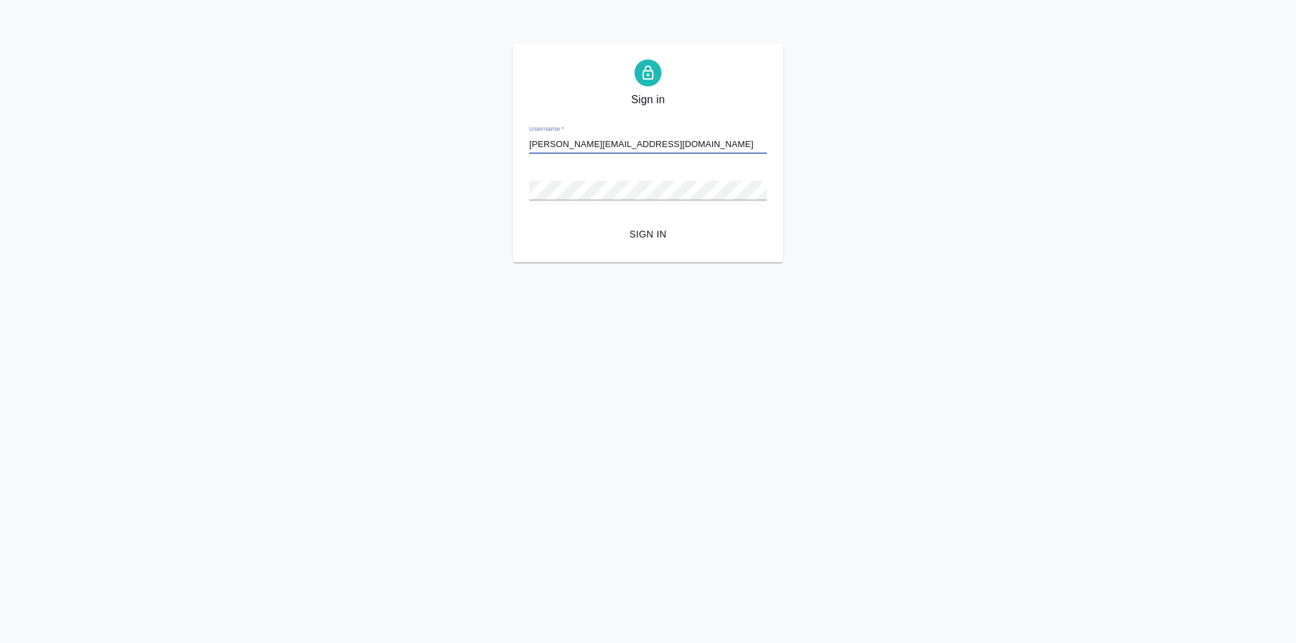
type input "a.moskalets@awatera.com"
click at [529, 222] on button "Sign in" at bounding box center [648, 234] width 238 height 25
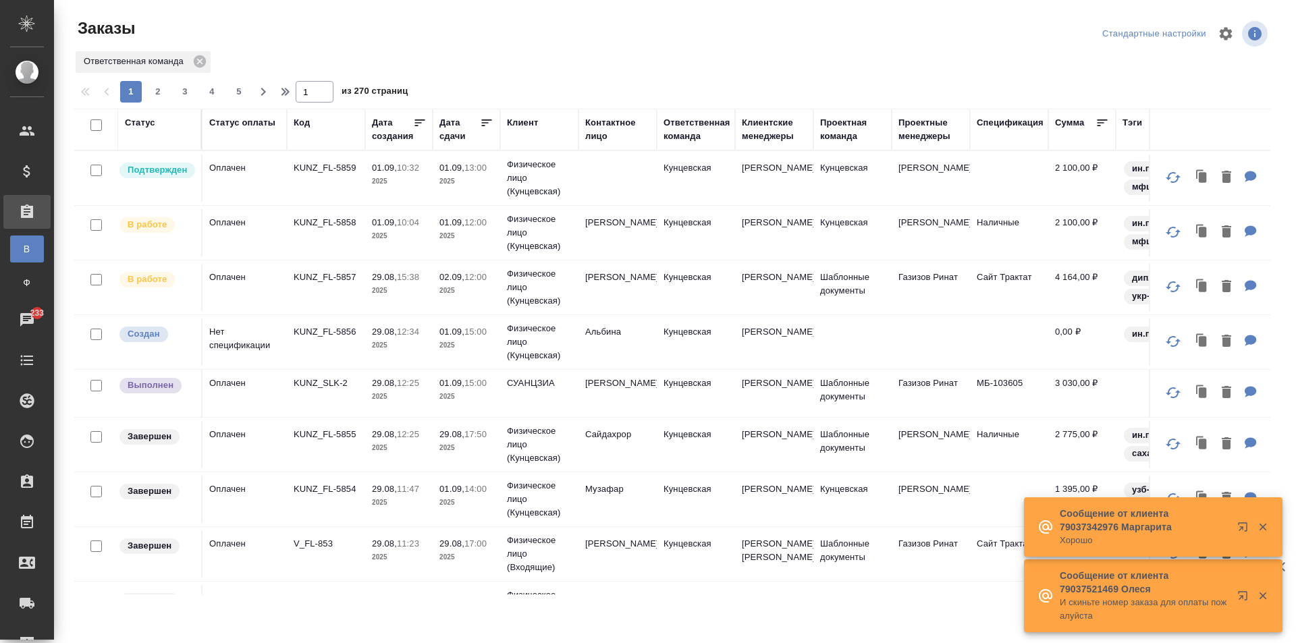
click at [688, 131] on div "Ответственная команда" at bounding box center [696, 129] width 67 height 27
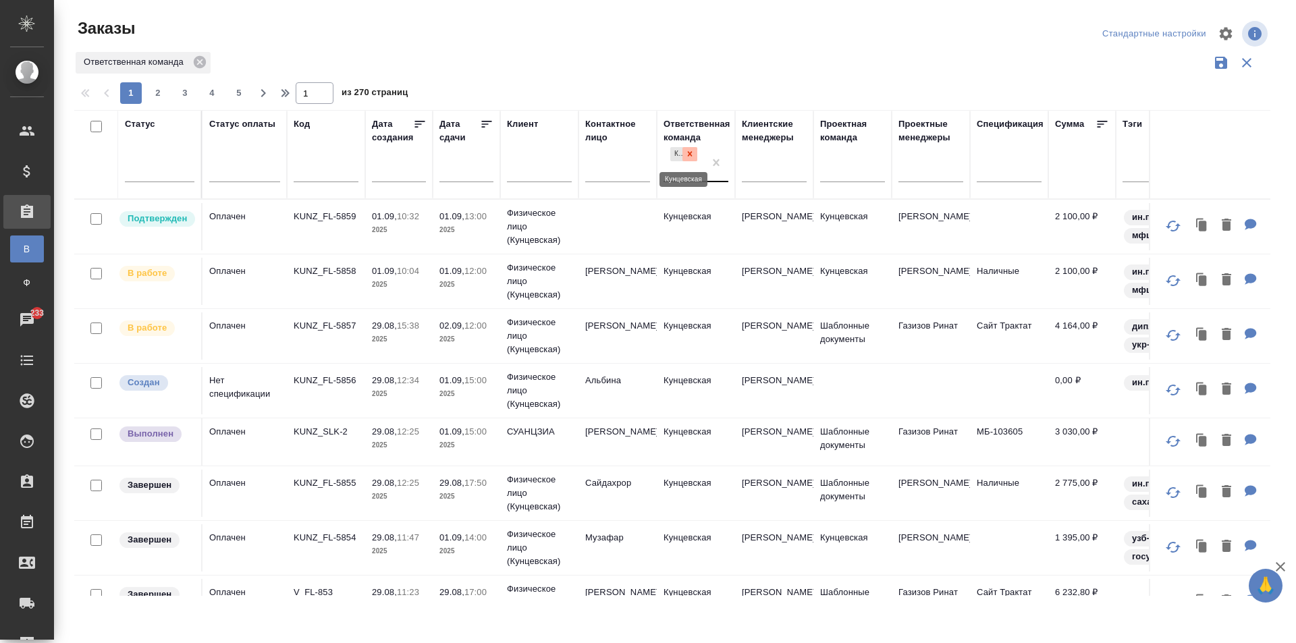
click at [690, 151] on icon at bounding box center [689, 153] width 9 height 9
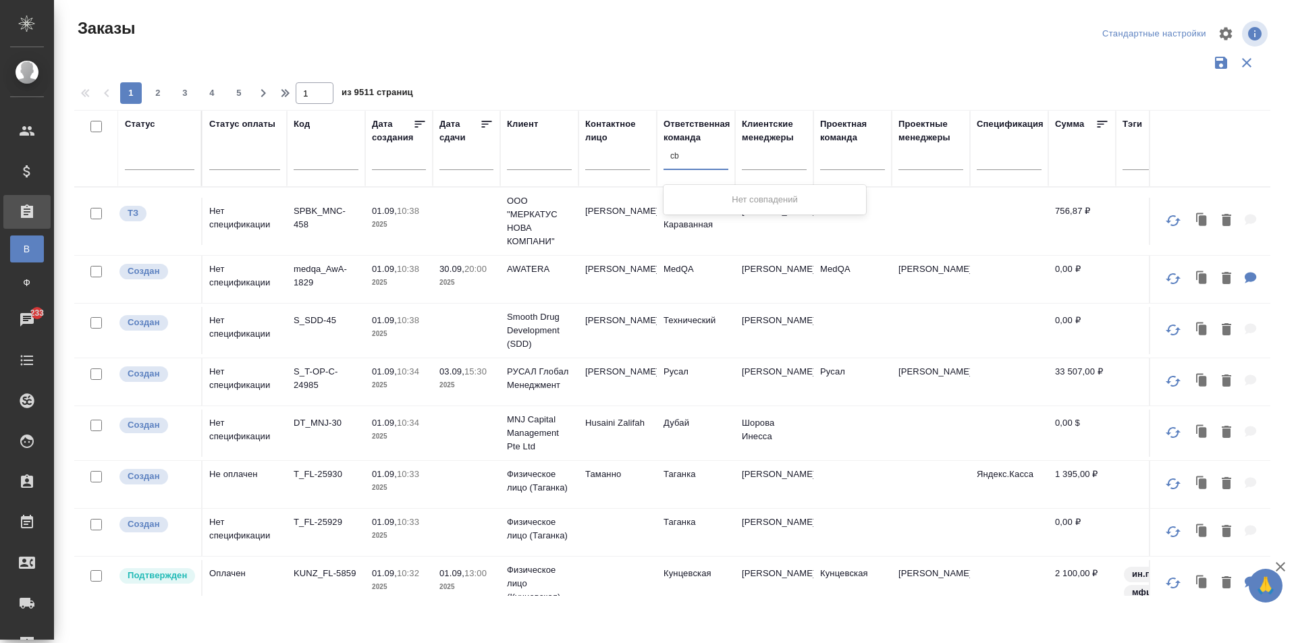
type input "c"
type input "сити"
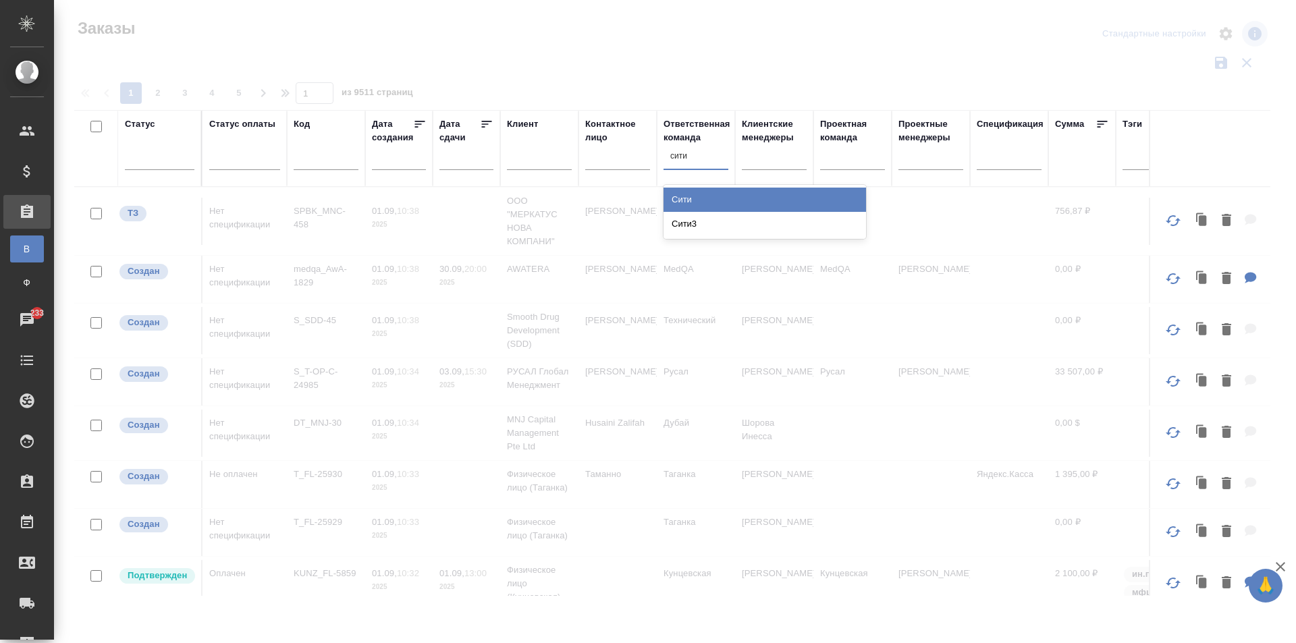
click at [711, 217] on div "Сити3" at bounding box center [764, 224] width 202 height 24
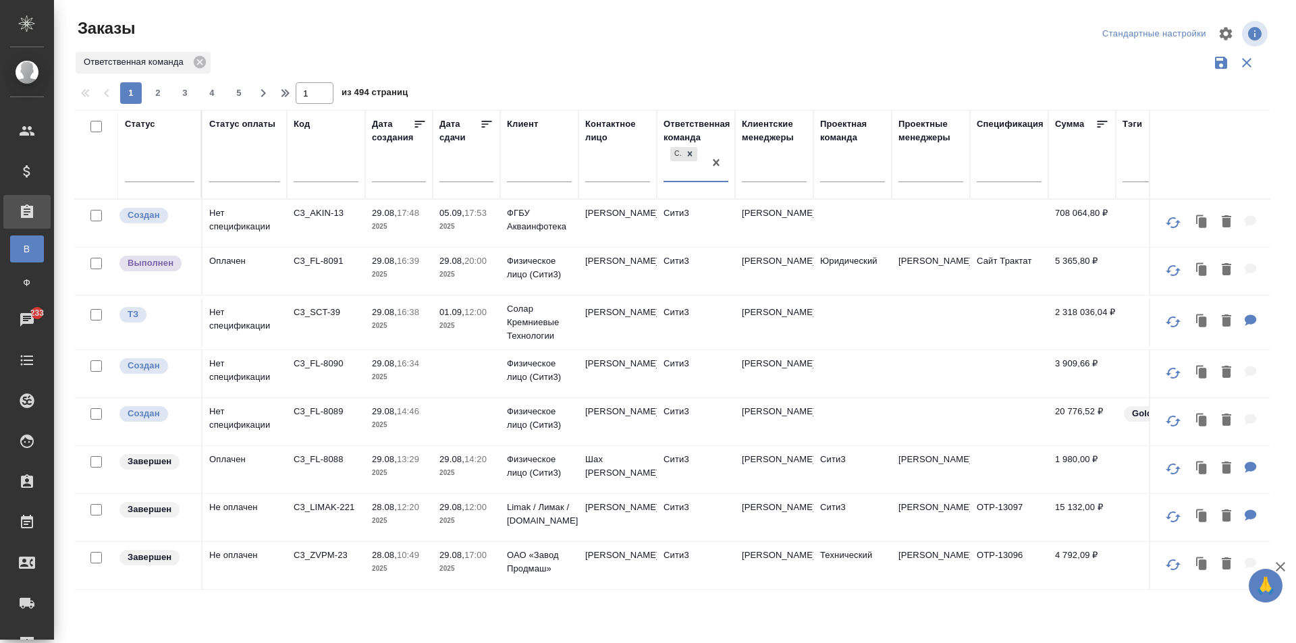
click at [731, 40] on div at bounding box center [677, 34] width 402 height 32
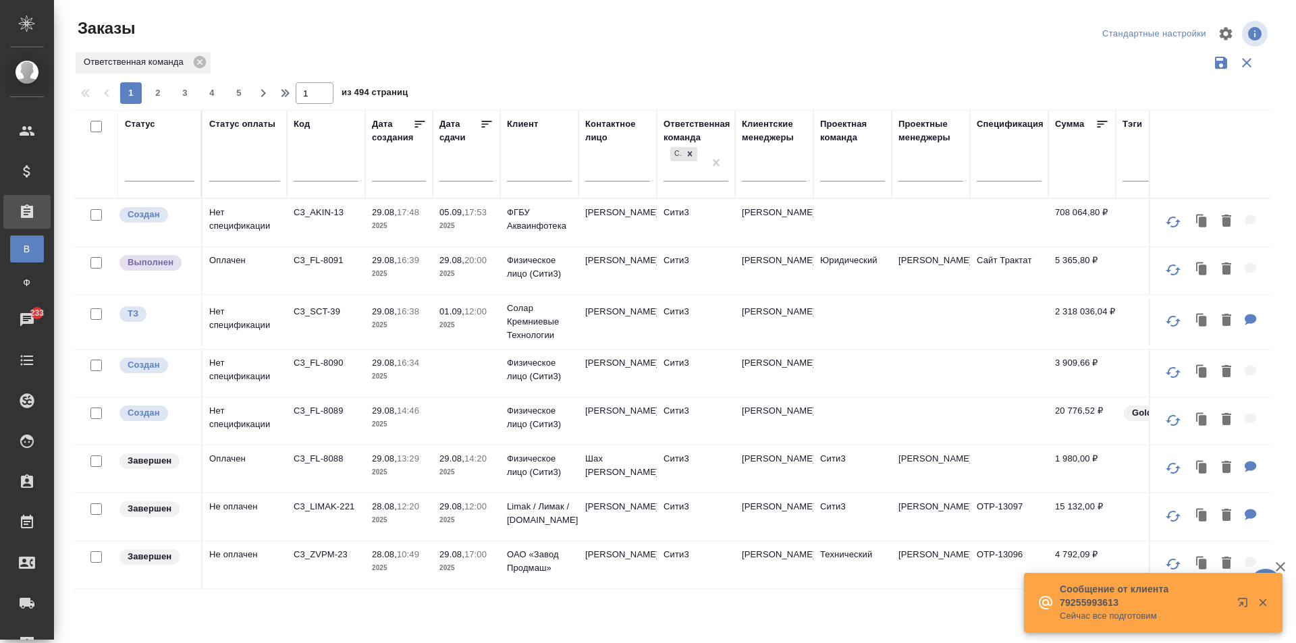
click at [1265, 605] on icon "button" at bounding box center [1262, 602] width 7 height 7
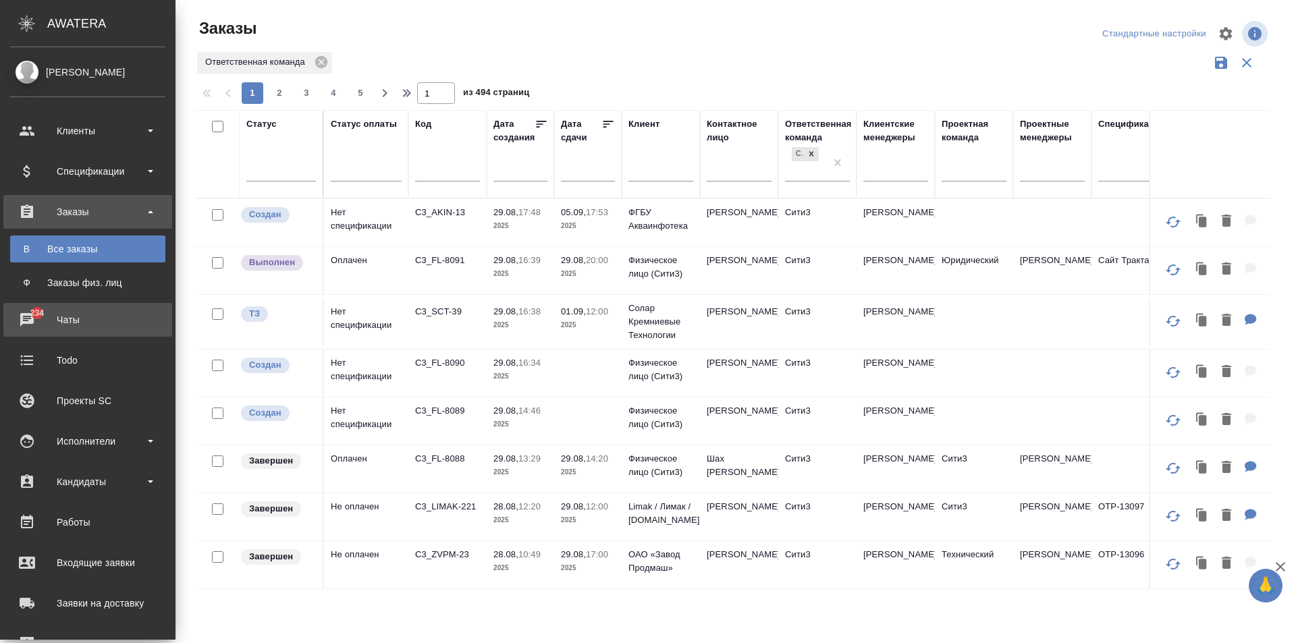
click at [36, 318] on div "Чаты" at bounding box center [87, 320] width 155 height 20
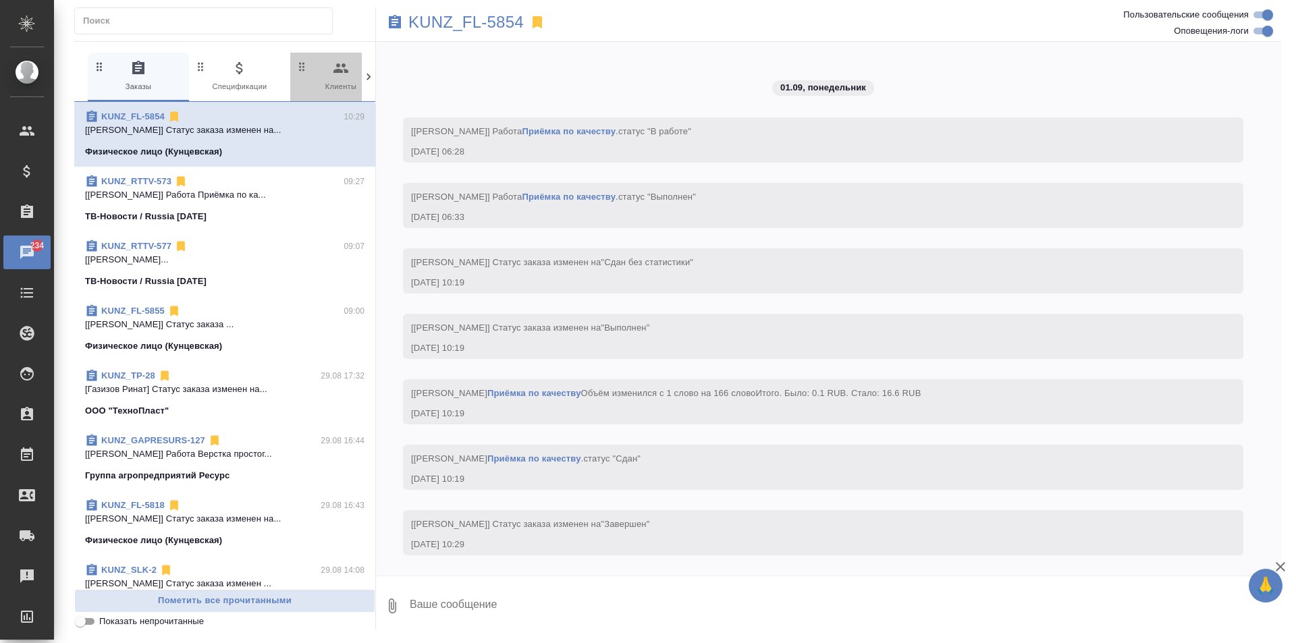
click at [317, 82] on span "0 Клиенты" at bounding box center [341, 76] width 90 height 33
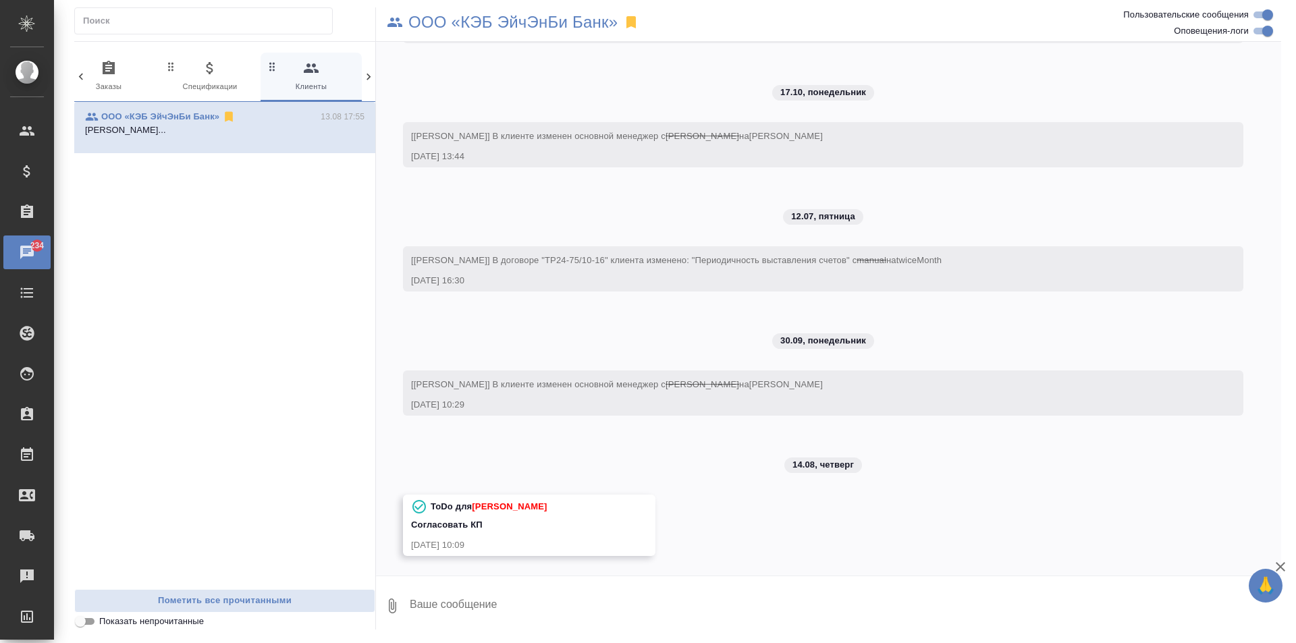
scroll to position [227, 0]
click at [368, 79] on icon at bounding box center [368, 77] width 4 height 7
click at [365, 78] on icon at bounding box center [368, 76] width 13 height 13
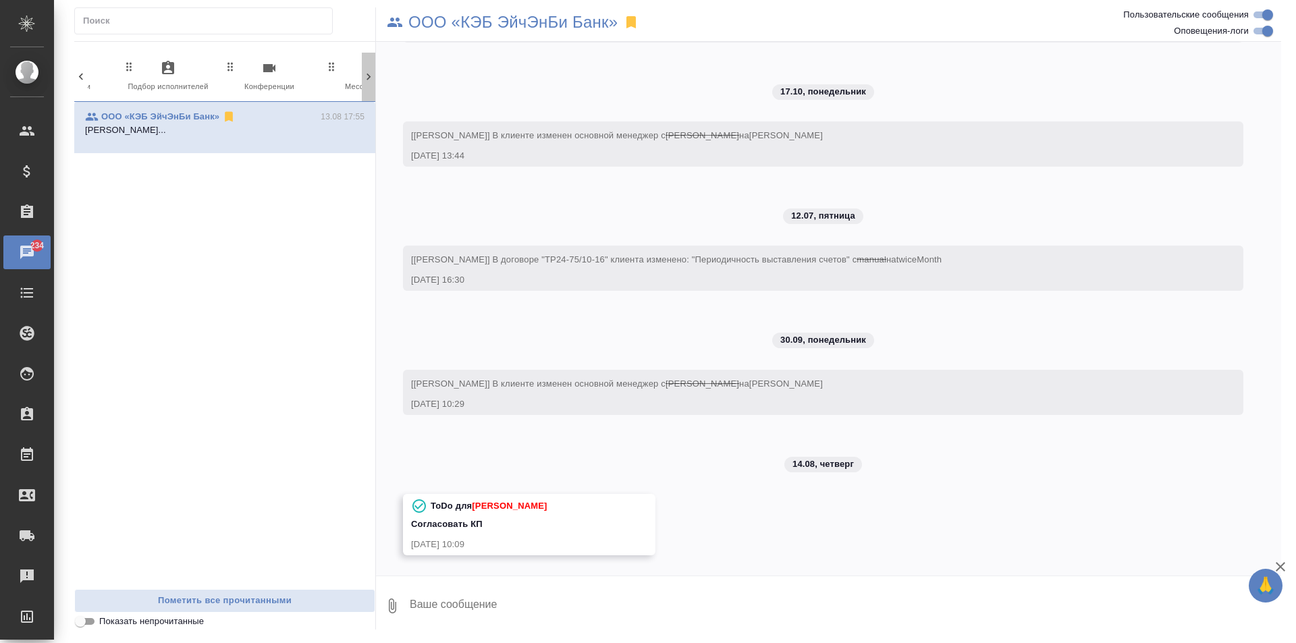
scroll to position [0, 637]
click at [331, 65] on span "99+ Мессенджеры" at bounding box center [311, 76] width 90 height 33
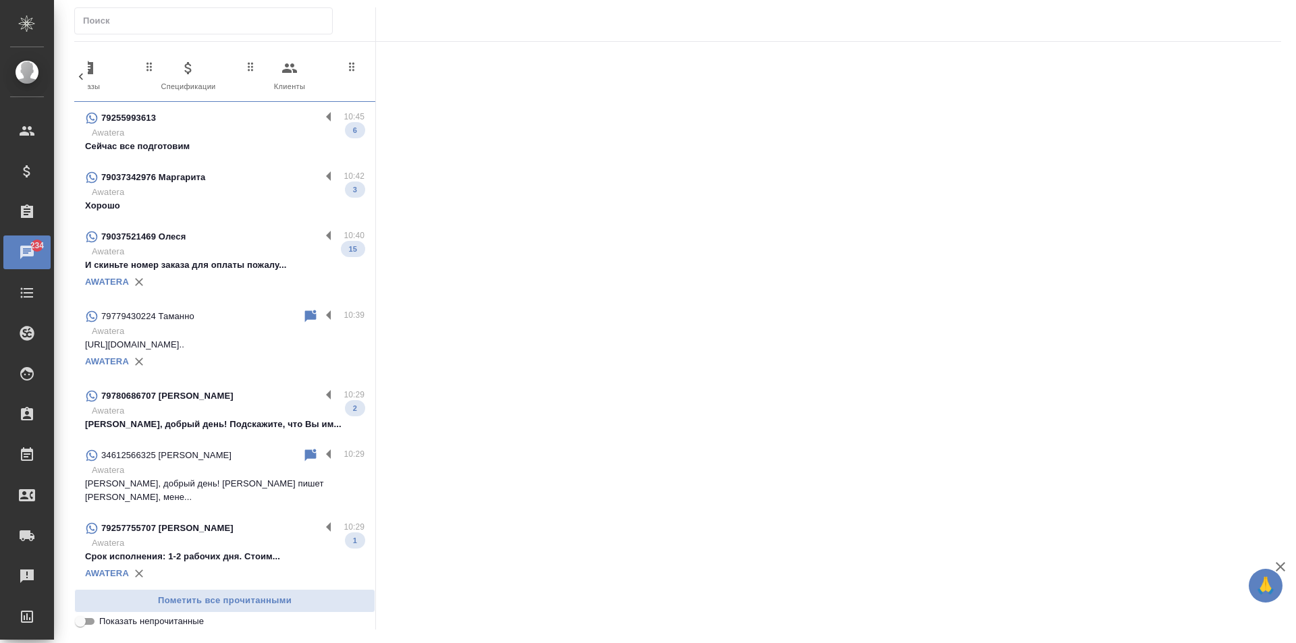
scroll to position [0, 0]
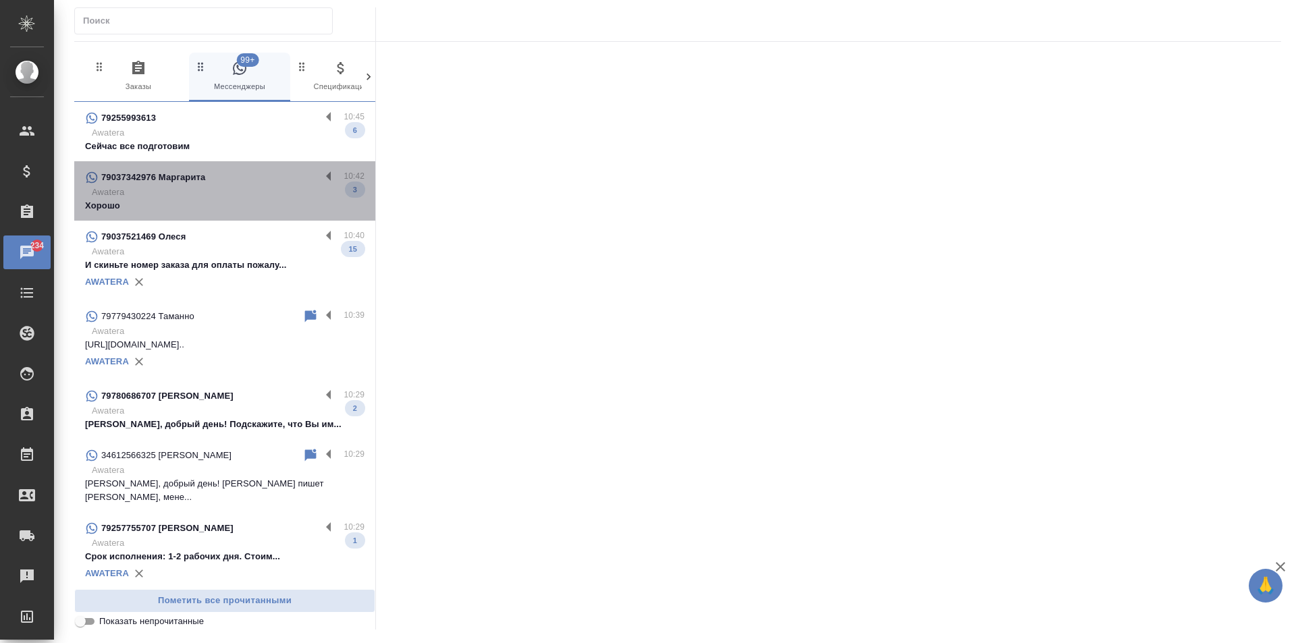
click at [250, 175] on div "79037342976 Маргарита" at bounding box center [203, 177] width 236 height 16
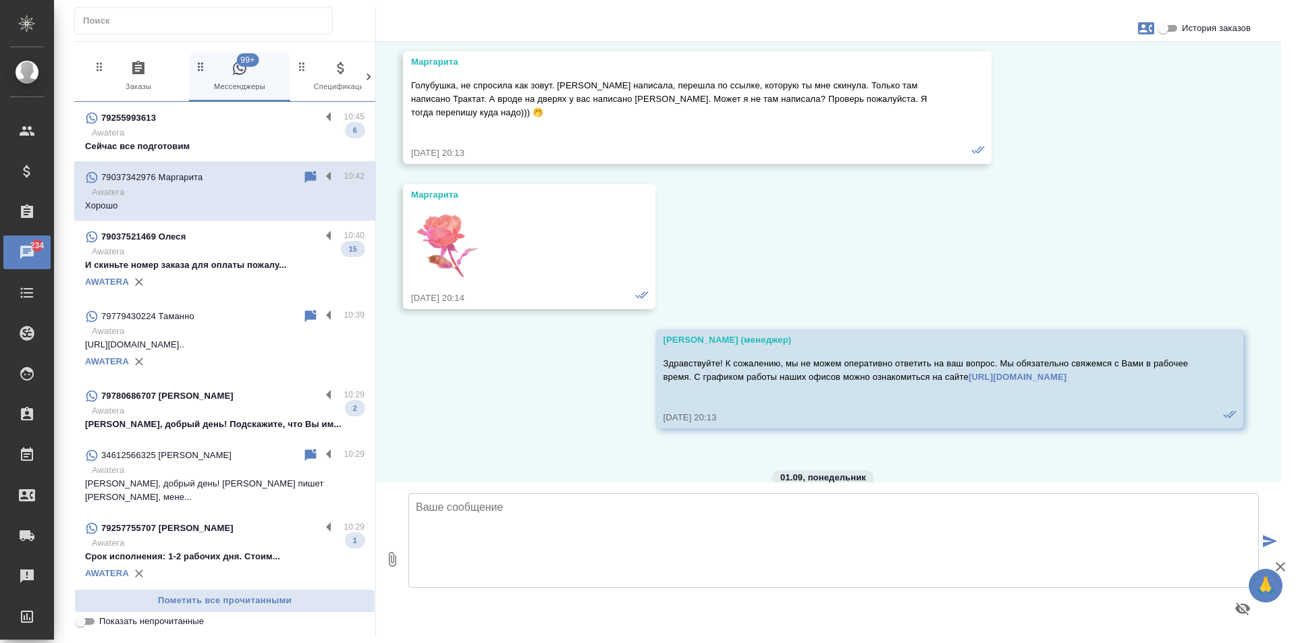
scroll to position [9906, 0]
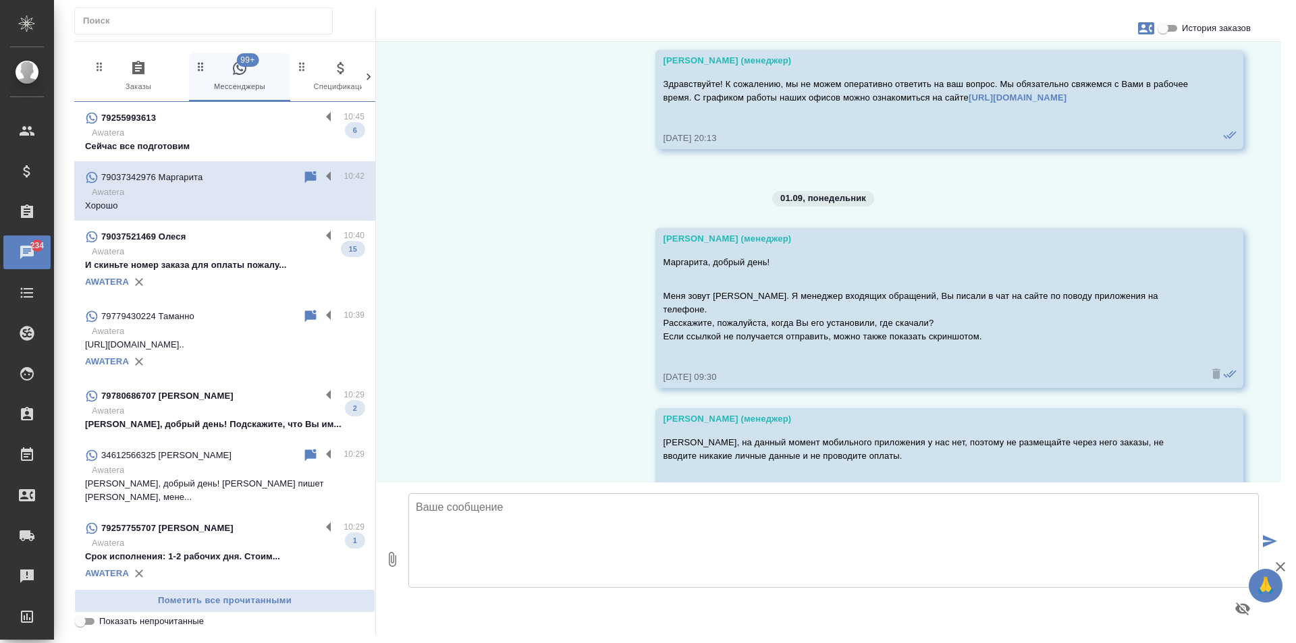
click at [1220, 24] on span "История заказов" at bounding box center [1216, 28] width 69 height 13
click at [1187, 24] on input "История заказов" at bounding box center [1163, 28] width 49 height 16
checkbox input "true"
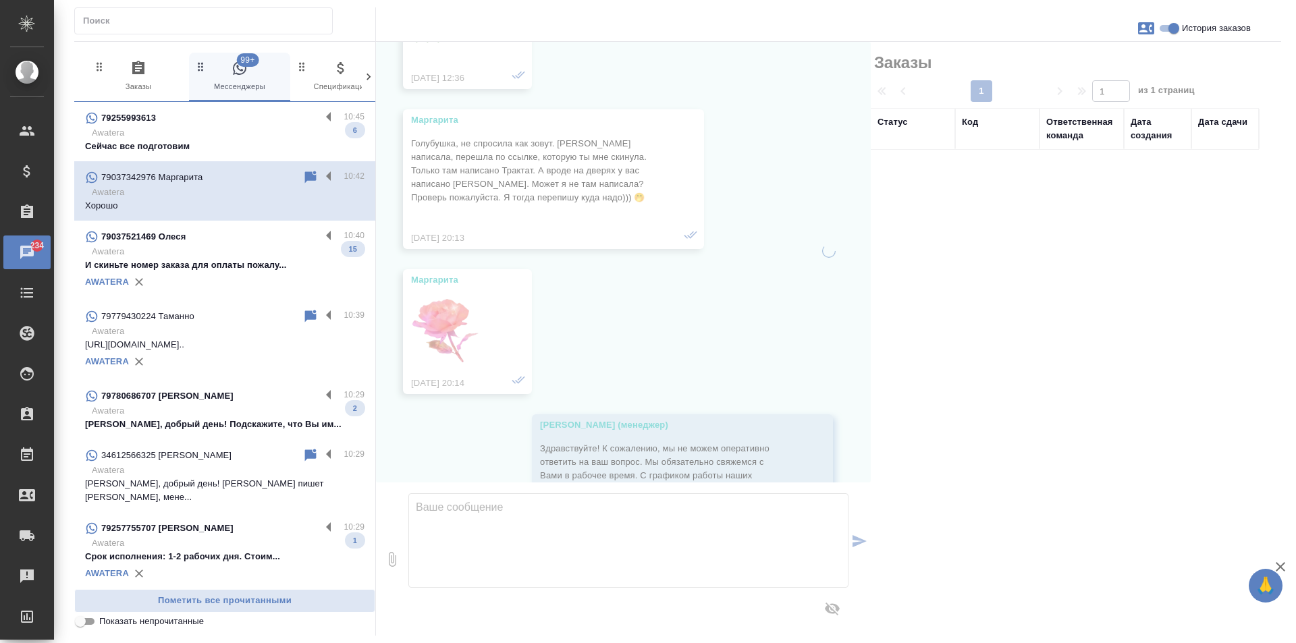
scroll to position [10311, 0]
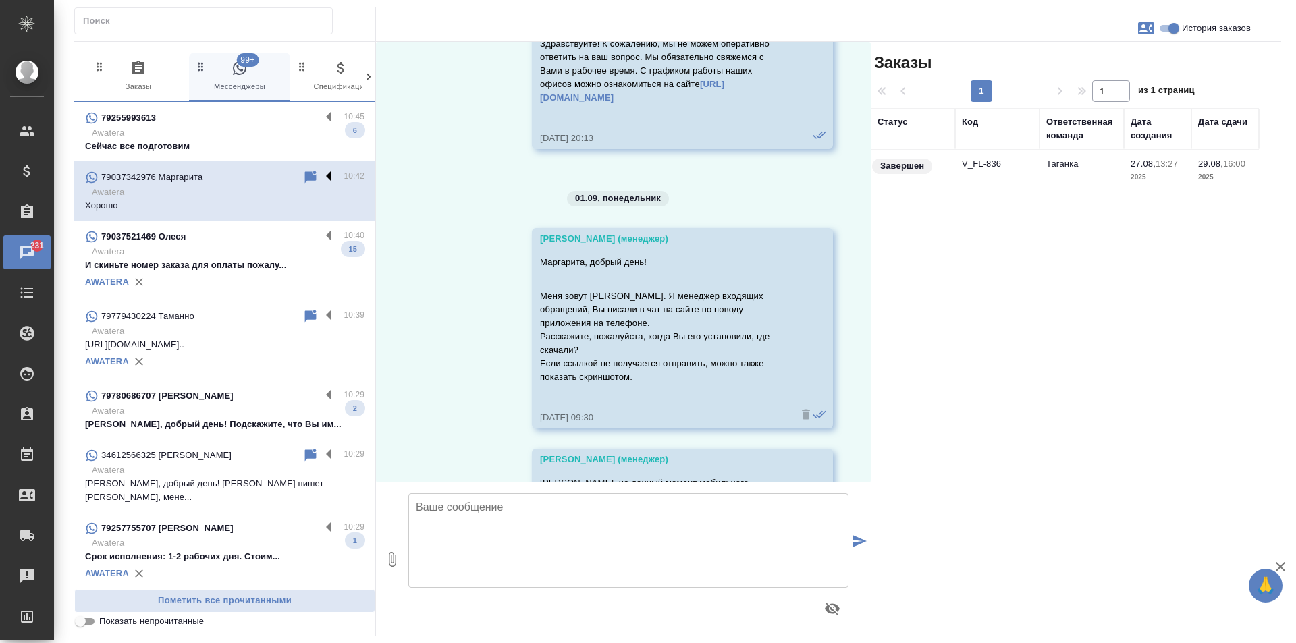
click at [321, 177] on label at bounding box center [332, 177] width 23 height 16
click at [0, 0] on input "checkbox" at bounding box center [0, 0] width 0 height 0
click at [253, 171] on icon at bounding box center [257, 177] width 9 height 12
click at [273, 118] on div "79255993613" at bounding box center [203, 118] width 236 height 16
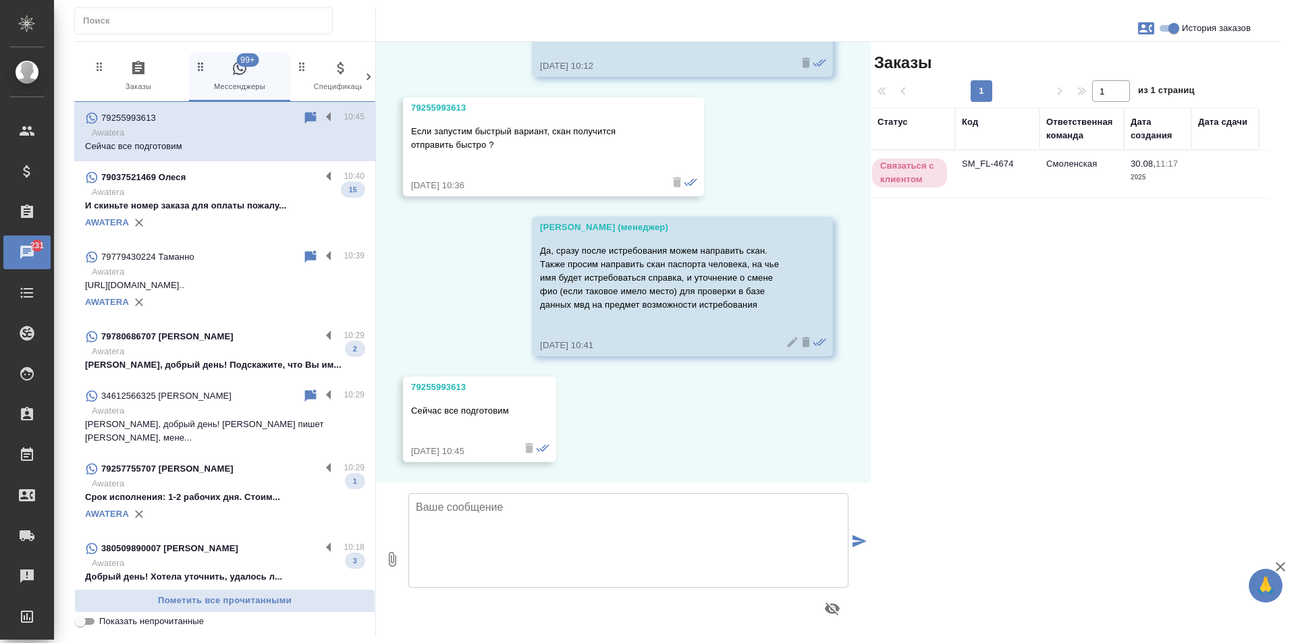
scroll to position [2361, 0]
click at [321, 112] on label at bounding box center [332, 118] width 23 height 16
click at [0, 0] on input "checkbox" at bounding box center [0, 0] width 0 height 0
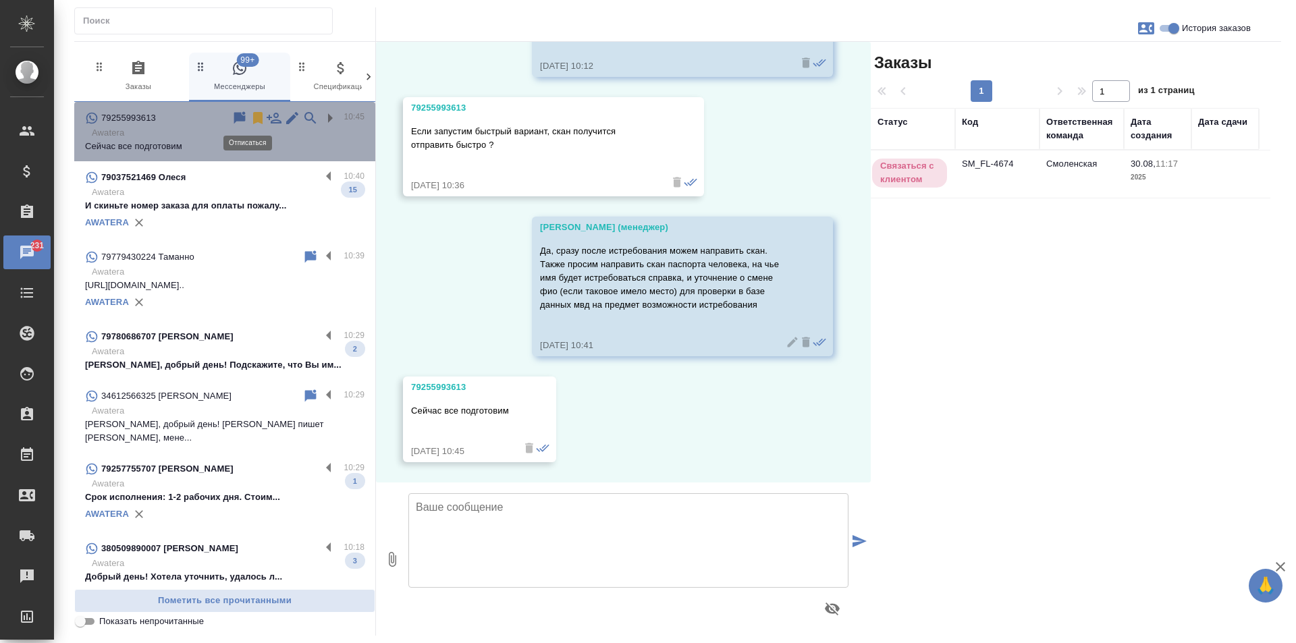
click at [253, 117] on icon at bounding box center [257, 118] width 9 height 12
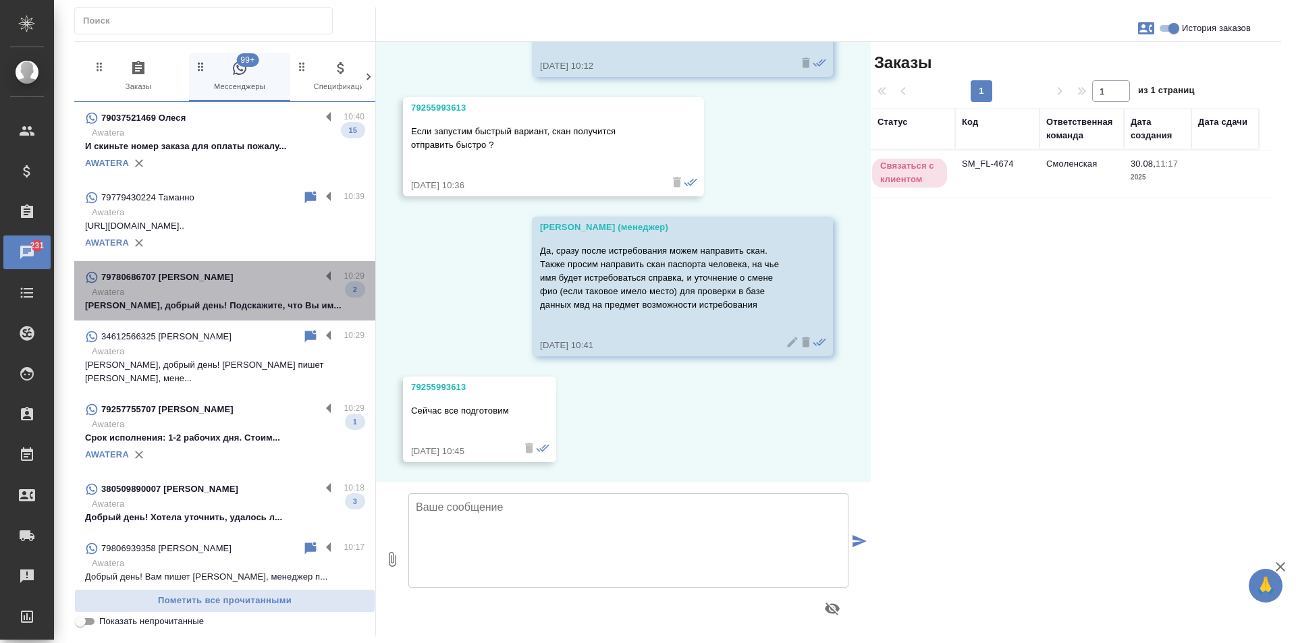
click at [312, 287] on p "Awatera" at bounding box center [228, 291] width 273 height 13
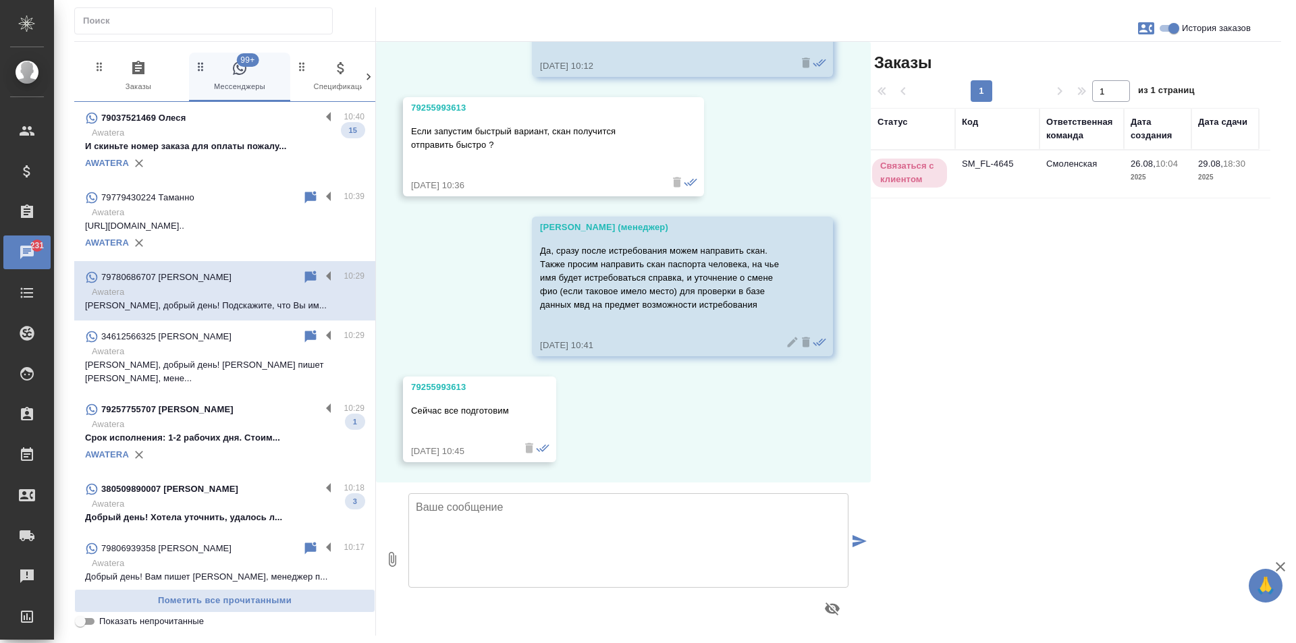
scroll to position [1709, 0]
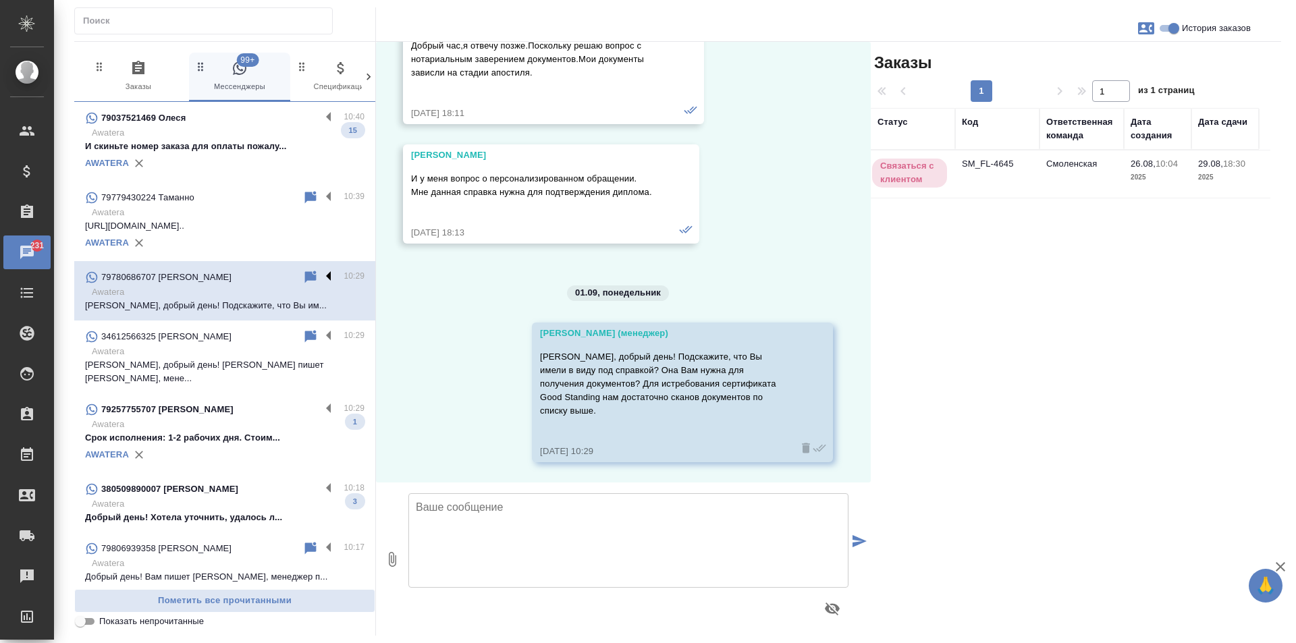
click at [323, 279] on label at bounding box center [332, 277] width 23 height 16
click at [0, 0] on input "checkbox" at bounding box center [0, 0] width 0 height 0
click at [253, 275] on icon at bounding box center [257, 277] width 9 height 12
click at [321, 196] on label at bounding box center [332, 198] width 23 height 16
click at [0, 0] on input "checkbox" at bounding box center [0, 0] width 0 height 0
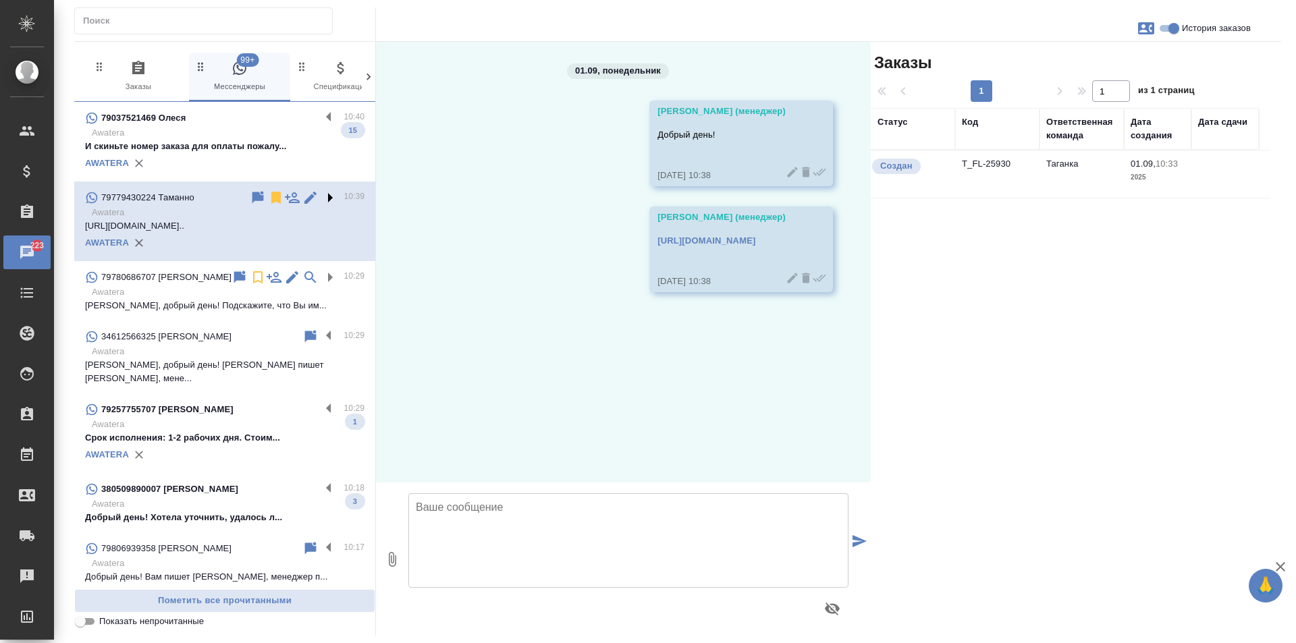
scroll to position [0, 0]
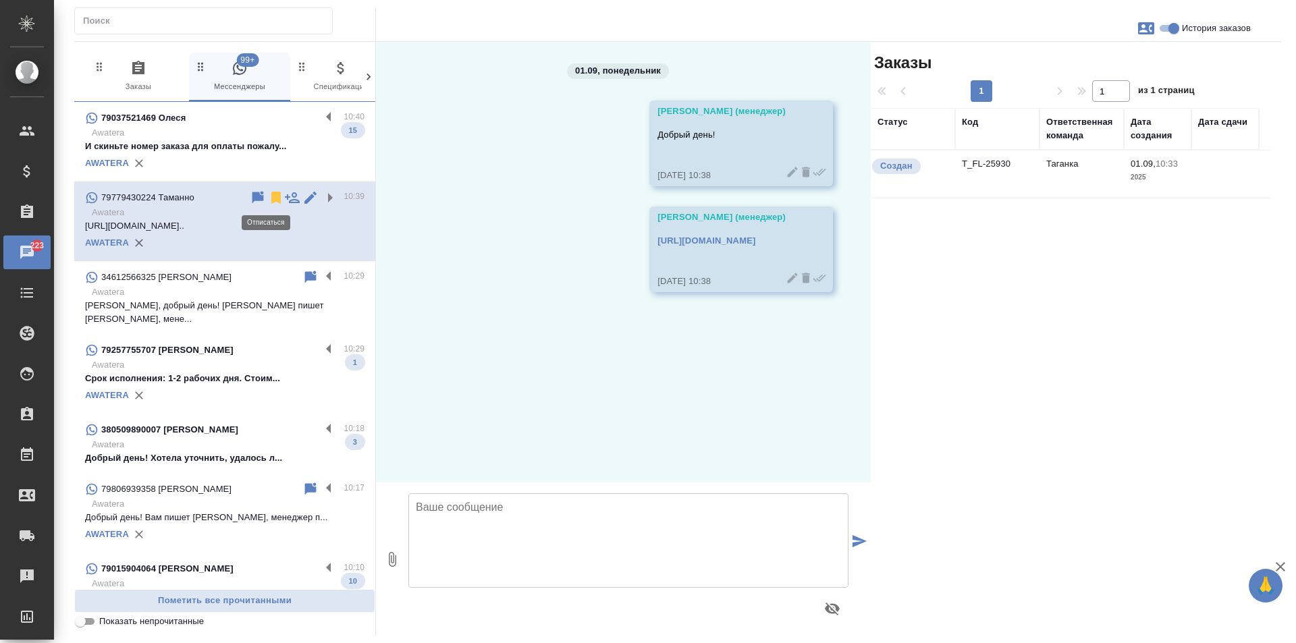
click at [271, 197] on icon at bounding box center [275, 198] width 9 height 12
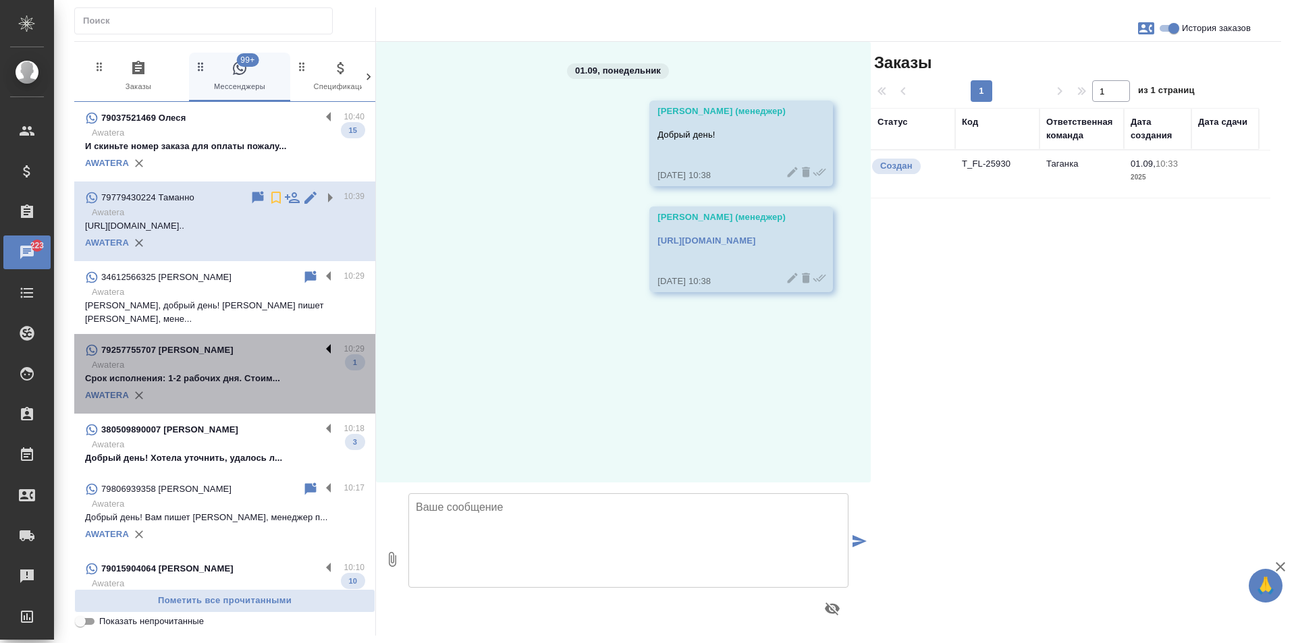
click at [321, 342] on label at bounding box center [332, 350] width 23 height 16
click at [0, 0] on input "checkbox" at bounding box center [0, 0] width 0 height 0
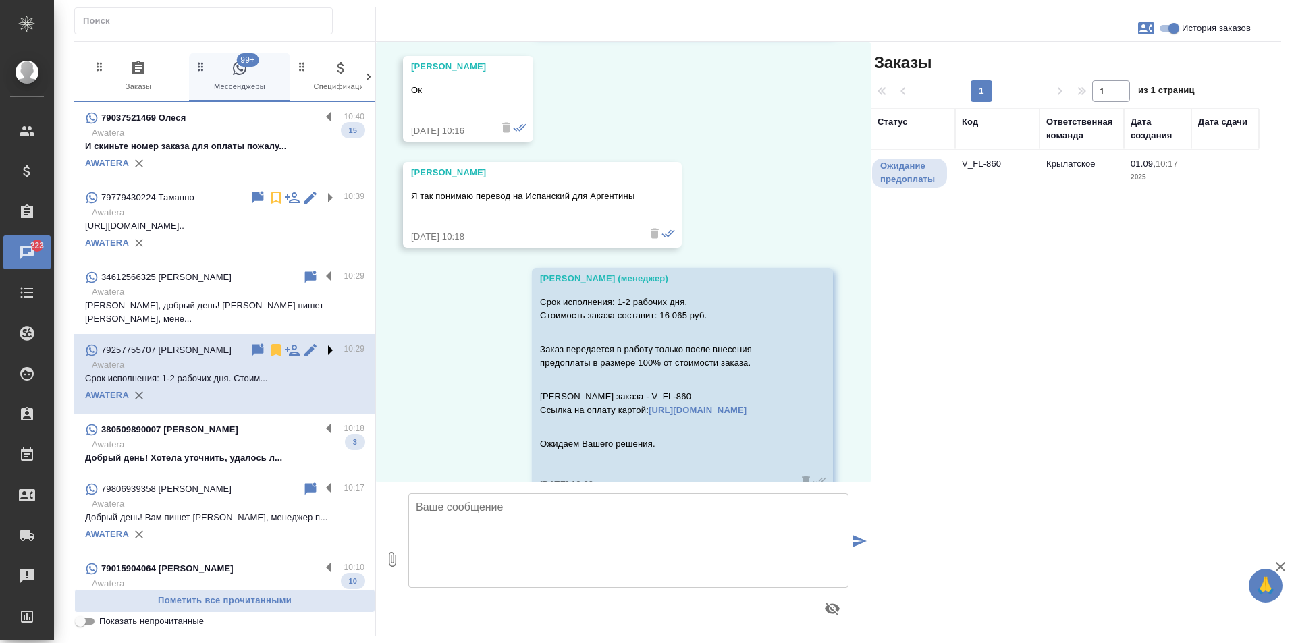
scroll to position [729, 0]
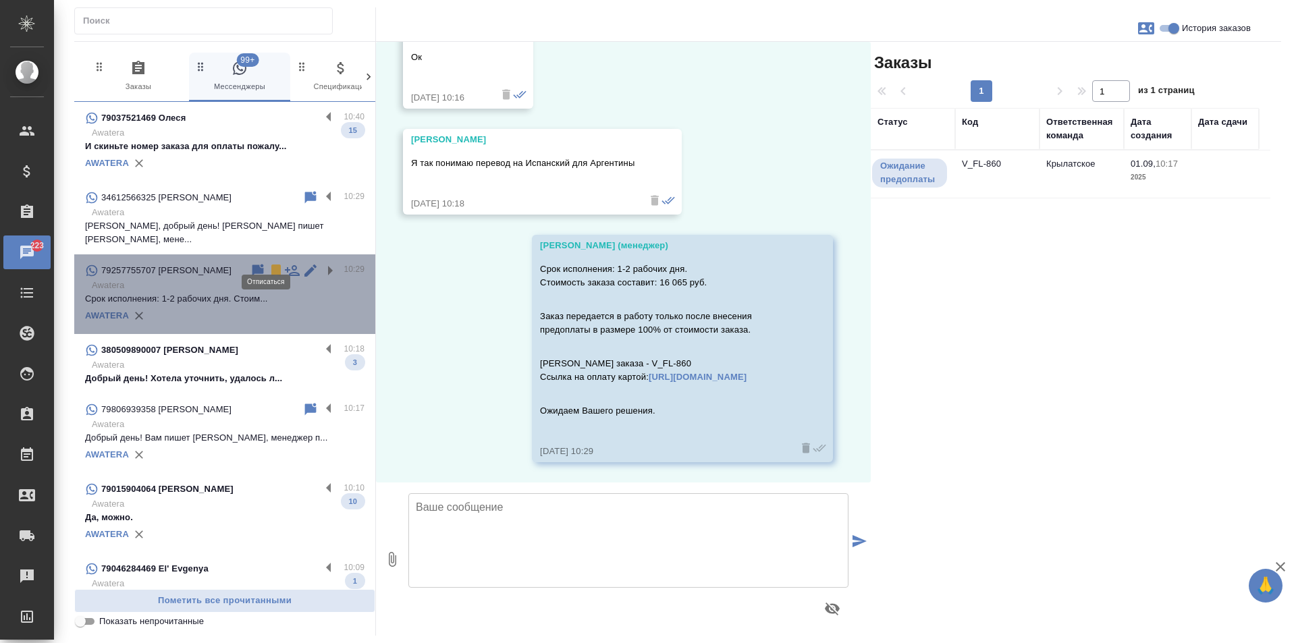
click at [271, 265] on icon at bounding box center [275, 271] width 9 height 12
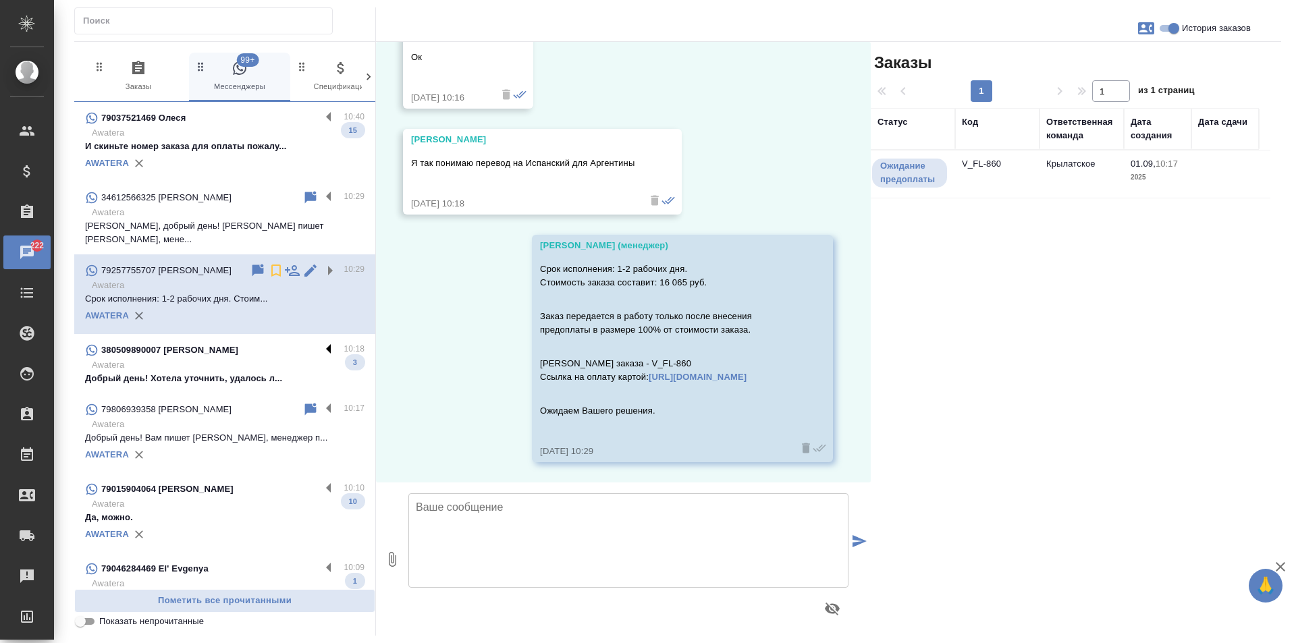
click at [321, 342] on label at bounding box center [332, 350] width 23 height 16
click at [0, 0] on input "checkbox" at bounding box center [0, 0] width 0 height 0
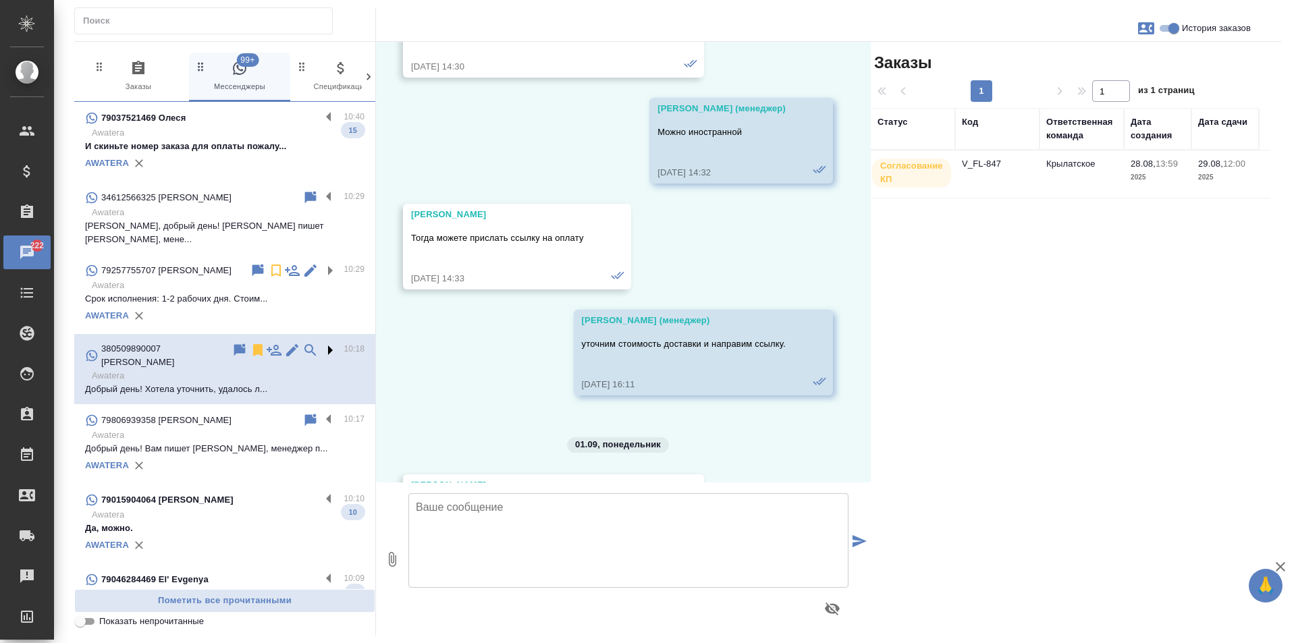
scroll to position [1156, 0]
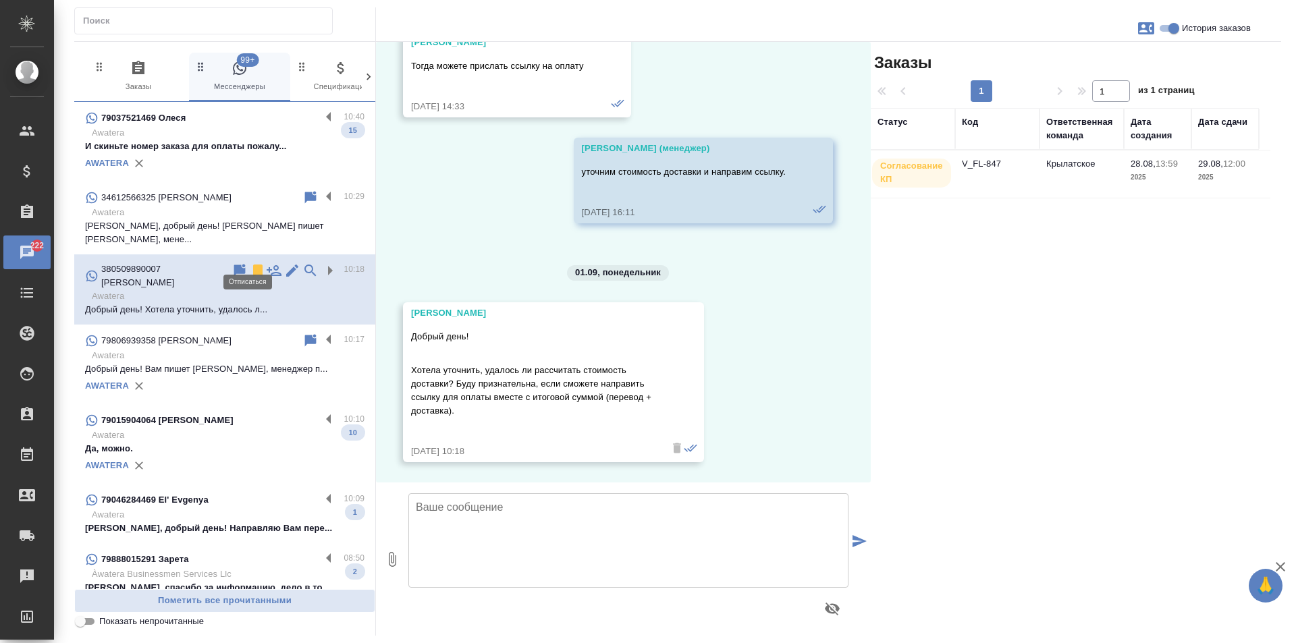
click at [250, 263] on icon at bounding box center [258, 271] width 16 height 16
click at [321, 333] on label at bounding box center [332, 341] width 23 height 16
click at [0, 0] on input "checkbox" at bounding box center [0, 0] width 0 height 0
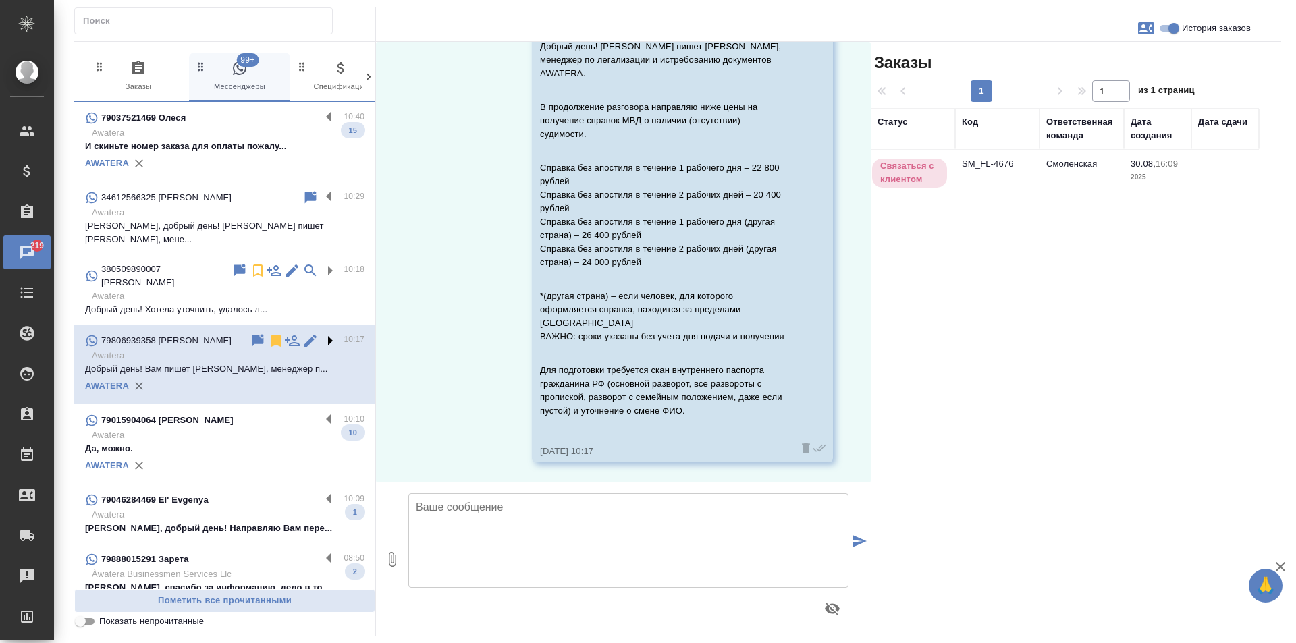
scroll to position [75, 0]
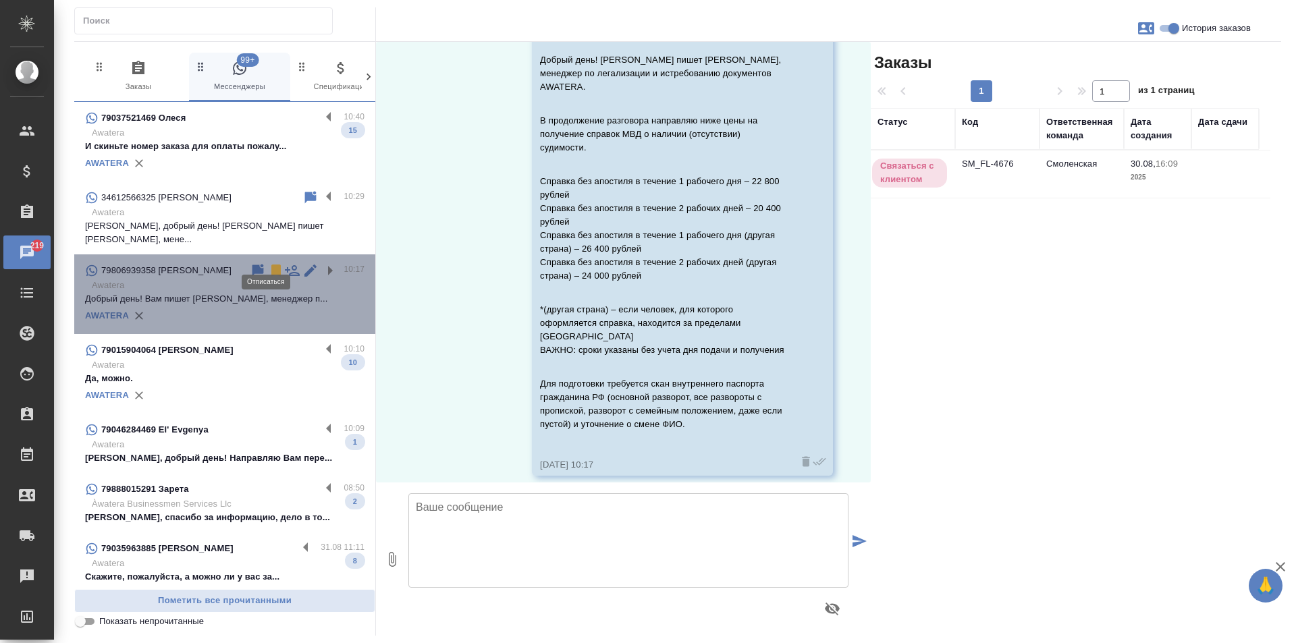
click at [271, 265] on icon at bounding box center [275, 271] width 9 height 12
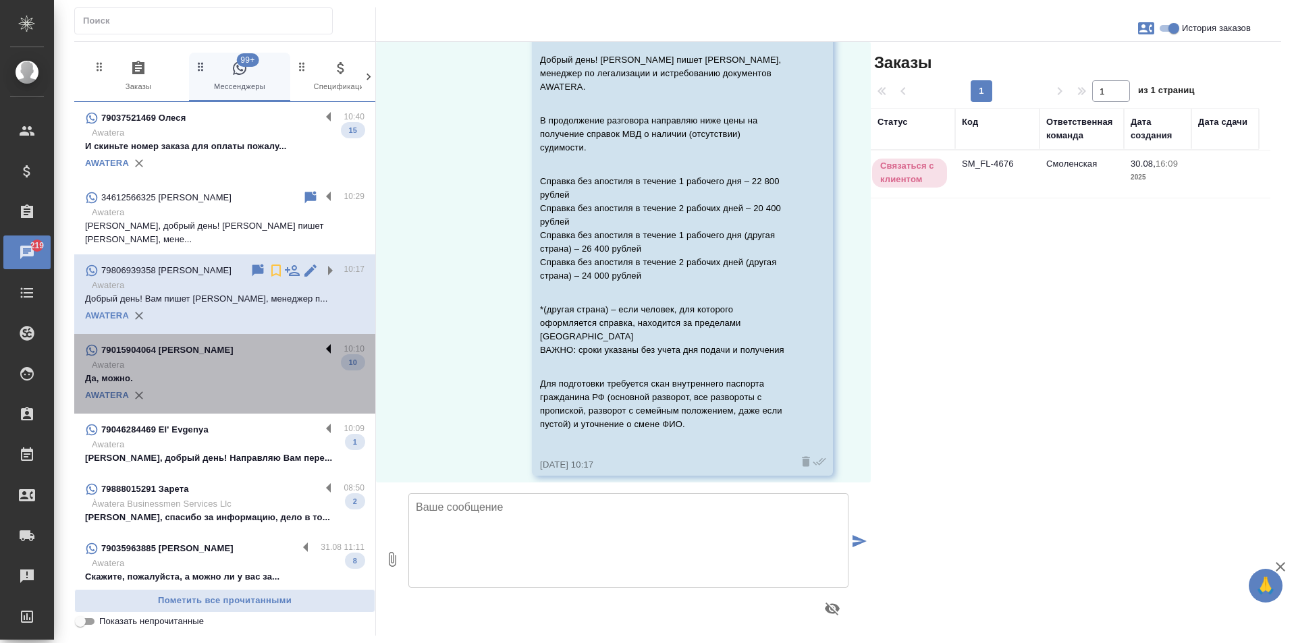
click at [322, 342] on label at bounding box center [332, 350] width 23 height 16
click at [0, 0] on input "checkbox" at bounding box center [0, 0] width 0 height 0
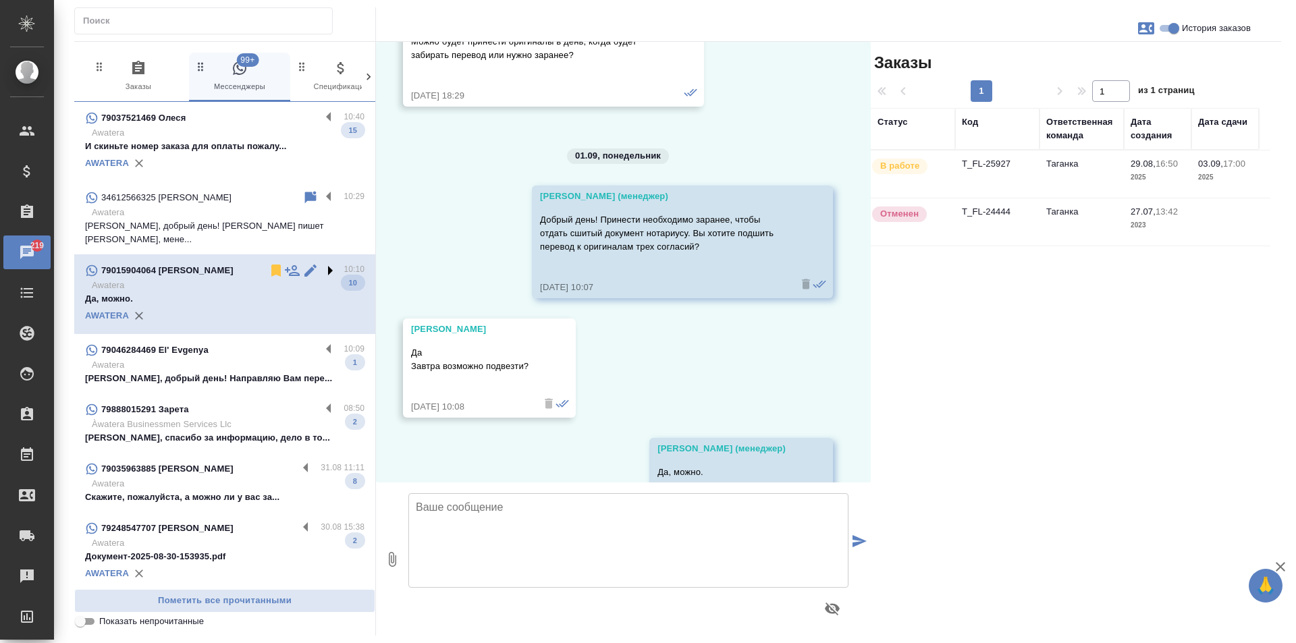
scroll to position [3329, 0]
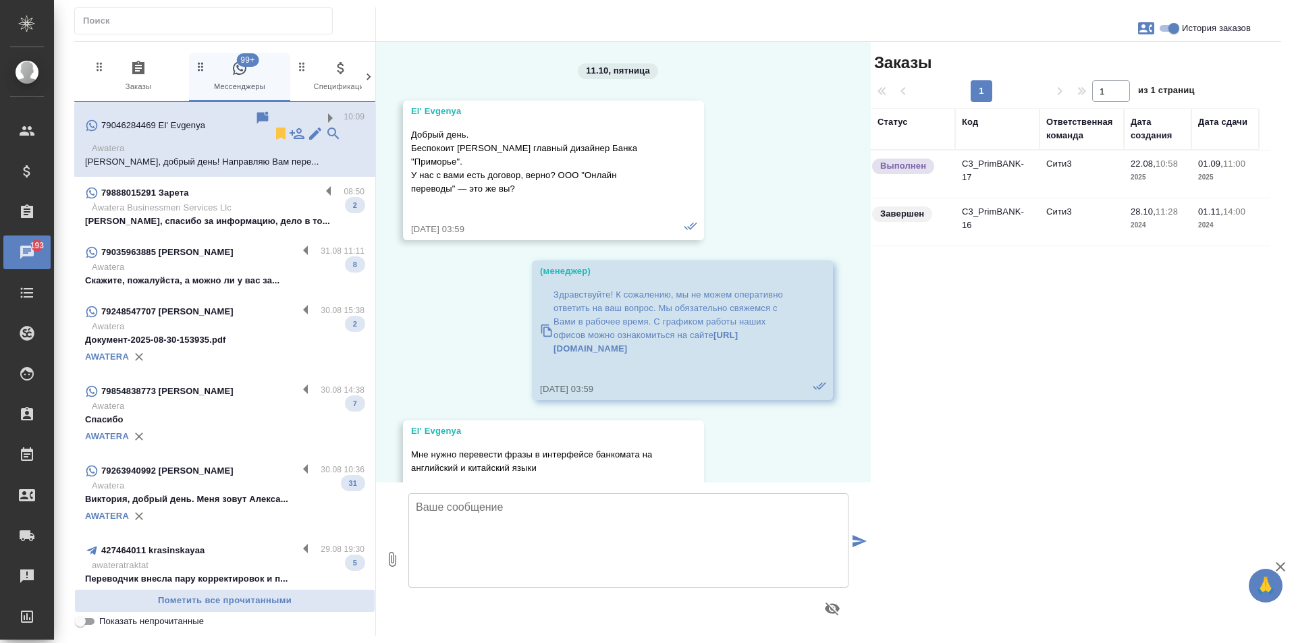
scroll to position [8575, 0]
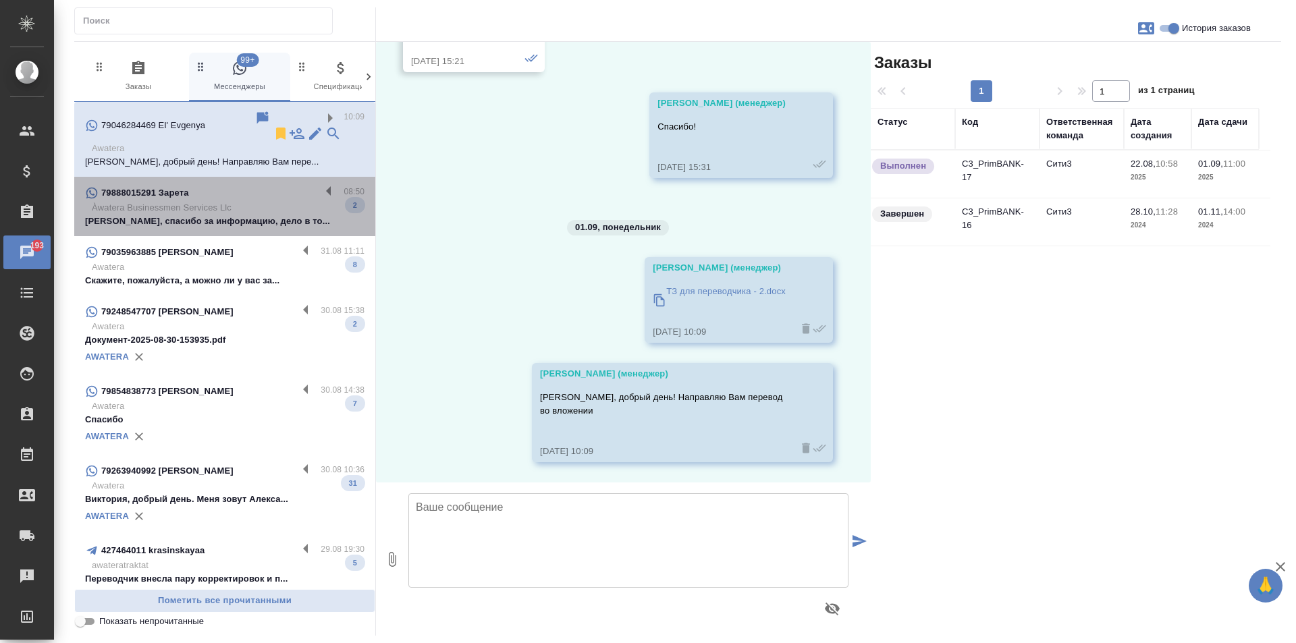
click at [275, 201] on p "Àwatera Businessmen Services Llc" at bounding box center [228, 207] width 273 height 13
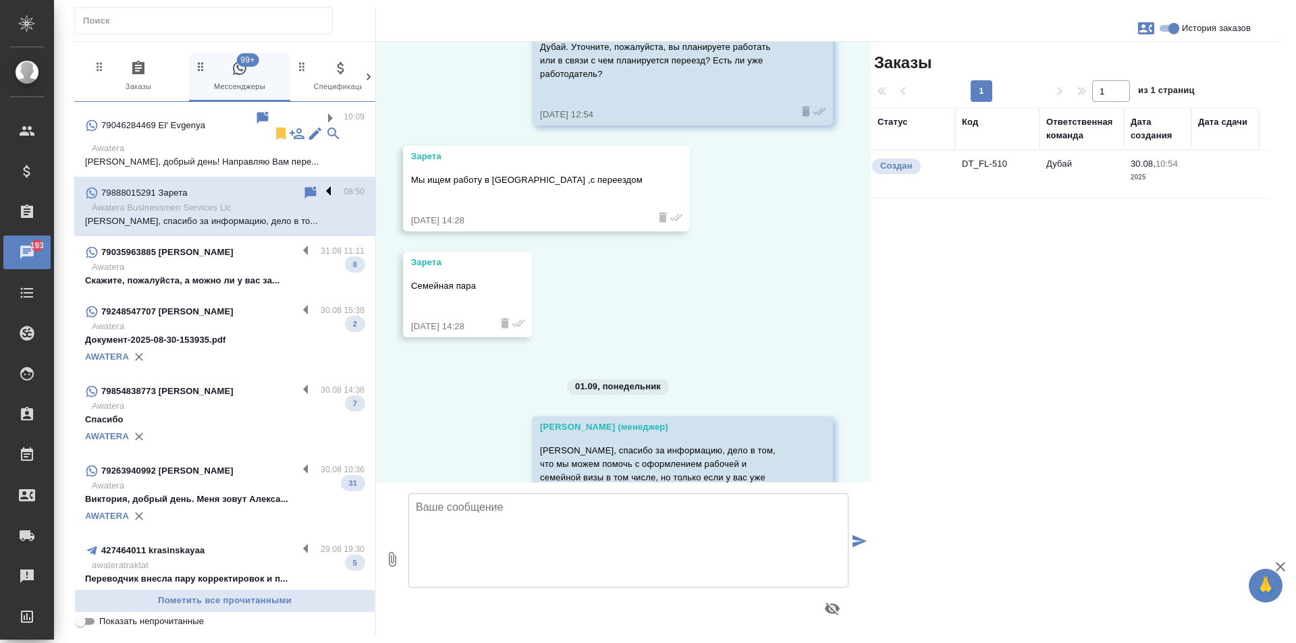
scroll to position [944, 0]
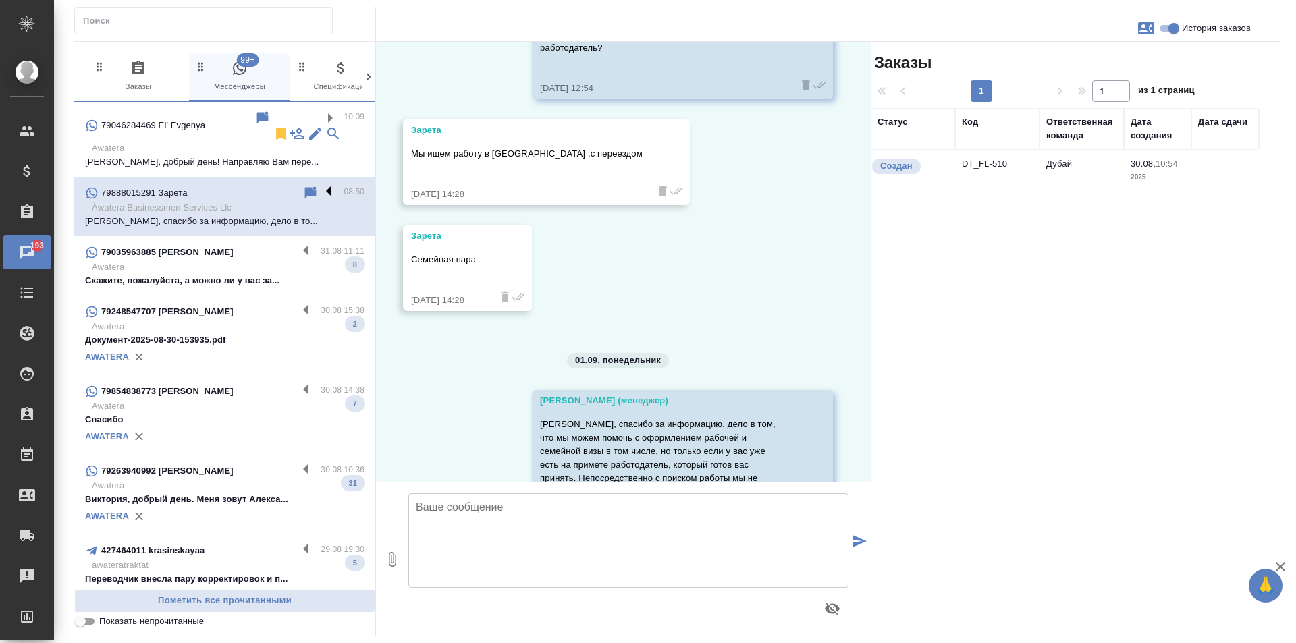
click at [321, 185] on label at bounding box center [332, 193] width 23 height 16
click at [0, 0] on input "checkbox" at bounding box center [0, 0] width 0 height 0
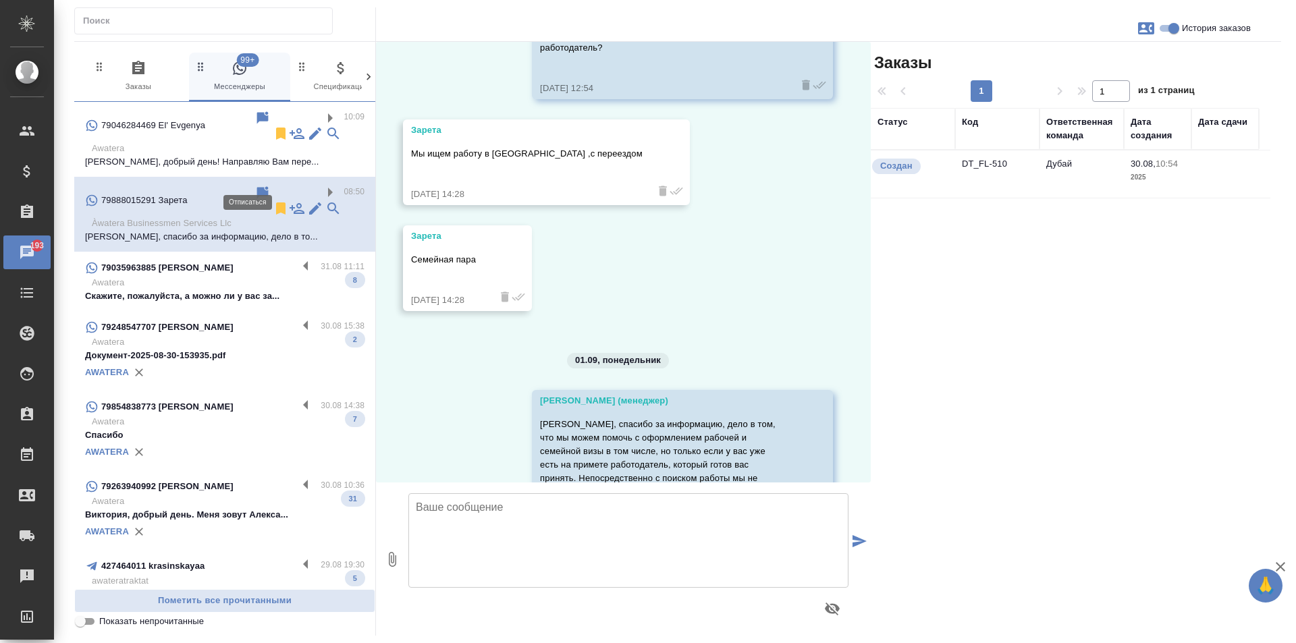
click at [276, 202] on icon at bounding box center [280, 208] width 9 height 12
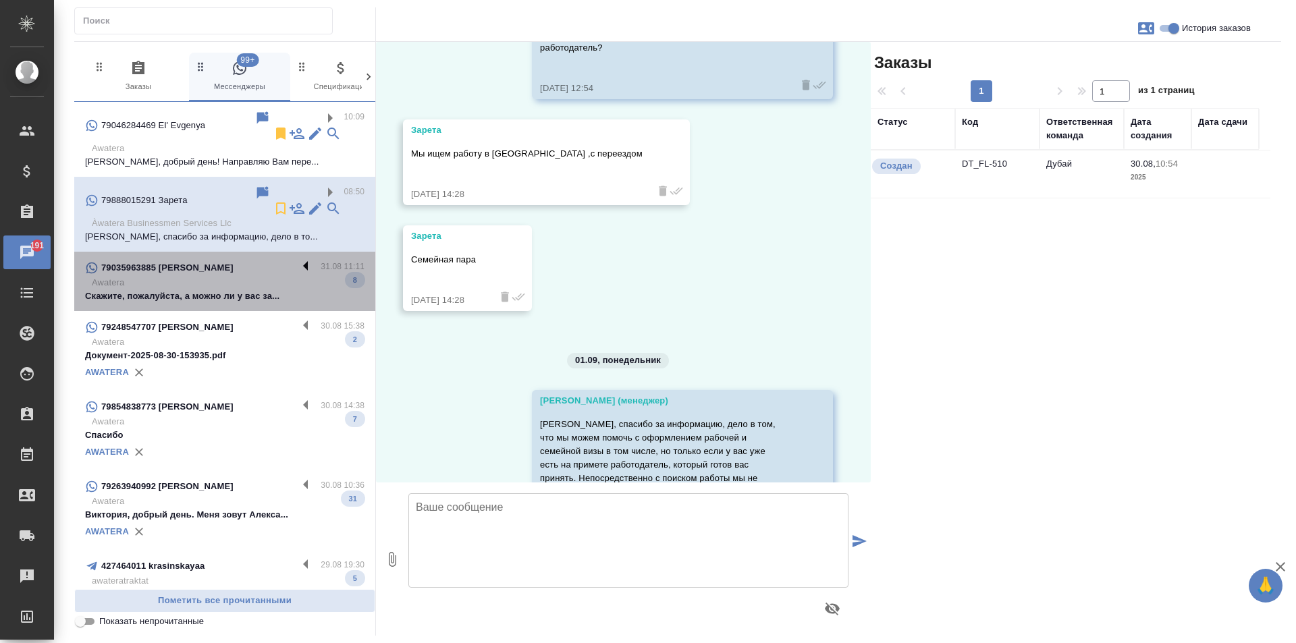
click at [300, 260] on label at bounding box center [309, 268] width 23 height 16
click at [0, 0] on input "checkbox" at bounding box center [0, 0] width 0 height 0
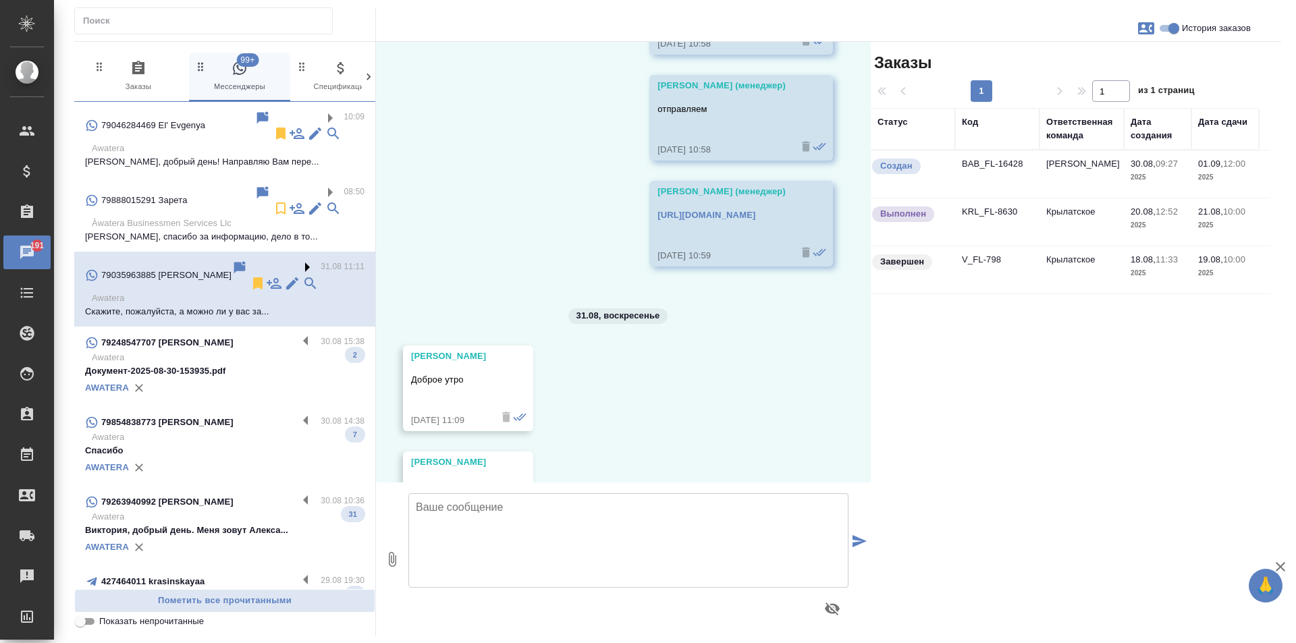
scroll to position [8859, 0]
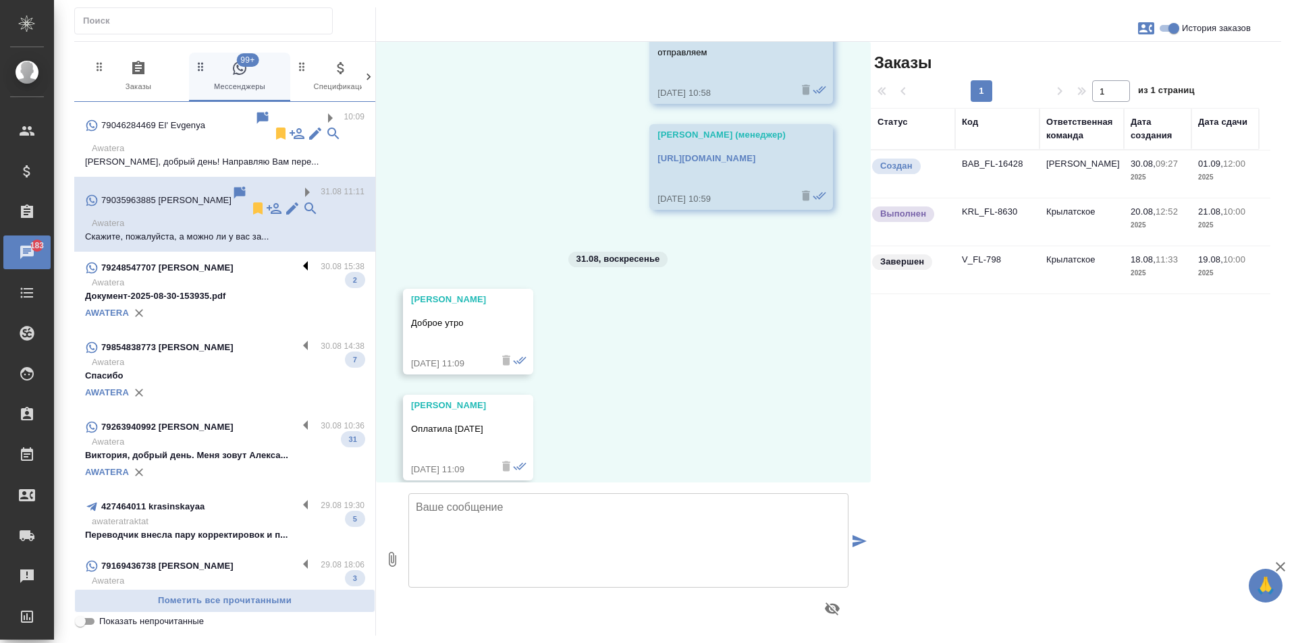
click at [298, 260] on label at bounding box center [309, 268] width 23 height 16
click at [0, 0] on input "checkbox" at bounding box center [0, 0] width 0 height 0
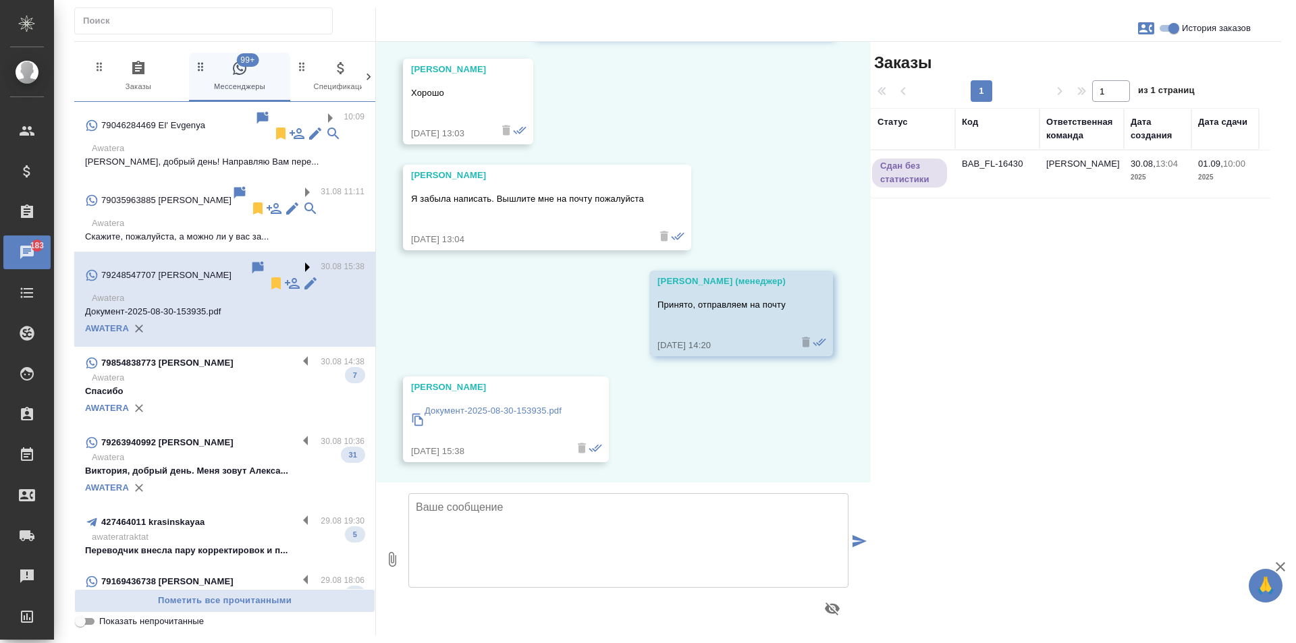
scroll to position [414, 0]
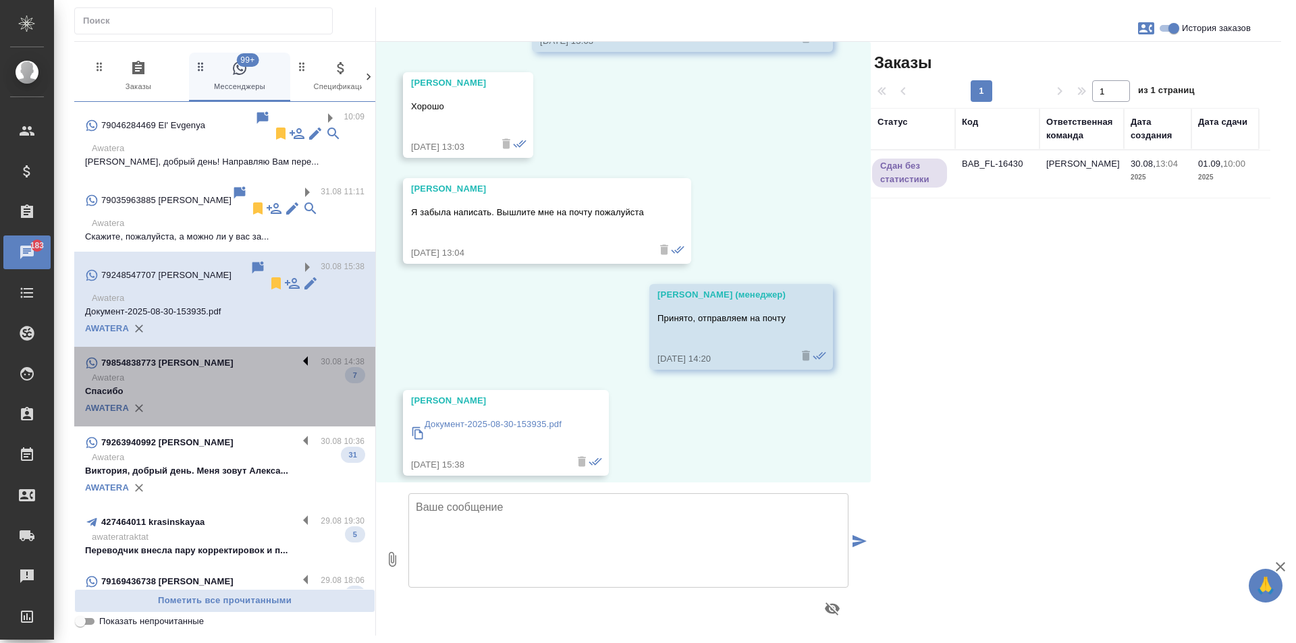
click at [298, 355] on label at bounding box center [309, 363] width 23 height 16
click at [0, 0] on input "checkbox" at bounding box center [0, 0] width 0 height 0
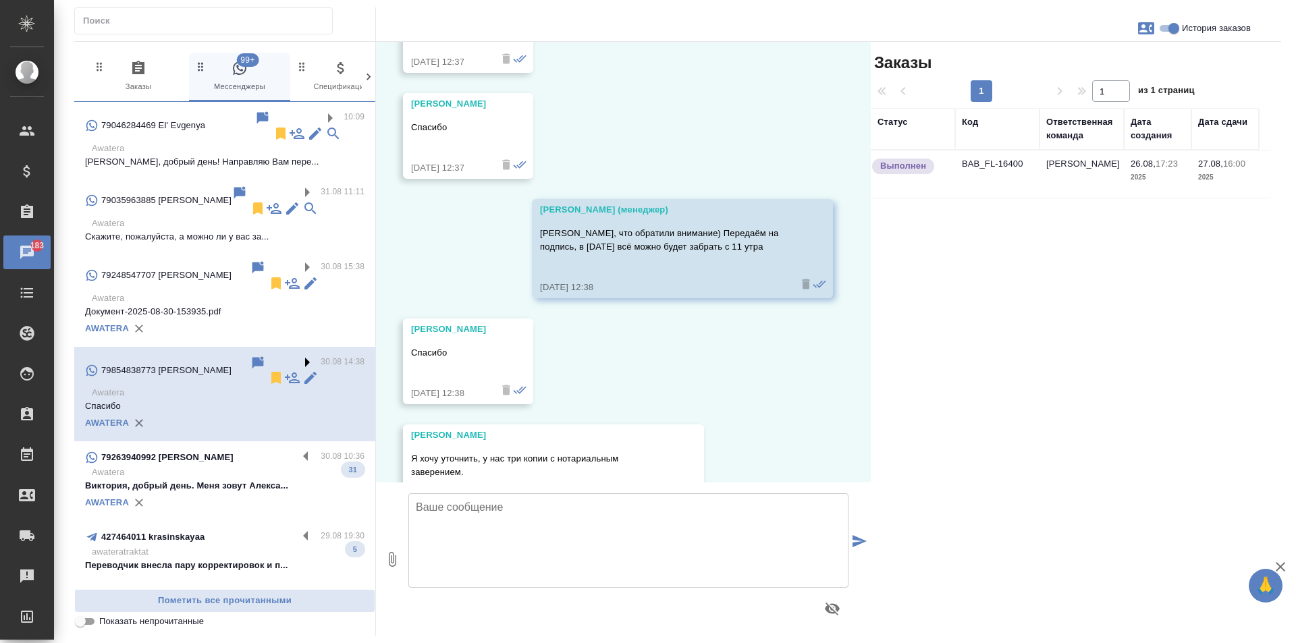
scroll to position [1358, 0]
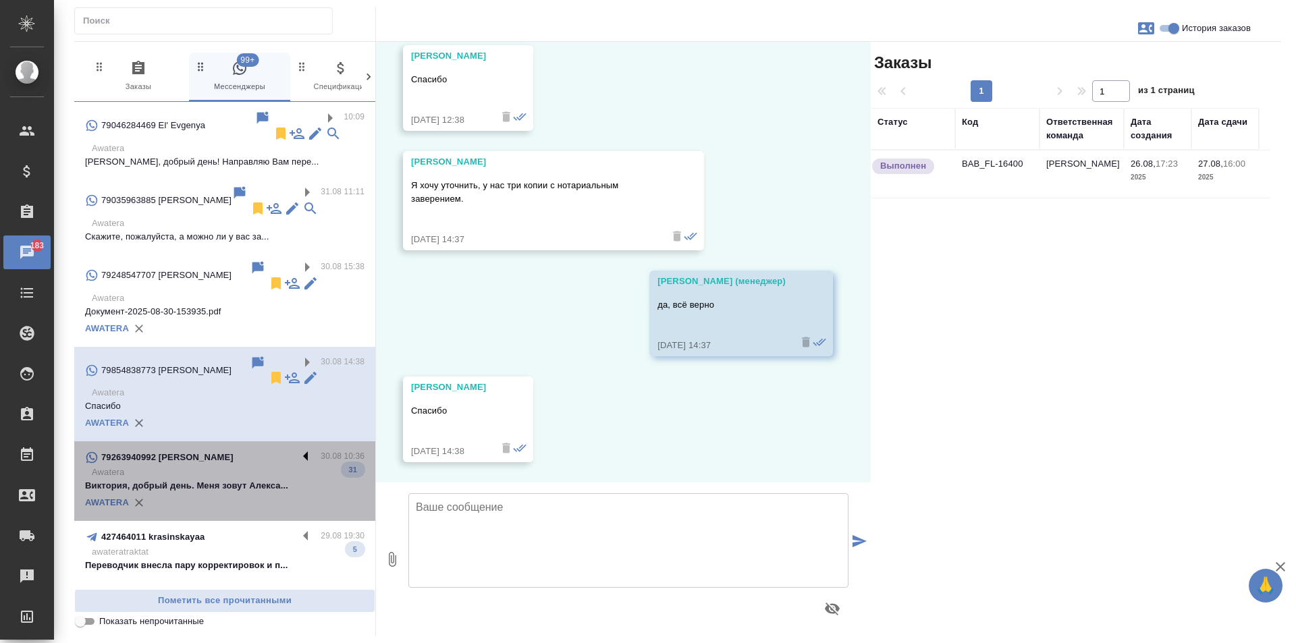
click at [298, 449] on label at bounding box center [309, 457] width 23 height 16
click at [0, 0] on input "checkbox" at bounding box center [0, 0] width 0 height 0
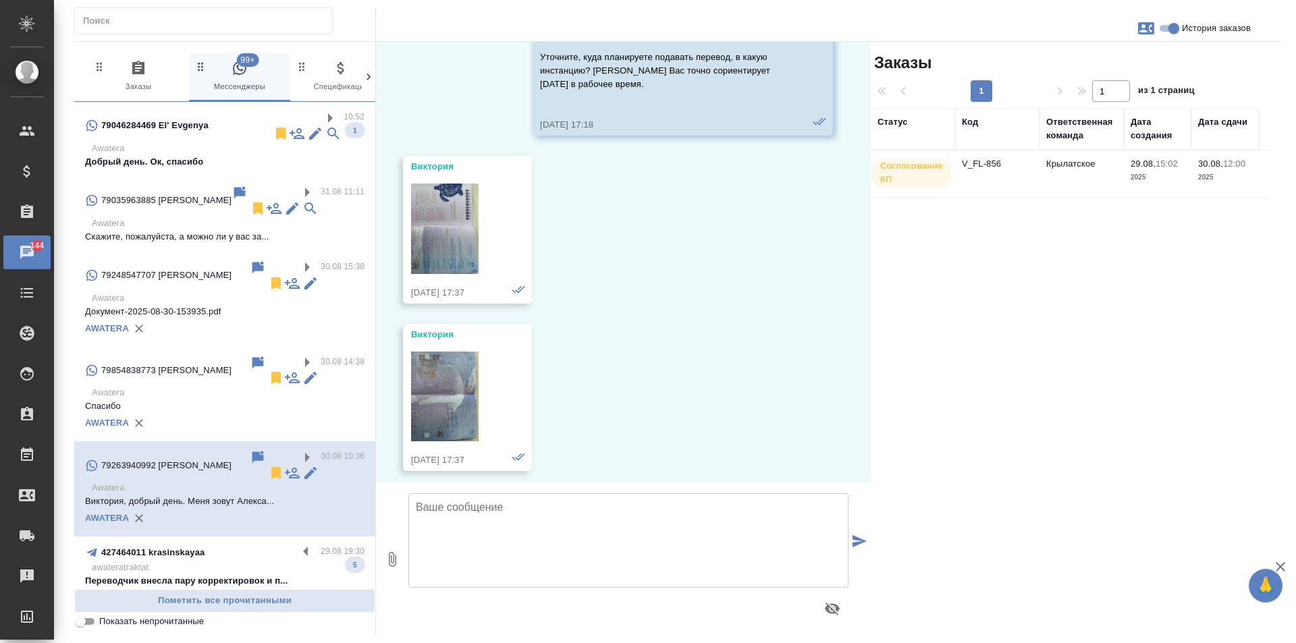
scroll to position [4960, 0]
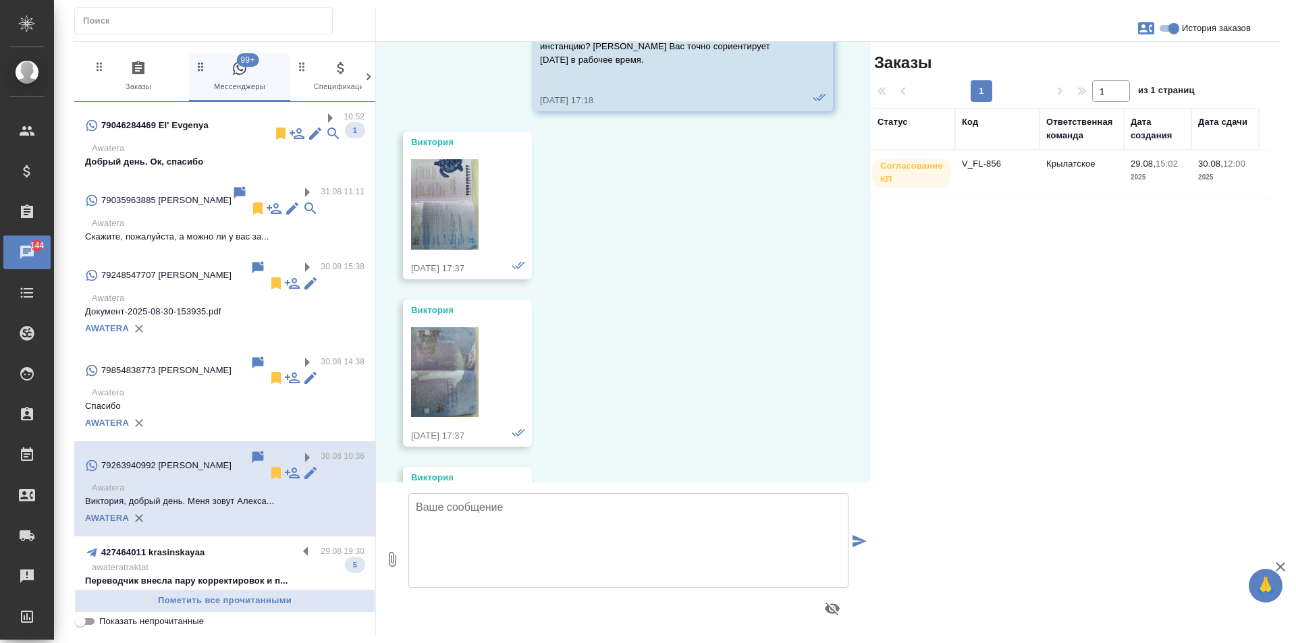
click at [454, 178] on img at bounding box center [444, 204] width 67 height 90
click at [268, 465] on icon at bounding box center [276, 473] width 16 height 16
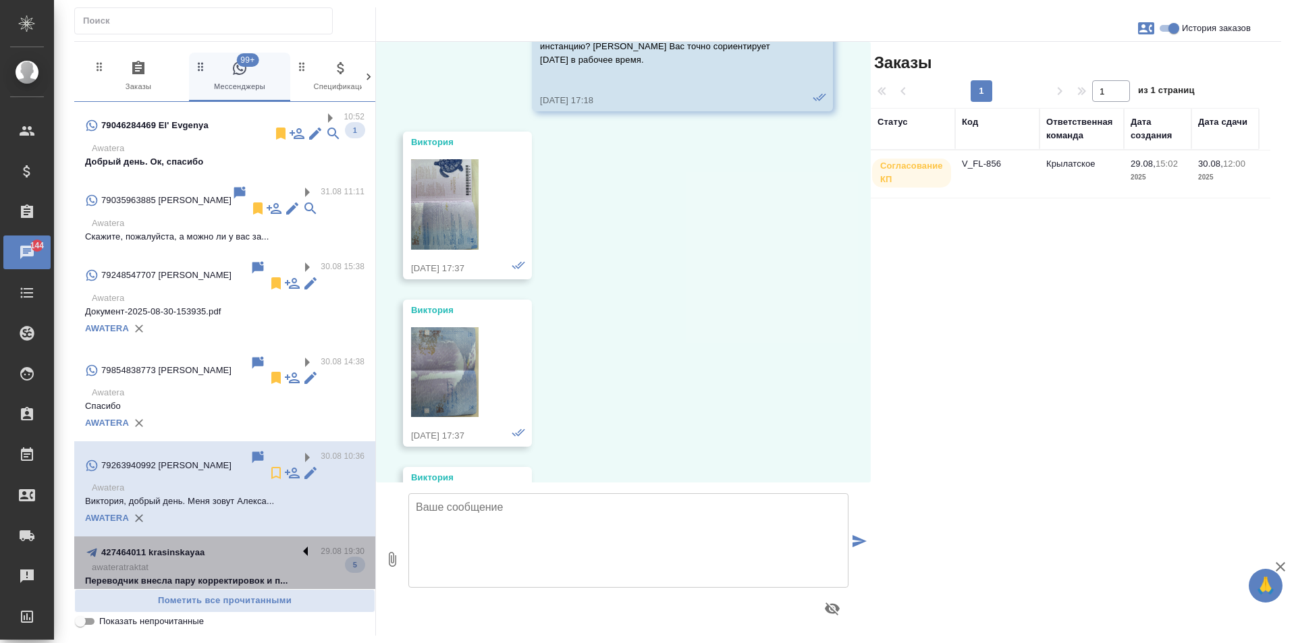
click at [300, 545] on label at bounding box center [309, 553] width 23 height 16
click at [0, 0] on input "checkbox" at bounding box center [0, 0] width 0 height 0
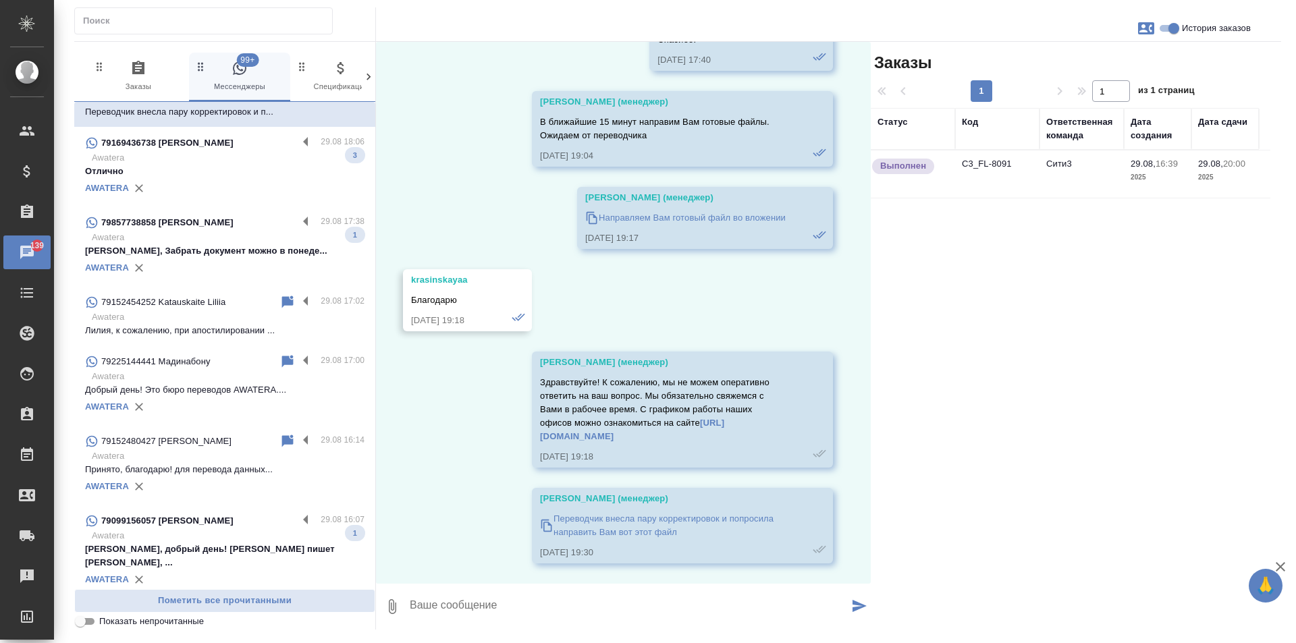
scroll to position [405, 0]
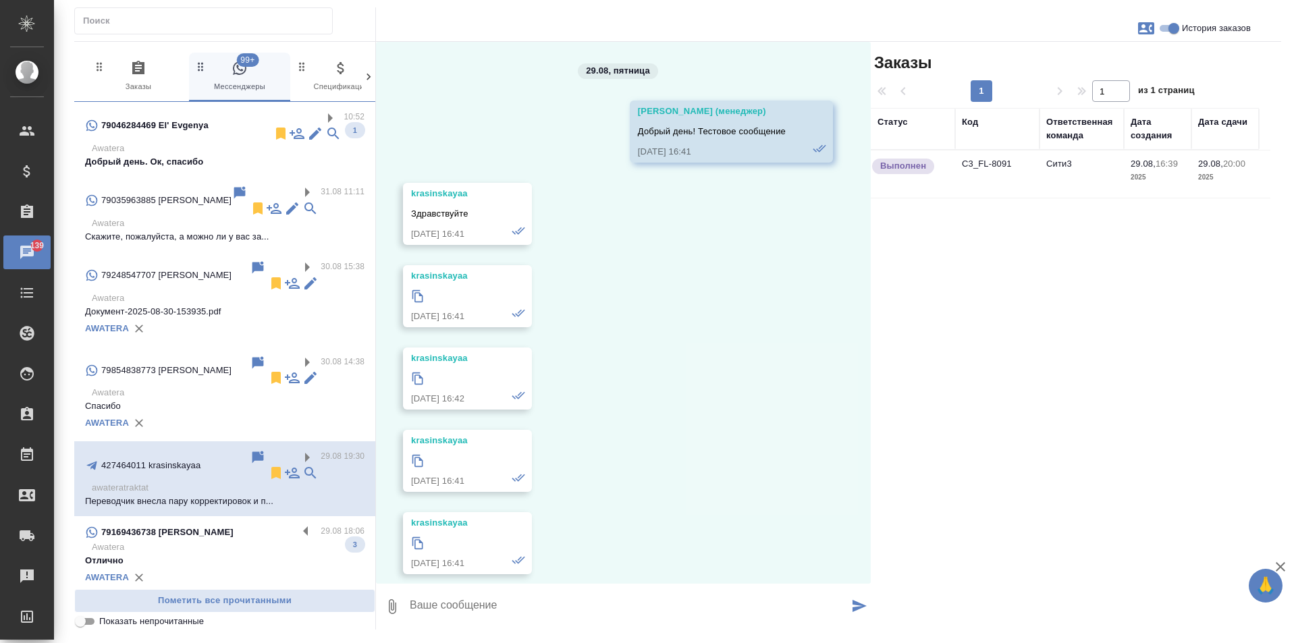
scroll to position [4341, 0]
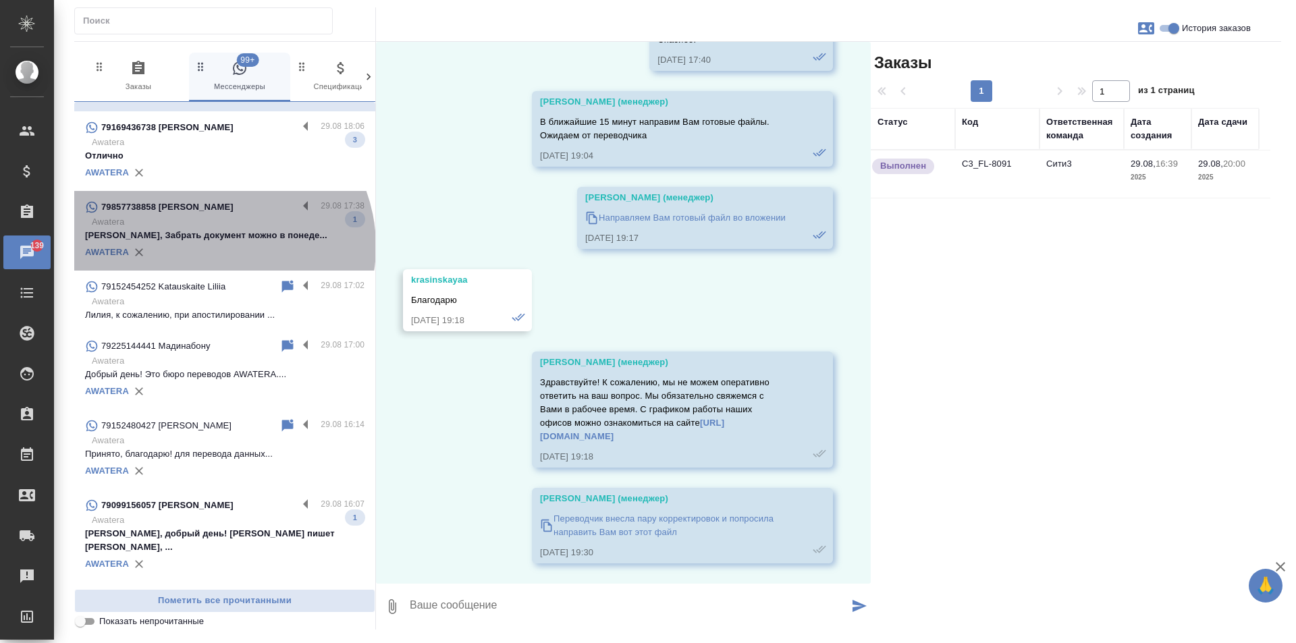
click at [213, 242] on div "AWATERA" at bounding box center [224, 252] width 279 height 20
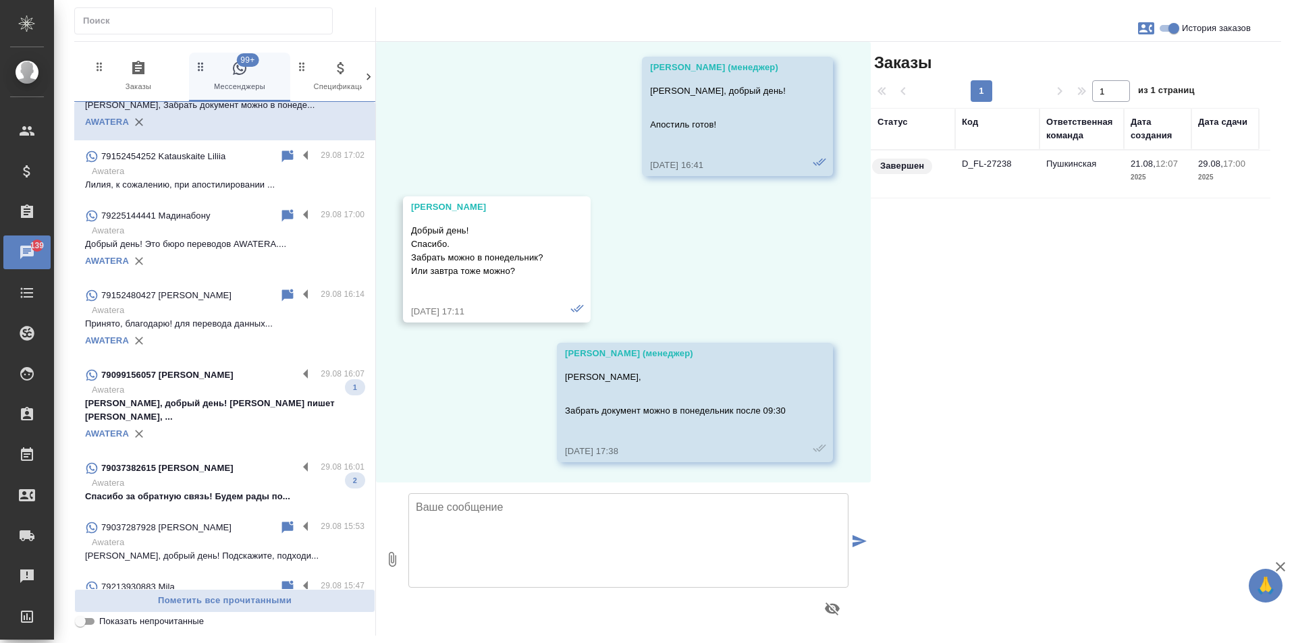
scroll to position [540, 0]
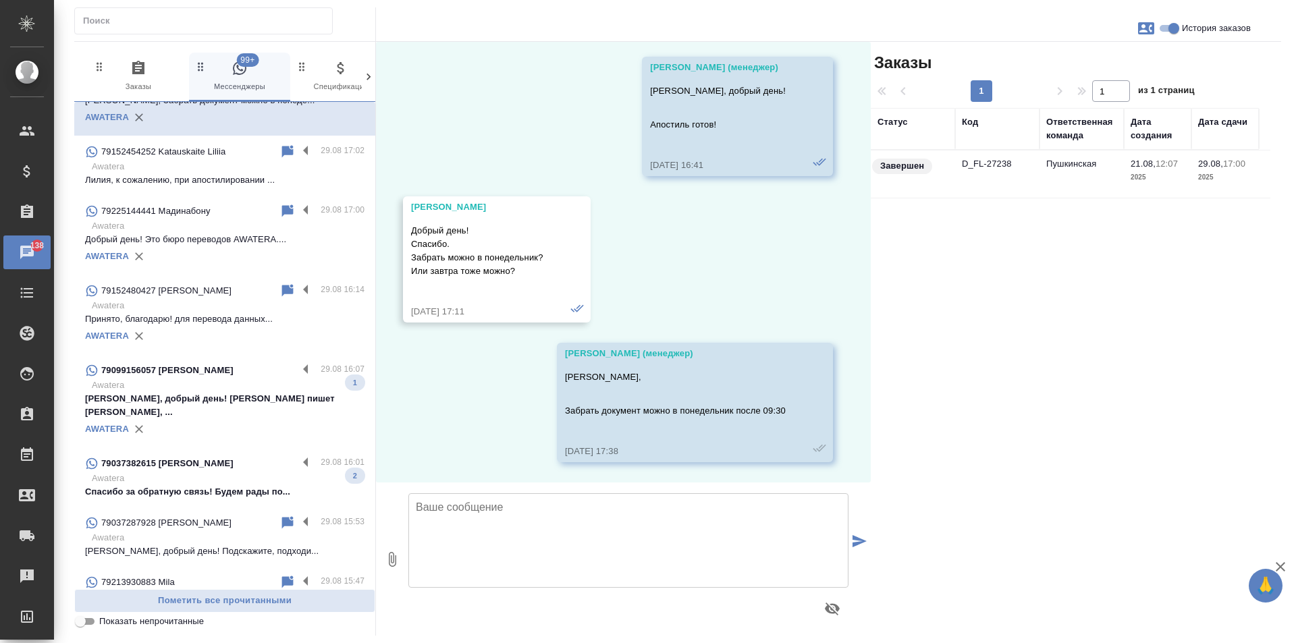
click at [236, 634] on div "79850759353 Наиль" at bounding box center [191, 642] width 213 height 16
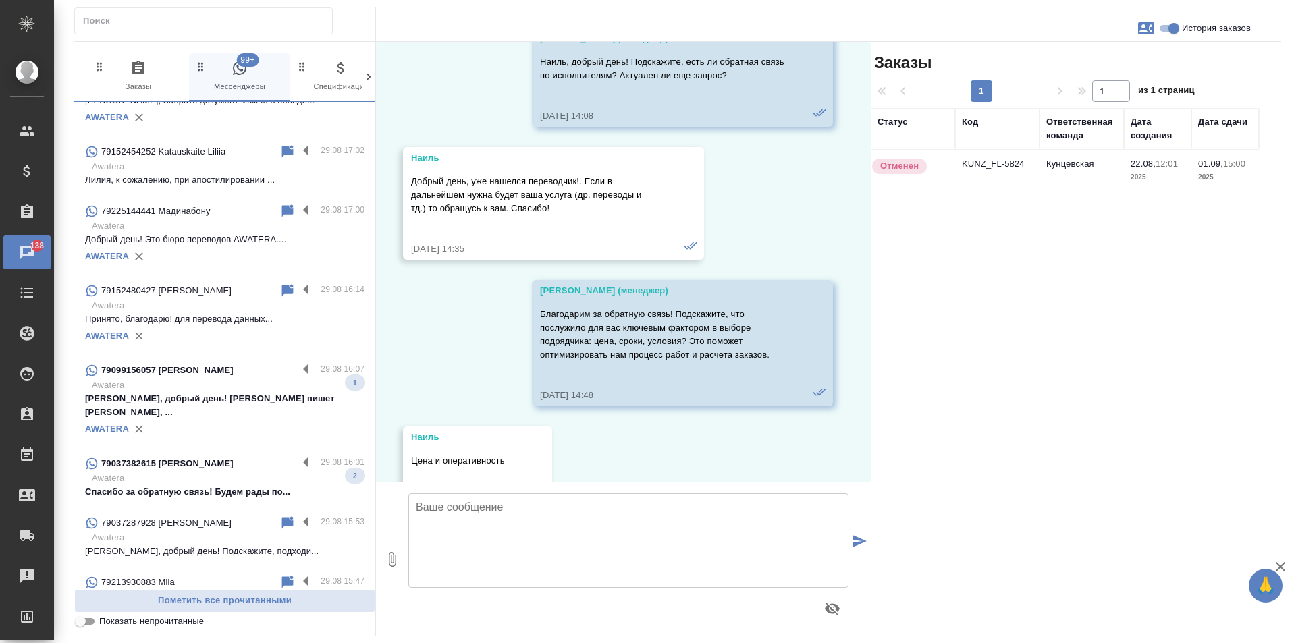
scroll to position [3661, 0]
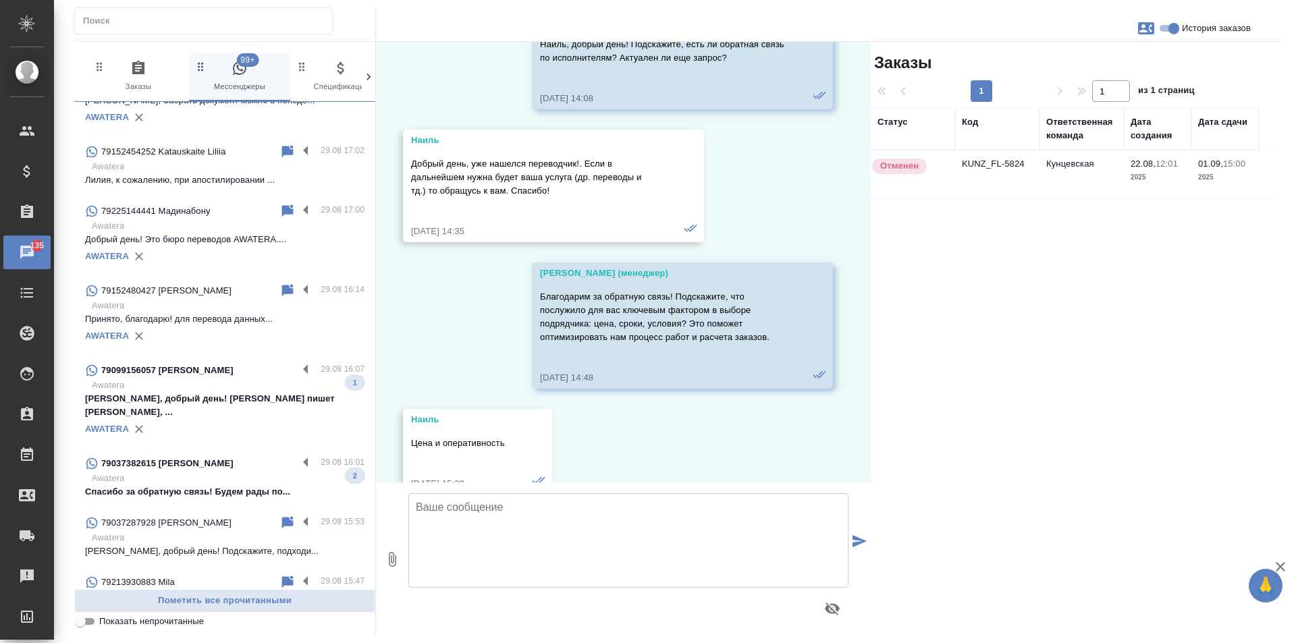
scroll to position [540, 0]
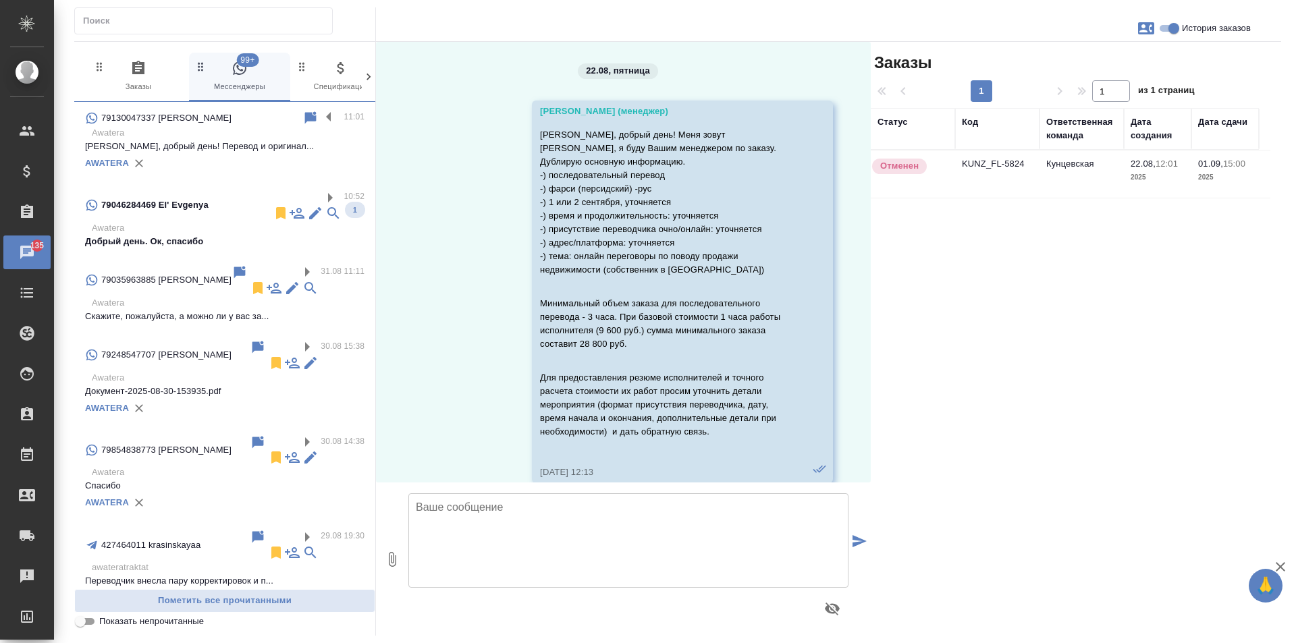
scroll to position [3661, 0]
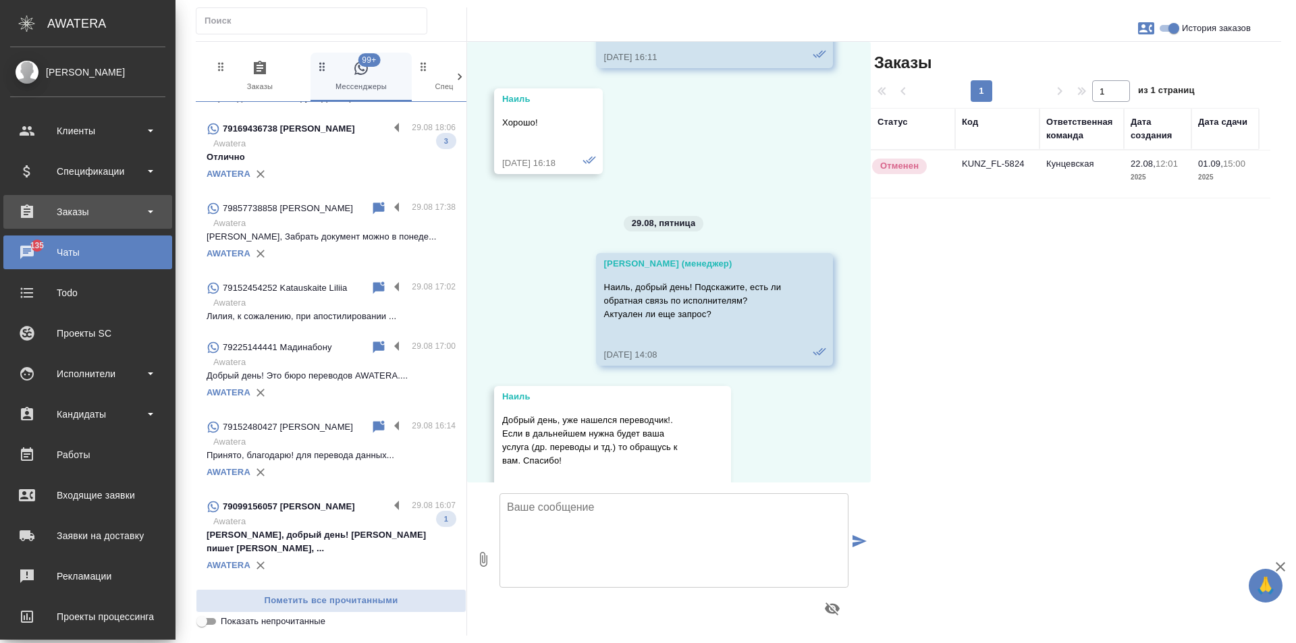
scroll to position [583, 0]
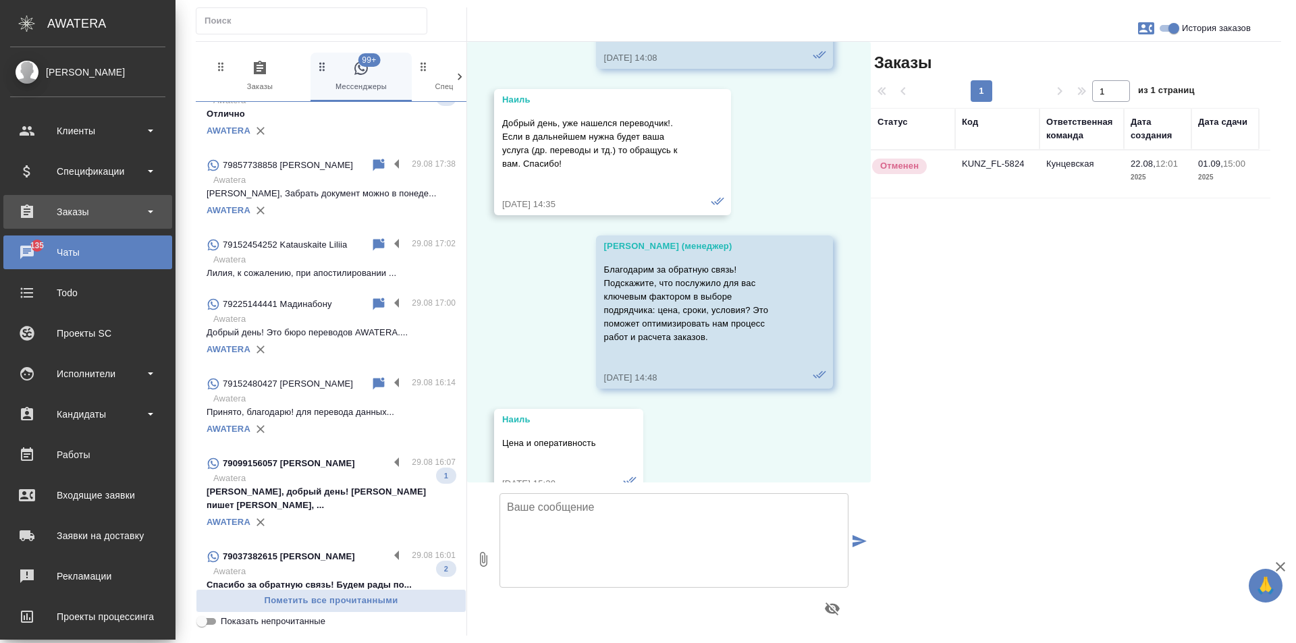
click at [95, 198] on div "Заказы" at bounding box center [87, 212] width 169 height 34
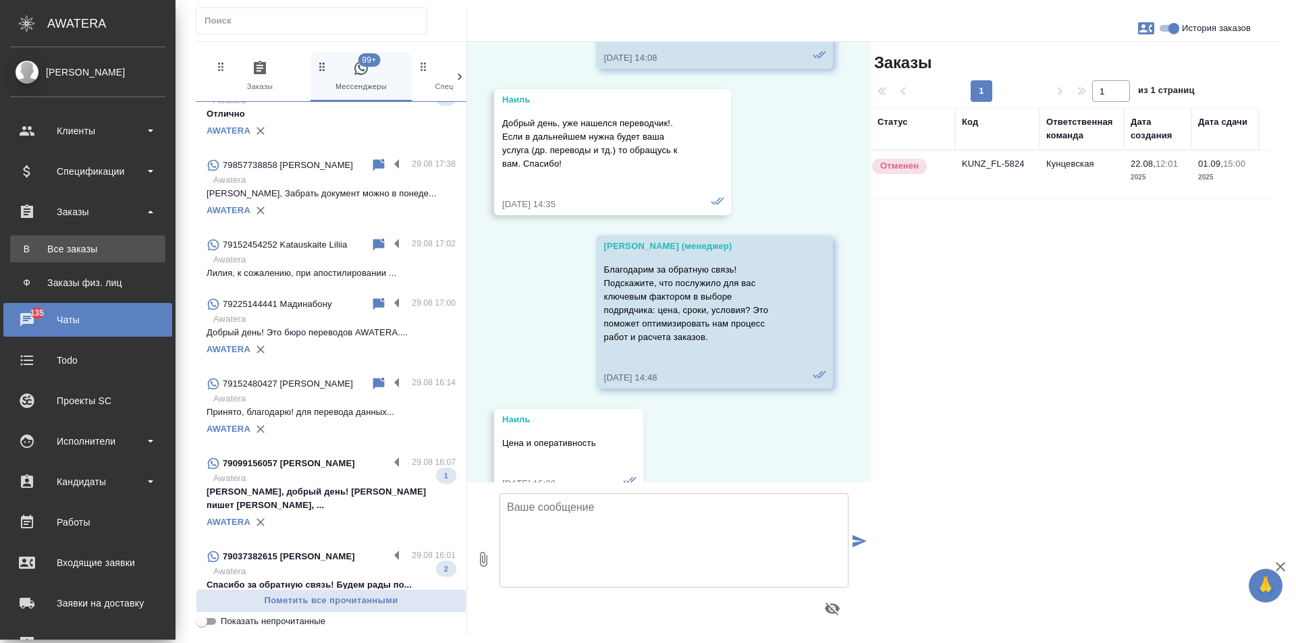
click at [102, 250] on div "Все заказы" at bounding box center [88, 248] width 142 height 13
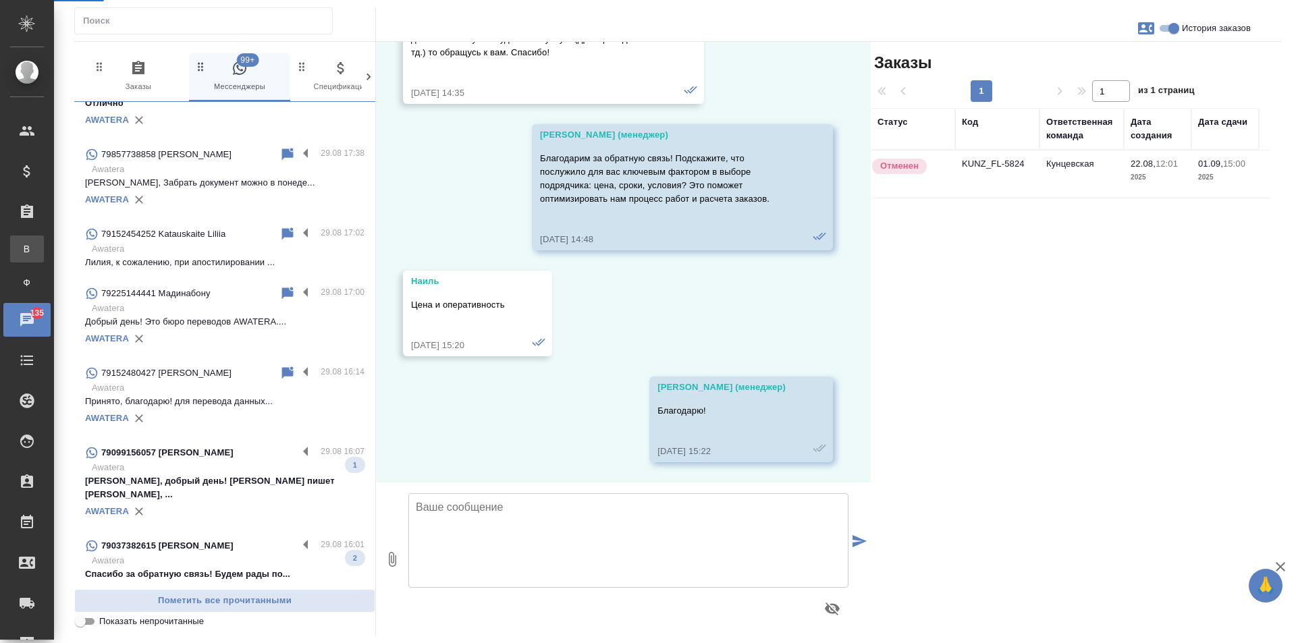
scroll to position [540, 0]
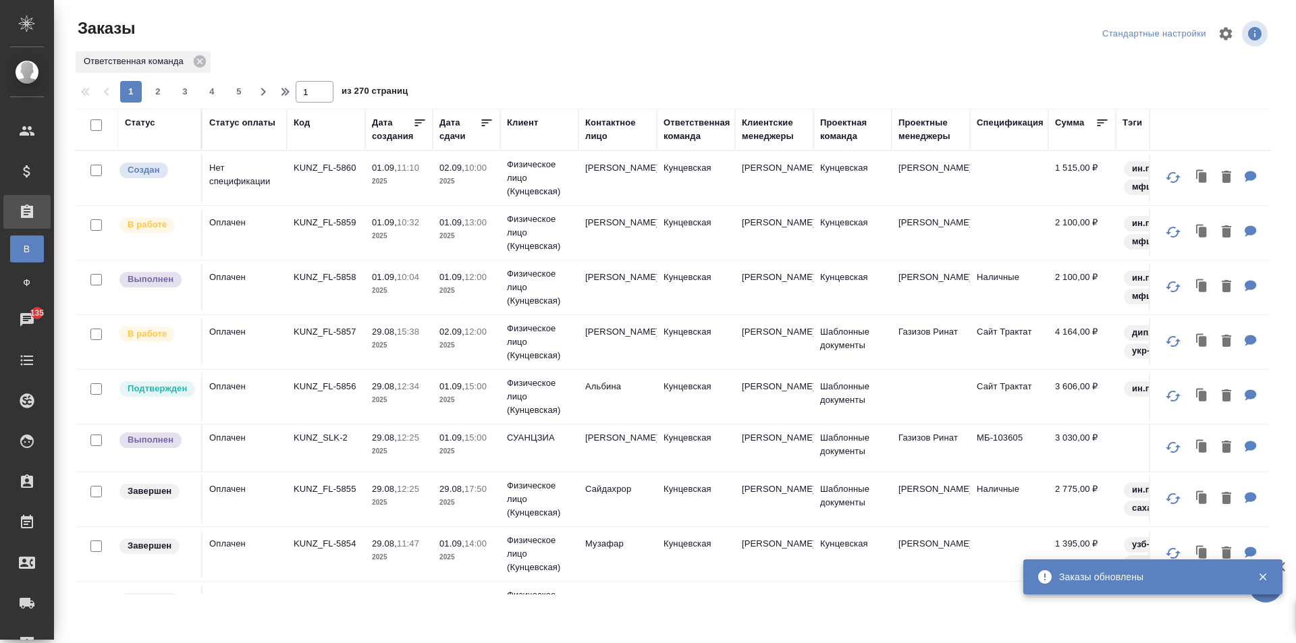
click at [527, 142] on div "Клиент" at bounding box center [539, 129] width 65 height 27
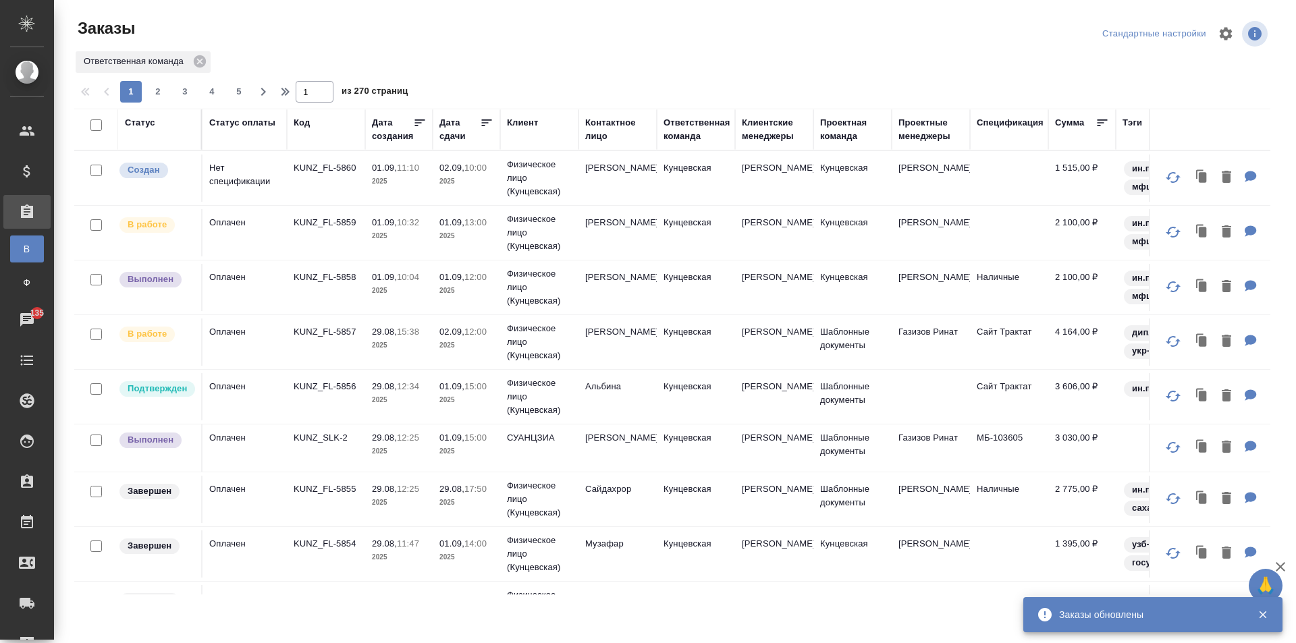
click at [593, 122] on div "Контактное лицо" at bounding box center [617, 129] width 65 height 27
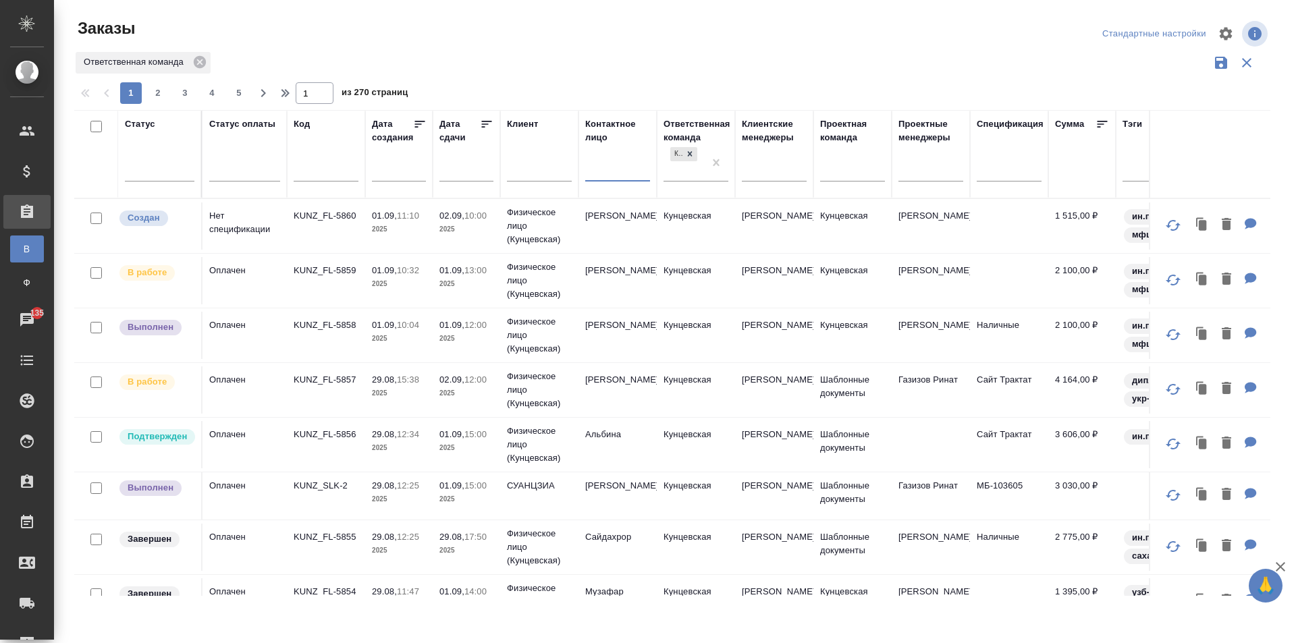
click at [605, 167] on input "text" at bounding box center [617, 172] width 65 height 17
paste input "[PERSON_NAME]"
type input "[PERSON_NAME]"
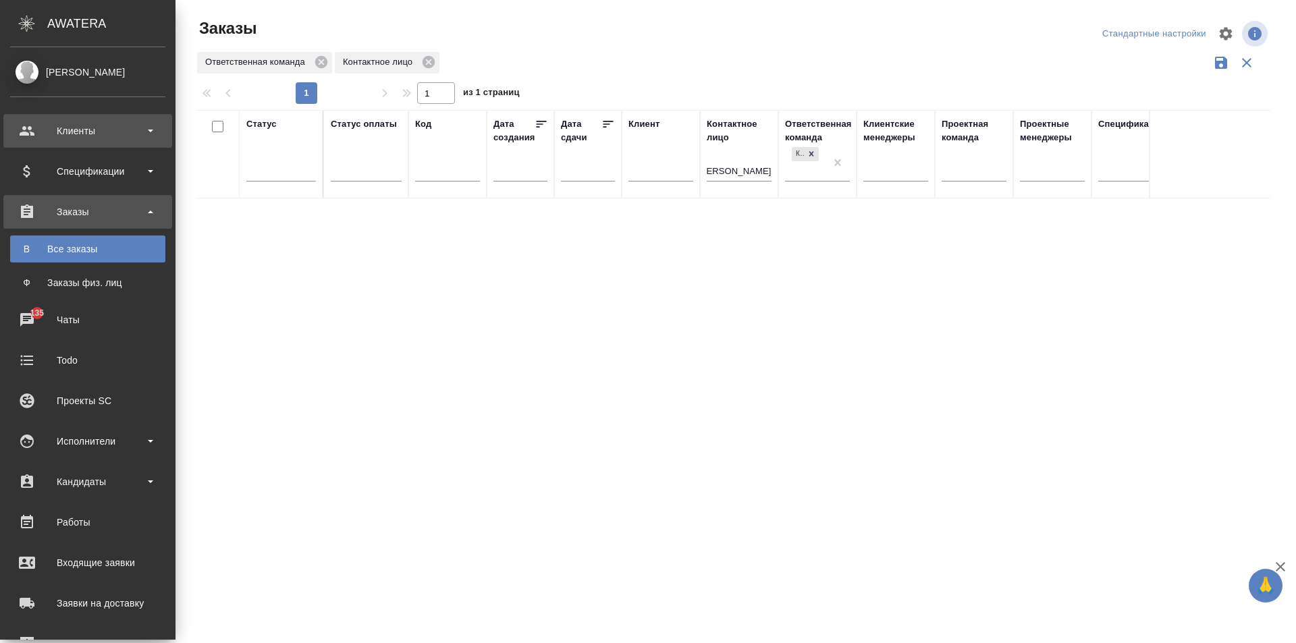
click at [29, 130] on div "Клиенты" at bounding box center [87, 131] width 155 height 20
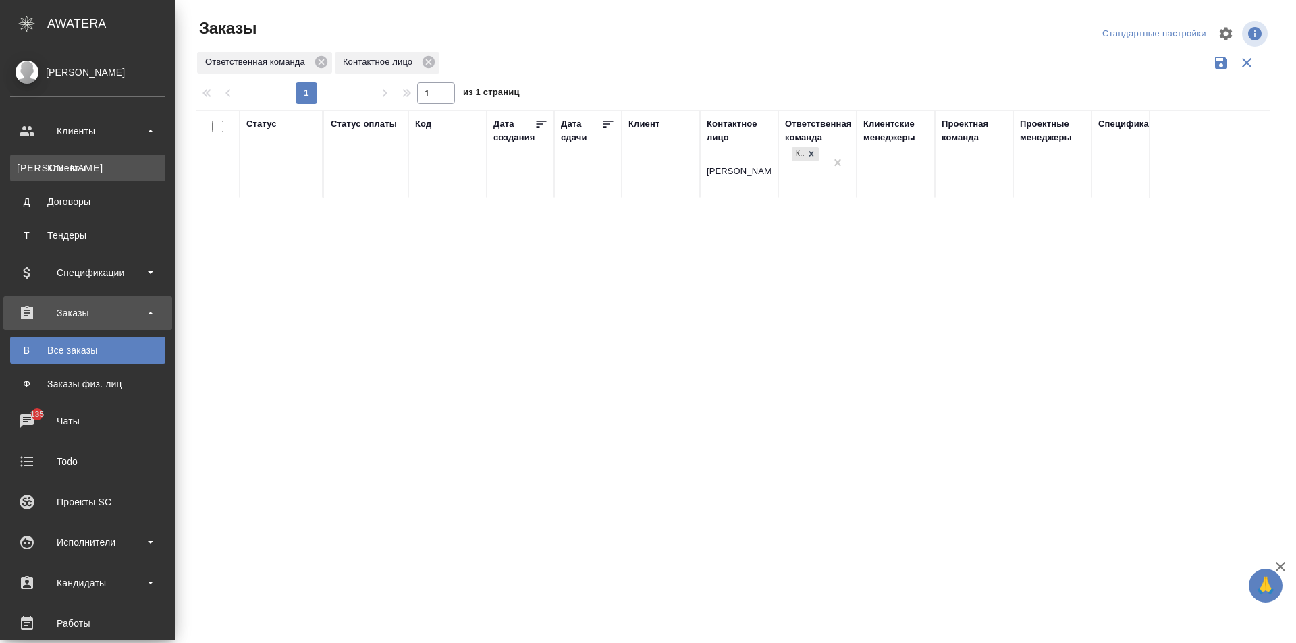
click at [80, 161] on div "Клиенты" at bounding box center [88, 167] width 142 height 13
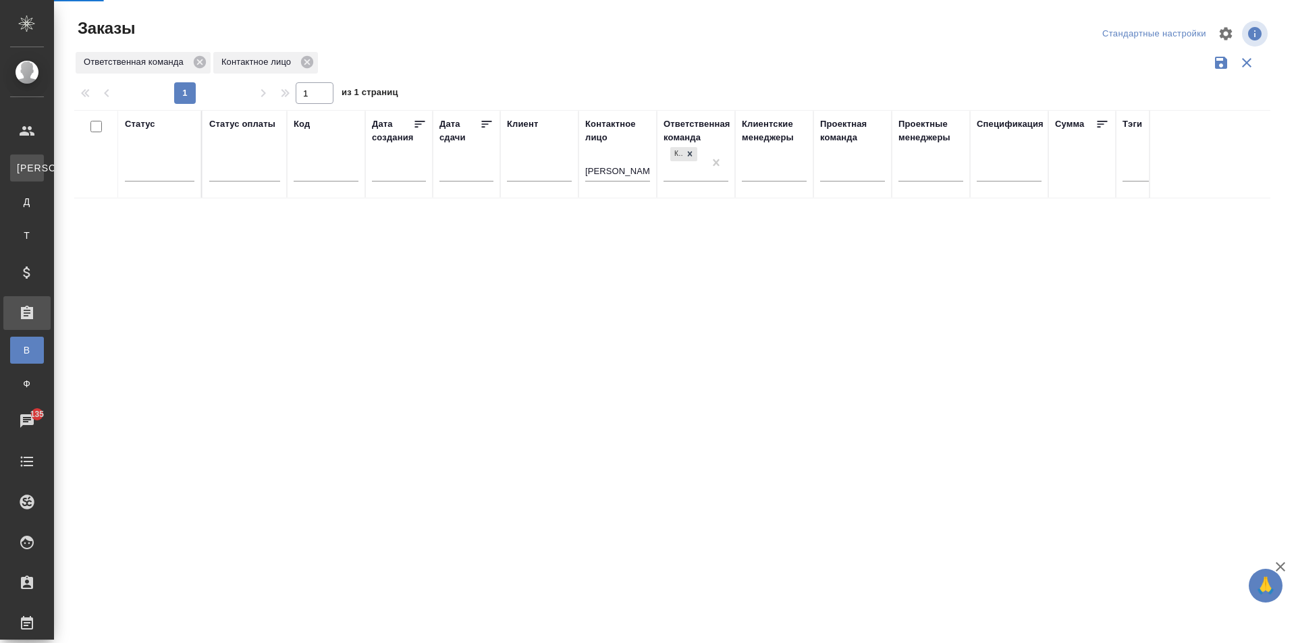
select select "RU"
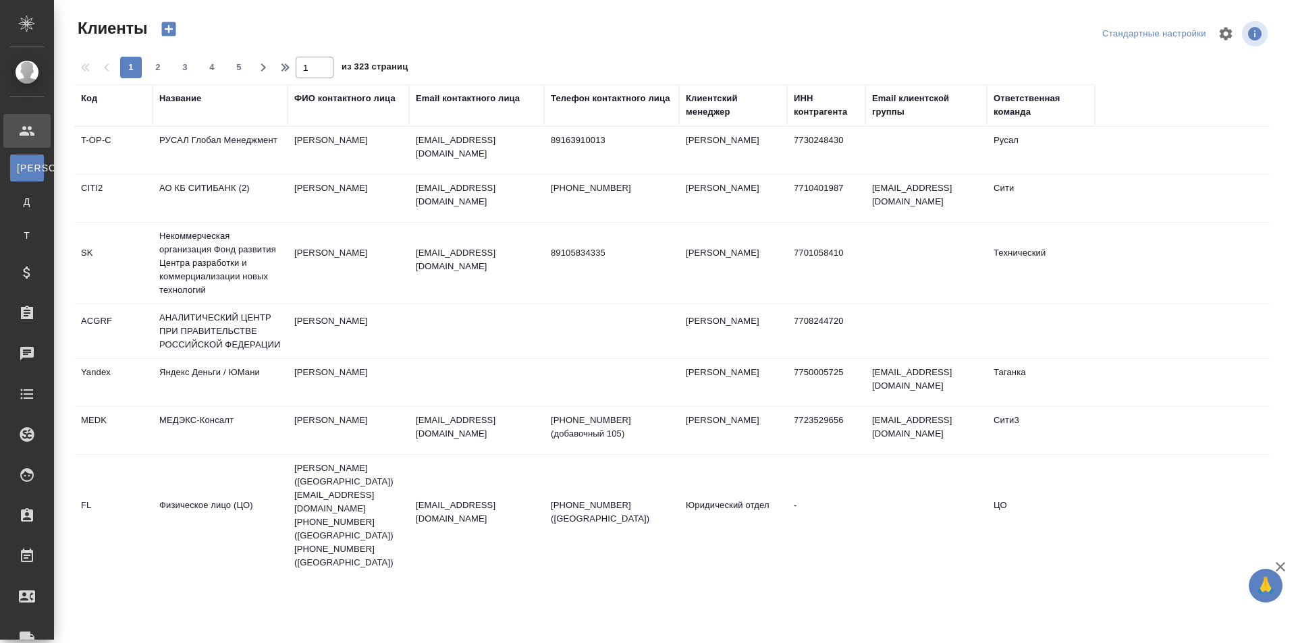
click at [353, 116] on div "ФИО контактного лица" at bounding box center [348, 105] width 108 height 27
click at [351, 101] on div "ФИО контактного лица" at bounding box center [344, 98] width 101 height 13
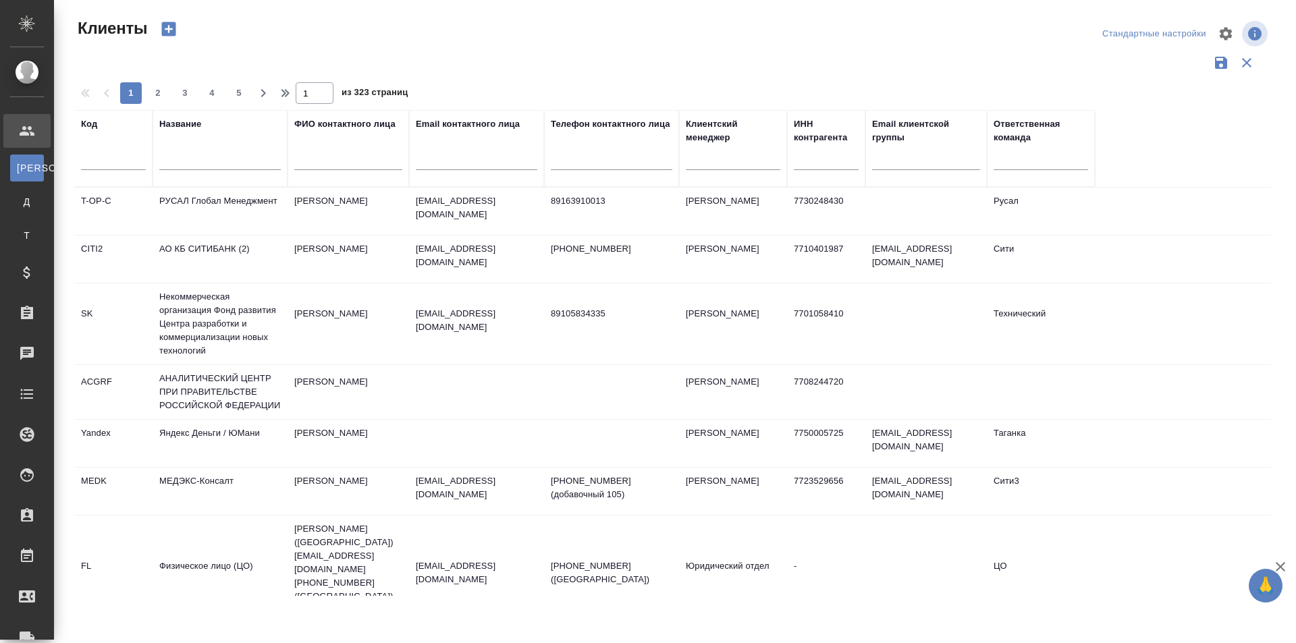
click at [365, 163] on input "text" at bounding box center [348, 161] width 108 height 17
paste input "[PERSON_NAME]"
type input "[PERSON_NAME]"
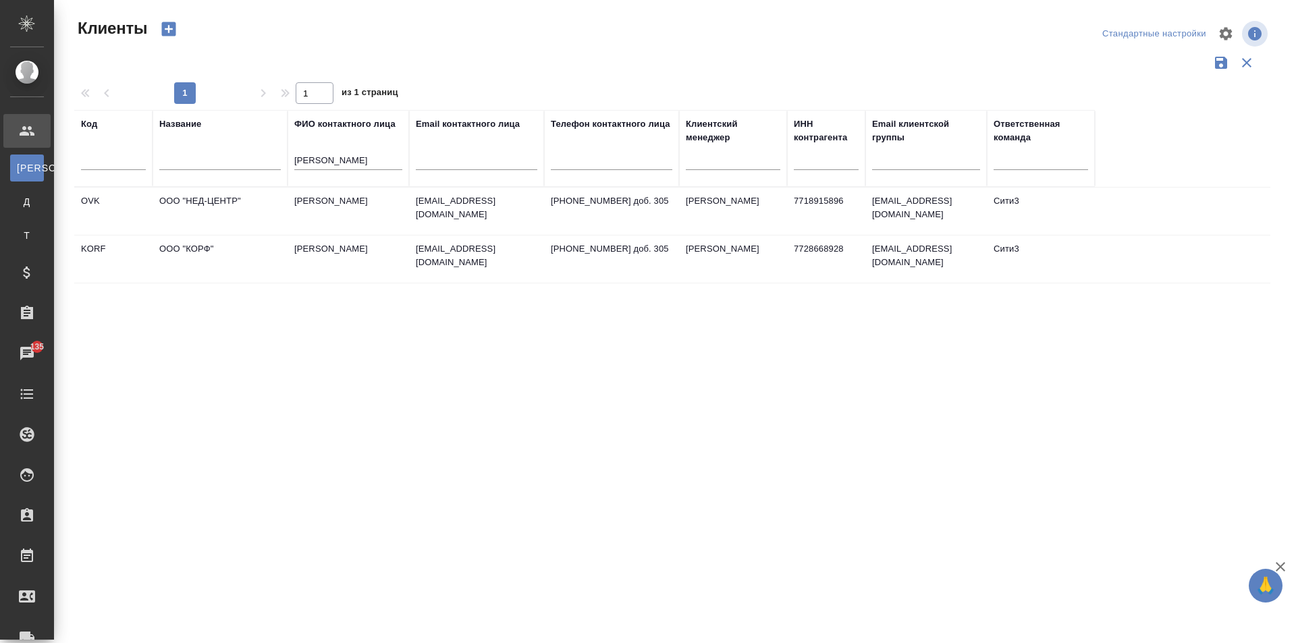
click at [368, 328] on div "Код Название ФИО контактного лица Добросердов Евгений Email контактного лица Те…" at bounding box center [672, 353] width 1196 height 486
click at [530, 258] on td "dobroserdov@po-korf.ru" at bounding box center [476, 259] width 135 height 47
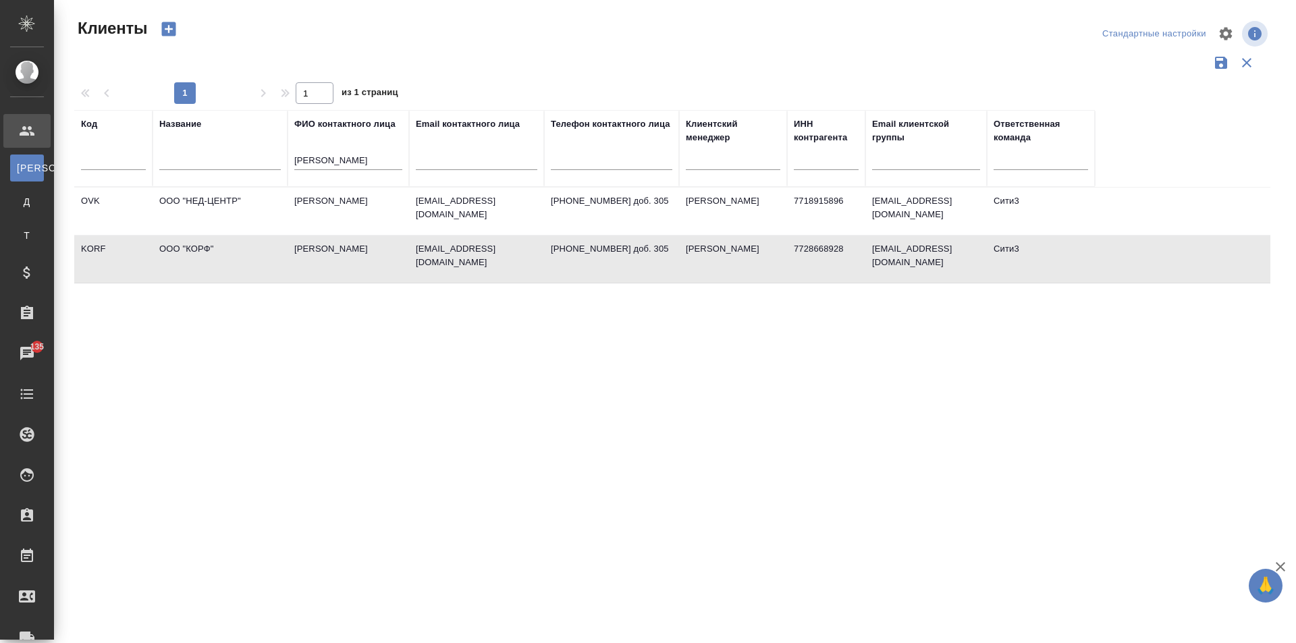
click at [530, 258] on td "dobroserdov@po-korf.ru" at bounding box center [476, 259] width 135 height 47
click at [337, 204] on td "[PERSON_NAME]" at bounding box center [348, 211] width 121 height 47
click at [337, 203] on td "[PERSON_NAME]" at bounding box center [348, 211] width 121 height 47
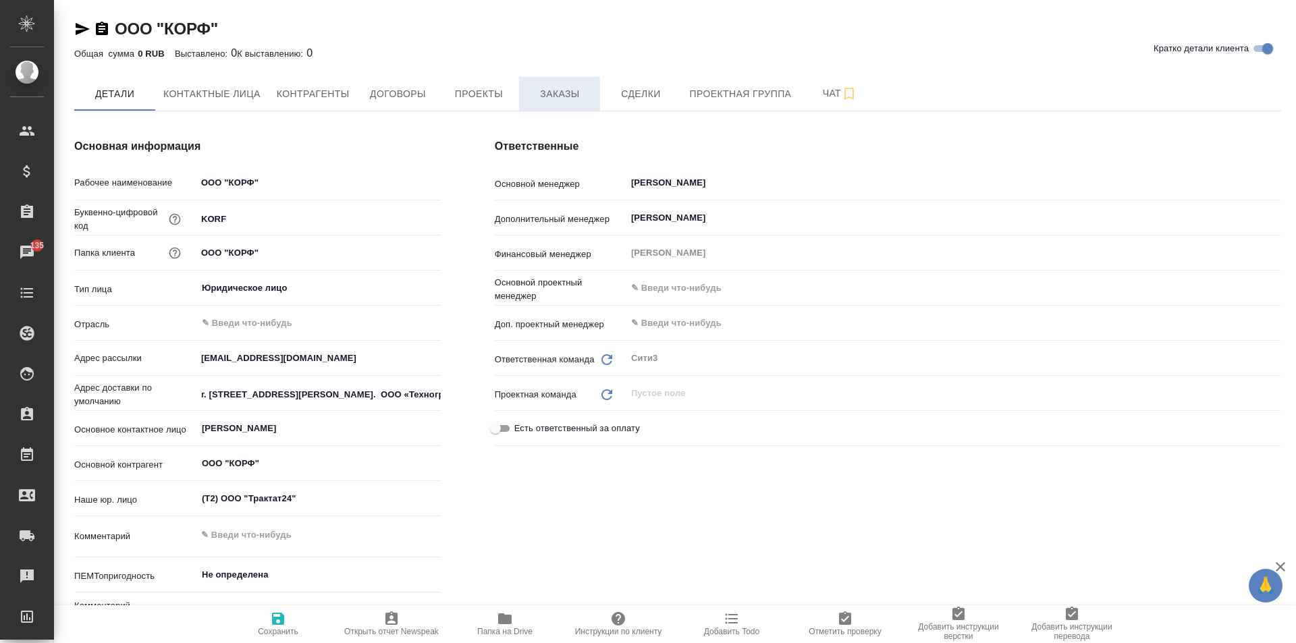
click at [562, 102] on span "Заказы" at bounding box center [559, 94] width 65 height 17
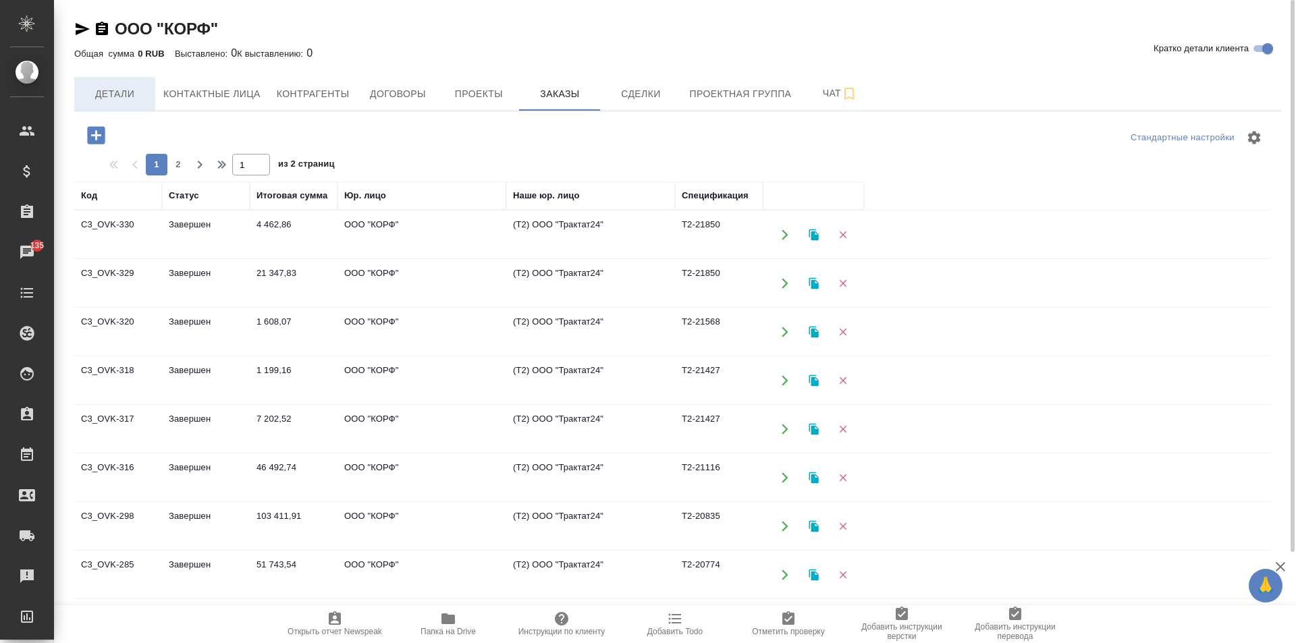
click at [132, 97] on span "Детали" at bounding box center [114, 94] width 65 height 17
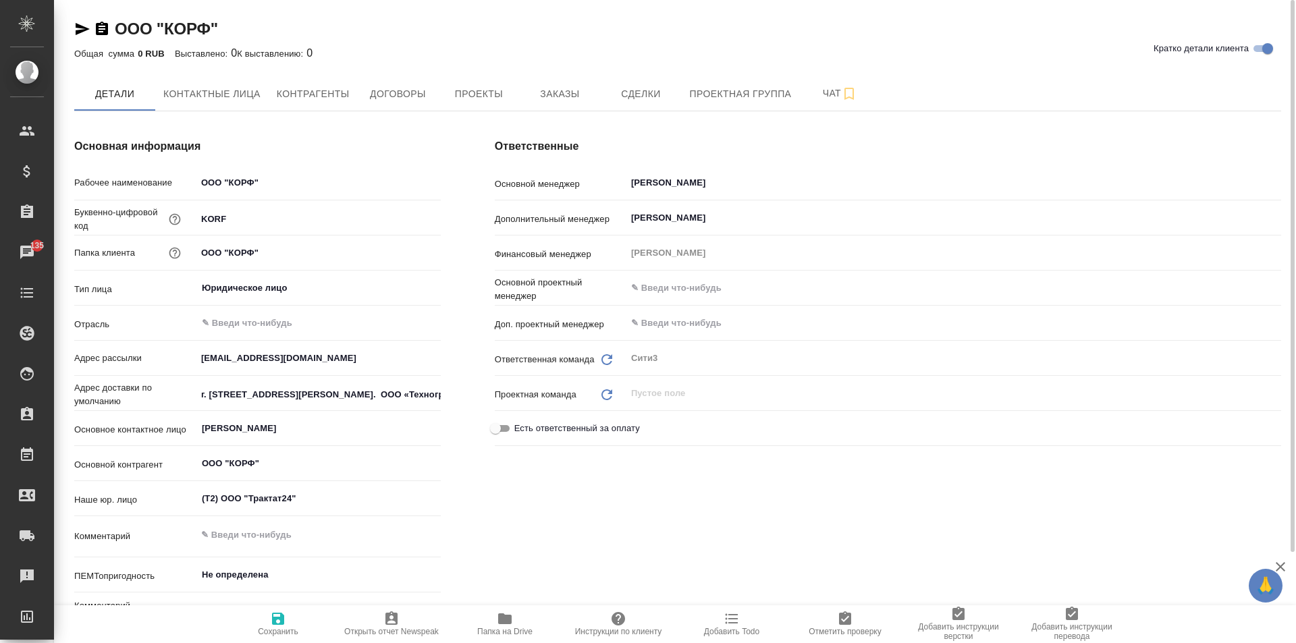
type textarea "x"
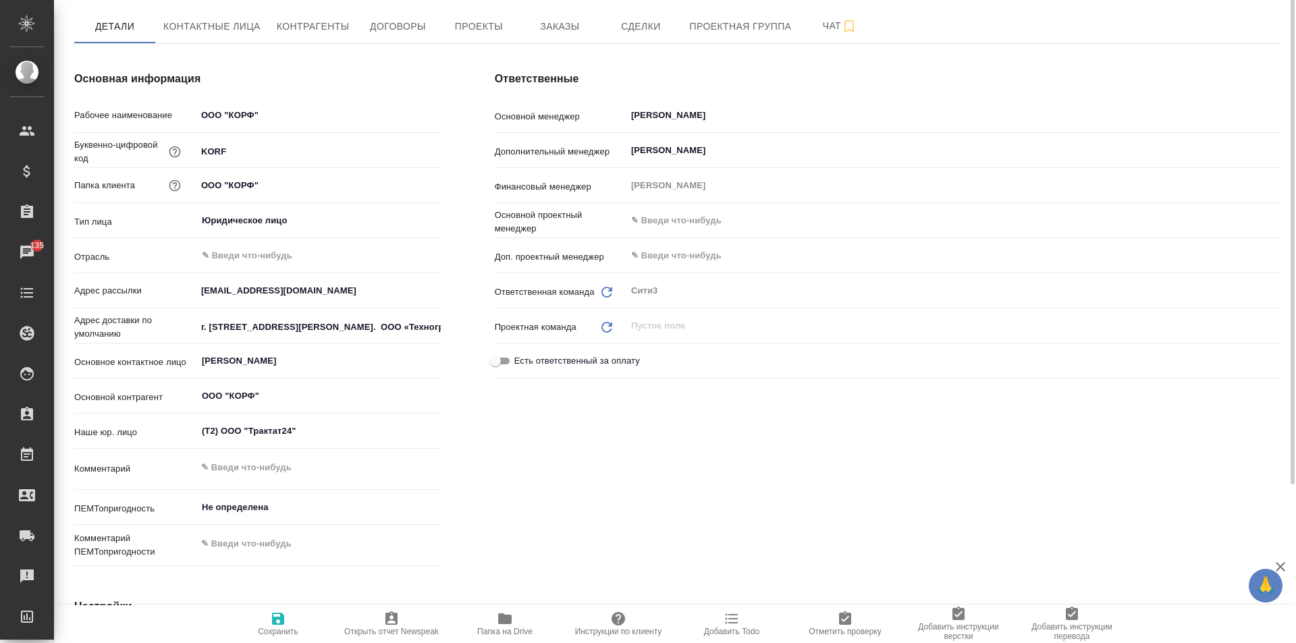
type textarea "x"
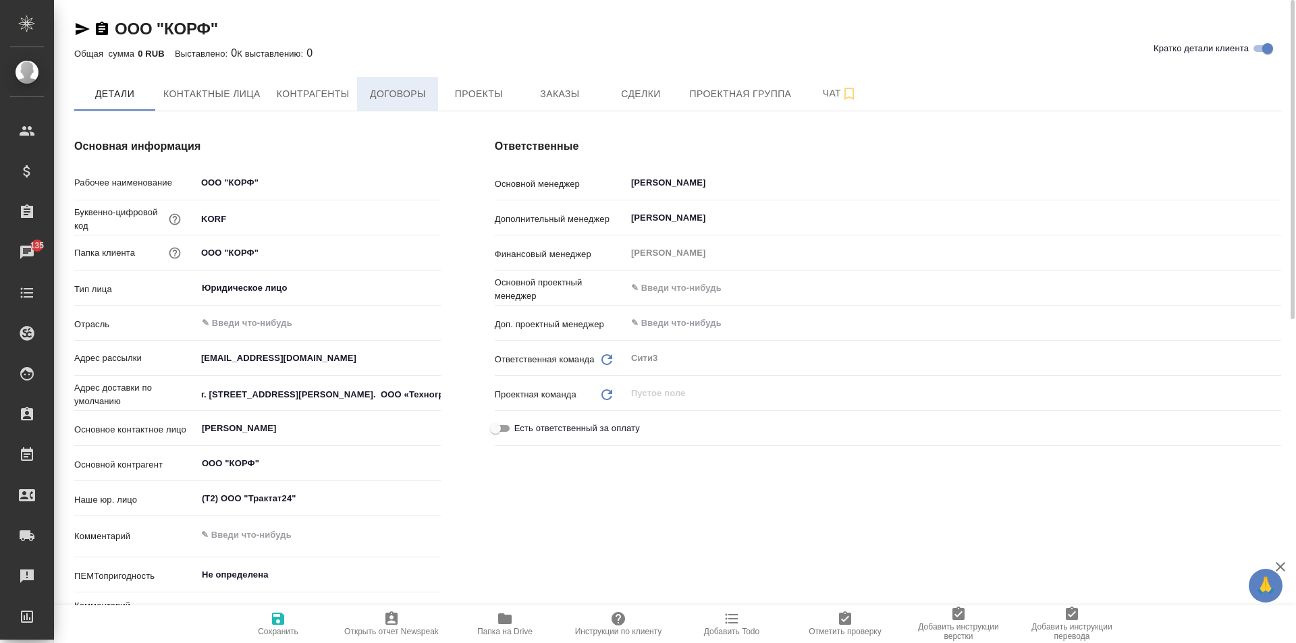
click at [401, 99] on span "Договоры" at bounding box center [397, 94] width 65 height 17
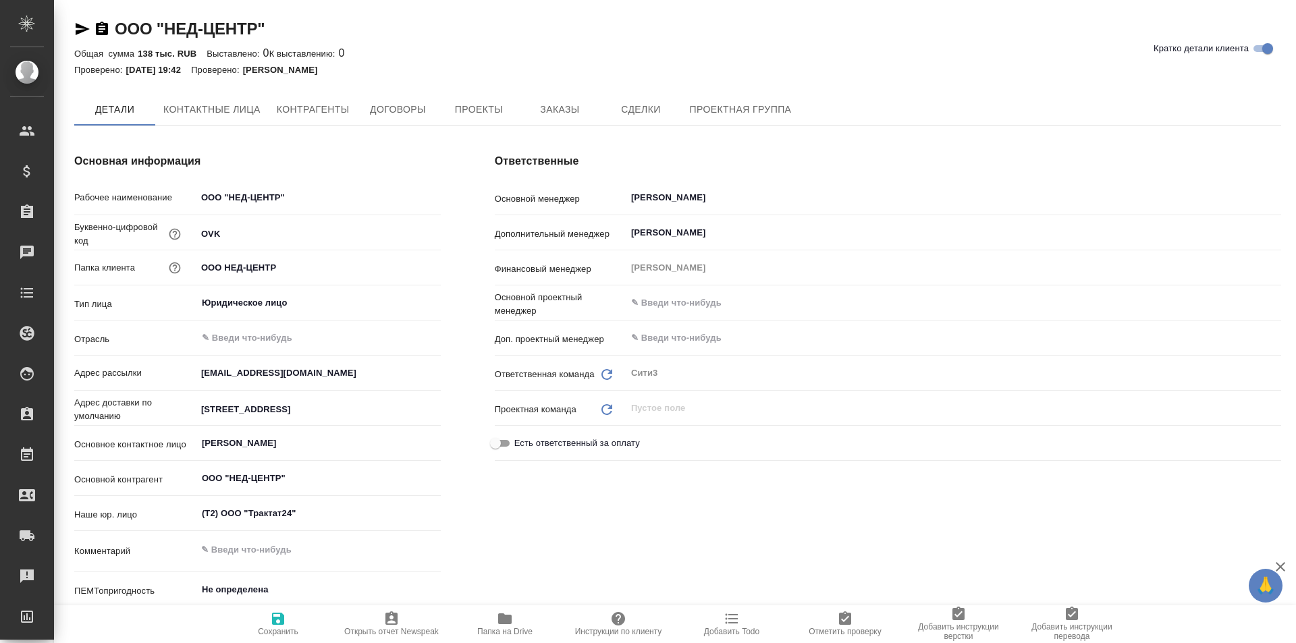
type textarea "x"
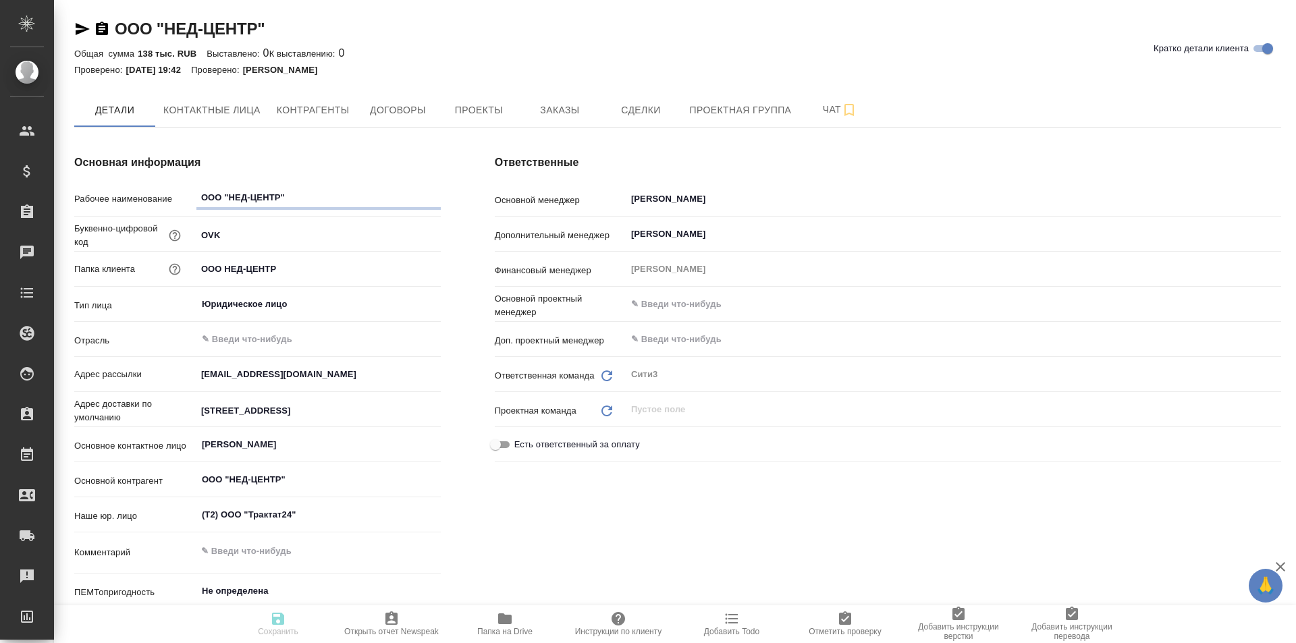
type textarea "x"
click at [422, 95] on button "Договоры" at bounding box center [397, 110] width 81 height 34
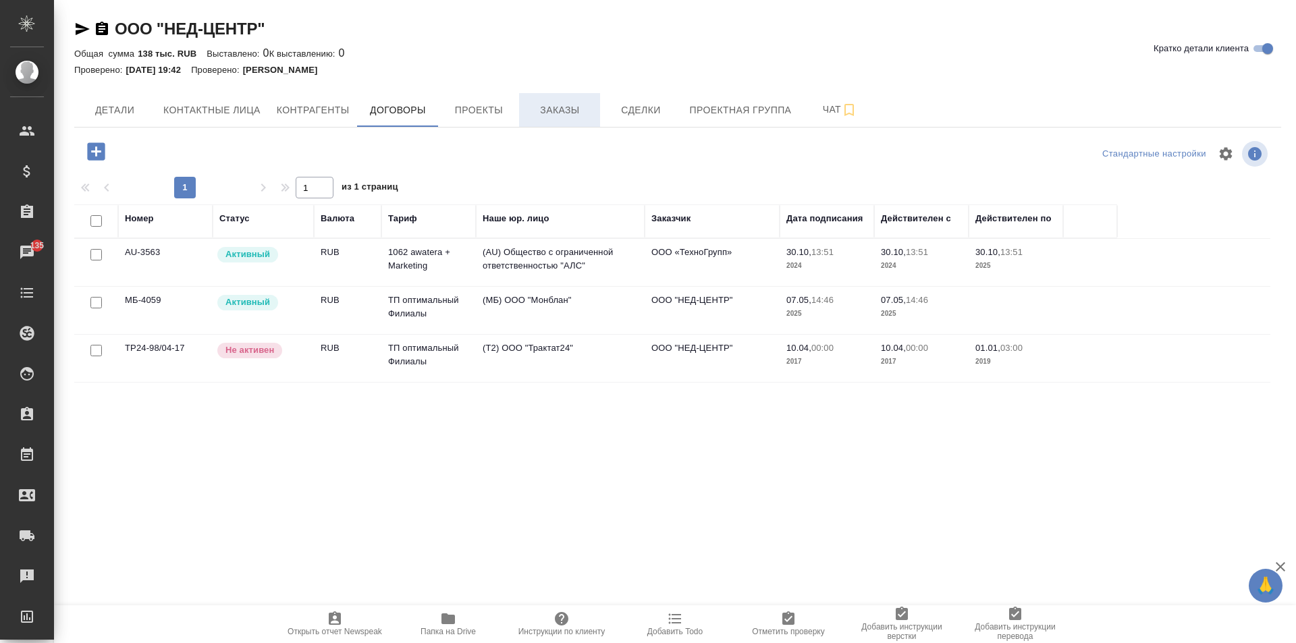
click at [554, 109] on span "Заказы" at bounding box center [559, 110] width 65 height 17
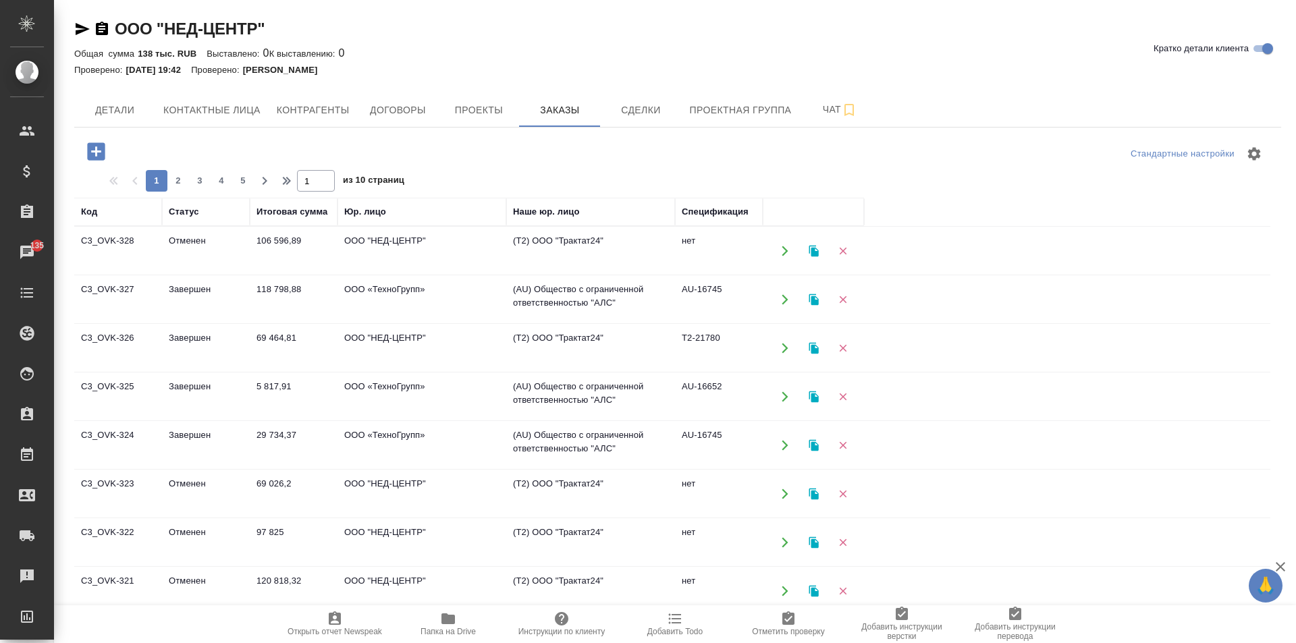
click at [90, 152] on icon "button" at bounding box center [96, 151] width 18 height 18
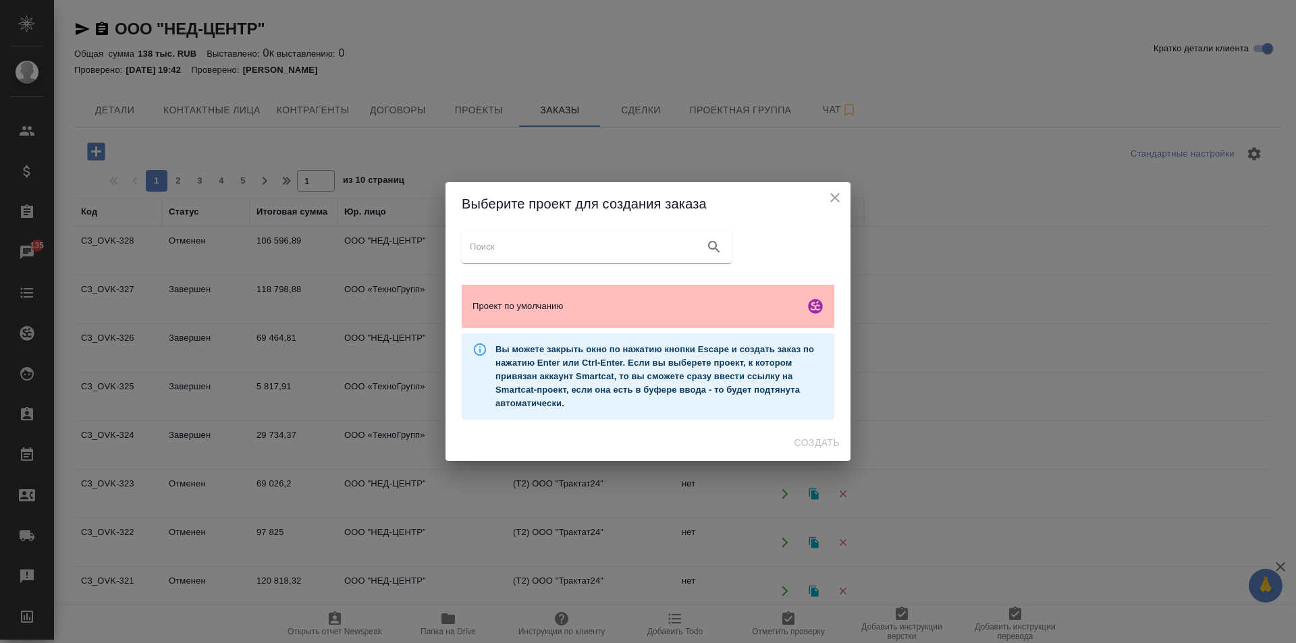
click at [786, 300] on span "Проект по умолчанию" at bounding box center [635, 306] width 327 height 13
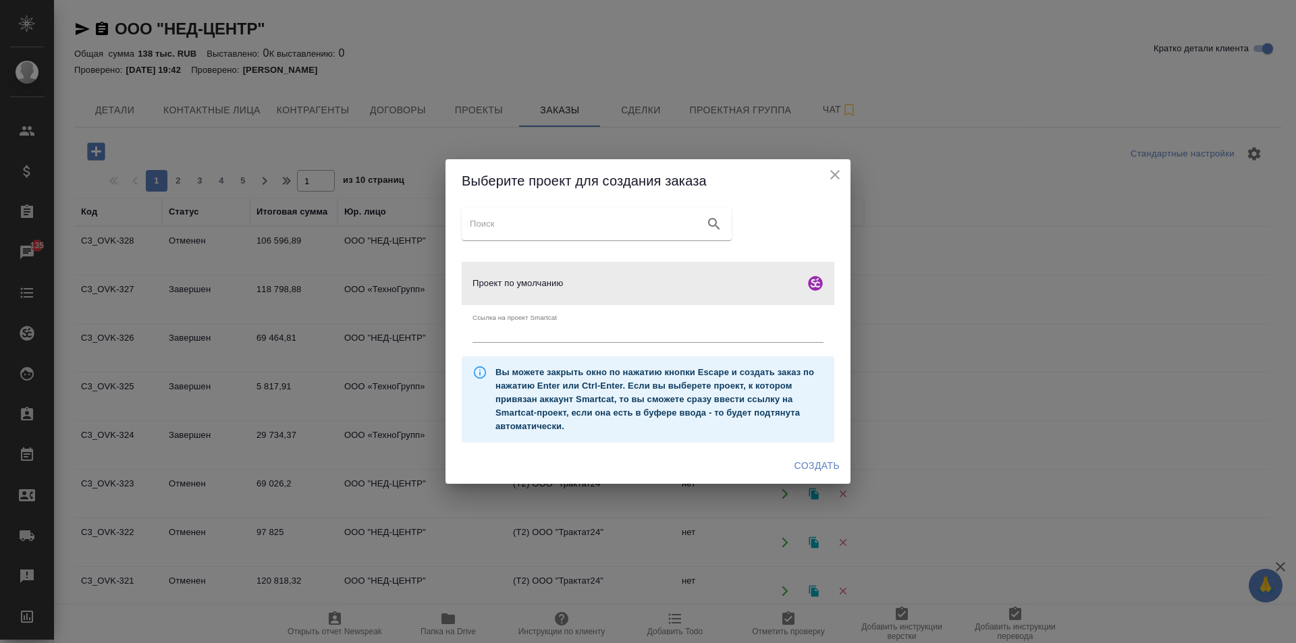
click at [816, 468] on span "Создать" at bounding box center [816, 466] width 45 height 17
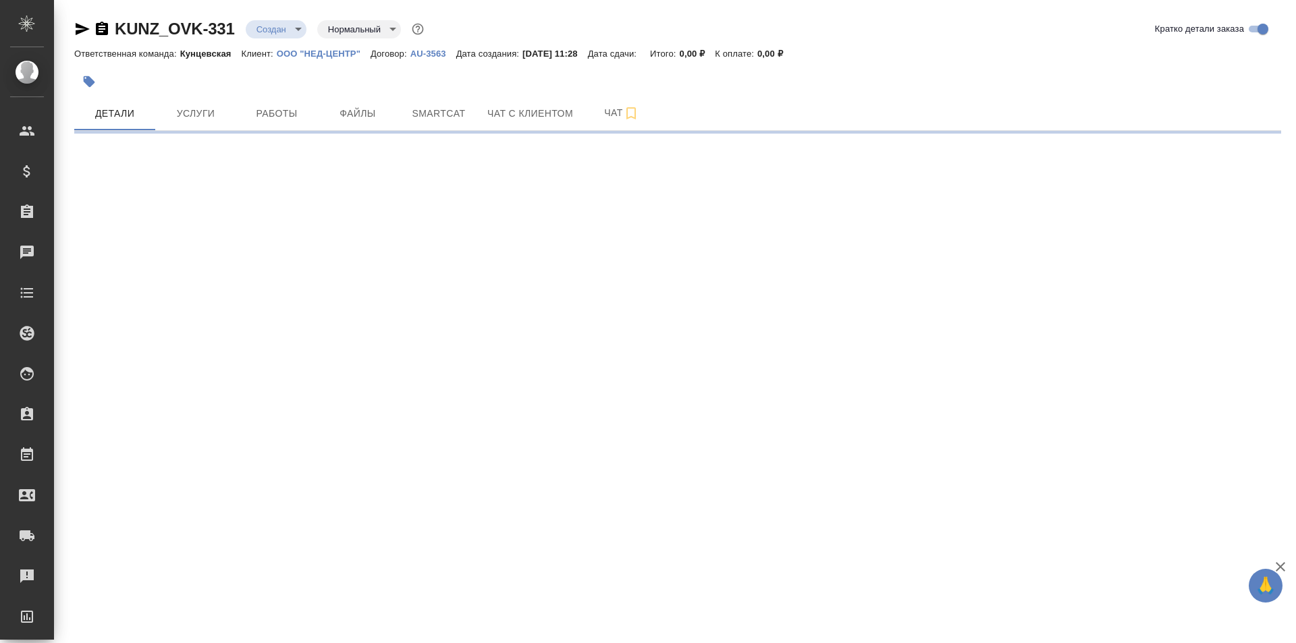
select select "RU"
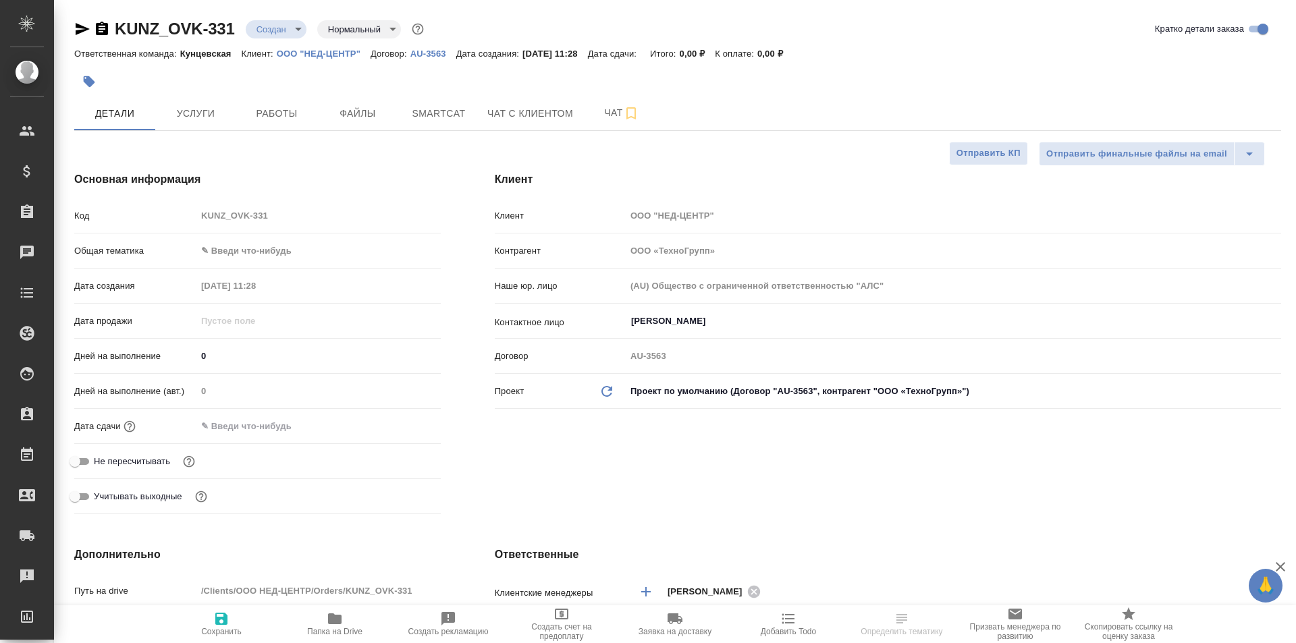
type textarea "x"
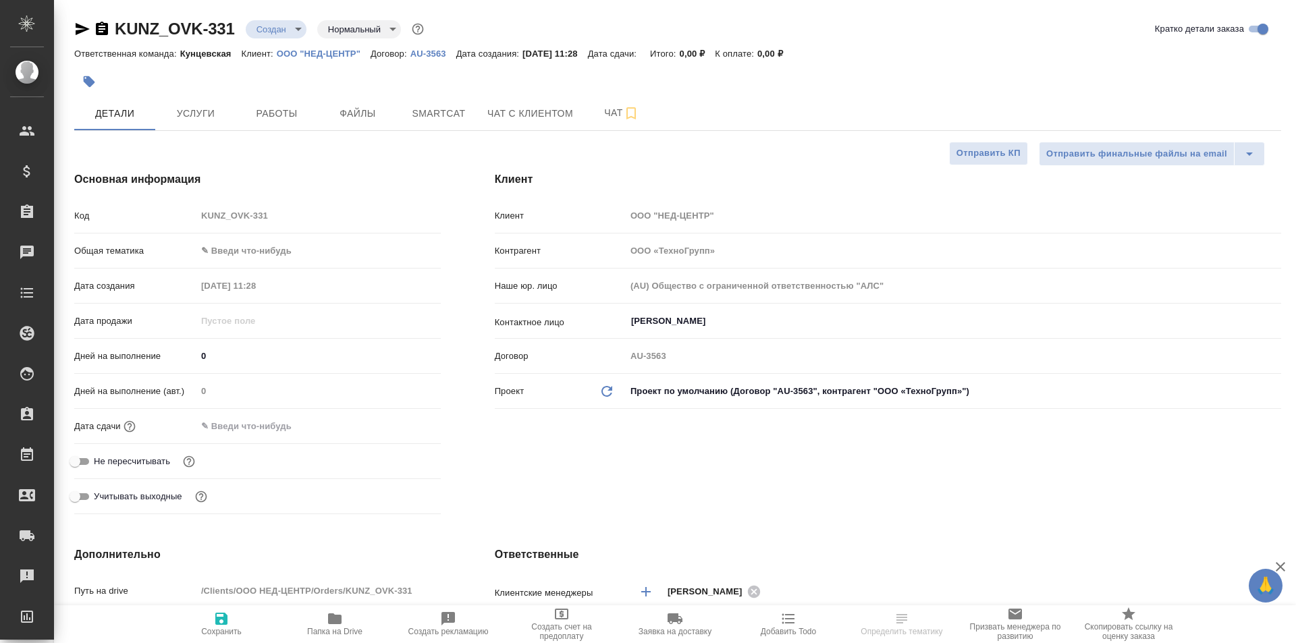
type textarea "x"
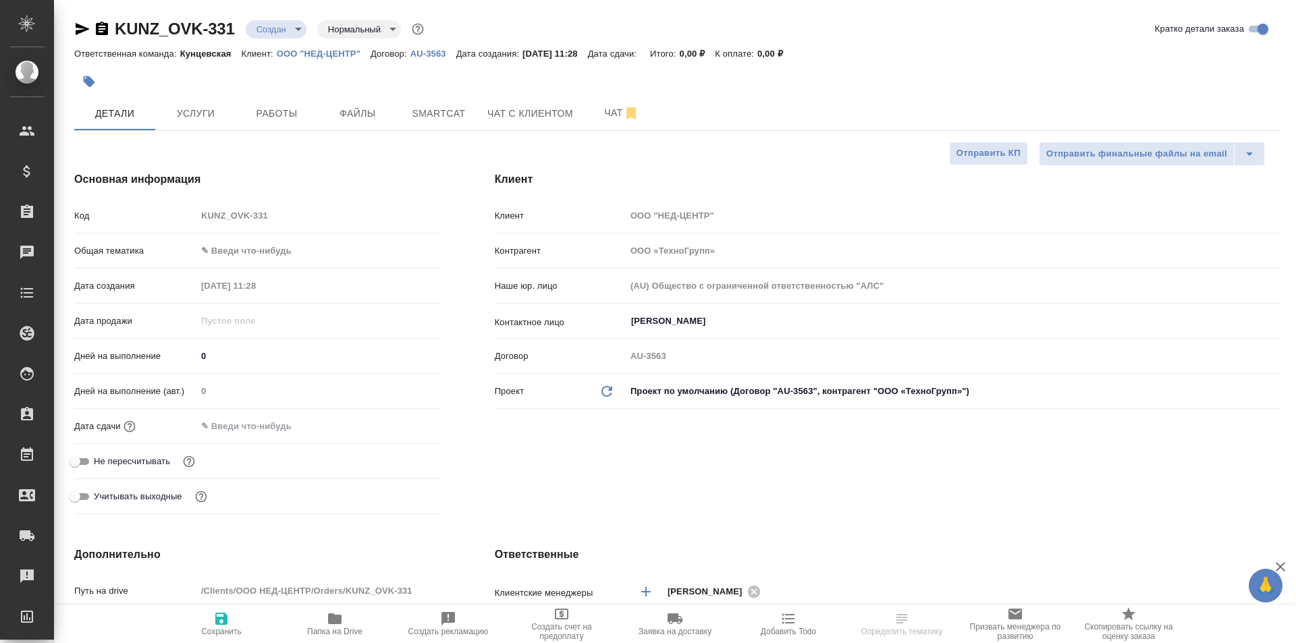
type textarea "x"
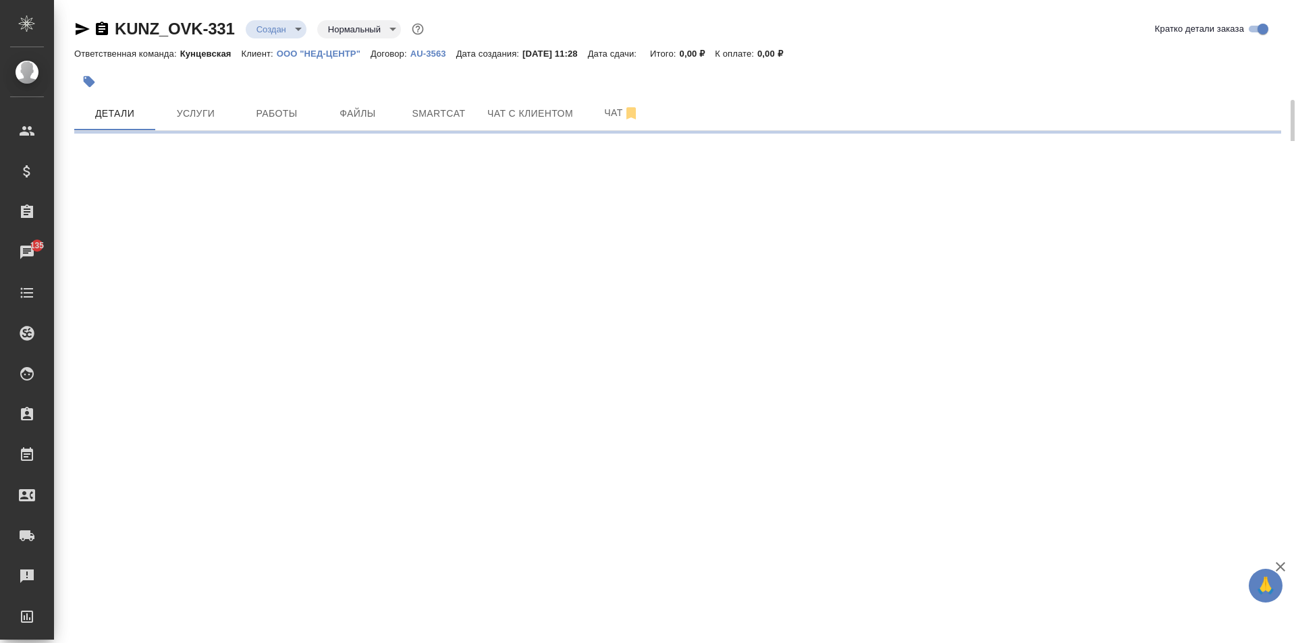
select select "RU"
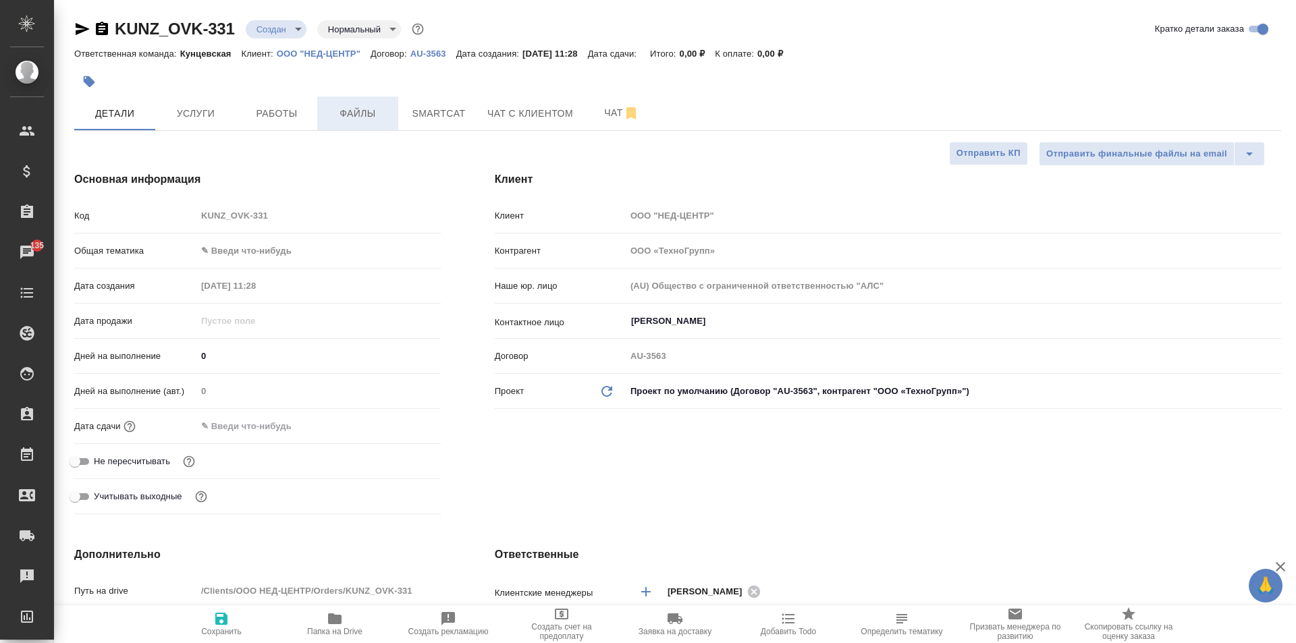
type textarea "x"
click at [358, 100] on button "Файлы" at bounding box center [357, 114] width 81 height 34
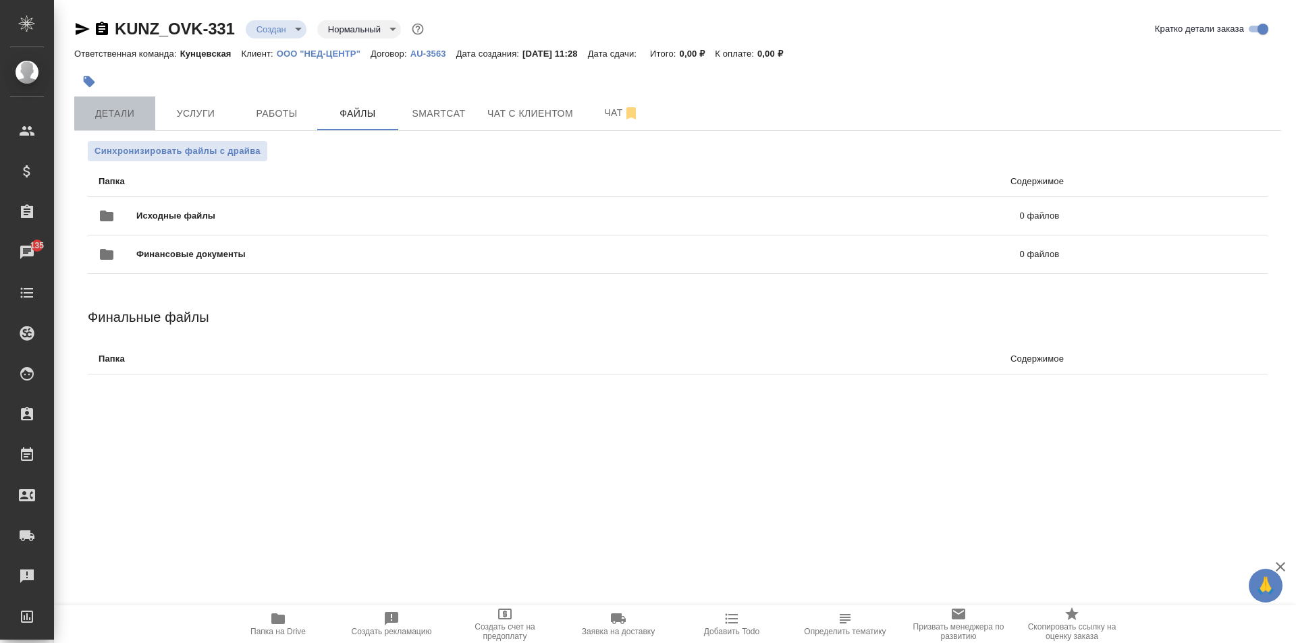
click at [99, 111] on span "Детали" at bounding box center [114, 113] width 65 height 17
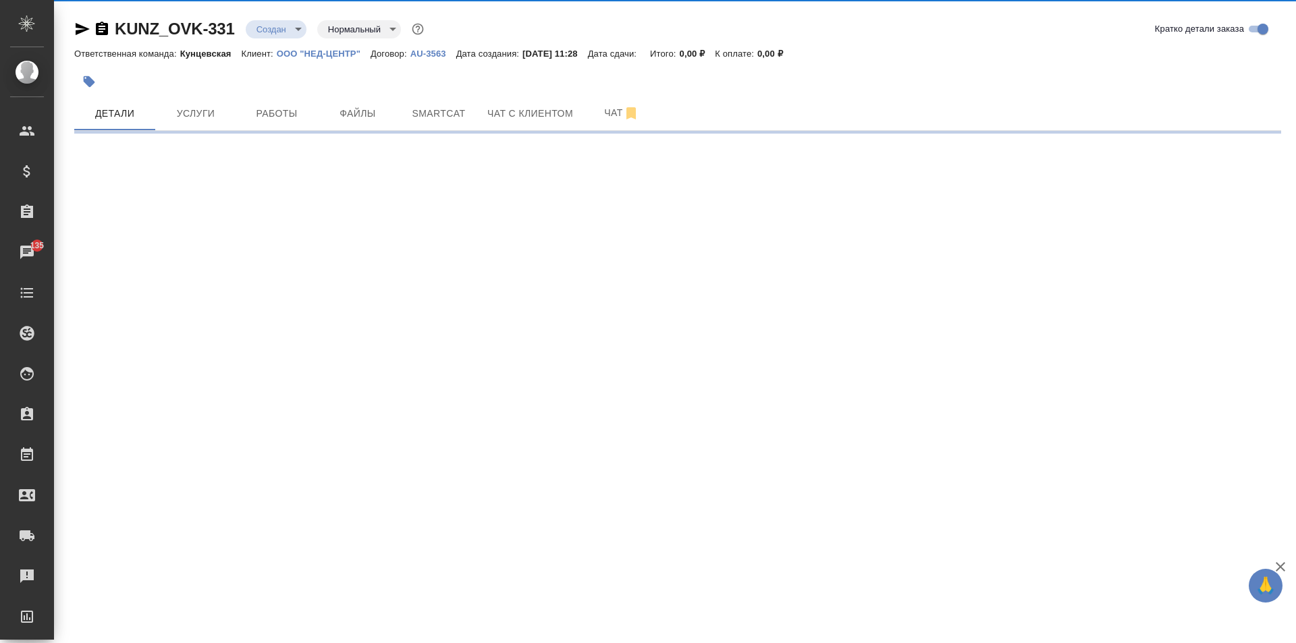
select select "RU"
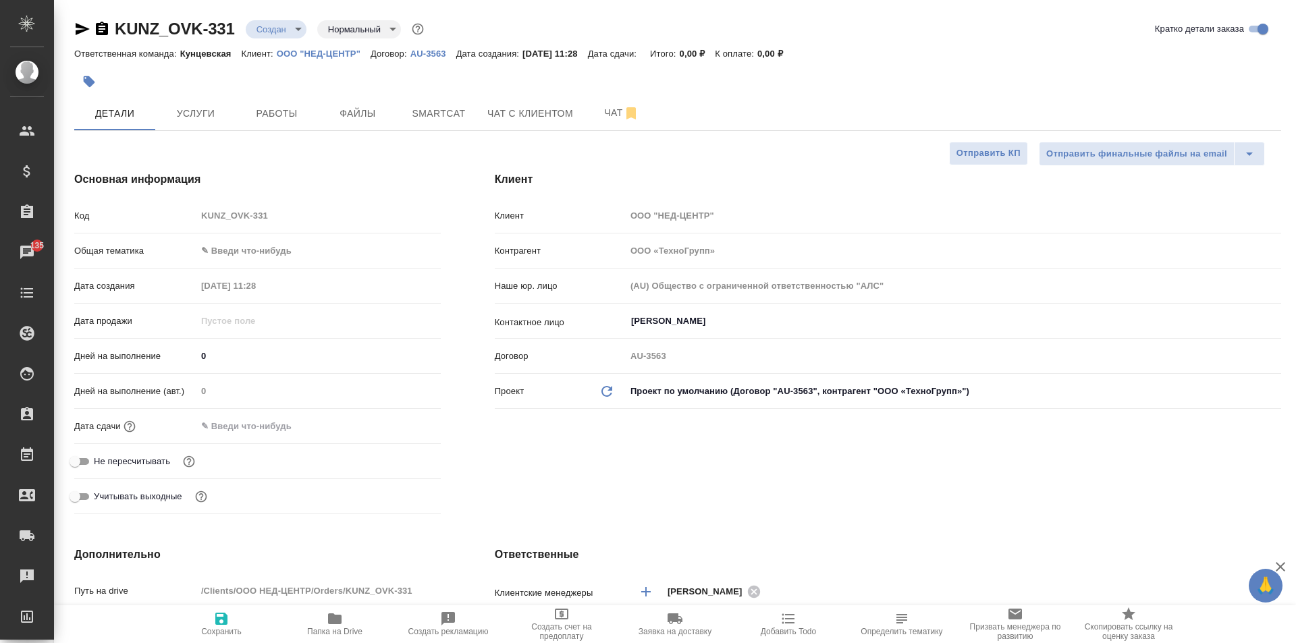
type textarea "x"
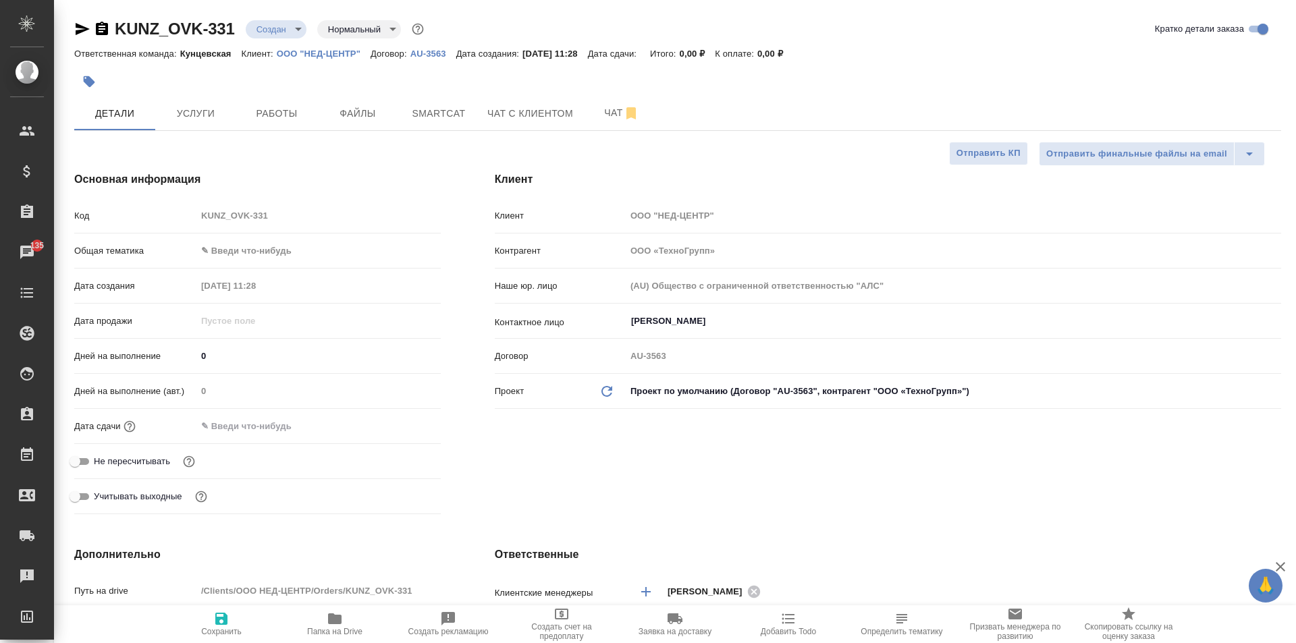
type textarea "x"
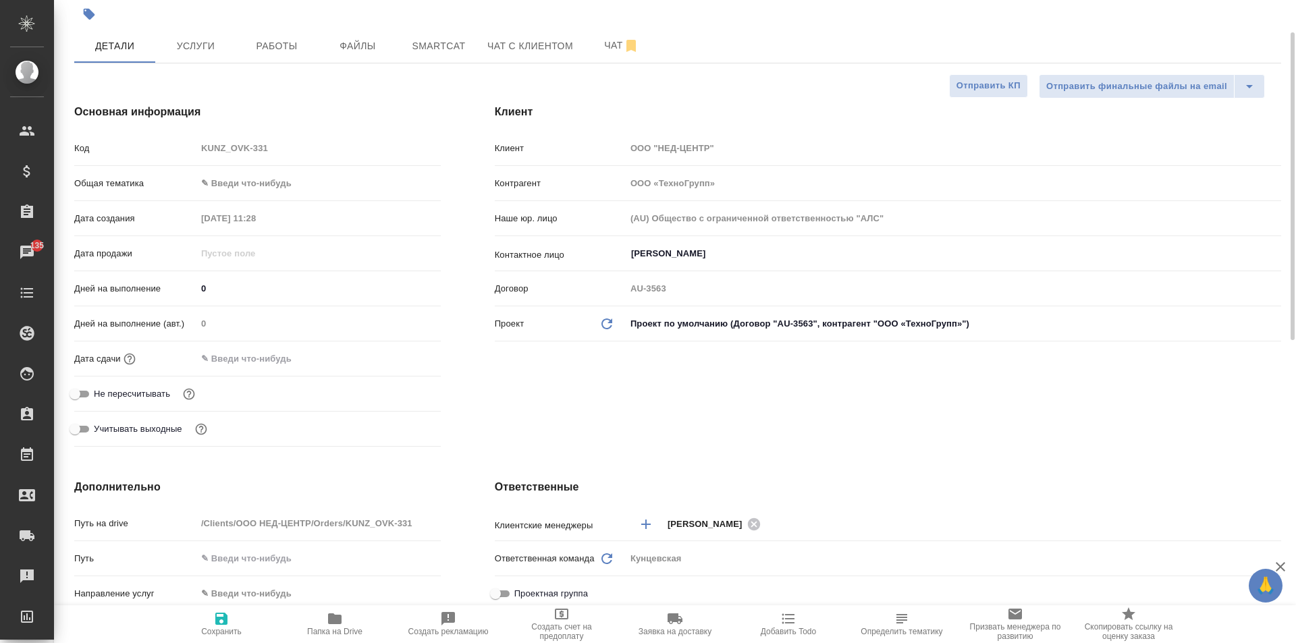
scroll to position [270, 0]
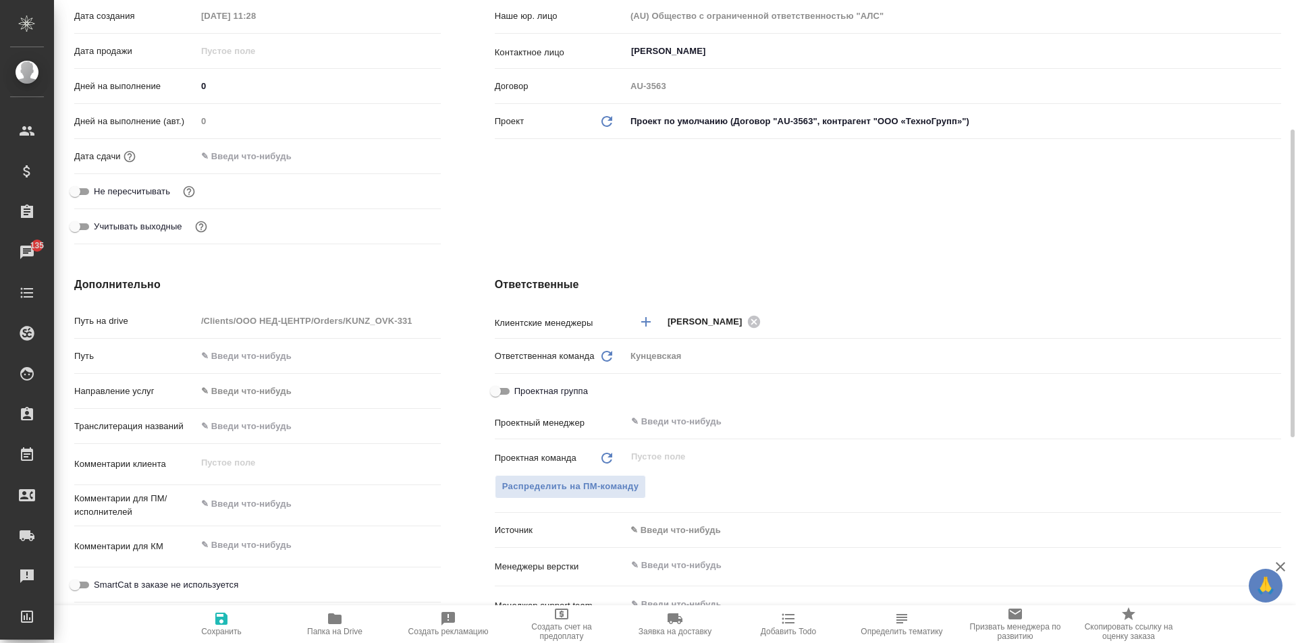
type textarea "x"
click at [252, 502] on textarea at bounding box center [318, 504] width 244 height 23
paste textarea "Перевод нужен в файлах ПДФ и эксель."
type textarea "x"
type textarea "Перевод нужен в файлах ПДФ и эксель."
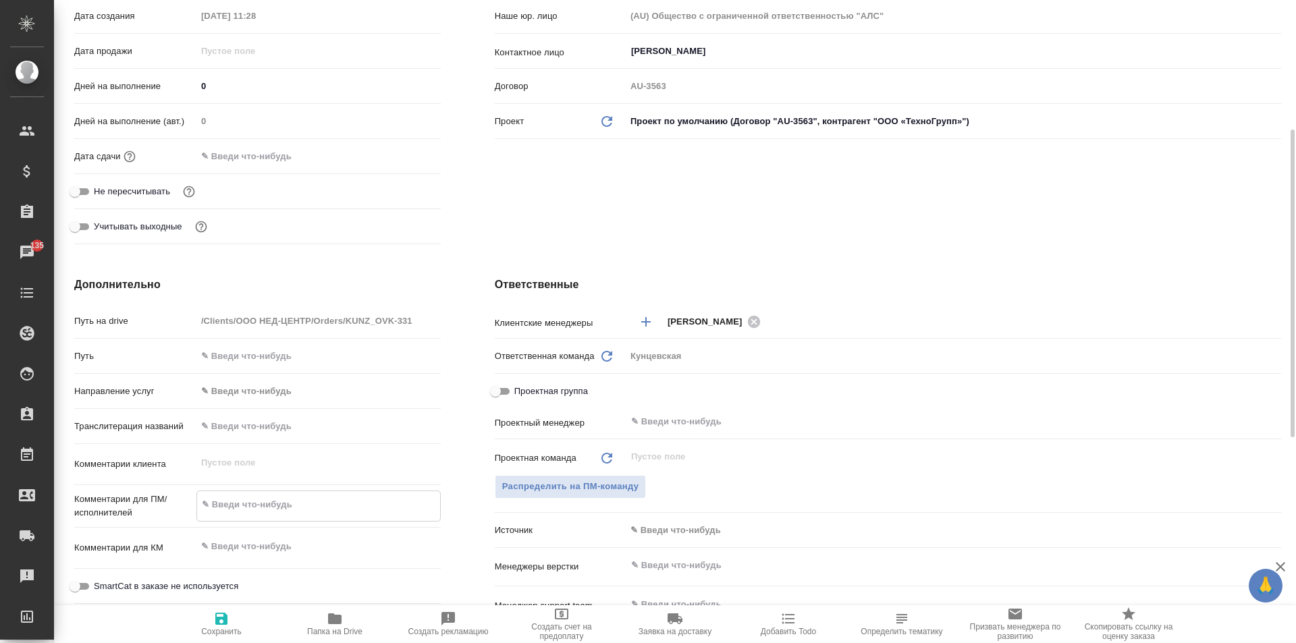
type textarea "x"
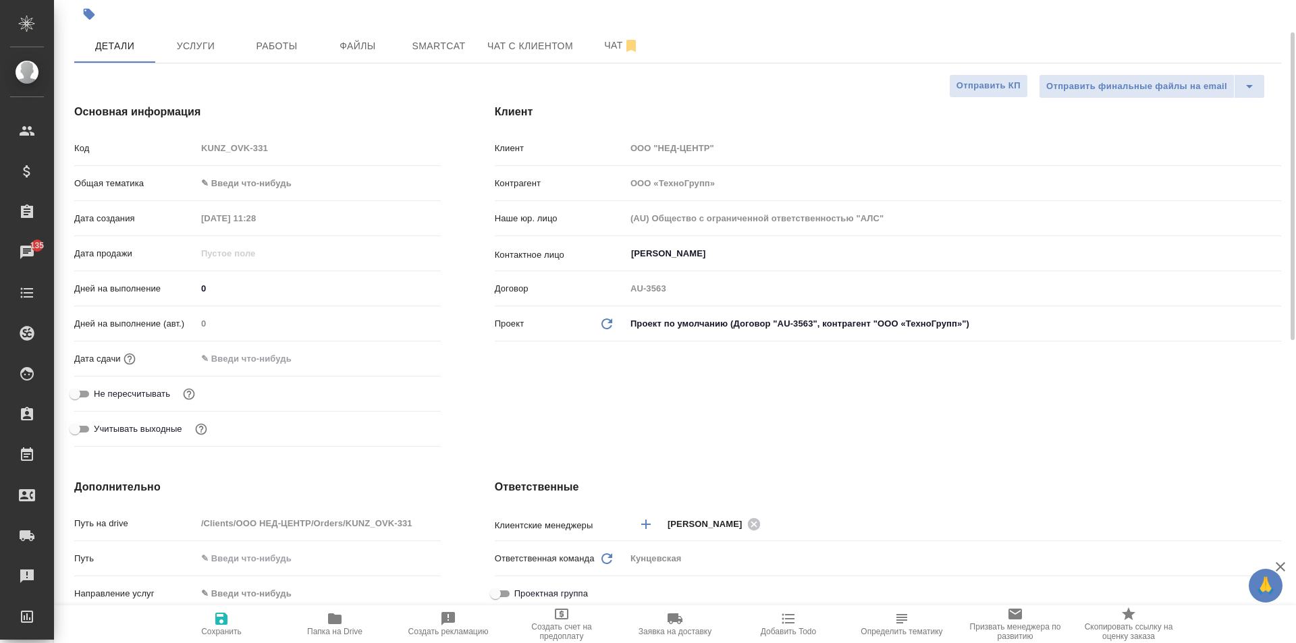
scroll to position [0, 0]
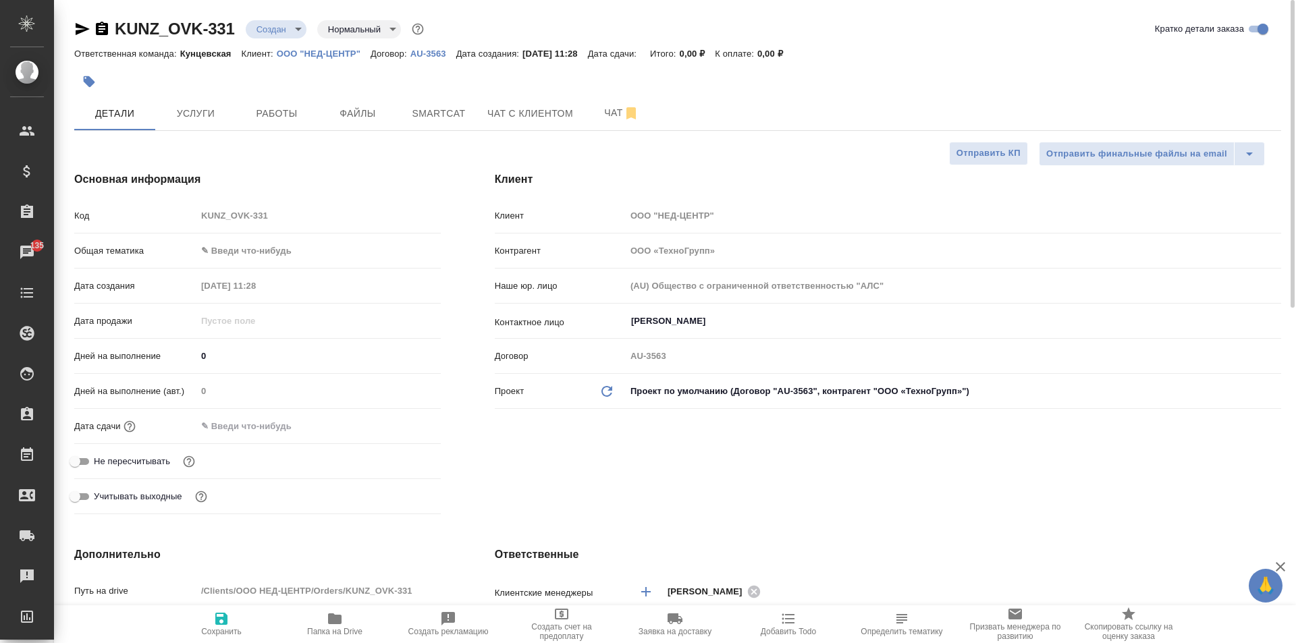
type textarea "Перевод нужен в файлах ПДФ и эксель."
type textarea "x"
click at [251, 253] on body "🙏 .cls-1 fill:#fff; AWATERA [PERSON_NAME] Спецификации Заказы 135 Чаты Todo Про…" at bounding box center [648, 321] width 1296 height 643
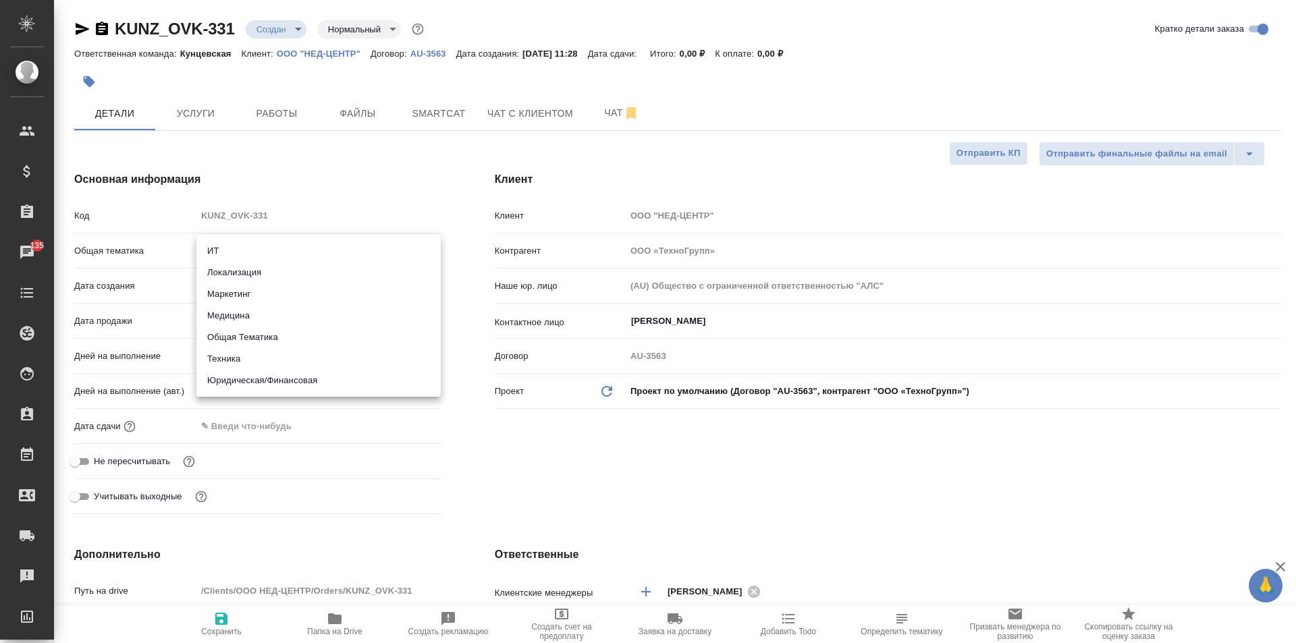
click at [267, 367] on li "Техника" at bounding box center [318, 359] width 244 height 22
type input "tech"
type textarea "x"
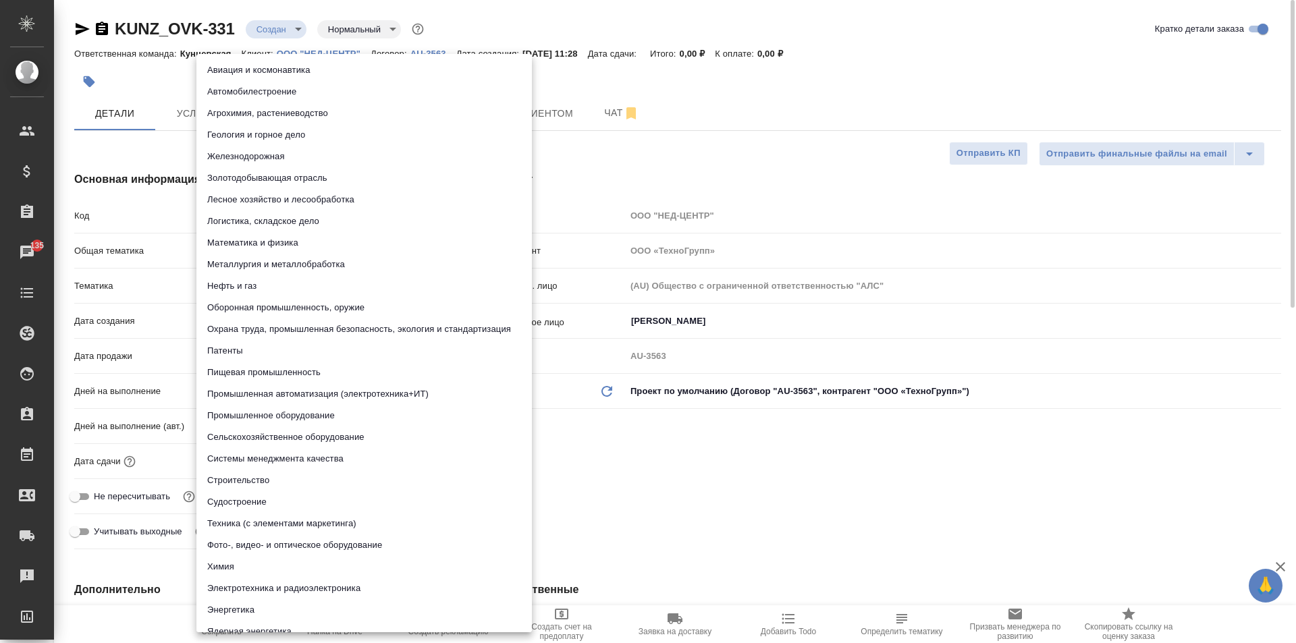
click at [312, 290] on body "🙏 .cls-1 fill:#fff; AWATERA [PERSON_NAME] Спецификации Заказы 135 Чаты Todo Про…" at bounding box center [648, 321] width 1296 height 643
type textarea "x"
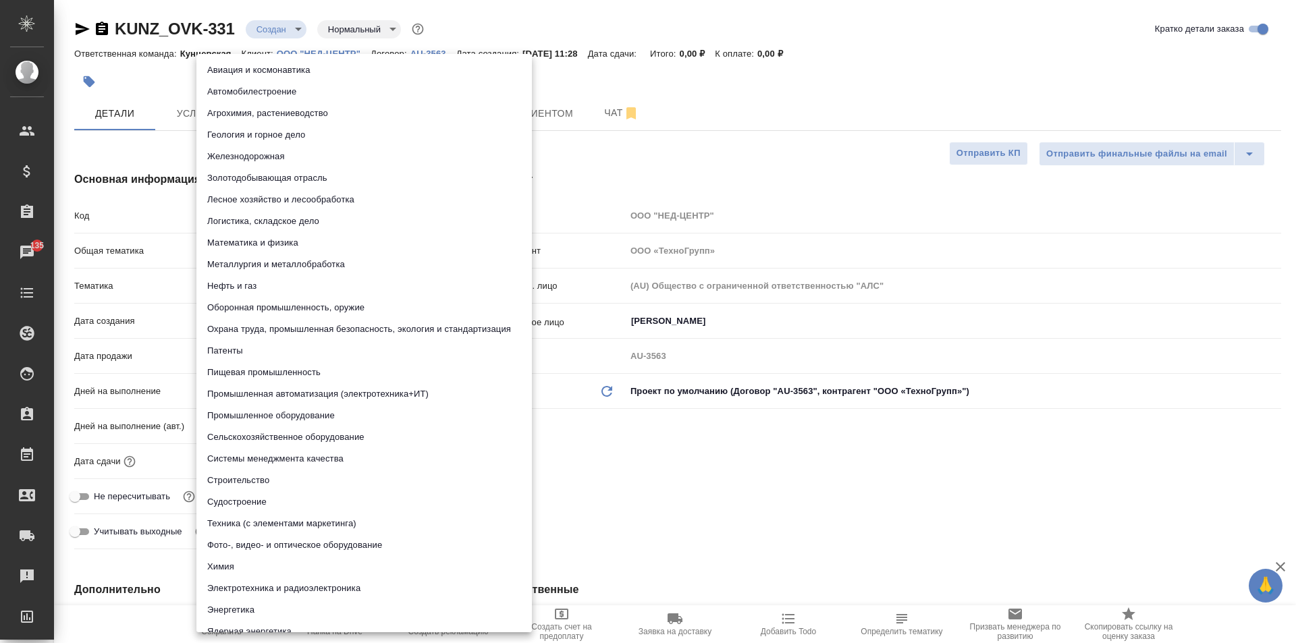
type textarea "x"
click at [649, 514] on div at bounding box center [648, 321] width 1296 height 643
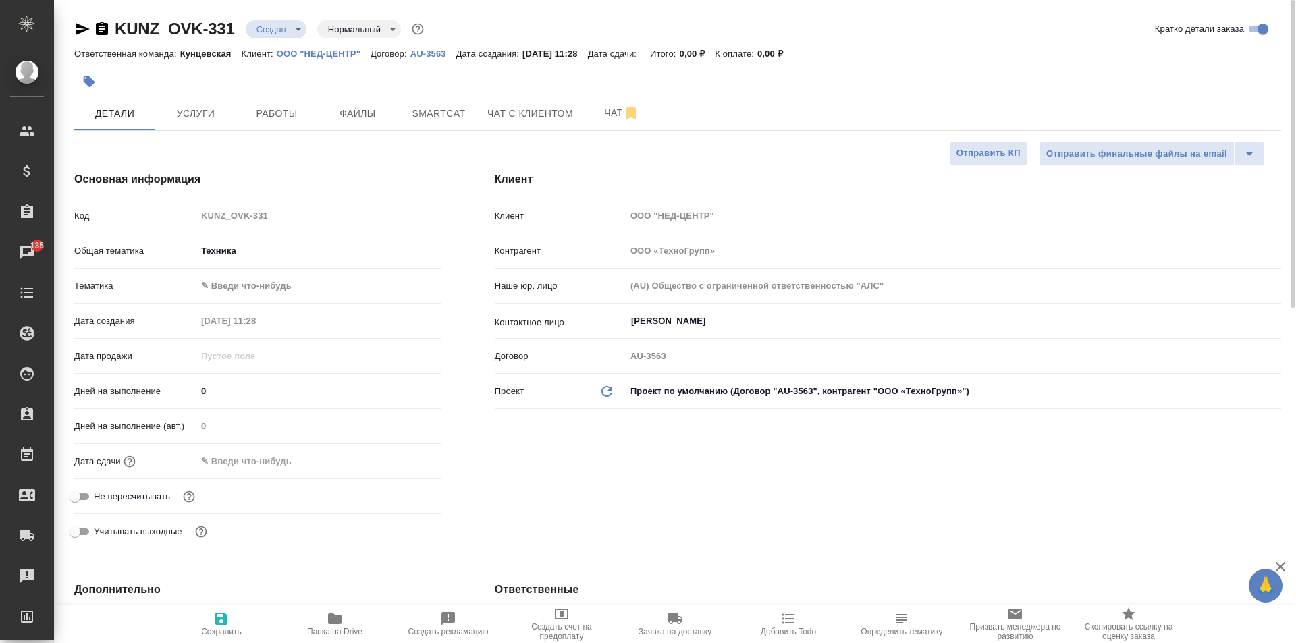
click at [242, 629] on span "Сохранить" at bounding box center [221, 624] width 97 height 26
type textarea "x"
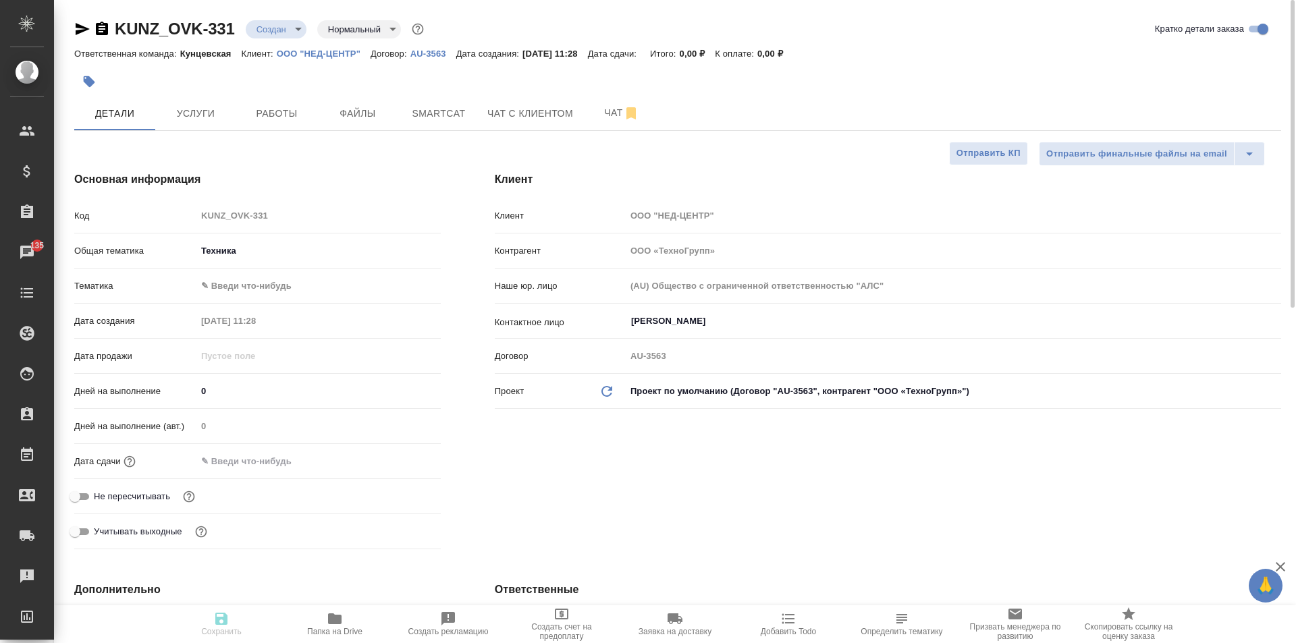
type textarea "x"
click at [356, 116] on span "Файлы" at bounding box center [357, 113] width 65 height 17
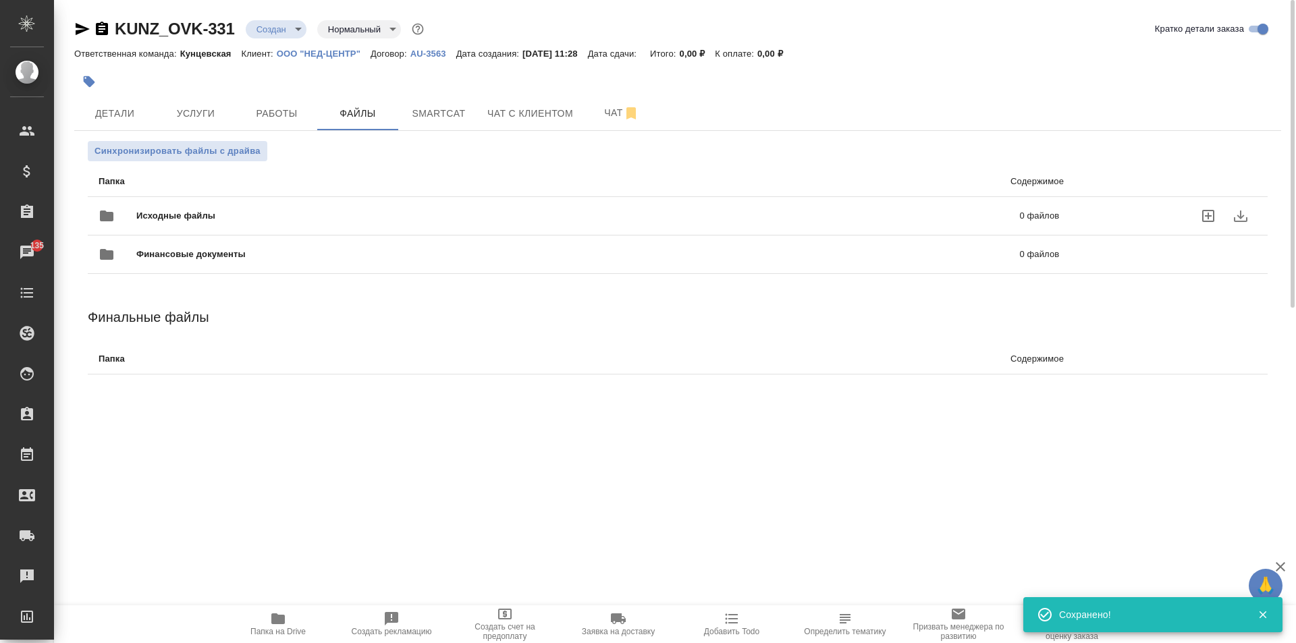
click at [1202, 211] on icon "uploadFiles" at bounding box center [1208, 216] width 12 height 12
click at [0, 0] on input "uploadFiles" at bounding box center [0, 0] width 0 height 0
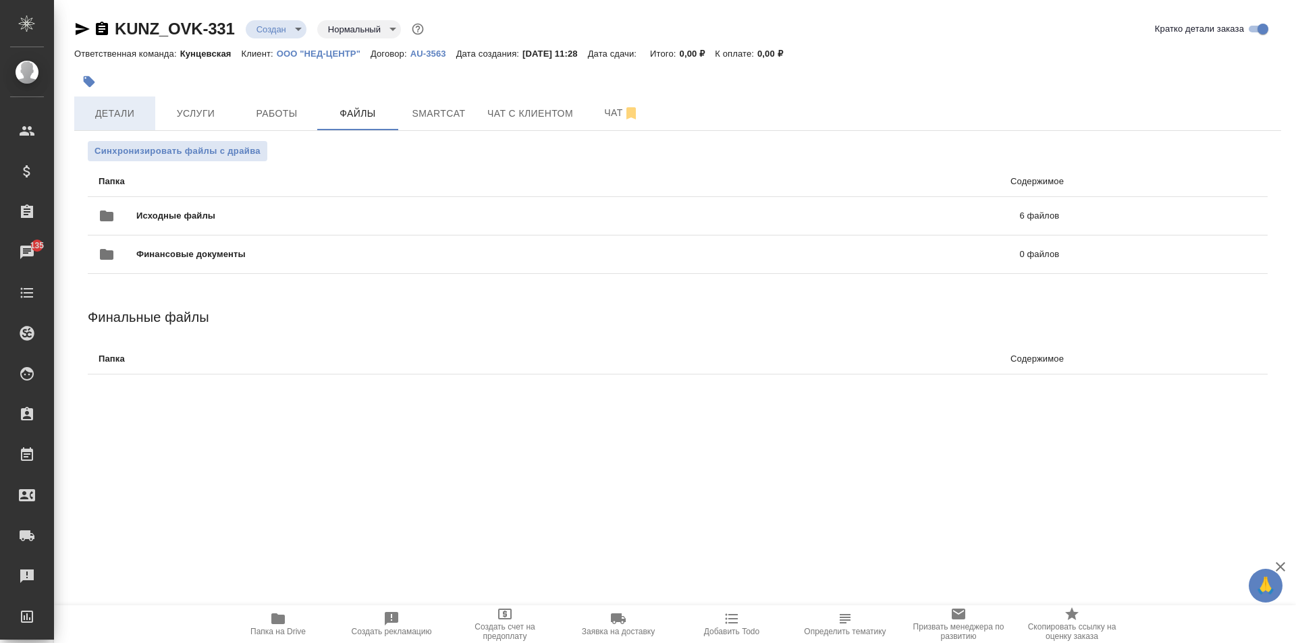
click at [139, 99] on button "Детали" at bounding box center [114, 114] width 81 height 34
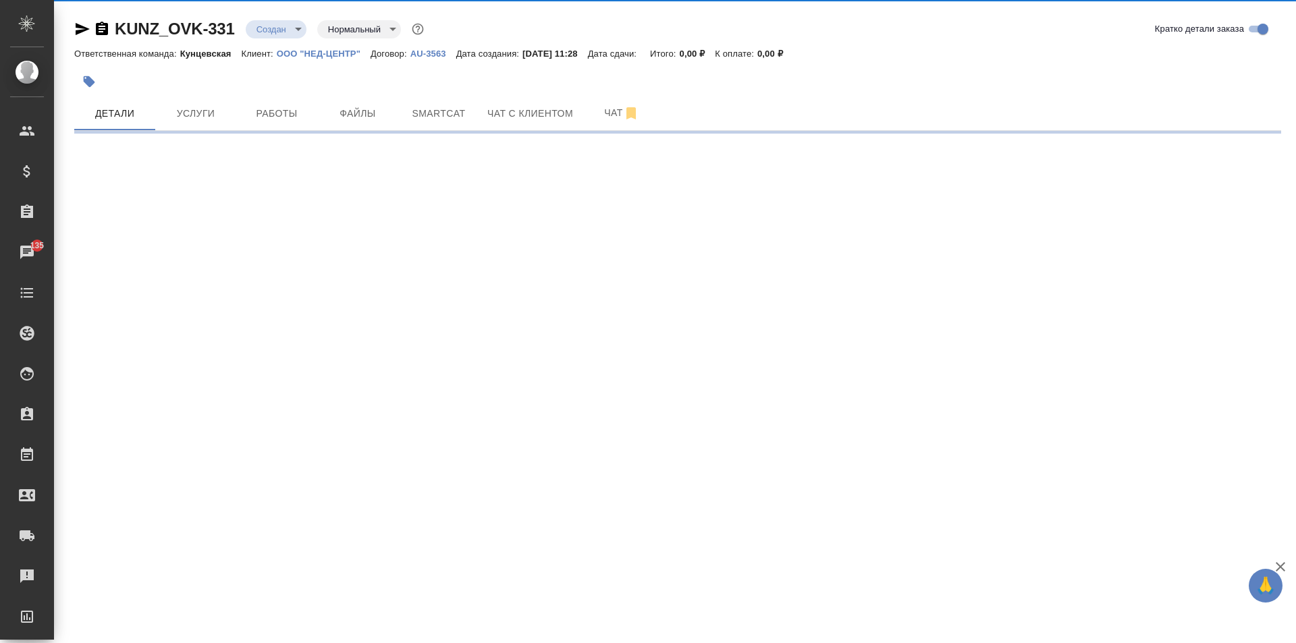
select select "RU"
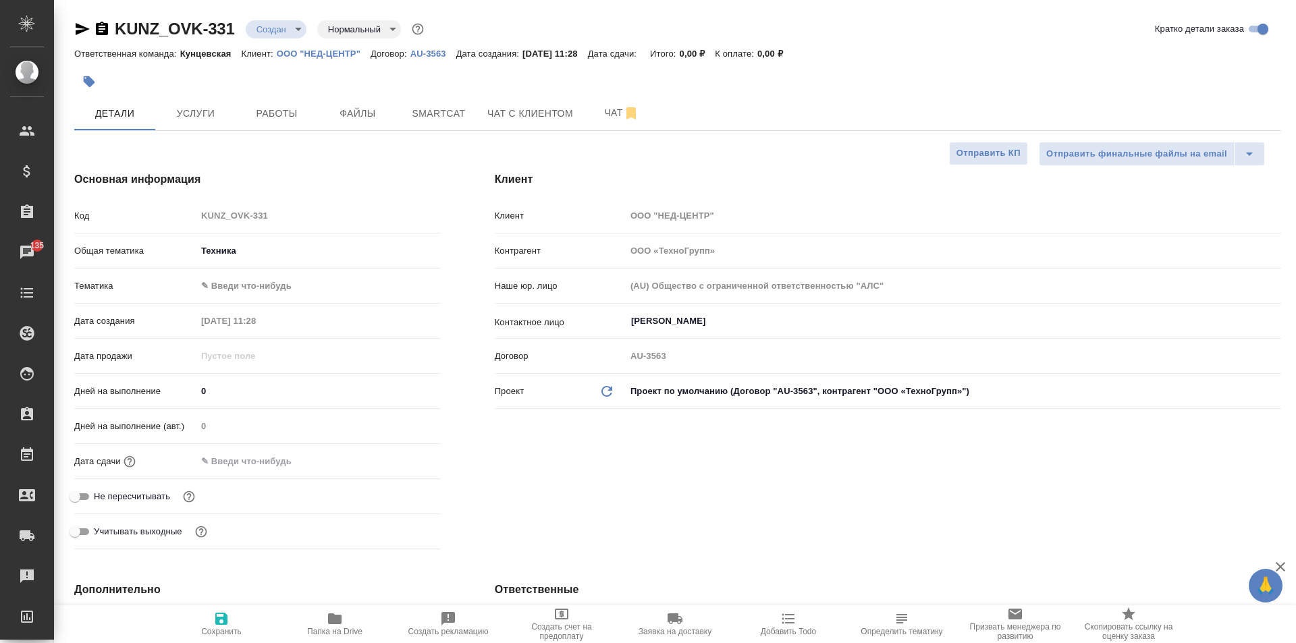
type textarea "x"
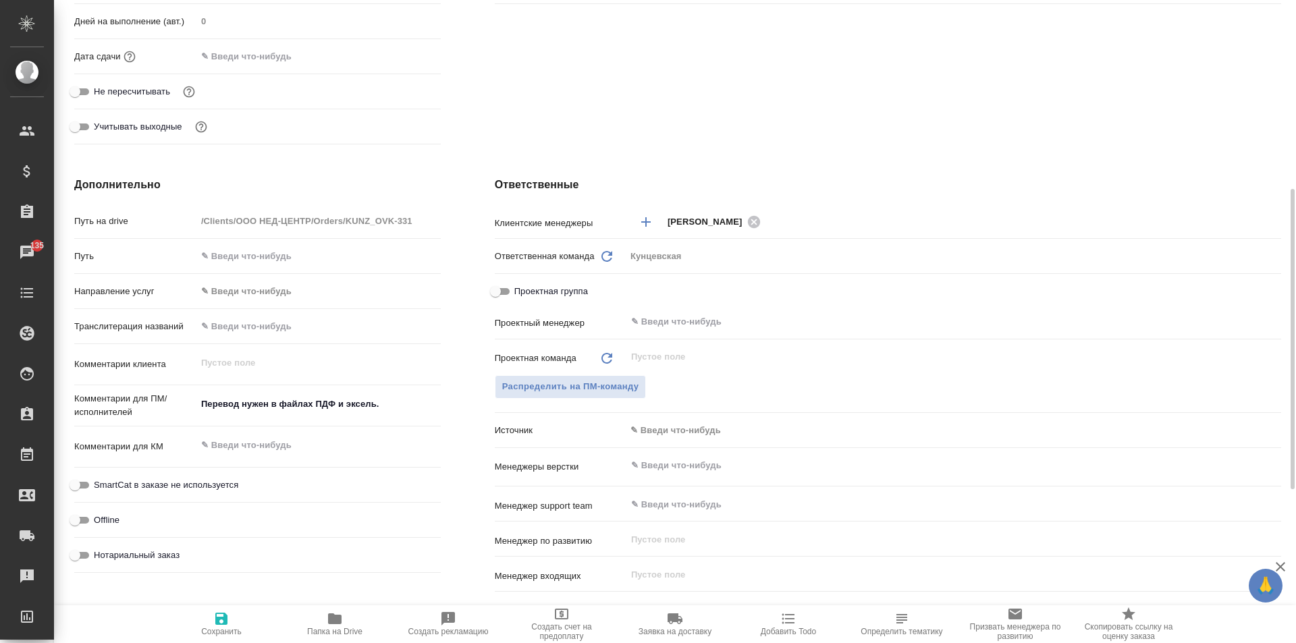
scroll to position [472, 0]
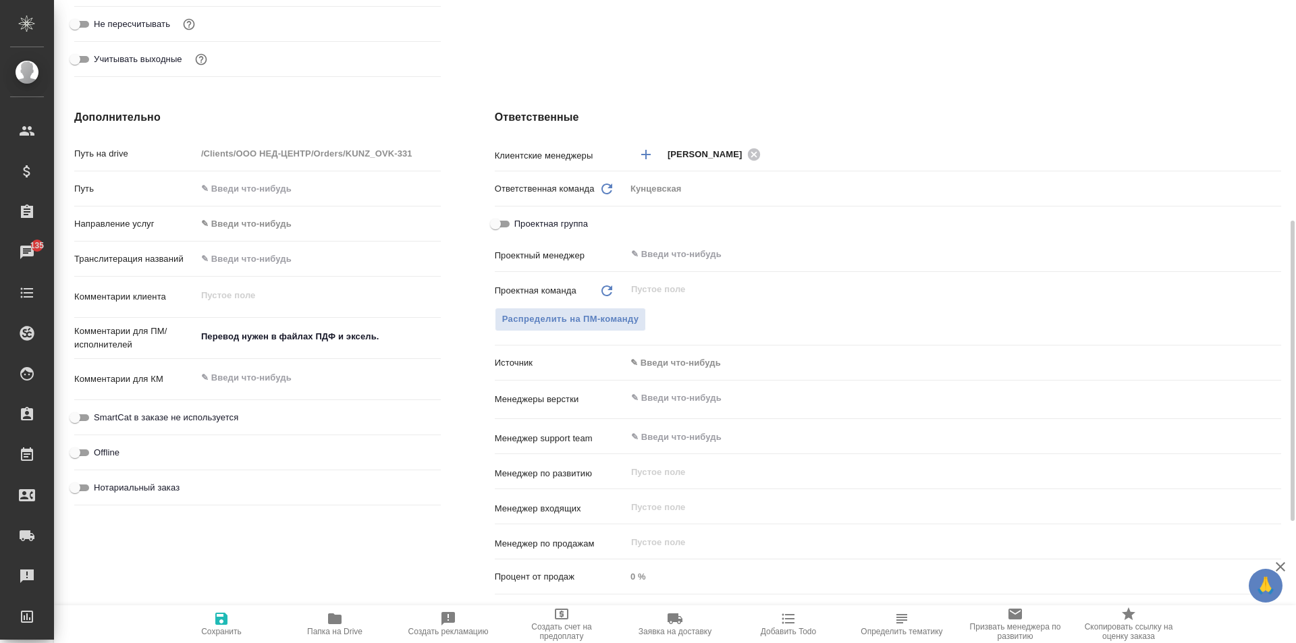
type textarea "x"
click at [389, 341] on textarea "Перевод нужен в файлах ПДФ и эксель." at bounding box center [318, 336] width 244 height 23
drag, startPoint x: 389, startPoint y: 341, endPoint x: 34, endPoint y: 331, distance: 354.5
click at [35, 334] on div ".cls-1 fill:#fff; AWATERA [PERSON_NAME] Спецификации Заказы 135 Чаты Todo Проек…" at bounding box center [648, 321] width 1296 height 643
type textarea "x"
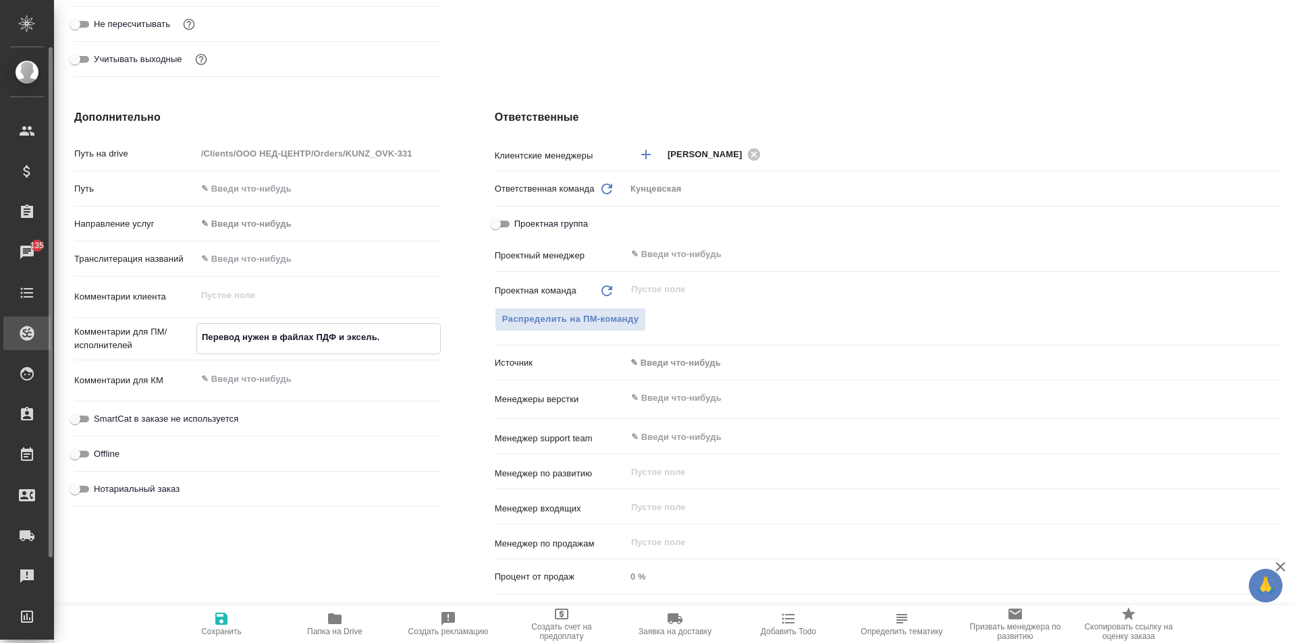
type textarea "x"
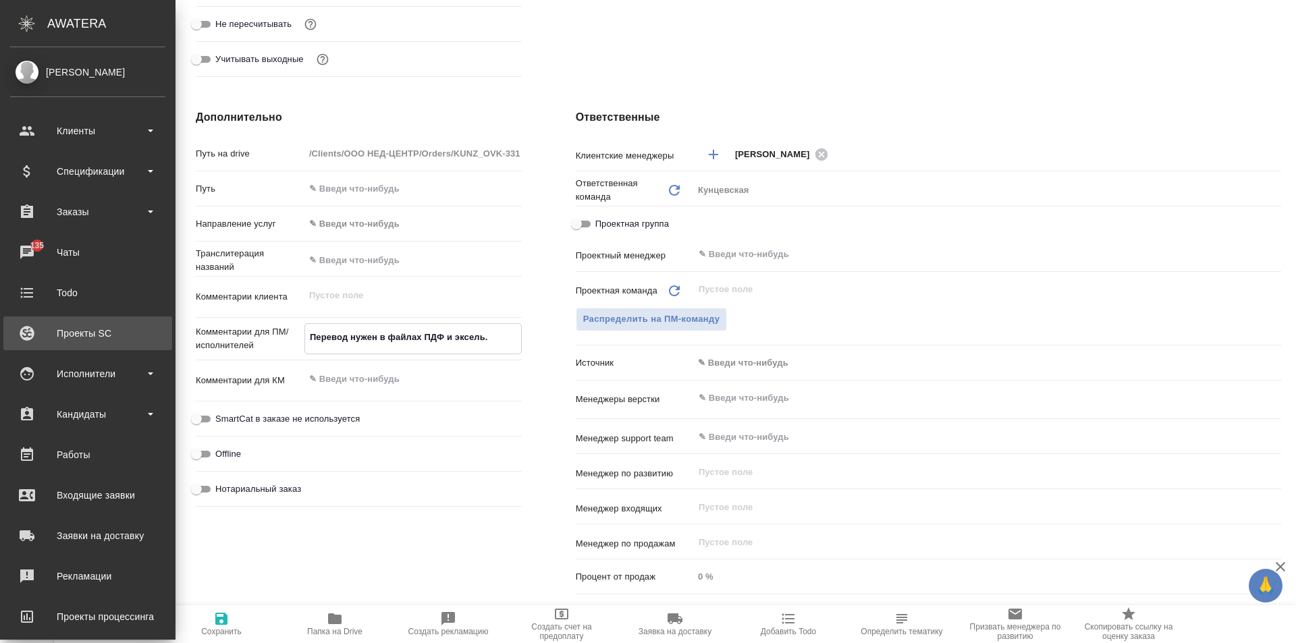
type textarea "x"
paste textarea "Там, где будет два языка в файле, нужно перевести только один из них на русский…"
type textarea "x"
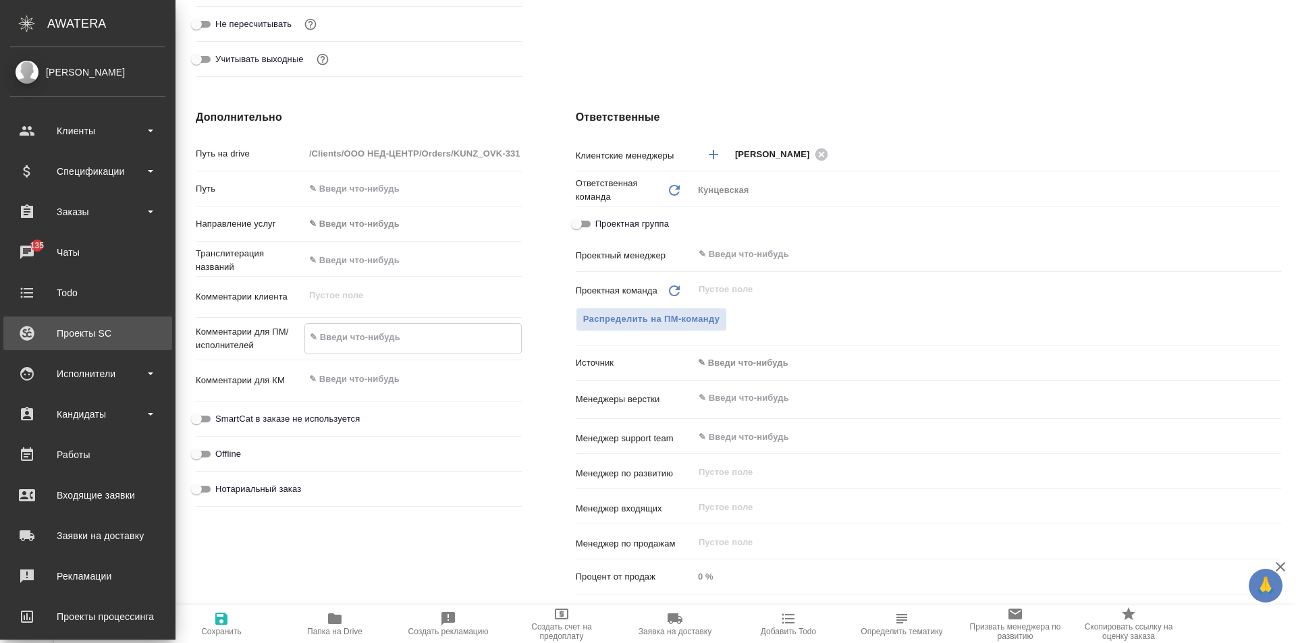
type textarea "Там, где будет два языка в файле, нужно перевести только один из них на русский…"
type textarea "x"
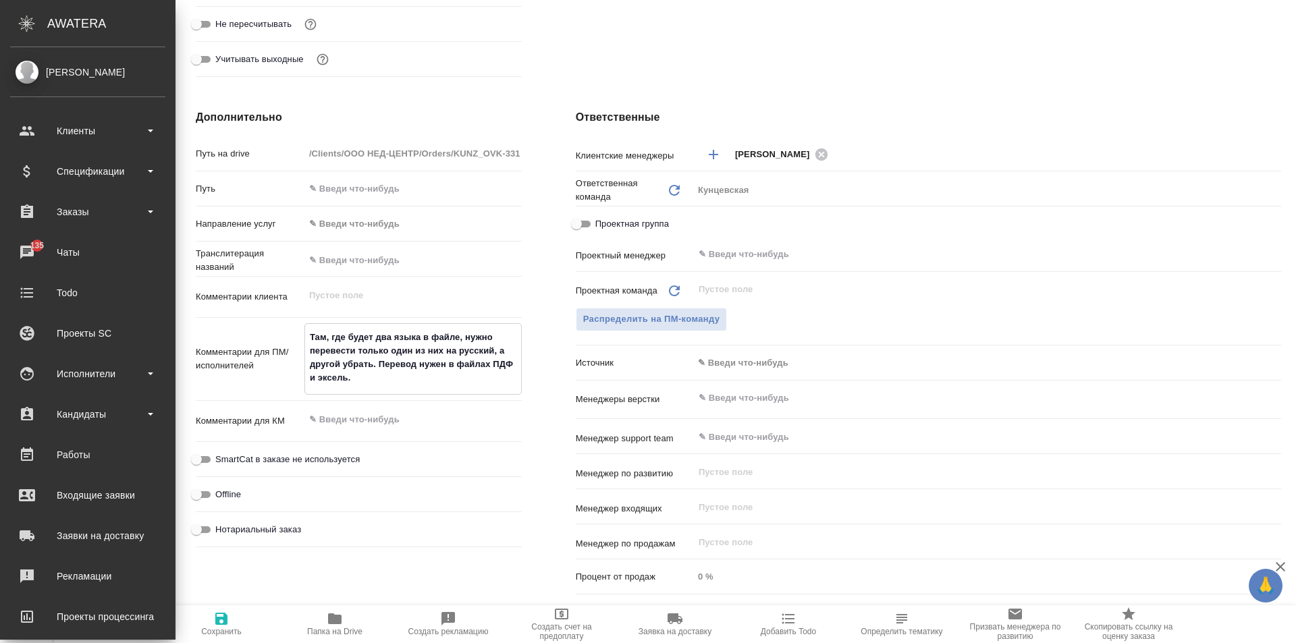
type textarea "x"
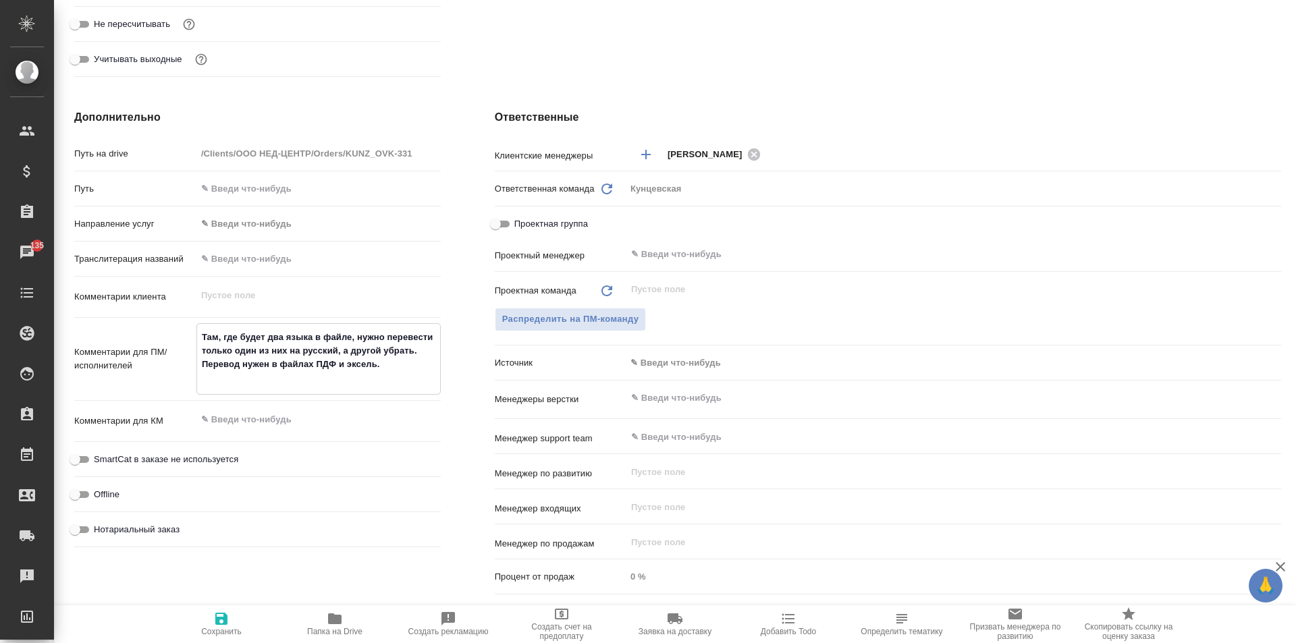
type textarea "Там, где будет два языка в файле, нужно перевести только один из них на русский…"
type textarea "x"
drag, startPoint x: 220, startPoint y: 621, endPoint x: 196, endPoint y: 608, distance: 27.5
click at [219, 620] on icon "button" at bounding box center [221, 619] width 16 height 16
type textarea "x"
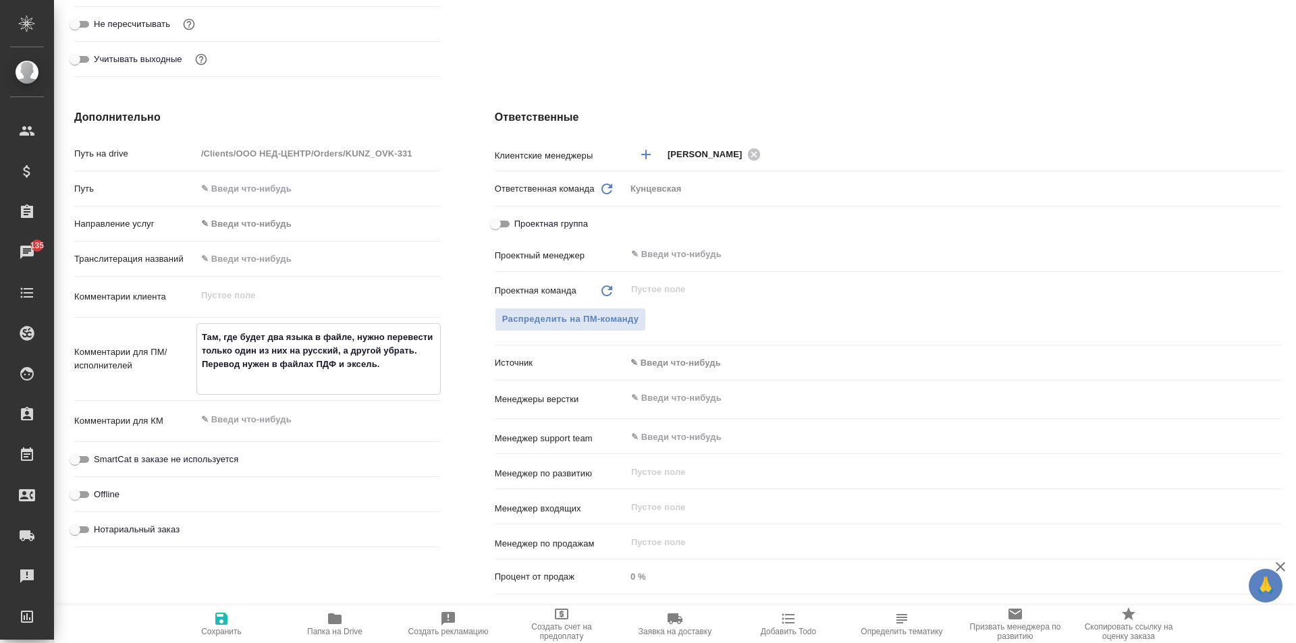
type textarea "x"
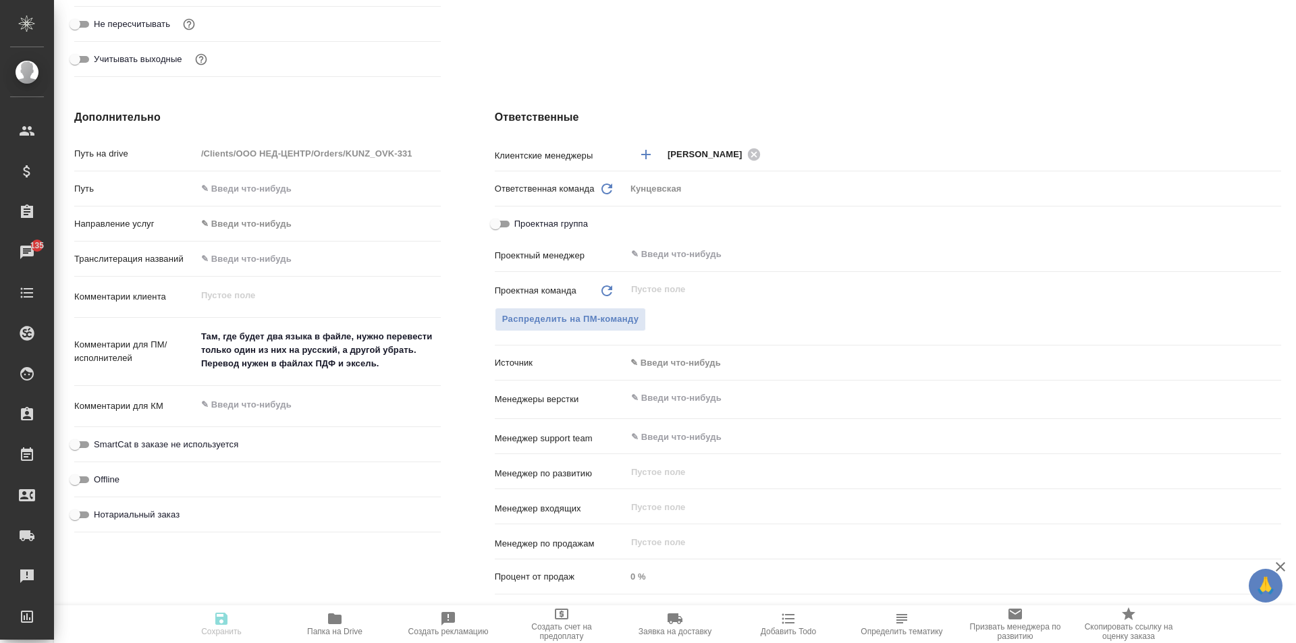
type textarea "x"
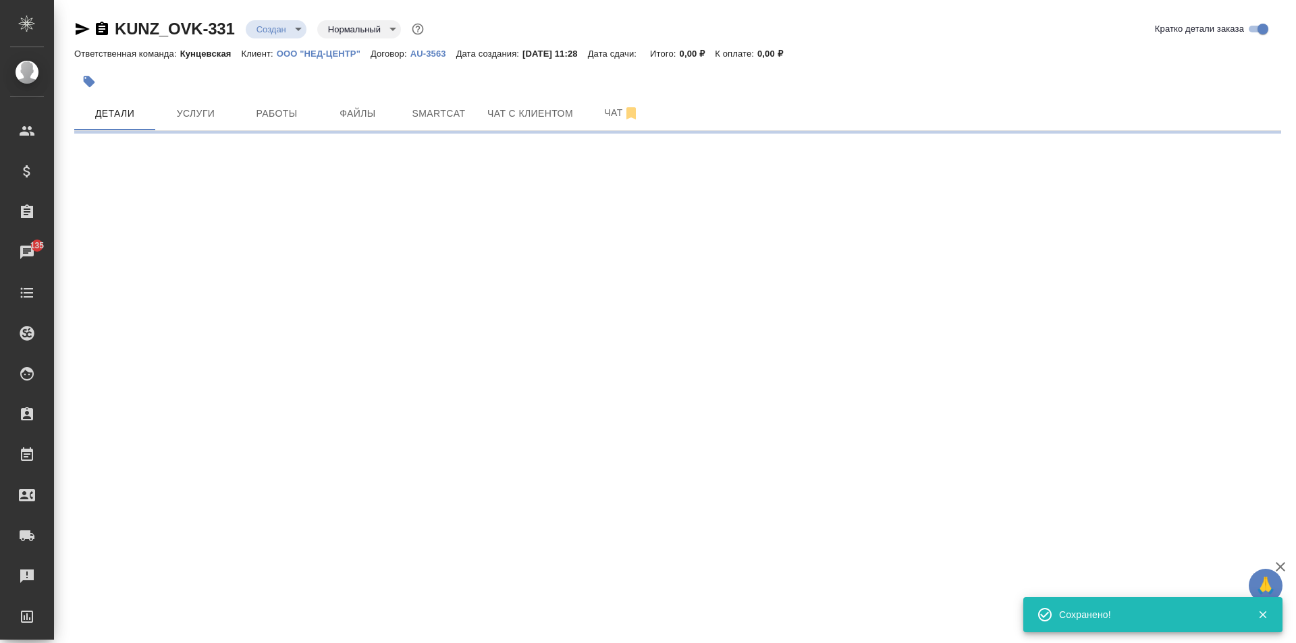
scroll to position [0, 0]
select select "RU"
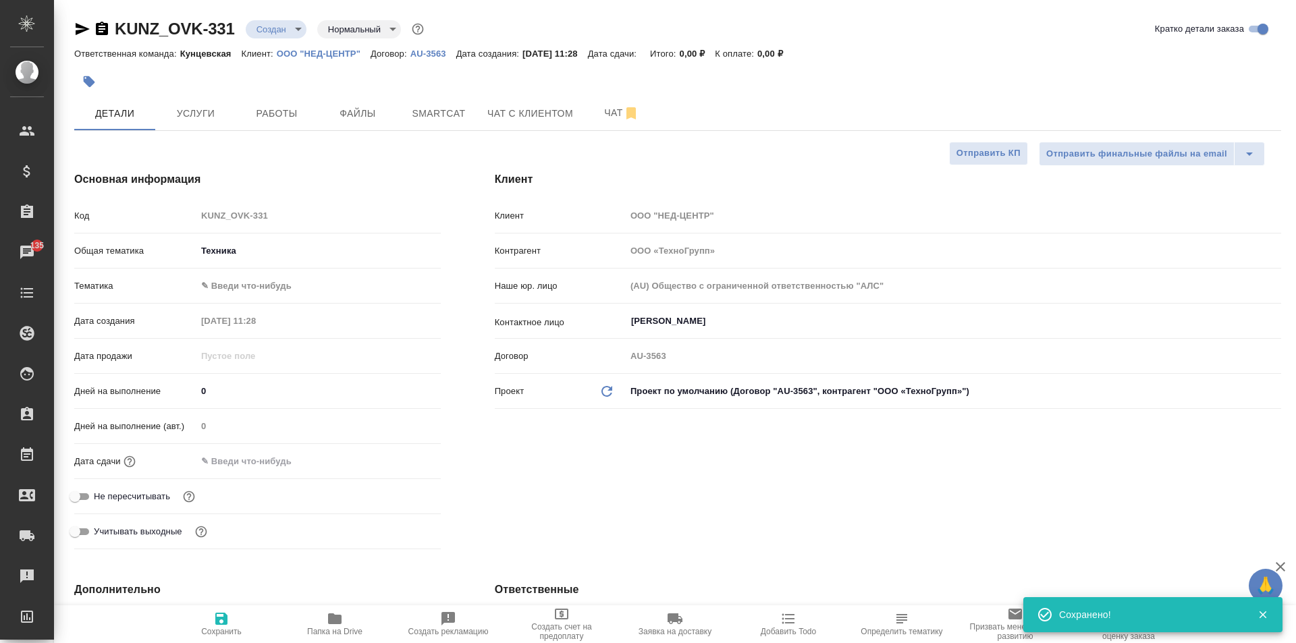
type textarea "x"
click at [356, 115] on span "Файлы" at bounding box center [357, 113] width 65 height 17
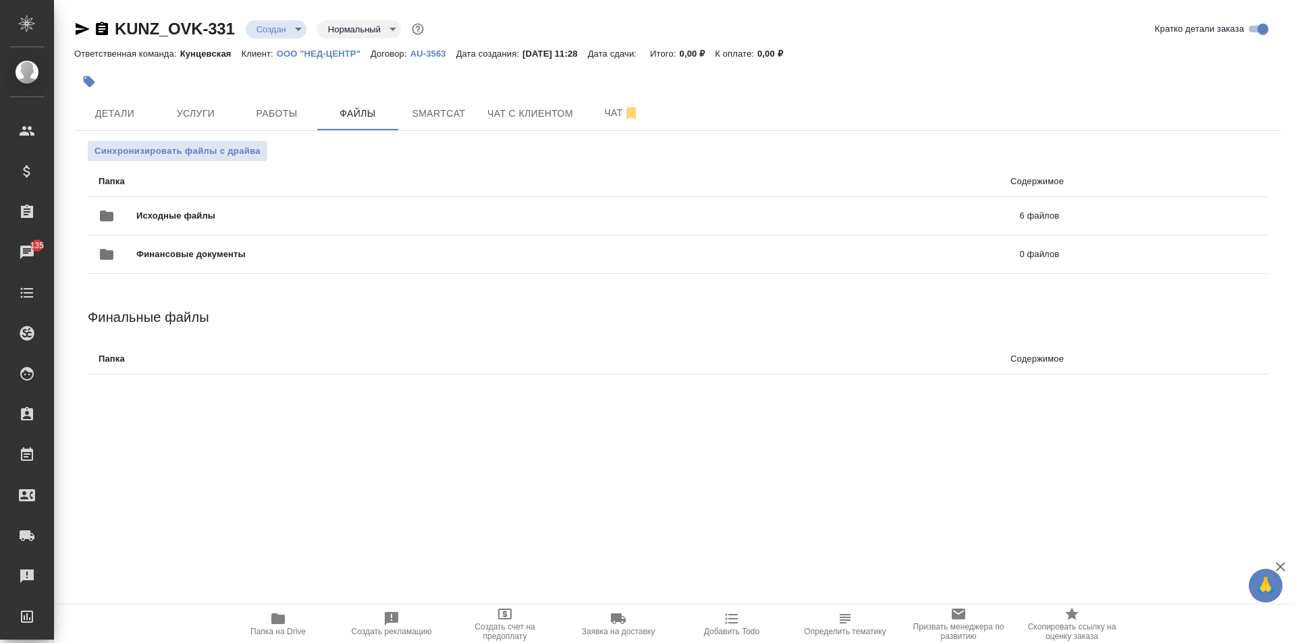
click at [245, 627] on span "Папка на Drive" at bounding box center [277, 624] width 97 height 26
click at [1202, 213] on icon "uploadFiles" at bounding box center [1208, 216] width 12 height 12
click at [0, 0] on input "uploadFiles" at bounding box center [0, 0] width 0 height 0
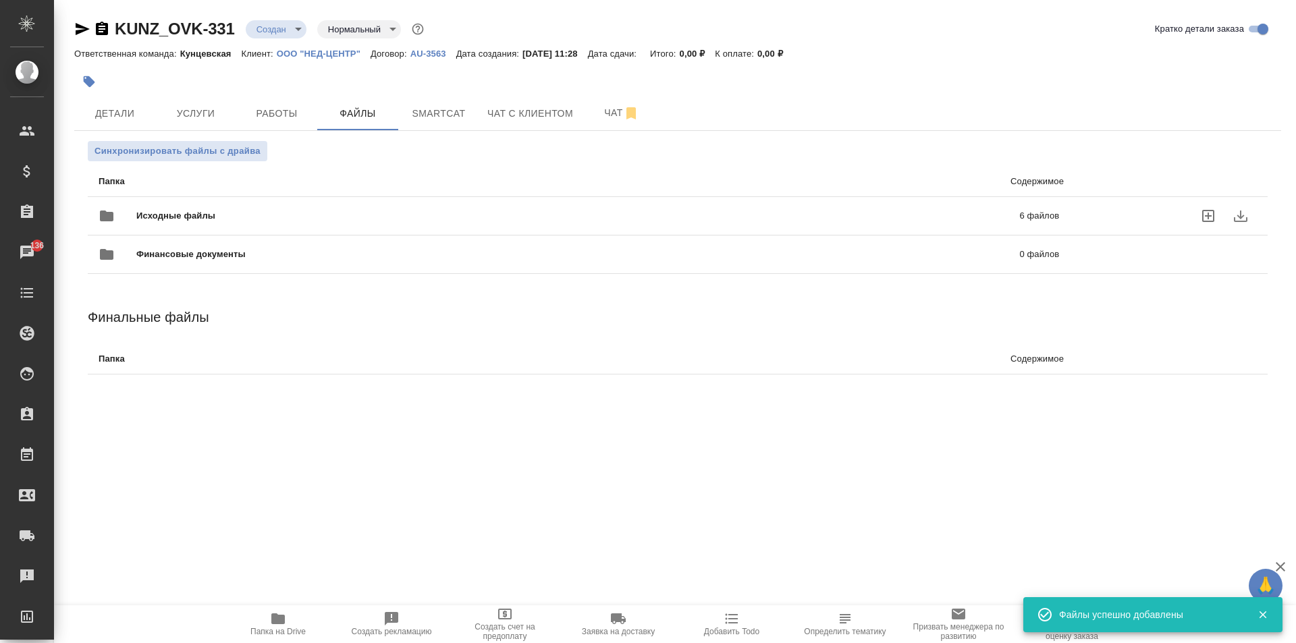
click at [1202, 216] on icon "uploadFiles" at bounding box center [1208, 216] width 12 height 12
click at [0, 0] on input "uploadFiles" at bounding box center [0, 0] width 0 height 0
click at [1202, 213] on icon "uploadFiles" at bounding box center [1208, 216] width 12 height 12
click at [0, 0] on input "uploadFiles" at bounding box center [0, 0] width 0 height 0
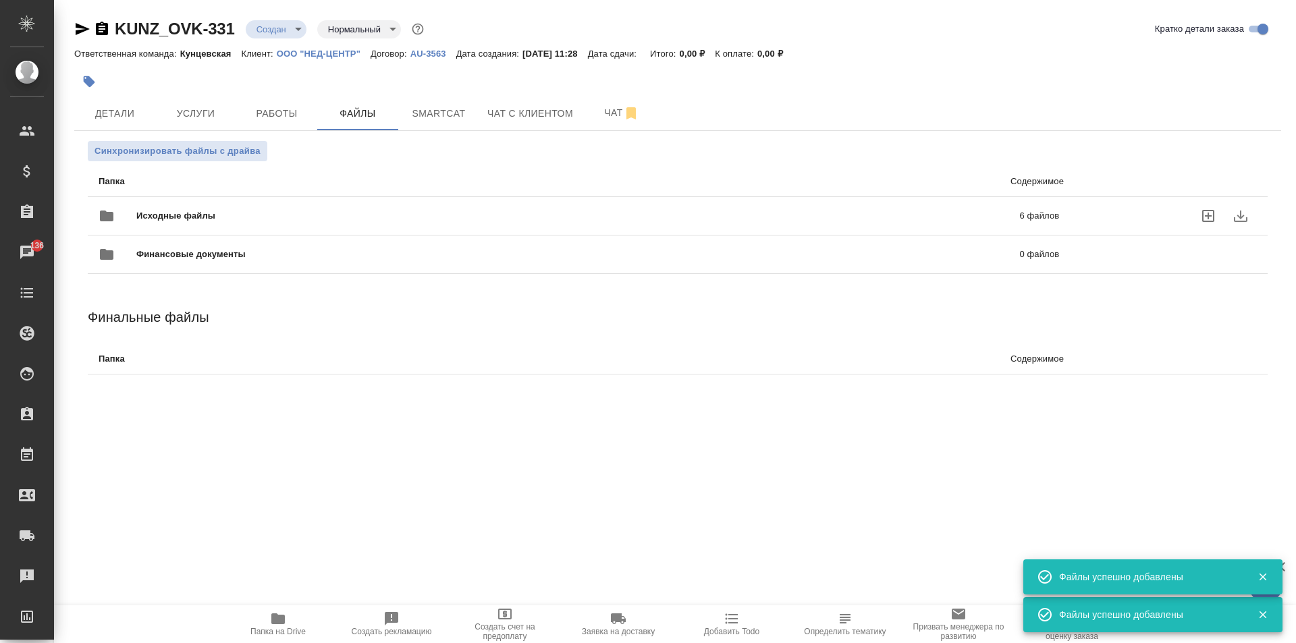
click at [1203, 213] on icon "uploadFiles" at bounding box center [1208, 216] width 12 height 12
click at [0, 0] on input "uploadFiles" at bounding box center [0, 0] width 0 height 0
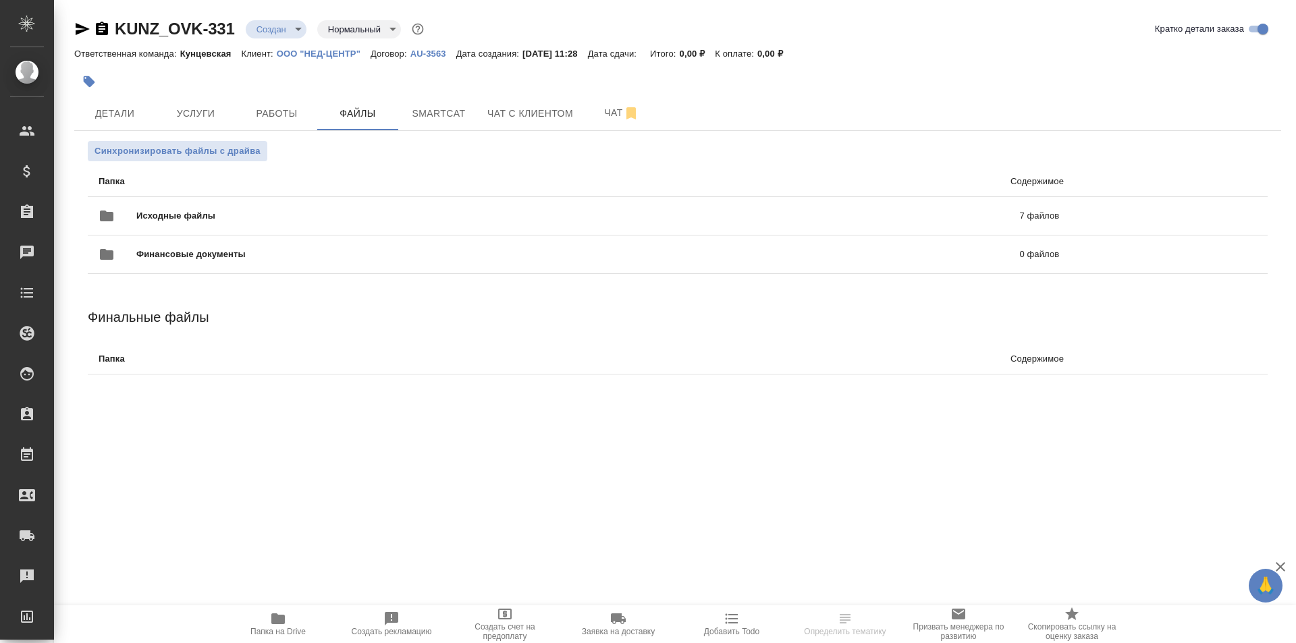
click at [277, 620] on icon "button" at bounding box center [277, 618] width 13 height 11
click at [298, 127] on button "Работы" at bounding box center [276, 114] width 81 height 34
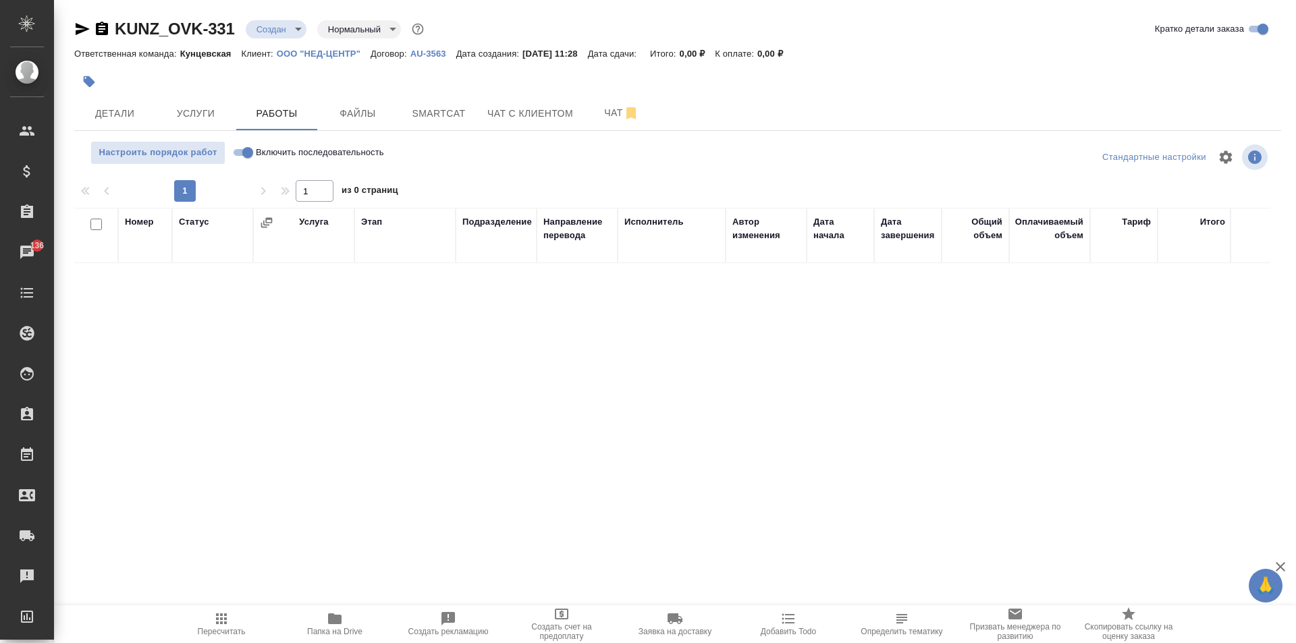
click at [288, 24] on body "🙏 .cls-1 fill:#fff; AWATERA [PERSON_NAME] Спецификации Заказы 136 Чаты Todo Про…" at bounding box center [648, 321] width 1296 height 643
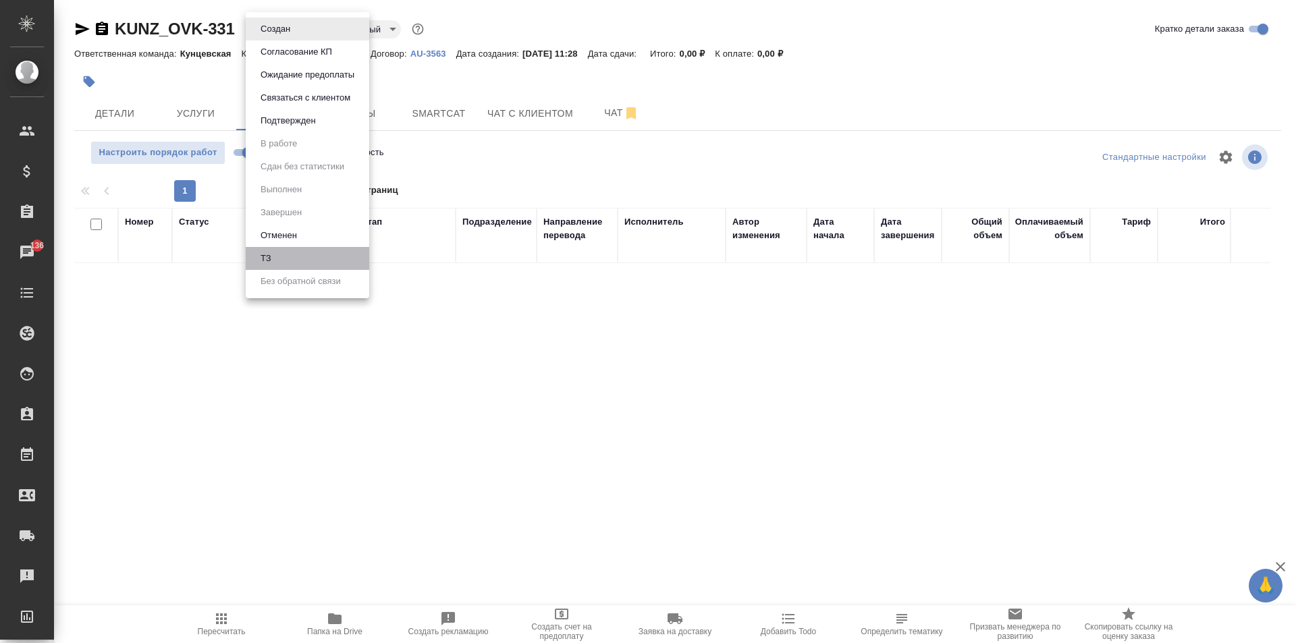
click at [294, 260] on li "ТЗ" at bounding box center [308, 258] width 124 height 23
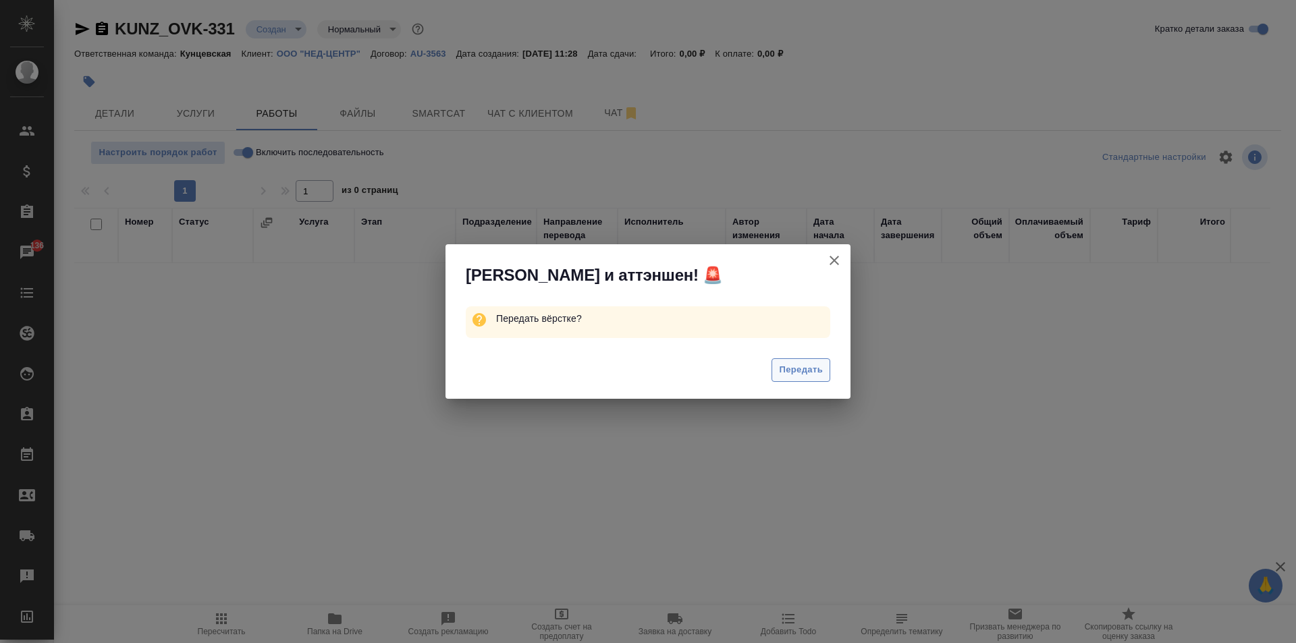
click at [799, 372] on span "Передать" at bounding box center [801, 370] width 44 height 16
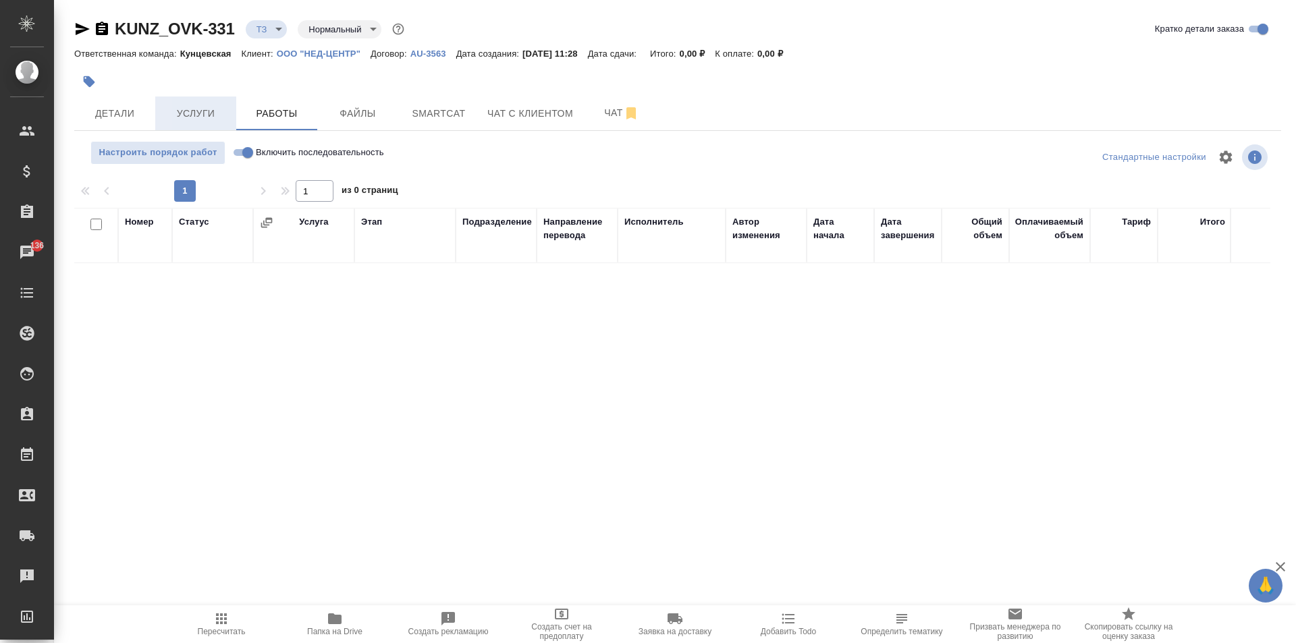
click at [188, 121] on span "Услуги" at bounding box center [195, 113] width 65 height 17
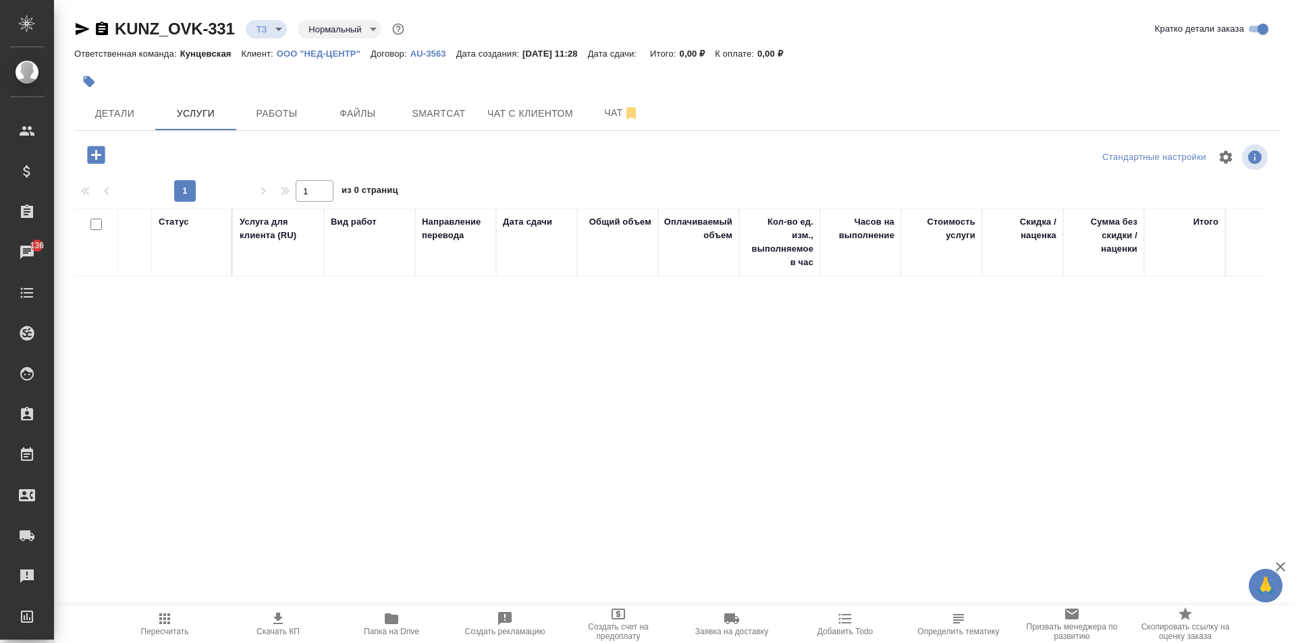
click at [94, 157] on icon "button" at bounding box center [96, 155] width 18 height 18
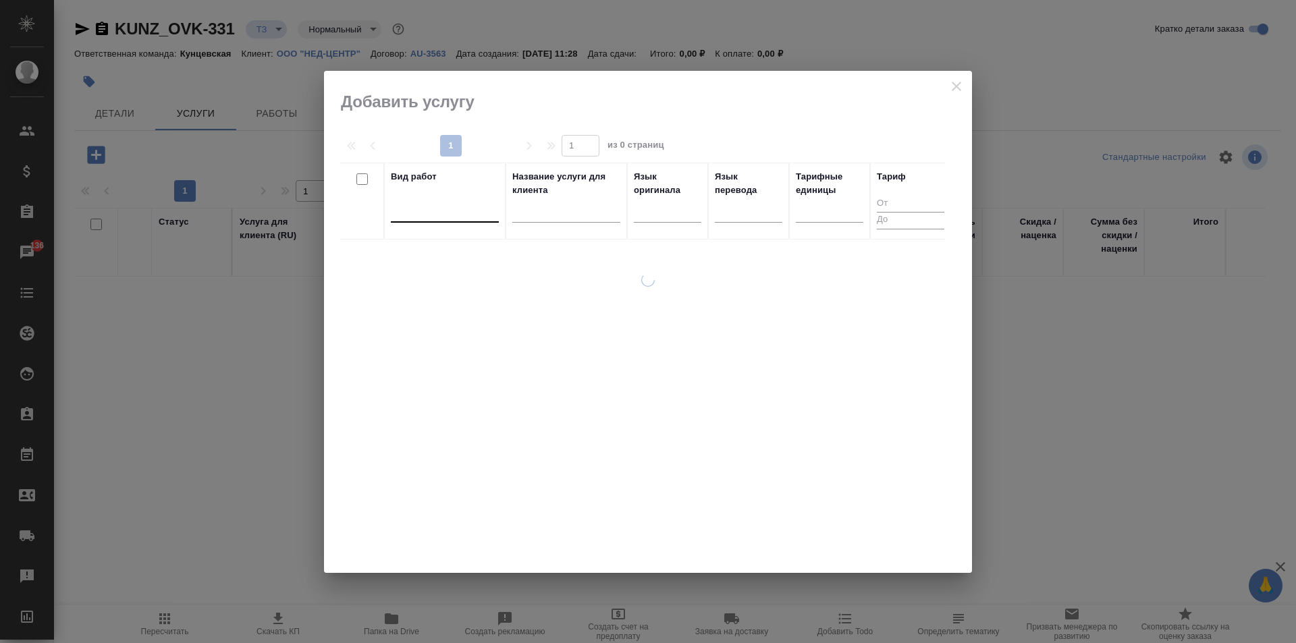
click at [443, 217] on div at bounding box center [445, 209] width 108 height 20
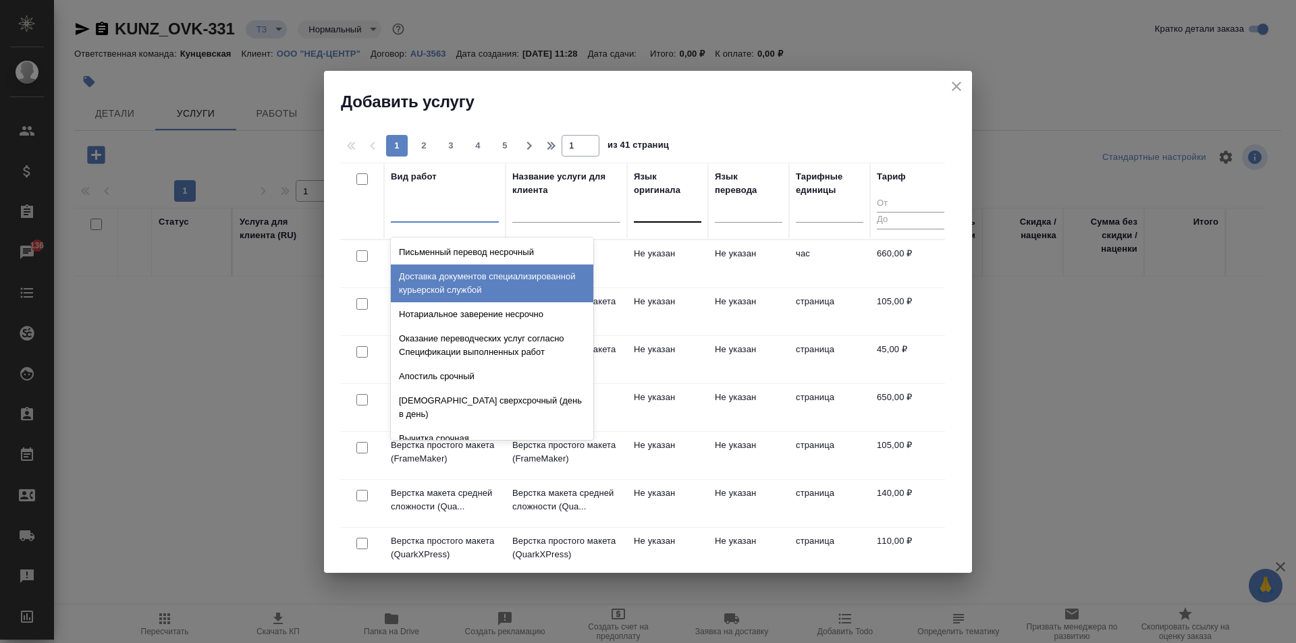
click at [684, 215] on div at bounding box center [667, 209] width 67 height 20
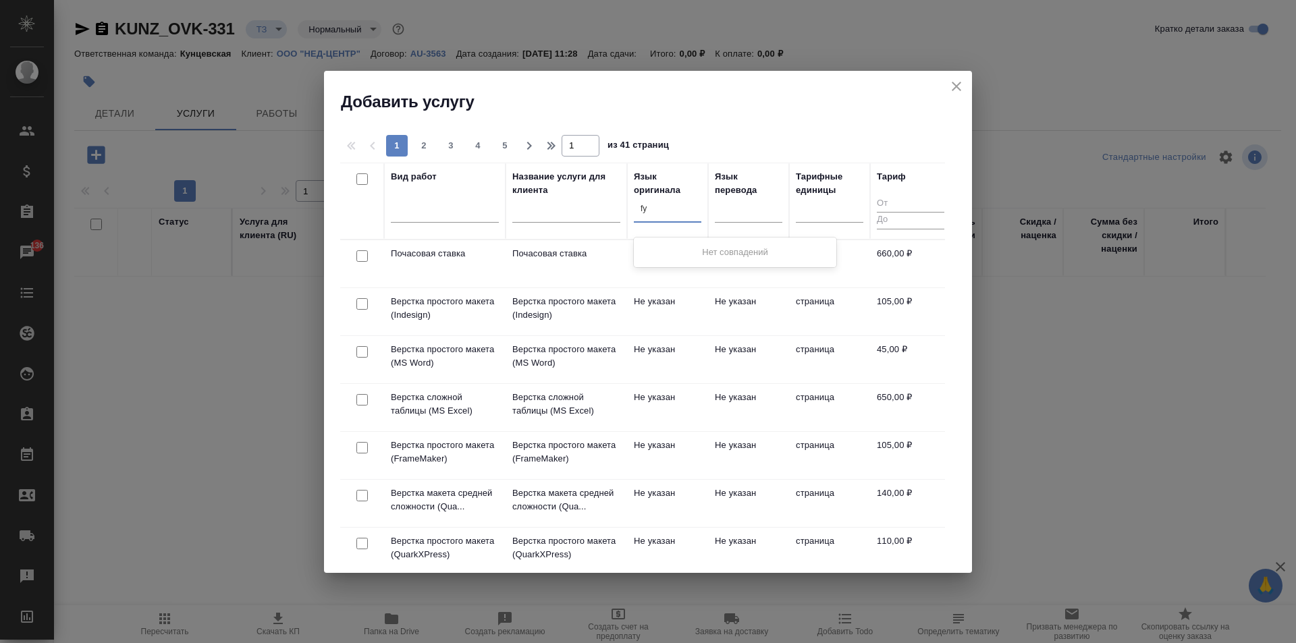
type input "f"
type input "англ"
click at [725, 256] on div "Английский" at bounding box center [735, 252] width 202 height 24
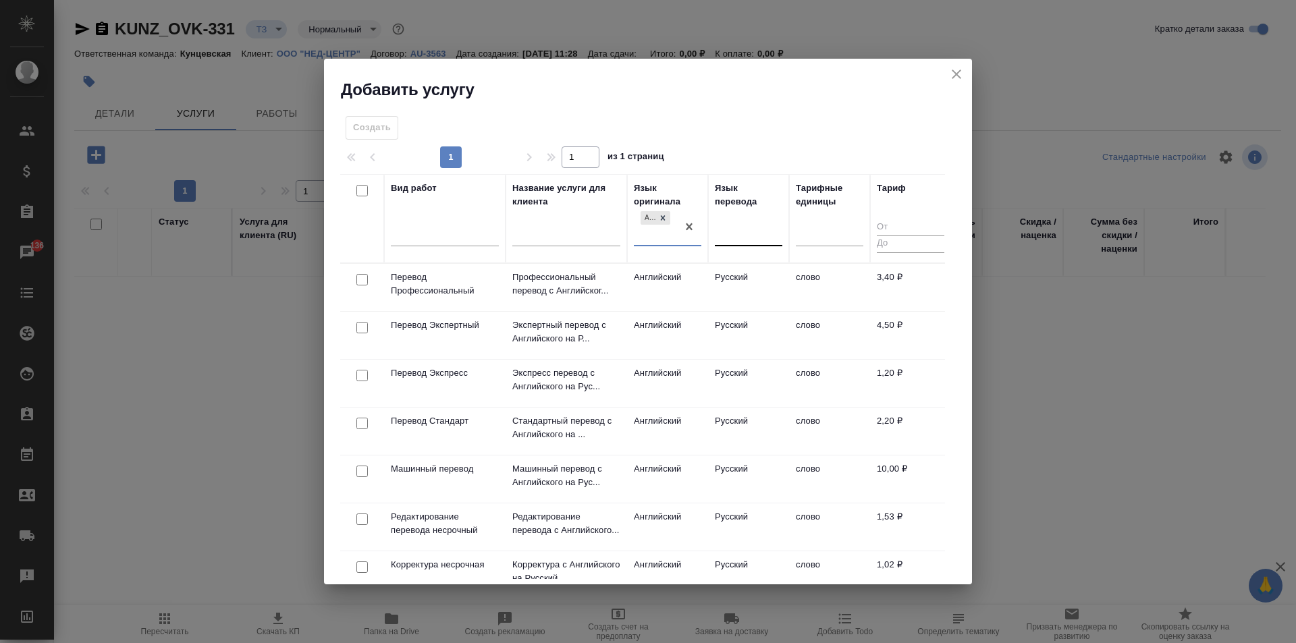
drag, startPoint x: 748, startPoint y: 230, endPoint x: 732, endPoint y: 229, distance: 16.9
click at [747, 230] on div at bounding box center [748, 233] width 67 height 20
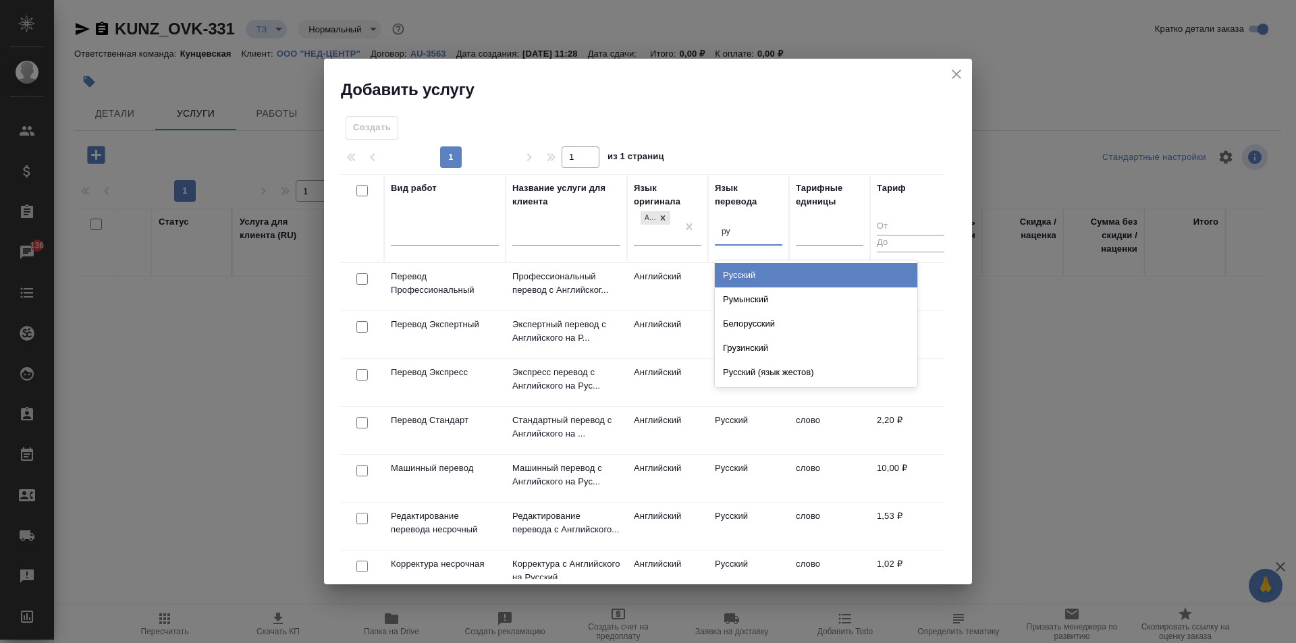
type input "рус"
click at [821, 279] on div "Русский" at bounding box center [816, 275] width 202 height 24
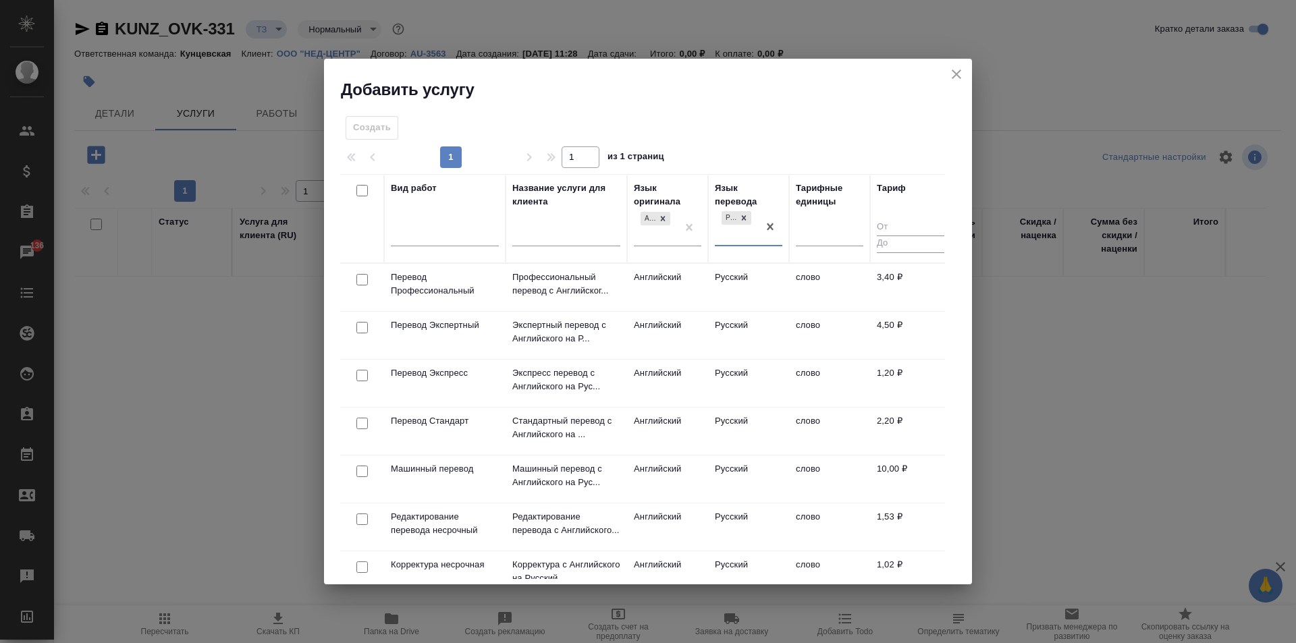
click at [684, 435] on td "Английский" at bounding box center [667, 431] width 81 height 47
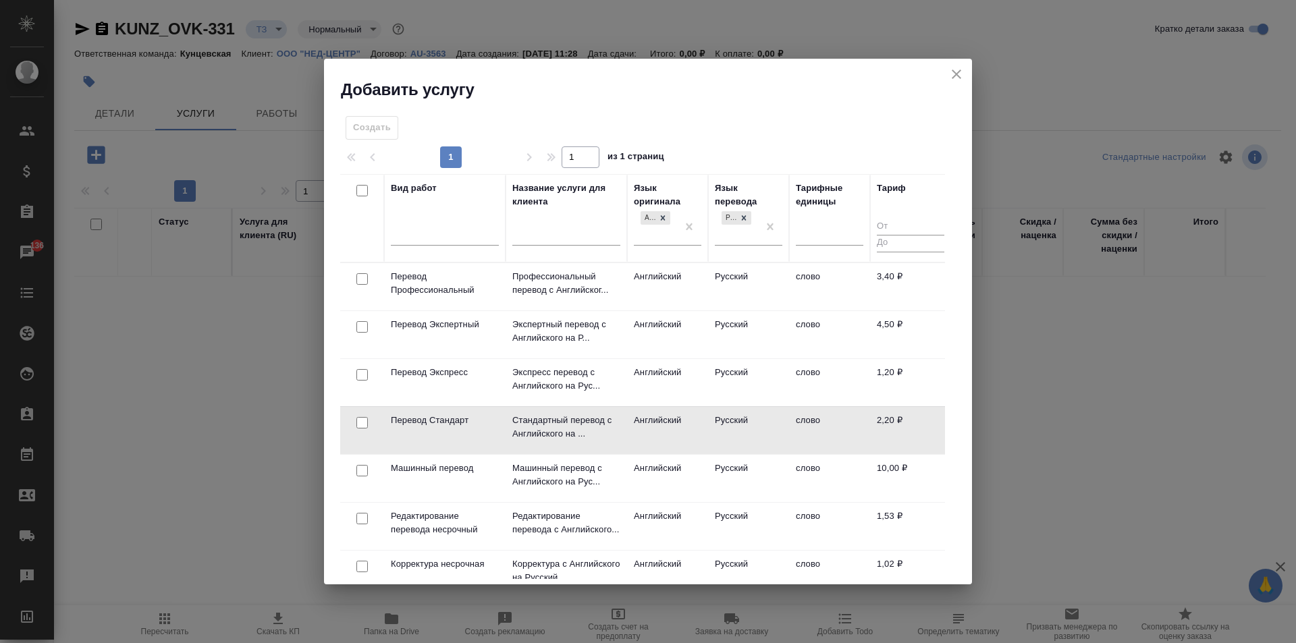
click at [684, 435] on td "Английский" at bounding box center [667, 430] width 81 height 47
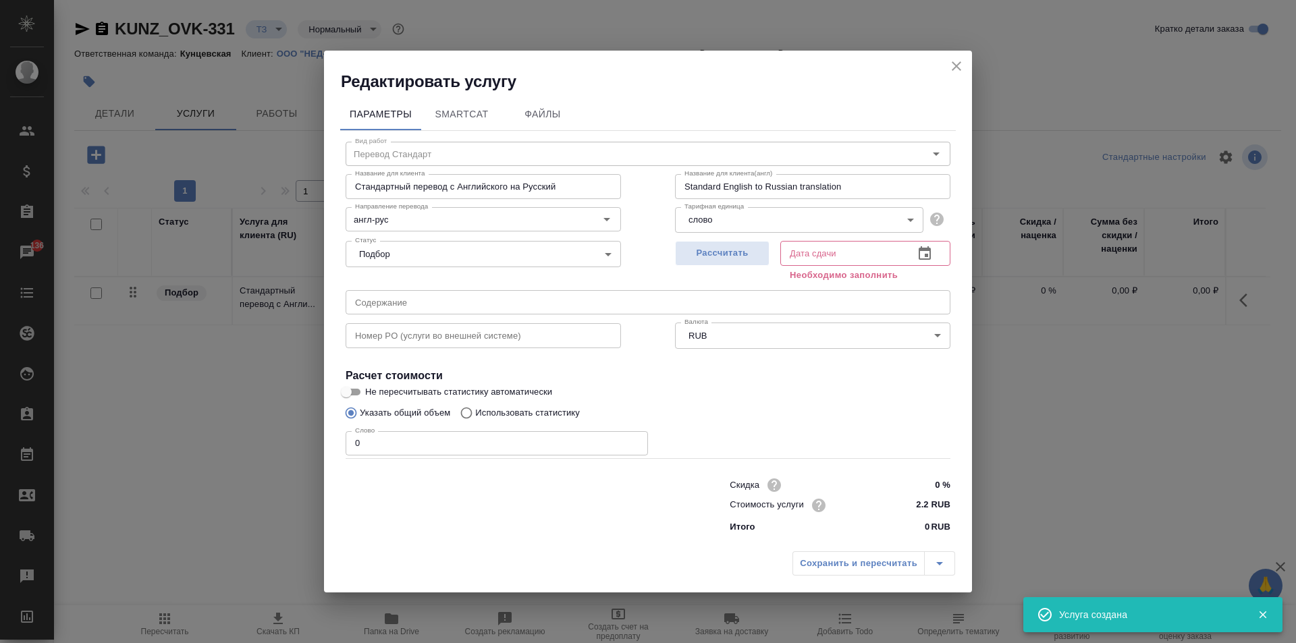
drag, startPoint x: 491, startPoint y: 451, endPoint x: 481, endPoint y: 430, distance: 23.2
click at [491, 450] on input "0" at bounding box center [497, 443] width 302 height 24
click at [726, 253] on span "Рассчитать" at bounding box center [722, 254] width 80 height 16
type input "01.09.2025 11:35"
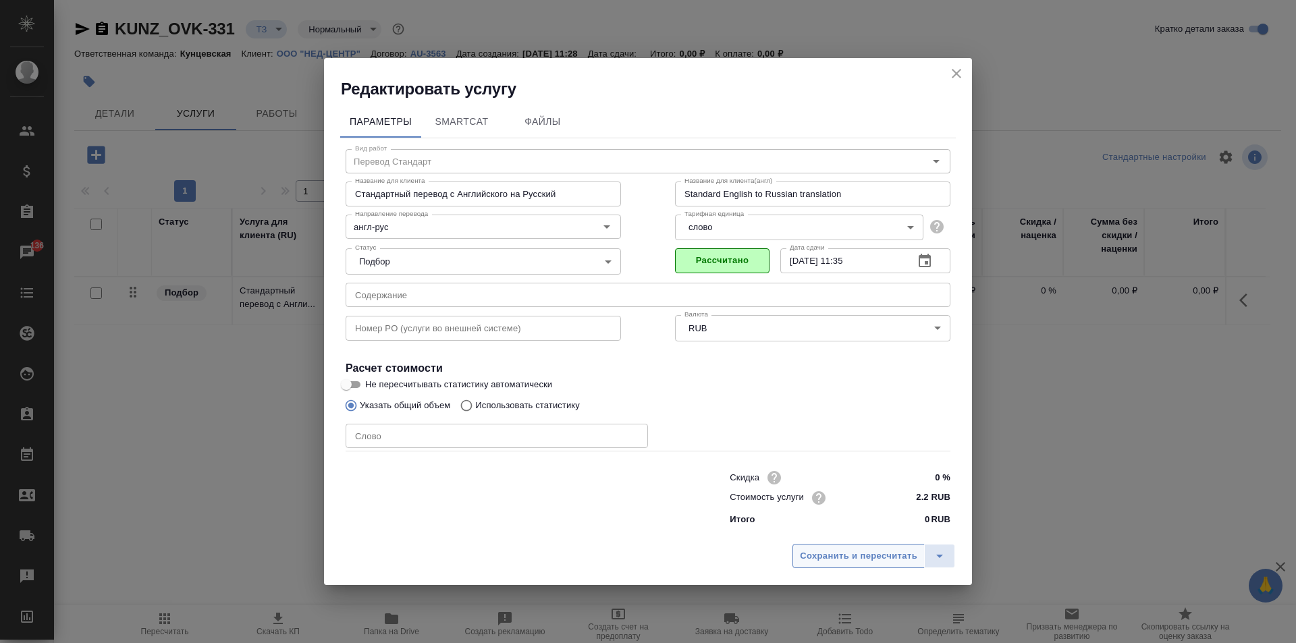
click at [847, 555] on span "Сохранить и пересчитать" at bounding box center [858, 557] width 117 height 16
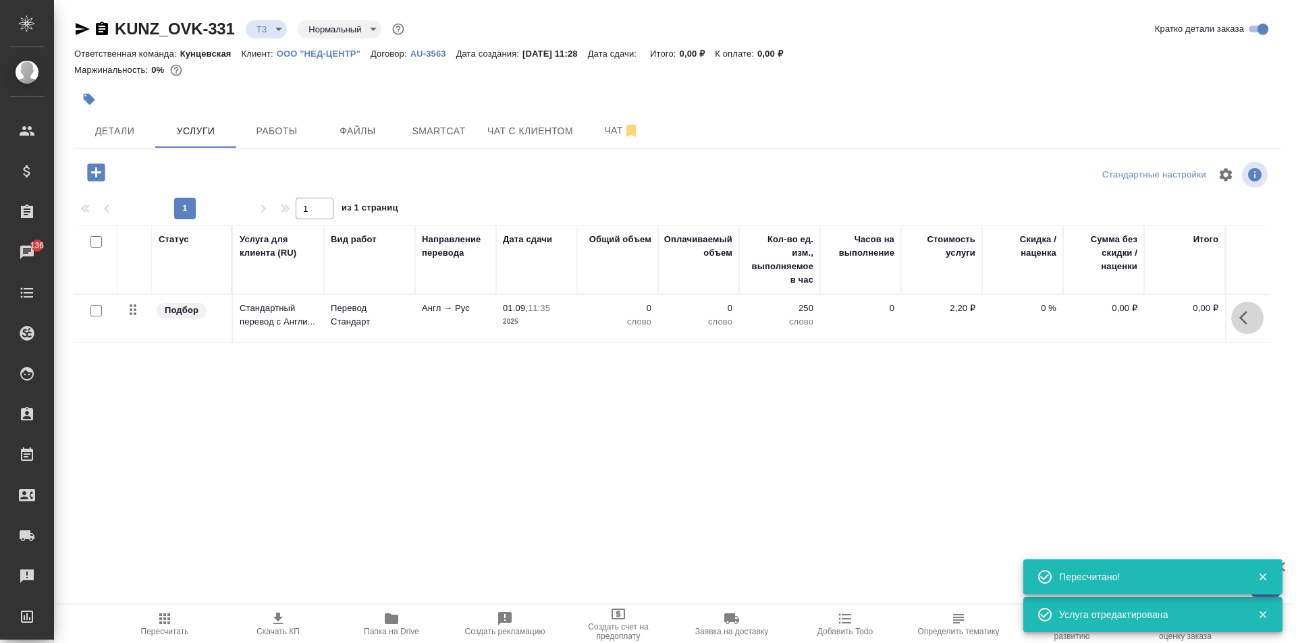
click at [1251, 330] on button "button" at bounding box center [1247, 318] width 32 height 32
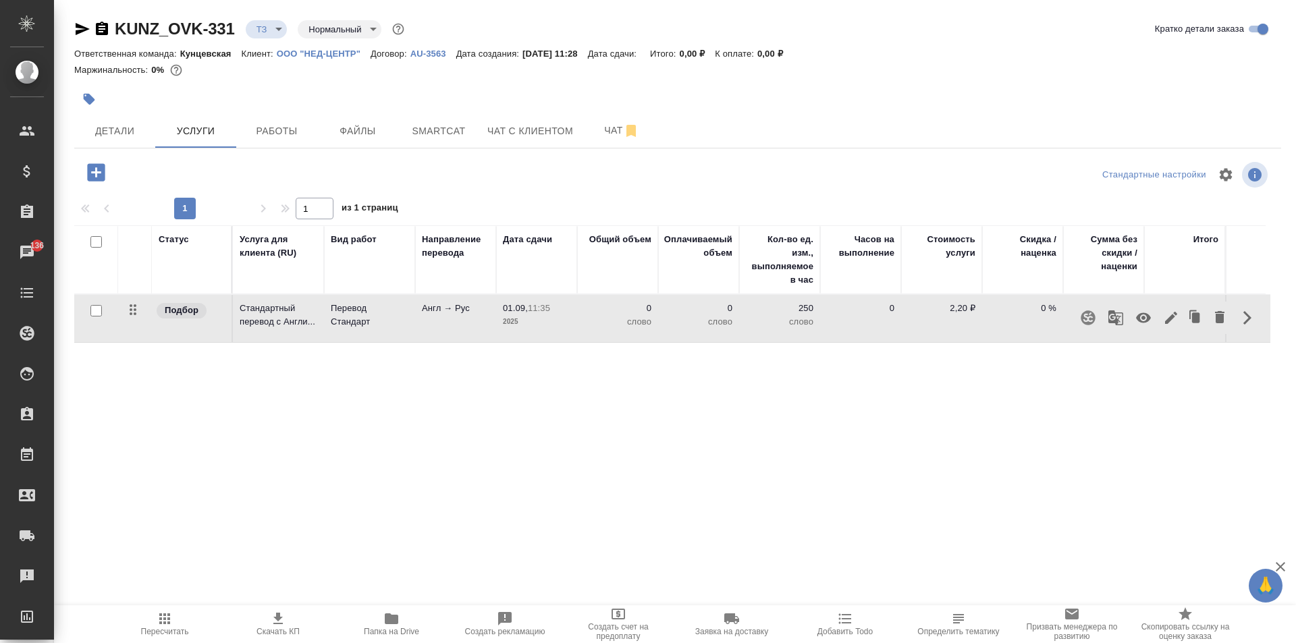
click at [100, 245] on input "checkbox" at bounding box center [95, 241] width 11 height 11
checkbox input "true"
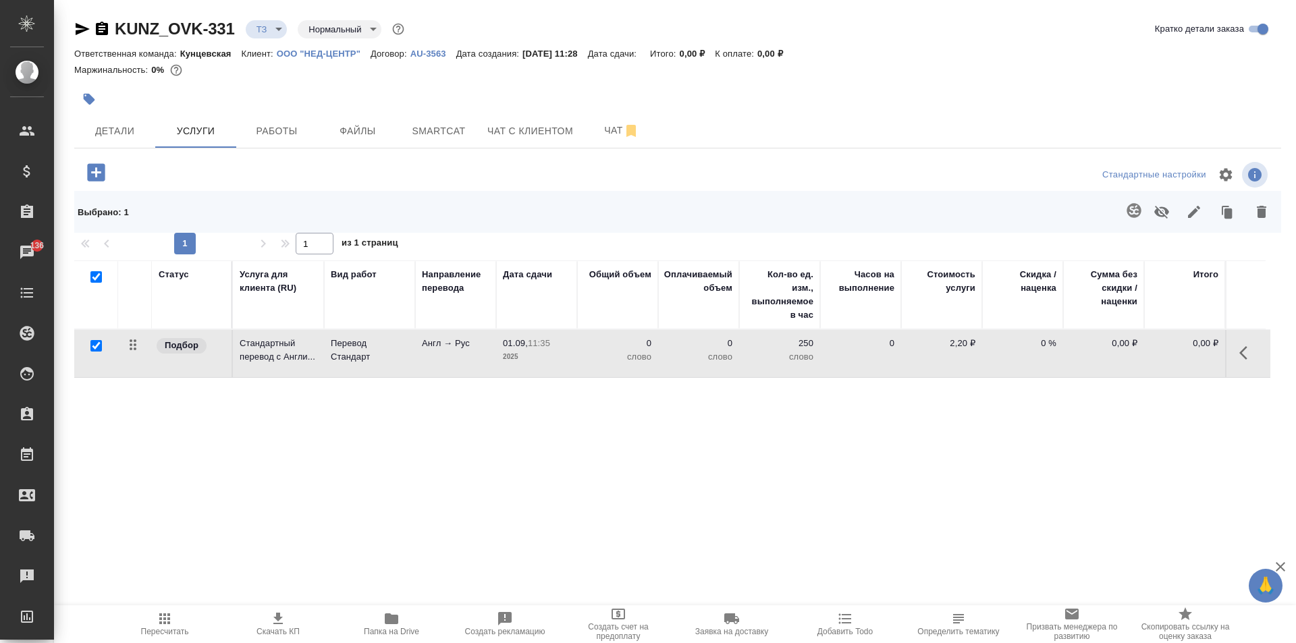
click at [1135, 208] on icon "button" at bounding box center [1133, 210] width 14 height 14
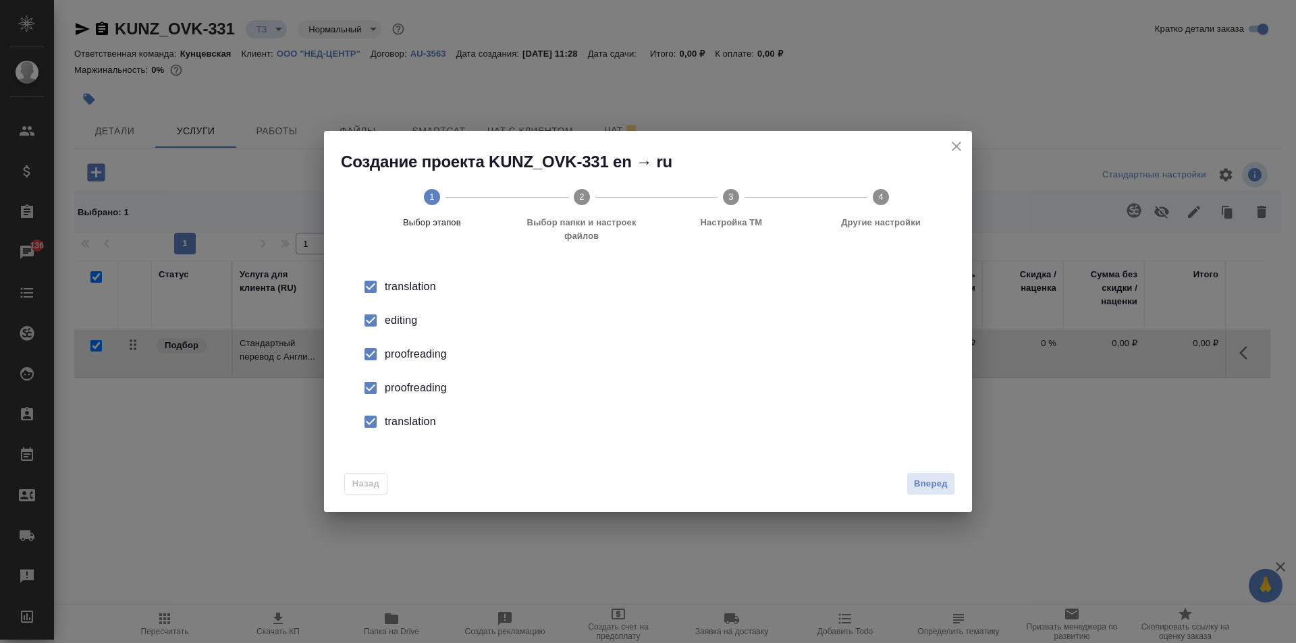
click at [371, 420] on input "checkbox" at bounding box center [370, 422] width 28 height 28
click at [367, 389] on input "checkbox" at bounding box center [370, 388] width 28 height 28
click at [374, 362] on input "checkbox" at bounding box center [370, 354] width 28 height 28
click at [369, 323] on input "checkbox" at bounding box center [370, 320] width 28 height 28
click at [929, 483] on span "Вперед" at bounding box center [931, 484] width 34 height 16
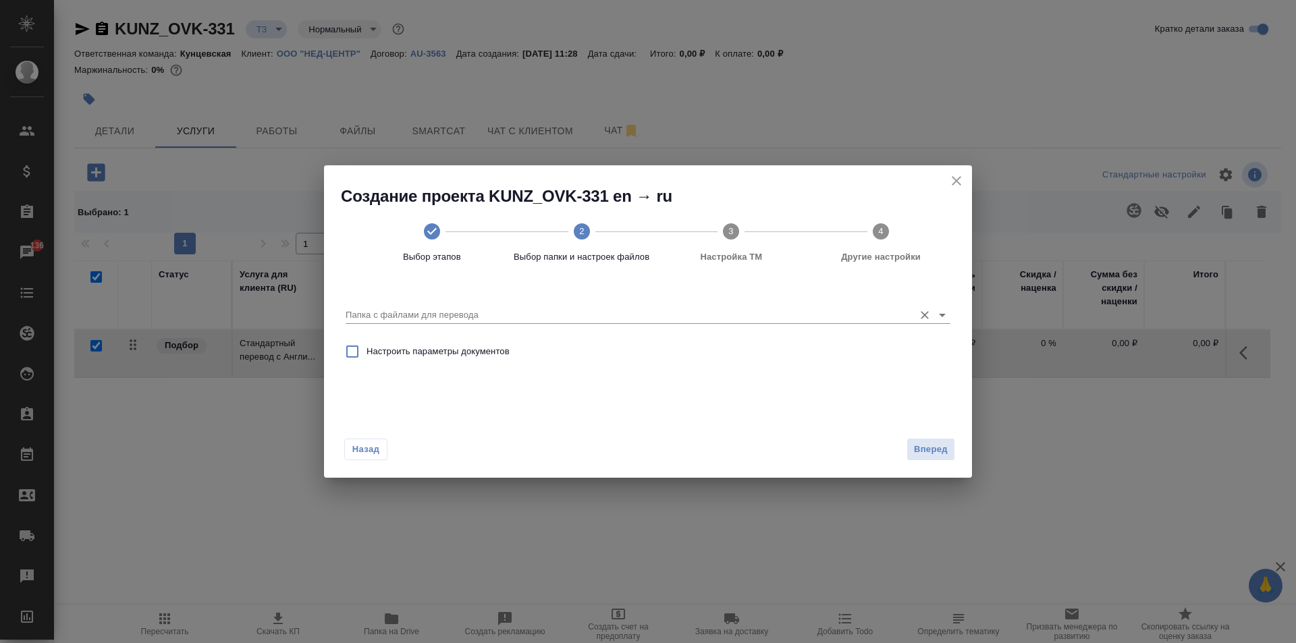
click at [552, 309] on input "Папка с файлами для перевода" at bounding box center [627, 315] width 562 height 16
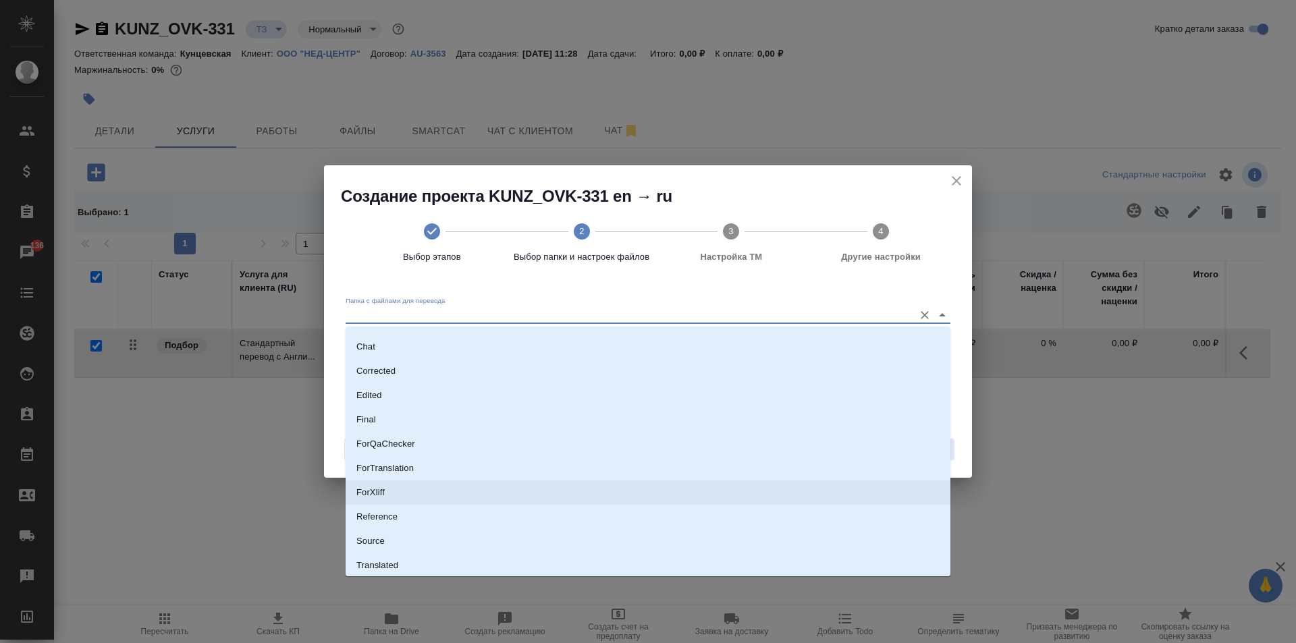
scroll to position [67, 0]
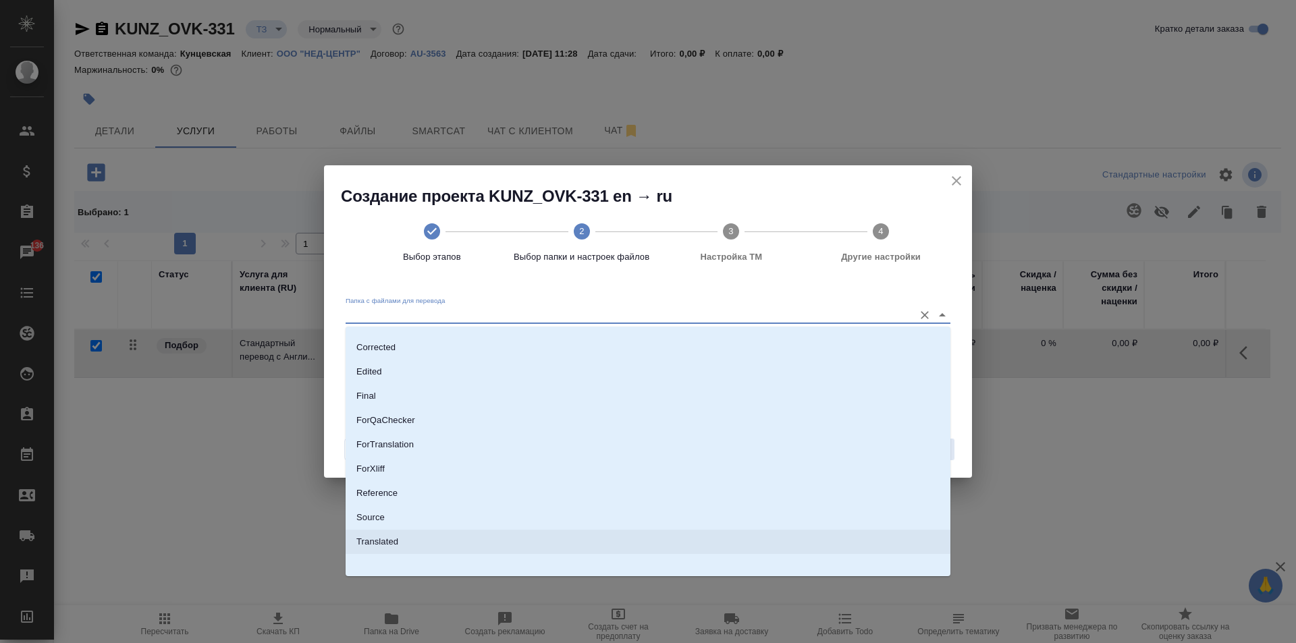
click at [416, 523] on li "Source" at bounding box center [648, 518] width 605 height 24
type input "Source"
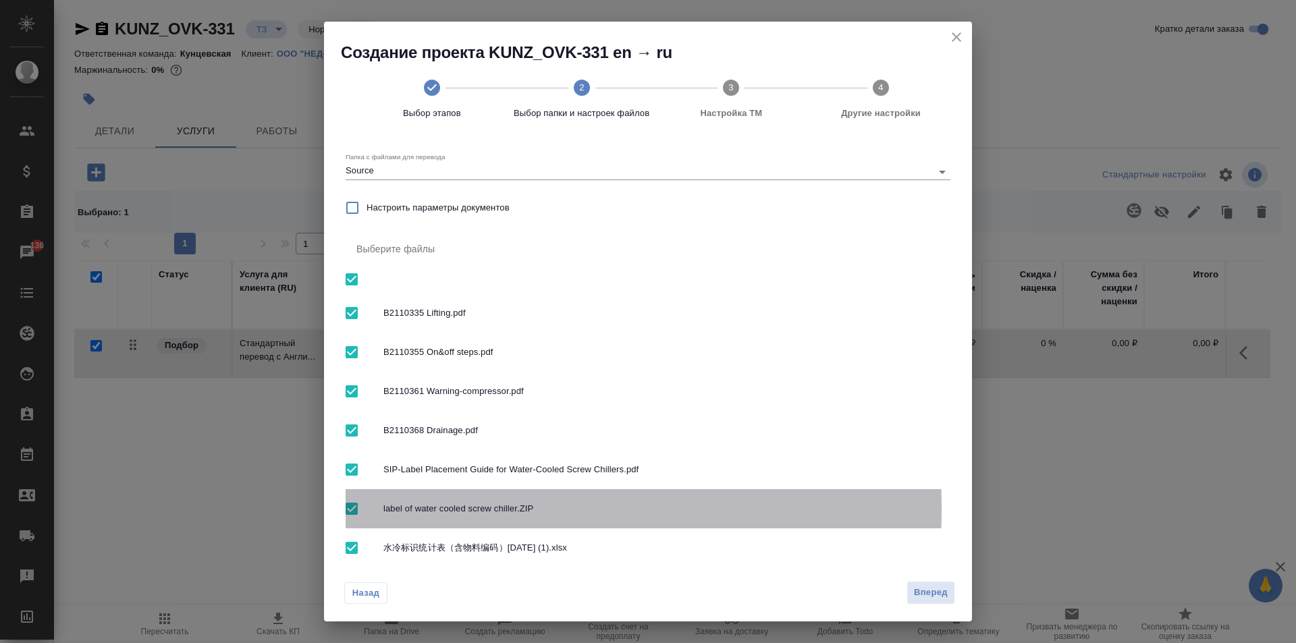
click at [354, 508] on input "checkbox" at bounding box center [351, 509] width 28 height 28
checkbox input "false"
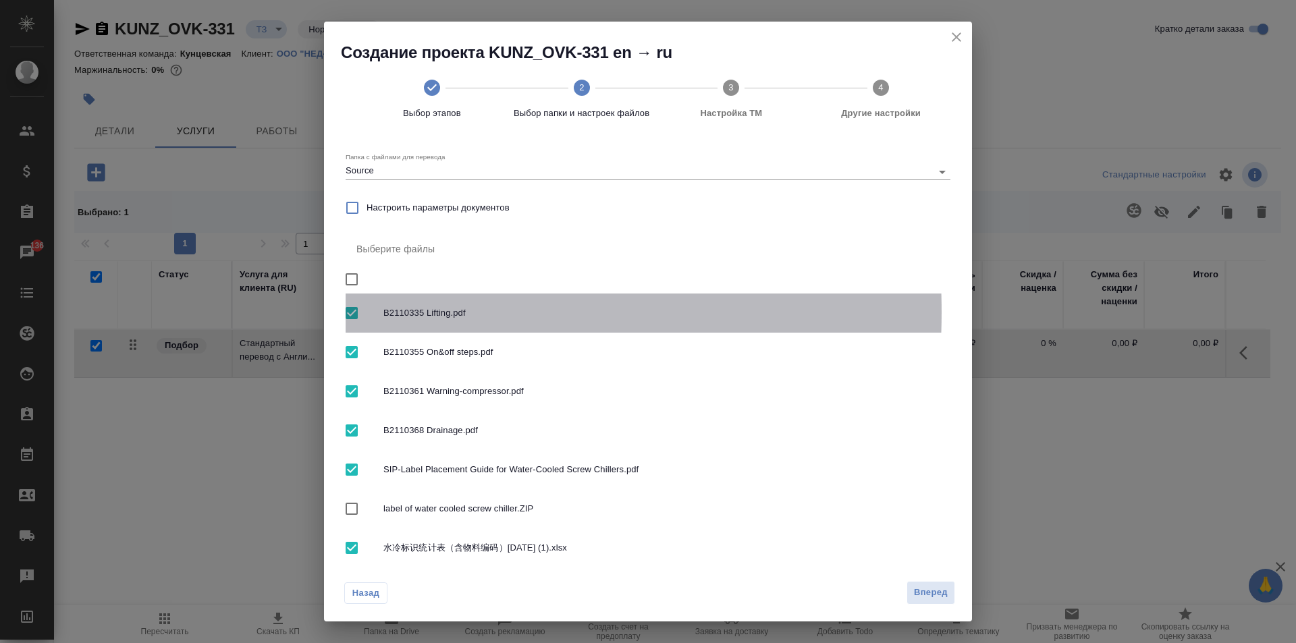
click at [348, 312] on input "checkbox" at bounding box center [351, 313] width 28 height 28
checkbox input "false"
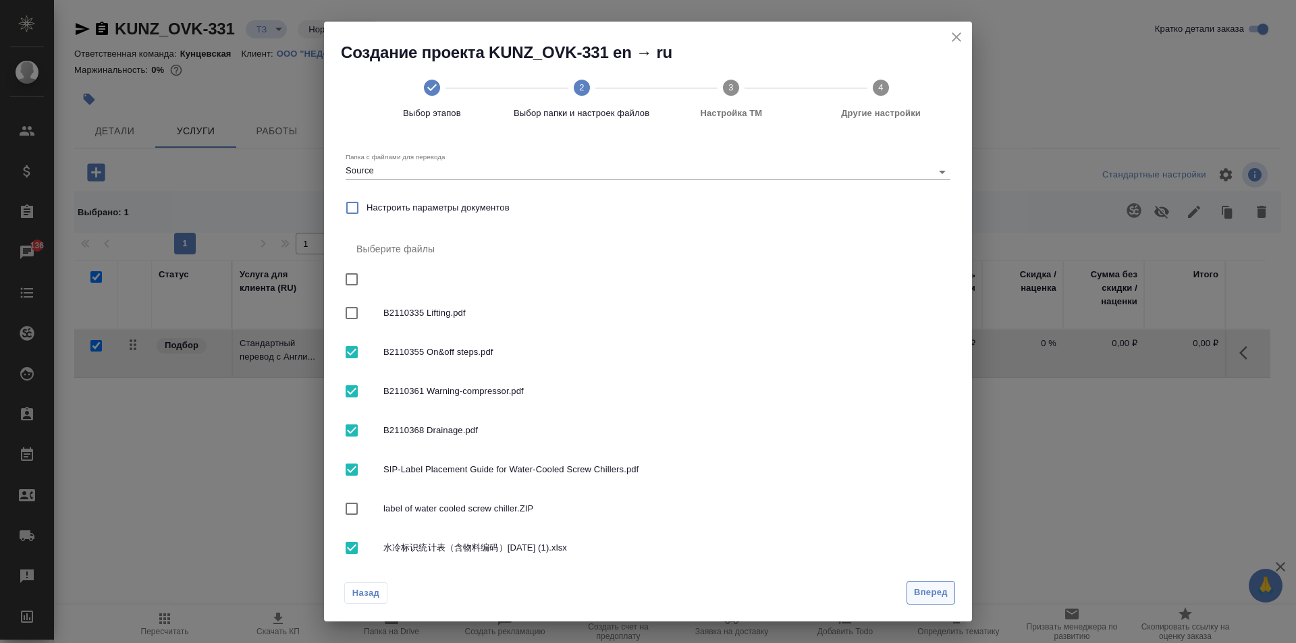
click at [914, 599] on span "Вперед" at bounding box center [931, 593] width 34 height 16
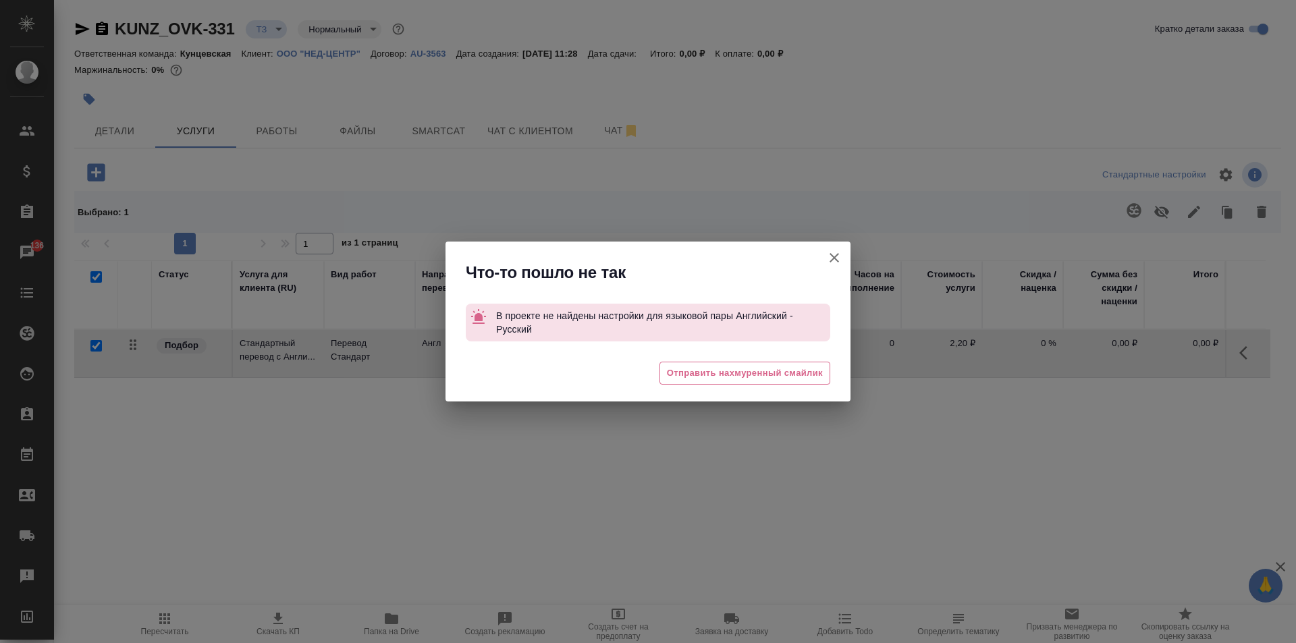
click at [836, 261] on icon "button" at bounding box center [834, 258] width 16 height 16
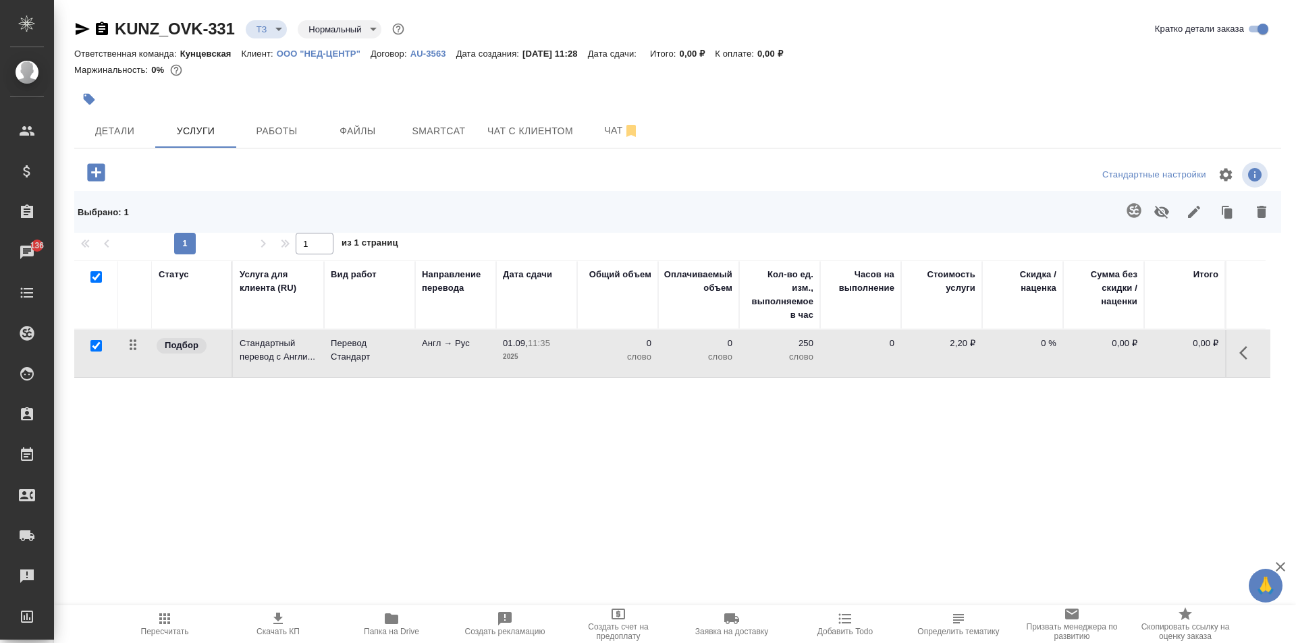
click at [140, 180] on div at bounding box center [275, 173] width 402 height 28
click at [83, 170] on button "button" at bounding box center [96, 173] width 37 height 28
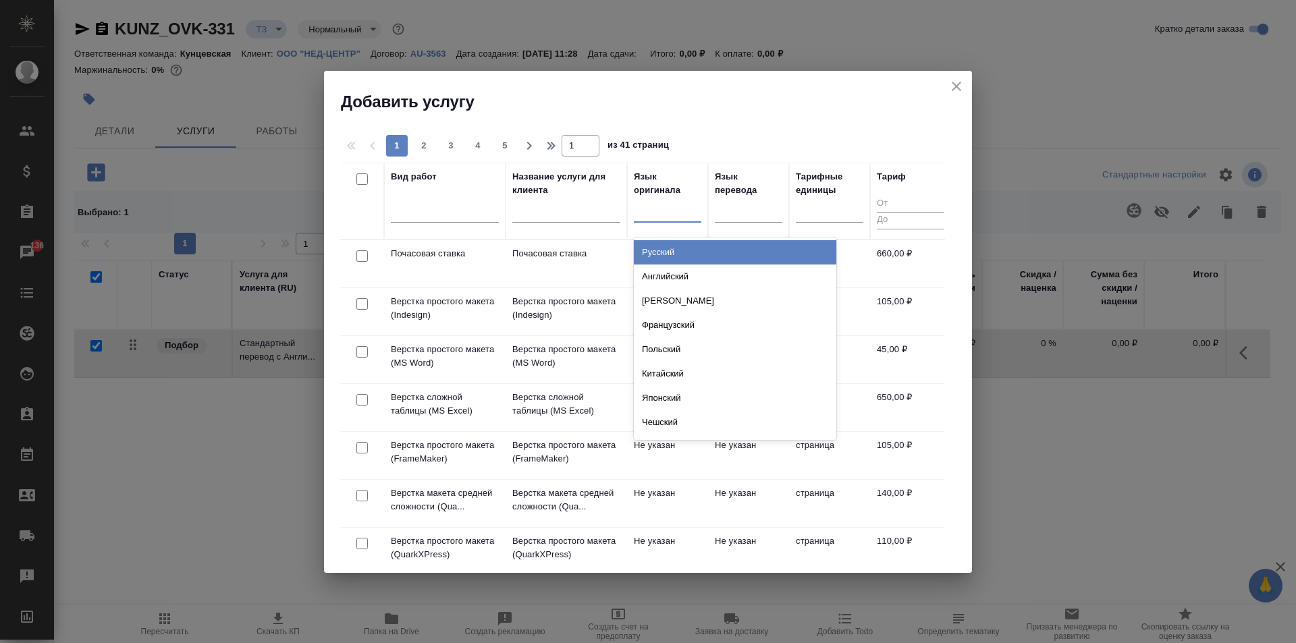
click at [653, 206] on div at bounding box center [667, 209] width 67 height 20
type input "кит"
click at [672, 254] on div "Китайский" at bounding box center [735, 252] width 202 height 24
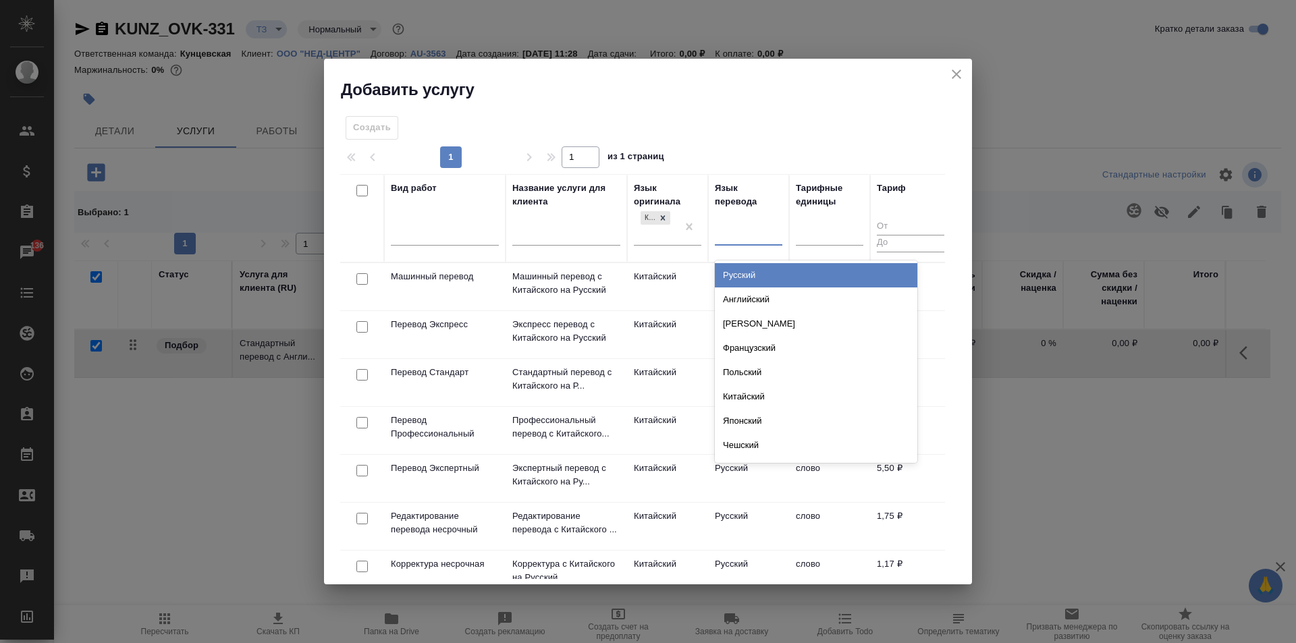
click at [757, 229] on div at bounding box center [748, 232] width 67 height 20
click at [738, 267] on div "Русский" at bounding box center [816, 275] width 202 height 24
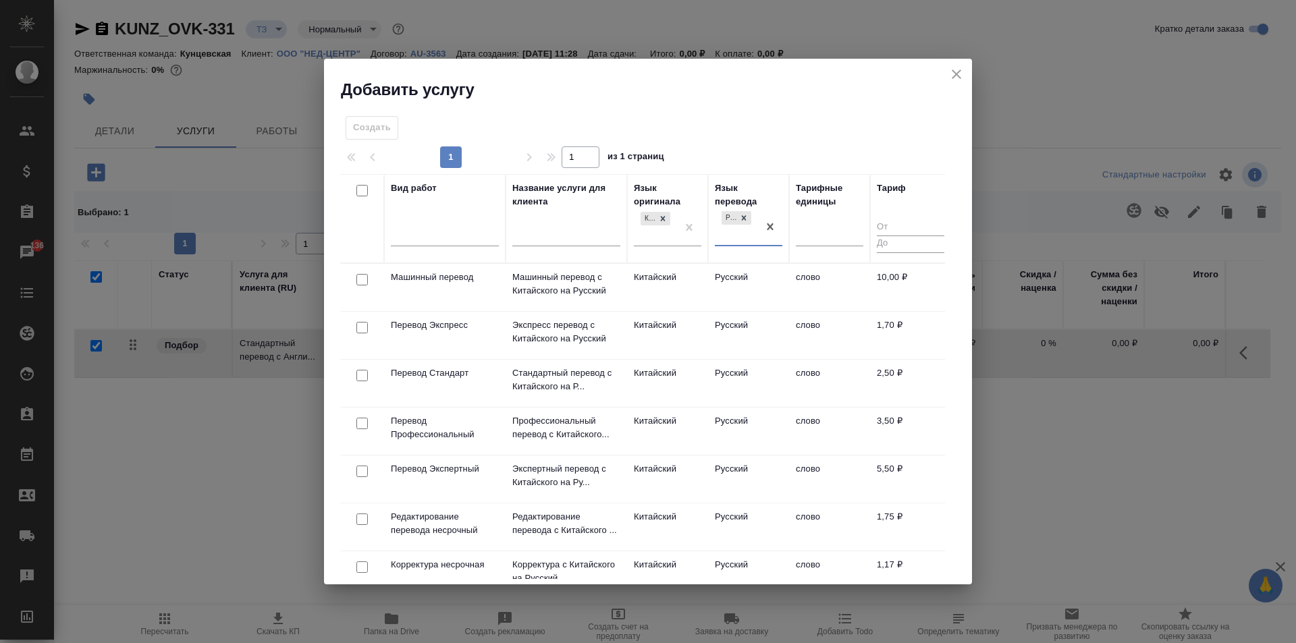
click at [792, 391] on td "слово" at bounding box center [829, 383] width 81 height 47
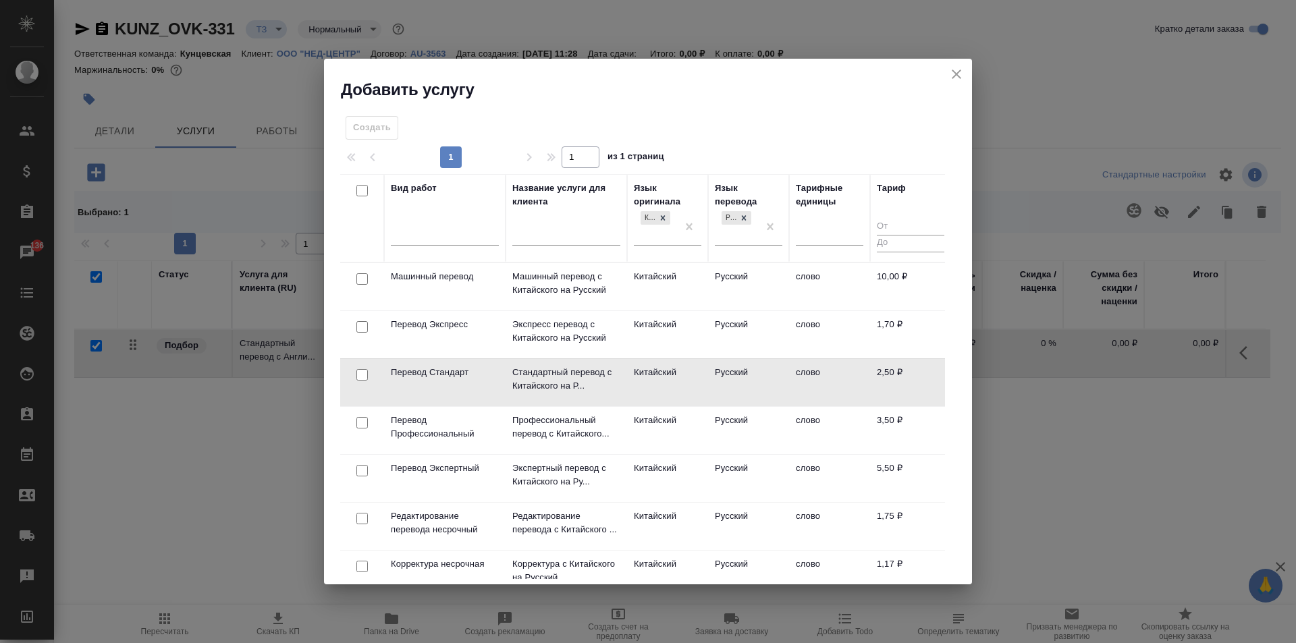
click at [792, 391] on td "слово" at bounding box center [829, 382] width 81 height 47
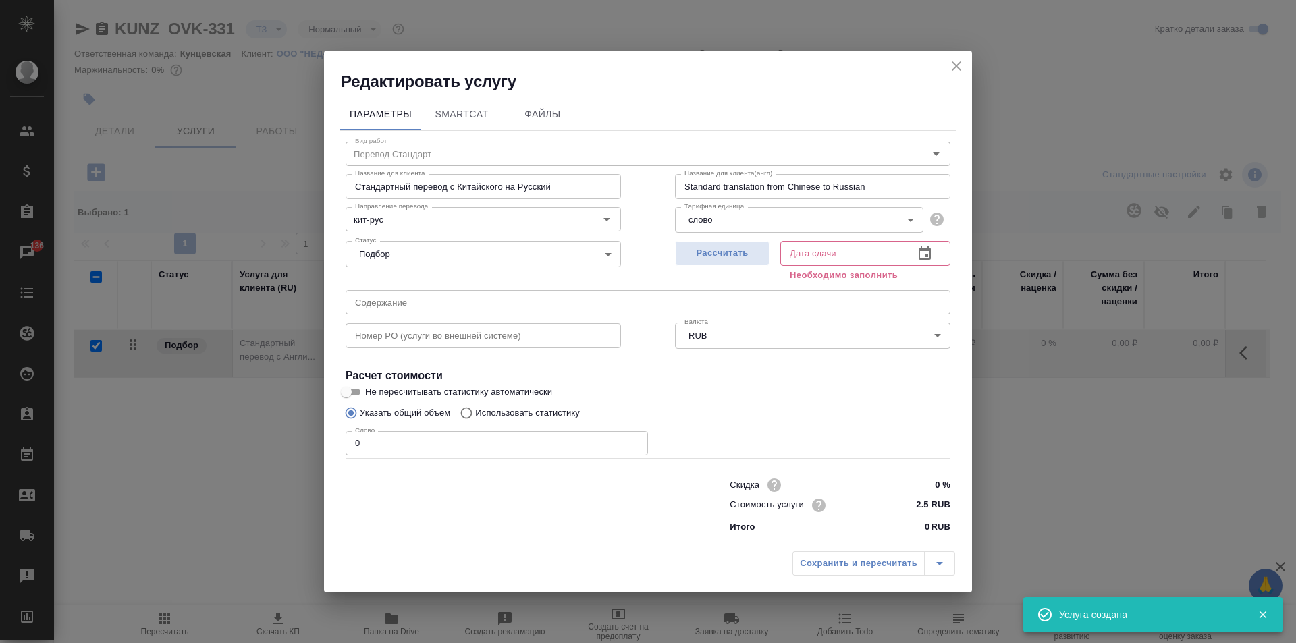
checkbox input "false"
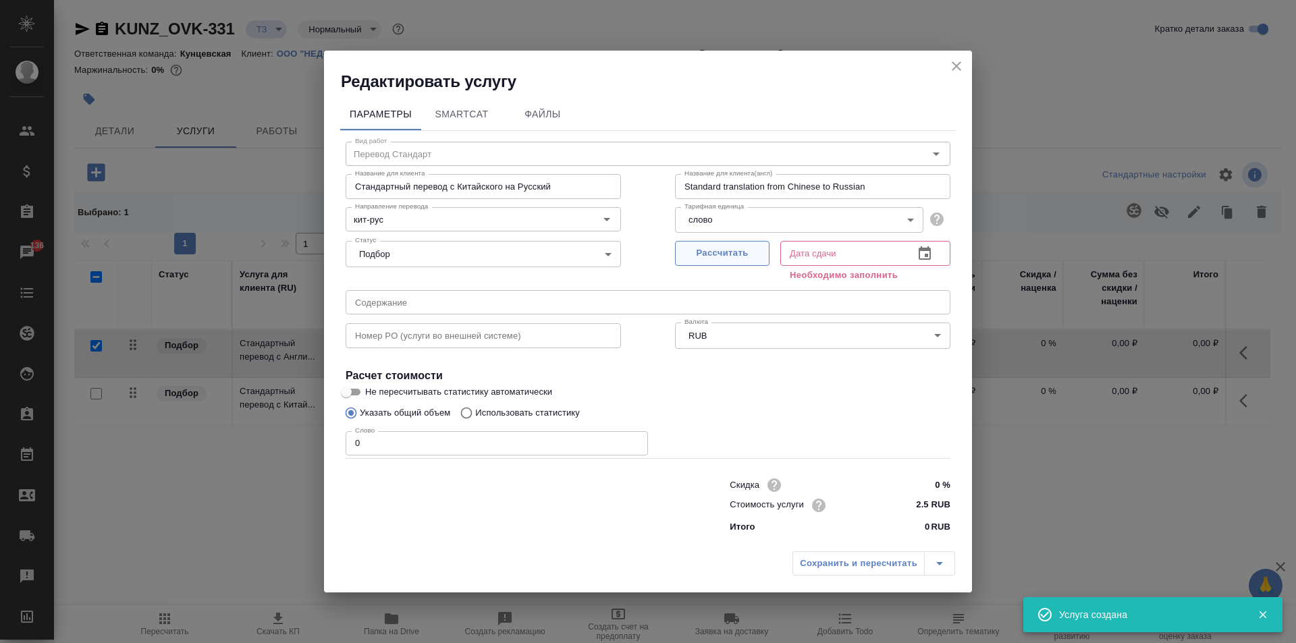
click at [743, 258] on span "Рассчитать" at bounding box center [722, 254] width 80 height 16
type input "01.09.2025 11:40"
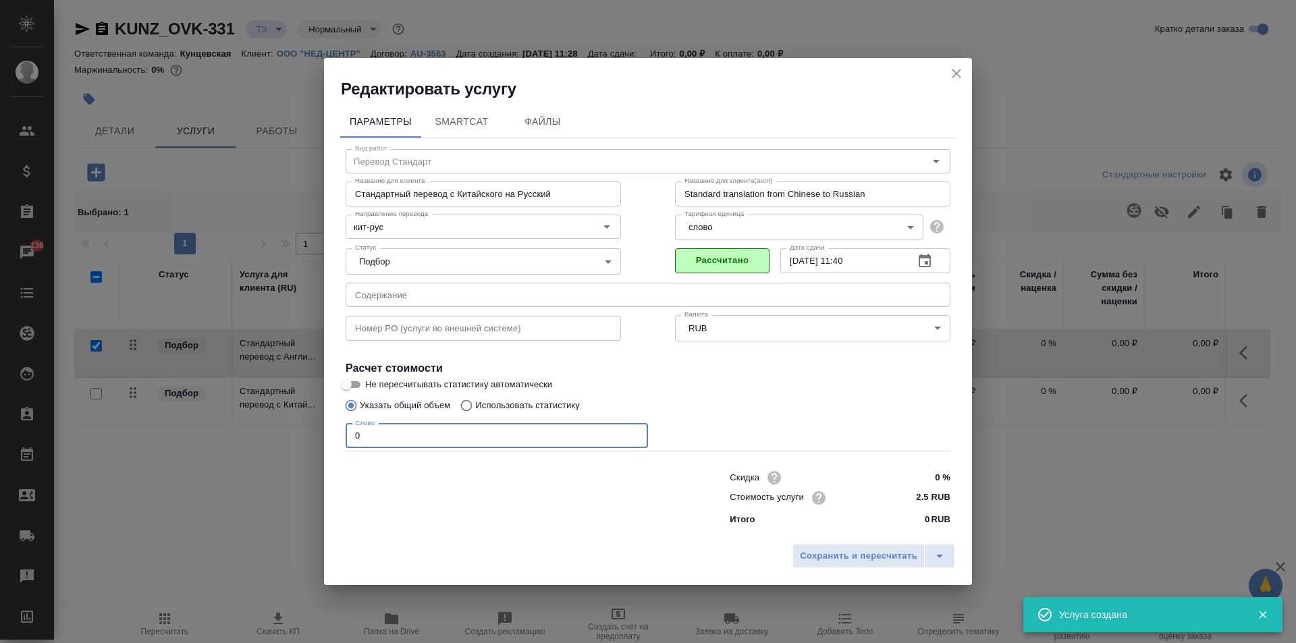
click at [402, 432] on input "0" at bounding box center [497, 436] width 302 height 24
type input "-1"
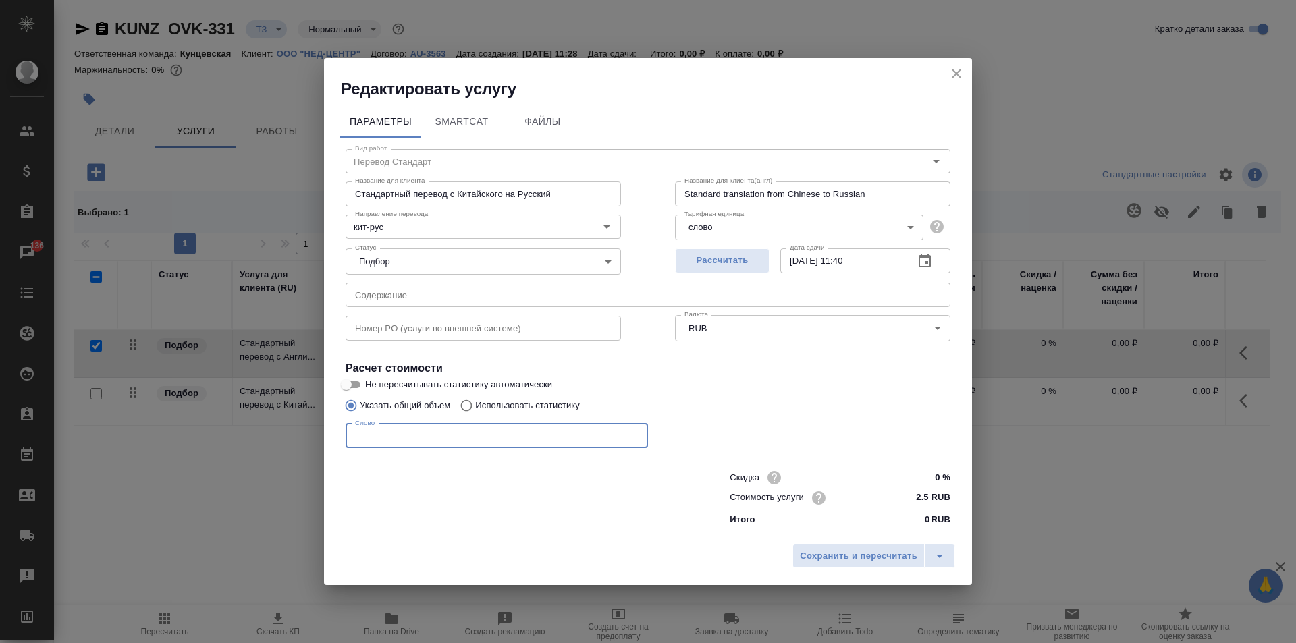
type input "-1"
type input "-2"
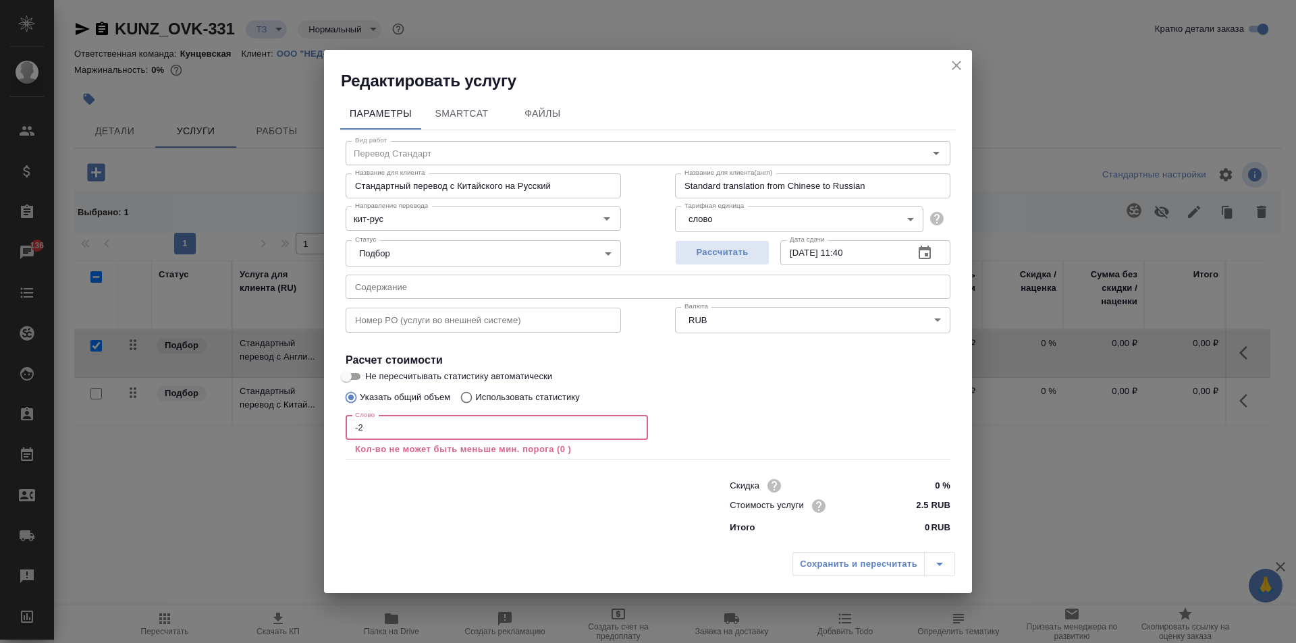
type input "-3"
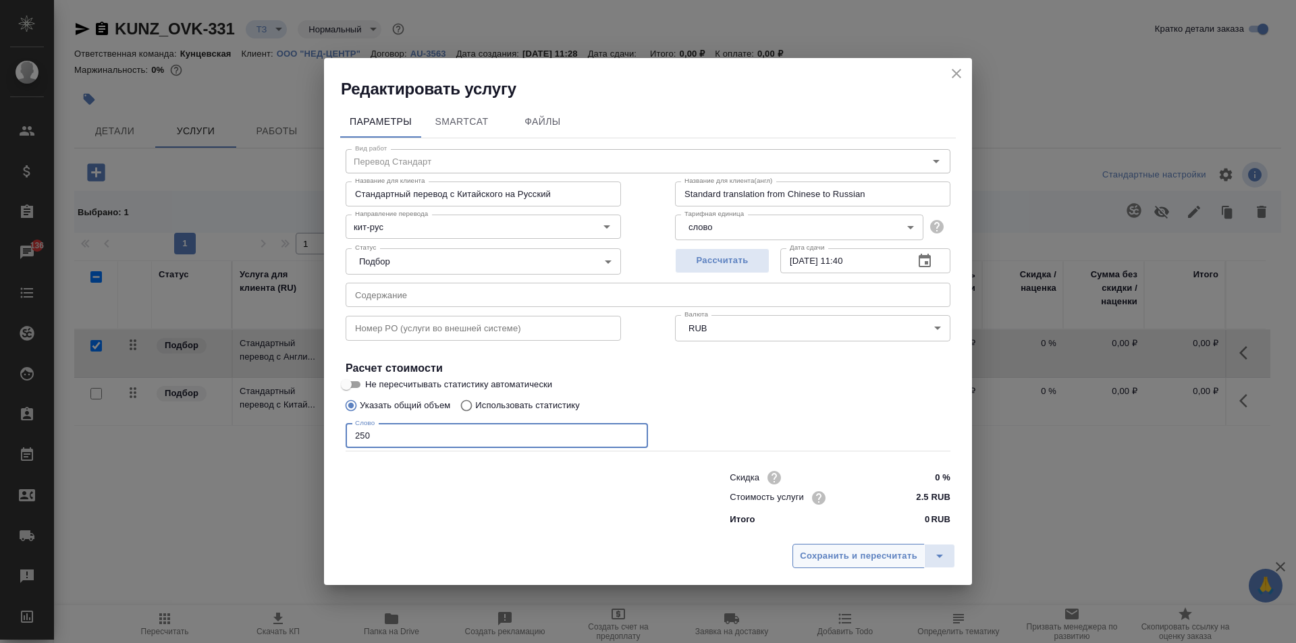
type input "250"
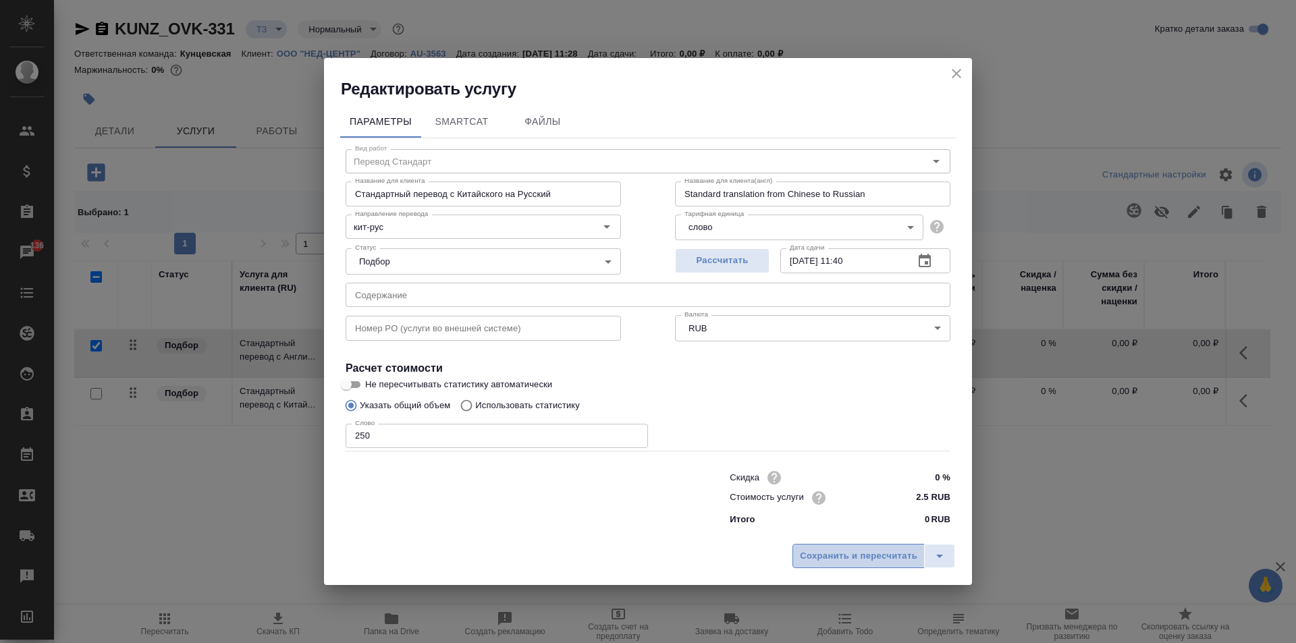
click at [892, 557] on span "Сохранить и пересчитать" at bounding box center [858, 557] width 117 height 16
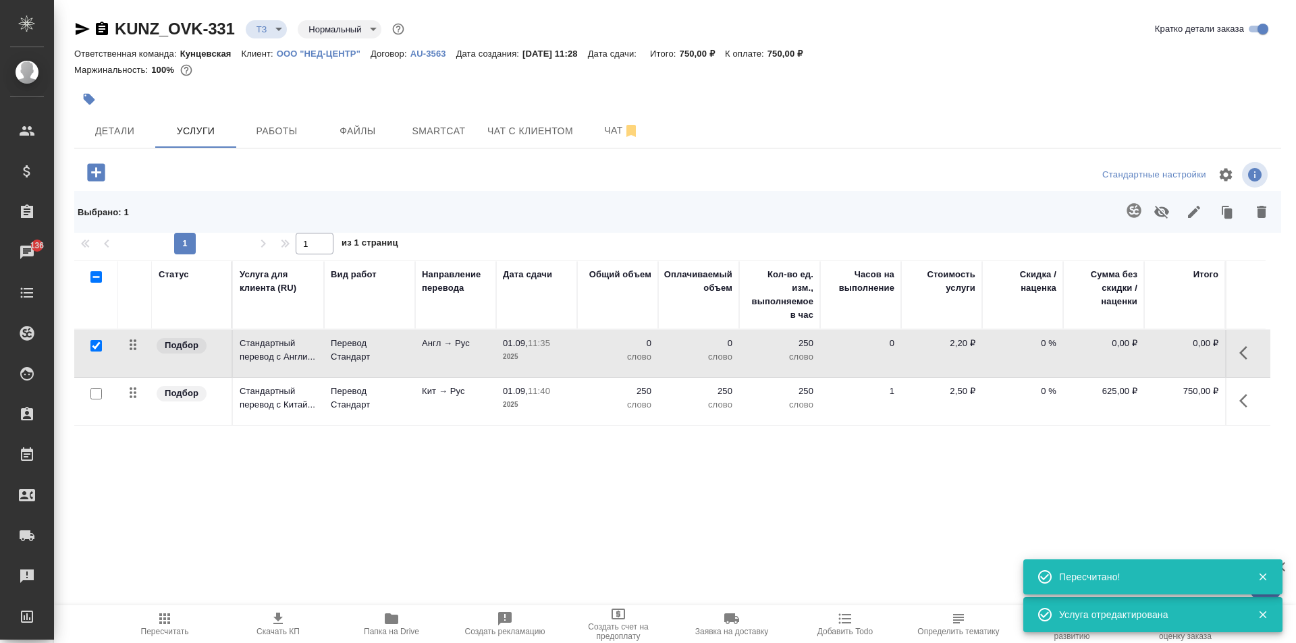
click at [470, 412] on td "Кит → Рус" at bounding box center [455, 401] width 81 height 47
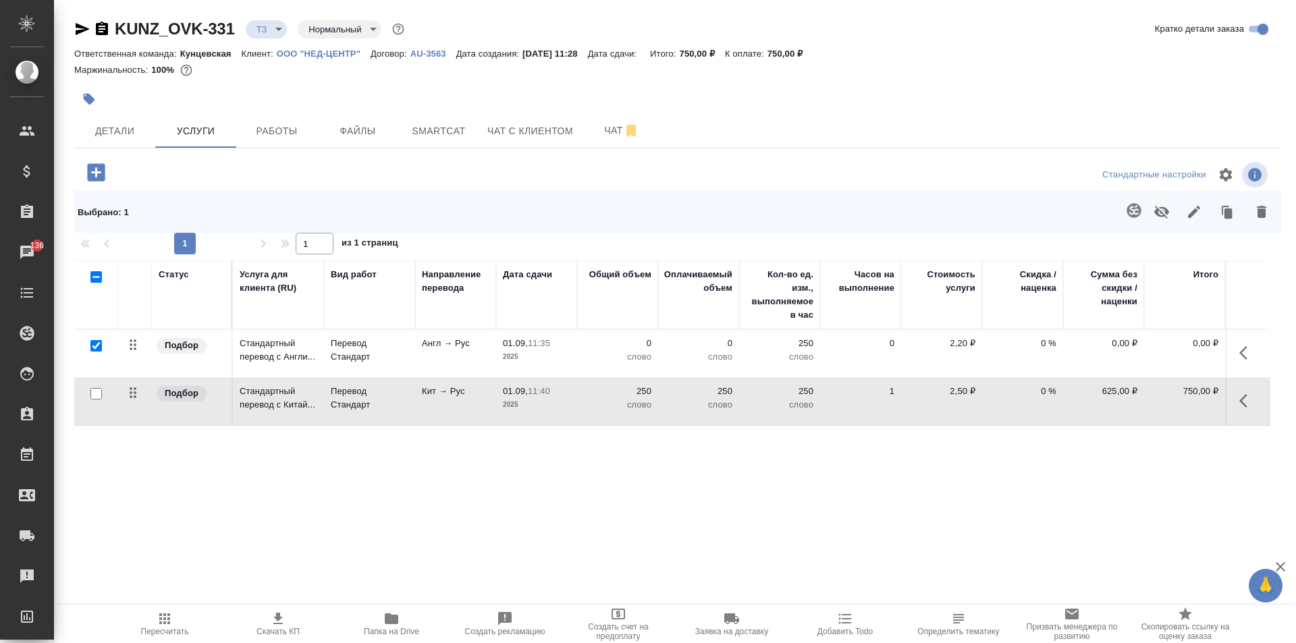
click at [610, 348] on p "0" at bounding box center [617, 343] width 67 height 13
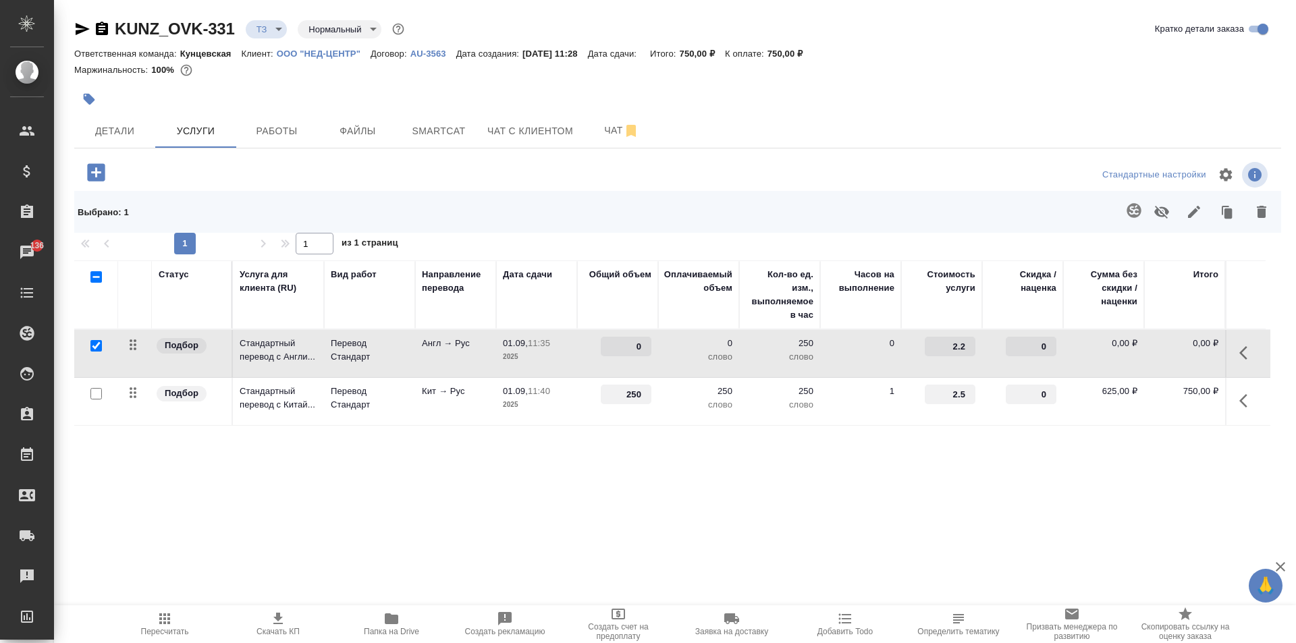
click at [1238, 357] on button "button" at bounding box center [1247, 353] width 32 height 32
click at [1166, 352] on icon "button" at bounding box center [1171, 353] width 16 height 16
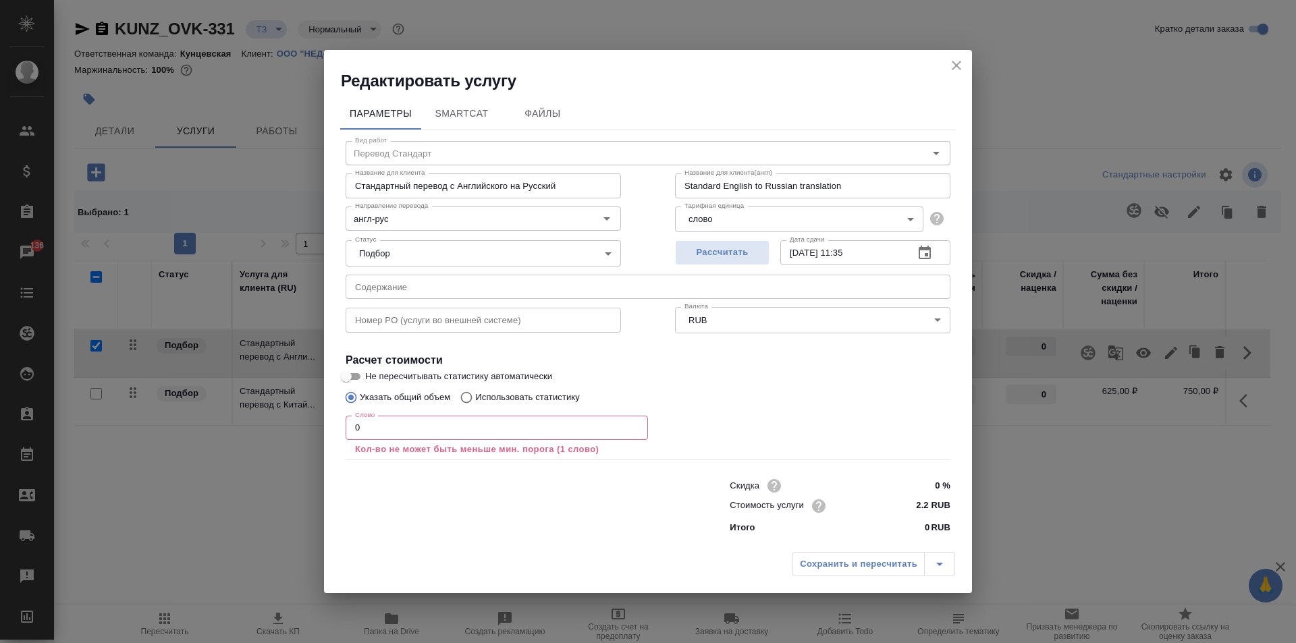
click at [566, 401] on p "Использовать статистику" at bounding box center [527, 397] width 105 height 13
click at [475, 401] on input "Использовать статистику" at bounding box center [465, 398] width 22 height 26
radio input "true"
radio input "false"
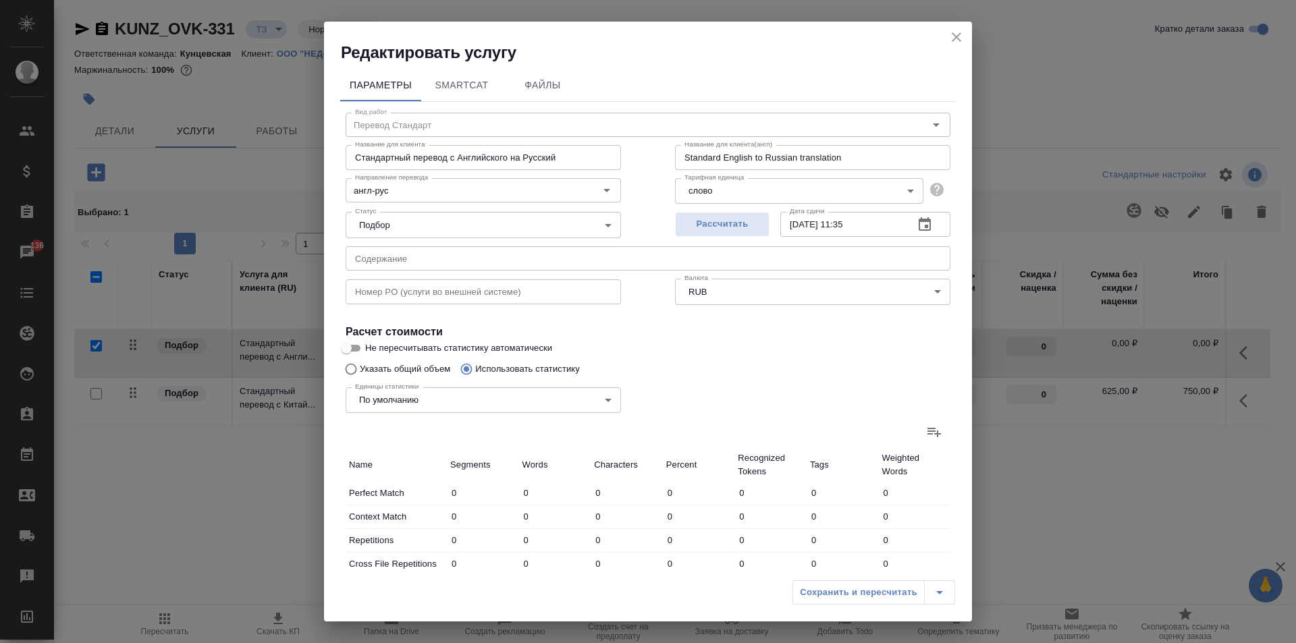
click at [931, 436] on icon at bounding box center [934, 432] width 16 height 16
click at [0, 0] on input "file" at bounding box center [0, 0] width 0 height 0
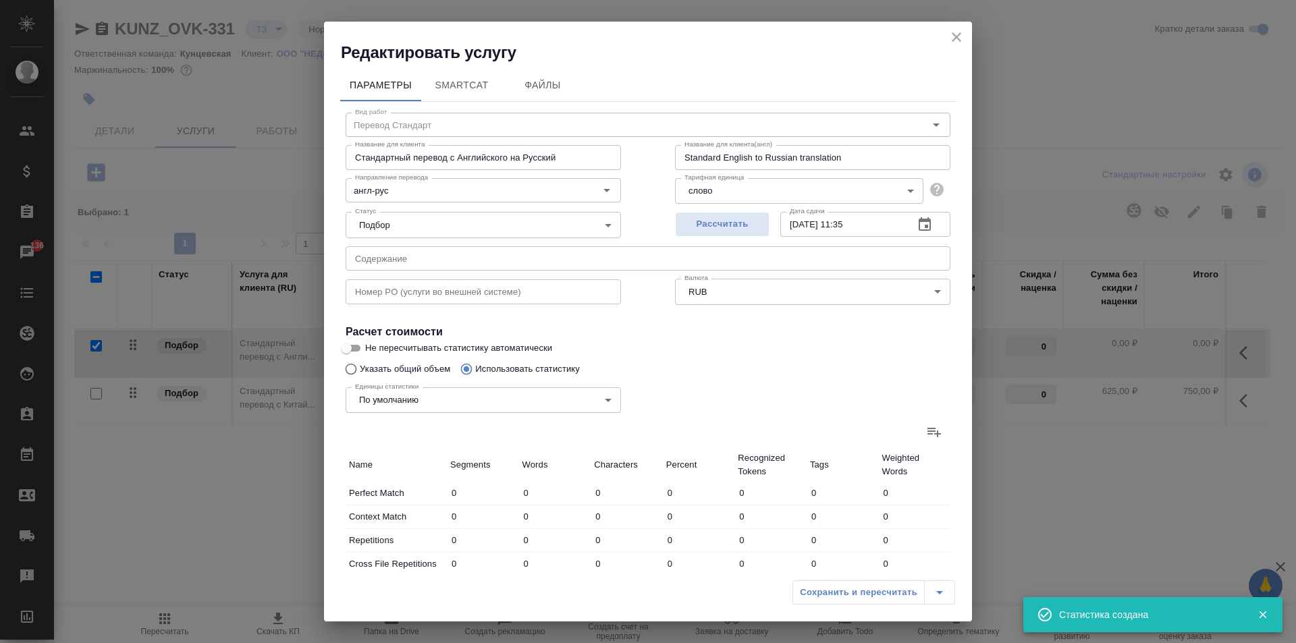
type input "39"
type input "136"
type input "939"
type input "76"
type input "79"
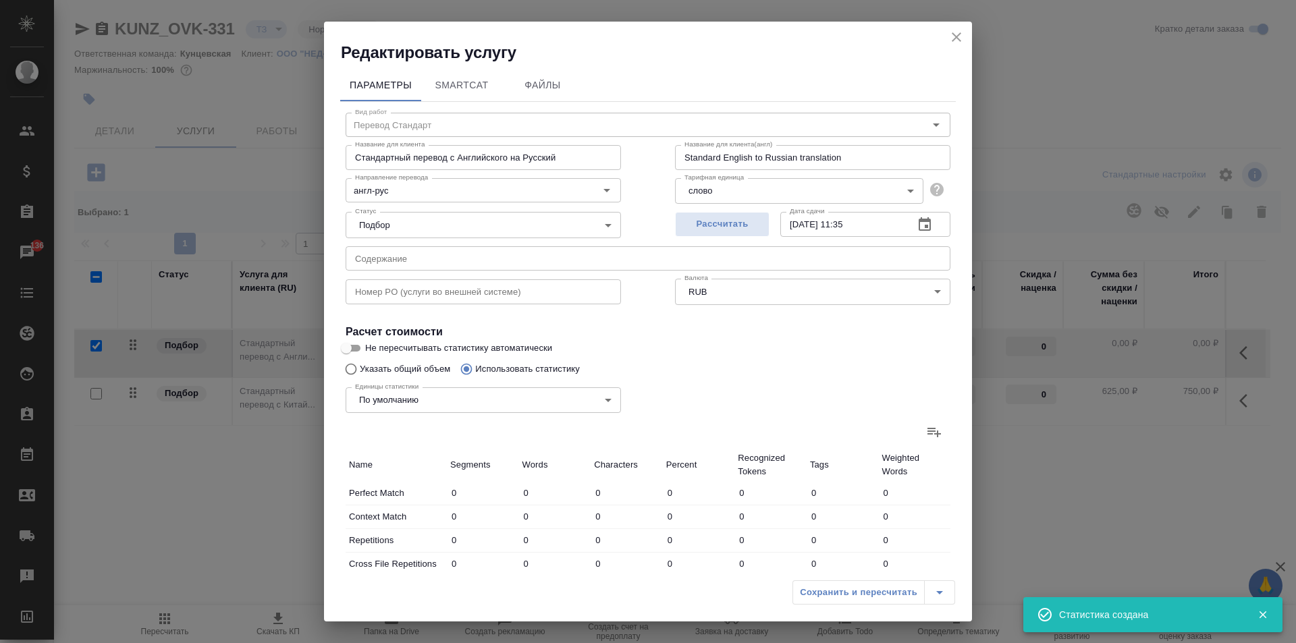
type input "422"
type input "10"
type input "27"
type input "105"
type input "2"
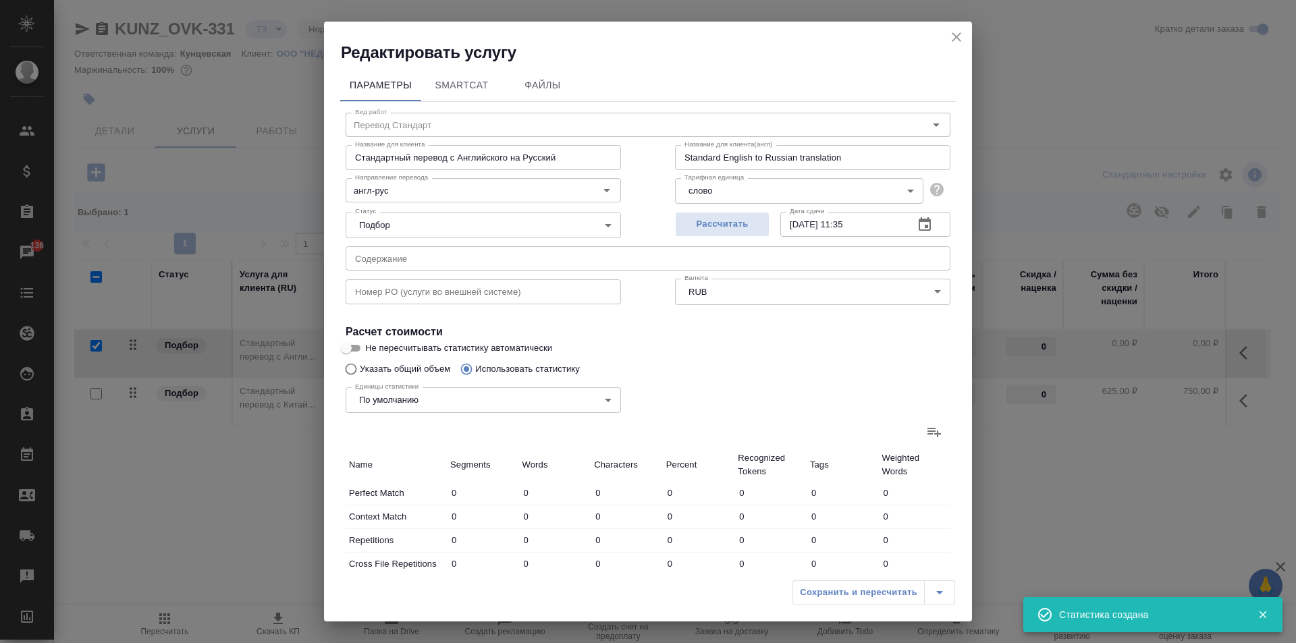
type input "4"
type input "26"
type input "9"
type input "18"
type input "84"
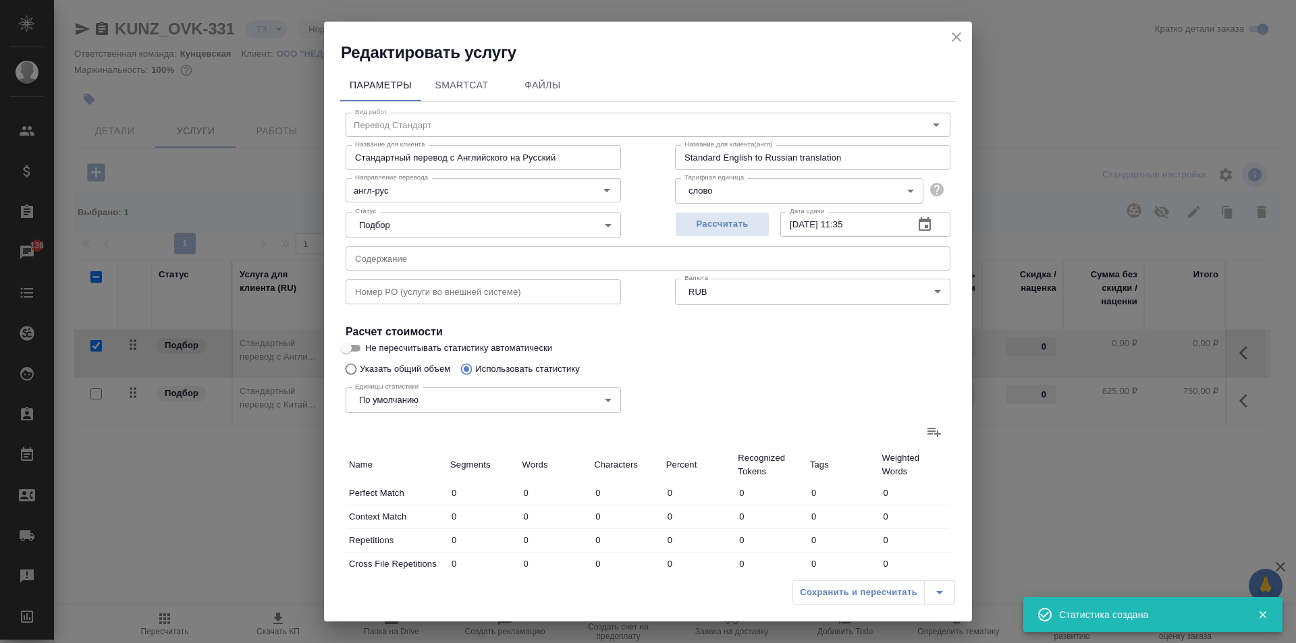
type input "193"
type input "1531"
type input "9188"
type input "290"
type input "1659"
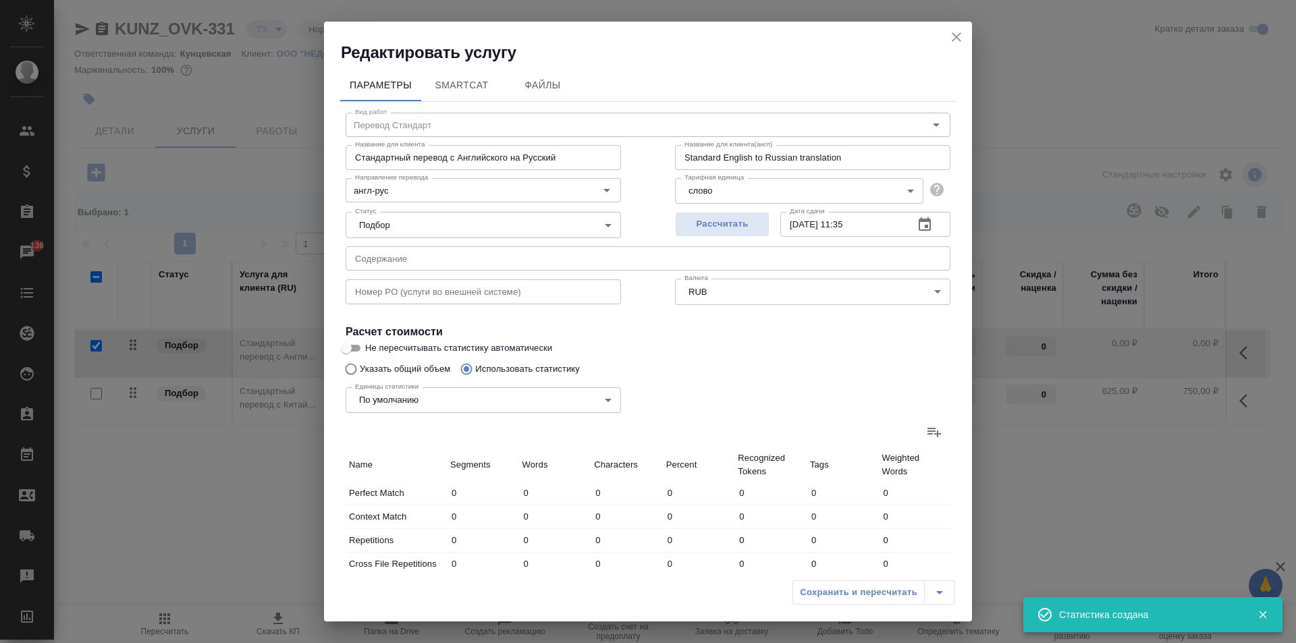
type input "9825"
type input "329"
type input "1795"
type input "10764"
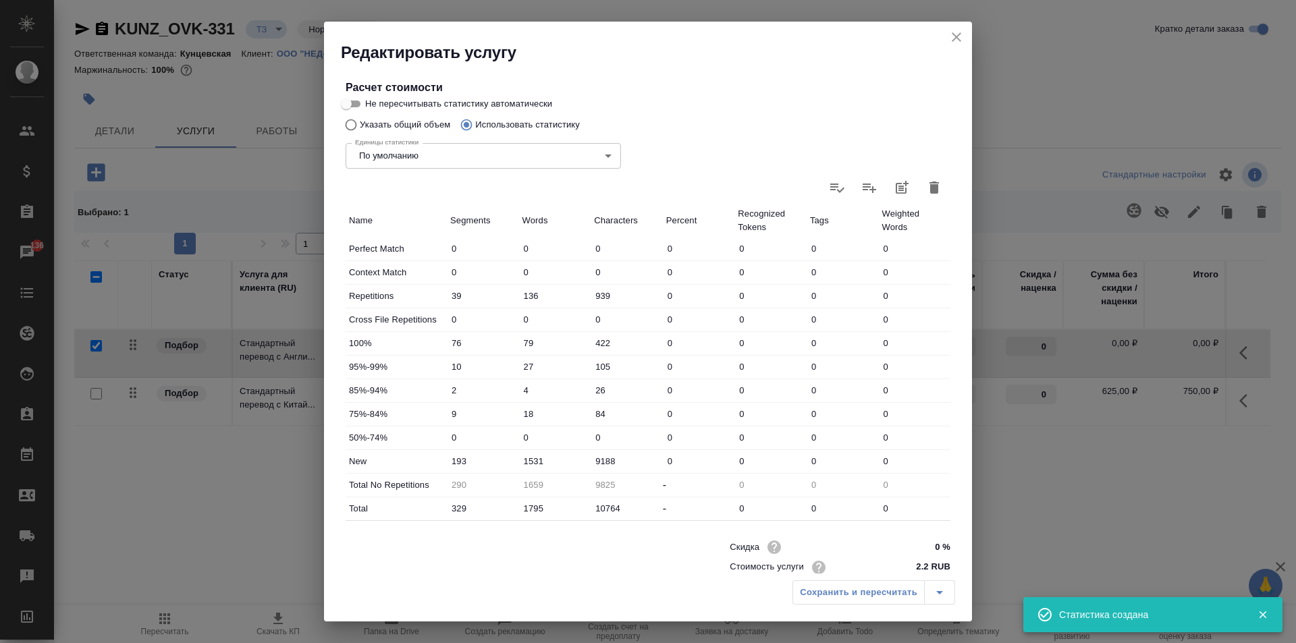
scroll to position [277, 0]
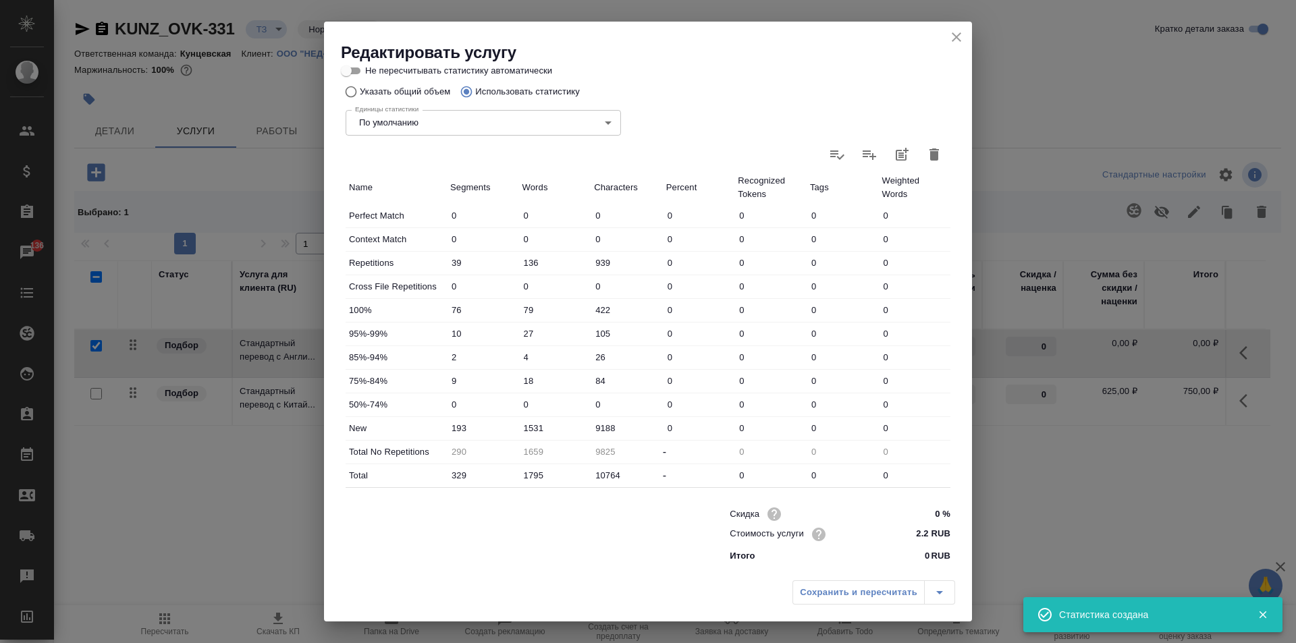
click at [856, 595] on div "Сохранить и пересчитать" at bounding box center [873, 592] width 163 height 24
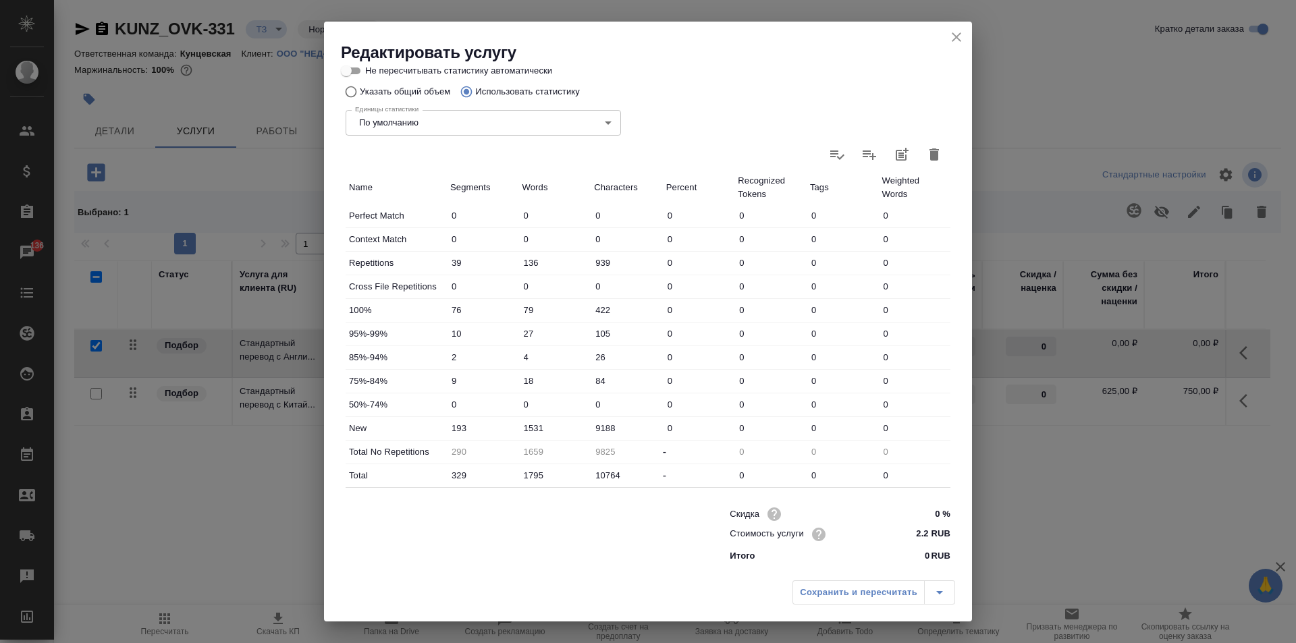
click at [839, 589] on div "Сохранить и пересчитать" at bounding box center [873, 592] width 163 height 24
click at [947, 591] on div "Сохранить и пересчитать" at bounding box center [873, 592] width 163 height 24
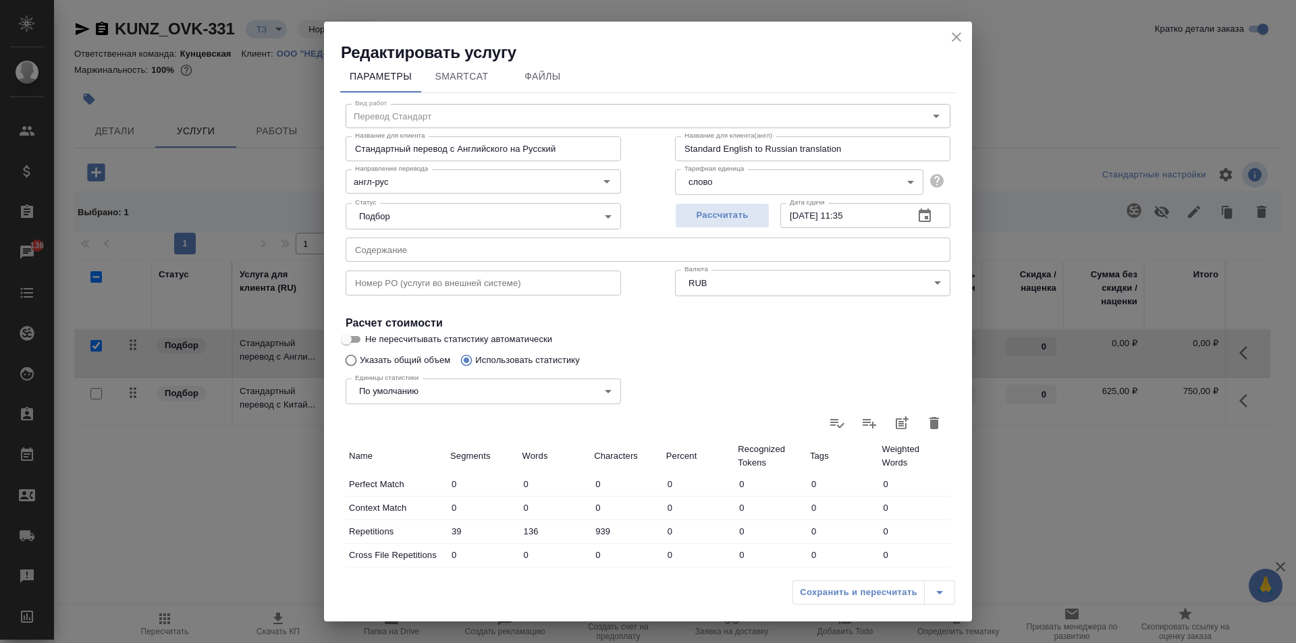
scroll to position [0, 0]
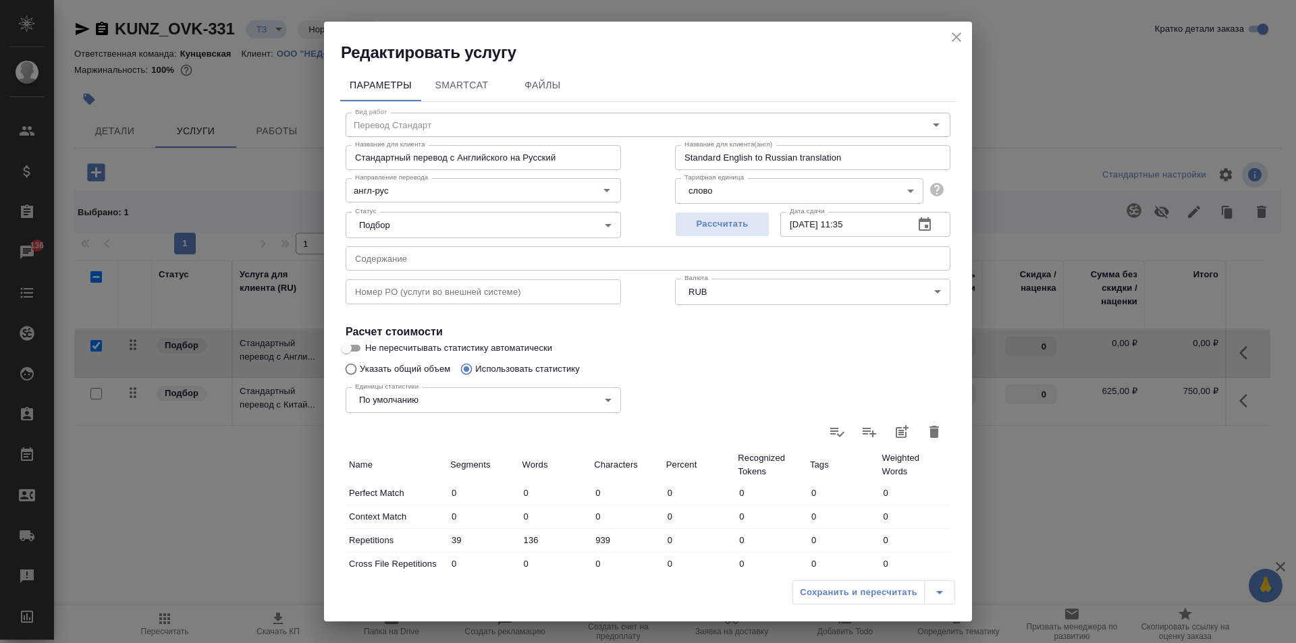
click at [892, 591] on div "Сохранить и пересчитать" at bounding box center [873, 592] width 163 height 24
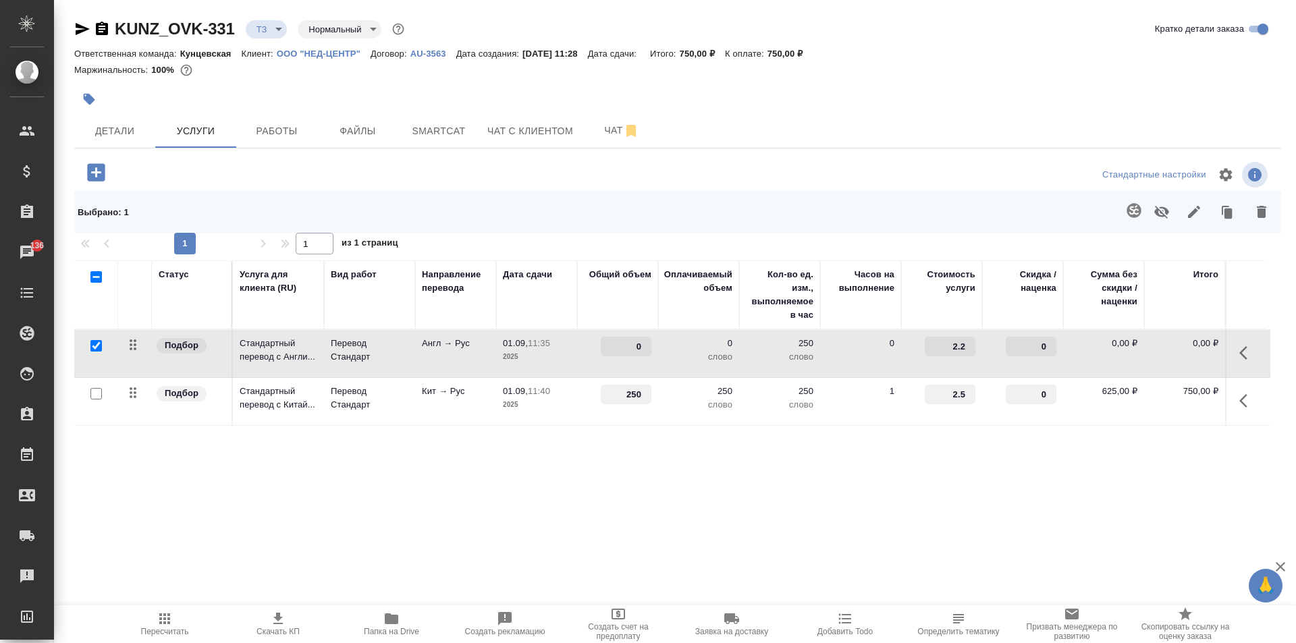
click at [180, 620] on span "Пересчитать" at bounding box center [164, 624] width 97 height 26
click at [1247, 348] on icon "button" at bounding box center [1247, 353] width 16 height 16
click at [1087, 344] on button "button" at bounding box center [1088, 353] width 32 height 32
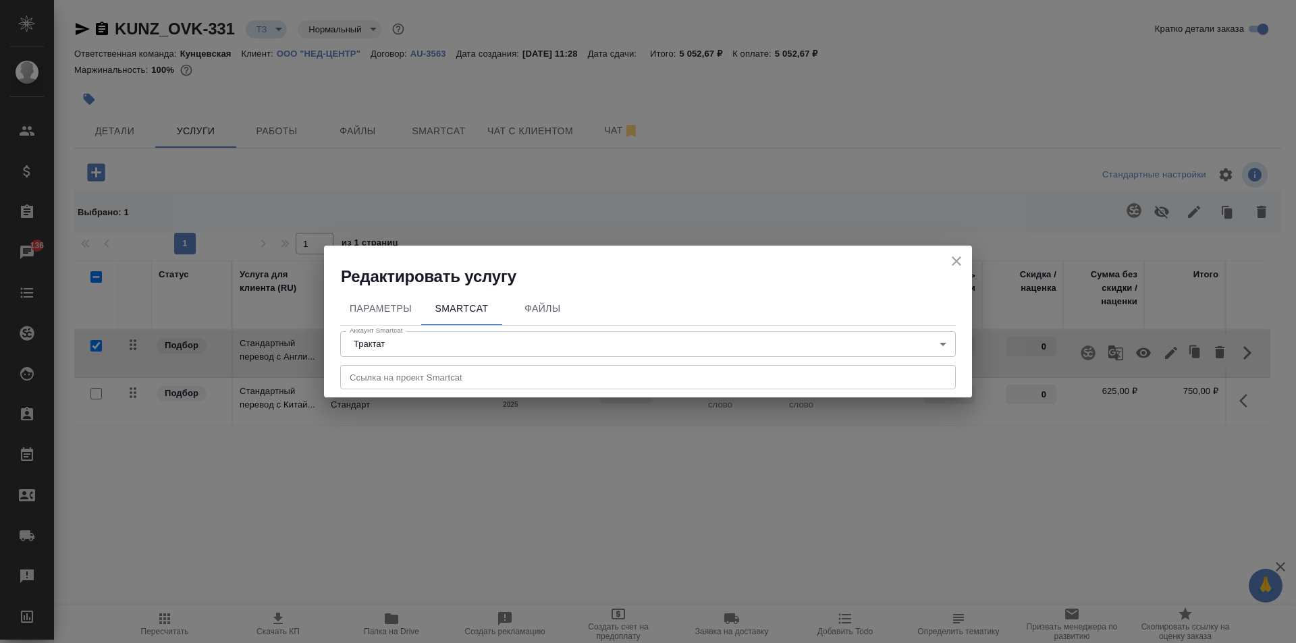
click at [956, 269] on icon "close" at bounding box center [956, 261] width 16 height 16
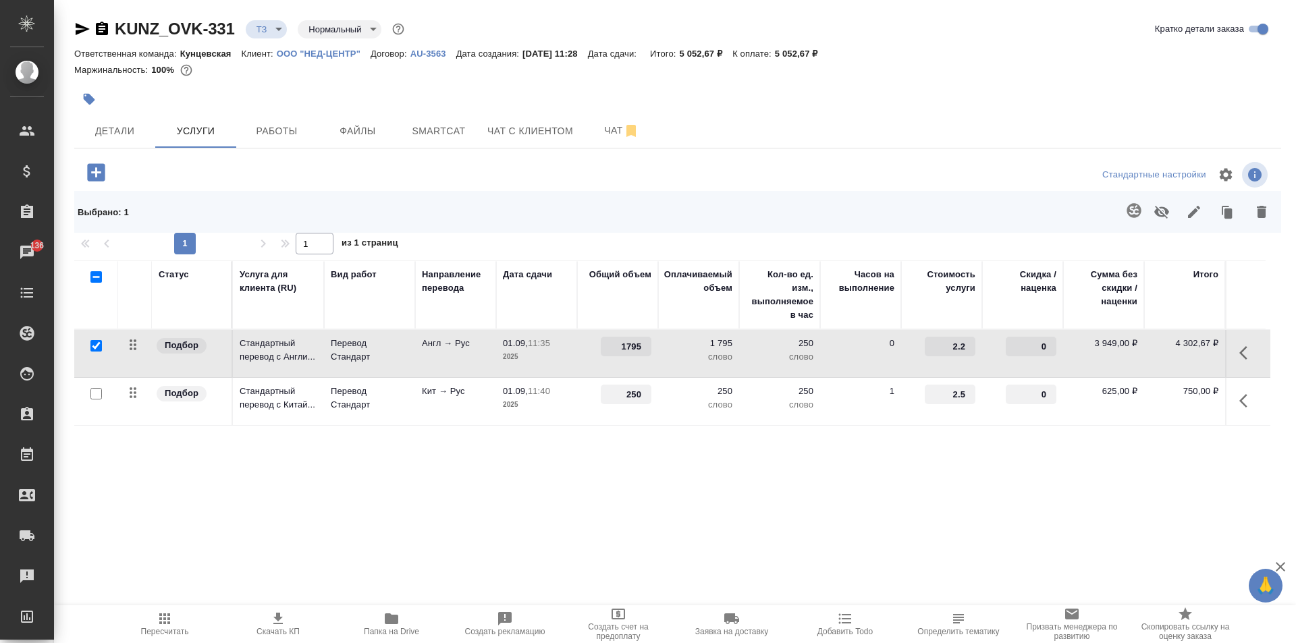
click at [1245, 356] on icon "button" at bounding box center [1243, 352] width 8 height 13
click at [1170, 355] on icon "button" at bounding box center [1171, 353] width 12 height 12
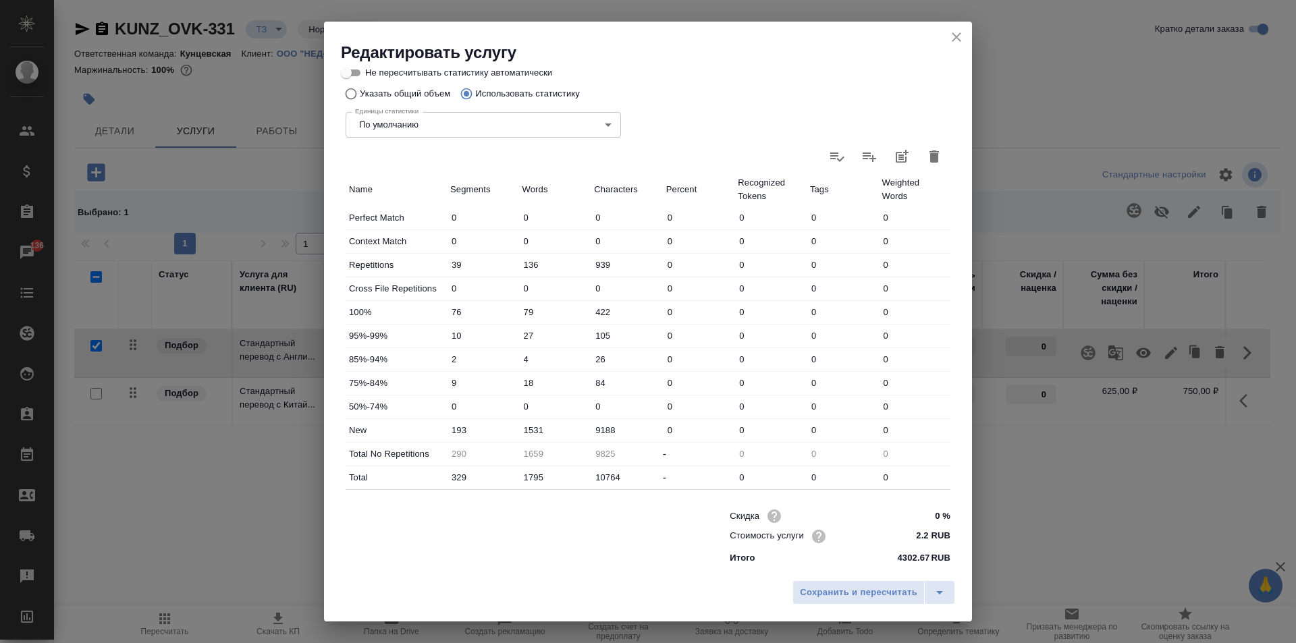
scroll to position [277, 0]
click at [834, 592] on span "Сохранить и пересчитать" at bounding box center [858, 593] width 117 height 16
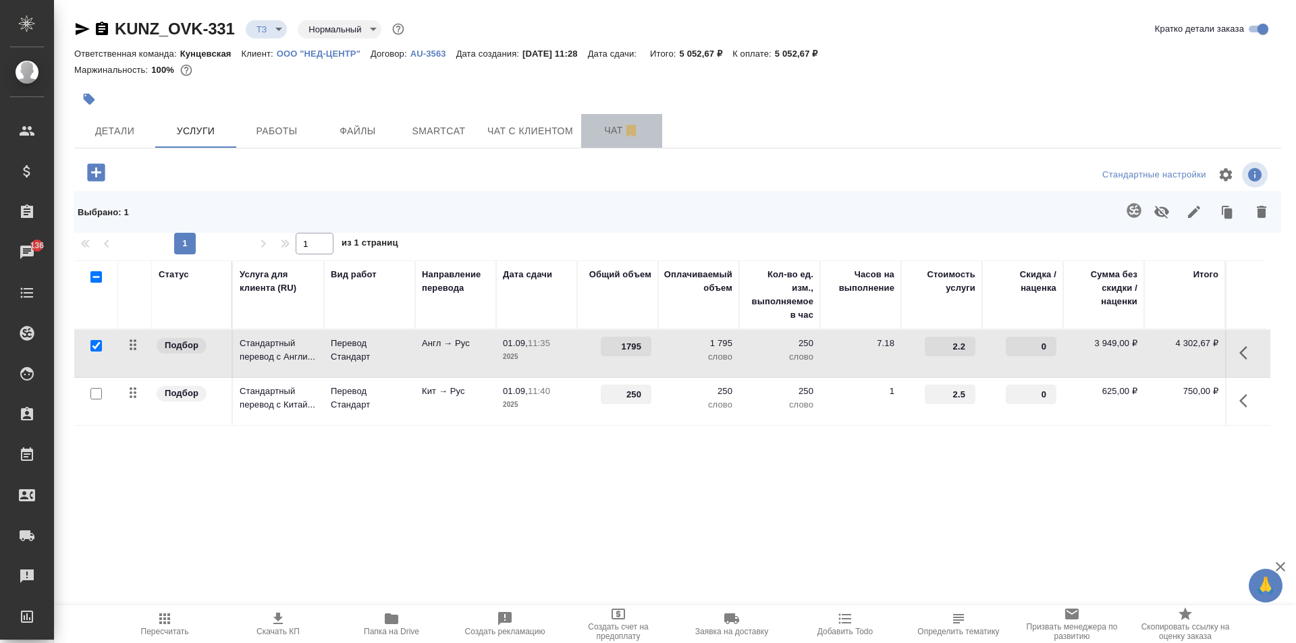
click at [597, 129] on span "Чат" at bounding box center [621, 130] width 65 height 17
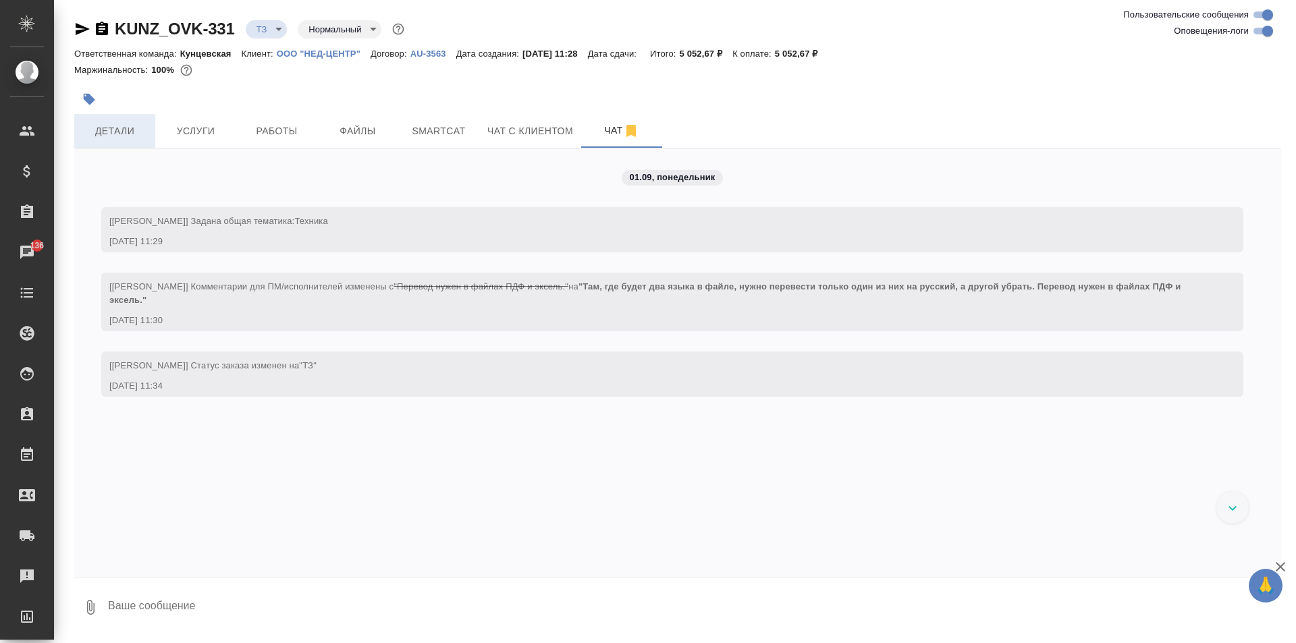
click at [140, 126] on span "Детали" at bounding box center [114, 131] width 65 height 17
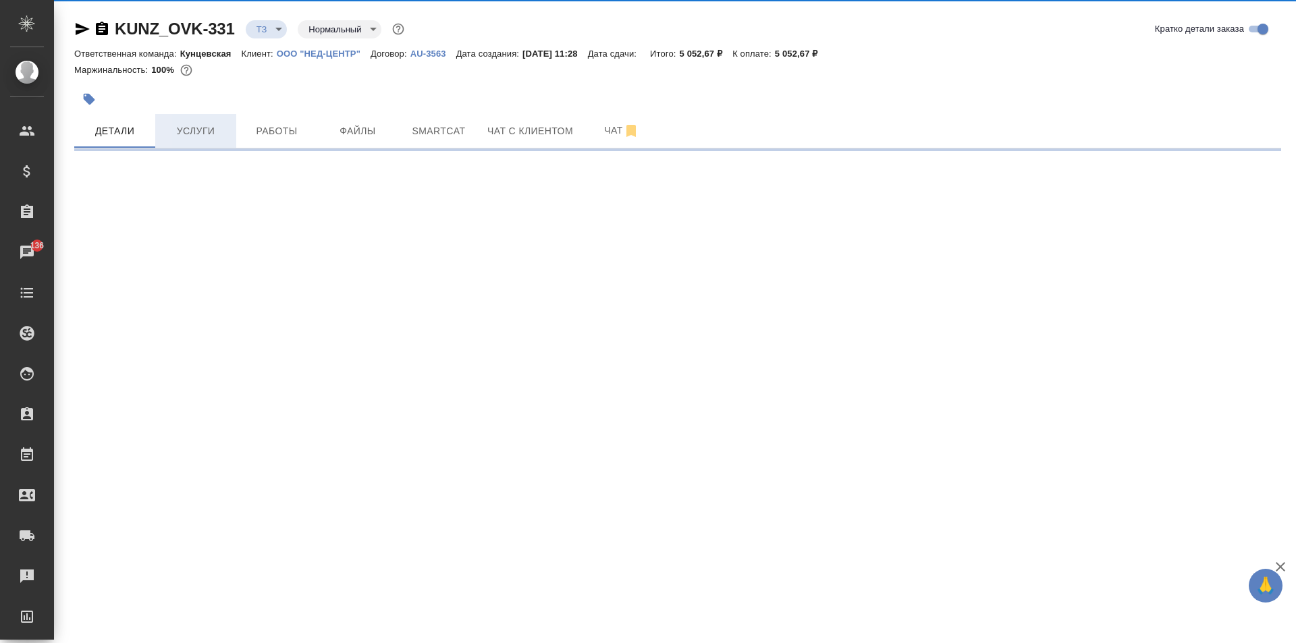
select select "RU"
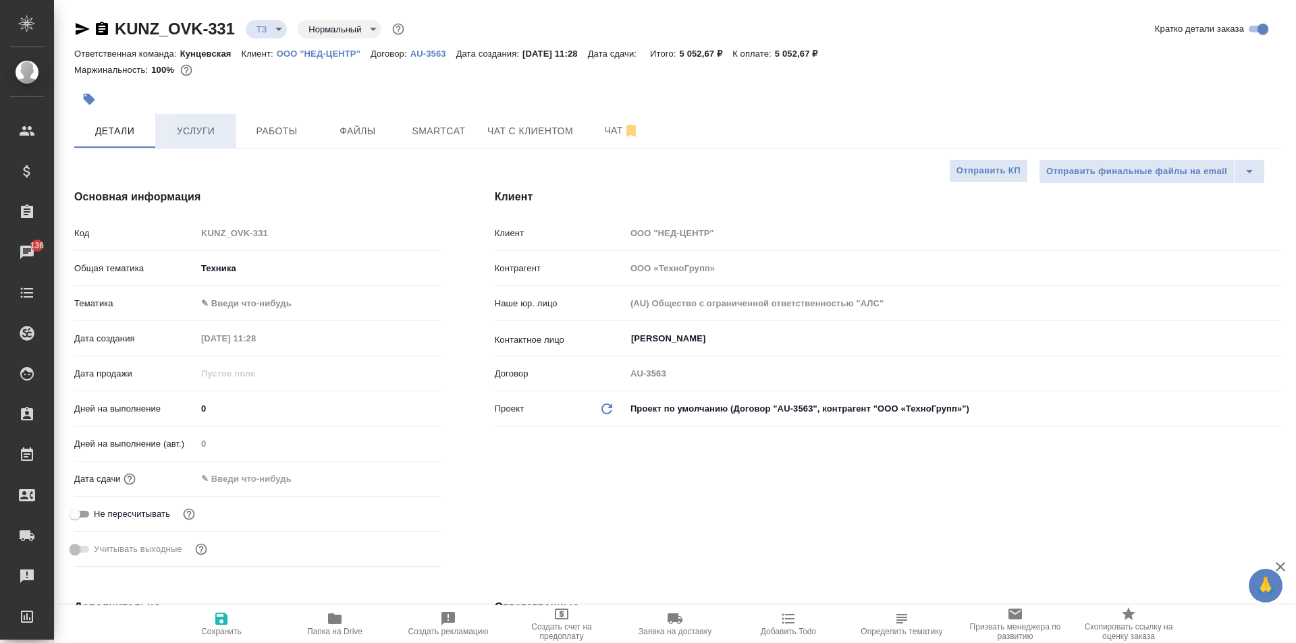
type textarea "x"
click at [716, 343] on input "Ковальчук Ольга" at bounding box center [931, 339] width 602 height 16
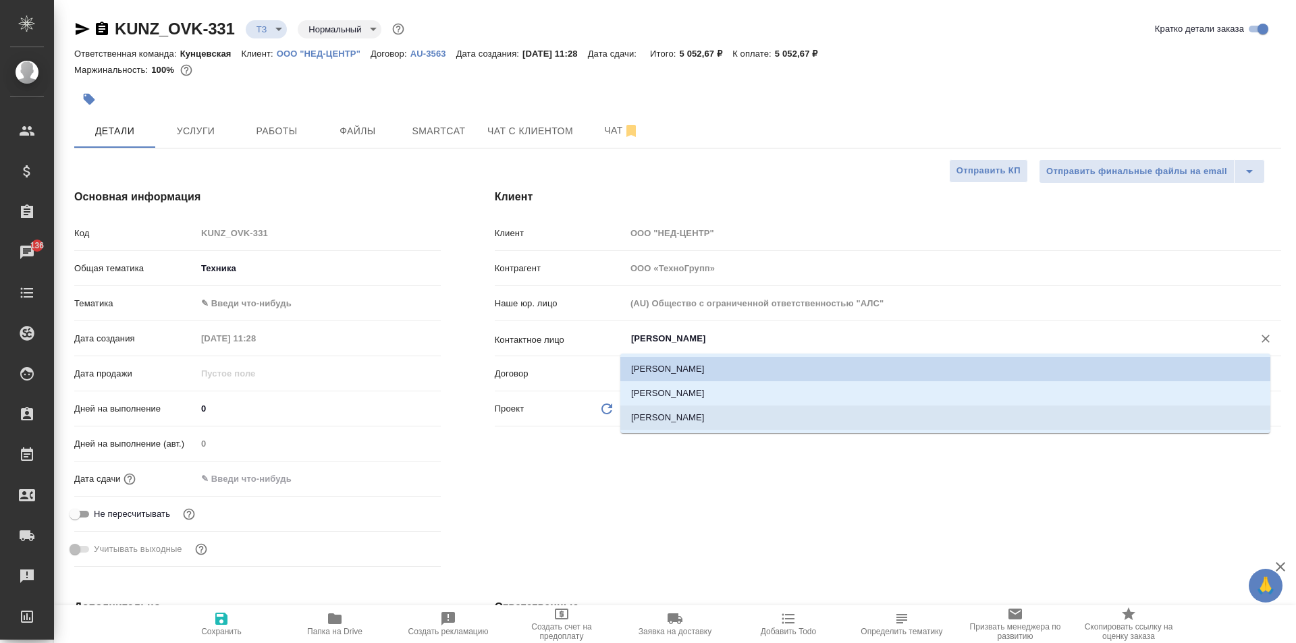
click at [701, 426] on li "Добросердов Евгений" at bounding box center [945, 418] width 650 height 24
type input "Добросердов Евгений"
type textarea "x"
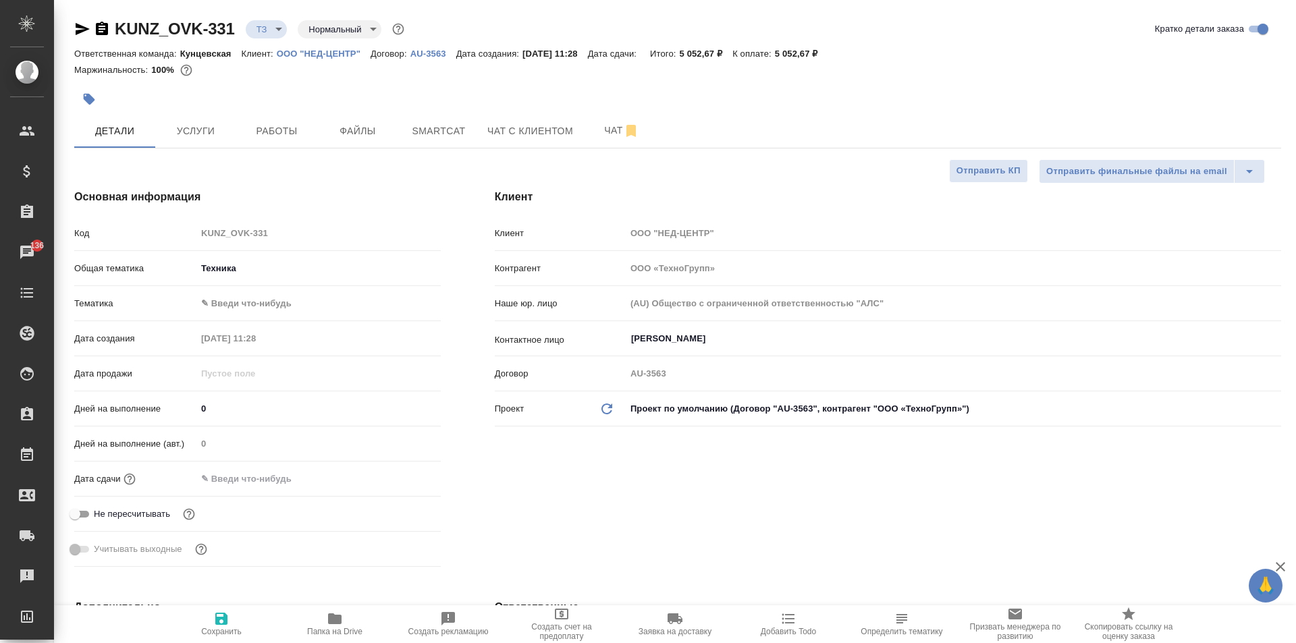
type textarea "x"
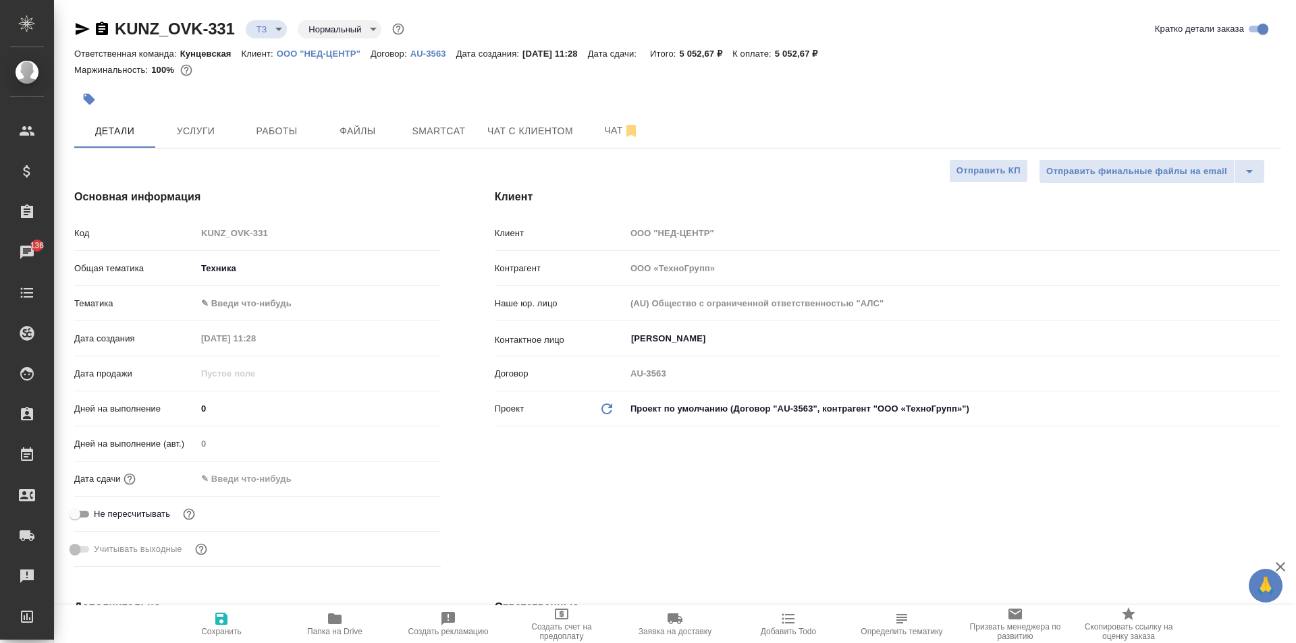
type textarea "x"
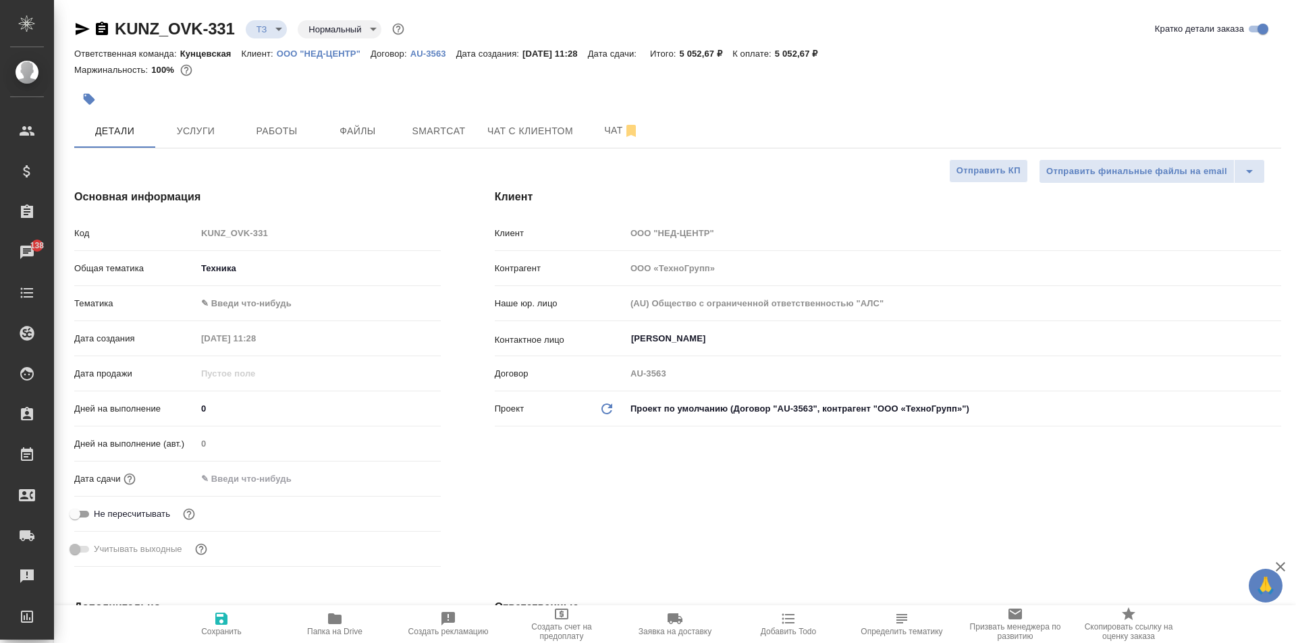
type textarea "x"
click at [598, 138] on span "Чат" at bounding box center [621, 130] width 65 height 17
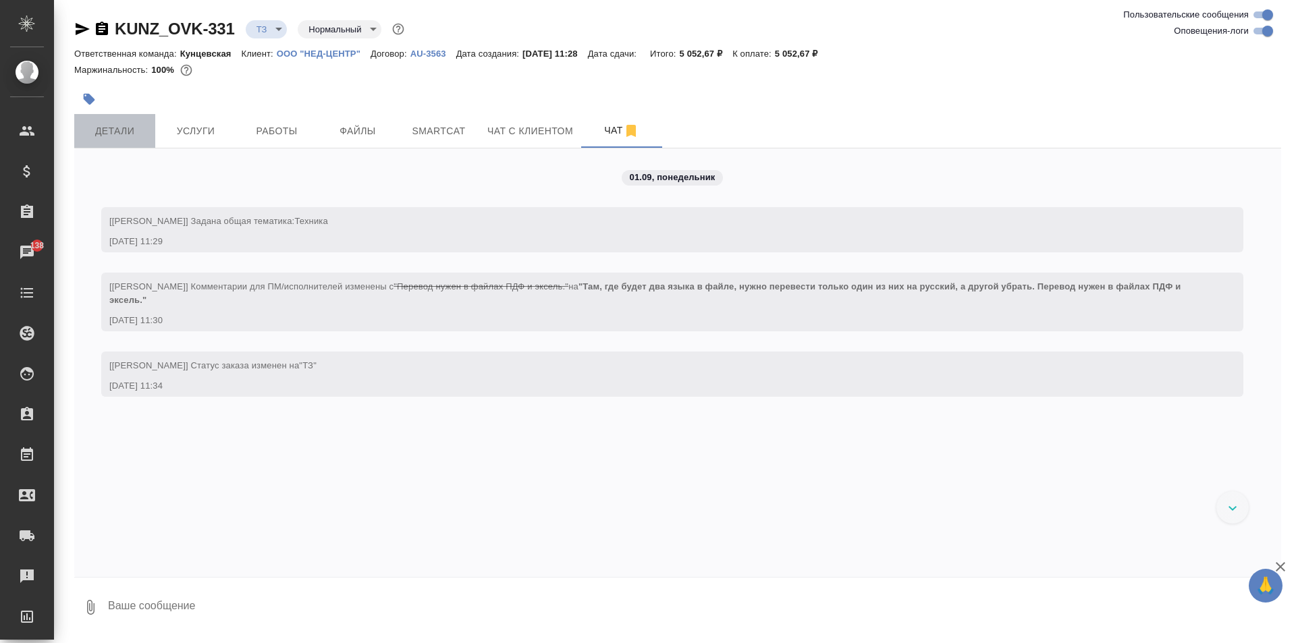
click at [140, 127] on span "Детали" at bounding box center [114, 131] width 65 height 17
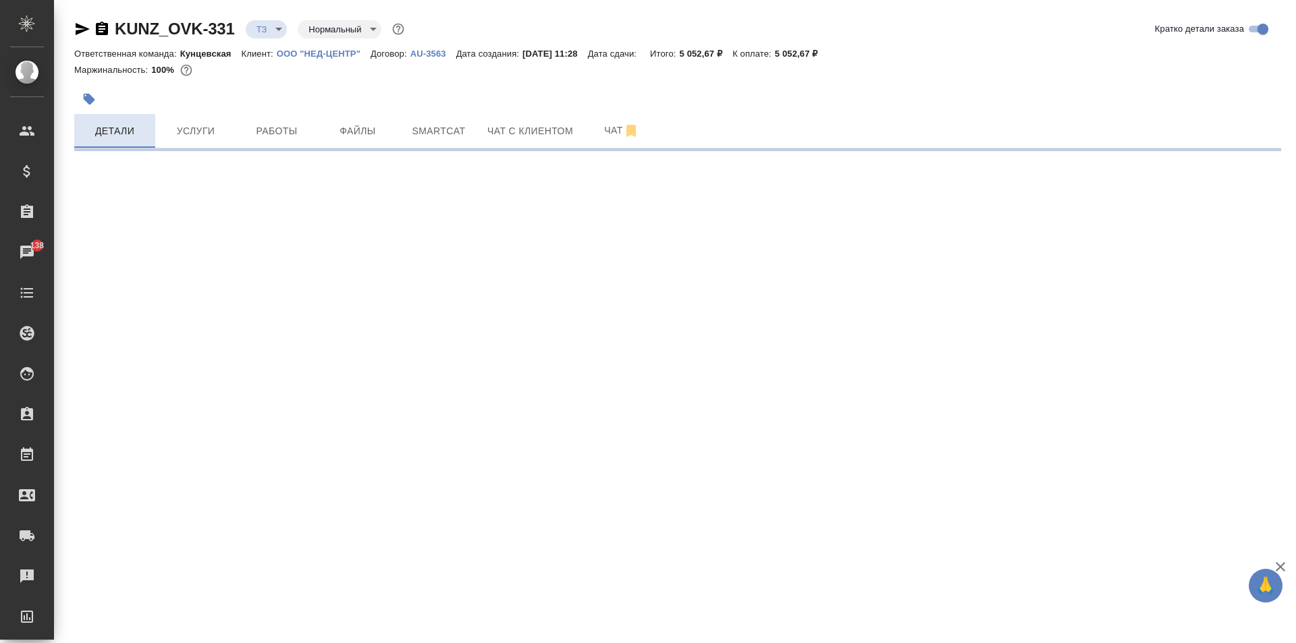
select select "RU"
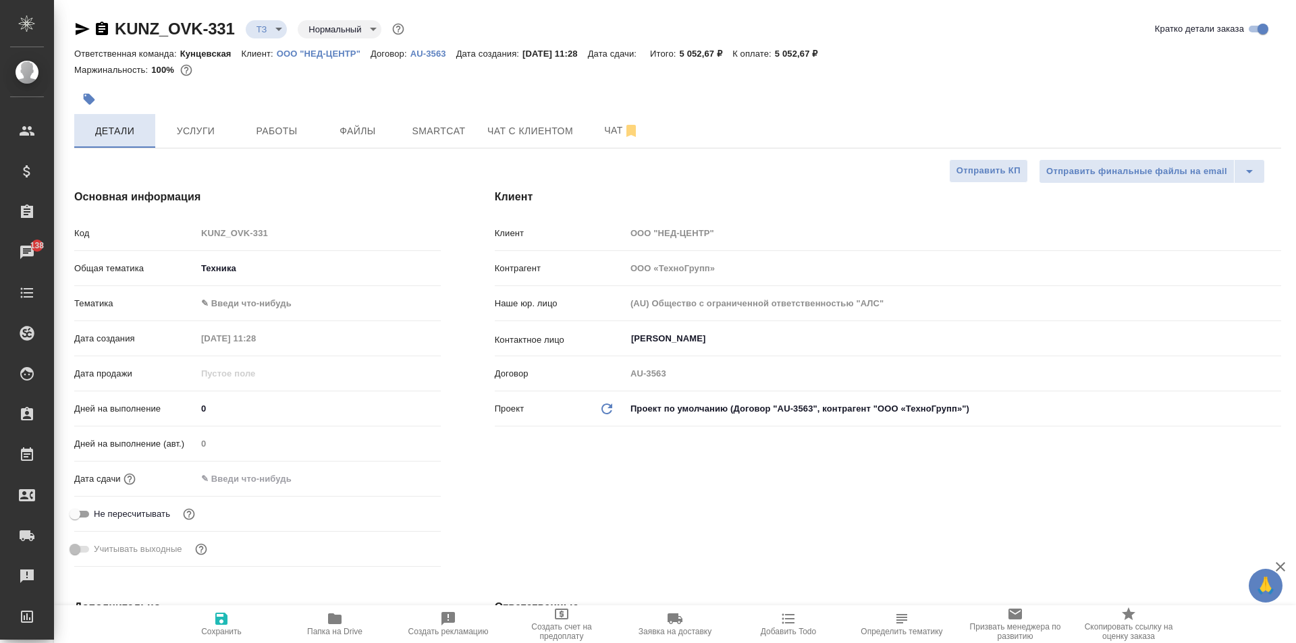
type textarea "x"
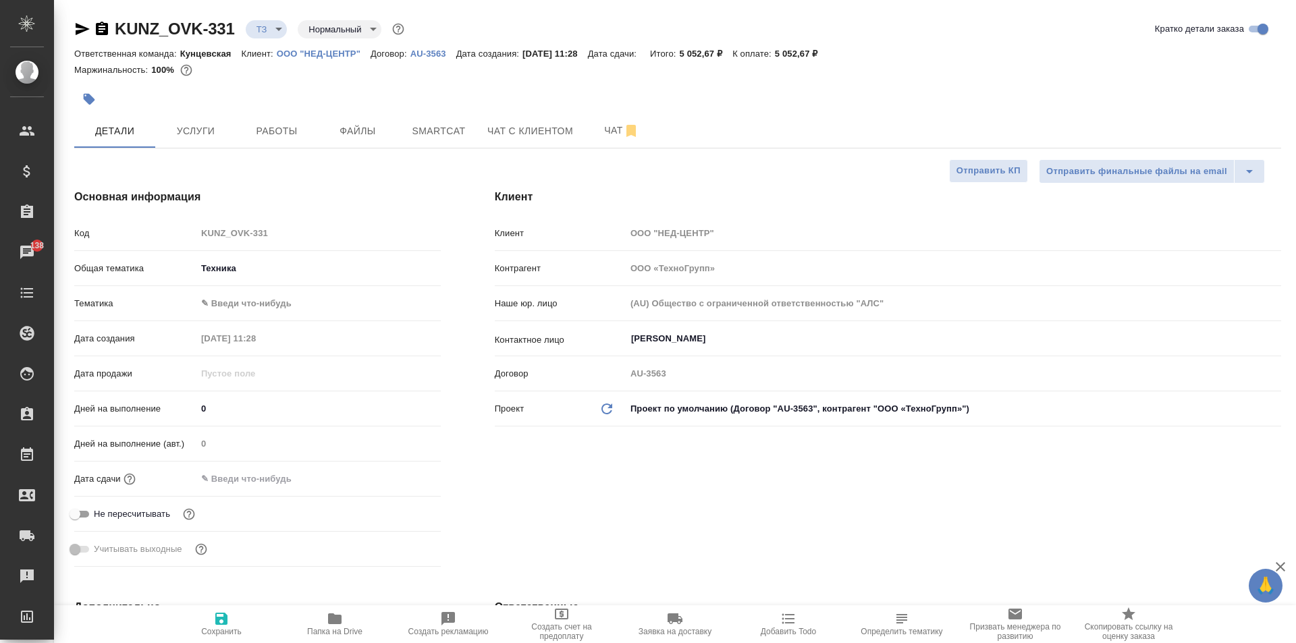
type textarea "x"
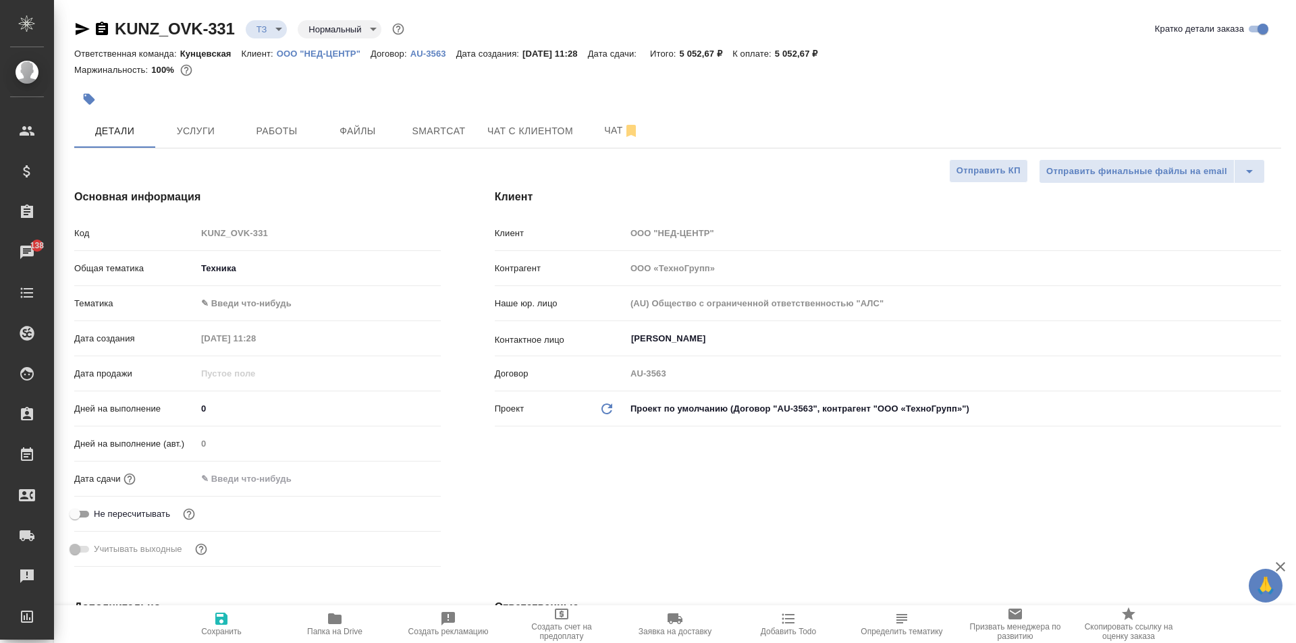
type textarea "x"
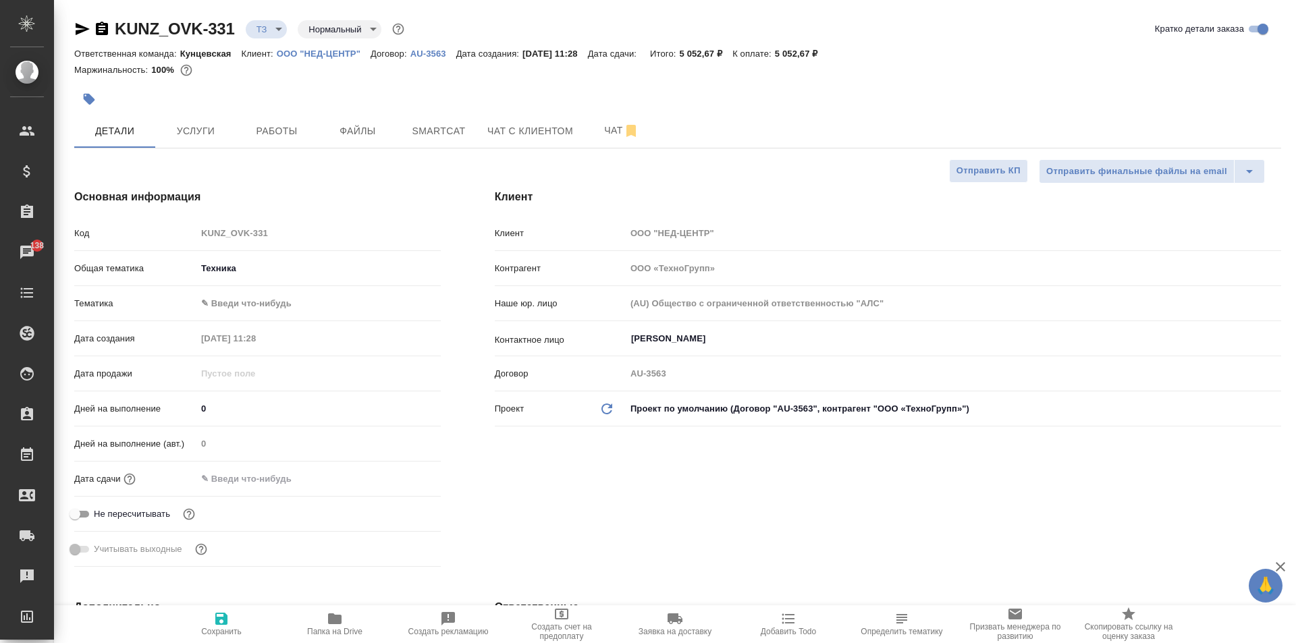
type textarea "x"
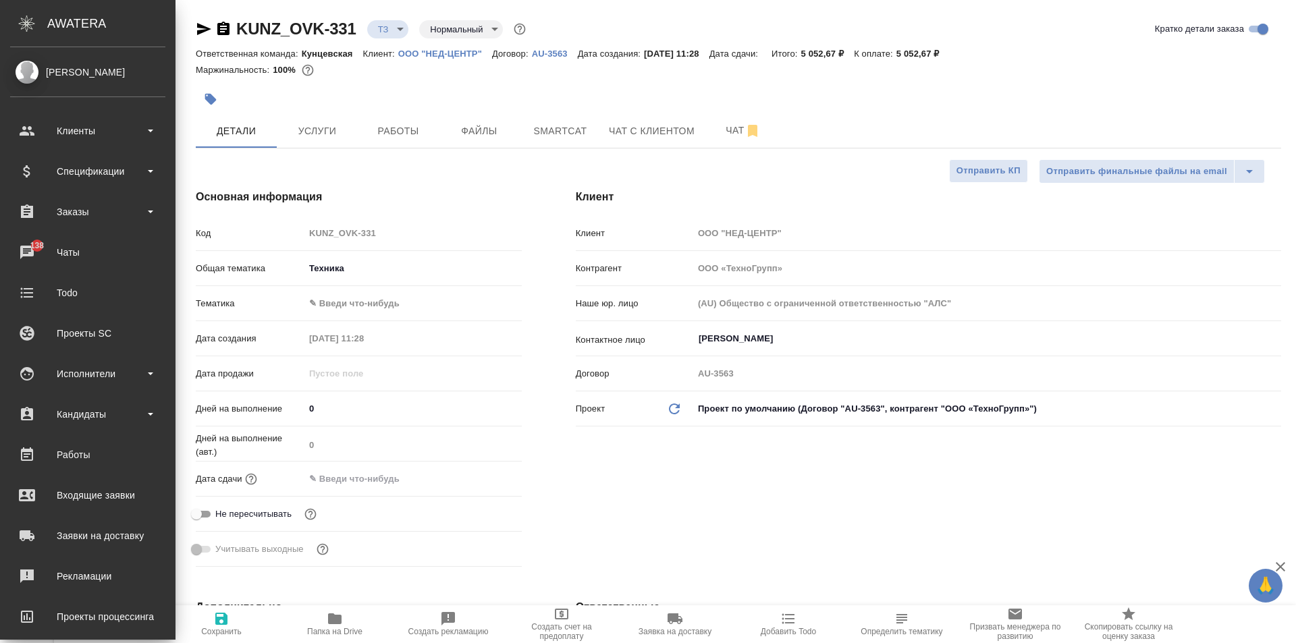
type textarea "x"
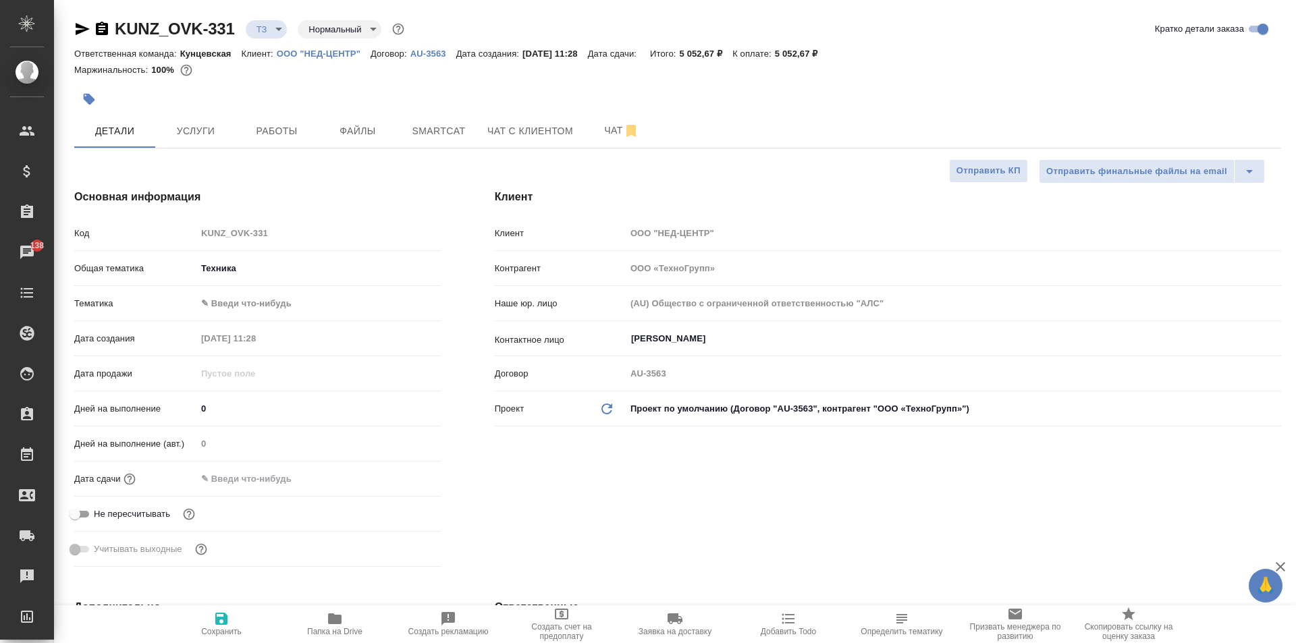
type textarea "x"
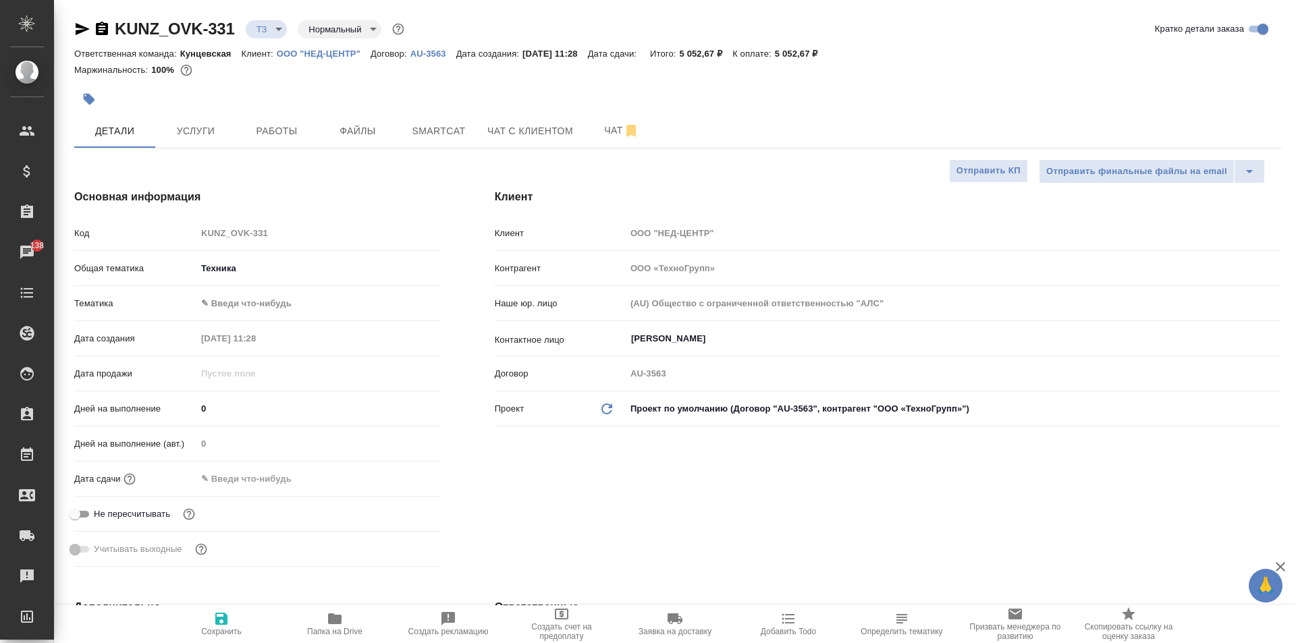
type textarea "x"
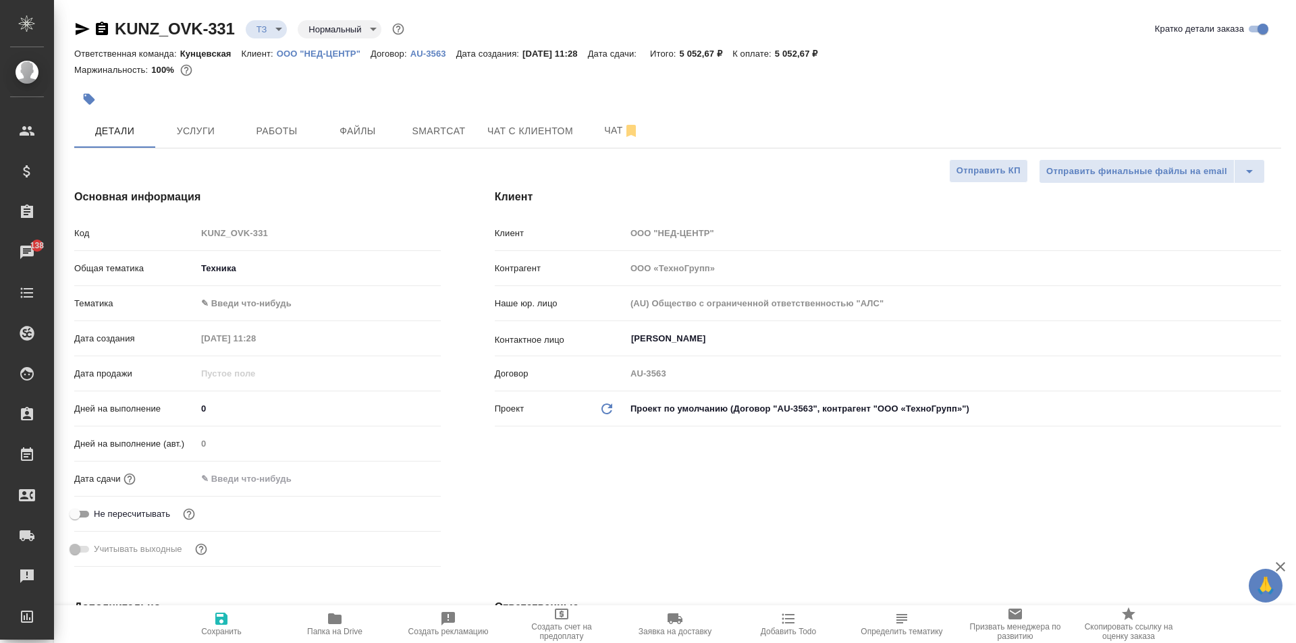
type textarea "x"
click at [597, 126] on span "Чат" at bounding box center [621, 130] width 65 height 17
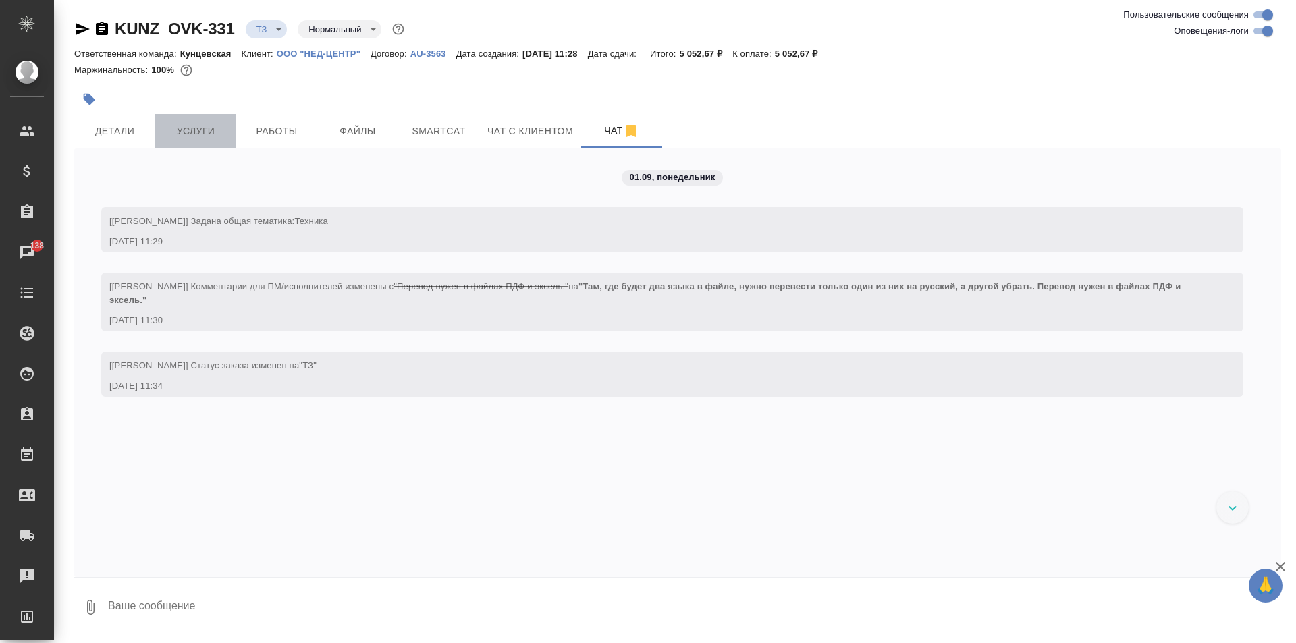
click at [211, 124] on span "Услуги" at bounding box center [195, 131] width 65 height 17
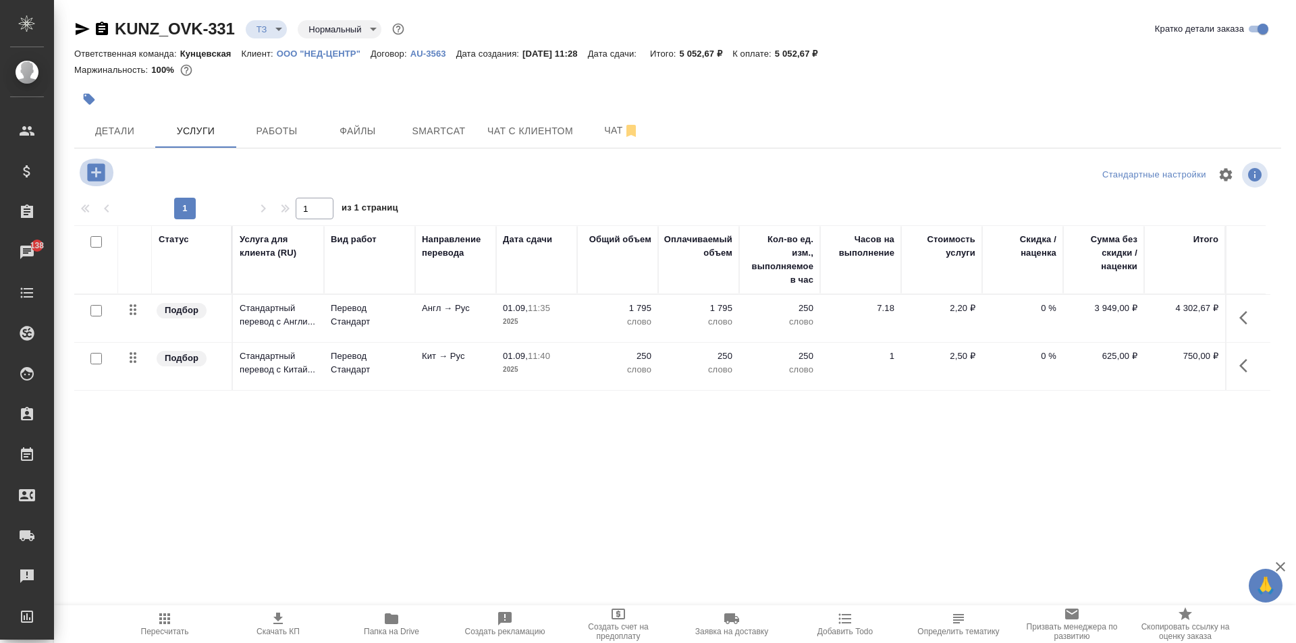
click at [91, 171] on icon "button" at bounding box center [96, 172] width 18 height 18
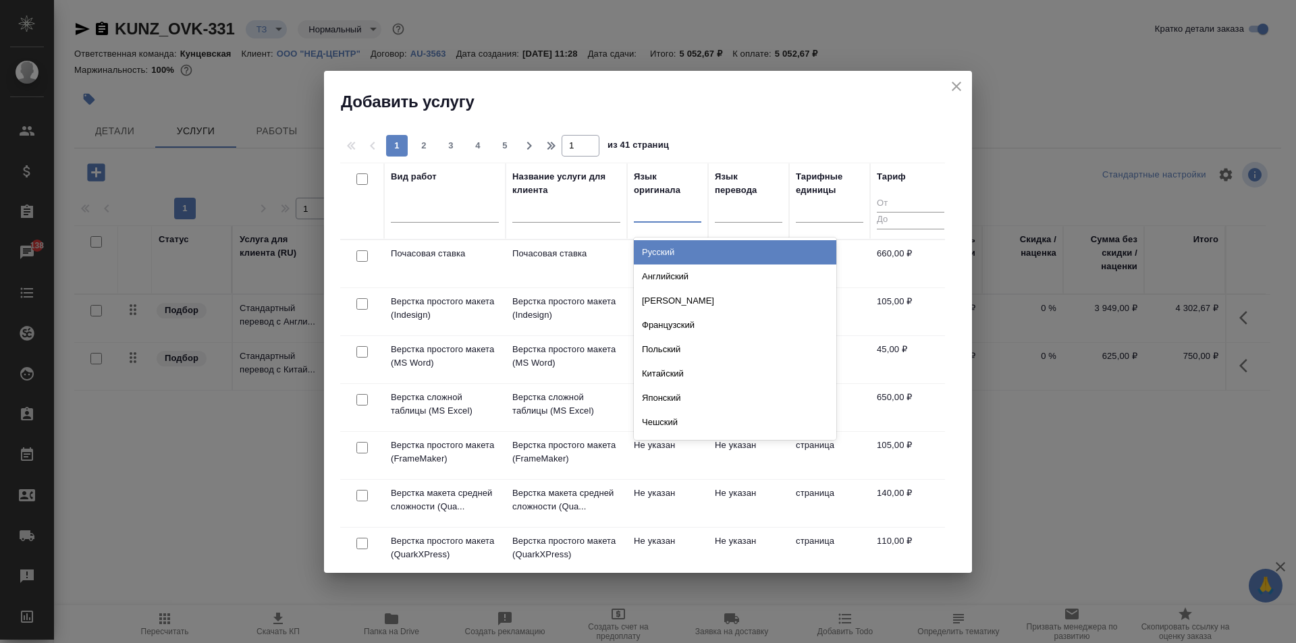
click at [682, 220] on div at bounding box center [667, 210] width 67 height 26
type input "англ"
click at [691, 249] on div "Английский" at bounding box center [735, 252] width 202 height 24
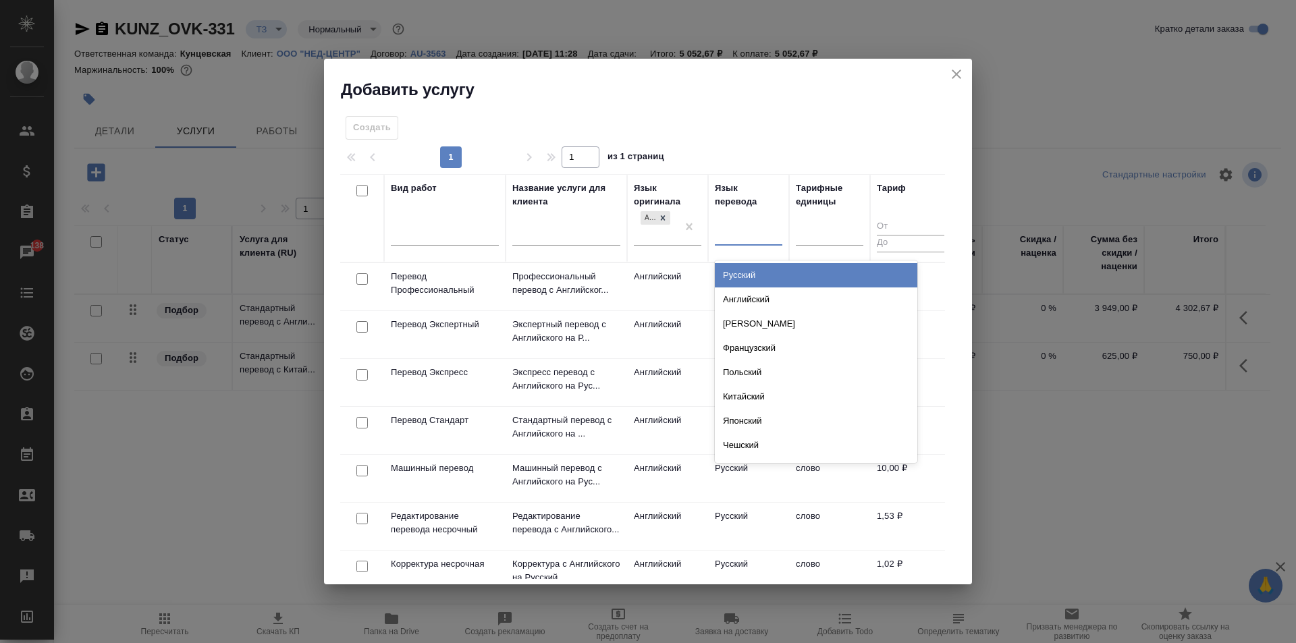
click at [725, 230] on div at bounding box center [748, 232] width 67 height 20
type input "рус"
click at [740, 276] on div "Русский" at bounding box center [816, 275] width 202 height 24
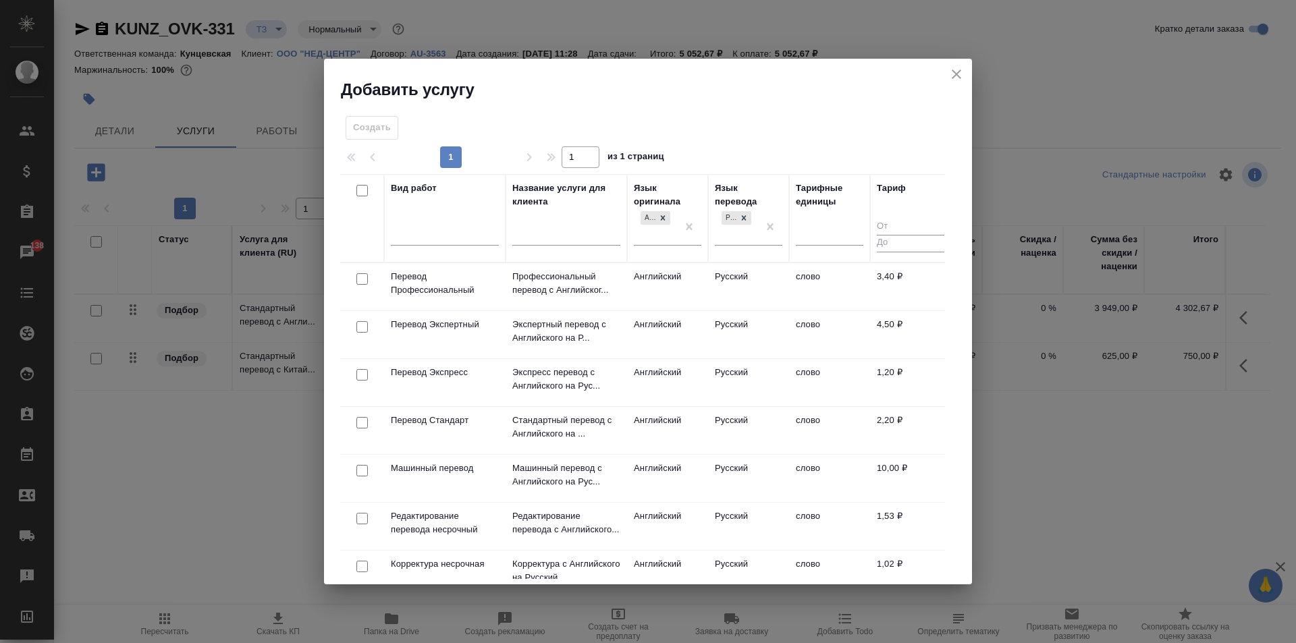
click at [659, 293] on td "Английский" at bounding box center [667, 286] width 81 height 47
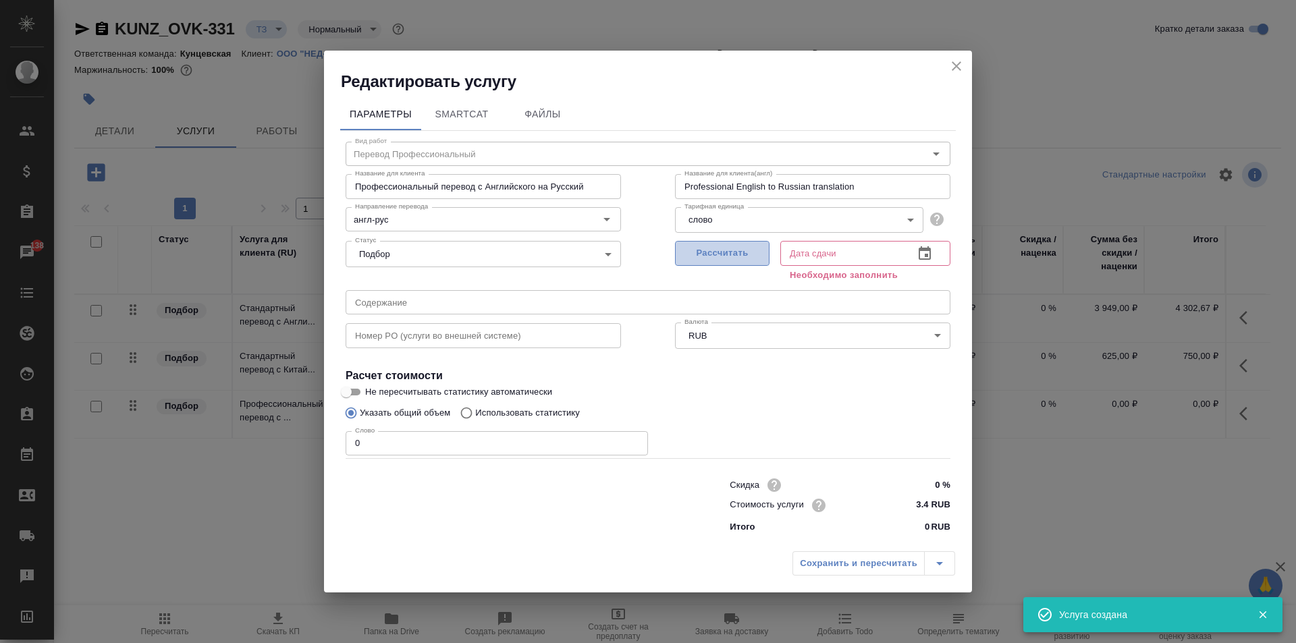
click at [740, 254] on span "Рассчитать" at bounding box center [722, 254] width 80 height 16
type input "01.09.2025 11:50"
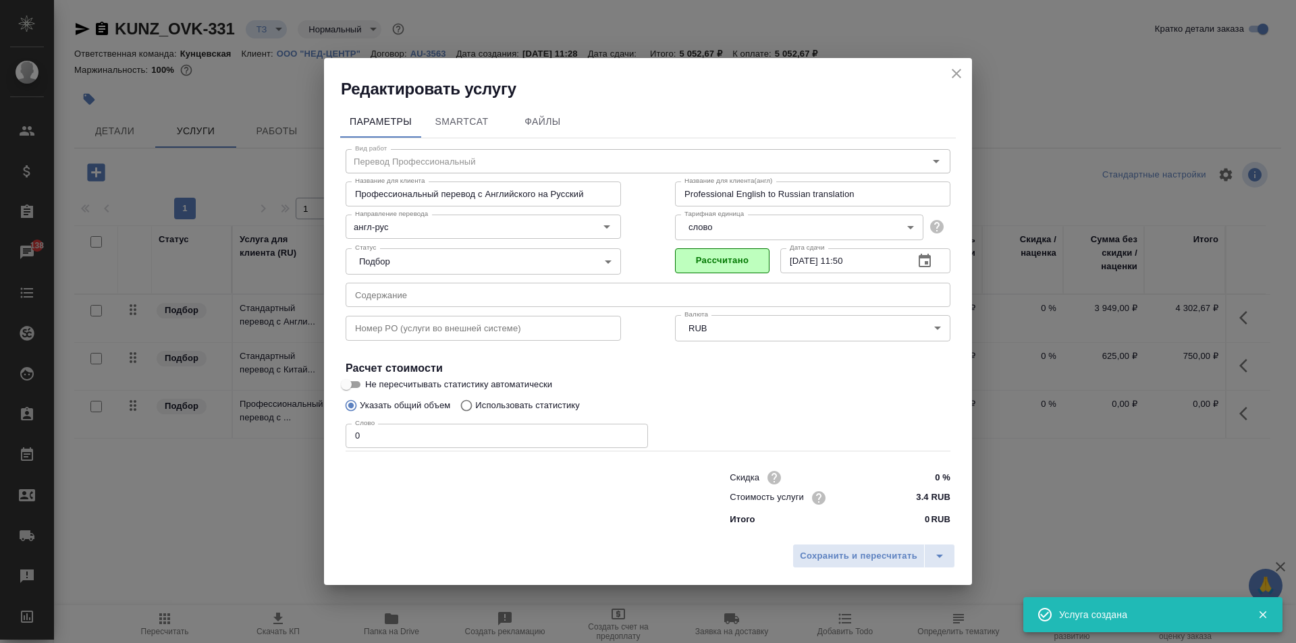
click at [536, 394] on label "Использовать статистику" at bounding box center [517, 406] width 126 height 26
click at [475, 394] on input "Использовать статистику" at bounding box center [465, 406] width 22 height 26
radio input "true"
radio input "false"
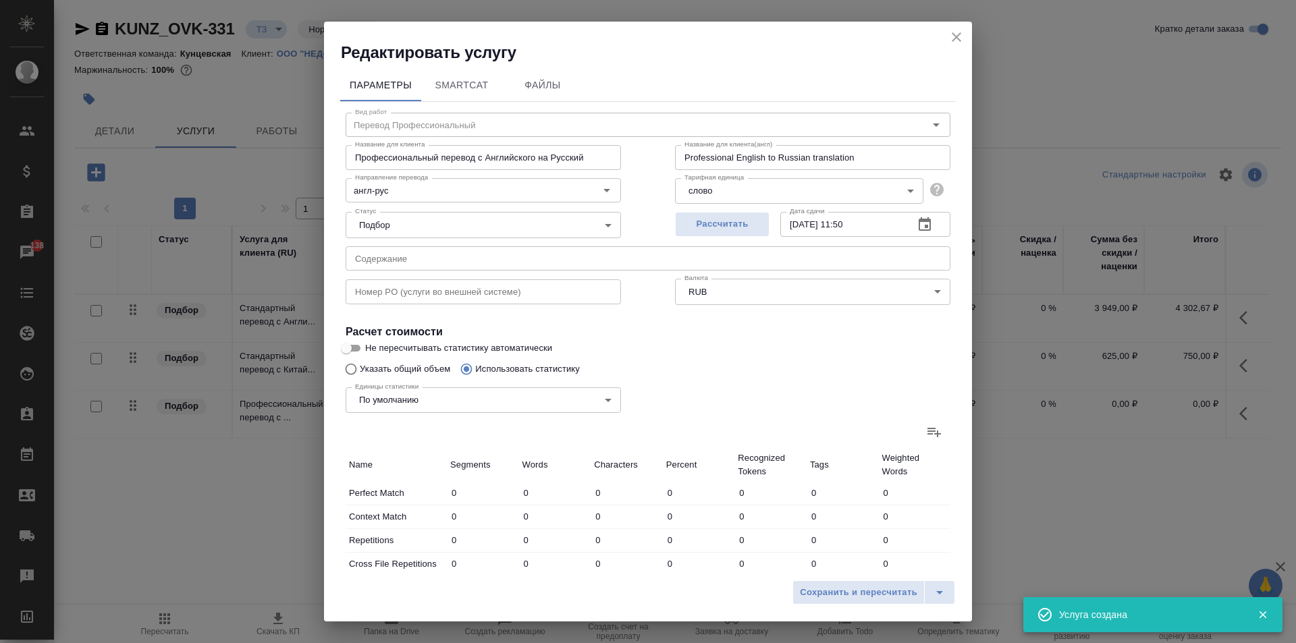
click at [926, 428] on icon at bounding box center [934, 432] width 16 height 16
click at [0, 0] on input "file" at bounding box center [0, 0] width 0 height 0
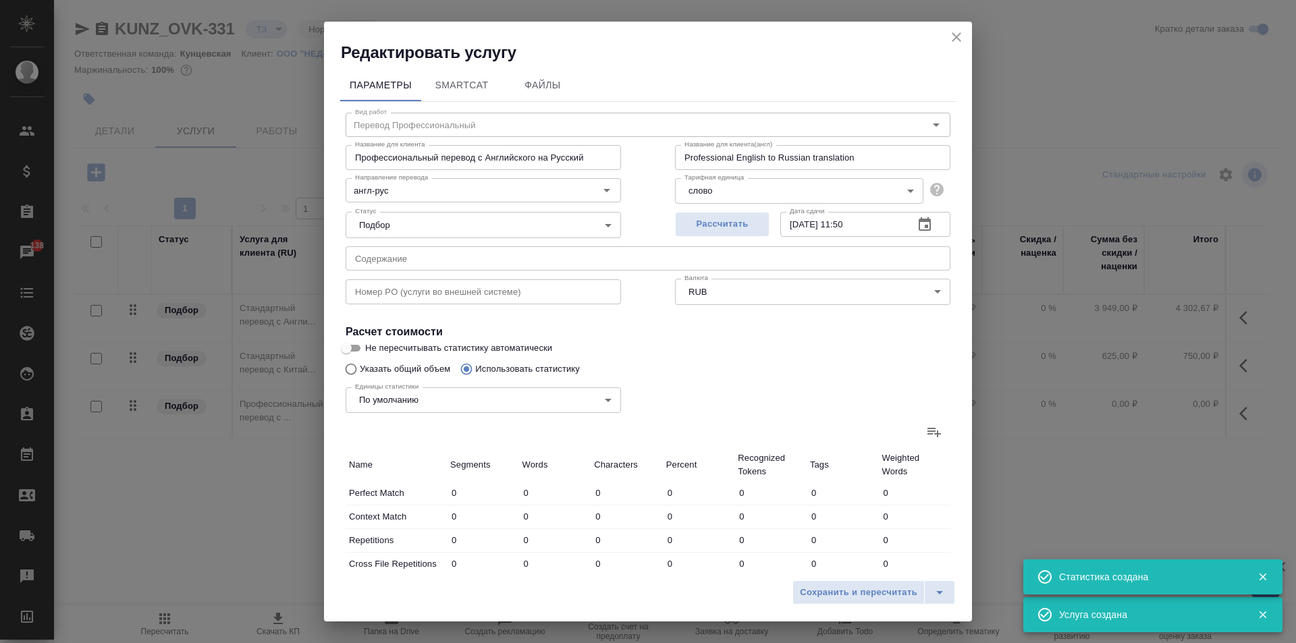
type input "39"
type input "136"
type input "939"
type input "76"
type input "79"
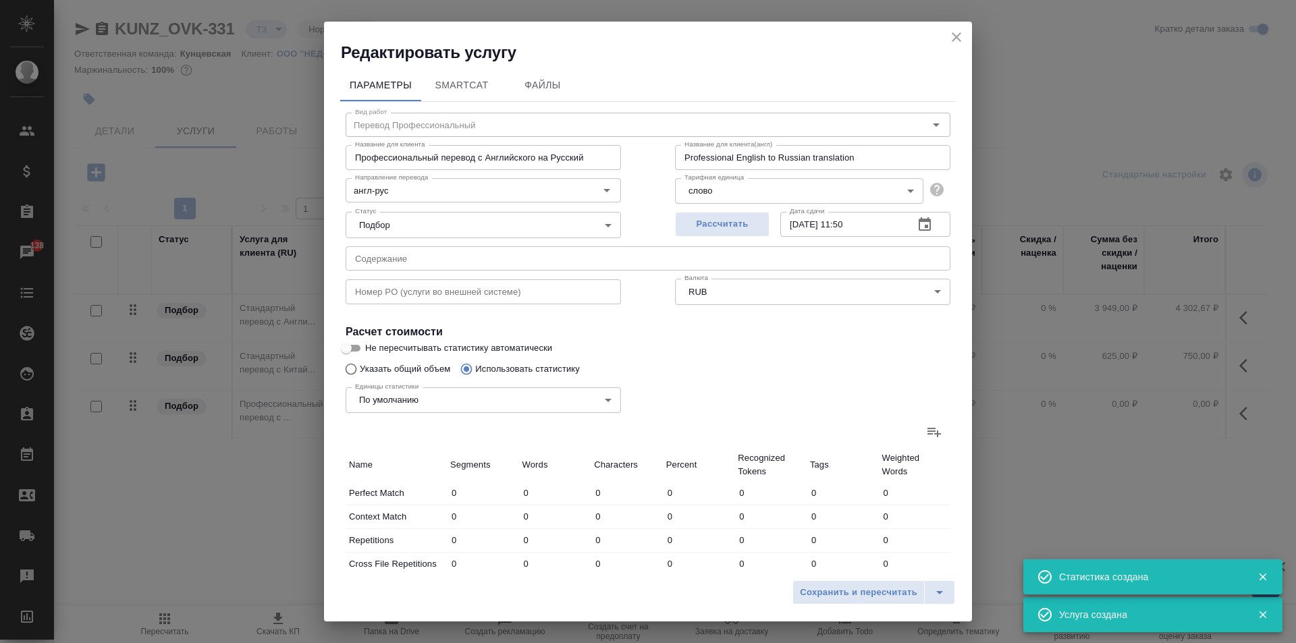
type input "422"
type input "10"
type input "27"
type input "105"
type input "2"
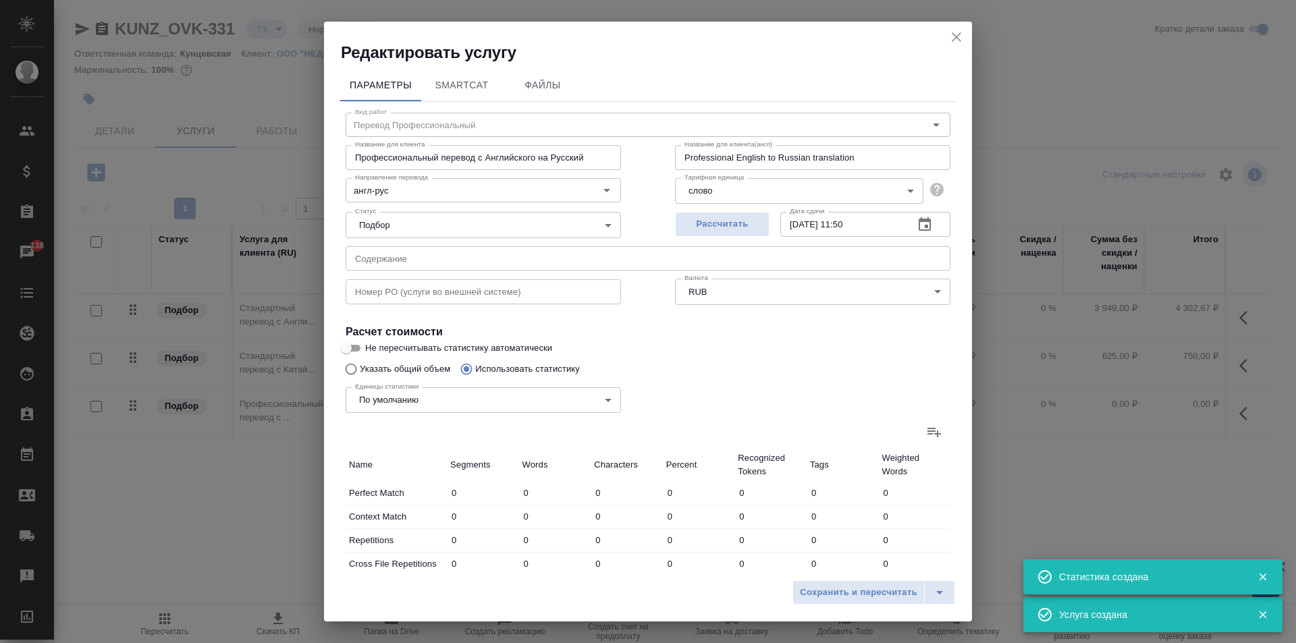
type input "4"
type input "26"
type input "9"
type input "18"
type input "84"
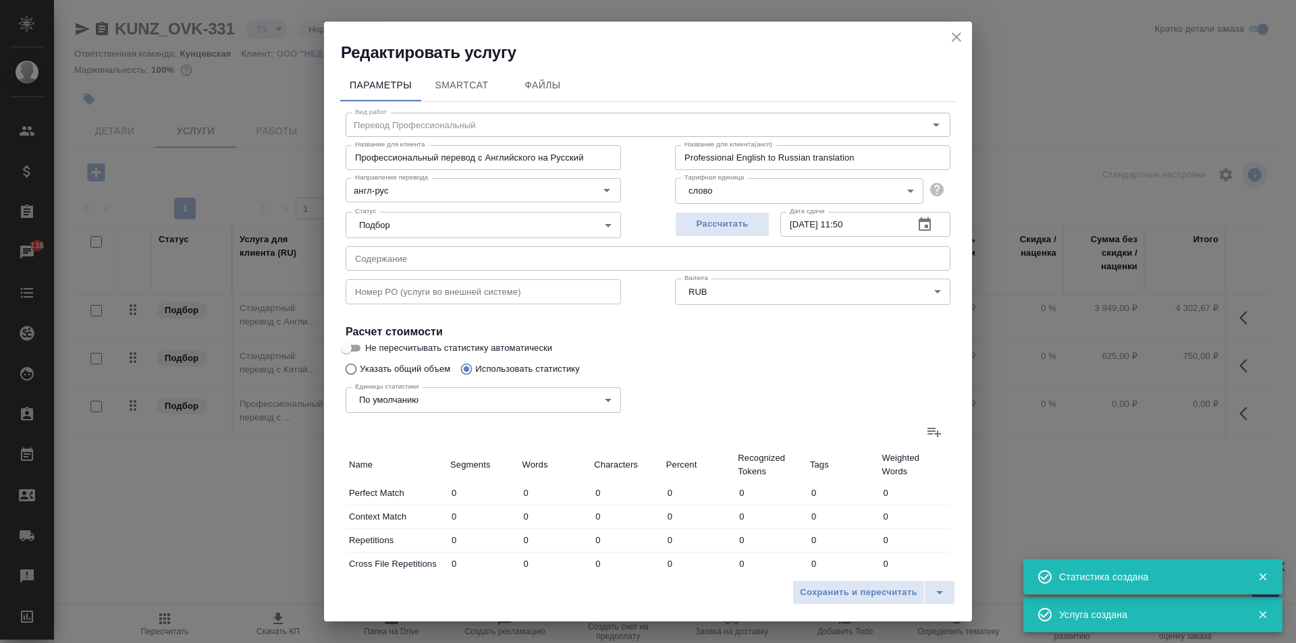
type input "193"
type input "1531"
type input "9188"
type input "290"
type input "1659"
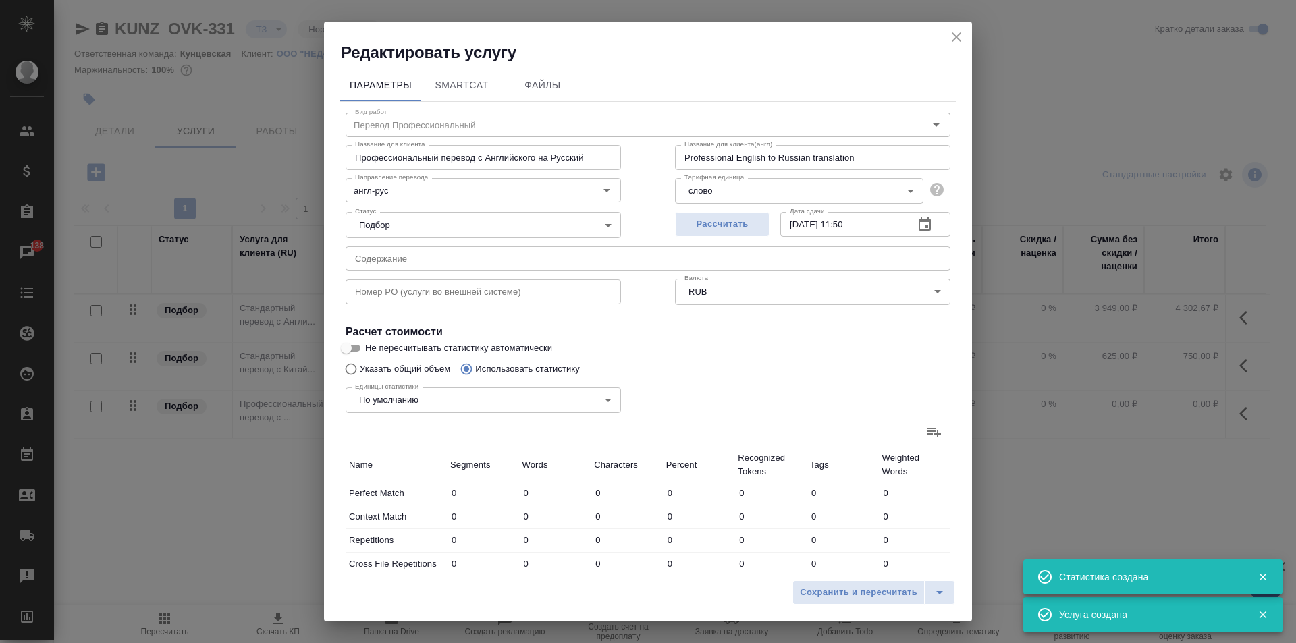
type input "9825"
type input "329"
type input "1795"
type input "10764"
click at [900, 597] on span "Сохранить и пересчитать" at bounding box center [858, 593] width 117 height 16
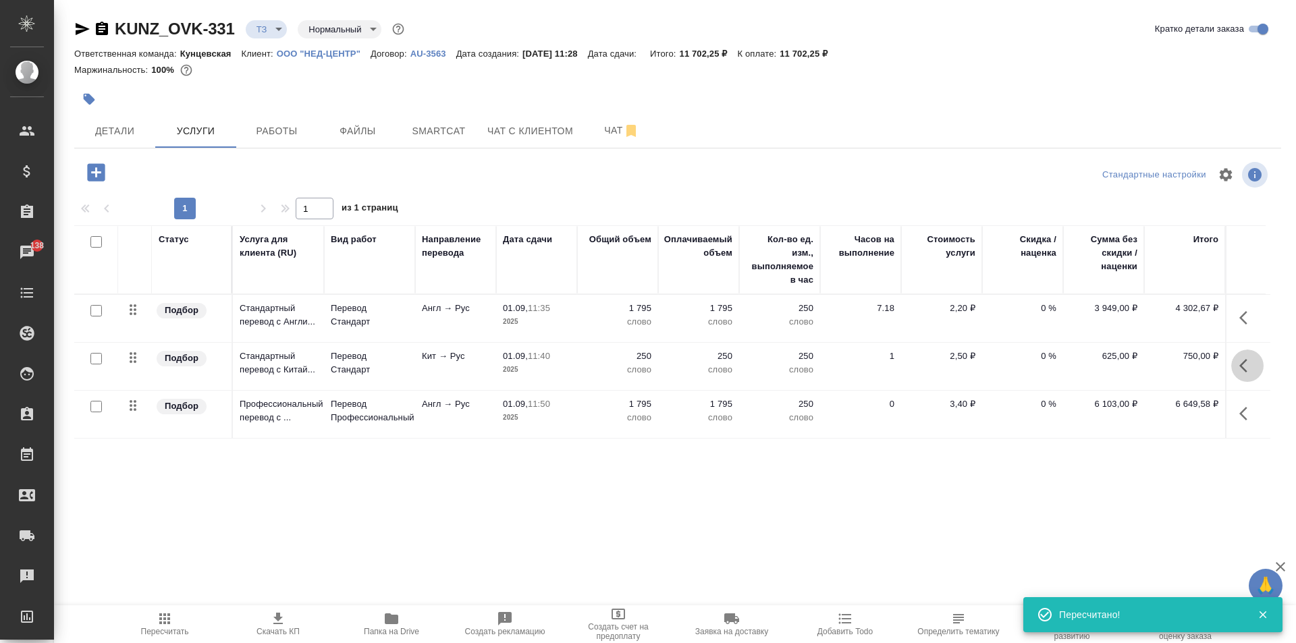
click at [1238, 359] on button "button" at bounding box center [1247, 366] width 32 height 32
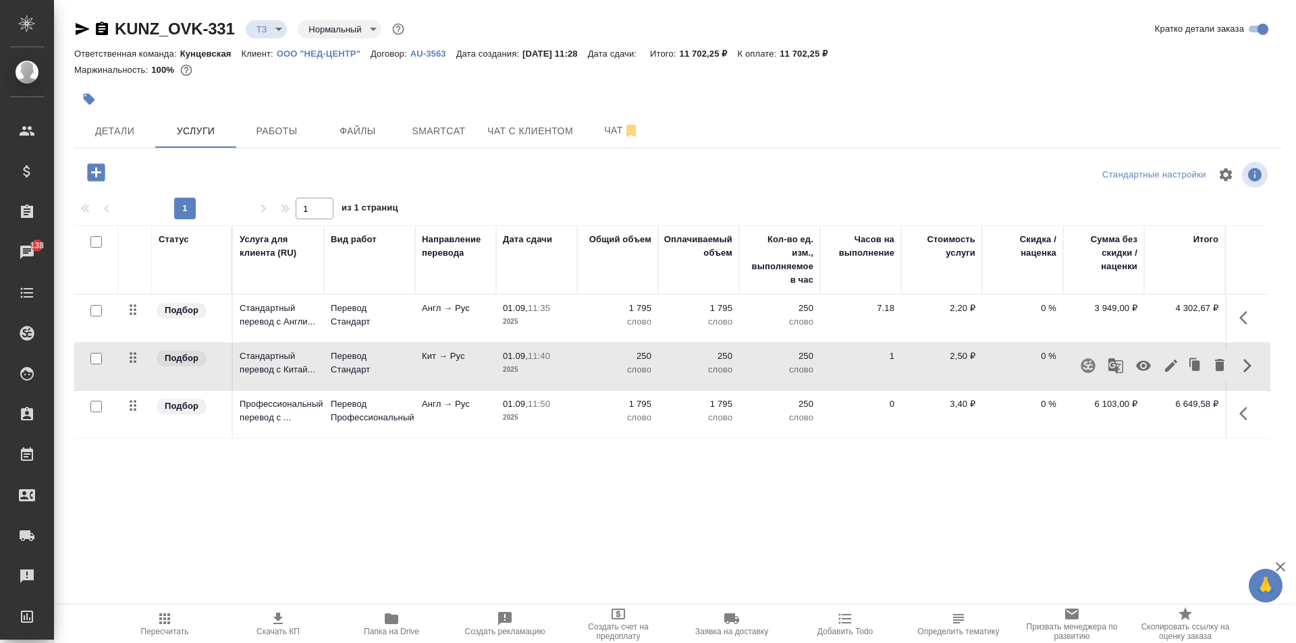
click at [1145, 366] on icon "button" at bounding box center [1143, 366] width 15 height 10
click at [1247, 323] on icon "button" at bounding box center [1247, 318] width 16 height 16
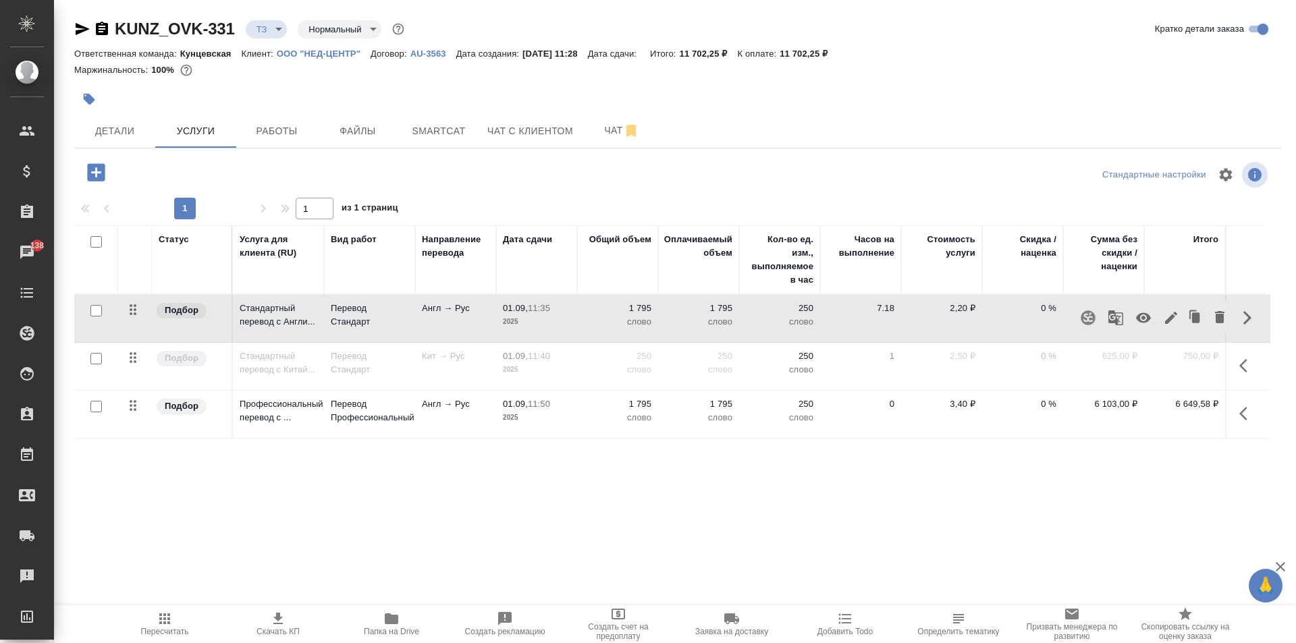
click at [1152, 321] on button "button" at bounding box center [1143, 318] width 32 height 32
drag, startPoint x: 571, startPoint y: 536, endPoint x: 410, endPoint y: 334, distance: 258.3
click at [570, 535] on div "KUNZ_OVK-331 ТЗ tz Нормальный normal Кратко детали заказа Ответственная команда…" at bounding box center [678, 275] width 1222 height 550
click at [94, 173] on icon "button" at bounding box center [96, 173] width 24 height 24
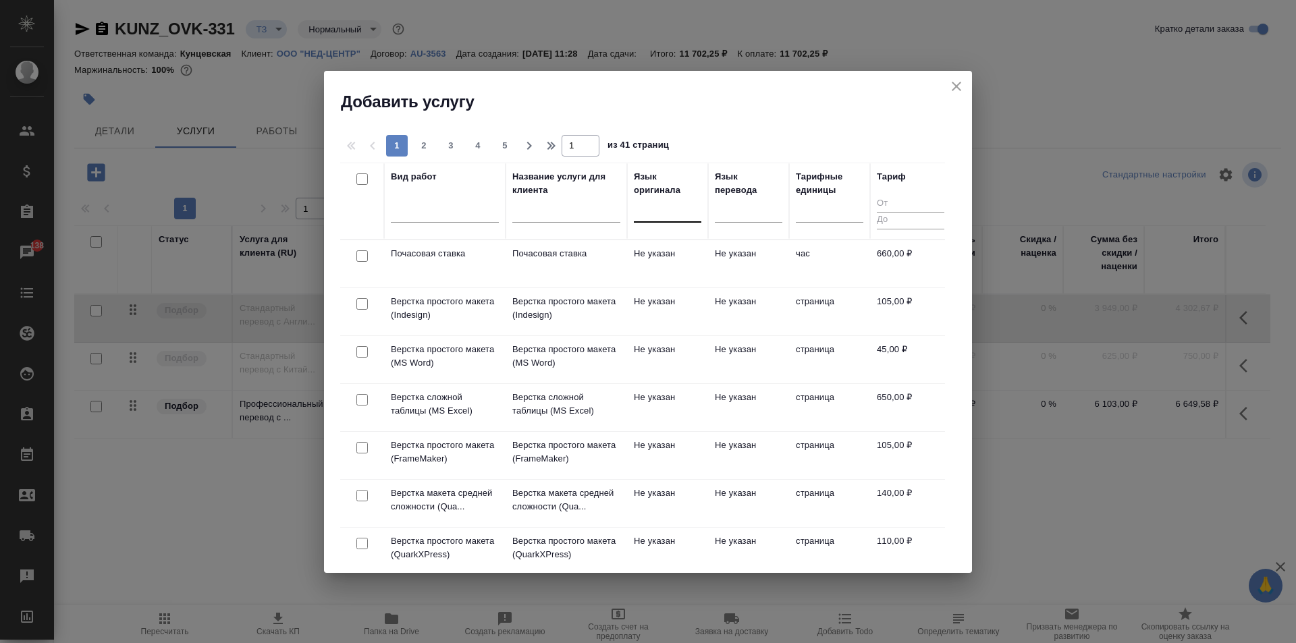
click at [656, 212] on div at bounding box center [667, 209] width 67 height 20
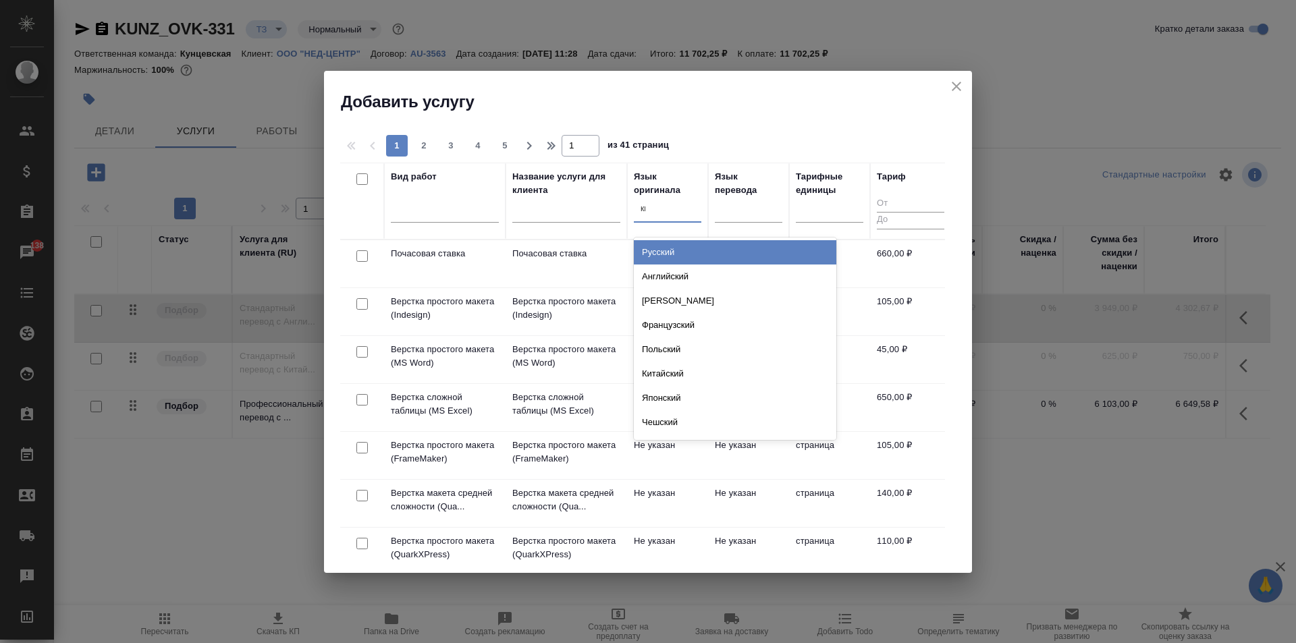
type input "кит"
click at [658, 243] on div "Китайский" at bounding box center [735, 252] width 202 height 24
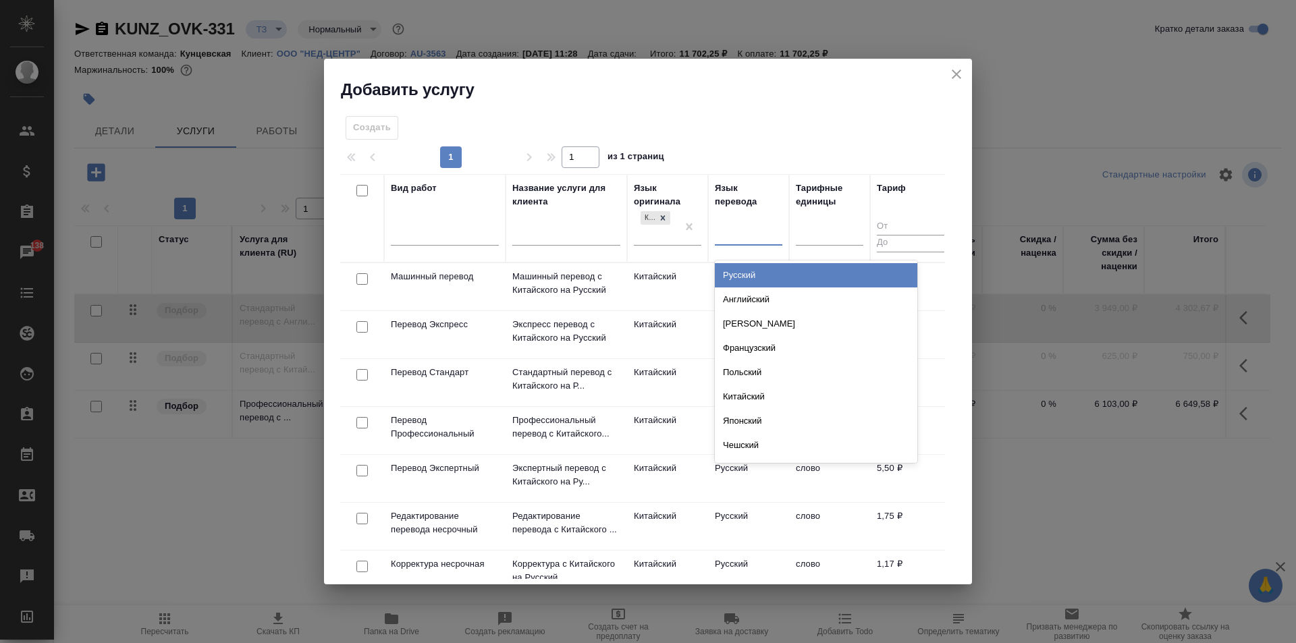
click at [721, 234] on input "text" at bounding box center [721, 231] width 1 height 9
type input "рус"
click at [746, 271] on div "Русский" at bounding box center [816, 275] width 202 height 24
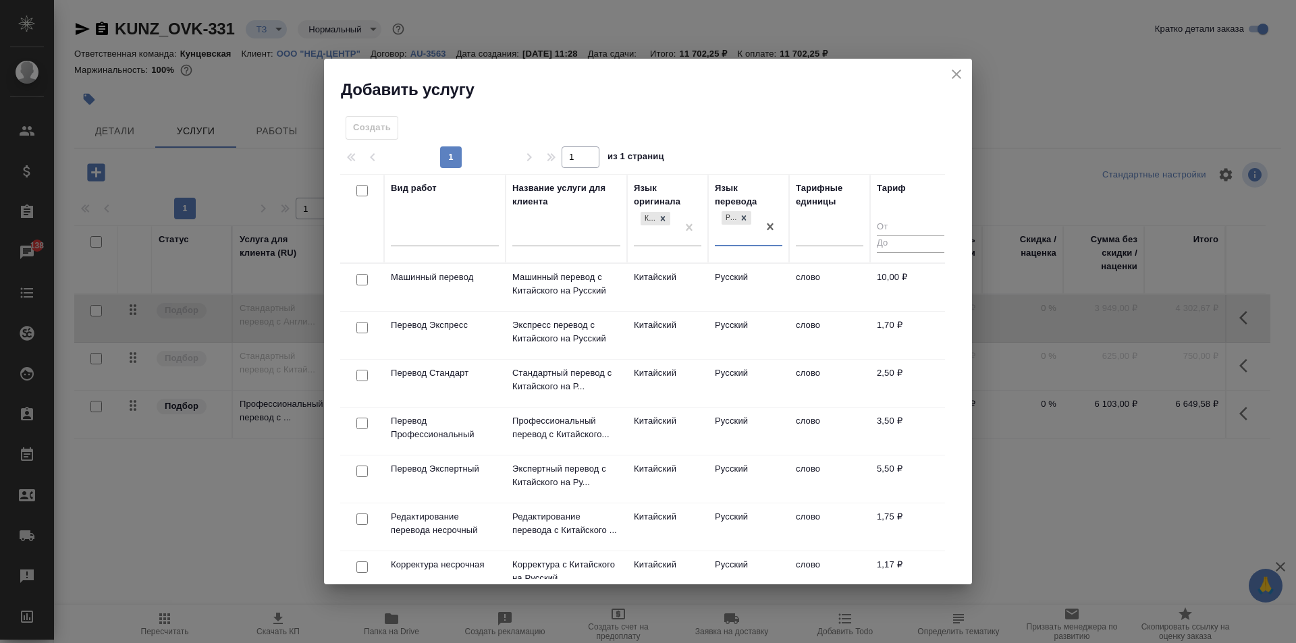
click at [780, 438] on td "Русский" at bounding box center [748, 431] width 81 height 47
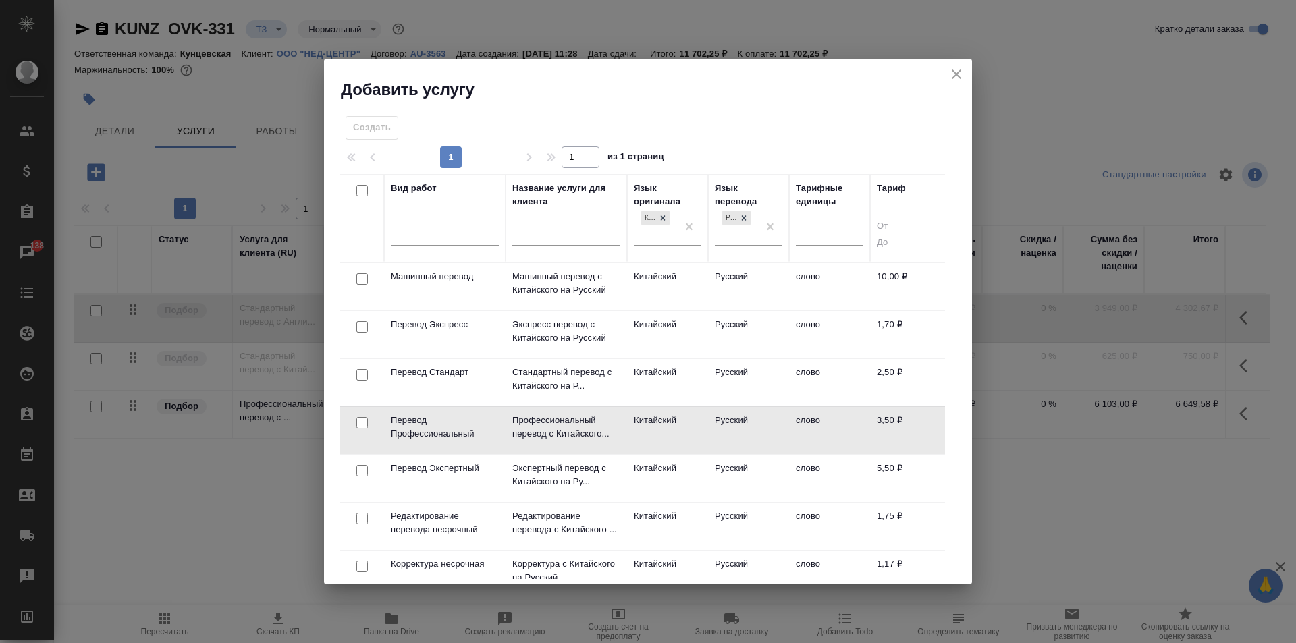
click at [780, 438] on td "Русский" at bounding box center [748, 430] width 81 height 47
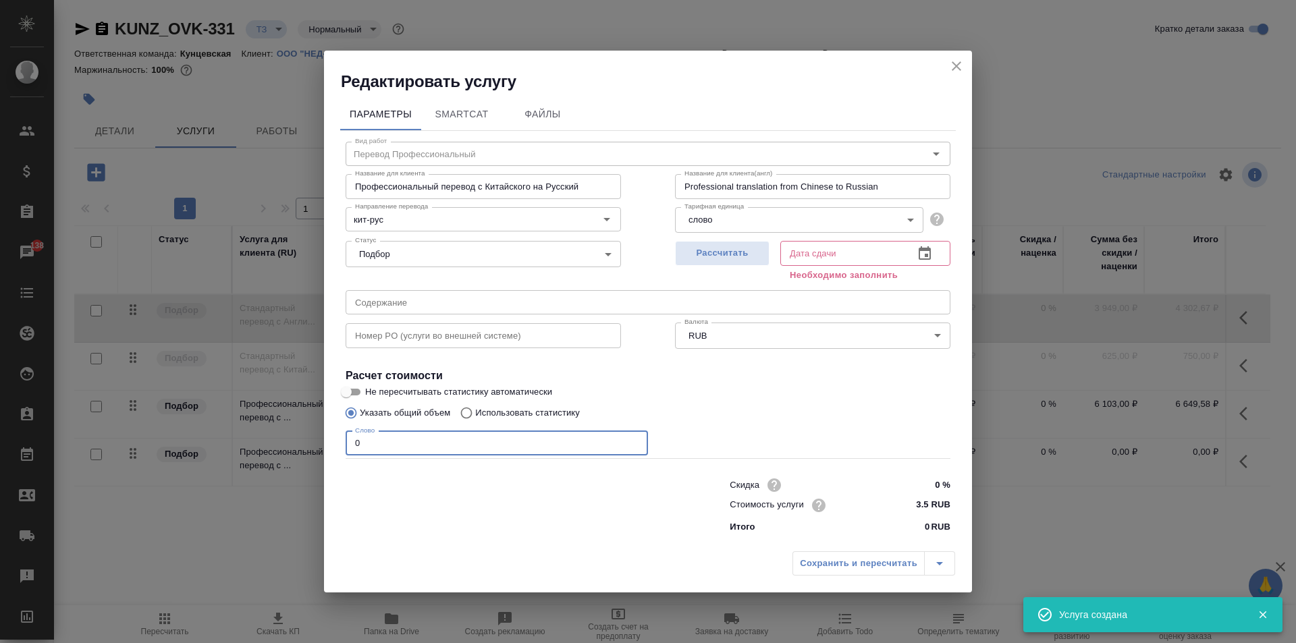
click at [446, 441] on input "0" at bounding box center [497, 443] width 302 height 24
type input "-1"
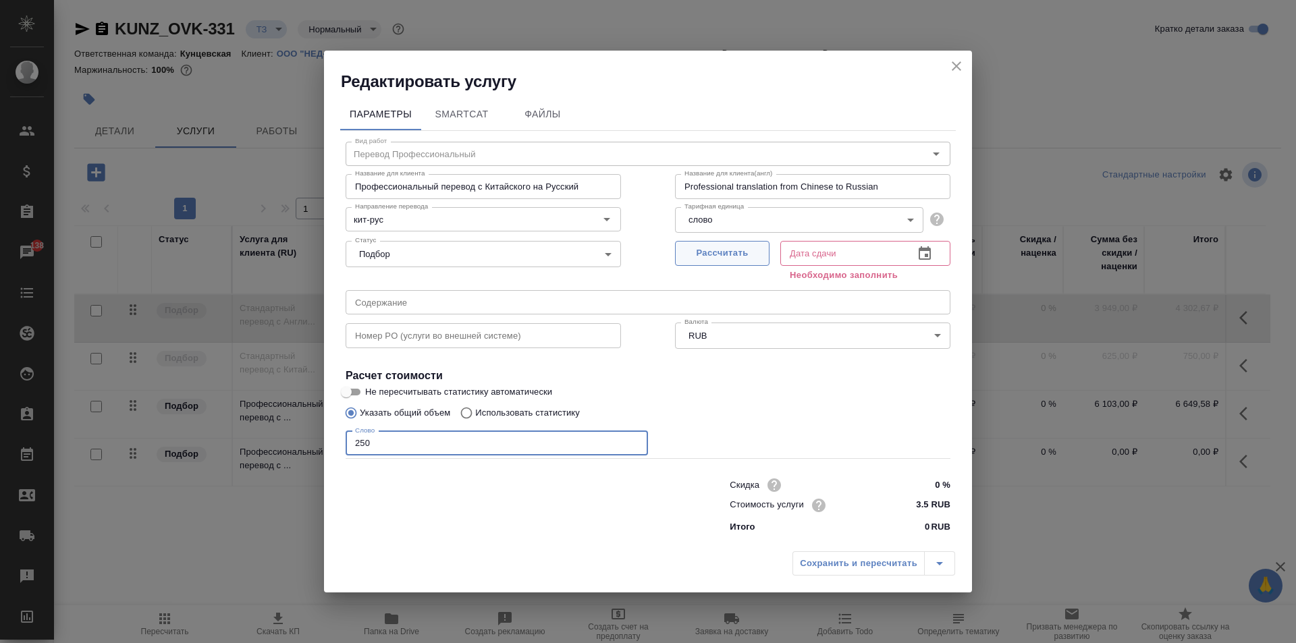
type input "250"
click at [715, 252] on span "Рассчитать" at bounding box center [722, 254] width 80 height 16
type input "01.09.2025 12:51"
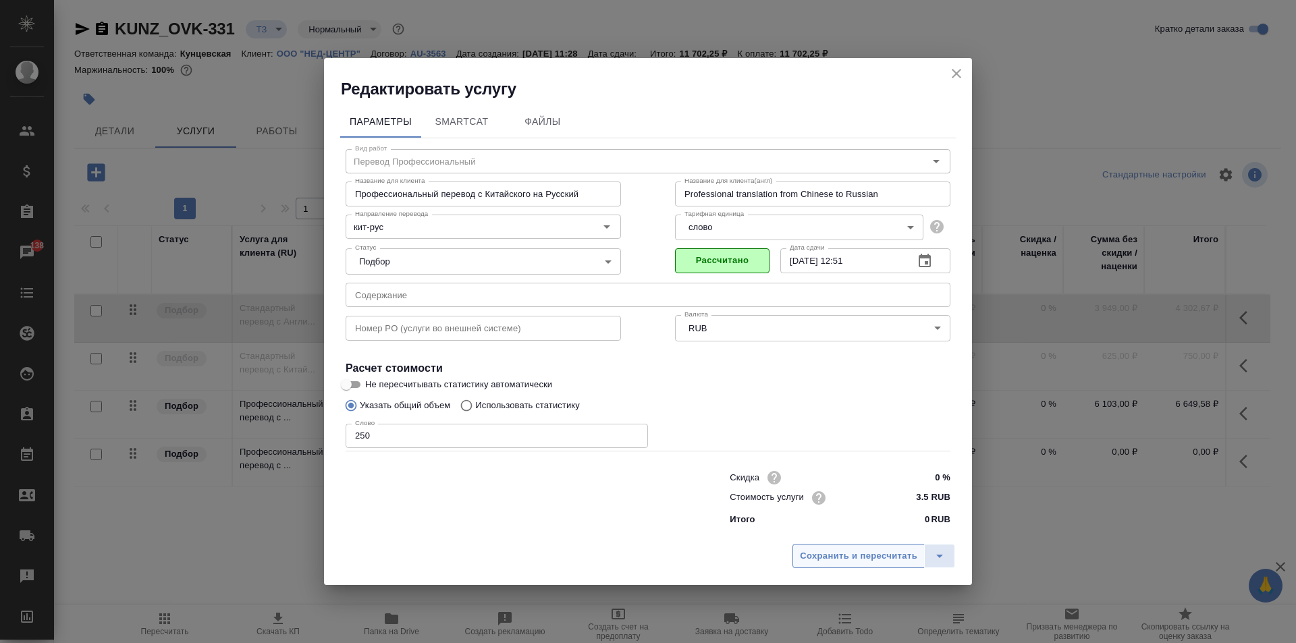
click at [899, 556] on span "Сохранить и пересчитать" at bounding box center [858, 557] width 117 height 16
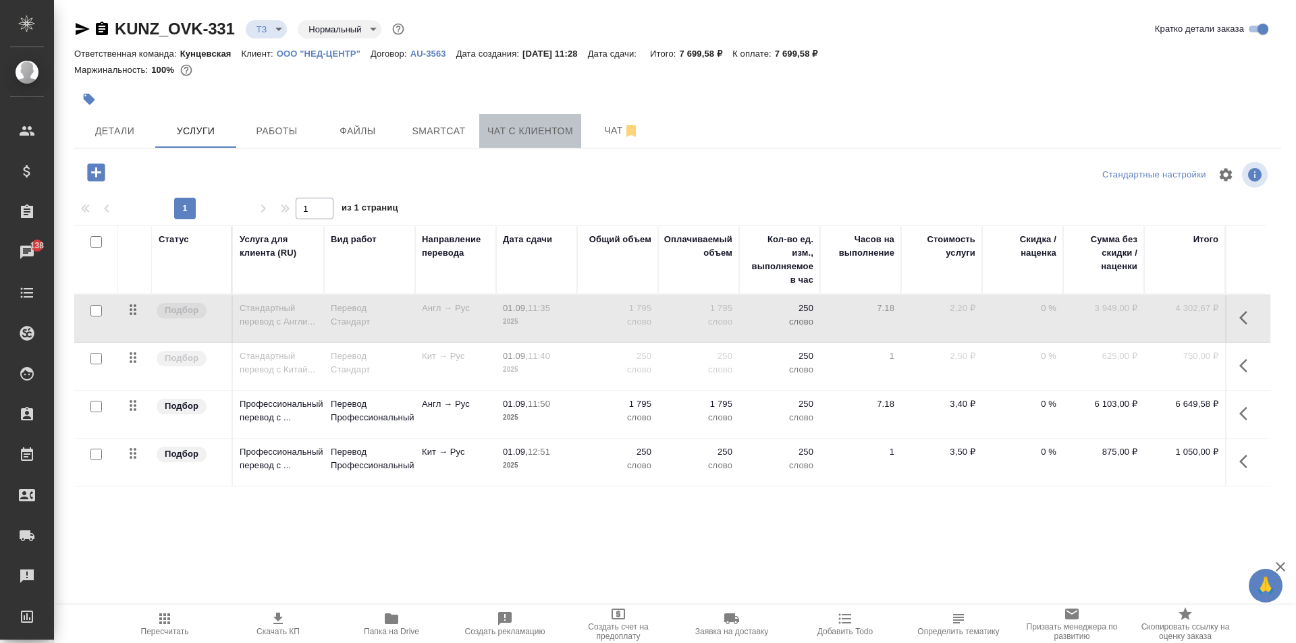
click at [537, 136] on span "Чат с клиентом" at bounding box center [530, 131] width 86 height 17
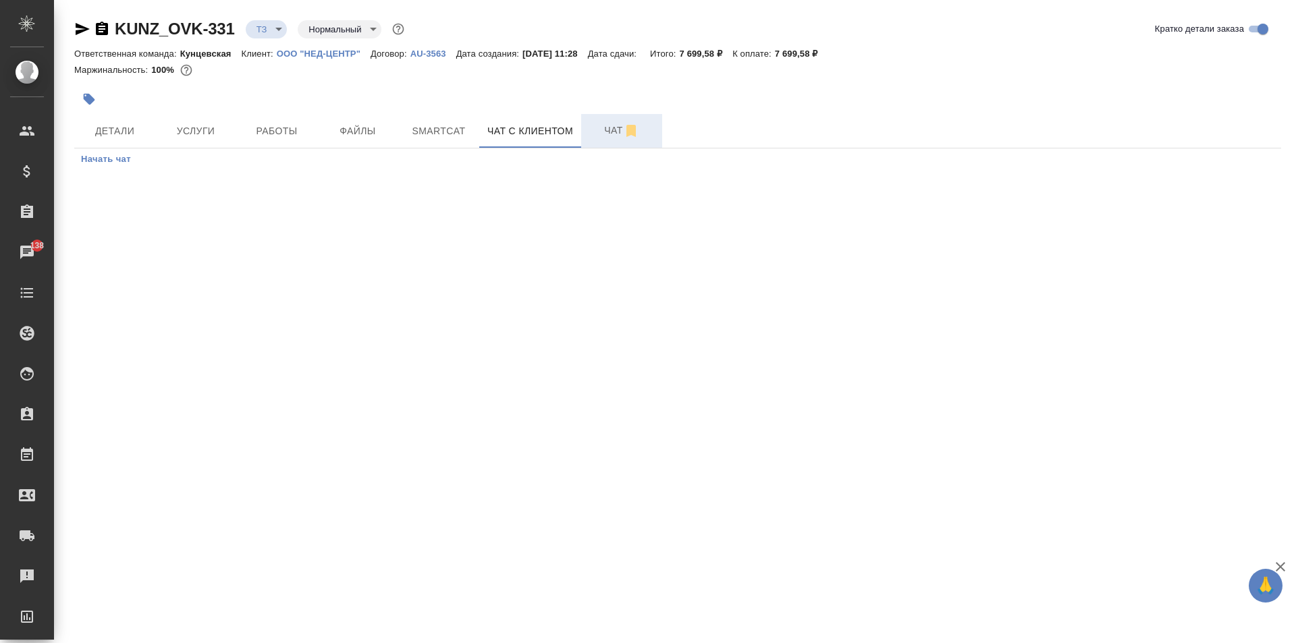
click at [605, 141] on button "Чат" at bounding box center [621, 131] width 81 height 34
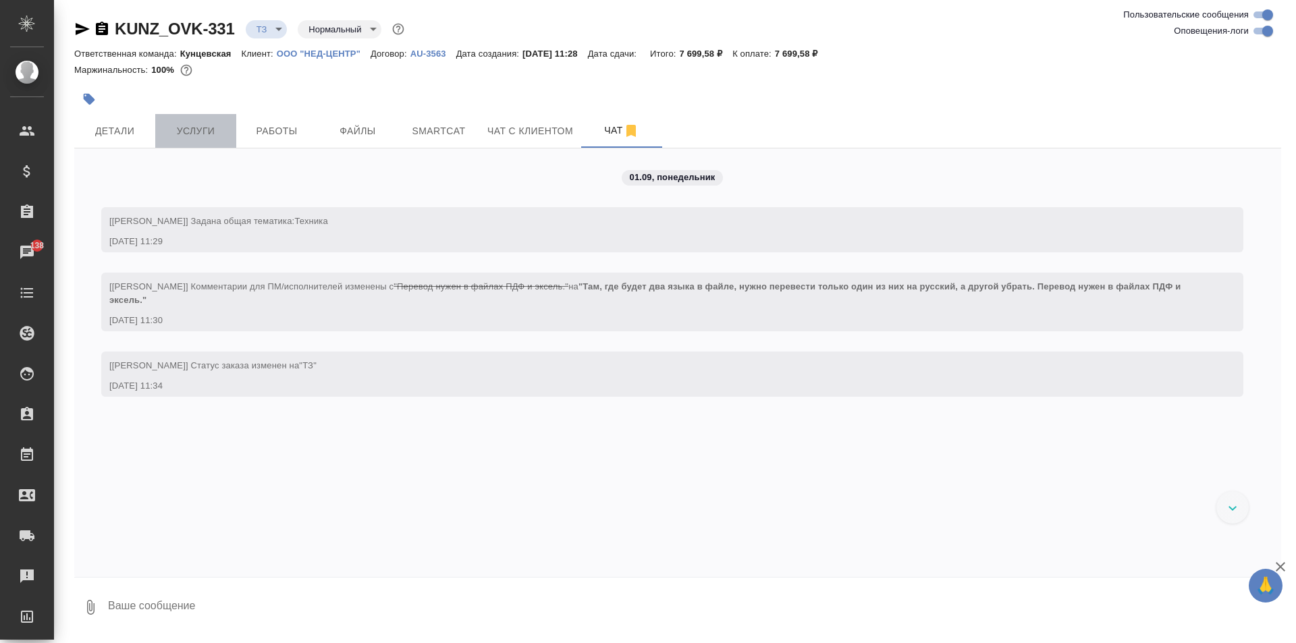
click at [191, 147] on button "Услуги" at bounding box center [195, 131] width 81 height 34
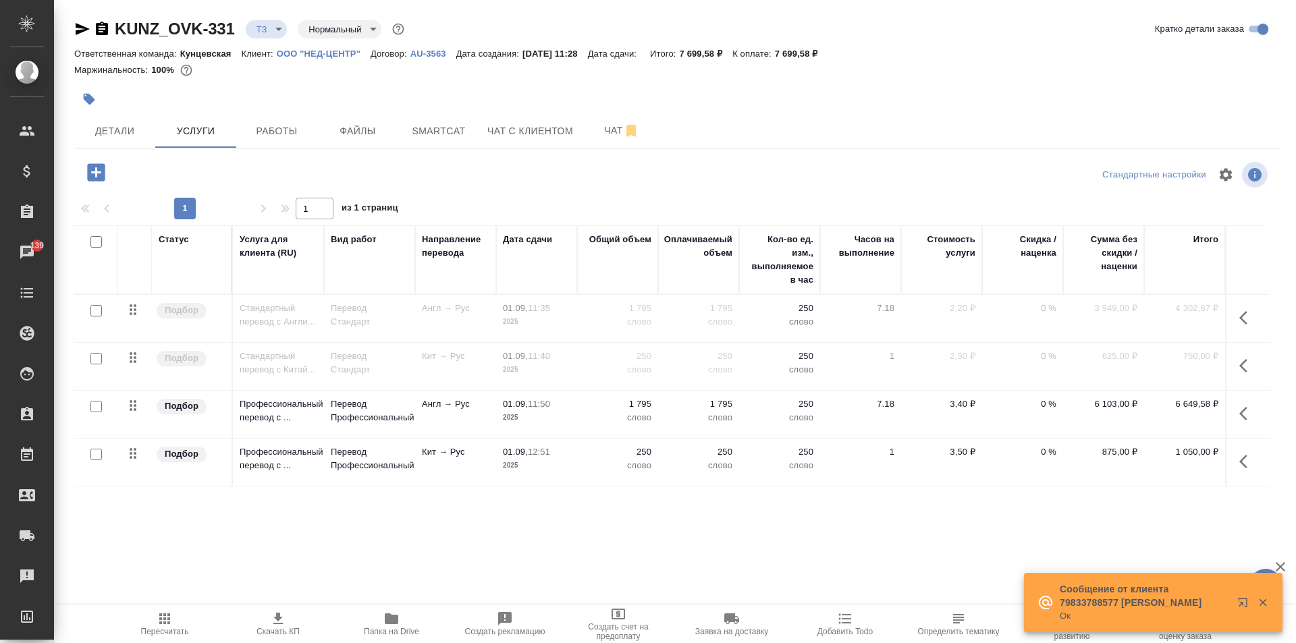
click at [136, 148] on div "KUNZ_OVK-331 ТЗ tz Нормальный normal Кратко детали заказа Ответственная команда…" at bounding box center [678, 275] width 1222 height 550
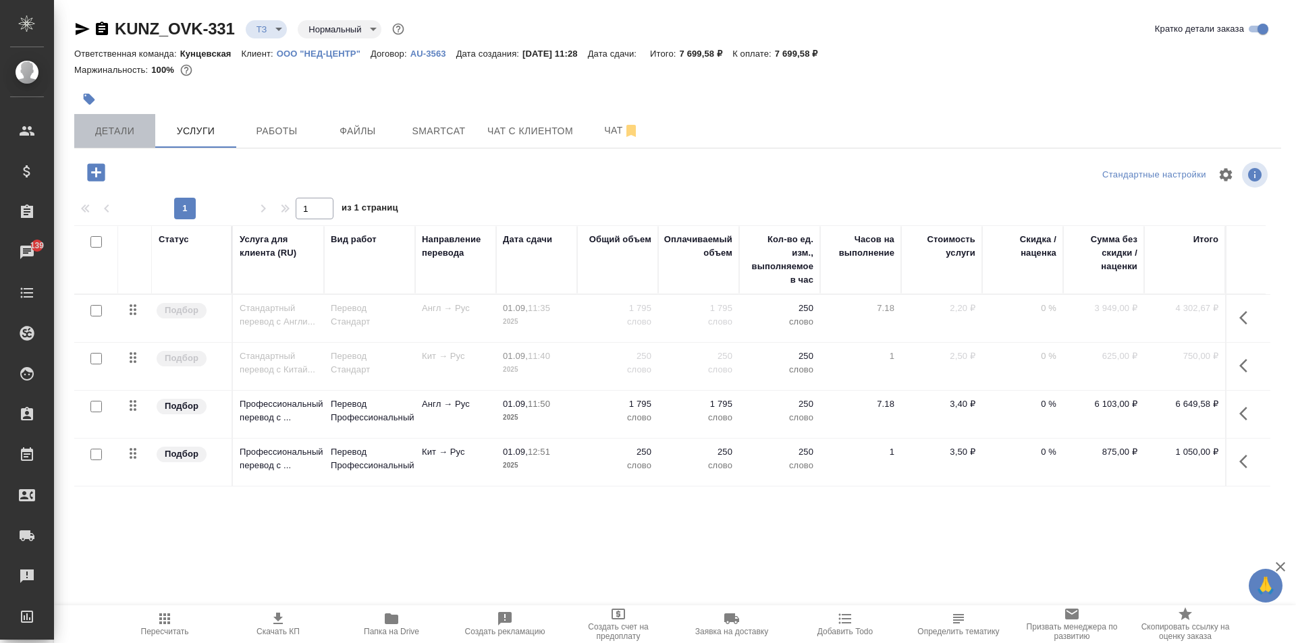
click at [136, 142] on button "Детали" at bounding box center [114, 131] width 81 height 34
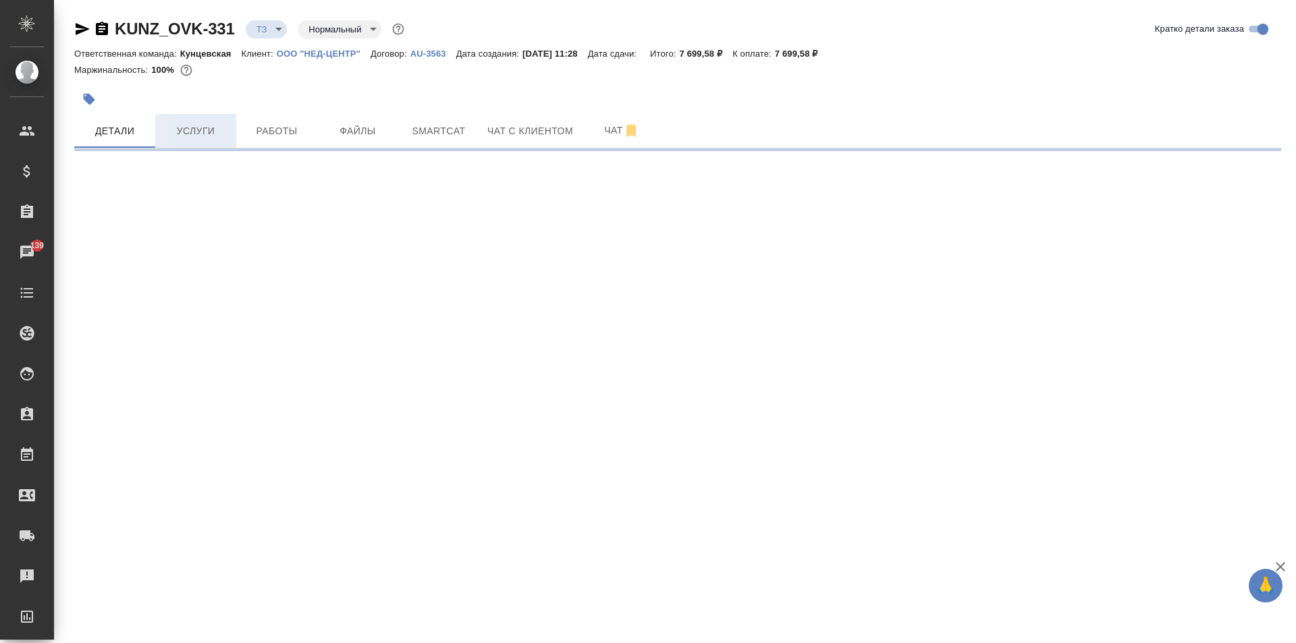
select select "RU"
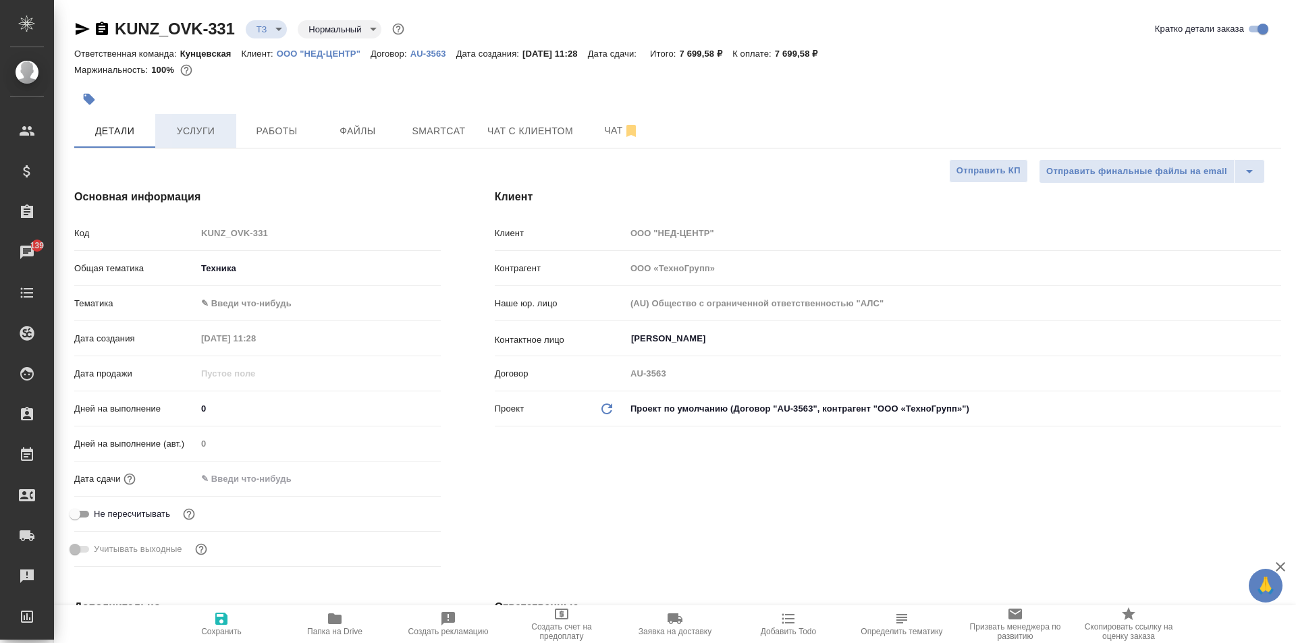
type textarea "x"
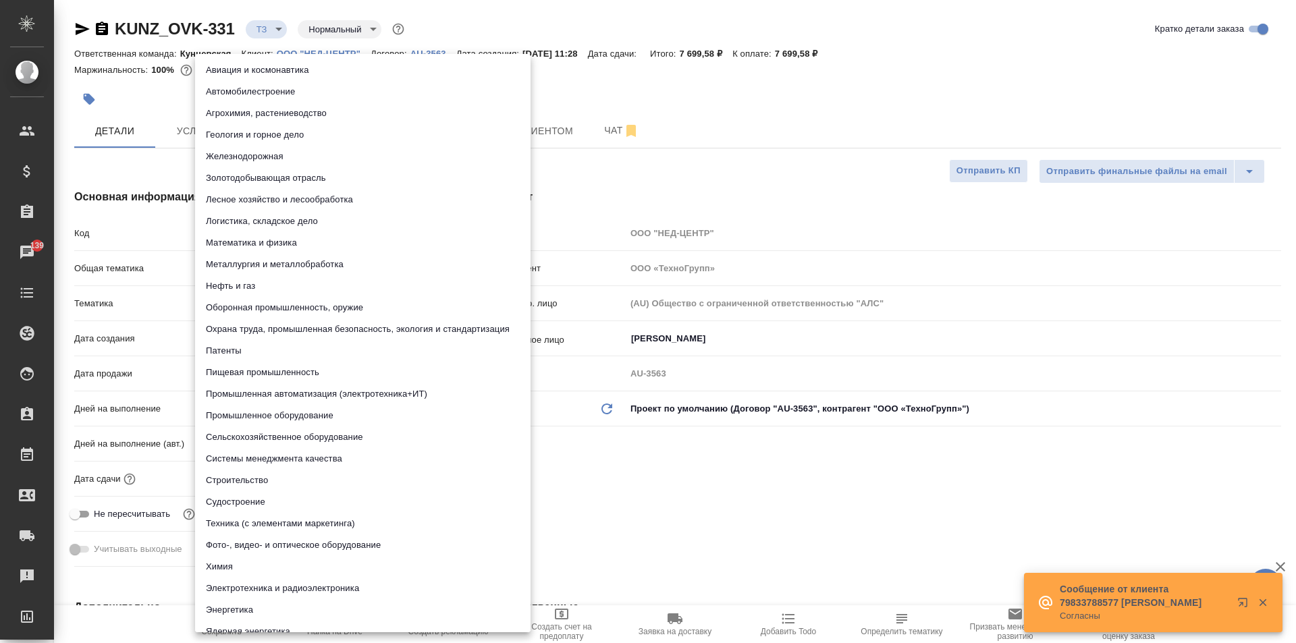
click at [302, 310] on body "🙏 .cls-1 fill:#fff; AWATERA Moskalets Alina Клиенты Спецификации Заказы 139 Чат…" at bounding box center [648, 321] width 1296 height 643
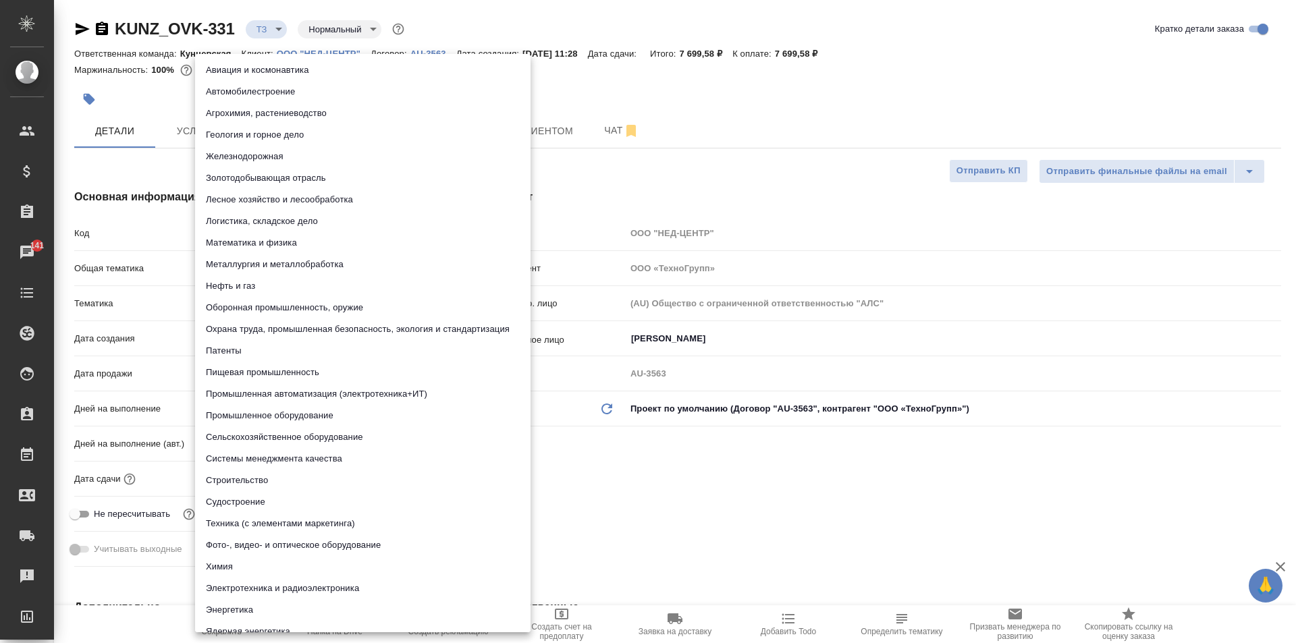
scroll to position [16, 0]
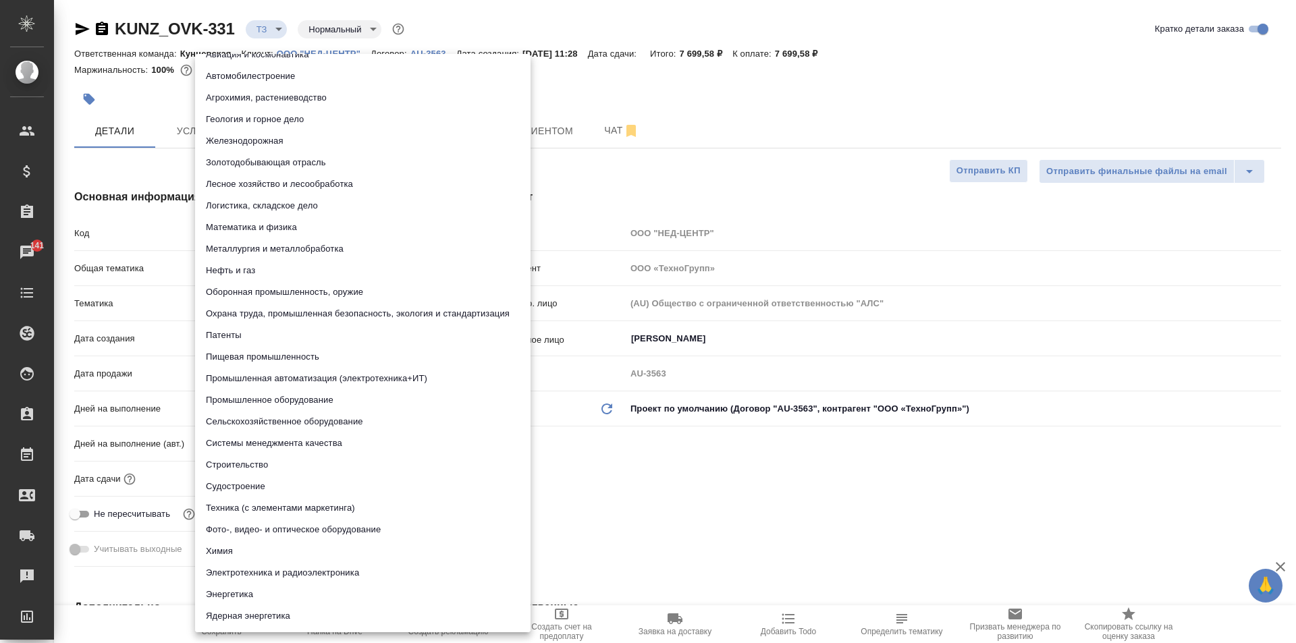
click at [838, 584] on div at bounding box center [648, 321] width 1296 height 643
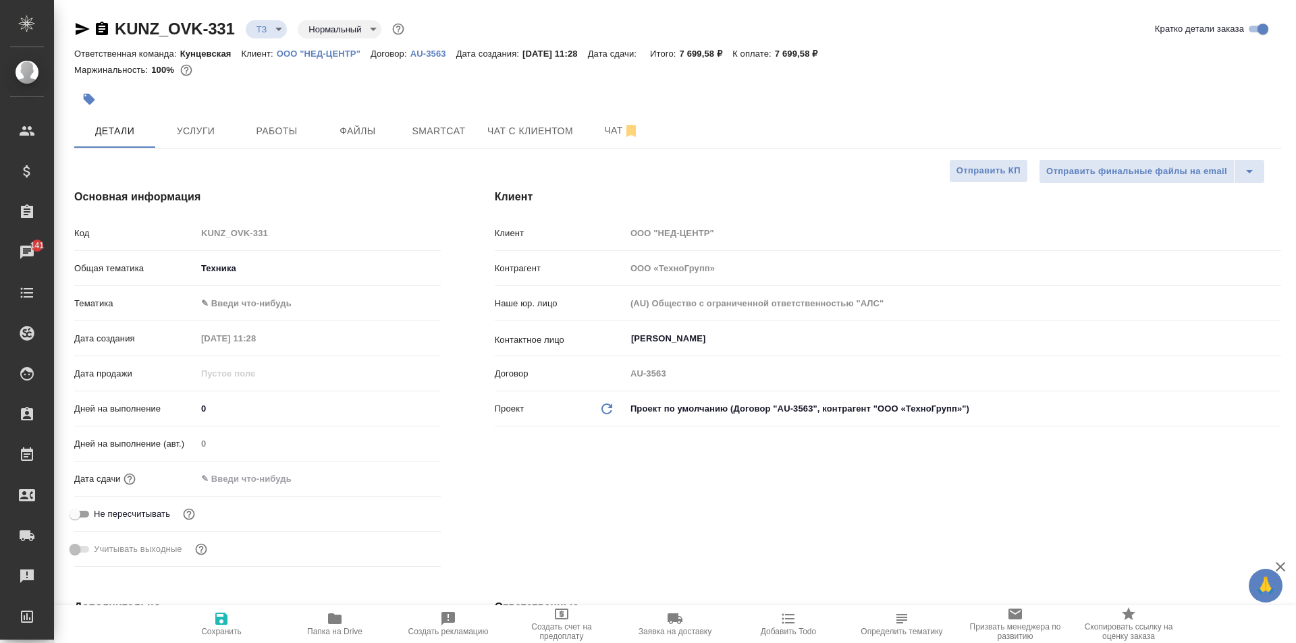
type textarea "x"
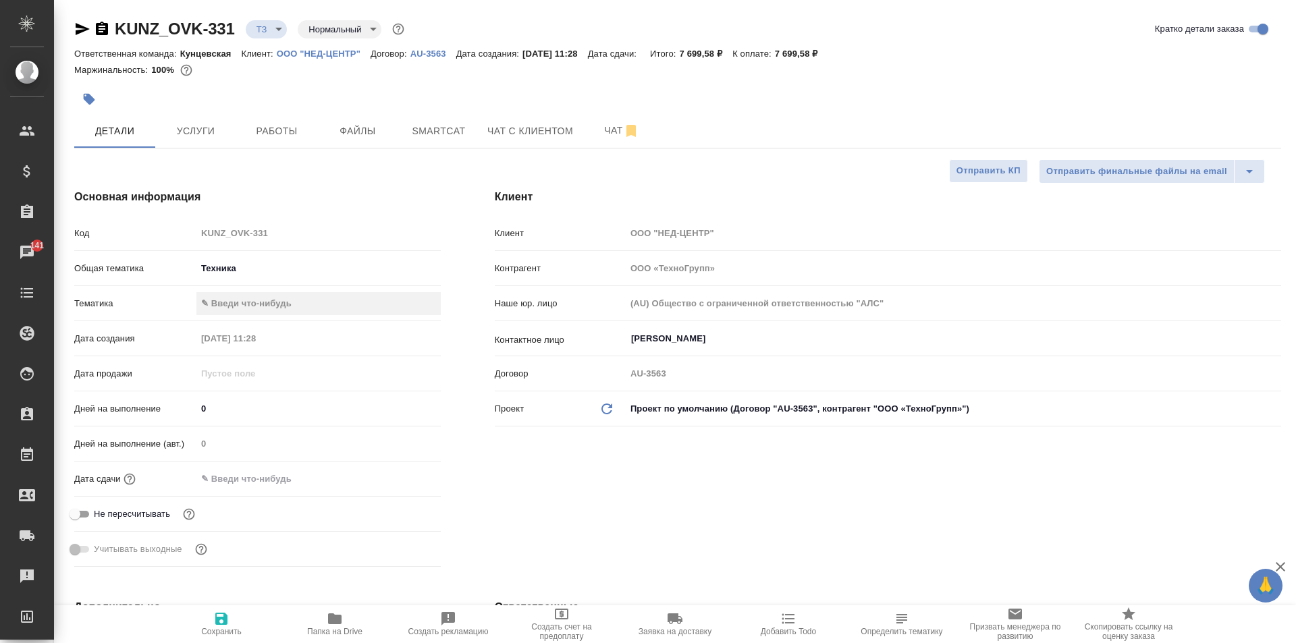
type textarea "x"
click at [604, 143] on button "Чат" at bounding box center [621, 131] width 81 height 34
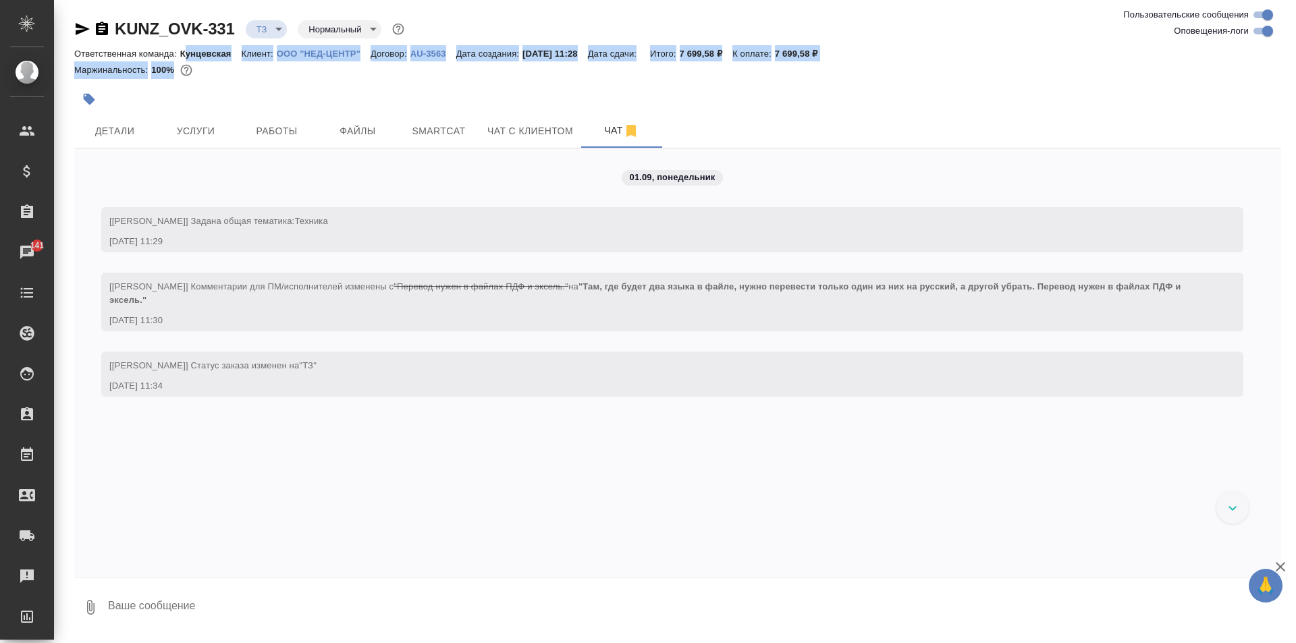
drag, startPoint x: 184, startPoint y: 51, endPoint x: 241, endPoint y: 67, distance: 59.4
click at [241, 67] on div "KUNZ_OVK-331 ТЗ tz Нормальный normal Ответственная команда: Кунцевская Клиент: …" at bounding box center [677, 51] width 1207 height 66
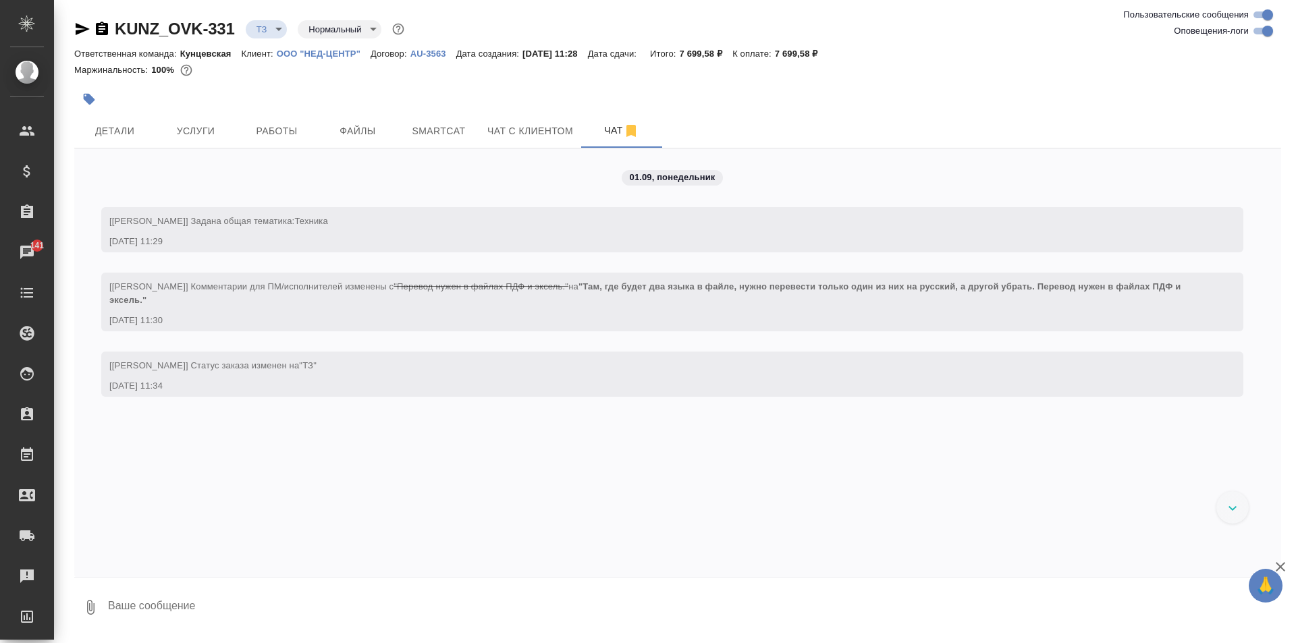
click at [242, 77] on div "Маржинальность: 100%" at bounding box center [677, 70] width 1207 height 18
click at [211, 54] on p "Кунцевская" at bounding box center [210, 54] width 61 height 10
click at [143, 132] on span "Детали" at bounding box center [114, 131] width 65 height 17
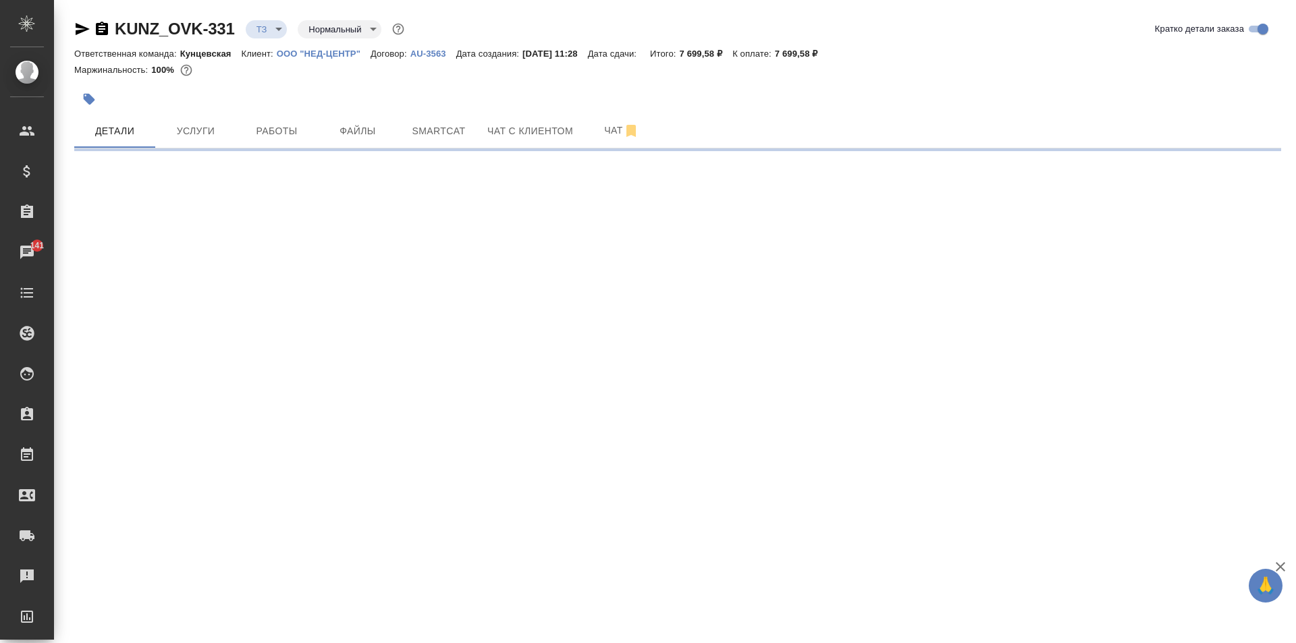
select select "RU"
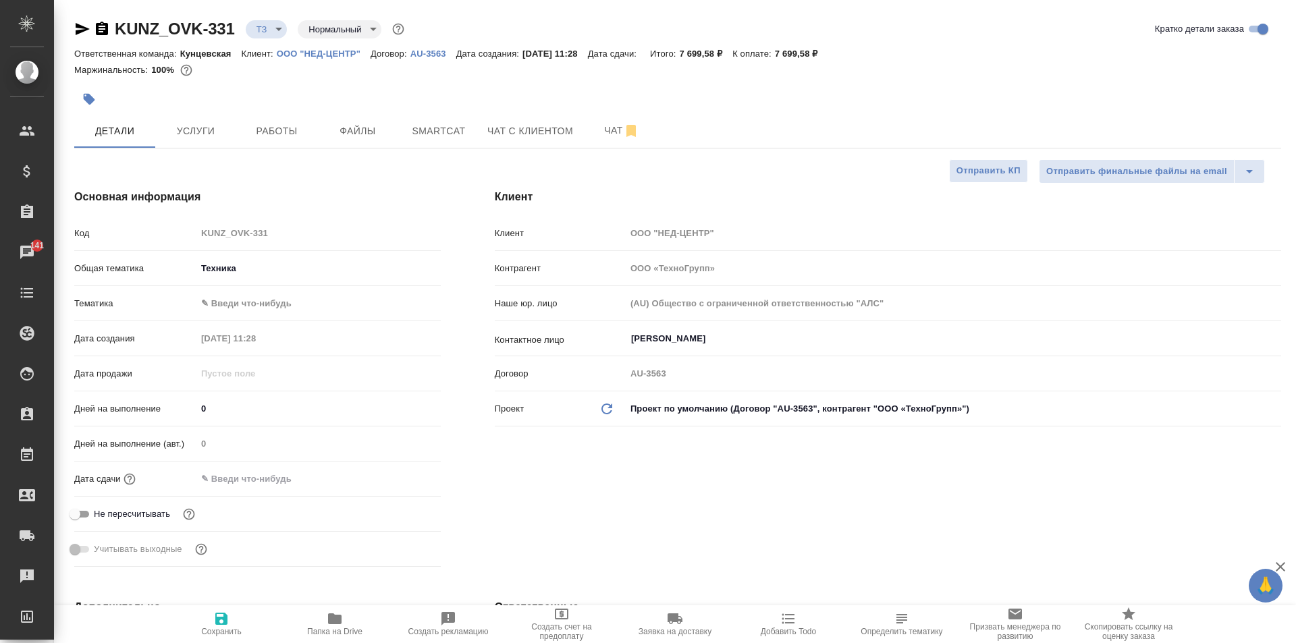
type textarea "x"
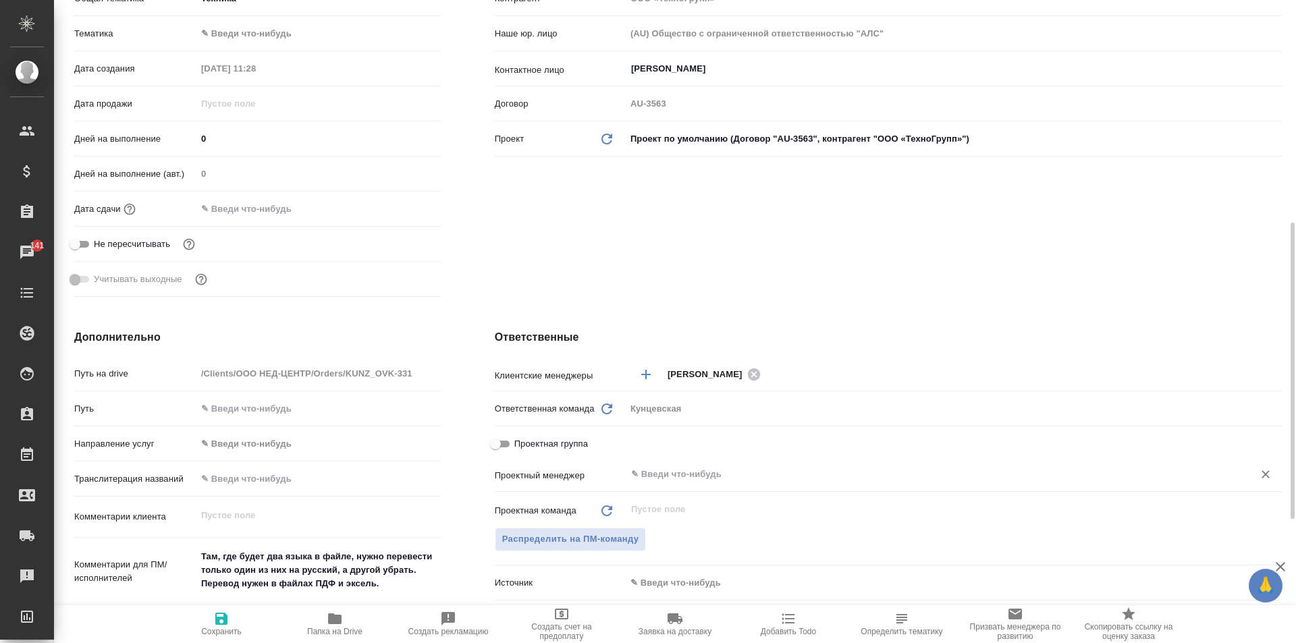
scroll to position [337, 0]
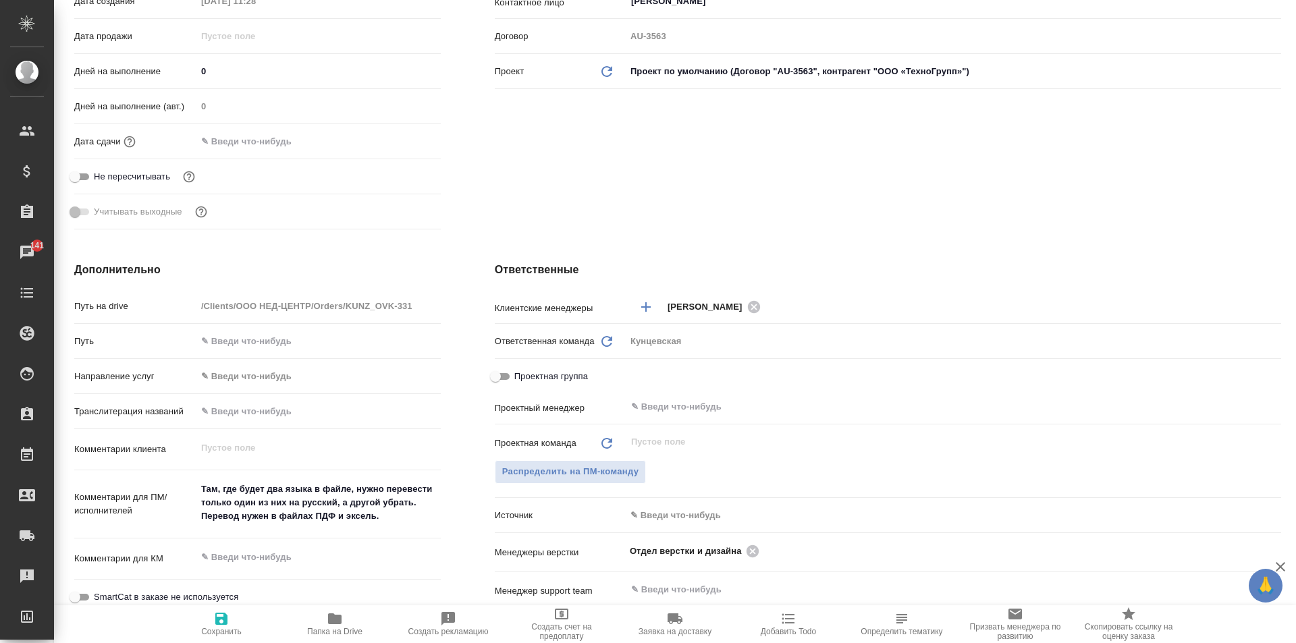
click at [657, 328] on div "Клиентские менеджеры Moskalets Alina ​" at bounding box center [888, 311] width 786 height 35
click at [601, 341] on icon "Обновить" at bounding box center [607, 341] width 16 height 16
type textarea "x"
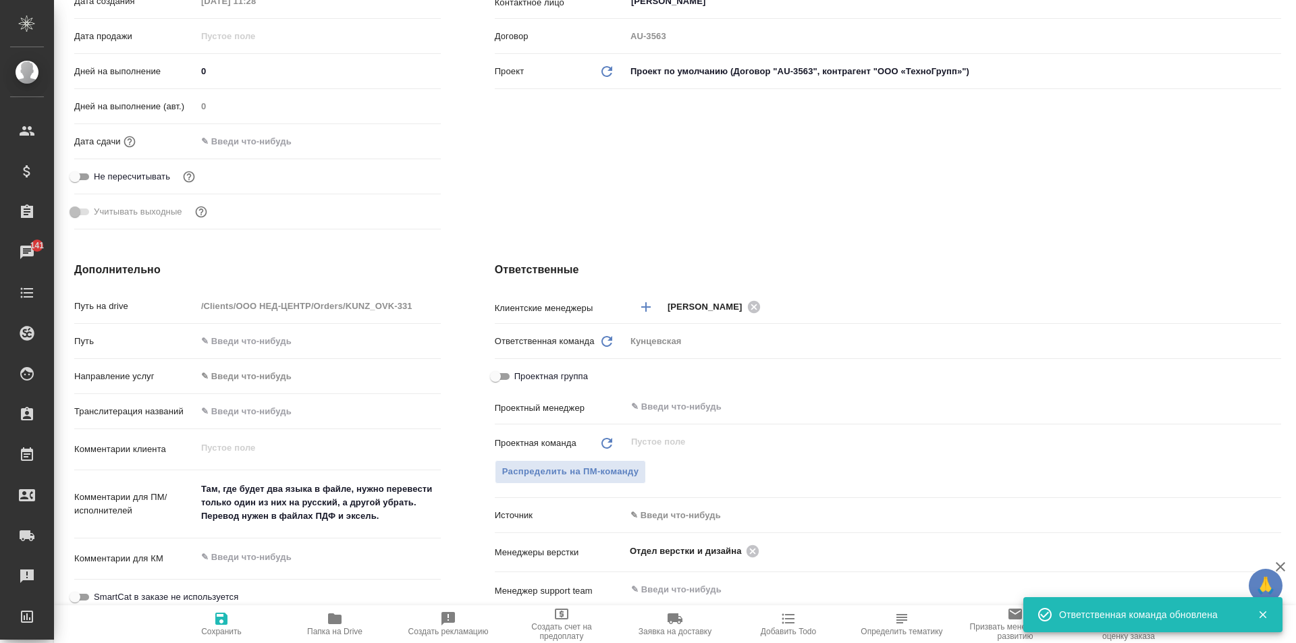
drag, startPoint x: 652, startPoint y: 356, endPoint x: 691, endPoint y: 361, distance: 39.4
click at [691, 361] on div "Ответственная команда Обновить Кунцевская kun" at bounding box center [888, 346] width 786 height 35
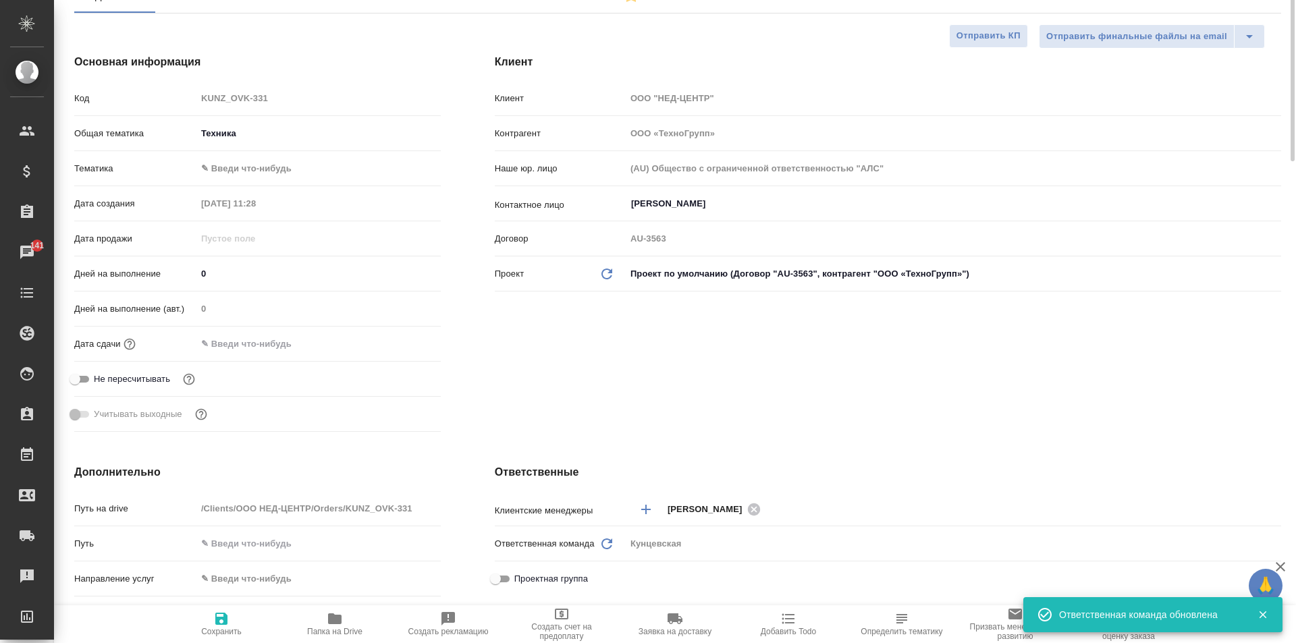
scroll to position [0, 0]
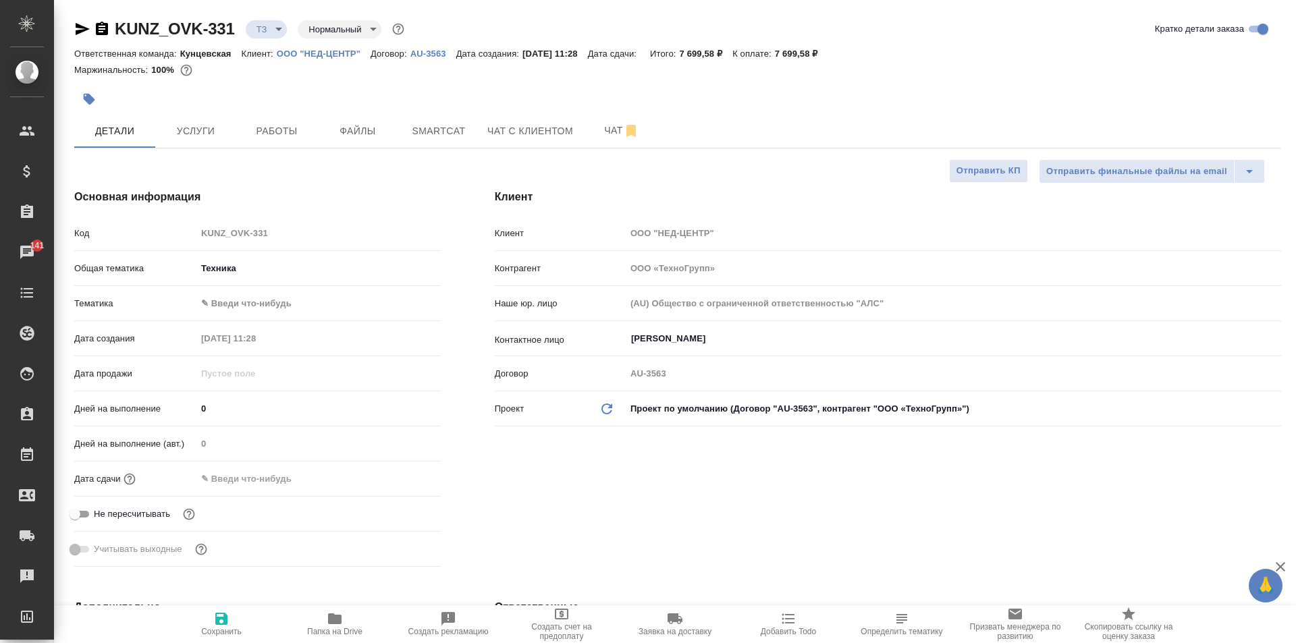
type textarea "x"
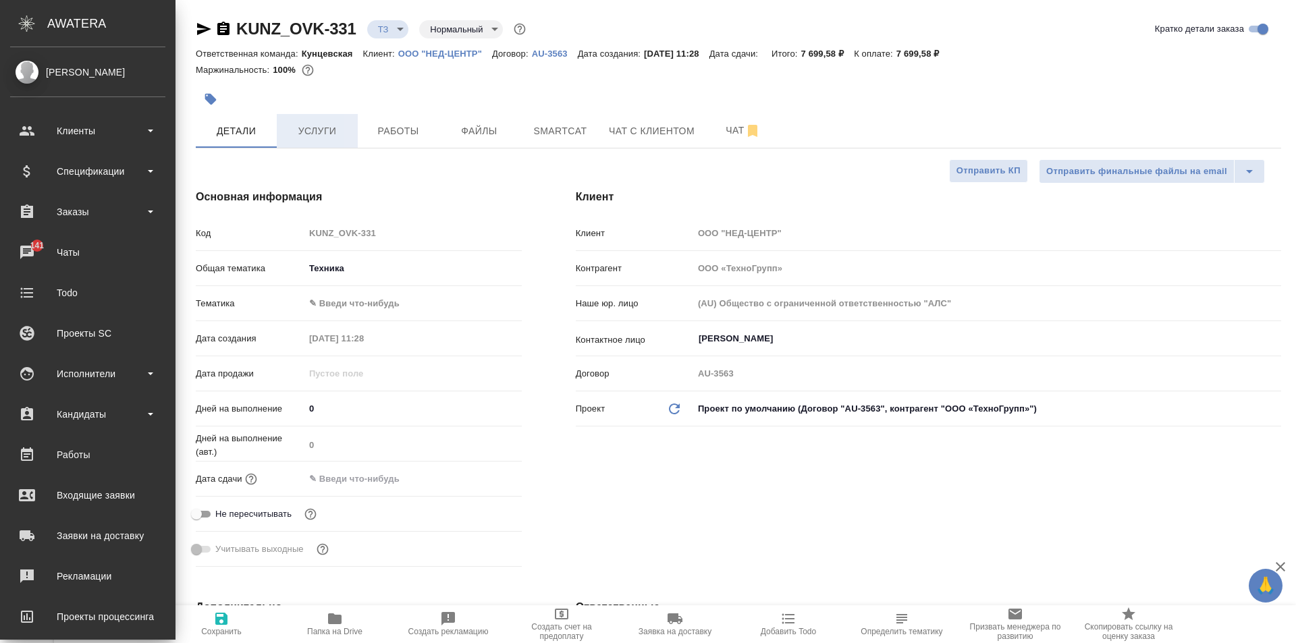
type textarea "x"
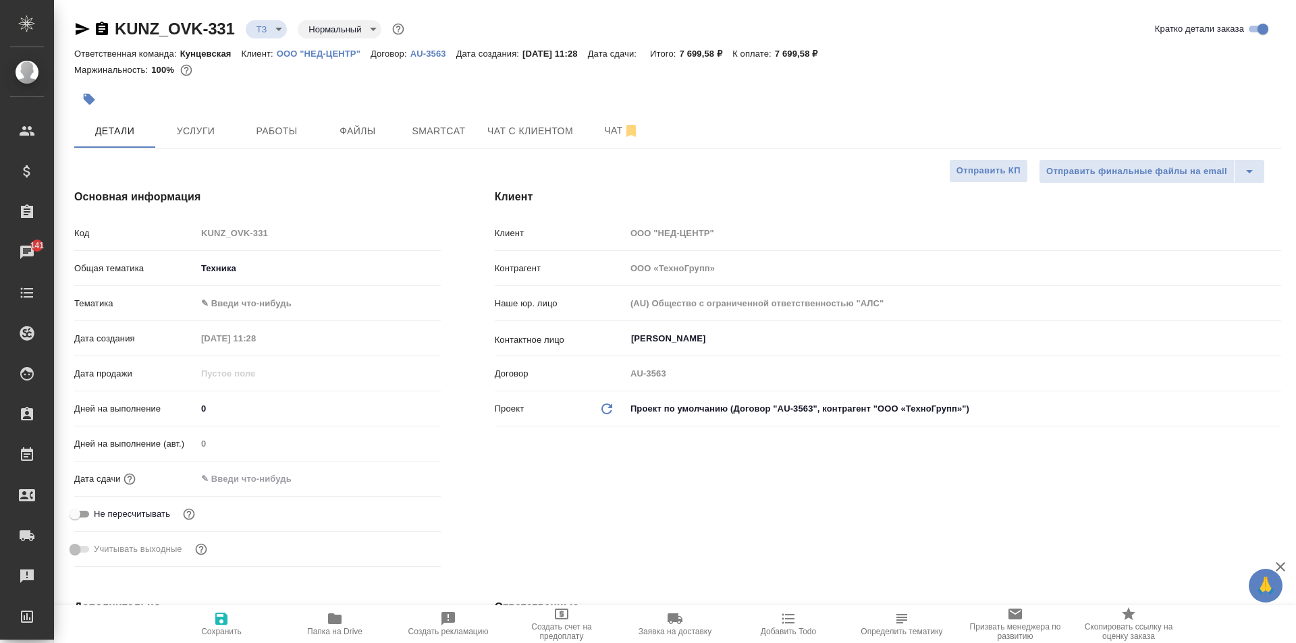
type textarea "x"
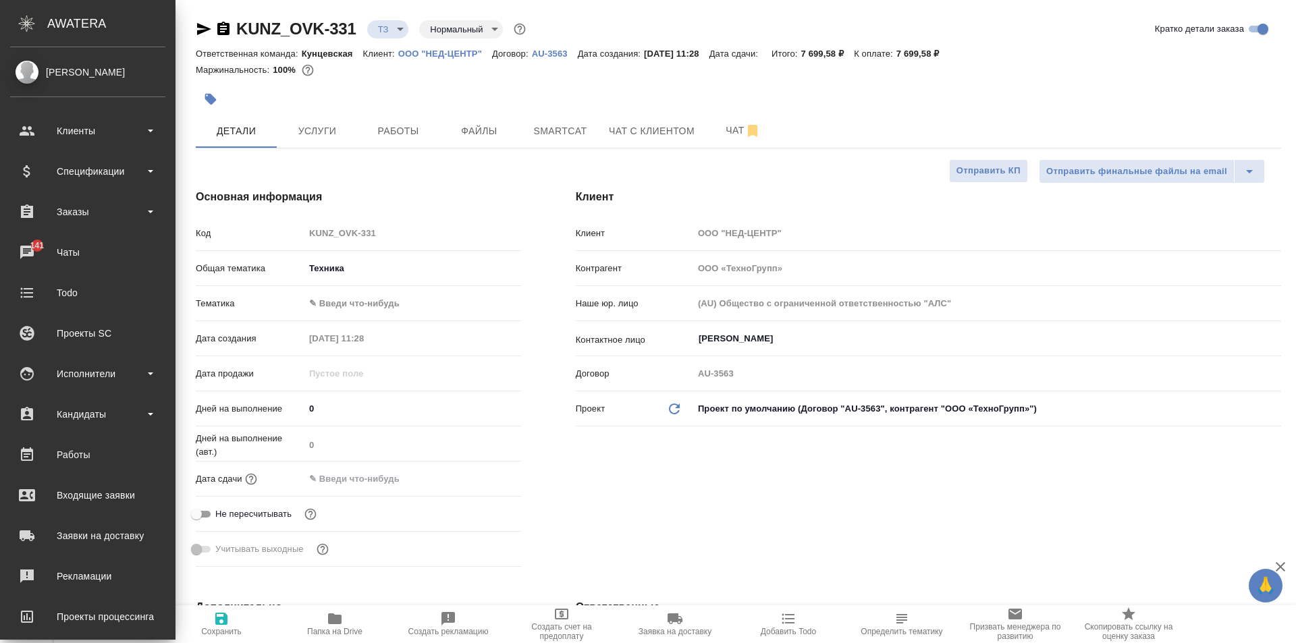
click at [66, 65] on div "[PERSON_NAME]" at bounding box center [87, 72] width 155 height 15
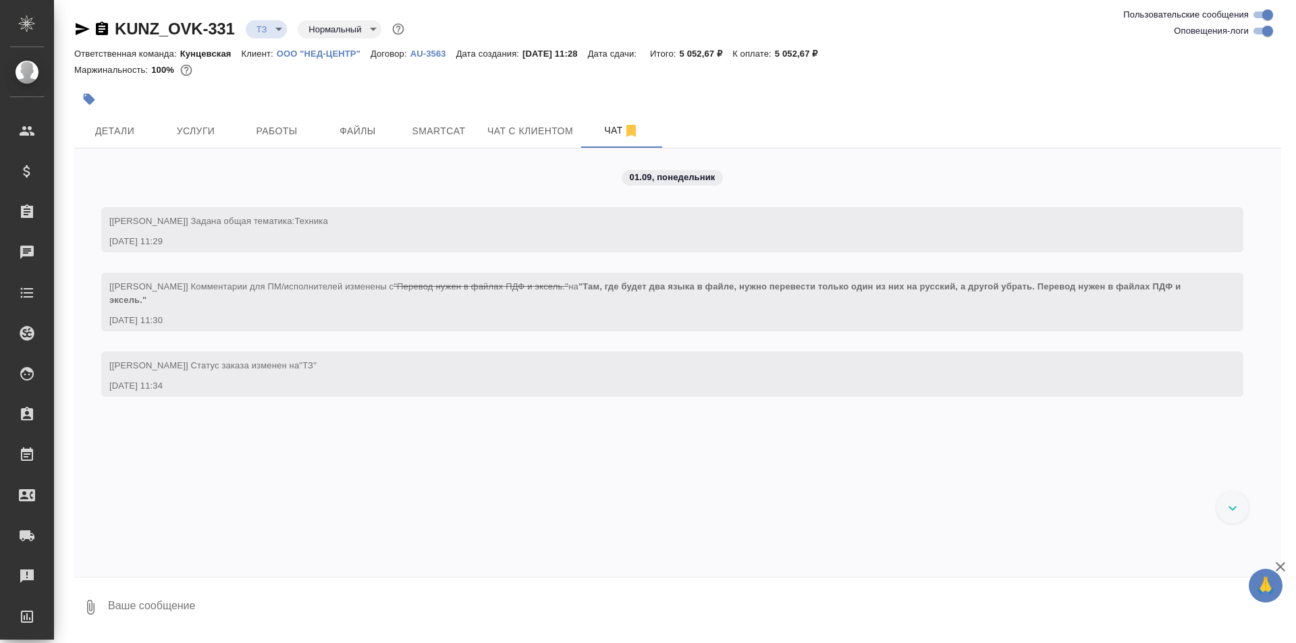
click at [314, 51] on p "ООО "НЕД-ЦЕНТР"" at bounding box center [324, 54] width 94 height 10
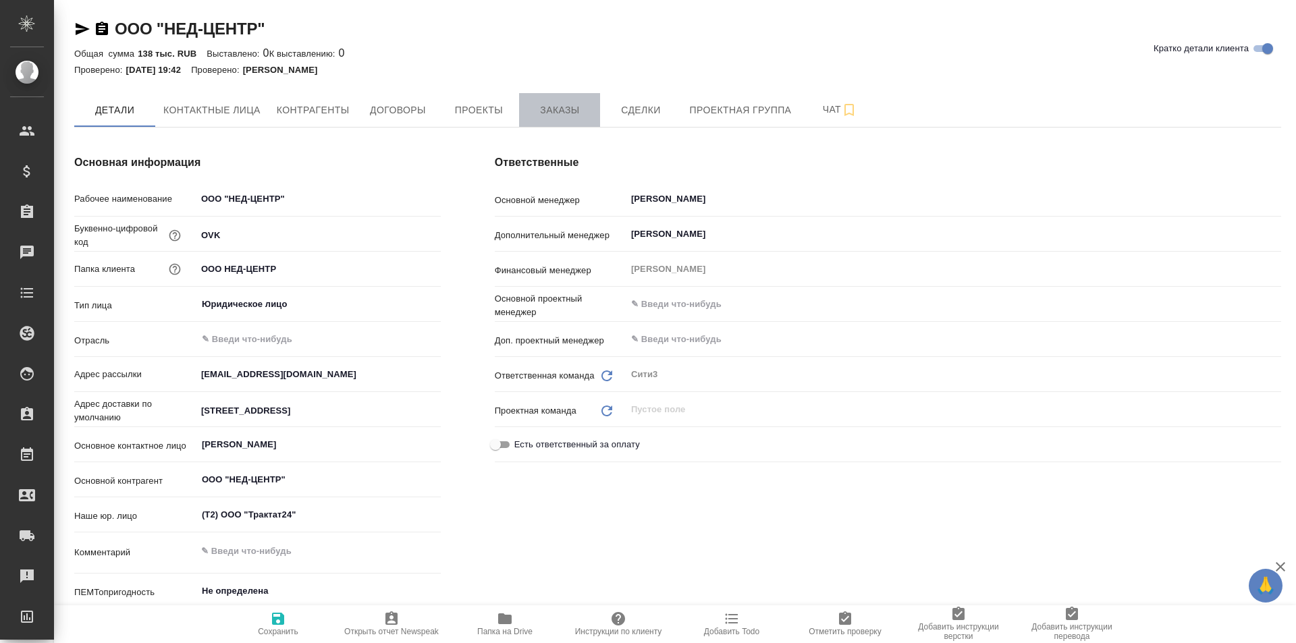
click at [562, 103] on span "Заказы" at bounding box center [559, 110] width 65 height 17
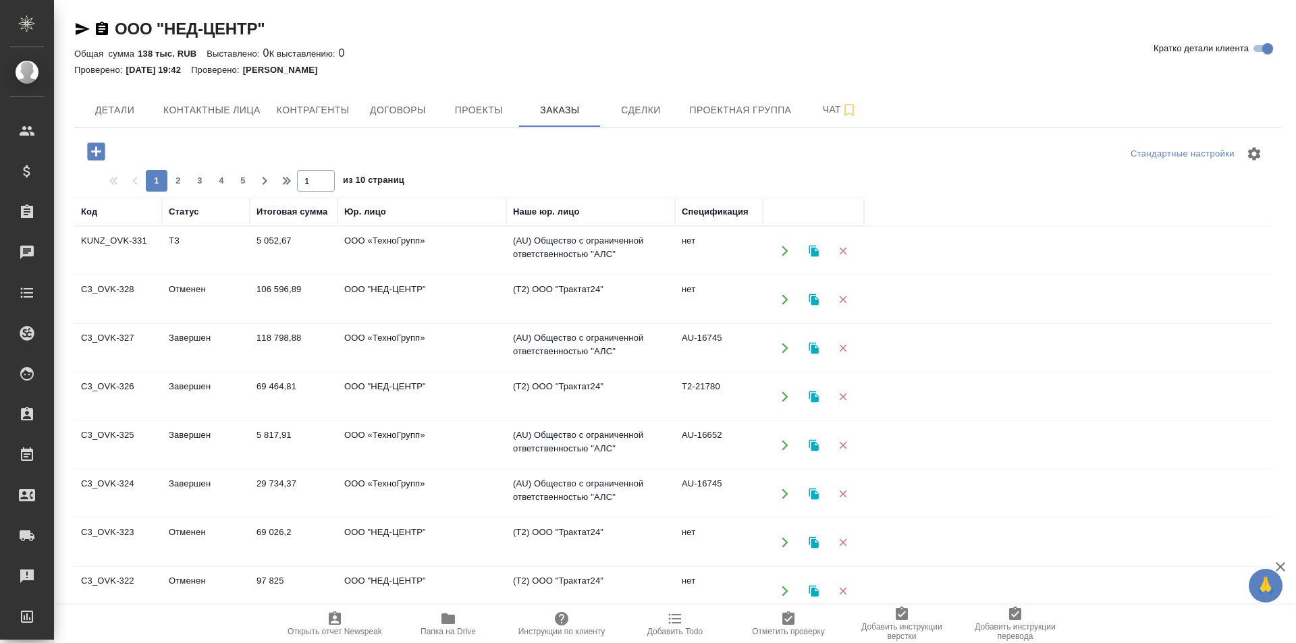
click at [393, 243] on td "ООО «ТехноГрупп»" at bounding box center [421, 250] width 169 height 47
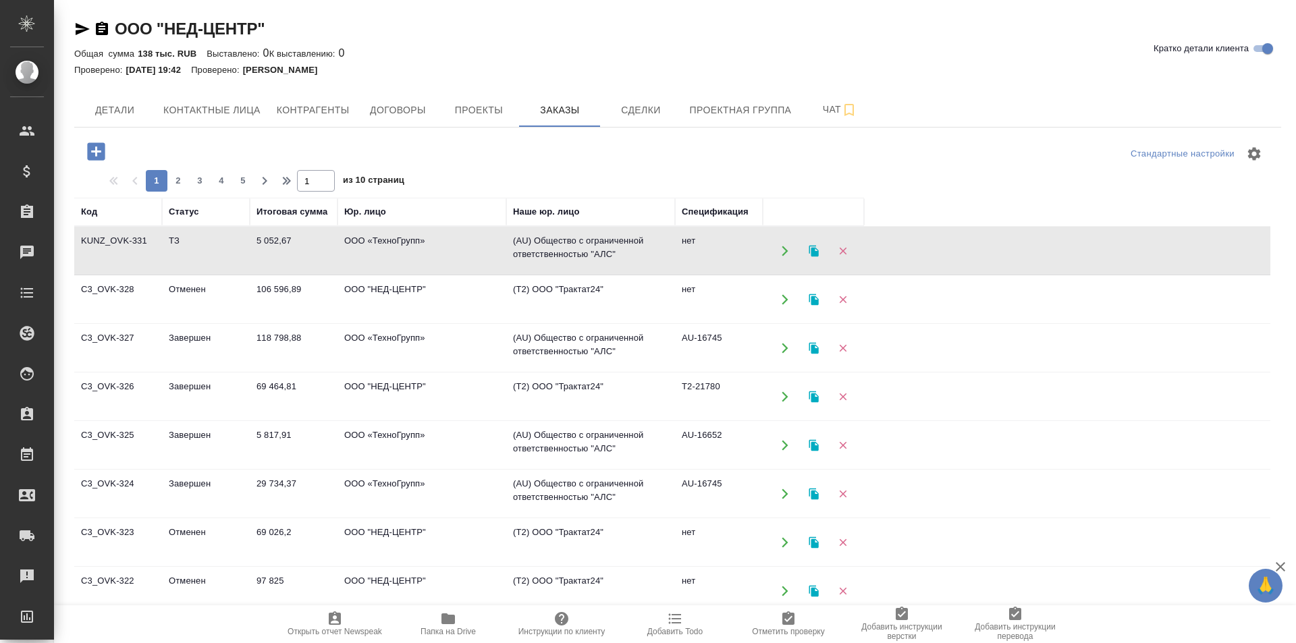
click at [393, 243] on td "ООО «ТехноГрупп»" at bounding box center [421, 250] width 169 height 47
click at [469, 302] on td "ООО "НЕД-ЦЕНТР"" at bounding box center [421, 299] width 169 height 47
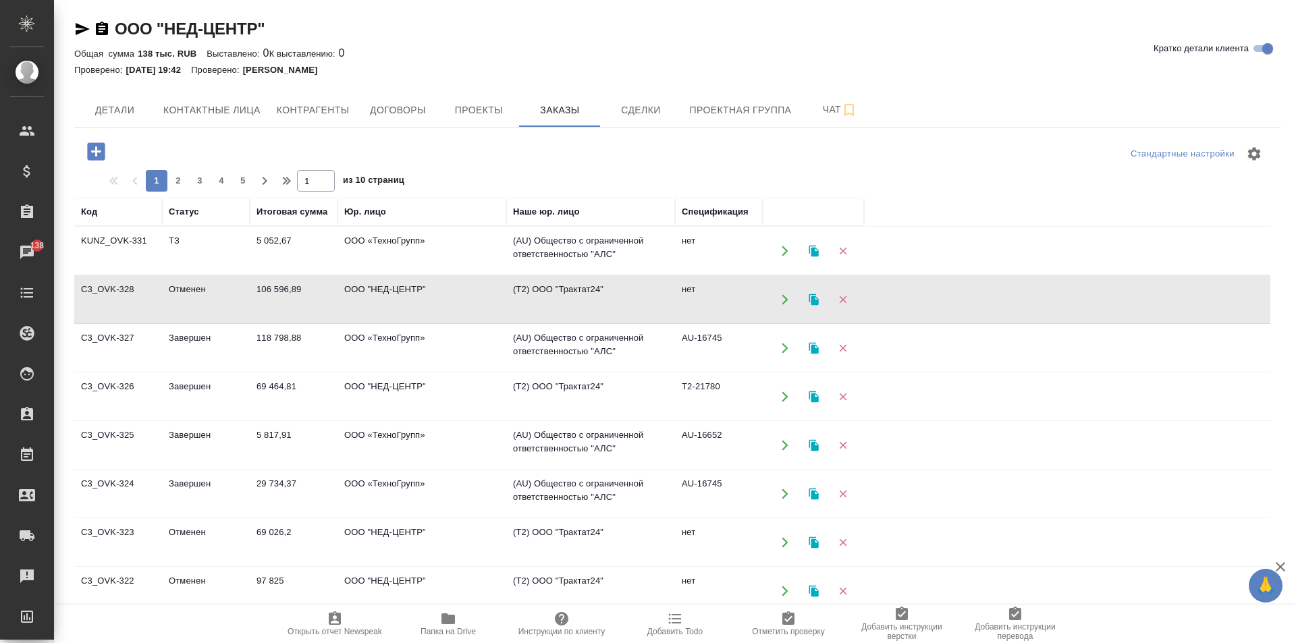
click at [460, 341] on td "ООО «ТехноГрупп»" at bounding box center [421, 348] width 169 height 47
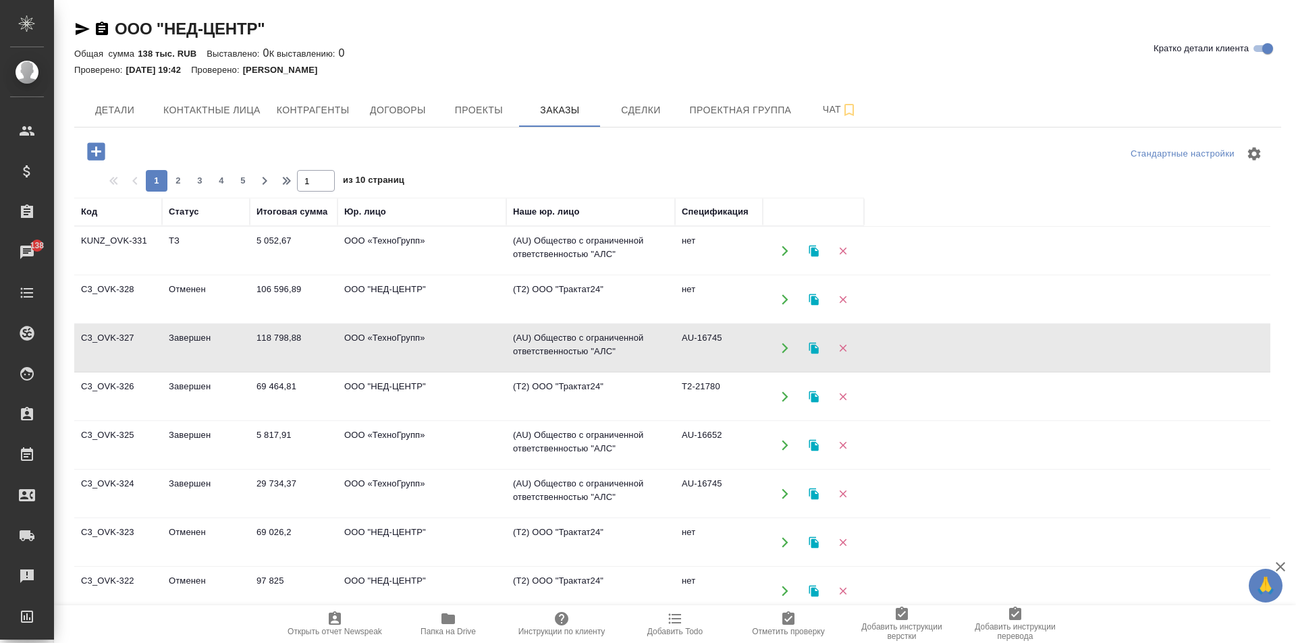
click at [460, 341] on td "ООО «ТехноГрупп»" at bounding box center [421, 348] width 169 height 47
click at [387, 400] on td "ООО "НЕД-ЦЕНТР"" at bounding box center [421, 396] width 169 height 47
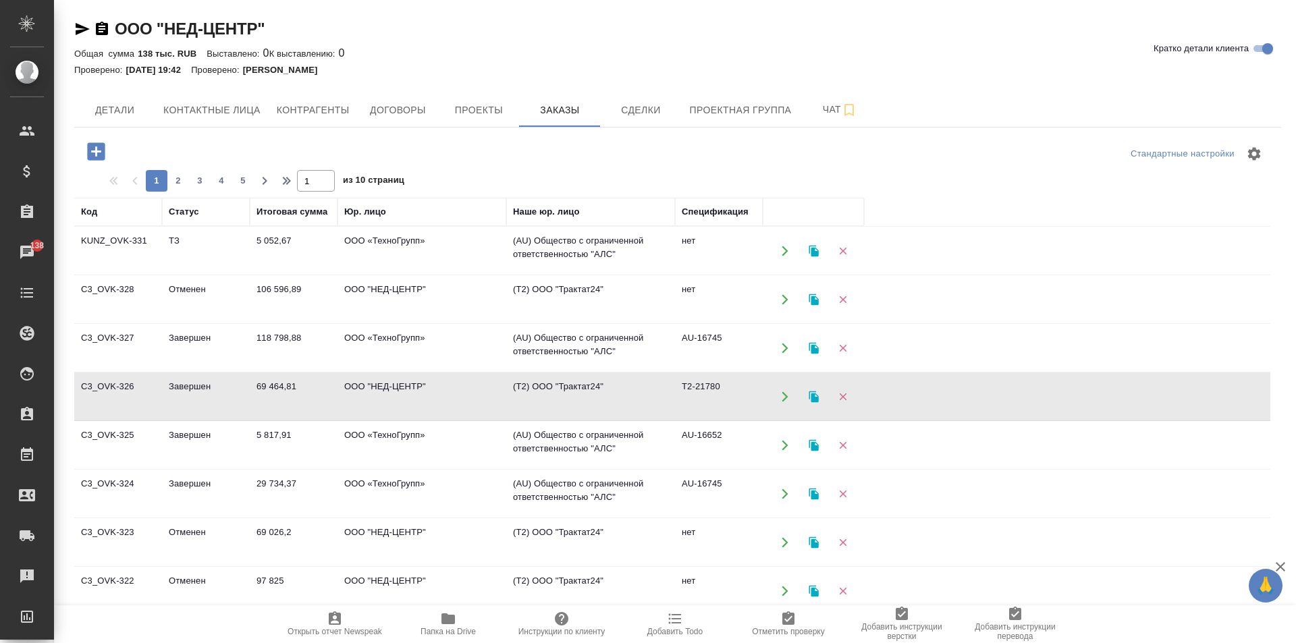
click at [387, 400] on td "ООО "НЕД-ЦЕНТР"" at bounding box center [421, 396] width 169 height 47
click at [231, 444] on td "Завершен" at bounding box center [206, 445] width 88 height 47
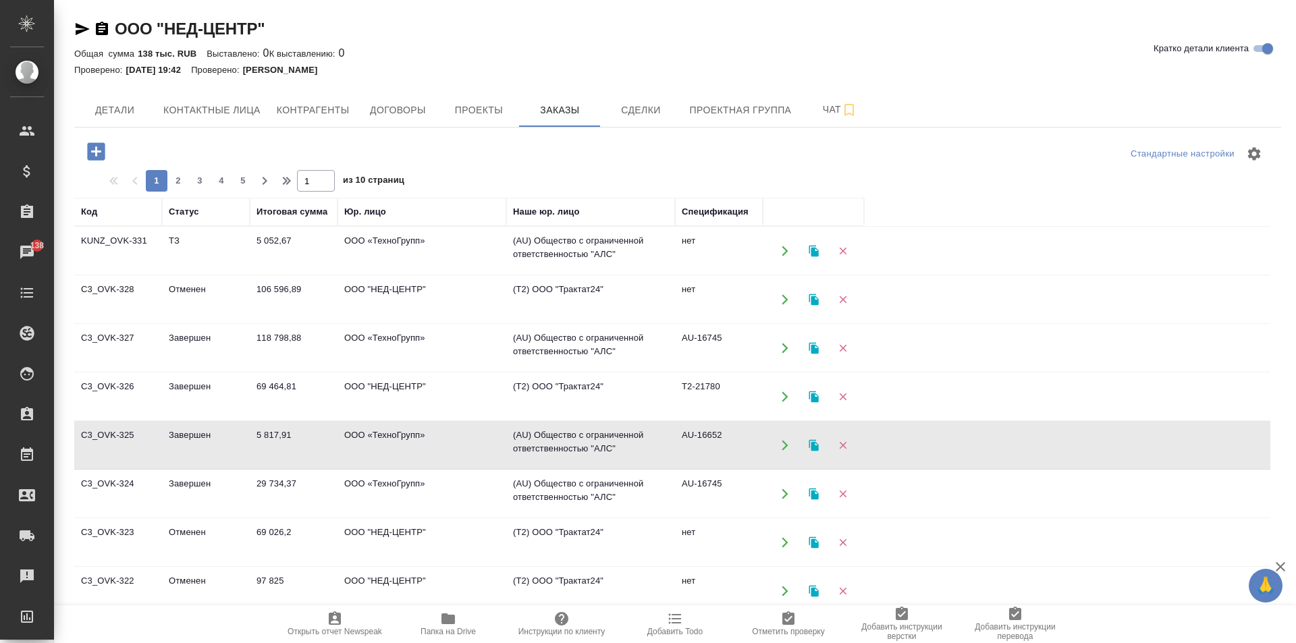
click at [231, 444] on td "Завершен" at bounding box center [206, 445] width 88 height 47
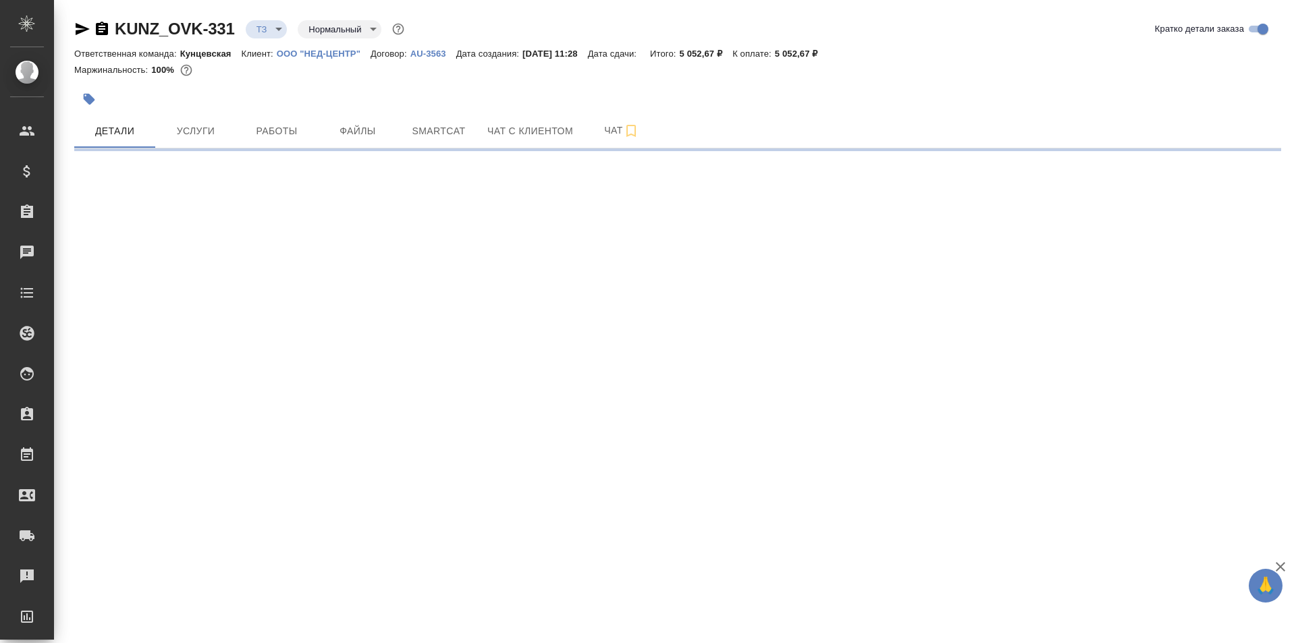
select select "RU"
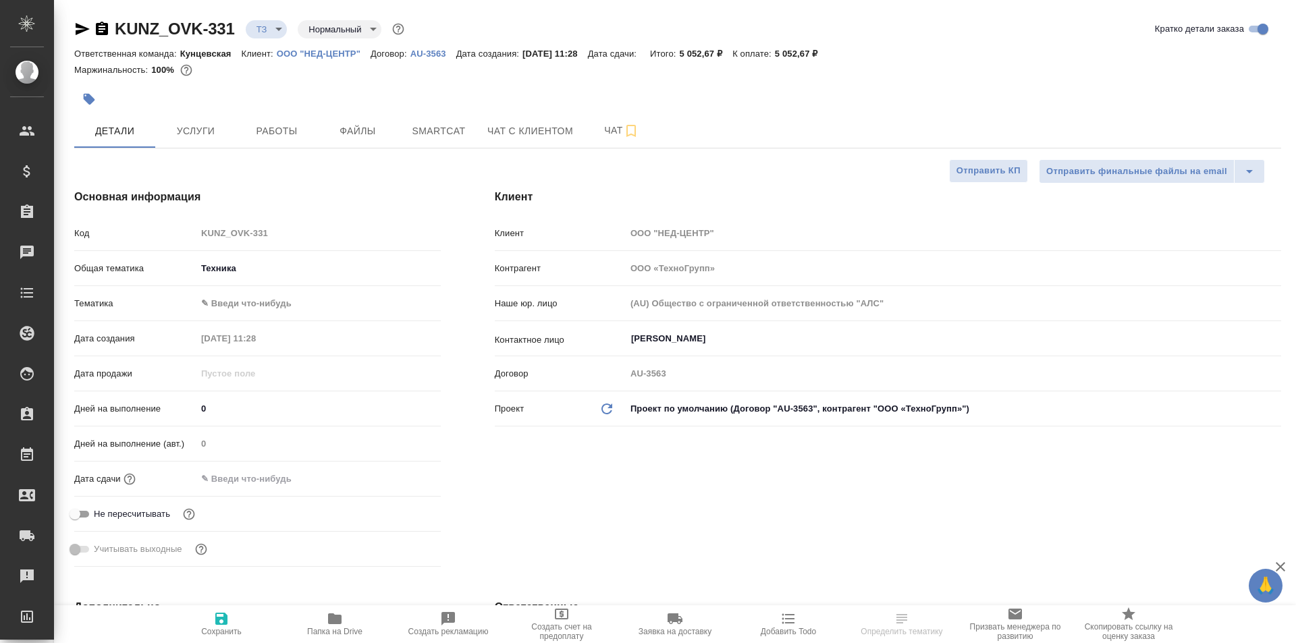
type textarea "x"
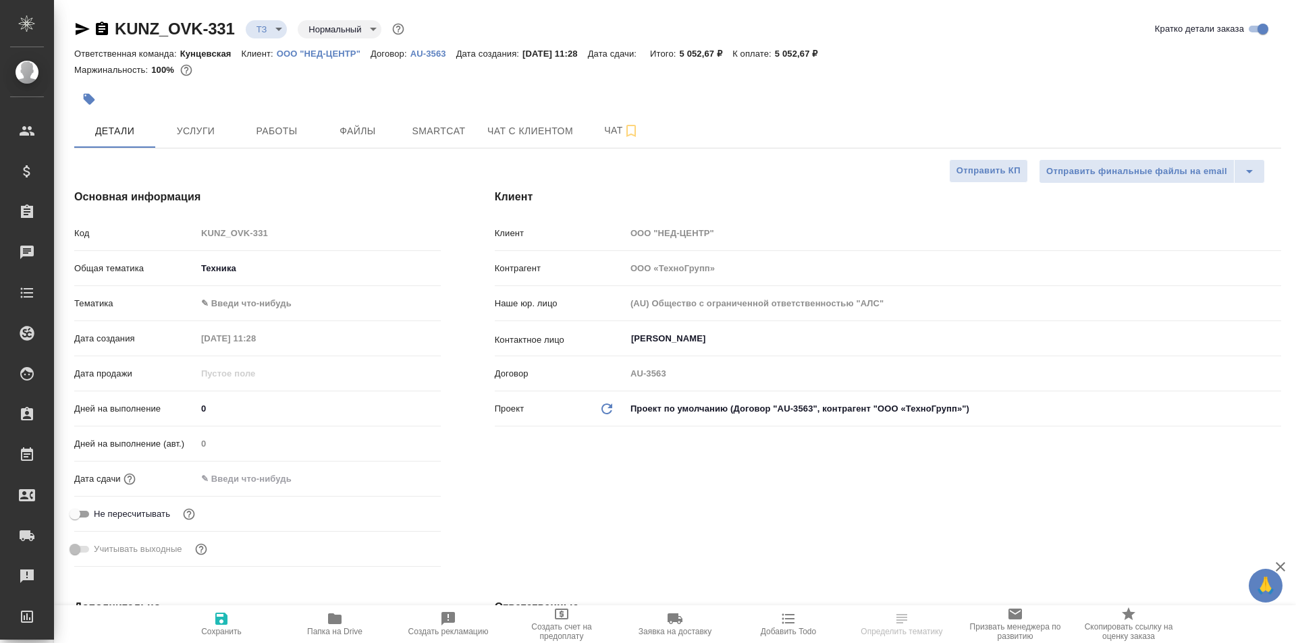
type textarea "x"
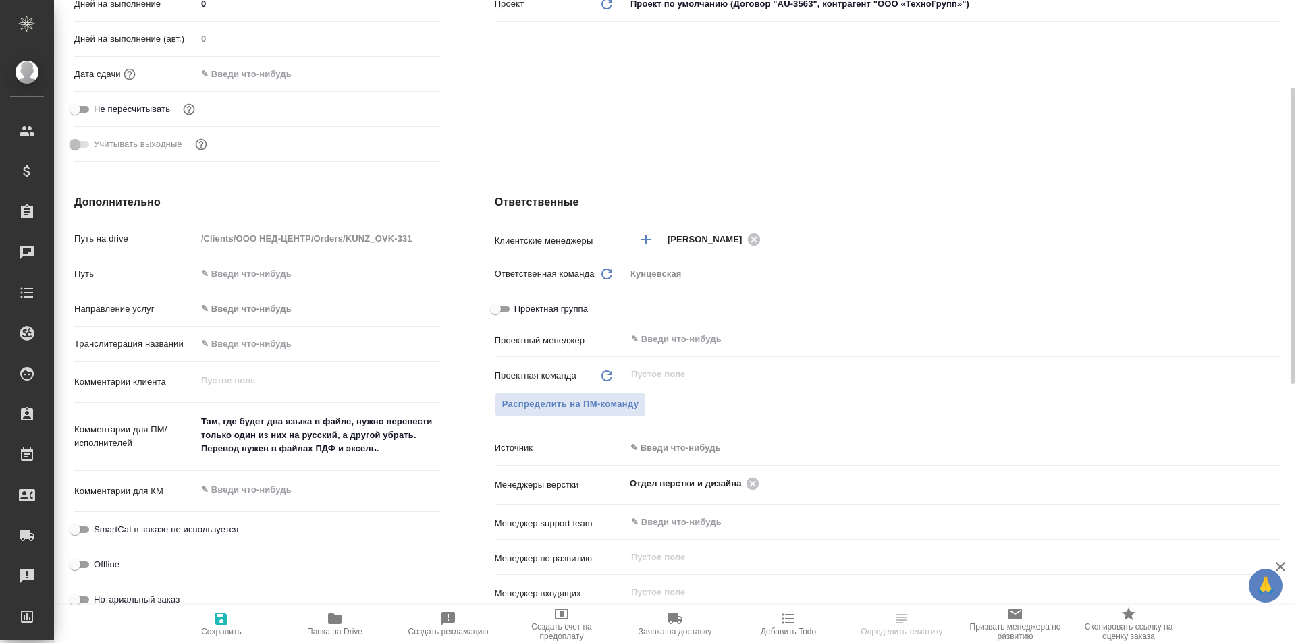
scroll to position [270, 0]
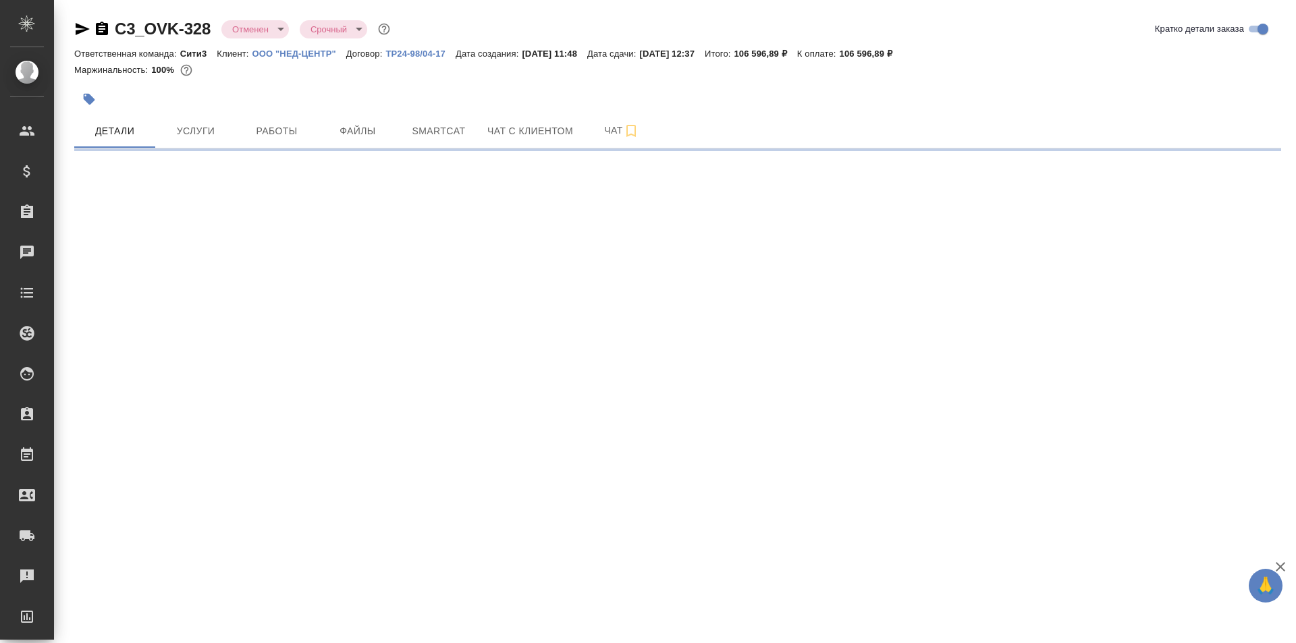
select select "RU"
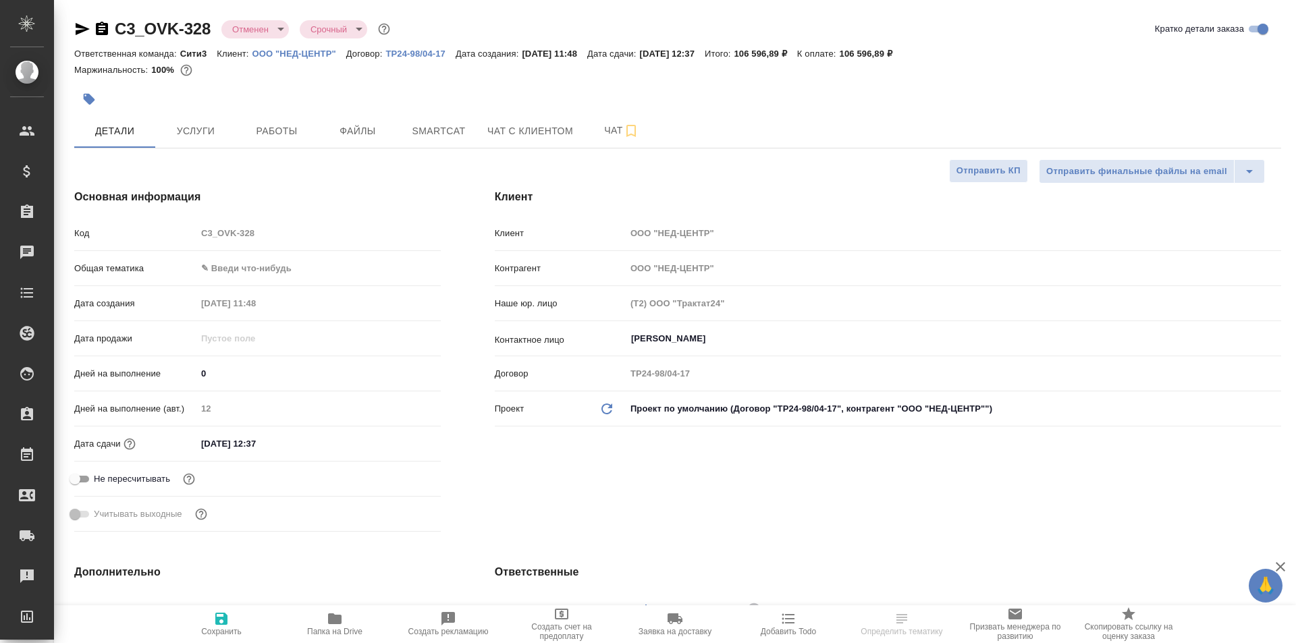
type textarea "x"
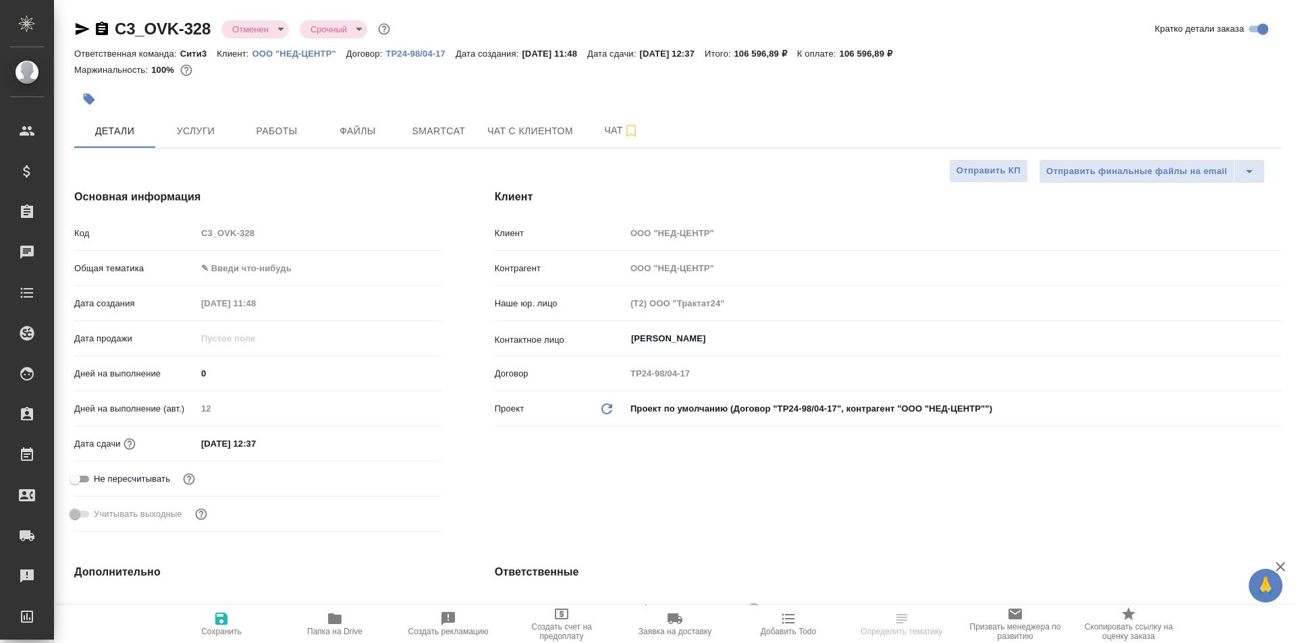
type textarea "x"
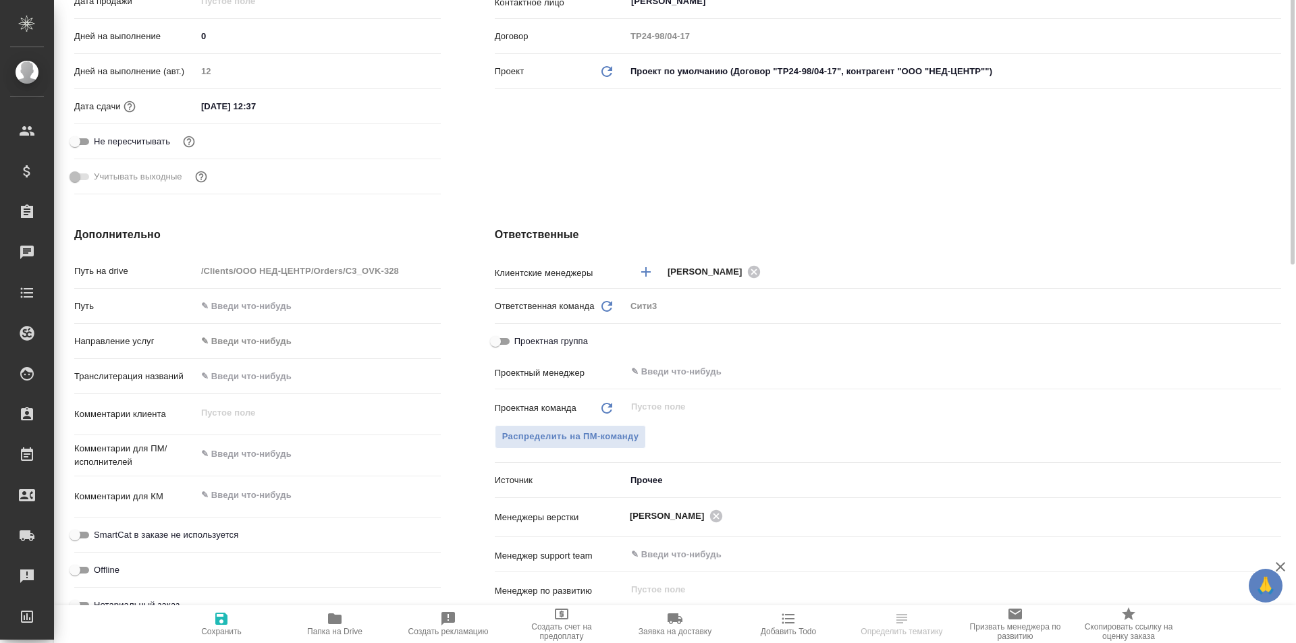
scroll to position [202, 0]
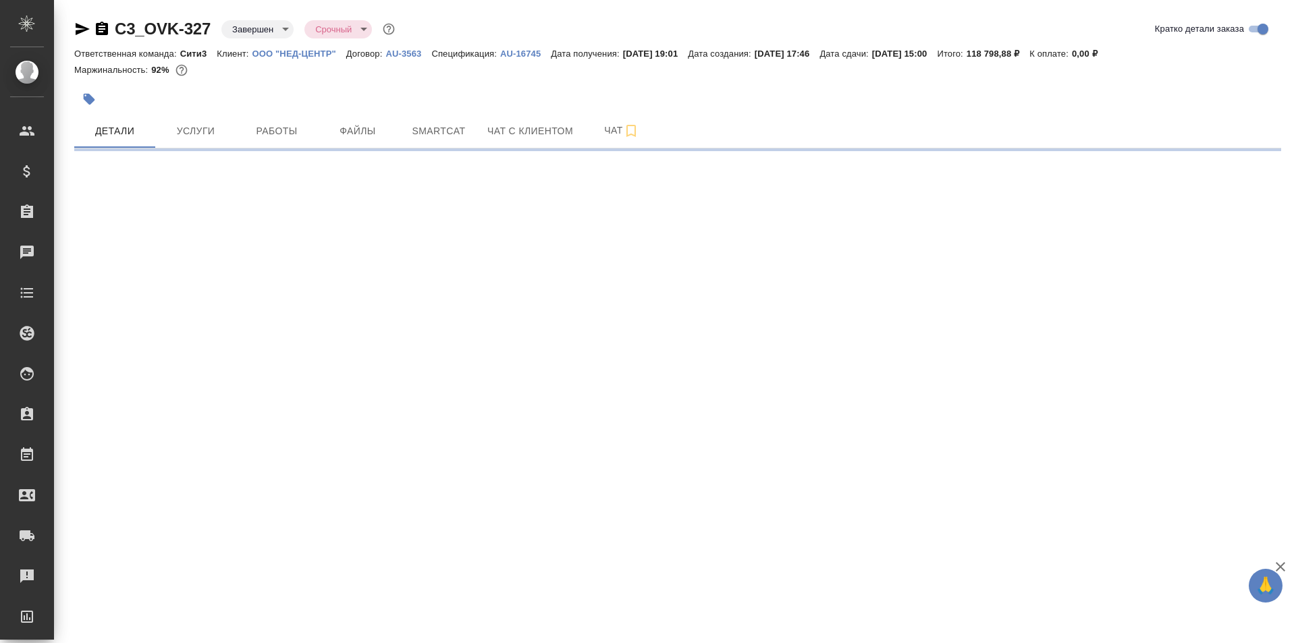
select select "RU"
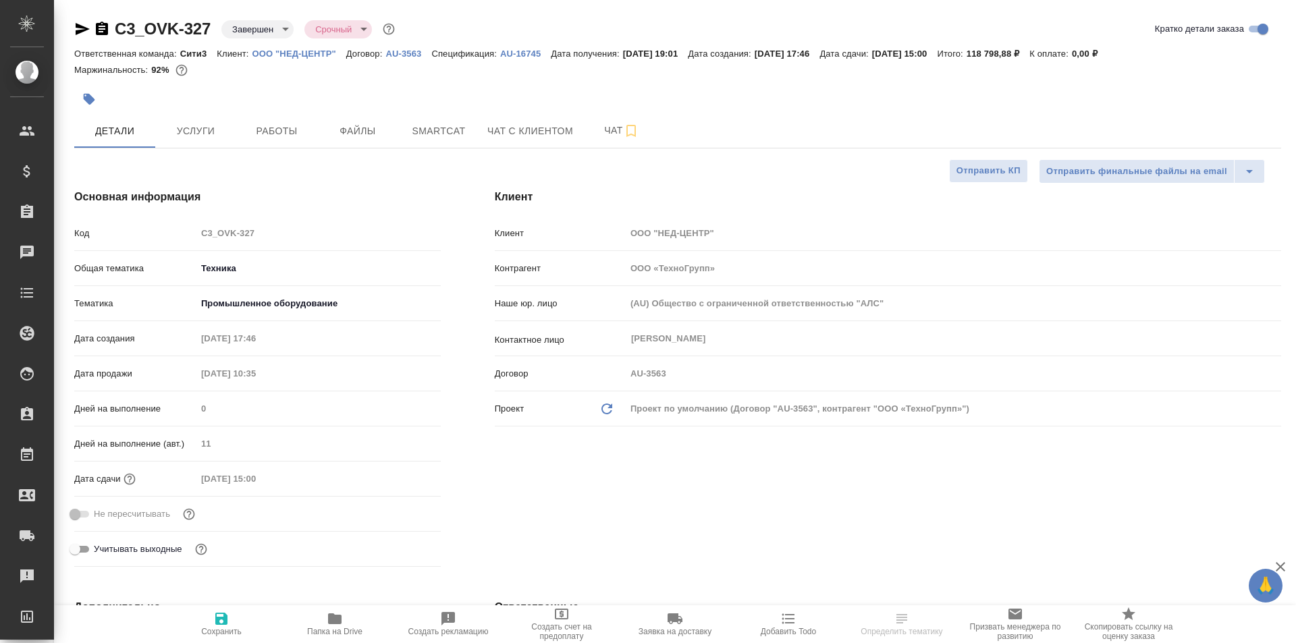
type textarea "x"
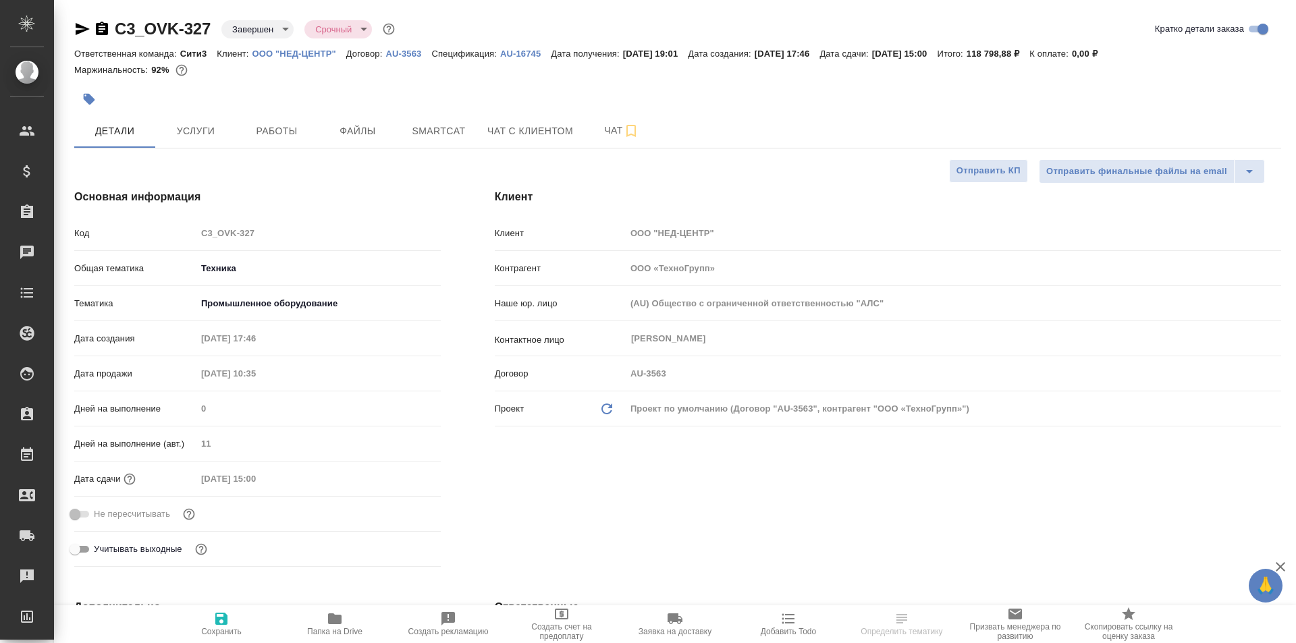
type textarea "x"
click at [220, 124] on span "Услуги" at bounding box center [195, 131] width 65 height 17
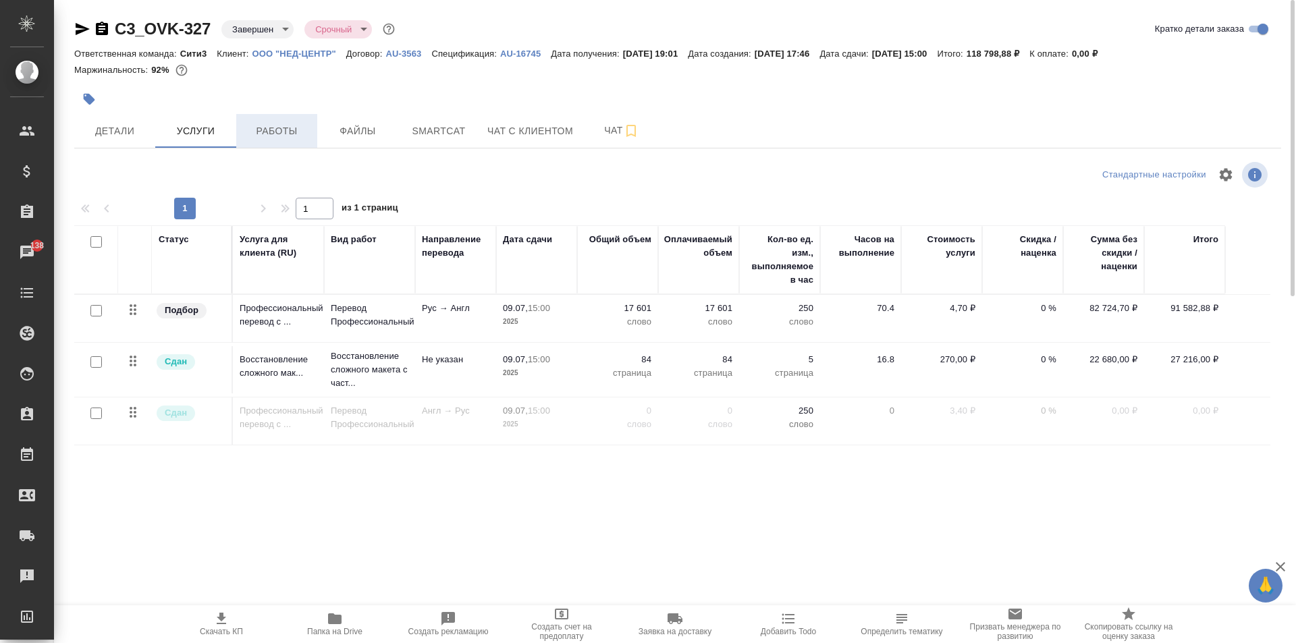
click at [298, 128] on span "Работы" at bounding box center [276, 131] width 65 height 17
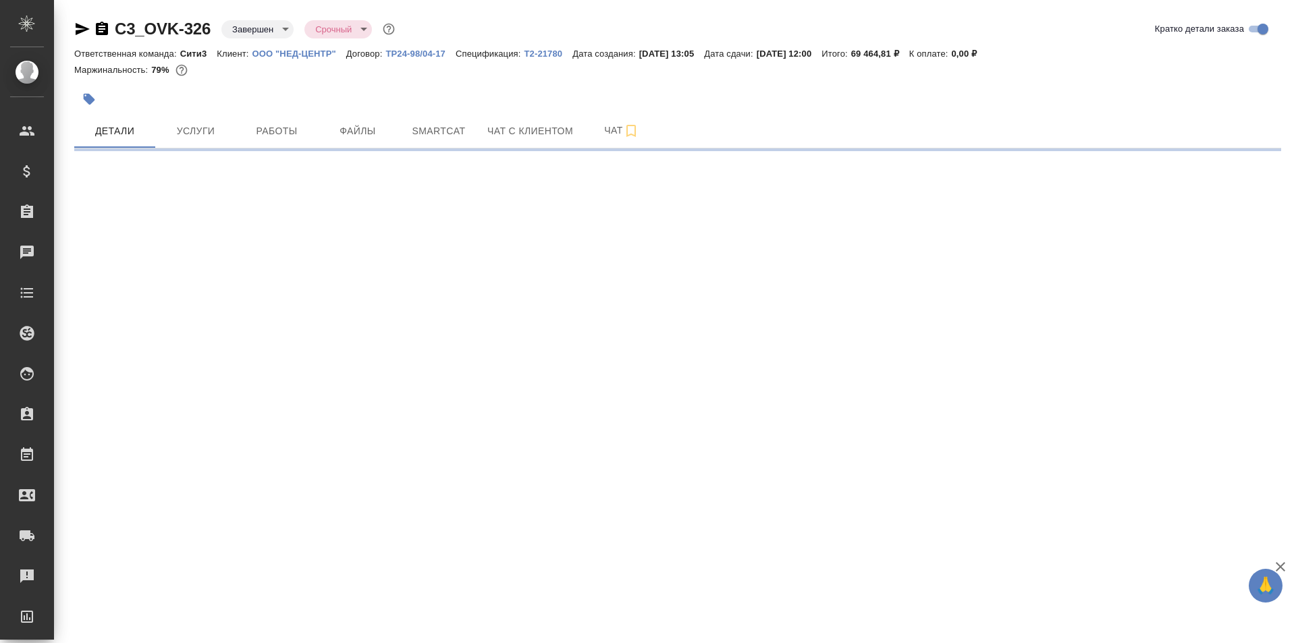
select select "RU"
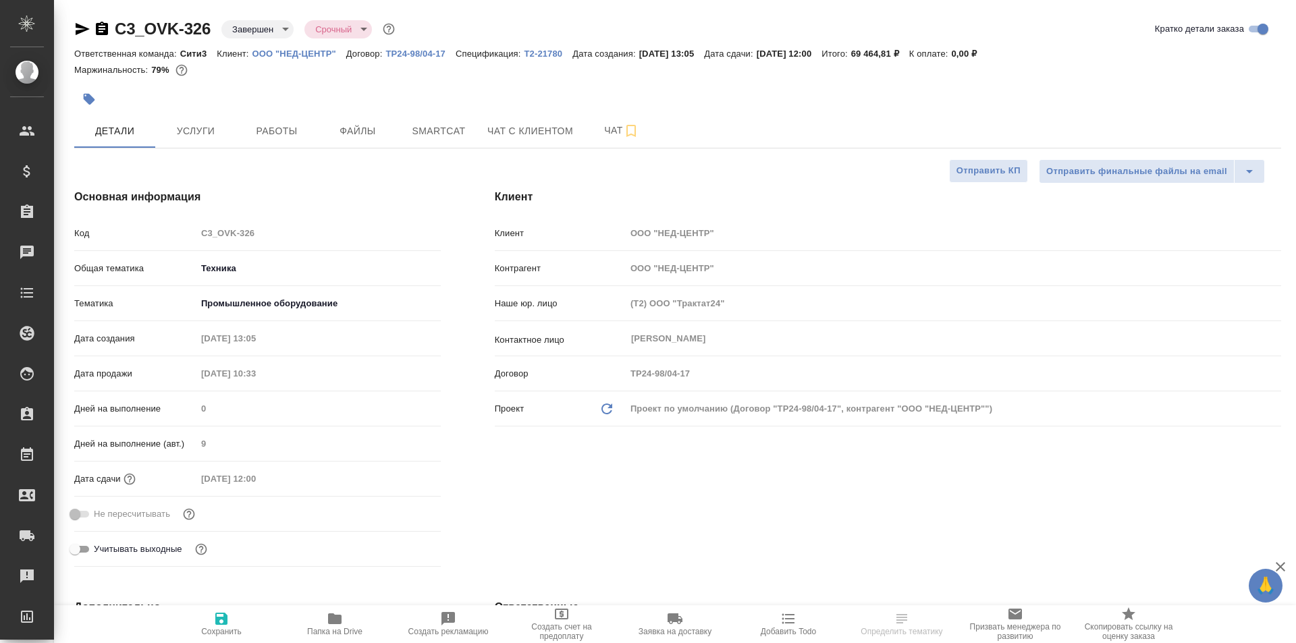
type textarea "x"
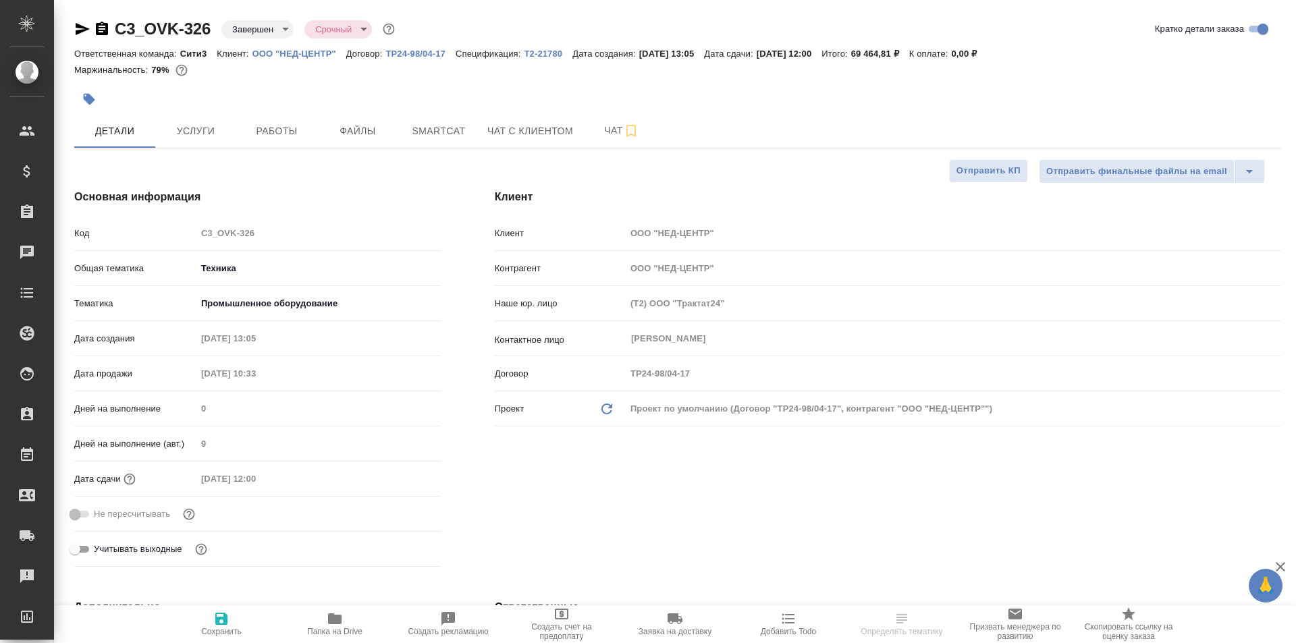
type textarea "x"
click at [199, 127] on span "Услуги" at bounding box center [195, 131] width 65 height 17
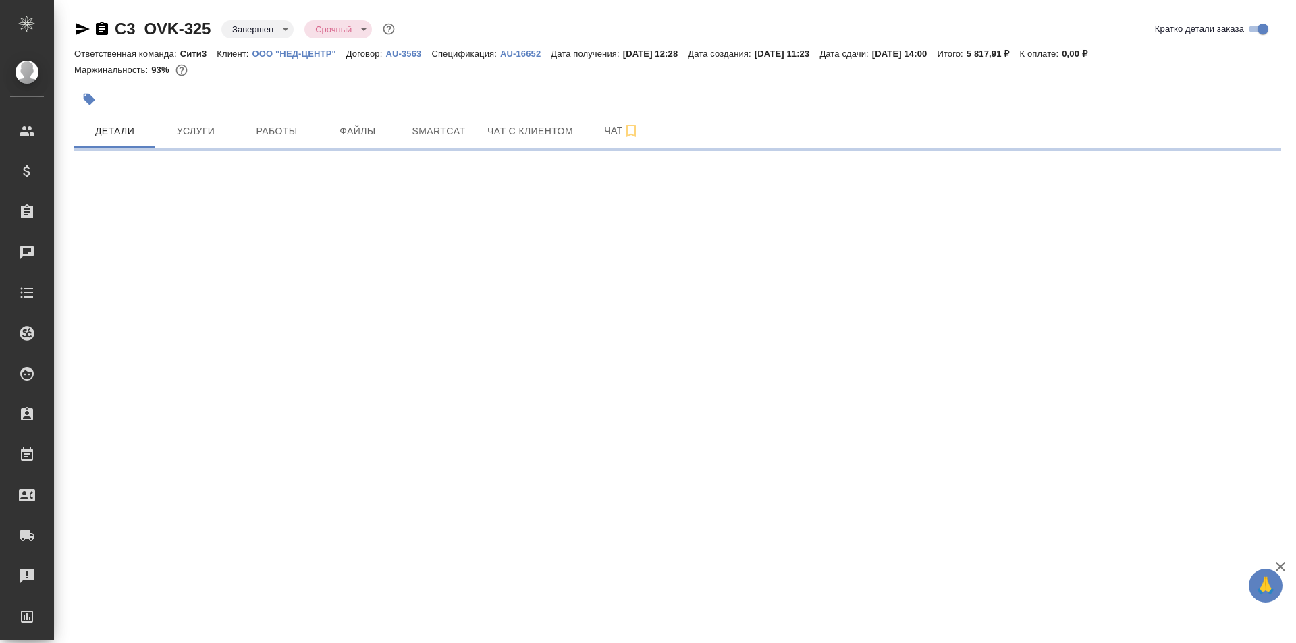
select select "RU"
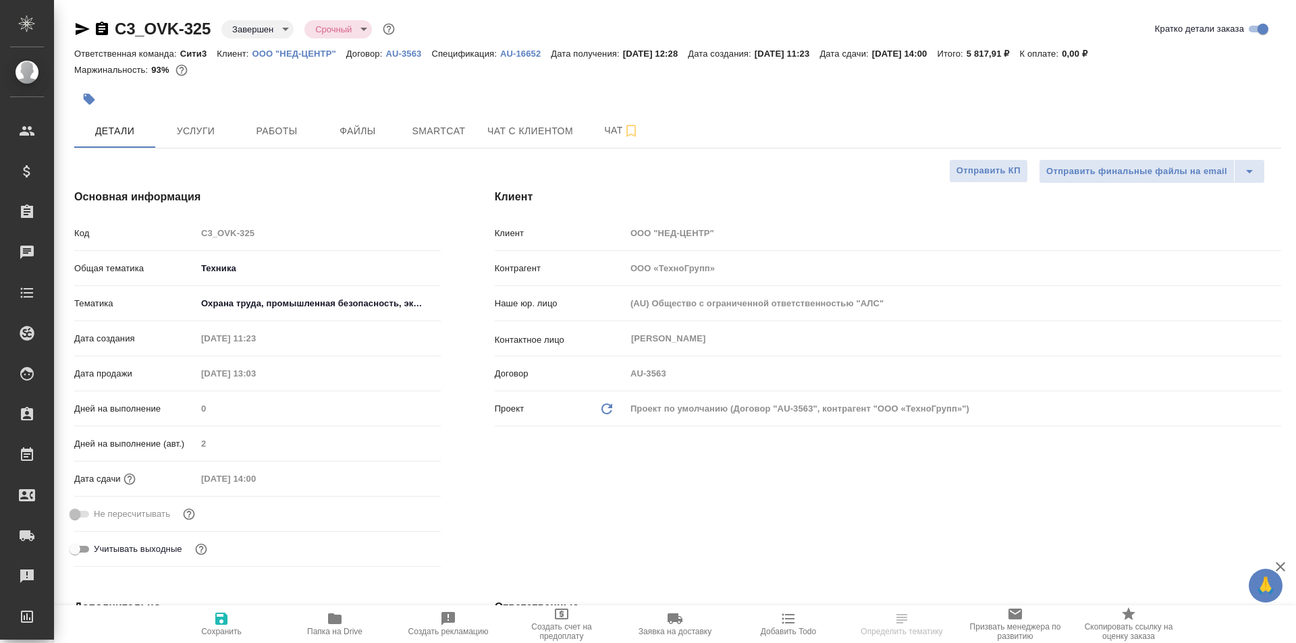
type textarea "x"
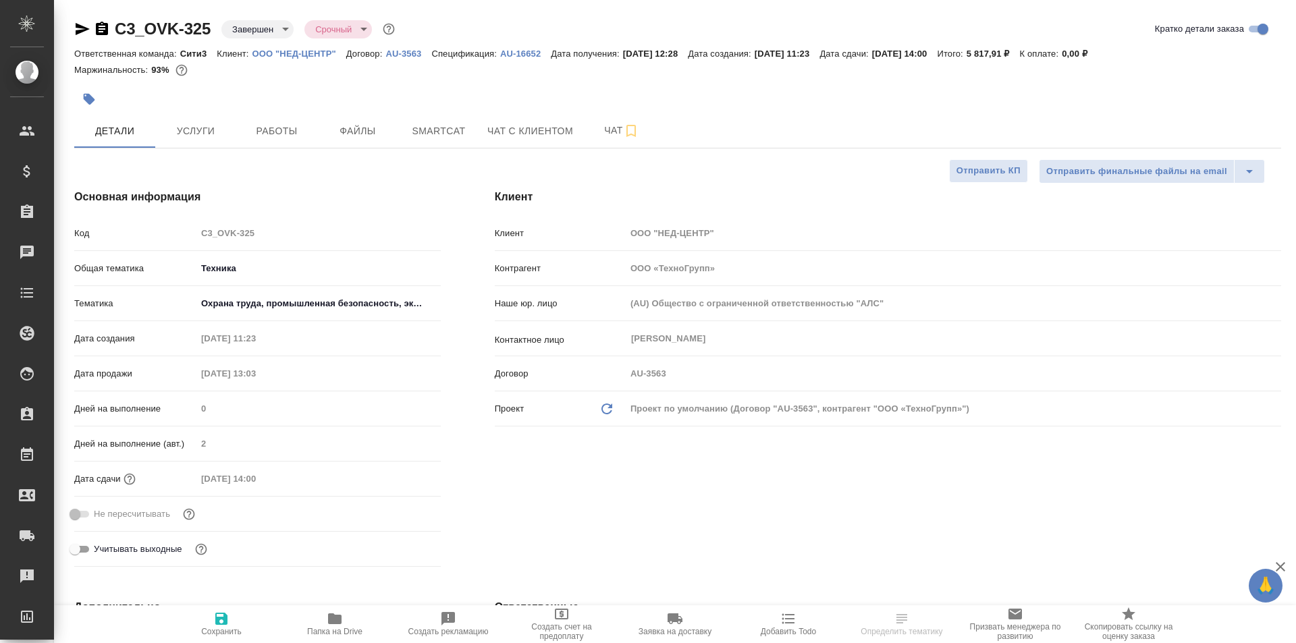
type textarea "x"
click at [223, 124] on span "Услуги" at bounding box center [195, 131] width 65 height 17
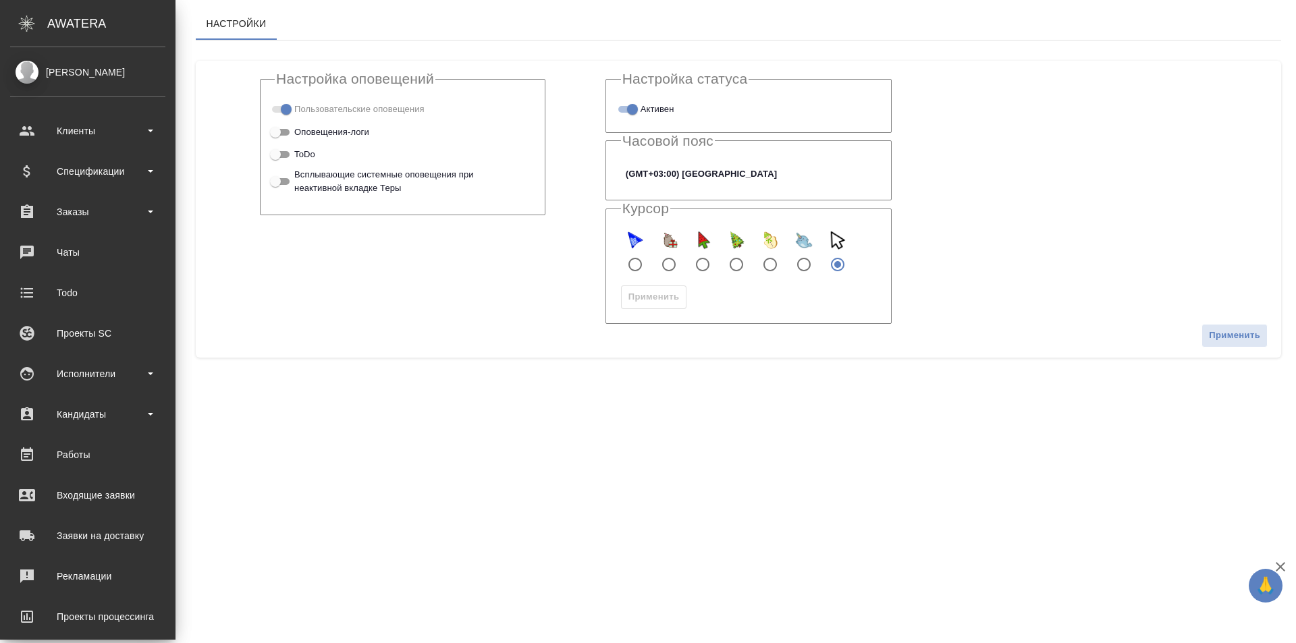
click at [39, 33] on div ".cls-1 fill:#fff; AWATERA" at bounding box center [87, 23] width 175 height 47
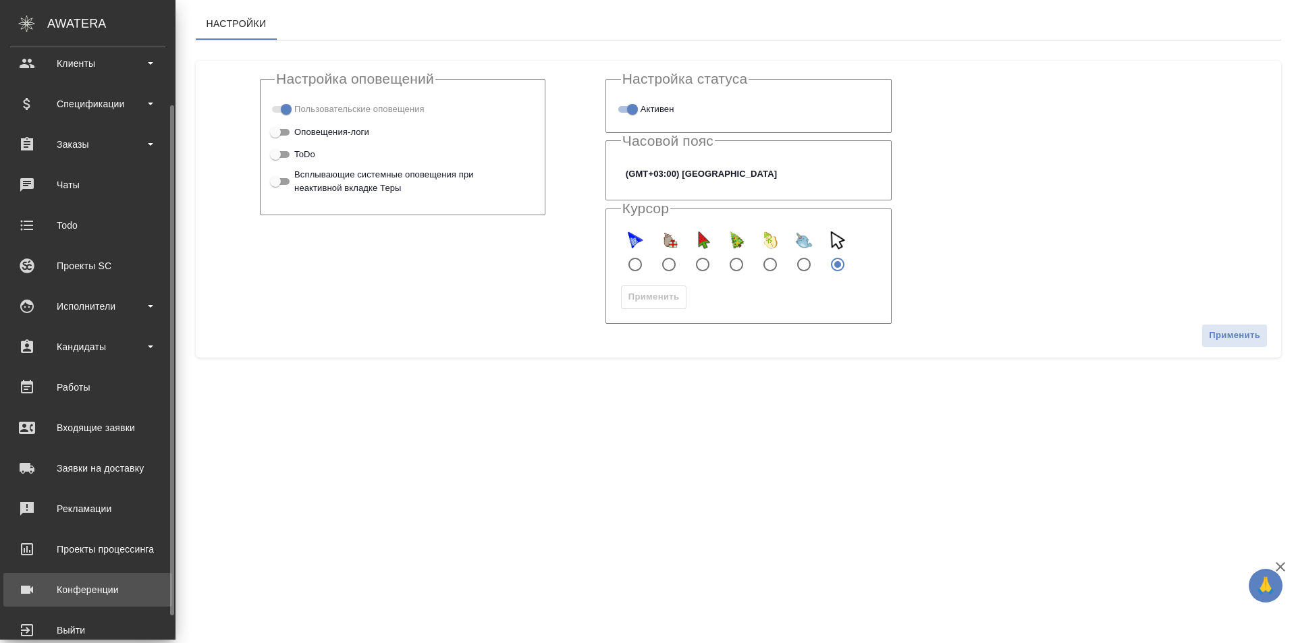
scroll to position [95, 0]
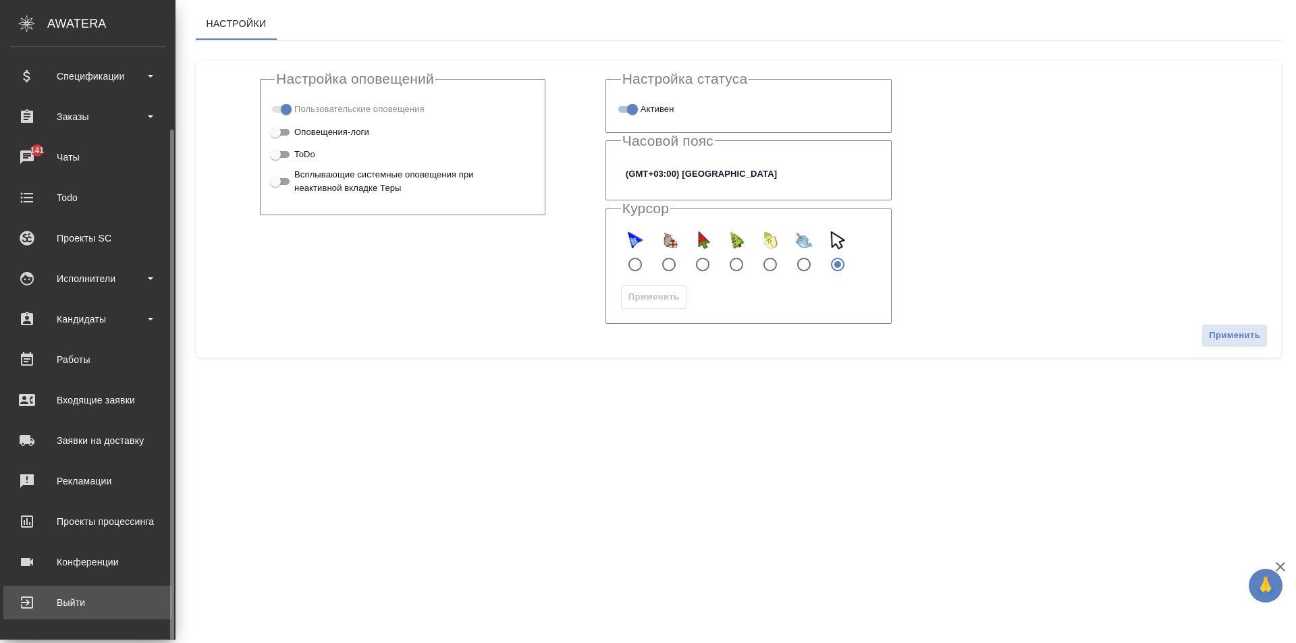
click at [58, 595] on div "Выйти" at bounding box center [87, 603] width 155 height 20
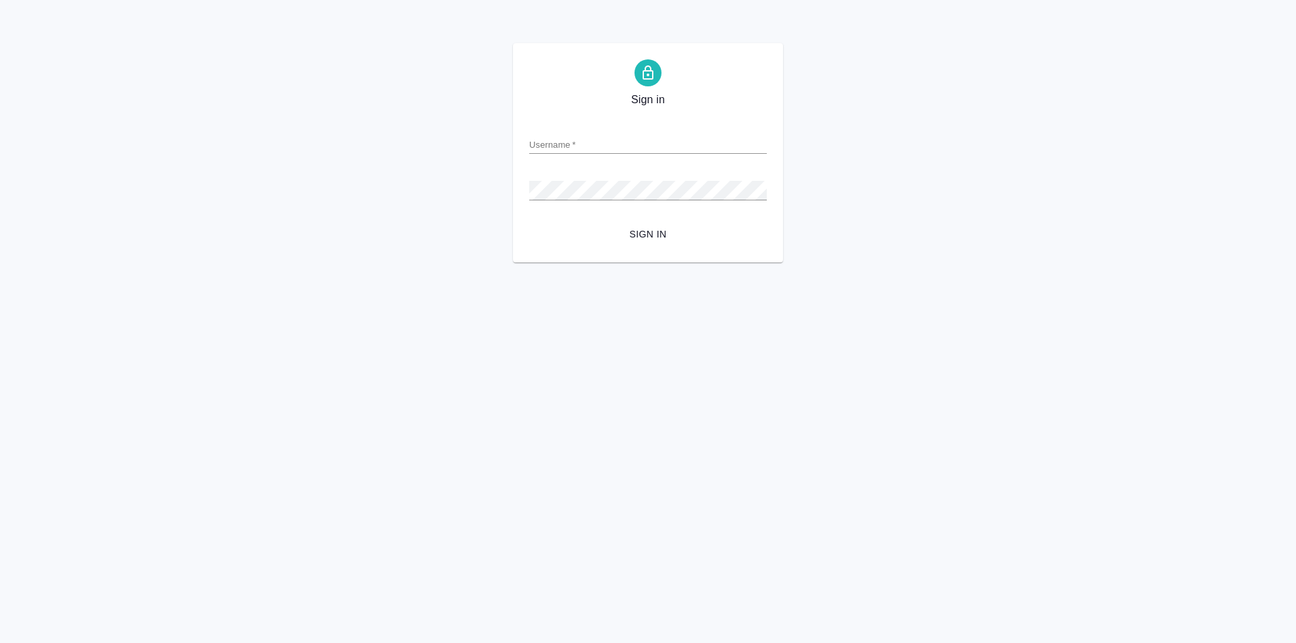
click at [577, 151] on input "Username   *" at bounding box center [648, 144] width 238 height 19
type input "a.moskalets@awatera.com"
click at [657, 232] on span "Sign in" at bounding box center [648, 234] width 216 height 17
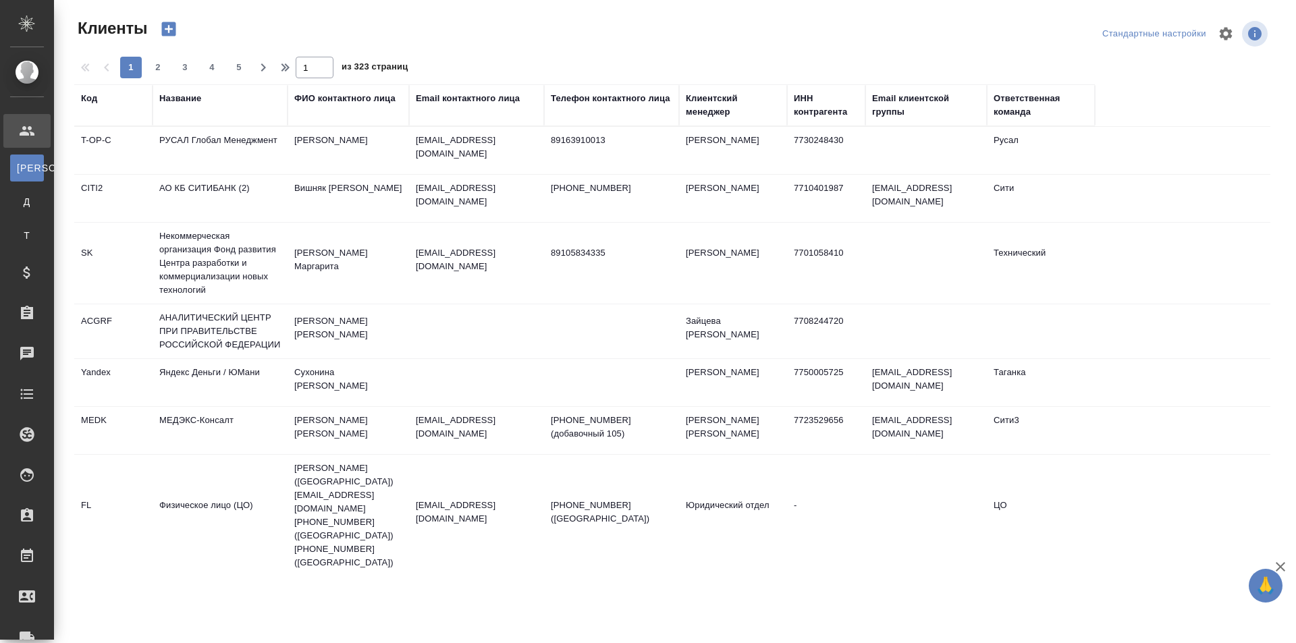
select select "RU"
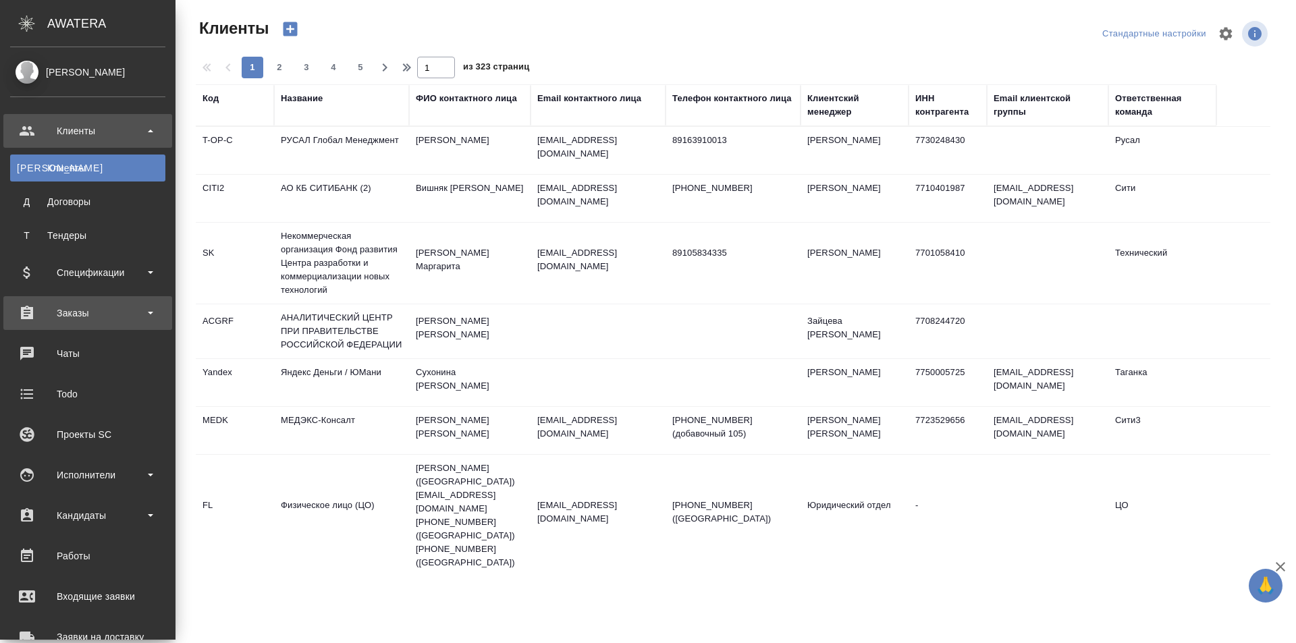
click at [76, 302] on div "Заказы" at bounding box center [87, 313] width 169 height 34
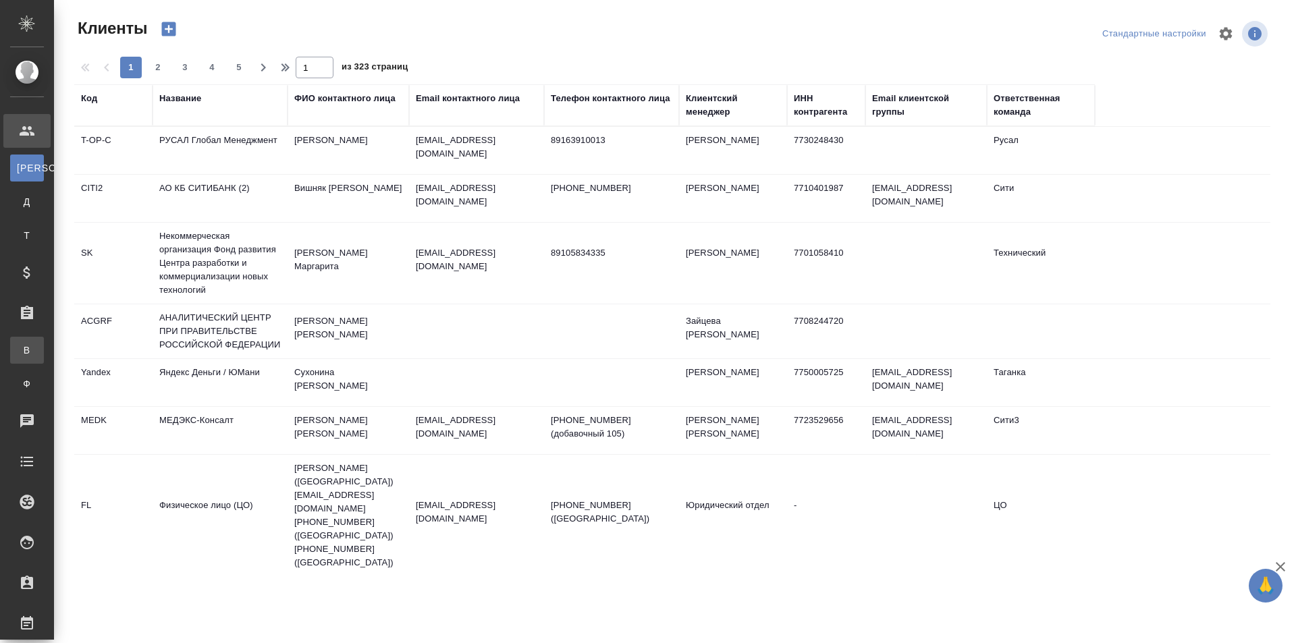
click at [20, 350] on div "Все заказы" at bounding box center [10, 350] width 20 height 13
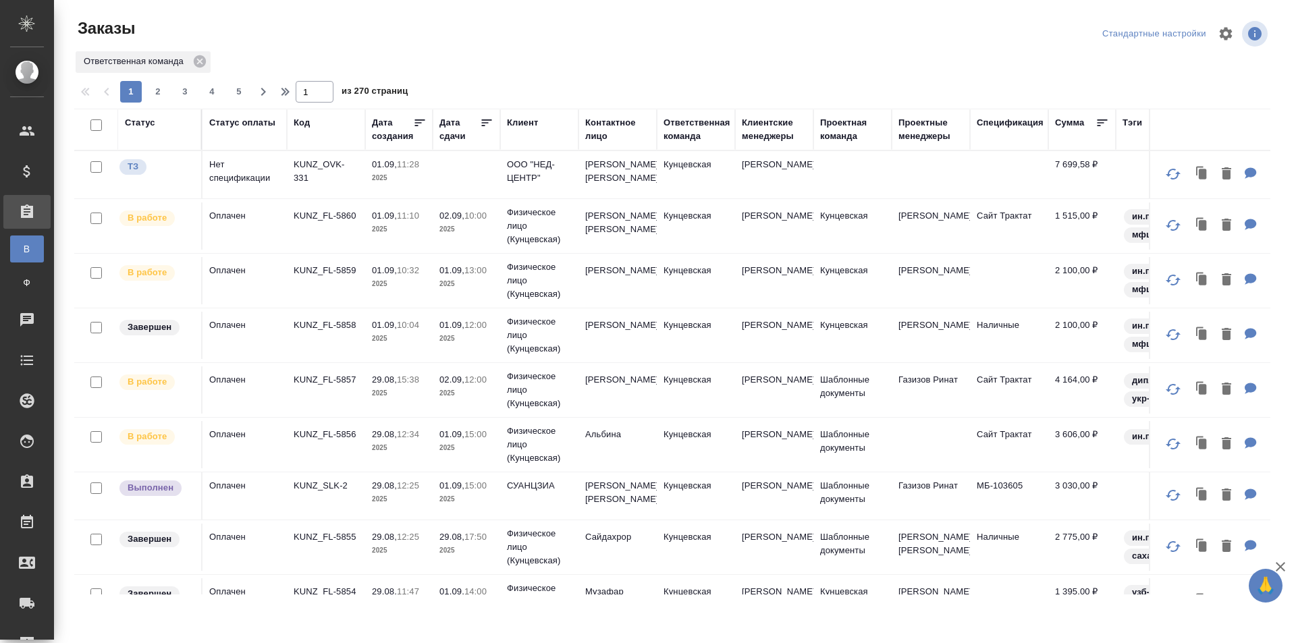
click at [458, 186] on td at bounding box center [466, 174] width 67 height 47
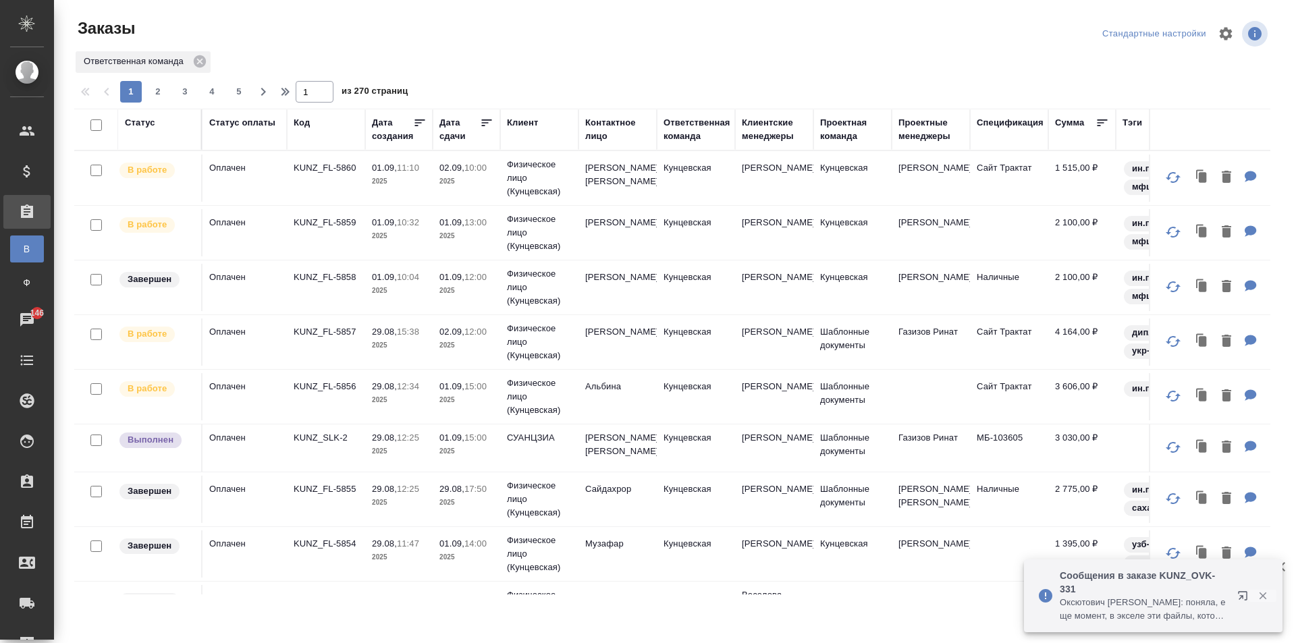
click at [1267, 595] on icon "button" at bounding box center [1263, 596] width 12 height 12
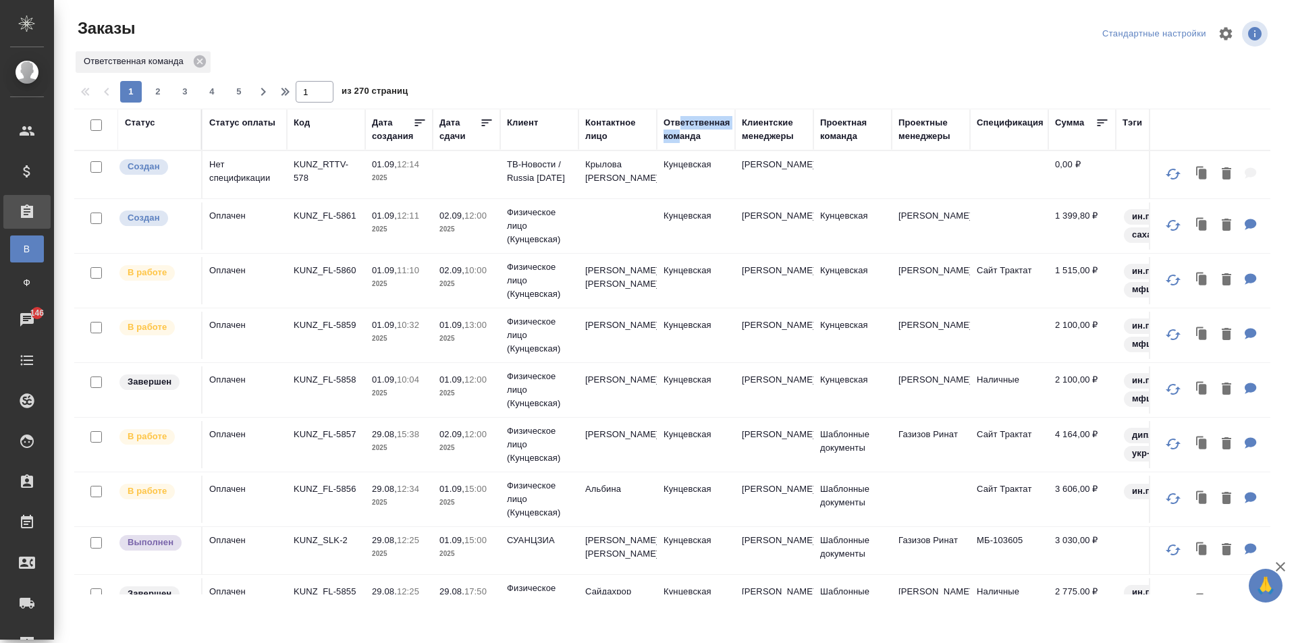
click at [680, 130] on div "Ответственная команда" at bounding box center [696, 129] width 67 height 27
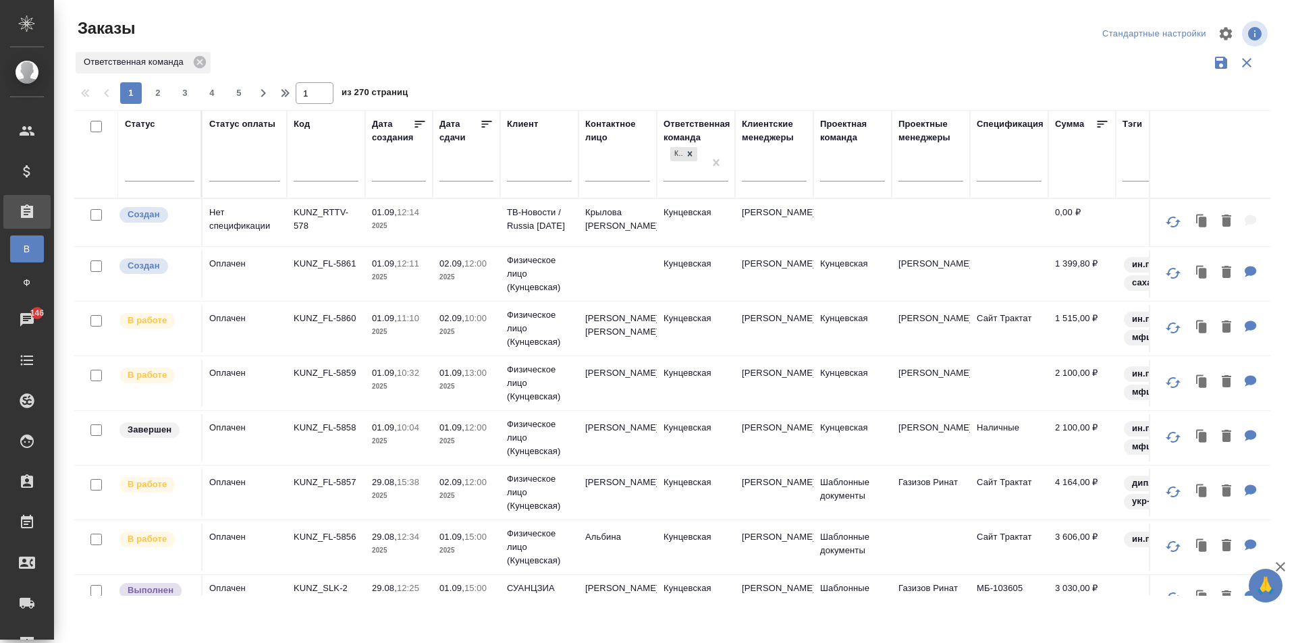
click at [689, 138] on div "Ответственная команда" at bounding box center [696, 130] width 67 height 27
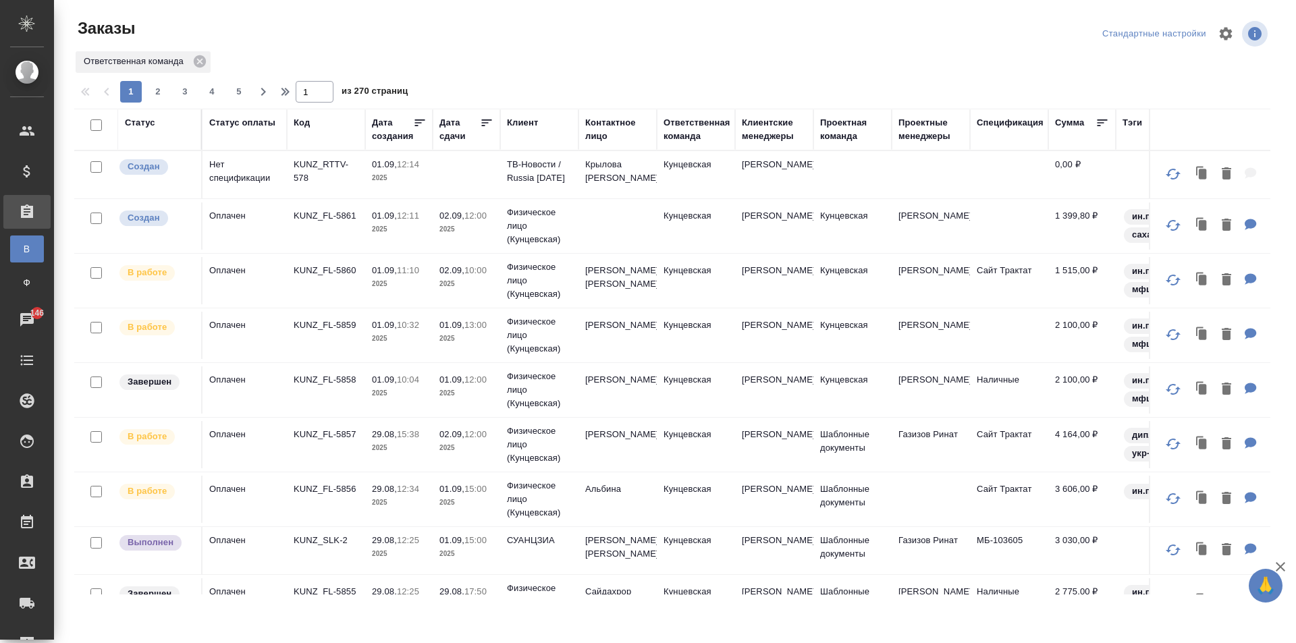
click at [716, 135] on div "Ответственная команда" at bounding box center [696, 129] width 67 height 27
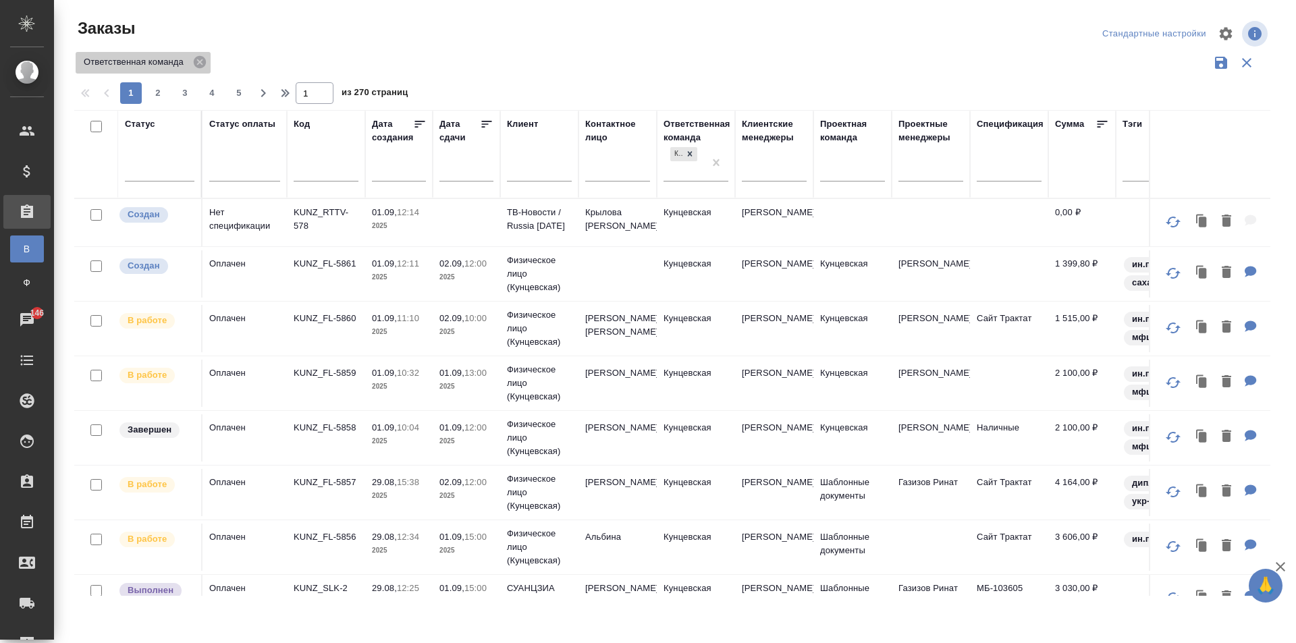
click at [200, 65] on icon at bounding box center [200, 62] width 12 height 12
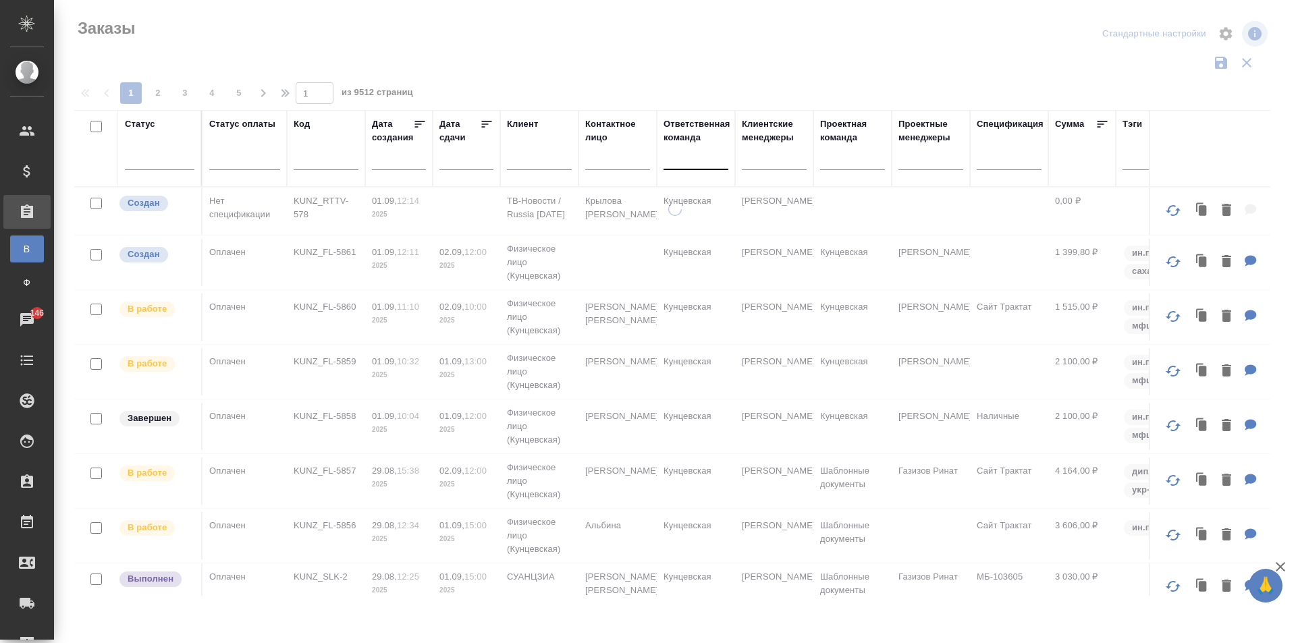
click at [693, 163] on div at bounding box center [695, 156] width 65 height 20
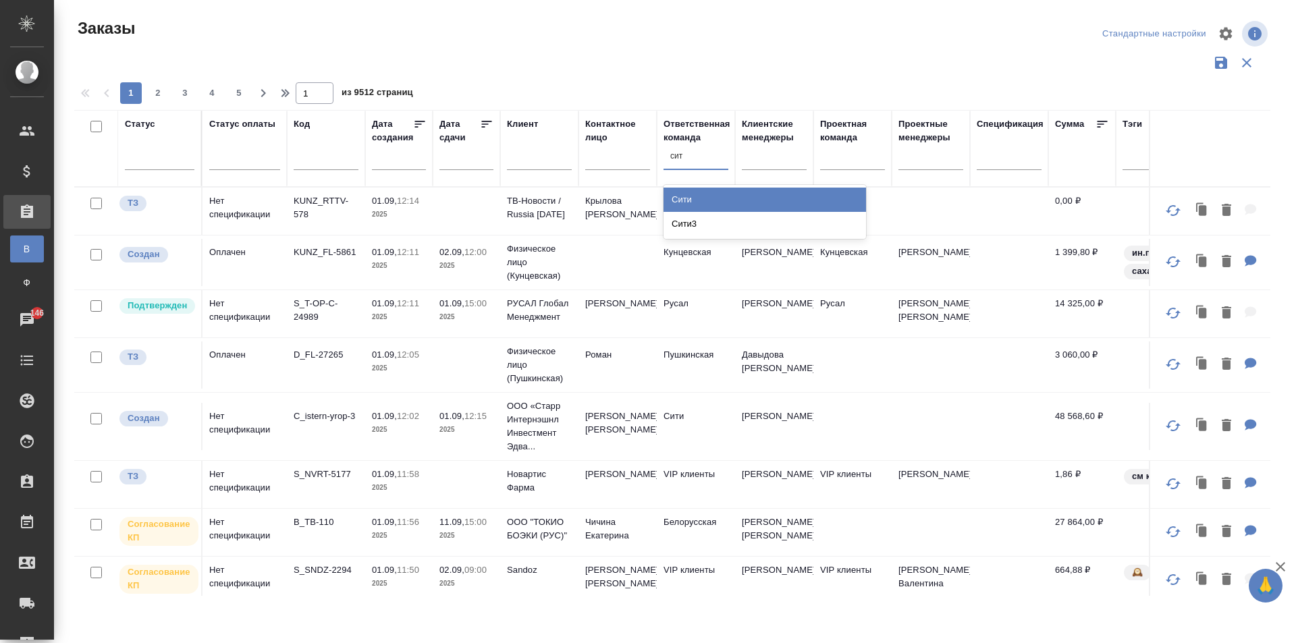
type input "сити"
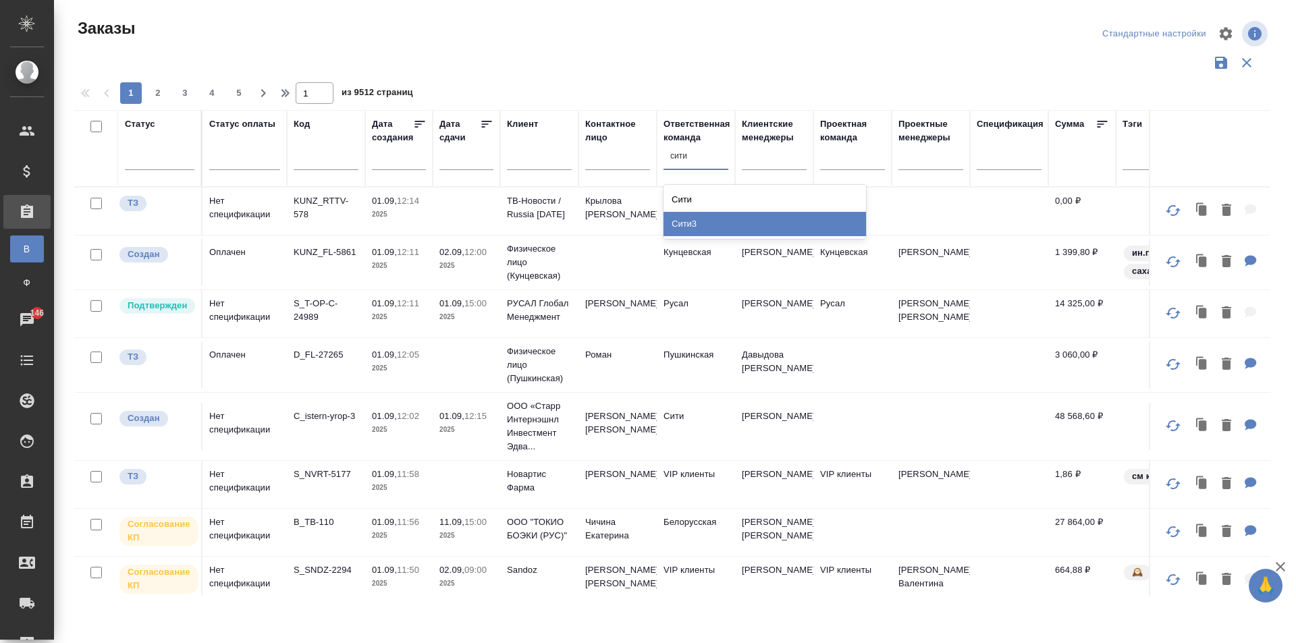
click at [703, 219] on div "Сити3" at bounding box center [764, 224] width 202 height 24
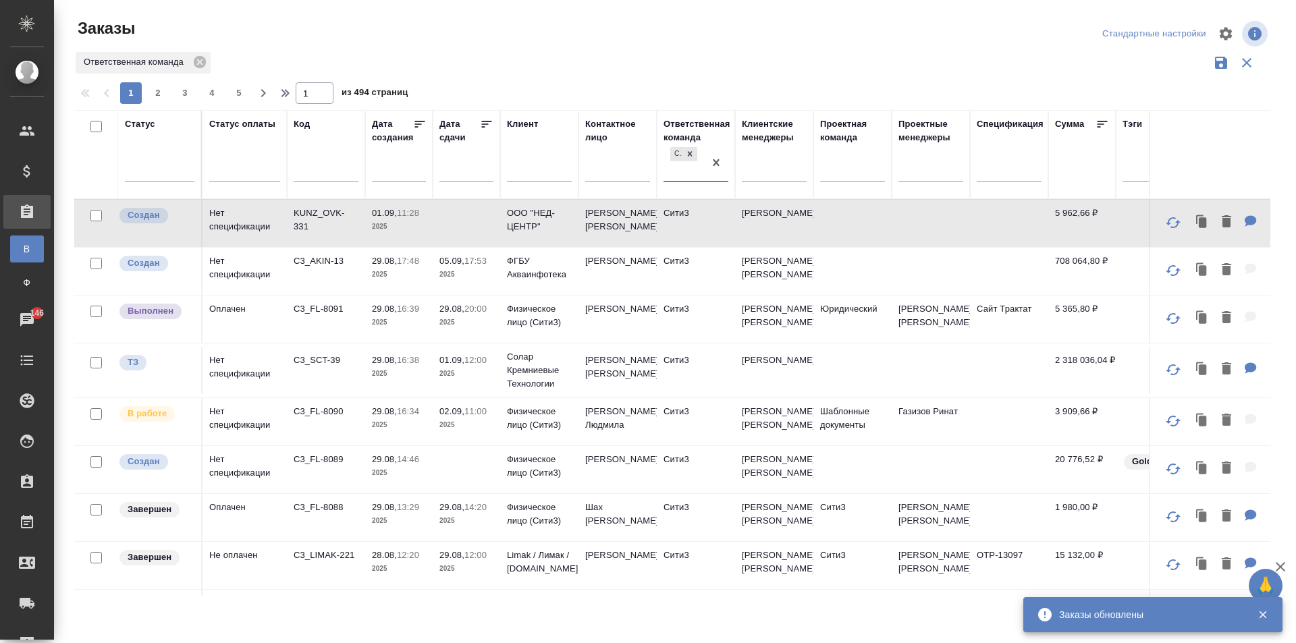
click at [665, 74] on div "Ответственная команда" at bounding box center [672, 63] width 1196 height 26
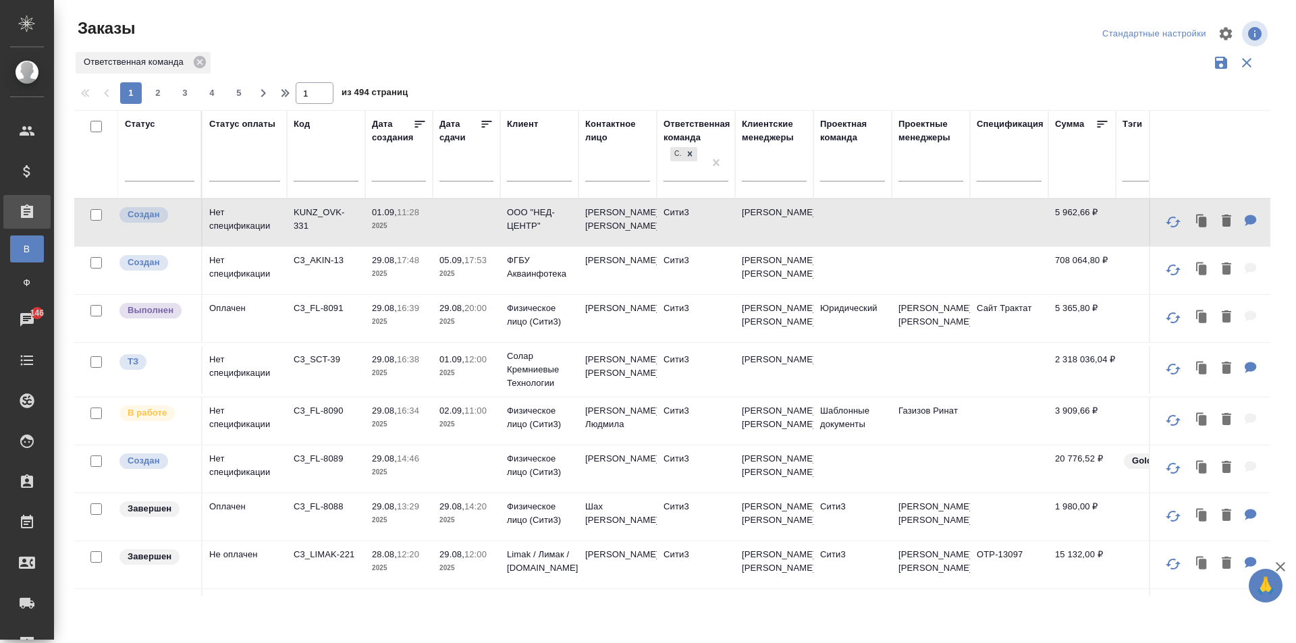
drag, startPoint x: 441, startPoint y: 120, endPoint x: 450, endPoint y: 156, distance: 37.0
click at [441, 121] on div "Дата сдачи" at bounding box center [459, 130] width 40 height 27
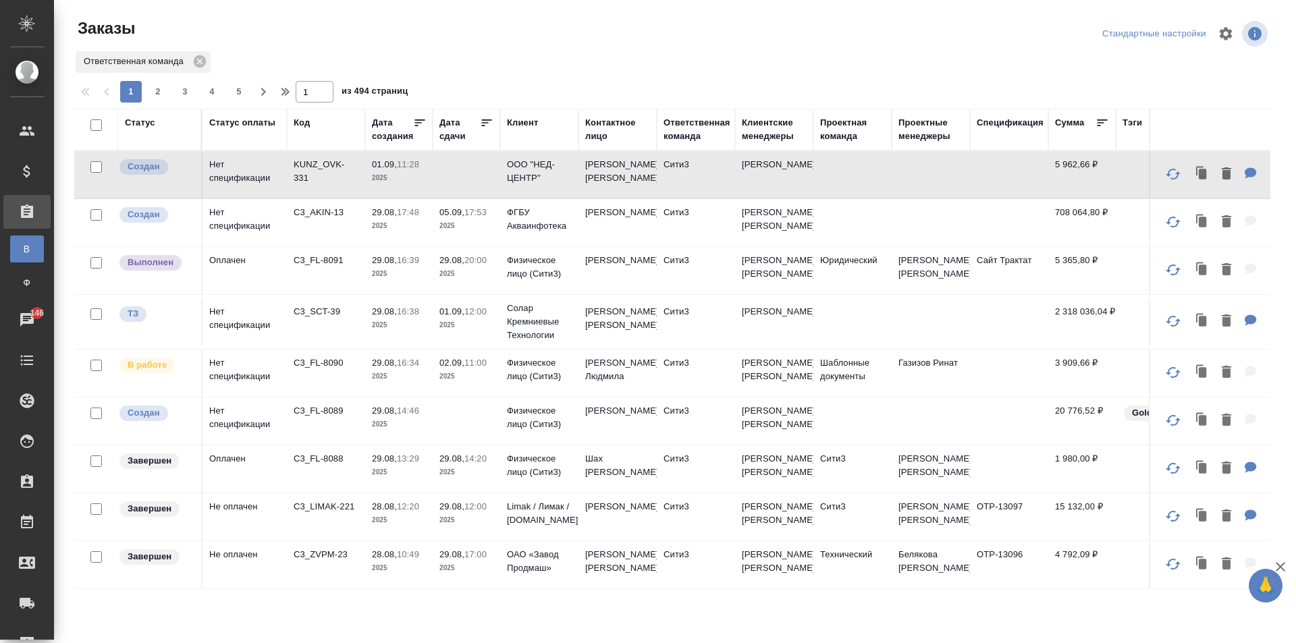
click at [461, 136] on div "Дата сдачи" at bounding box center [459, 129] width 40 height 27
select select "8"
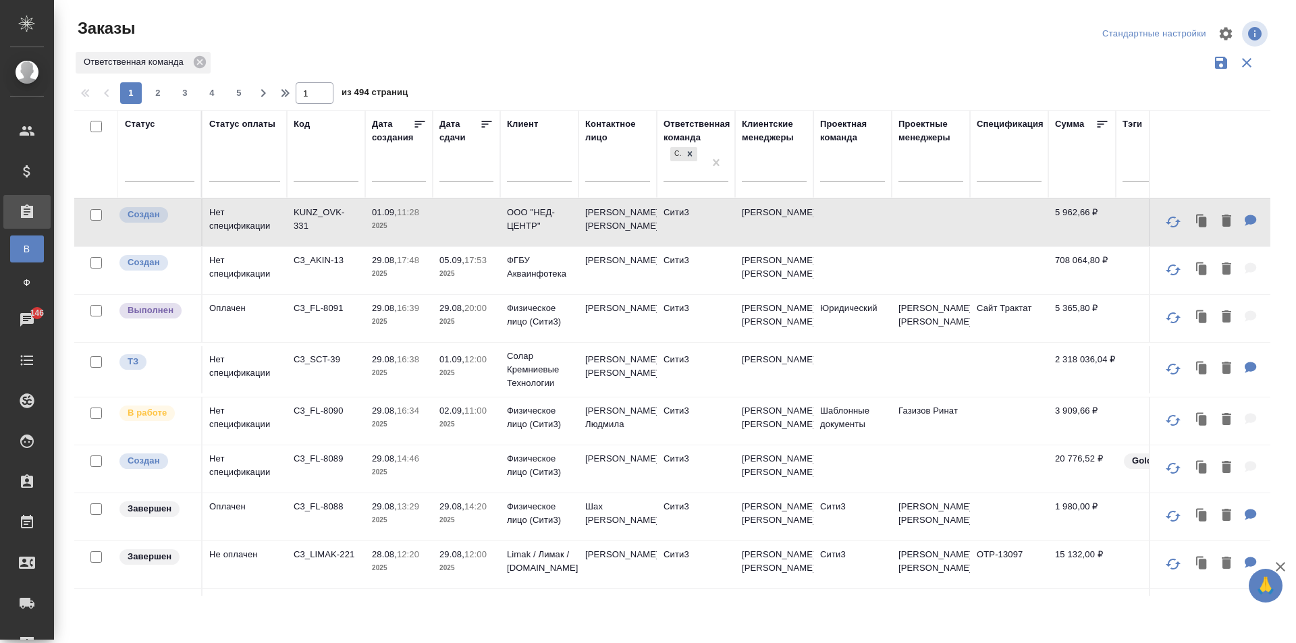
click at [475, 186] on div at bounding box center [466, 174] width 54 height 34
click at [475, 179] on input "text" at bounding box center [470, 170] width 46 height 19
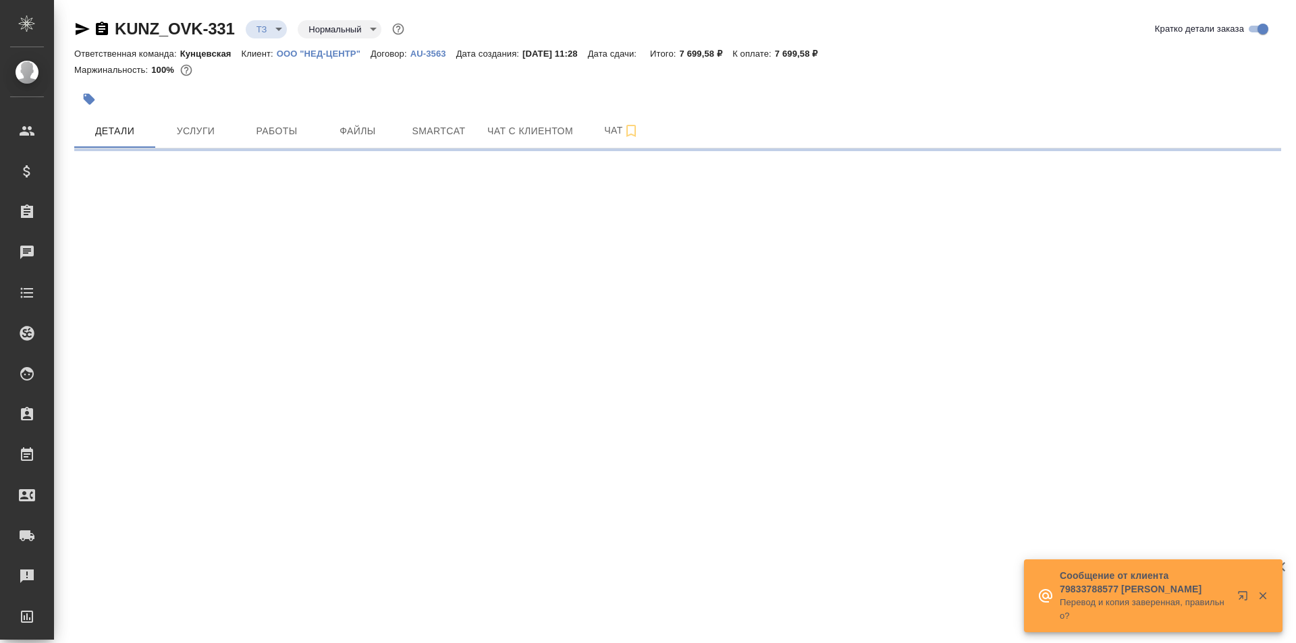
select select "RU"
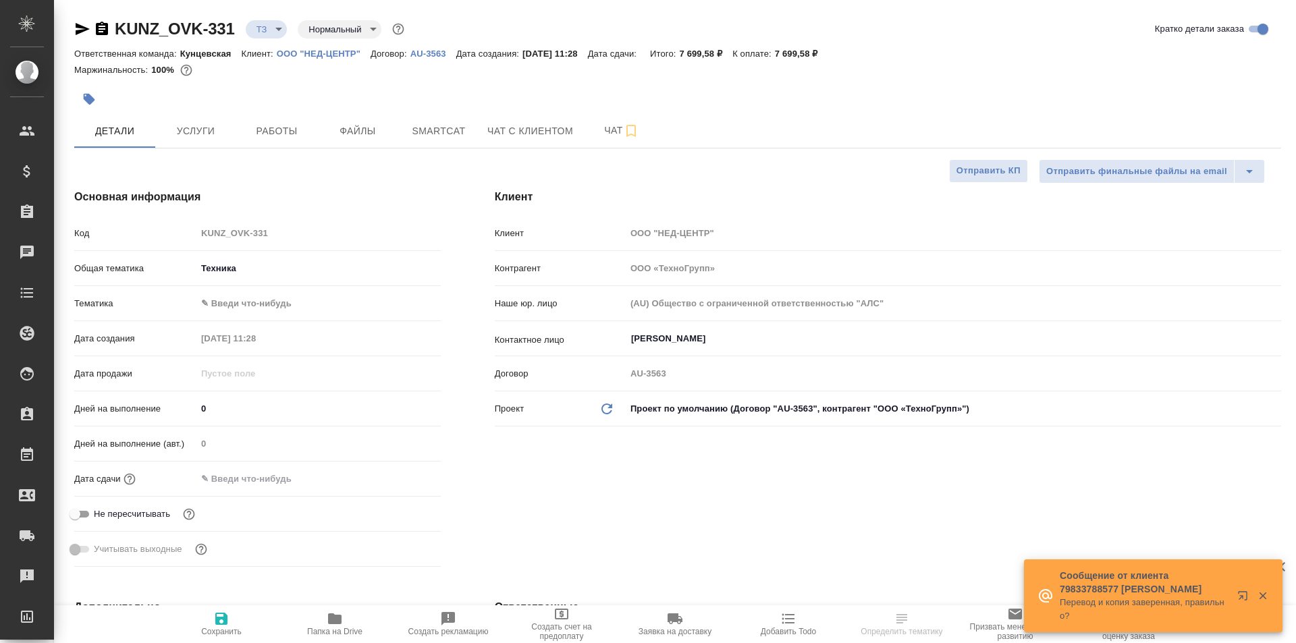
type textarea "x"
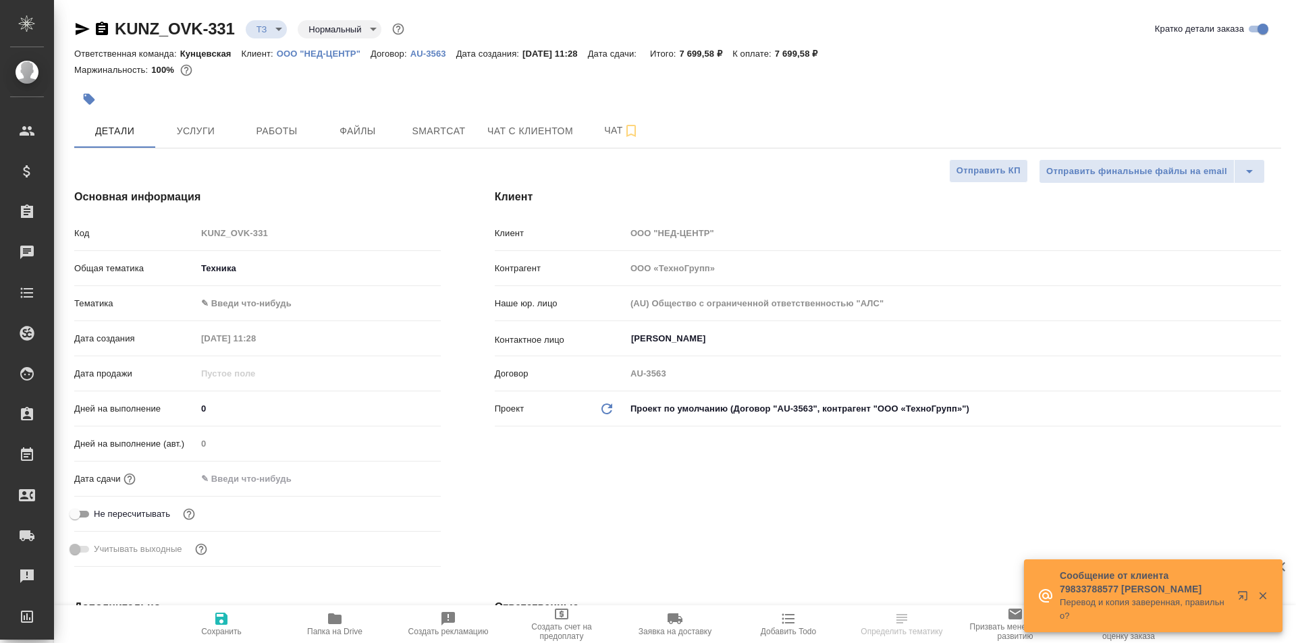
type textarea "x"
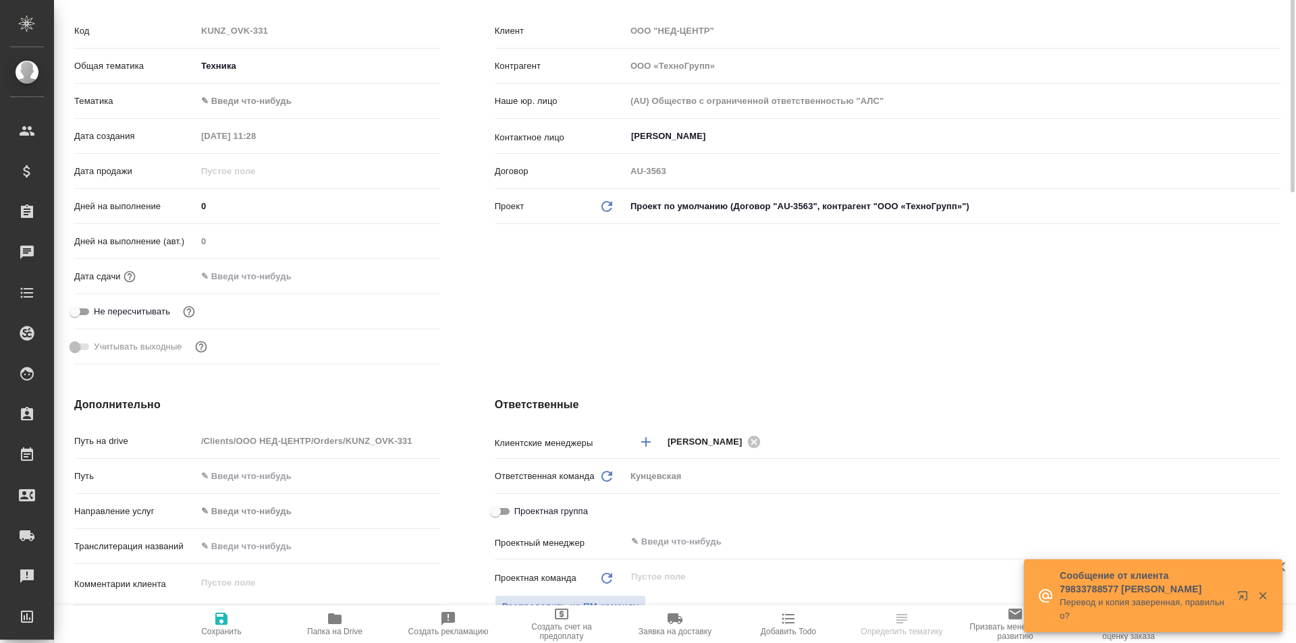
scroll to position [337, 0]
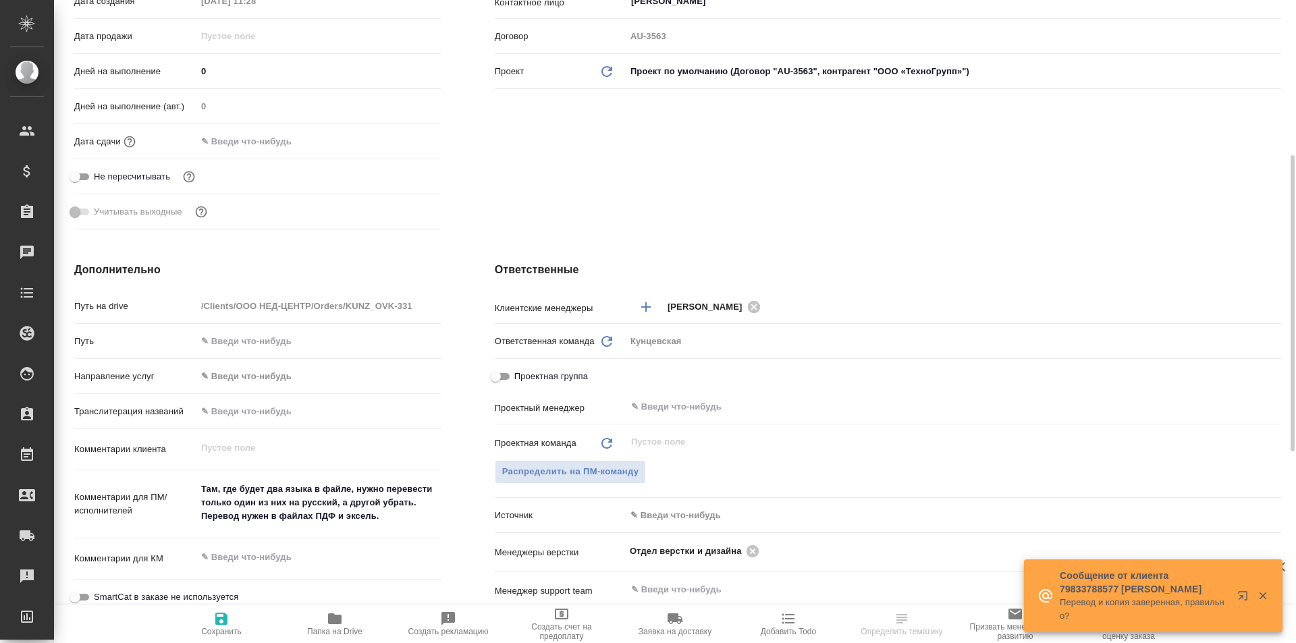
click at [659, 340] on div "Кунцевская" at bounding box center [953, 341] width 655 height 23
click at [609, 340] on icon at bounding box center [606, 341] width 11 height 11
type textarea "x"
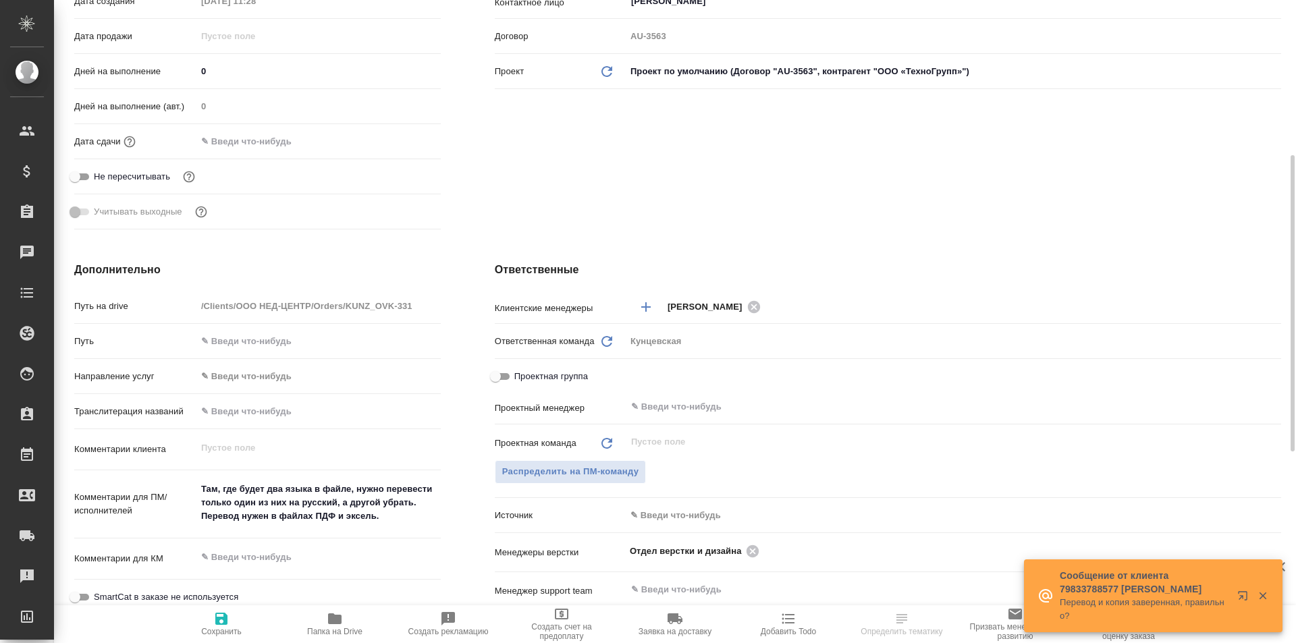
type input "c3"
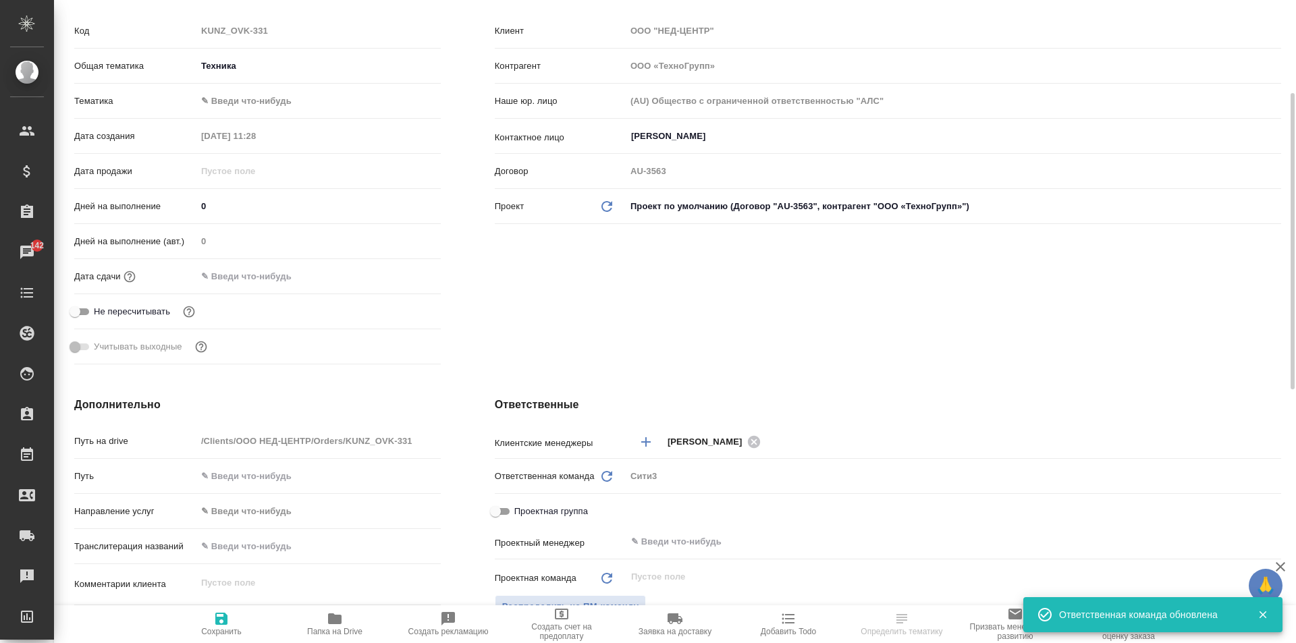
scroll to position [0, 0]
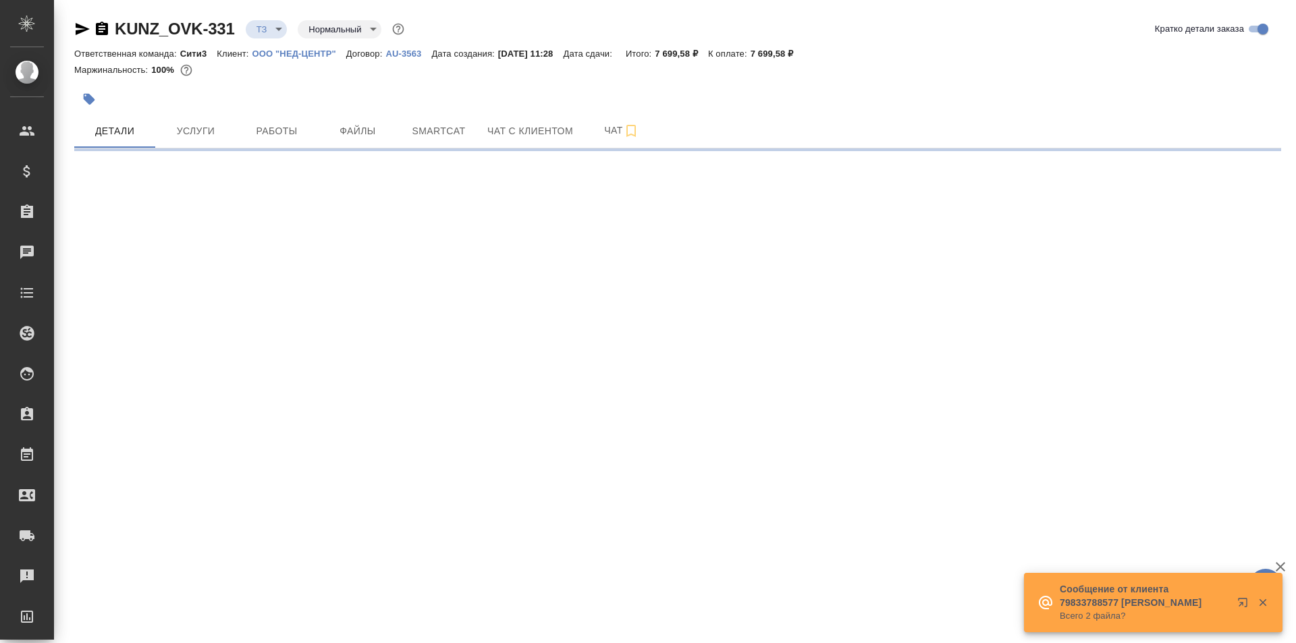
select select "RU"
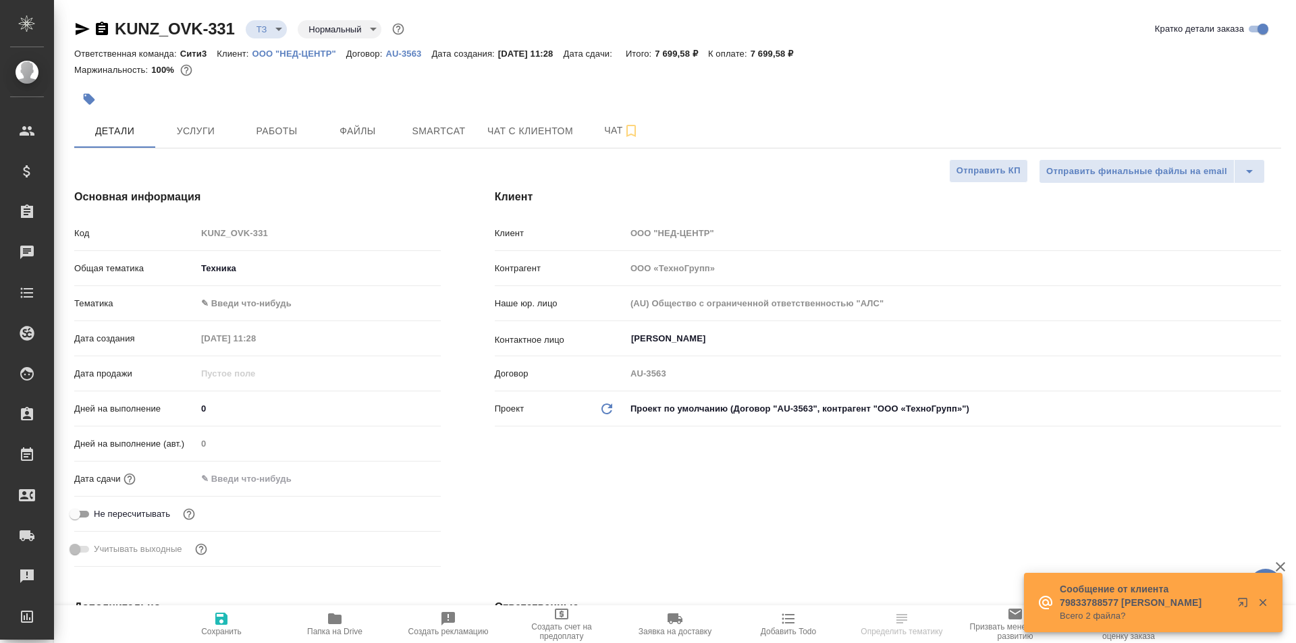
type textarea "x"
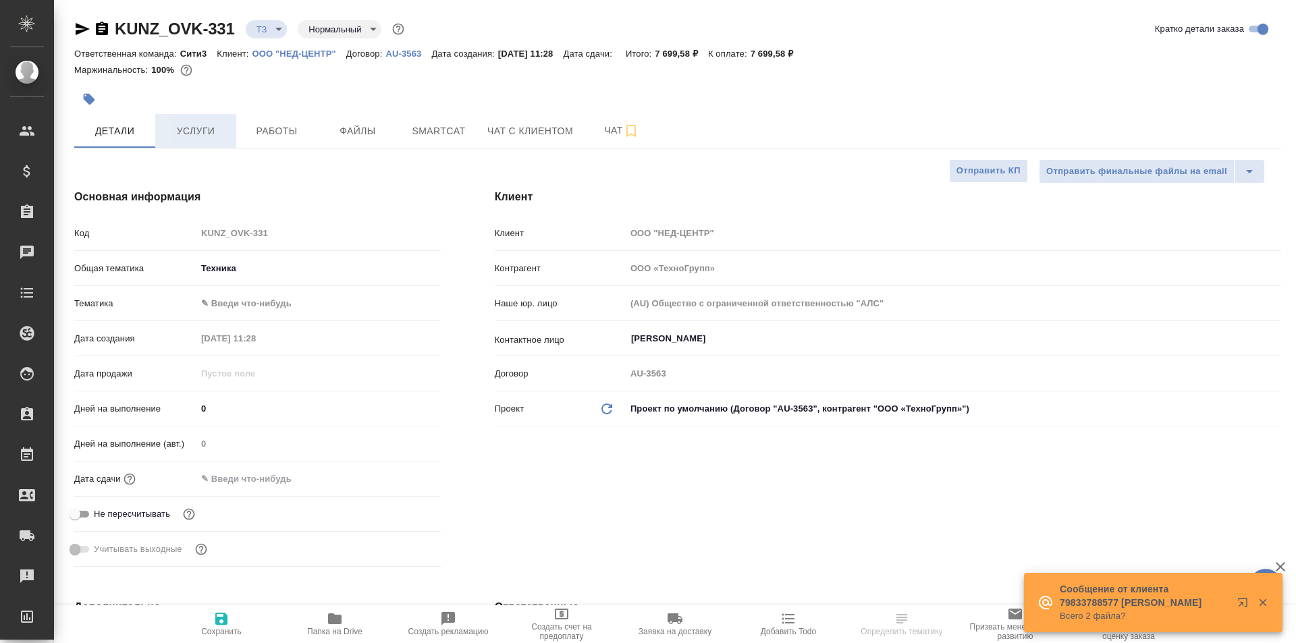
type textarea "x"
click at [129, 30] on link "KUNZ_OVK-331" at bounding box center [175, 29] width 120 height 18
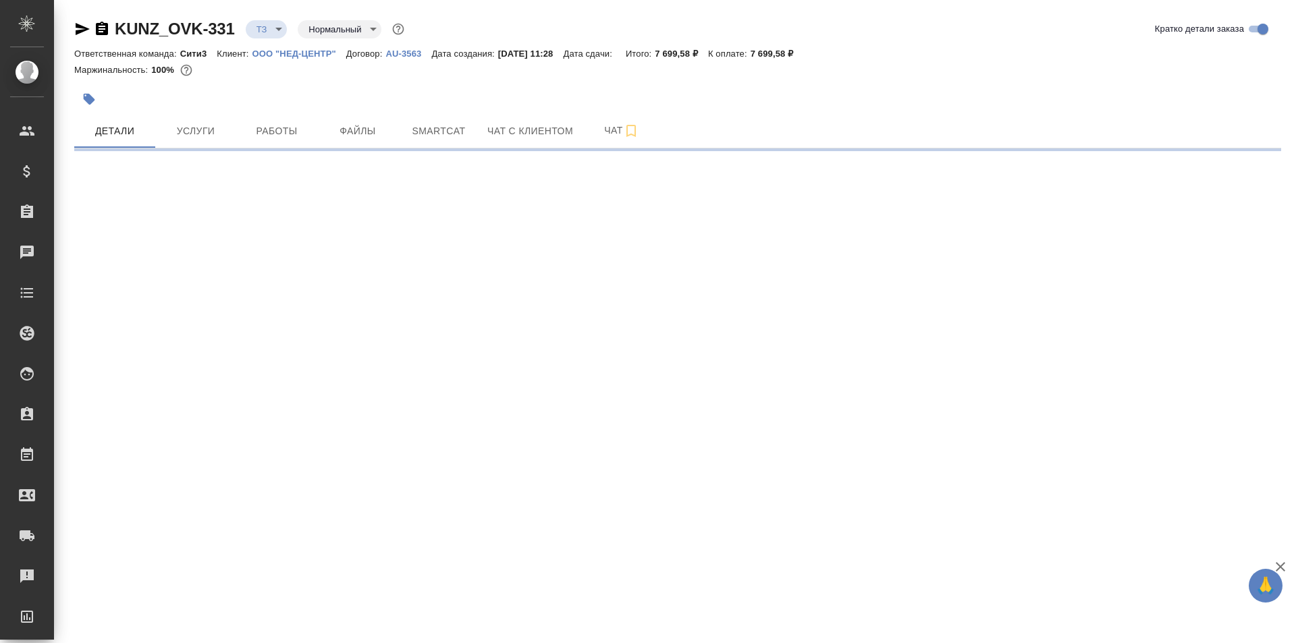
select select "RU"
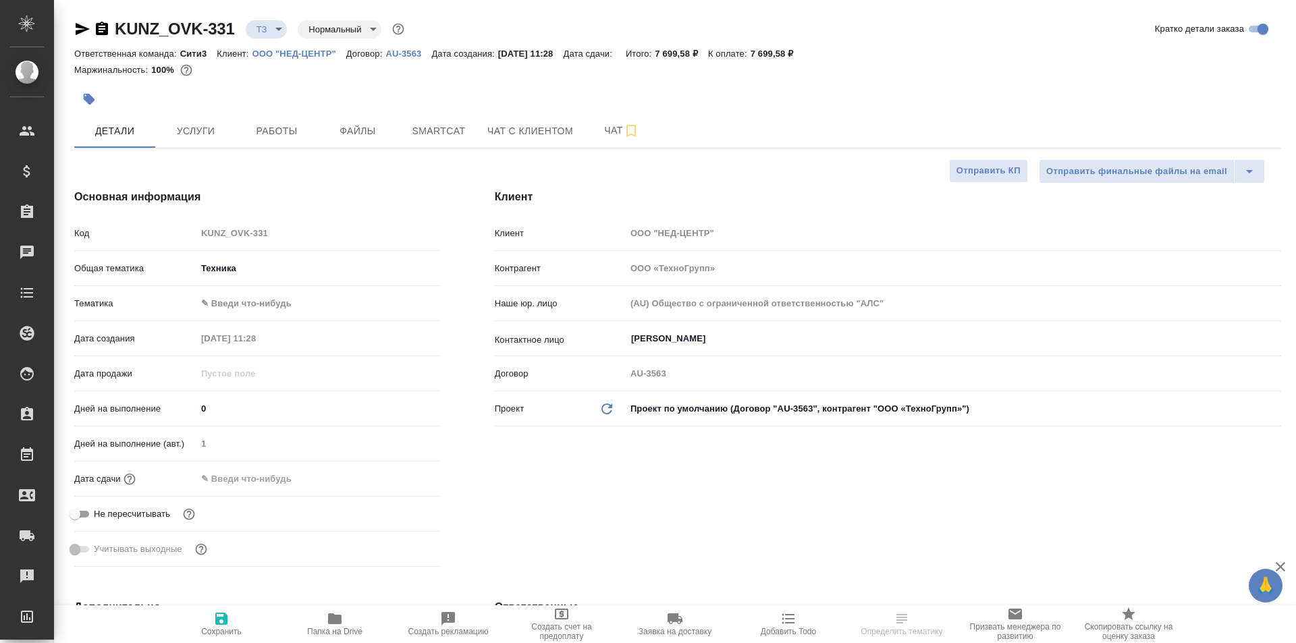
type textarea "x"
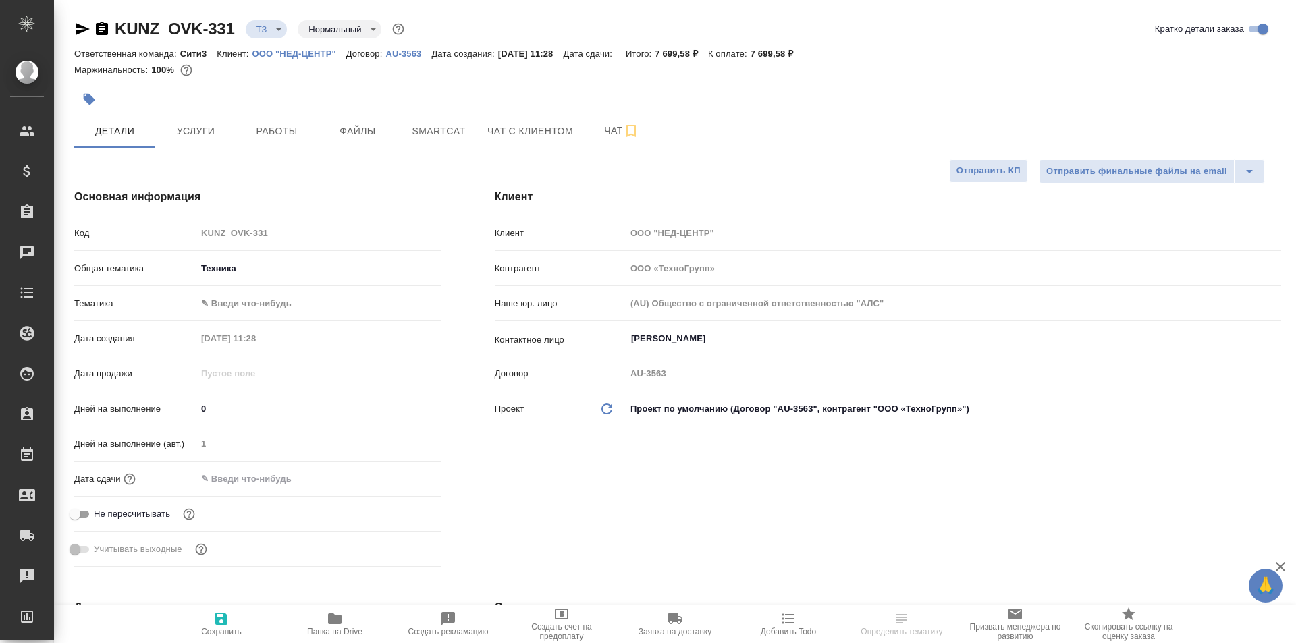
type textarea "x"
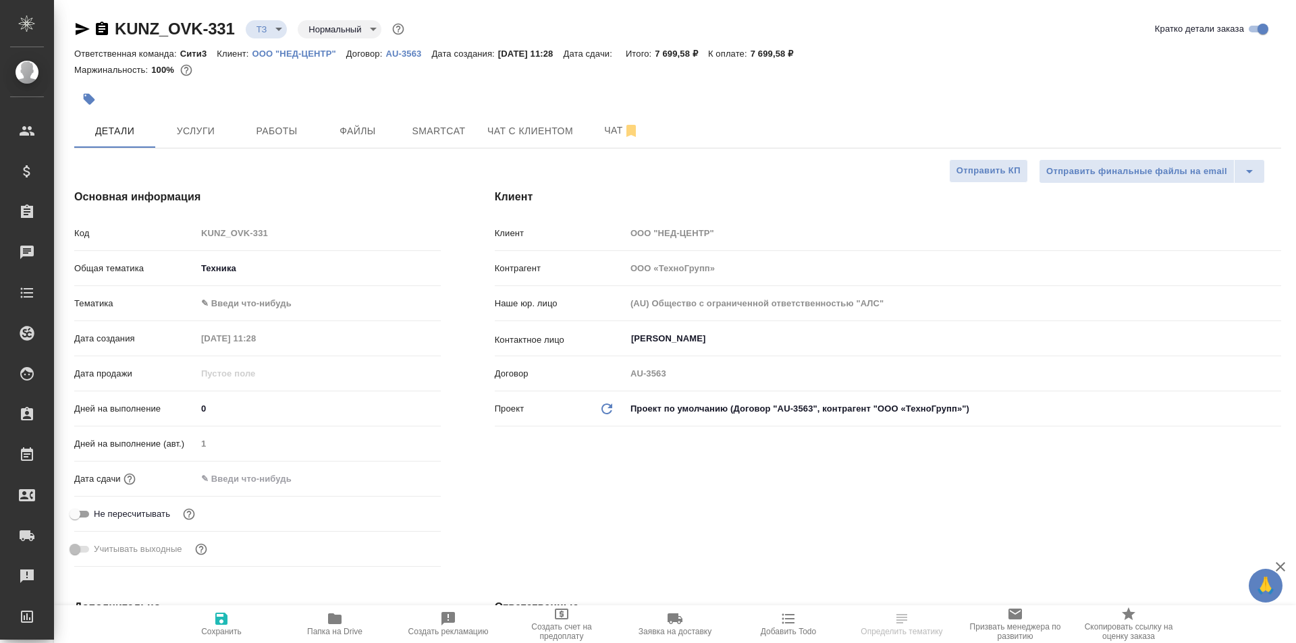
type textarea "x"
click at [607, 136] on span "Чат" at bounding box center [621, 130] width 65 height 17
type textarea "x"
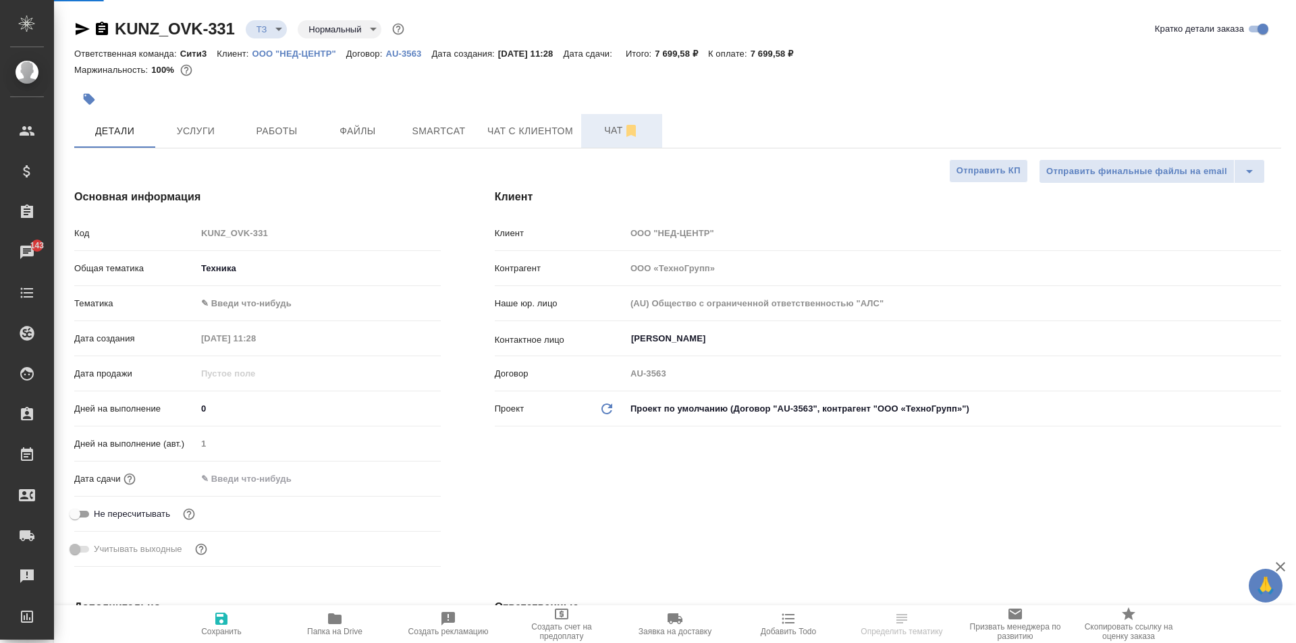
type textarea "x"
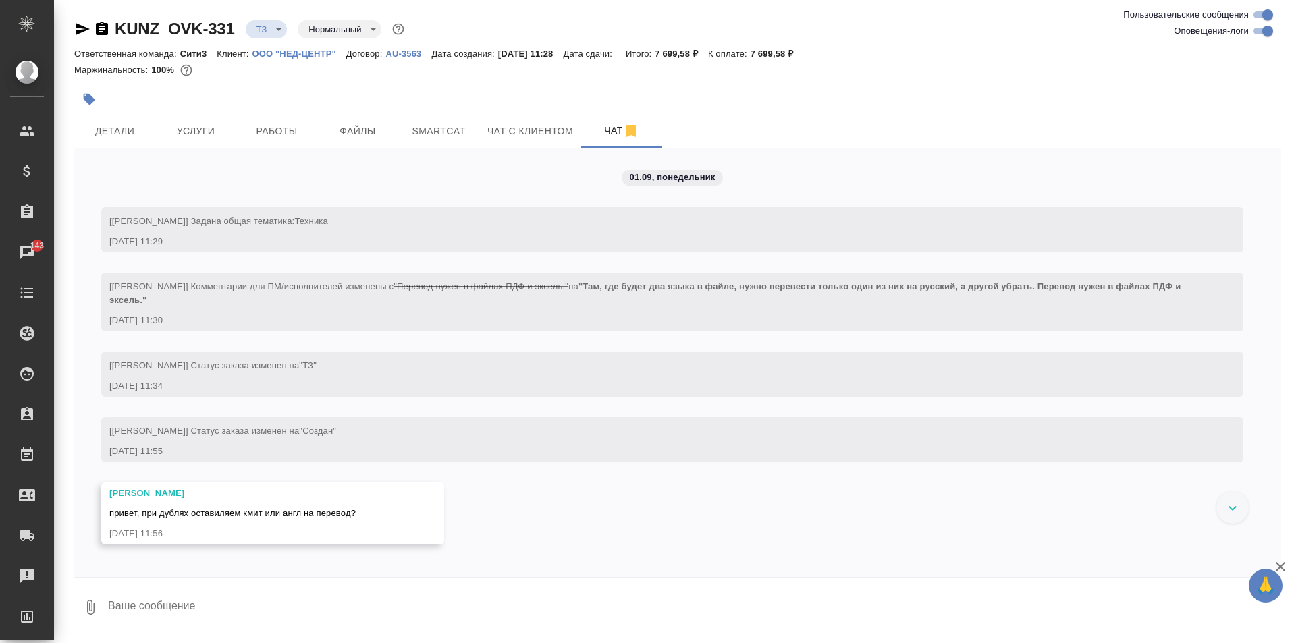
click at [196, 601] on textarea at bounding box center [694, 607] width 1174 height 46
click at [144, 607] on textarea "привет,сейчас узнаю" at bounding box center [683, 607] width 1152 height 46
type textarea "привет, сейчас узнаю"
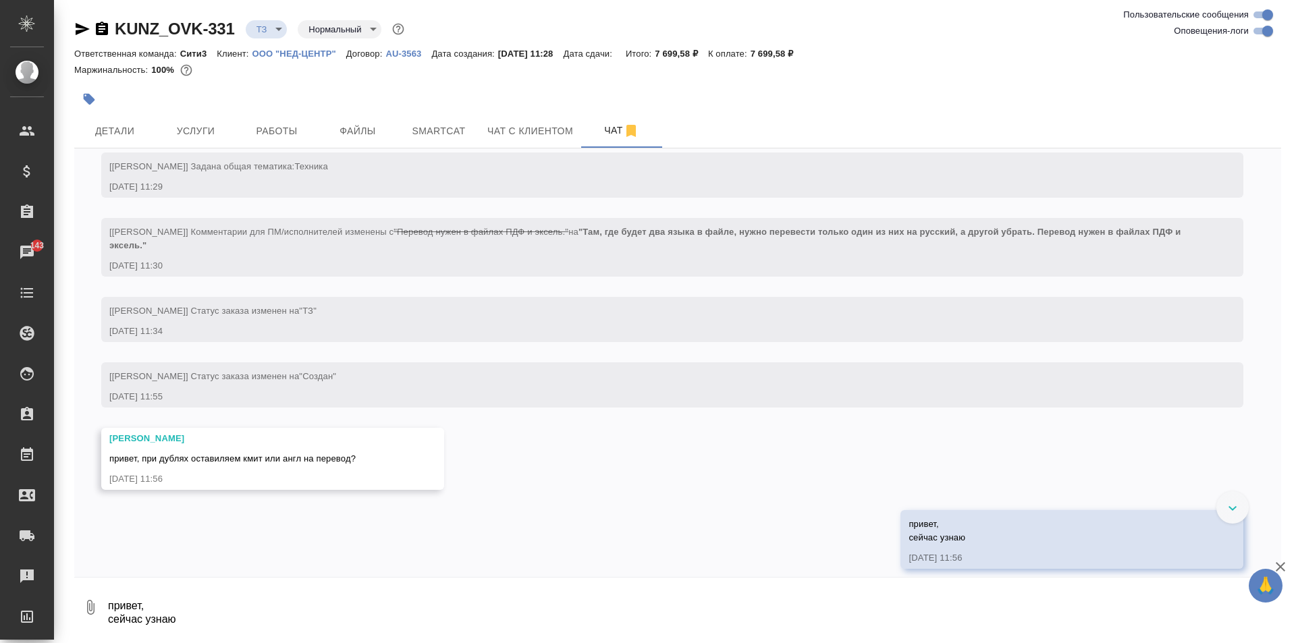
scroll to position [67, 0]
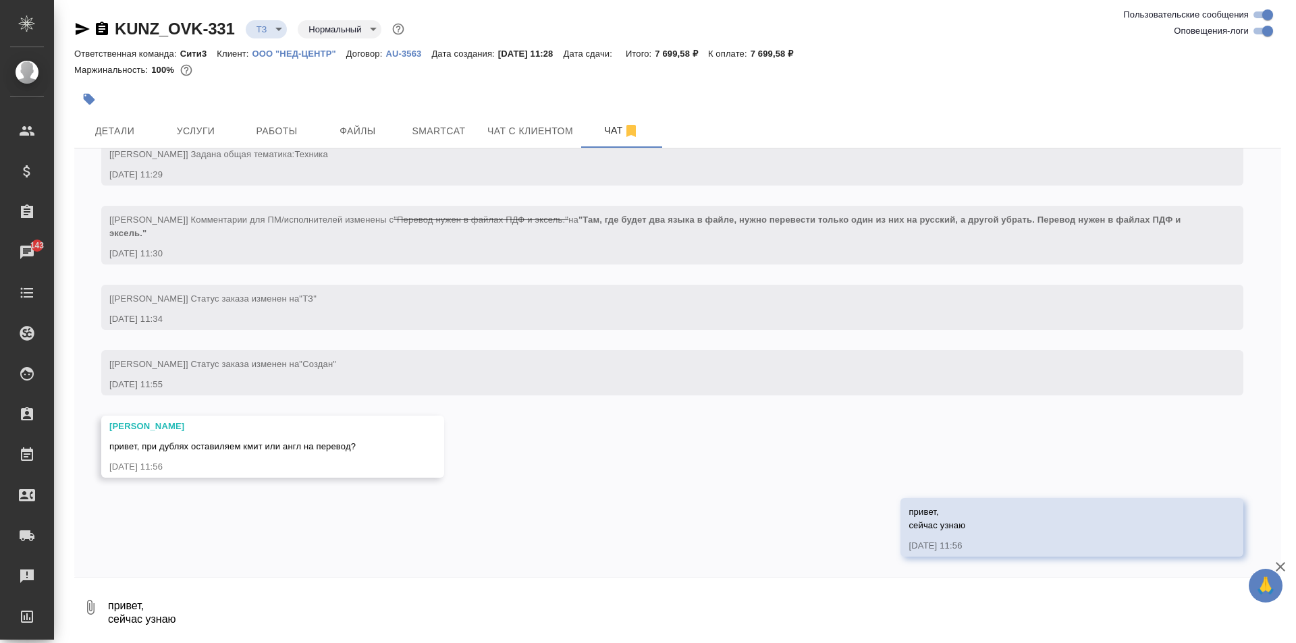
click at [233, 605] on textarea "привет, сейчас узнаю" at bounding box center [694, 607] width 1174 height 46
click at [290, 607] on textarea "вообще оставляем только один язык- англ" at bounding box center [683, 607] width 1152 height 46
click at [292, 607] on textarea "вообще оставляем только один язык- англ" at bounding box center [683, 607] width 1152 height 46
type textarea "вообще оставляем только один язык - англ"
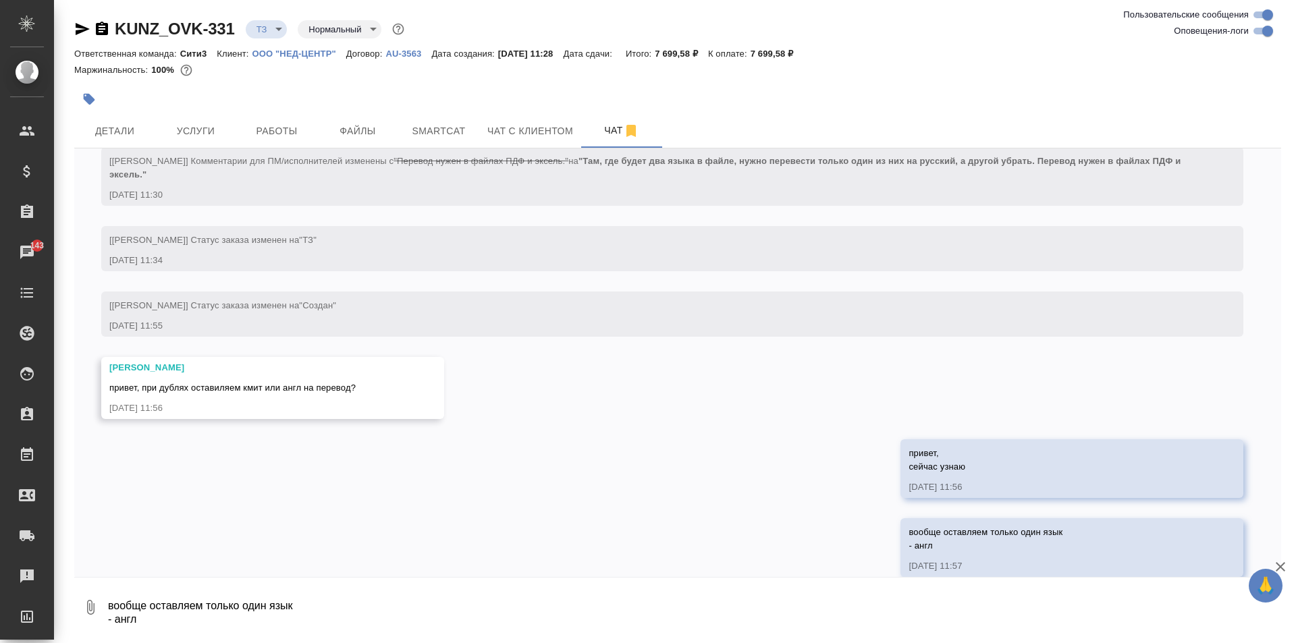
scroll to position [146, 0]
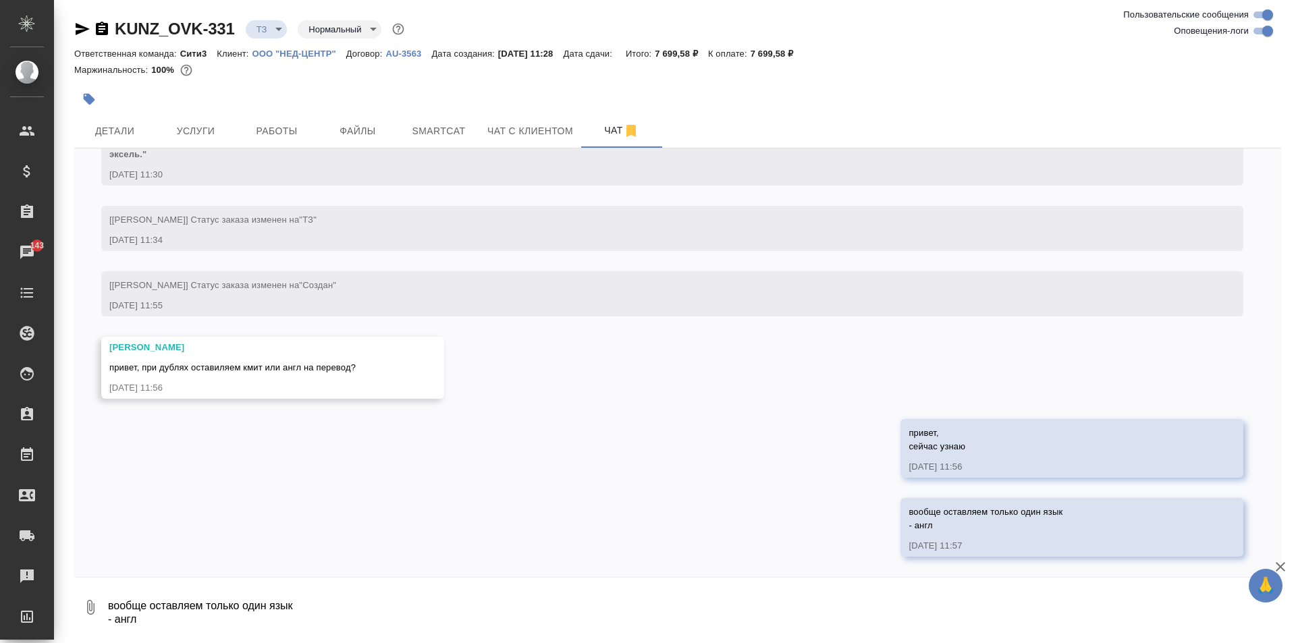
click at [487, 600] on textarea "вообще оставляем только один язык - англ" at bounding box center [694, 607] width 1174 height 46
type textarea "но сейчас уточню"
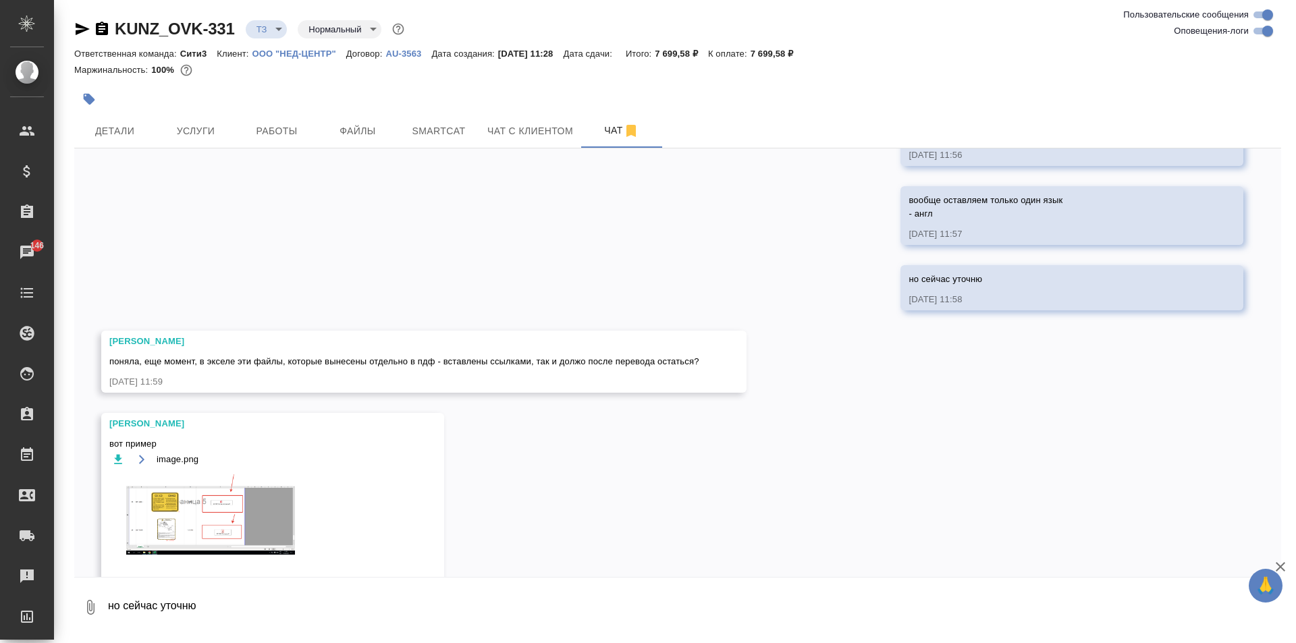
scroll to position [497, 0]
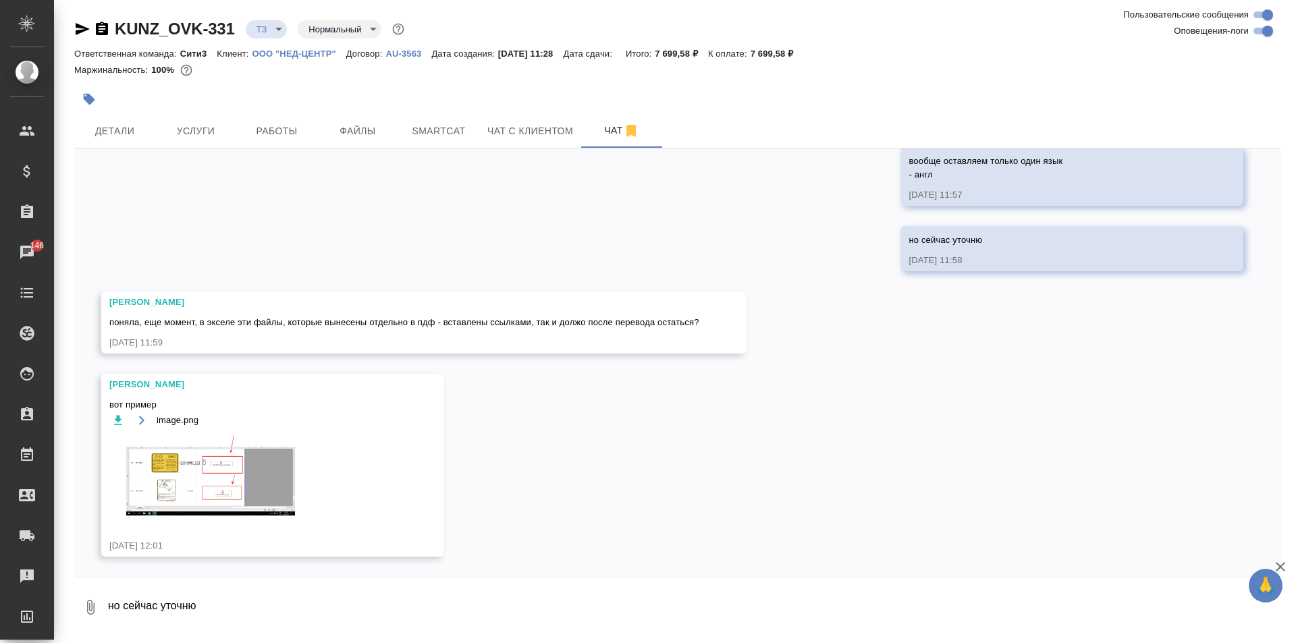
drag, startPoint x: 211, startPoint y: 630, endPoint x: 212, endPoint y: 608, distance: 22.3
click at [211, 630] on div "0 но сейчас уточню" at bounding box center [677, 604] width 1207 height 54
click at [211, 603] on textarea "но сейчас уточню" at bounding box center [694, 607] width 1174 height 46
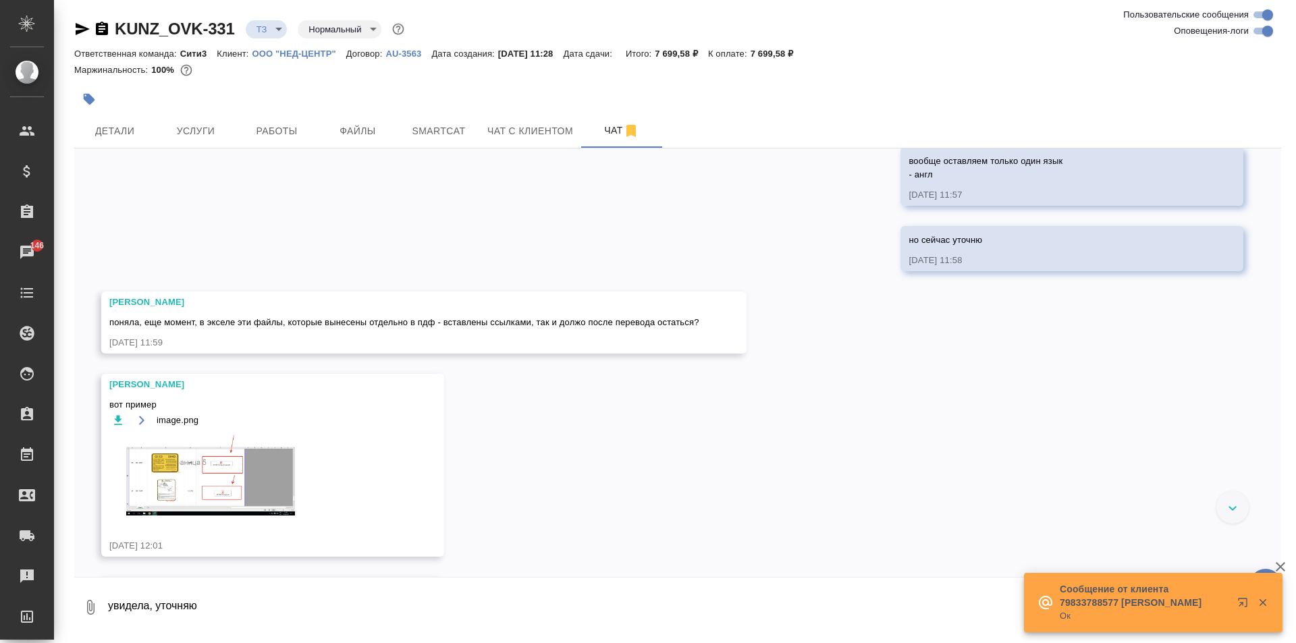
type textarea "увидела, уточняю"
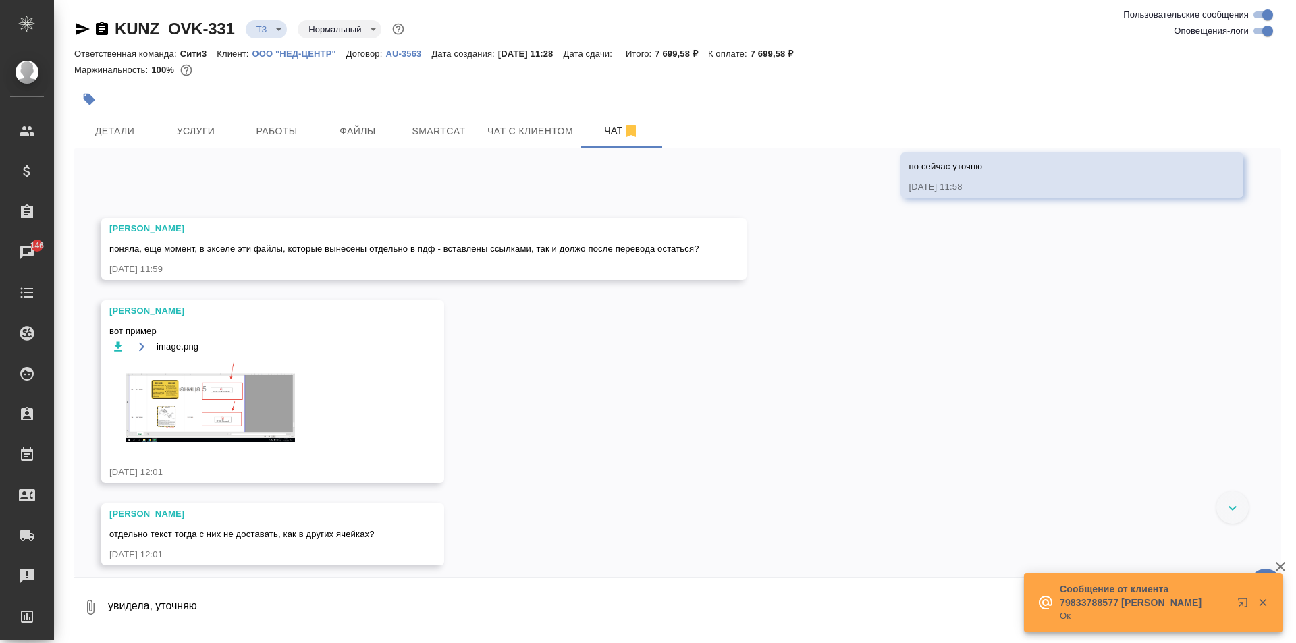
scroll to position [592, 0]
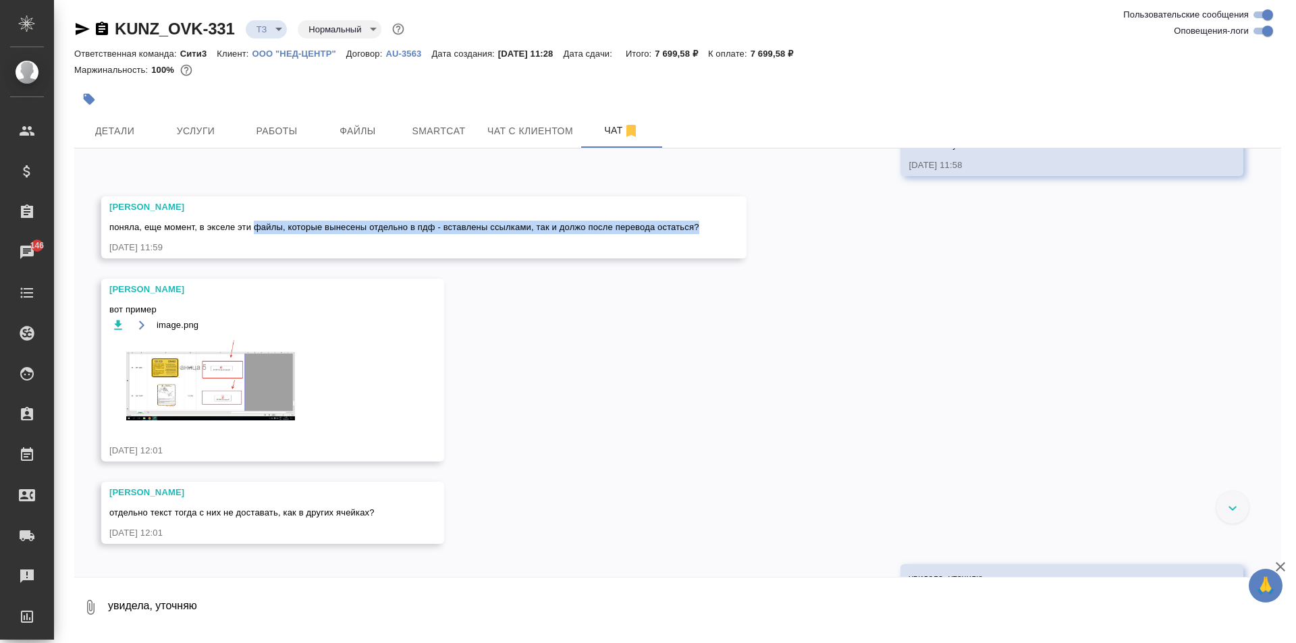
drag, startPoint x: 253, startPoint y: 229, endPoint x: 696, endPoint y: 231, distance: 443.4
click at [696, 231] on span "поняла, еще момент, в экселе эти файлы, которые вынесены отдельно в пдф - встав…" at bounding box center [404, 227] width 590 height 10
copy span "файлы, которые вынесены отдельно в пдф - вставлены ссылками, так и должо после …"
drag, startPoint x: 499, startPoint y: 9, endPoint x: 262, endPoint y: 55, distance: 241.4
click at [262, 55] on p "ООО "НЕД-ЦЕНТР"" at bounding box center [299, 54] width 94 height 10
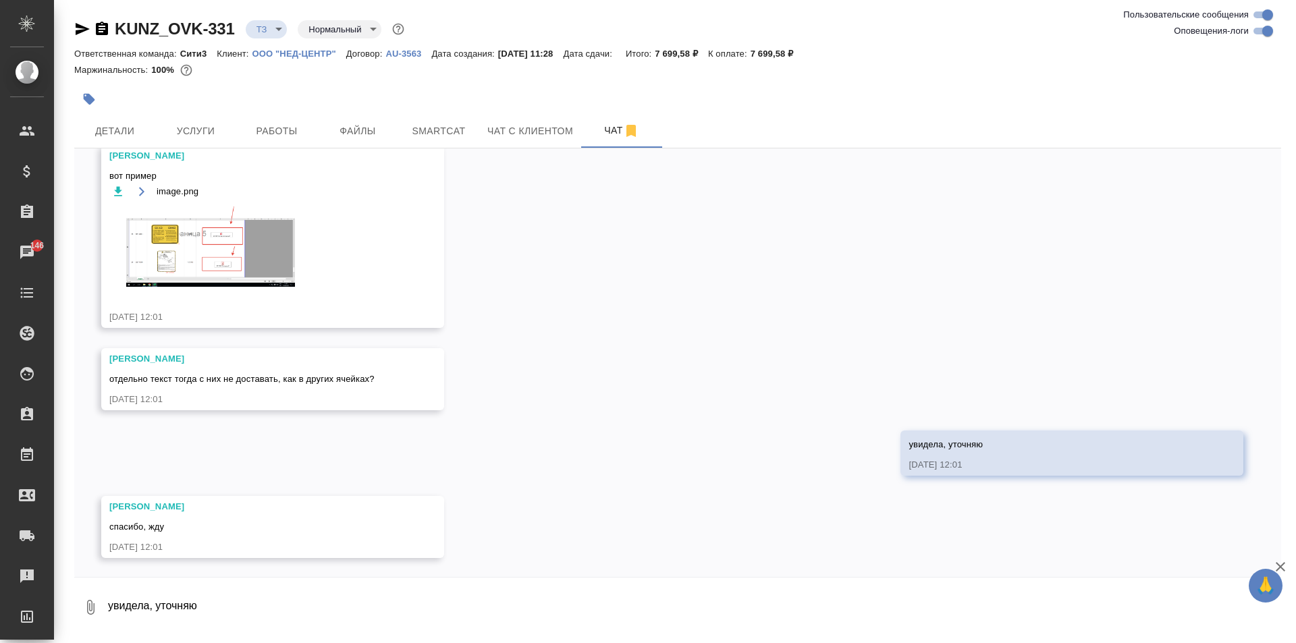
scroll to position [727, 0]
click at [117, 118] on button "Детали" at bounding box center [114, 131] width 81 height 34
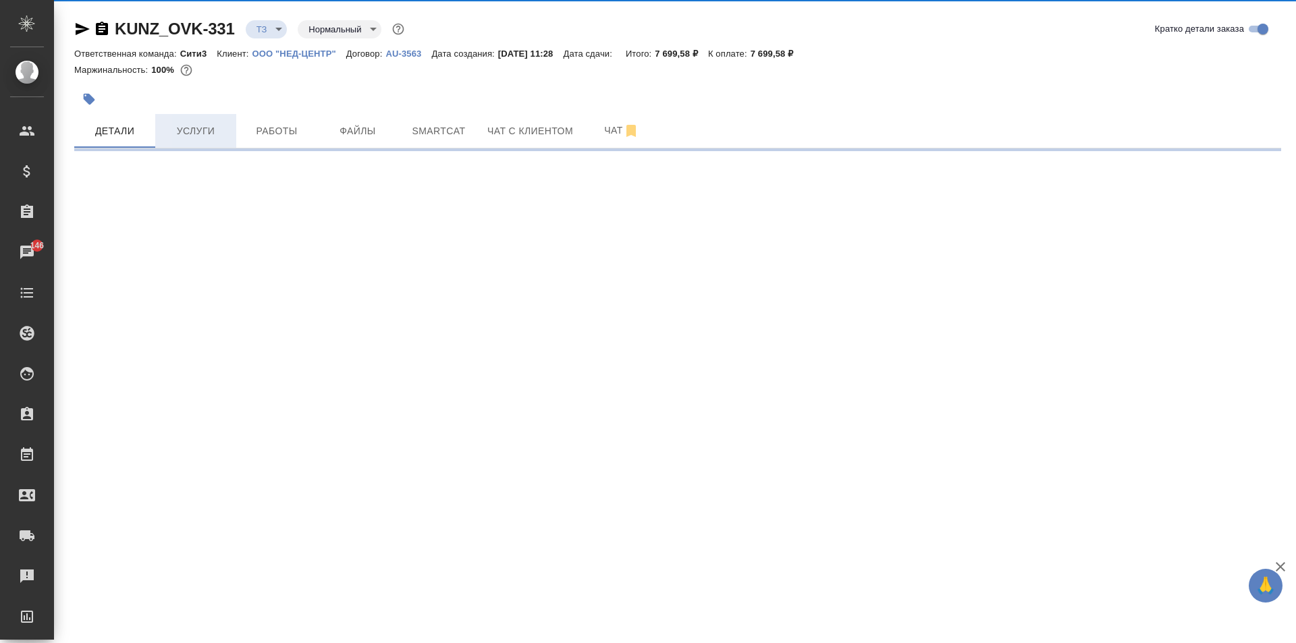
select select "RU"
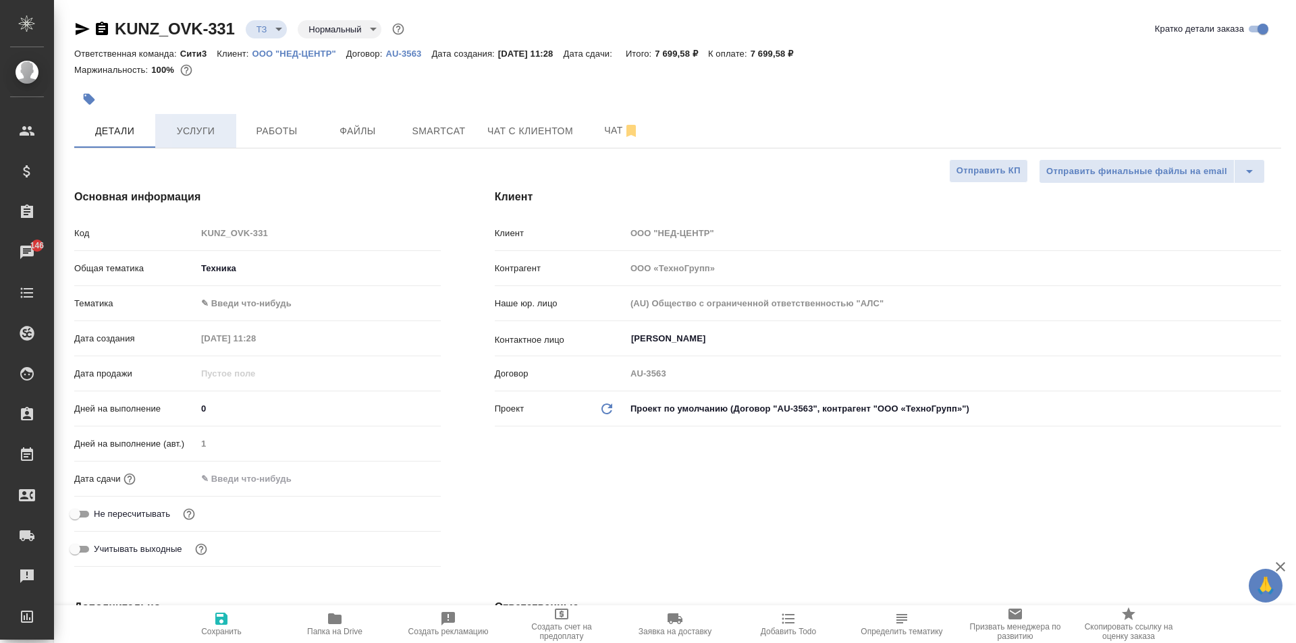
type textarea "x"
click at [218, 132] on span "Услуги" at bounding box center [195, 131] width 65 height 17
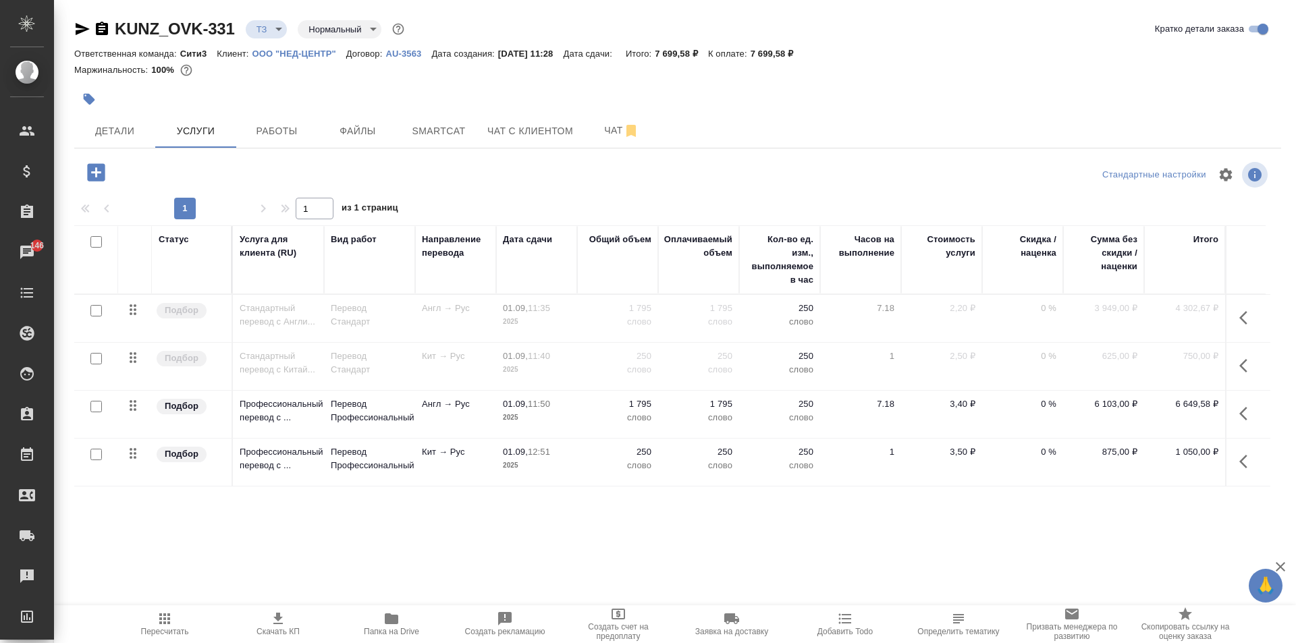
click at [1245, 416] on icon "button" at bounding box center [1247, 414] width 16 height 16
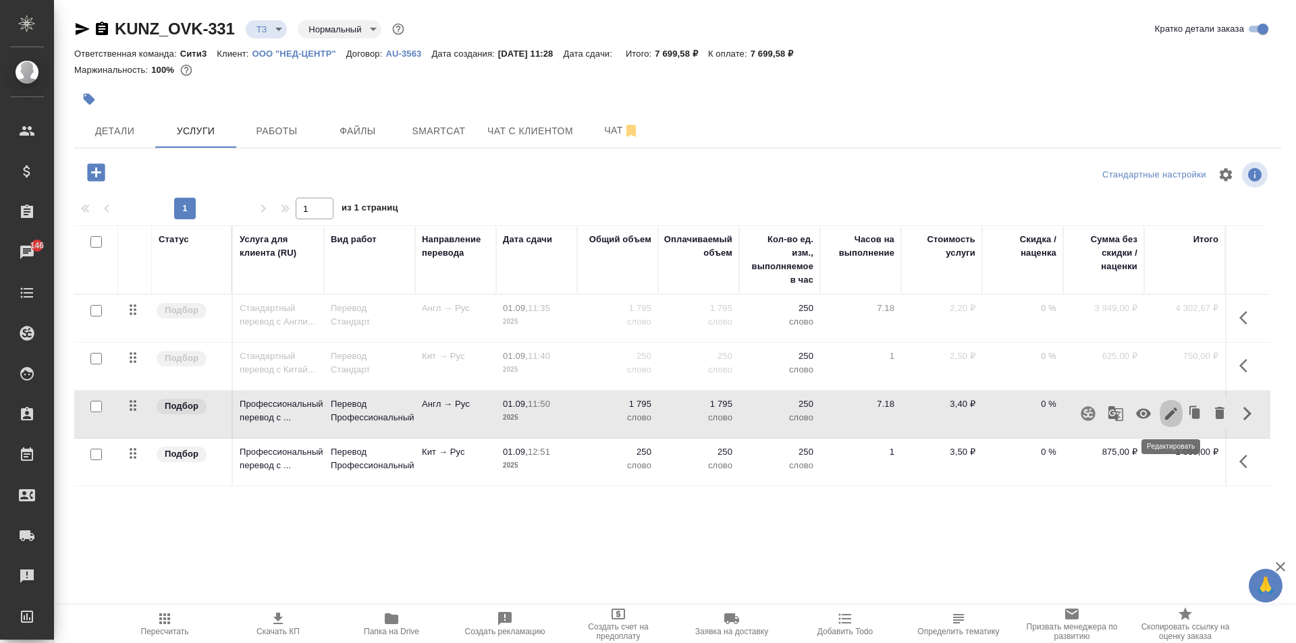
click at [1170, 419] on icon "button" at bounding box center [1171, 414] width 16 height 16
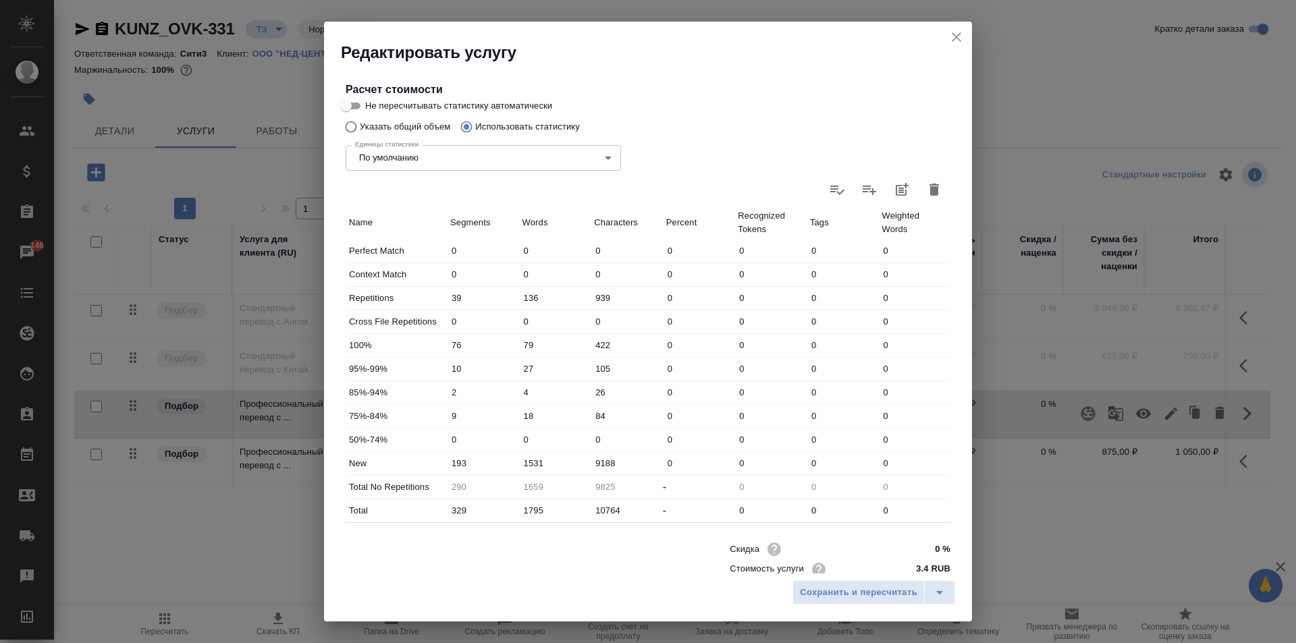
scroll to position [277, 0]
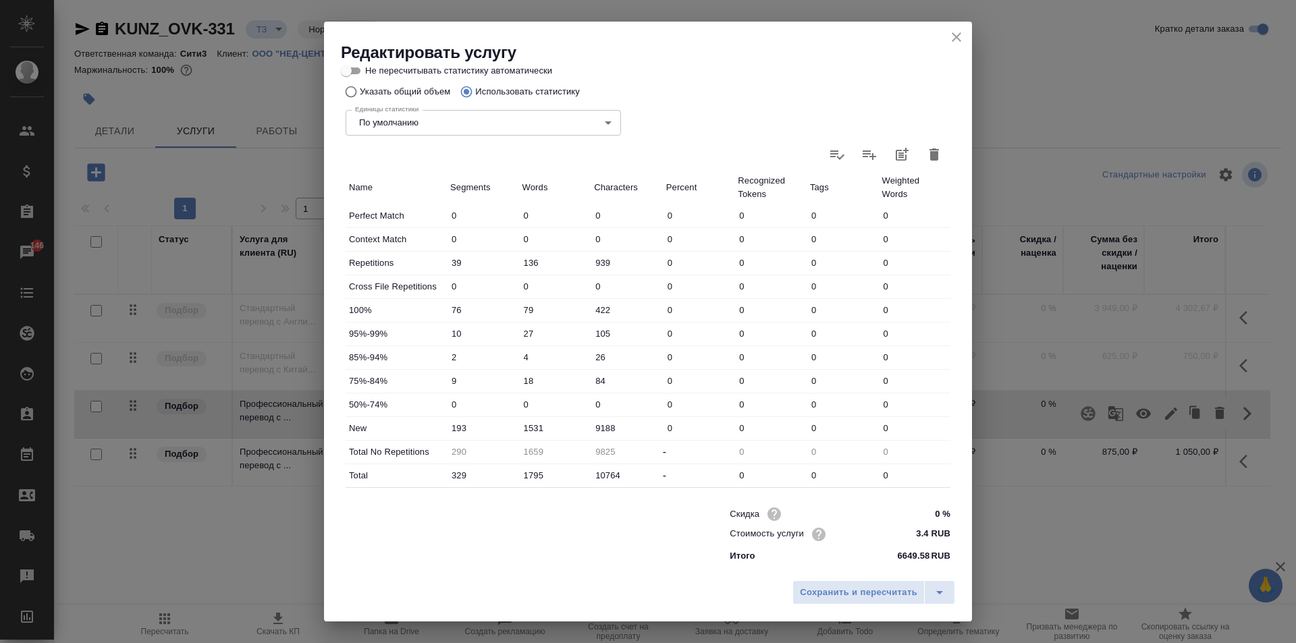
click at [917, 535] on input "3.4 RUB" at bounding box center [925, 534] width 51 height 20
click at [960, 44] on icon "close" at bounding box center [956, 37] width 16 height 16
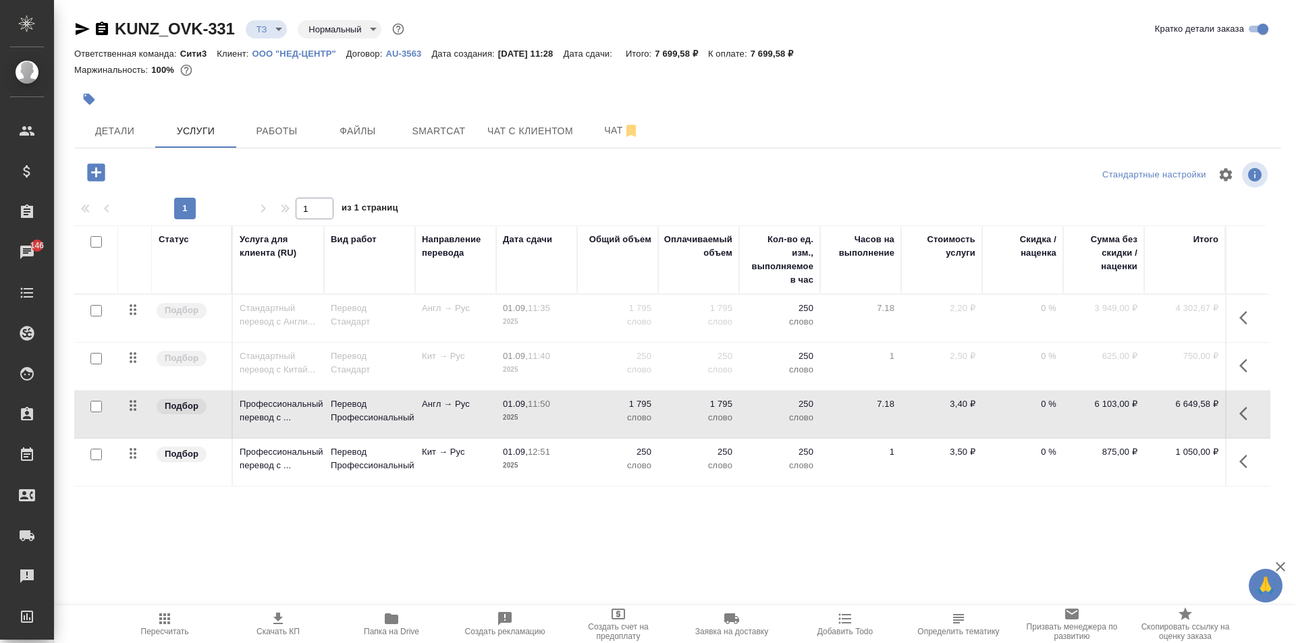
click at [312, 52] on p "ООО "НЕД-ЦЕНТР"" at bounding box center [299, 54] width 94 height 10
click at [1240, 416] on icon "button" at bounding box center [1247, 414] width 16 height 16
click at [1228, 416] on button "button" at bounding box center [1219, 414] width 23 height 32
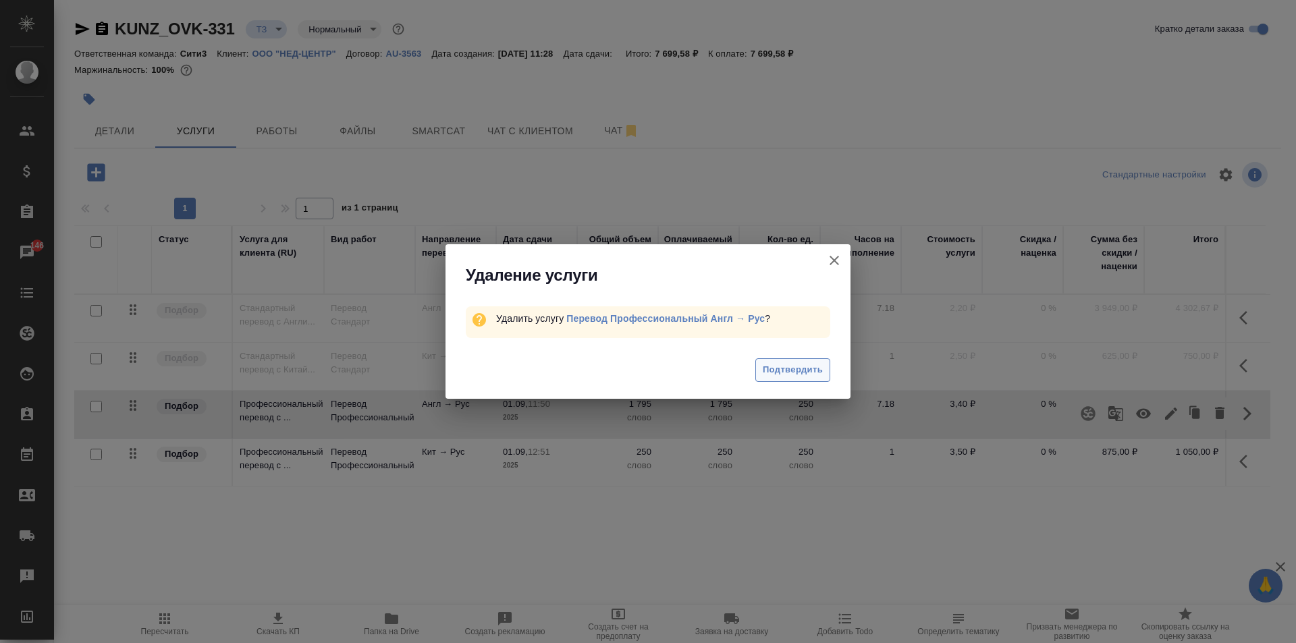
click at [787, 379] on button "Подтвердить" at bounding box center [792, 370] width 75 height 24
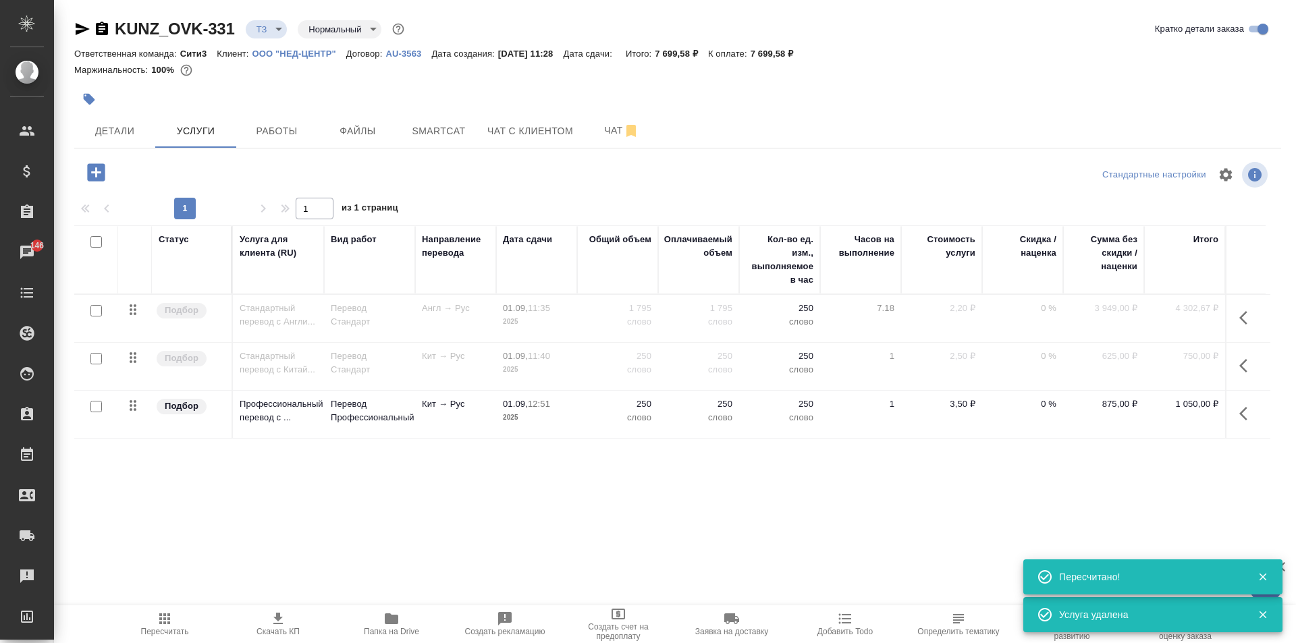
type input "new"
click at [1237, 410] on button "button" at bounding box center [1247, 414] width 32 height 32
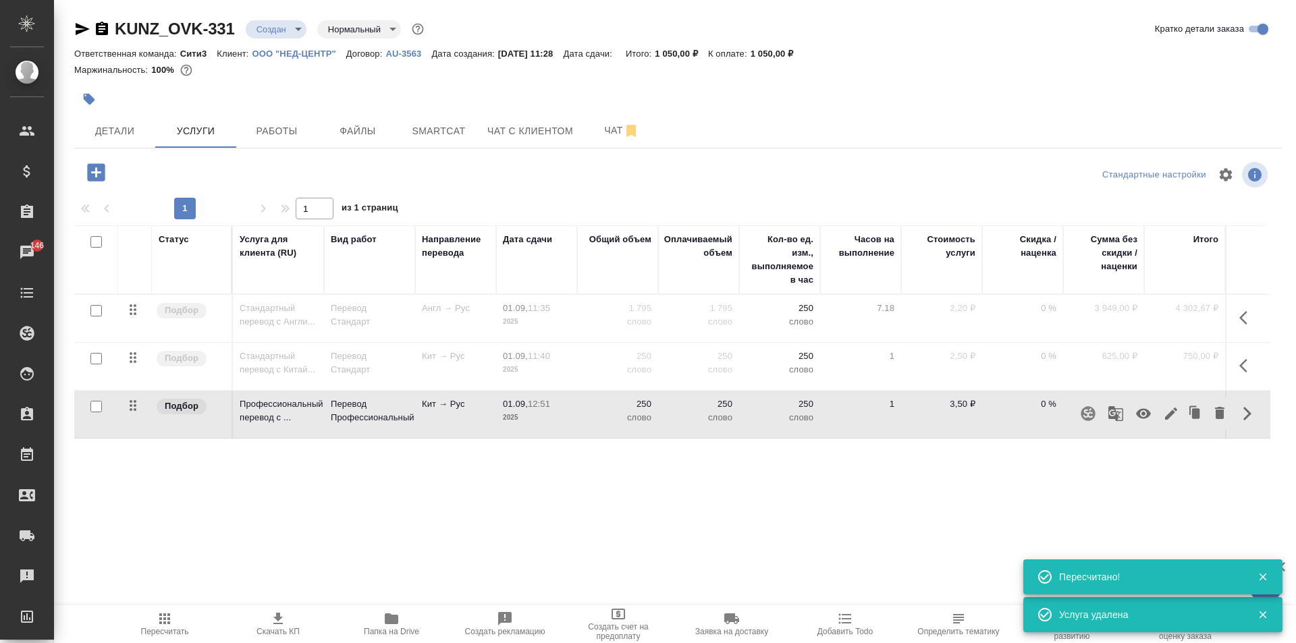
click at [1230, 407] on button "button" at bounding box center [1219, 414] width 23 height 32
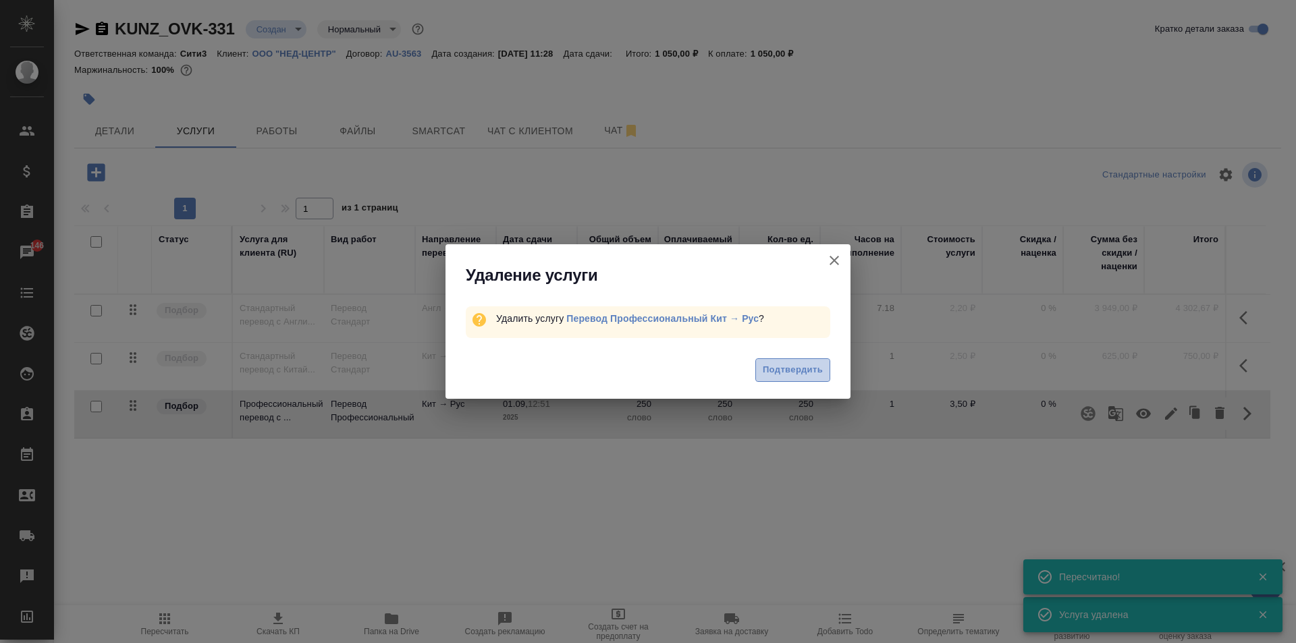
click at [798, 378] on button "Подтвердить" at bounding box center [792, 370] width 75 height 24
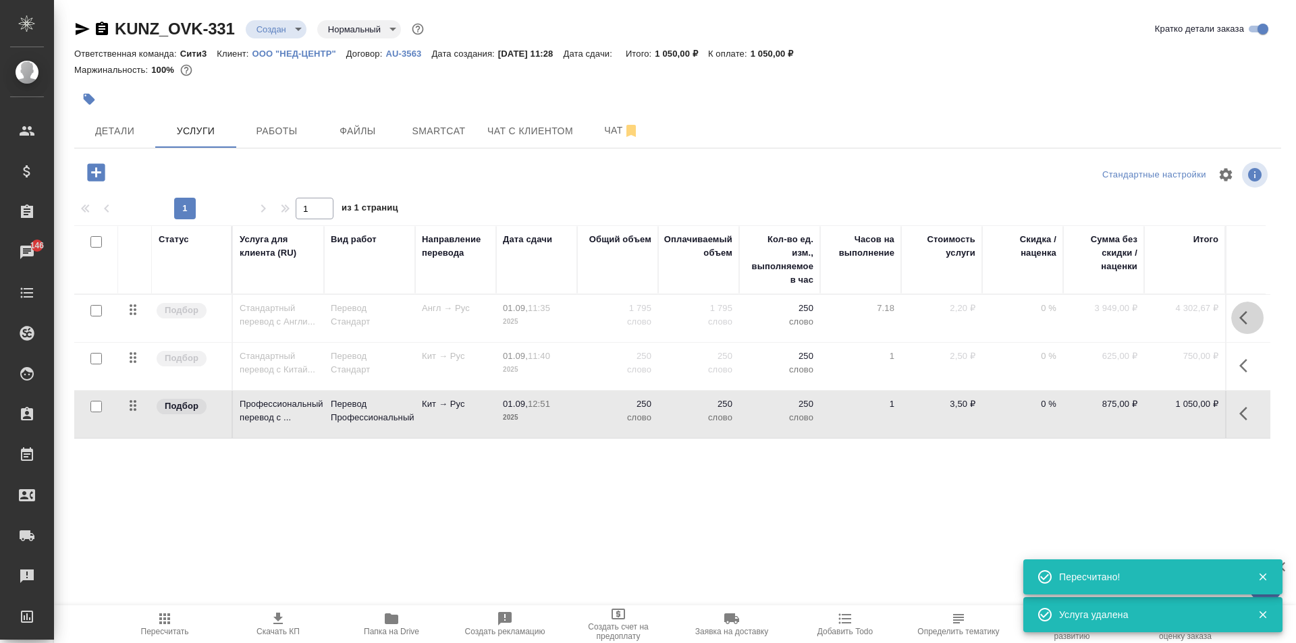
click at [1242, 321] on icon "button" at bounding box center [1247, 318] width 16 height 16
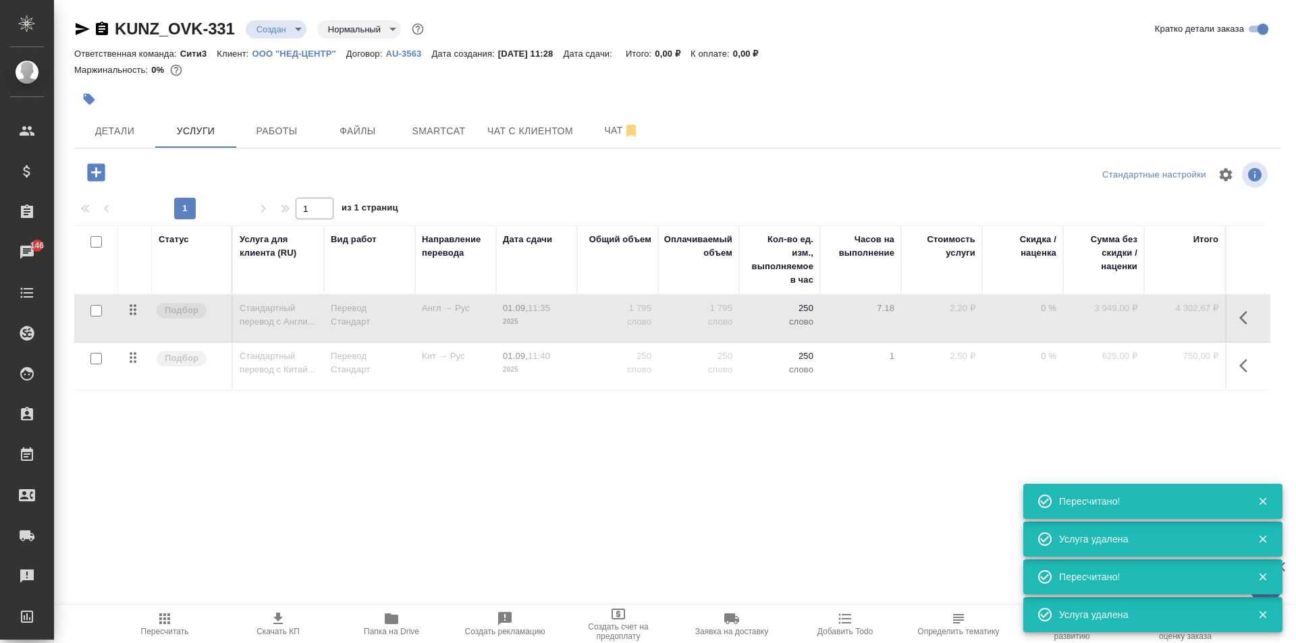
click at [1145, 321] on td "4 302,67 ₽" at bounding box center [1184, 318] width 81 height 47
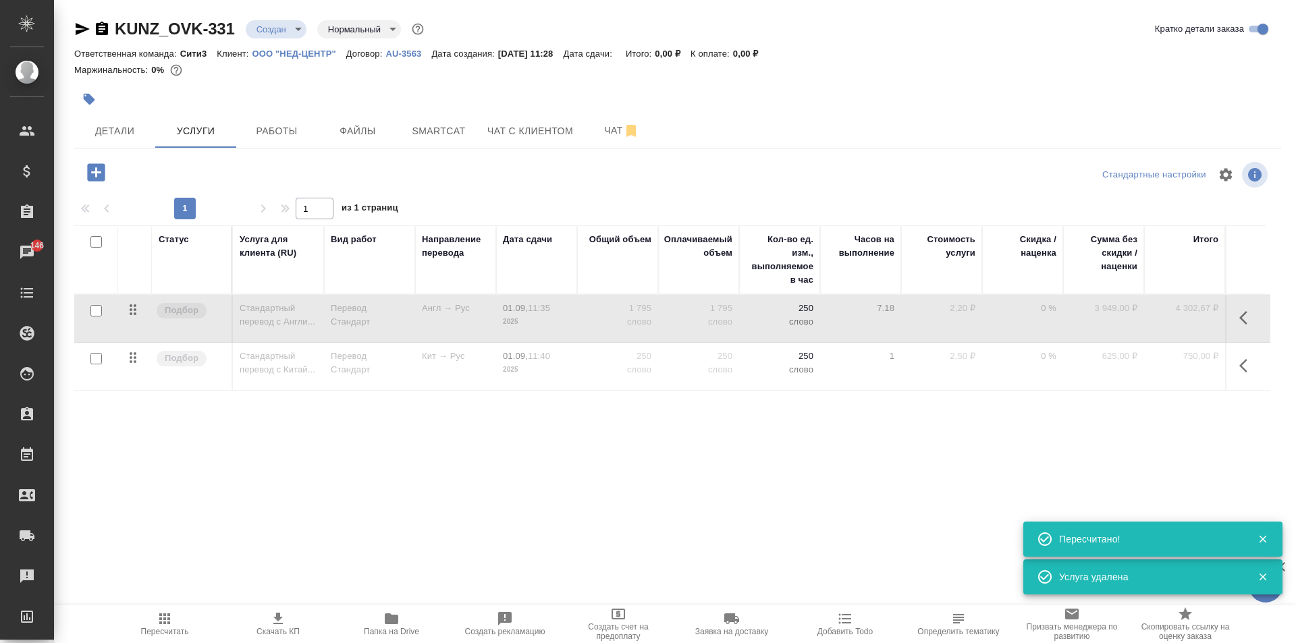
click at [1247, 322] on icon "button" at bounding box center [1247, 318] width 16 height 16
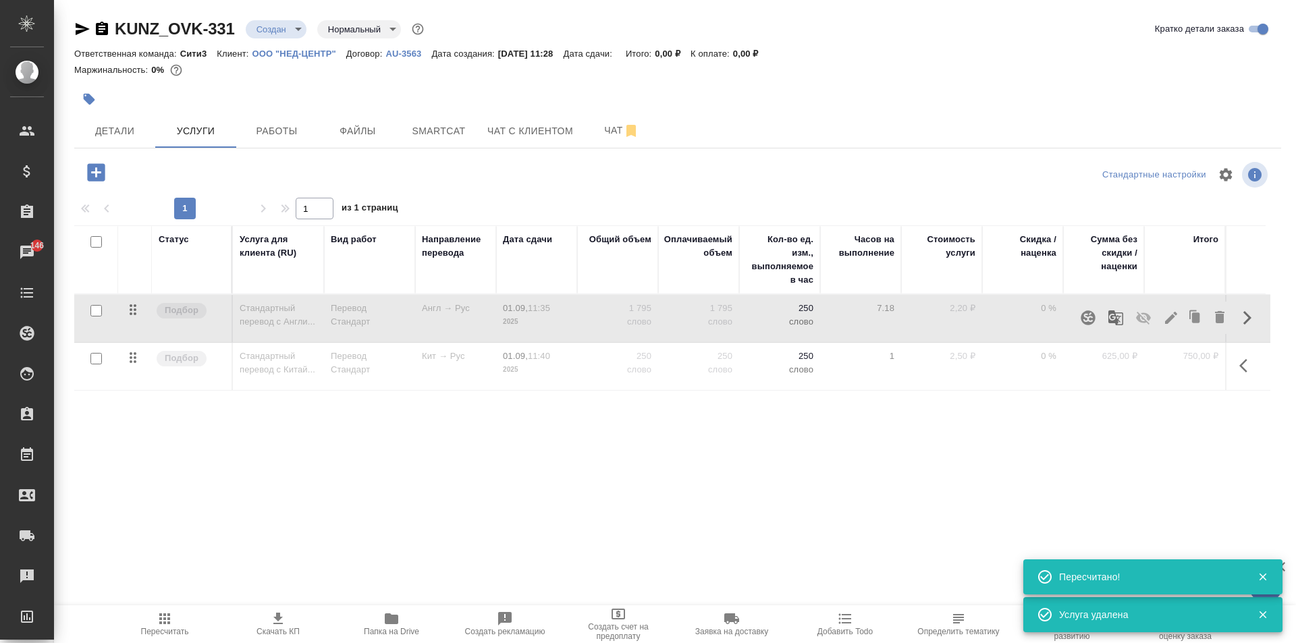
click at [1146, 317] on icon "button" at bounding box center [1143, 318] width 16 height 16
drag, startPoint x: 1249, startPoint y: 364, endPoint x: 1231, endPoint y: 364, distance: 17.5
click at [1247, 364] on icon "button" at bounding box center [1247, 366] width 16 height 16
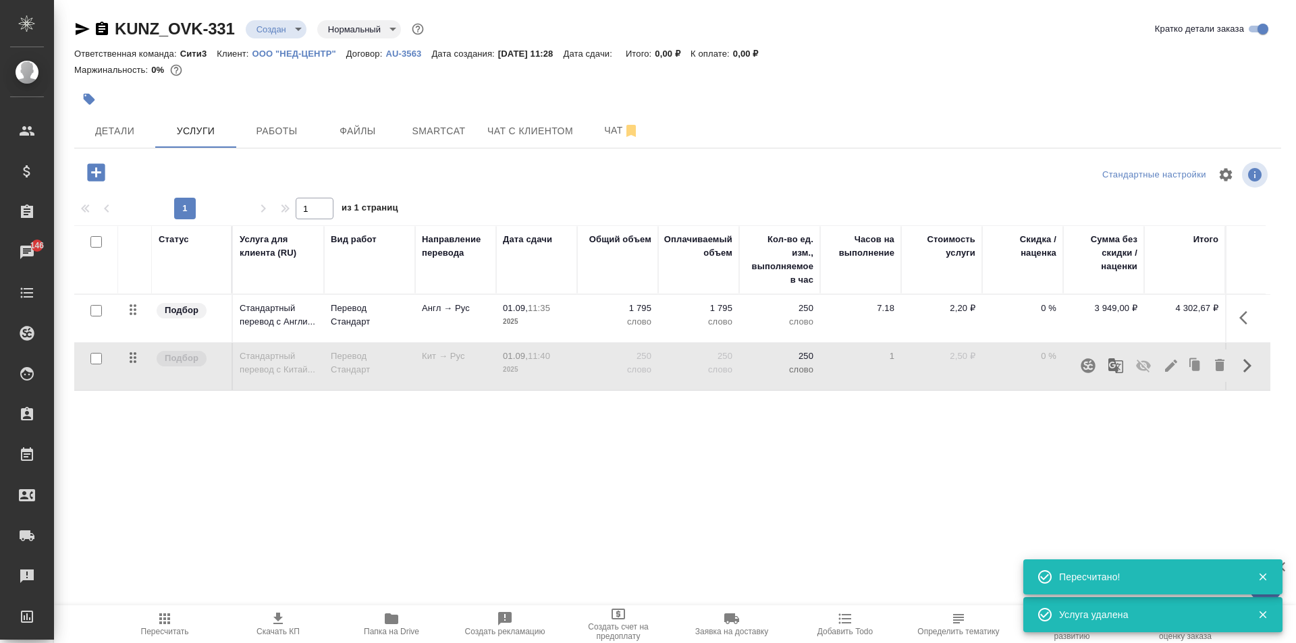
click at [1147, 366] on icon "button" at bounding box center [1143, 366] width 15 height 13
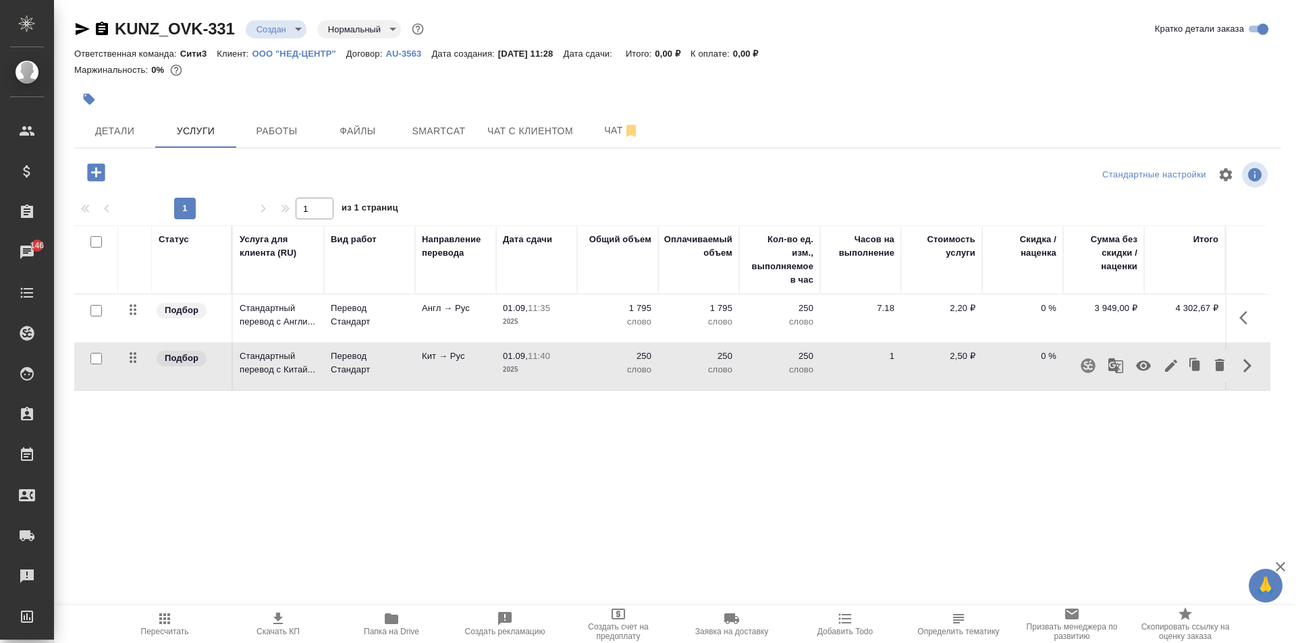
click at [1245, 311] on icon "button" at bounding box center [1247, 318] width 16 height 16
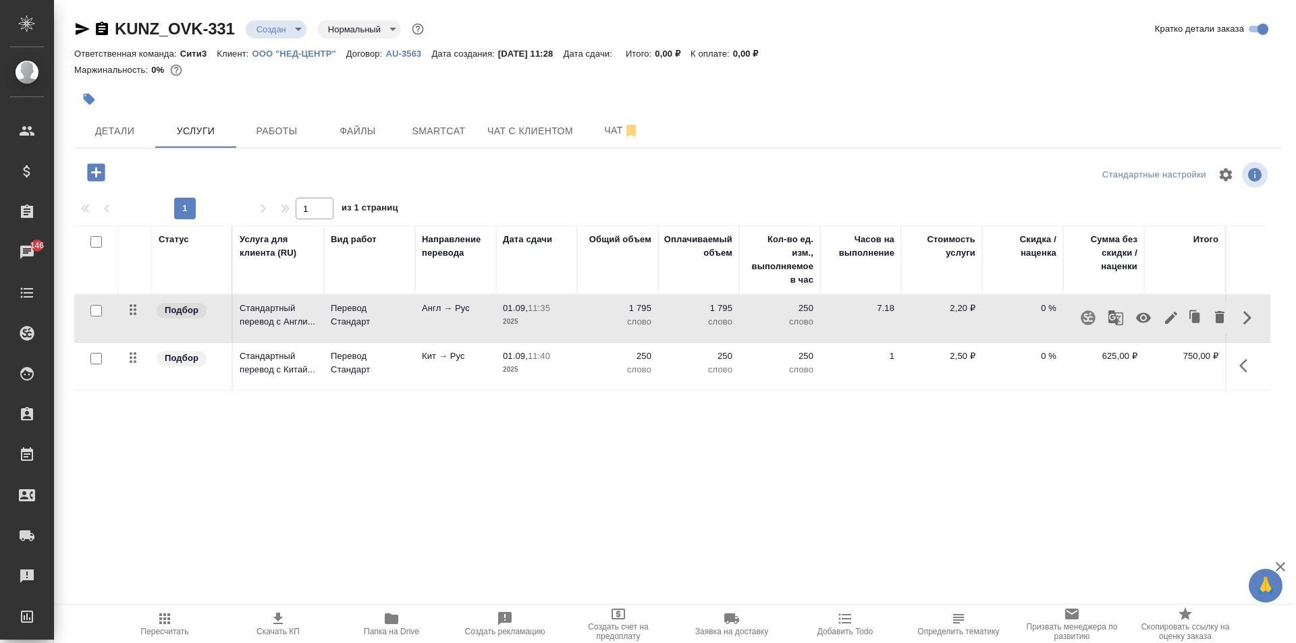
click at [1162, 319] on button "button" at bounding box center [1170, 318] width 23 height 32
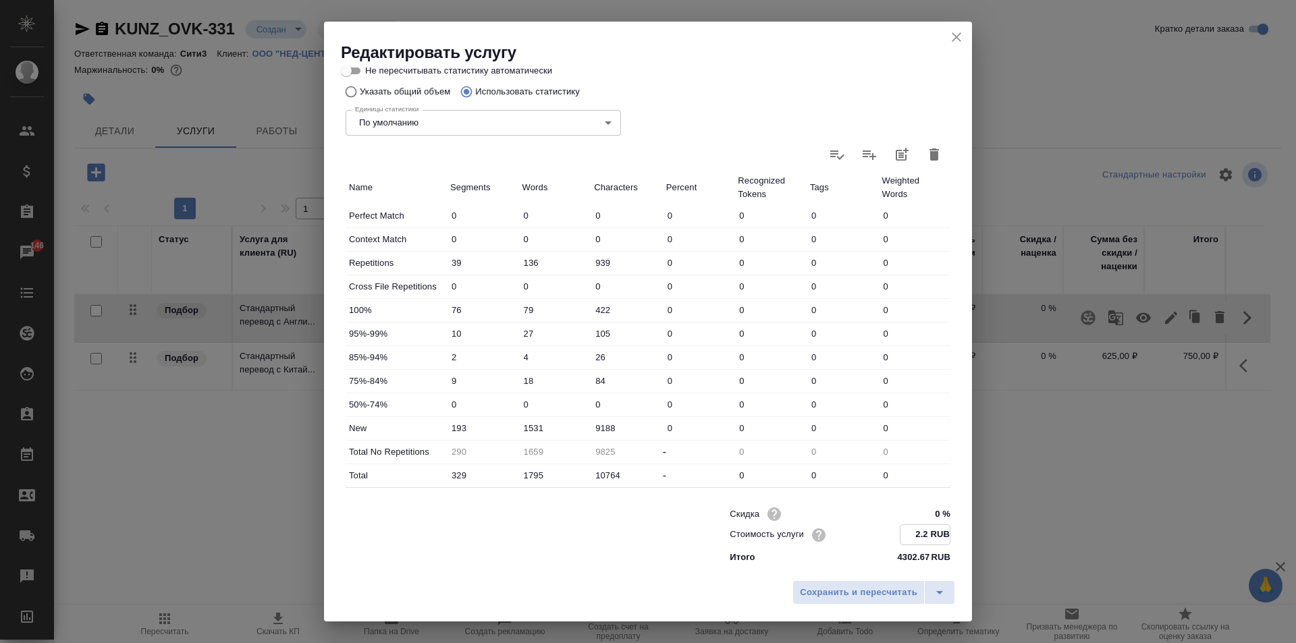
click at [919, 527] on input "2.2 RUB" at bounding box center [924, 535] width 49 height 20
click at [921, 542] on input "2. RUB" at bounding box center [924, 535] width 49 height 20
type input "2 RUB"
type input "2.44 RUB"
click at [904, 593] on span "Сохранить и пересчитать" at bounding box center [858, 593] width 117 height 16
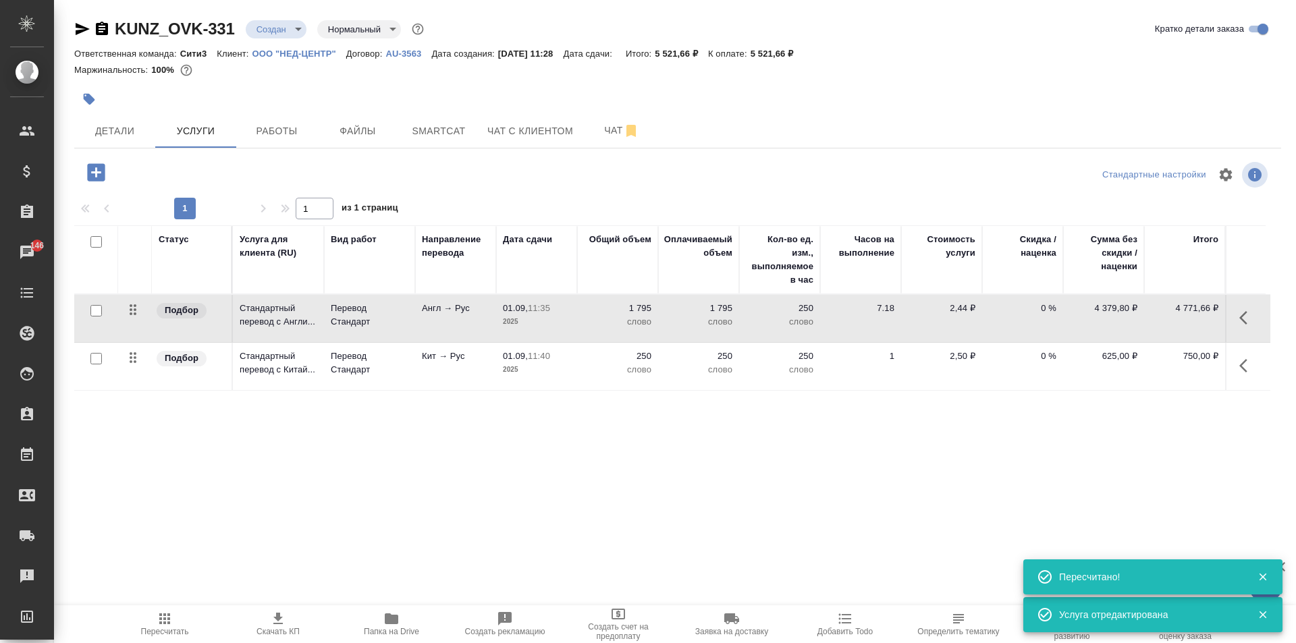
click at [1243, 364] on icon "button" at bounding box center [1247, 366] width 16 height 16
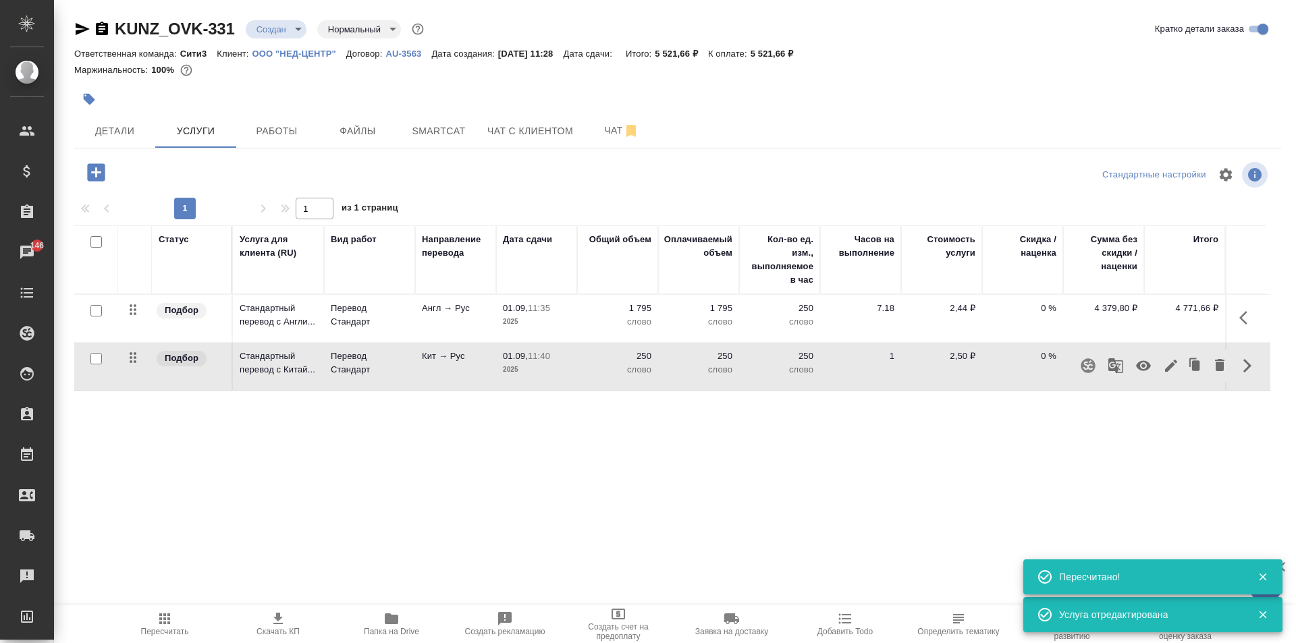
click at [1173, 364] on icon "button" at bounding box center [1171, 366] width 12 height 12
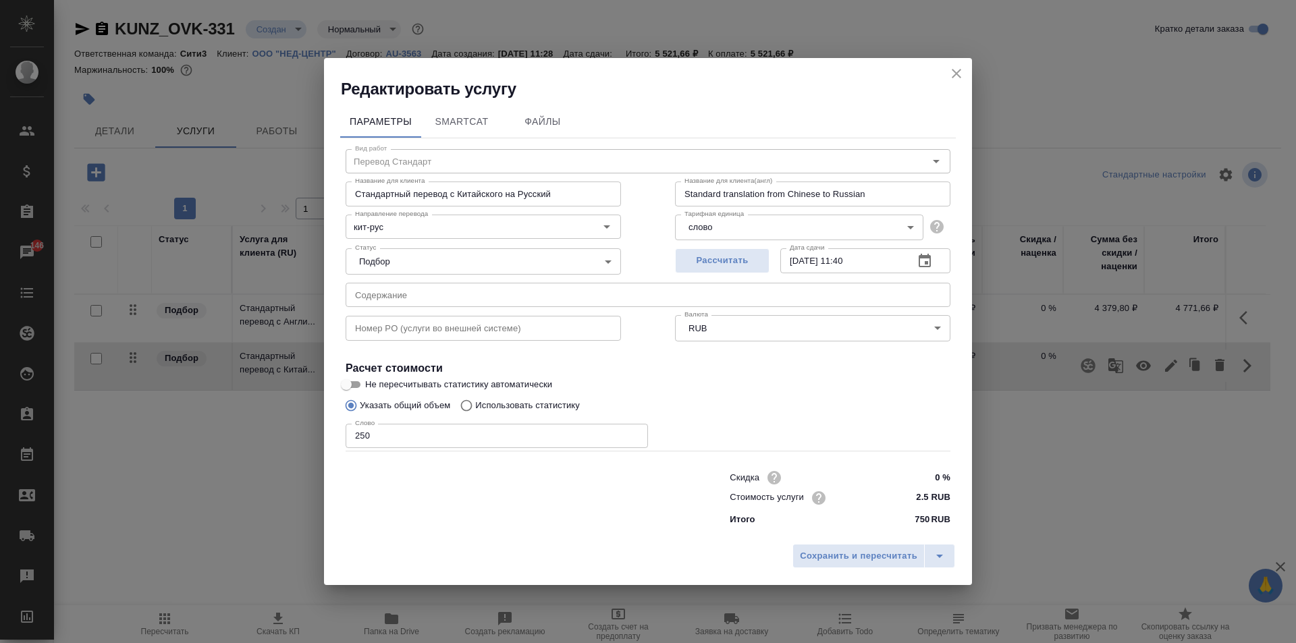
click at [930, 495] on input "2.5 RUB" at bounding box center [925, 498] width 51 height 20
type input "2 RUB"
type input "3.97 RUB"
click at [850, 559] on span "Сохранить и пересчитать" at bounding box center [858, 557] width 117 height 16
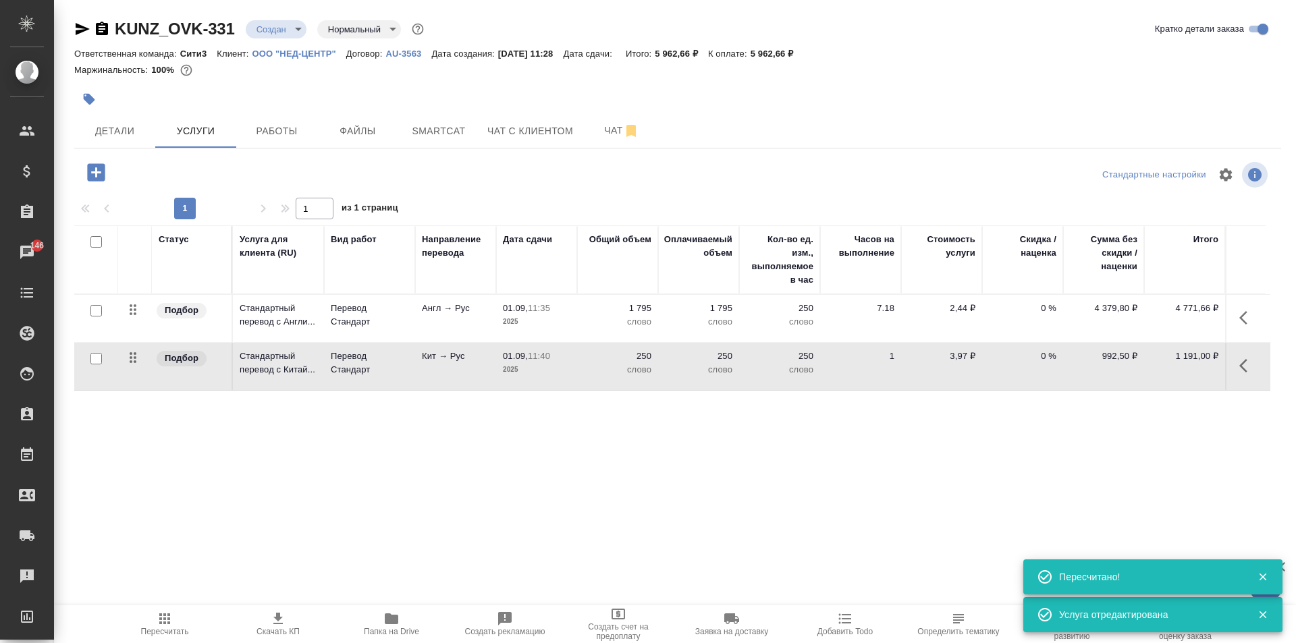
click at [181, 625] on span "Пересчитать" at bounding box center [164, 624] width 97 height 26
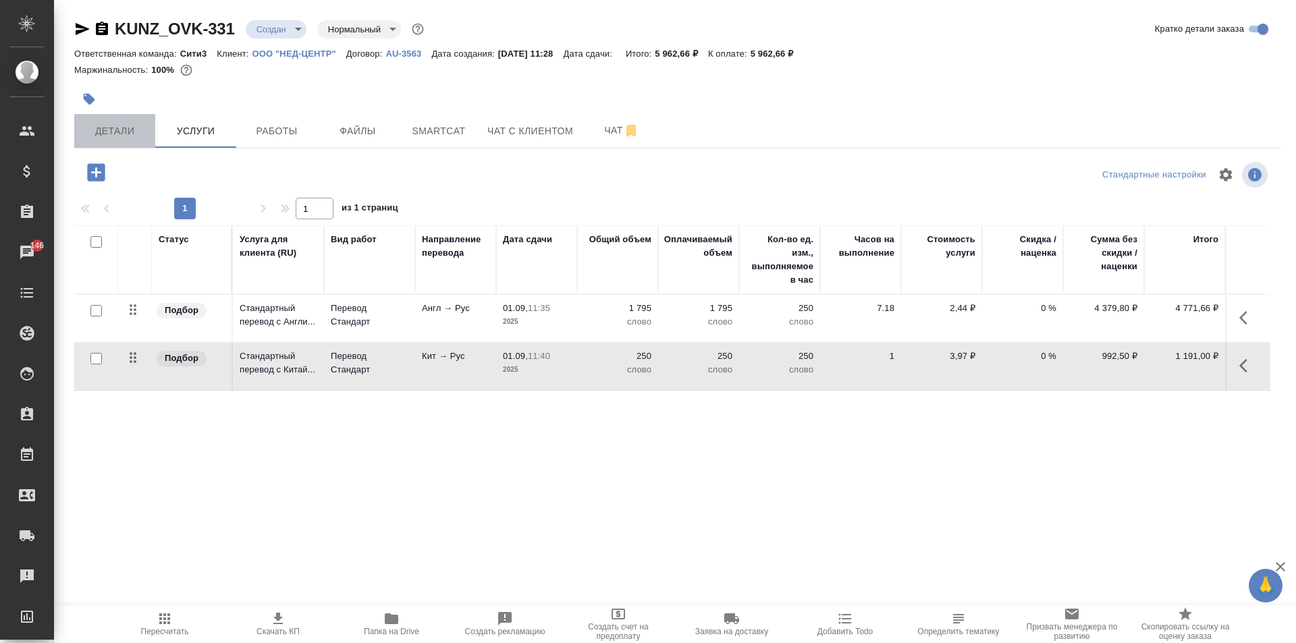
click at [115, 116] on button "Детали" at bounding box center [114, 131] width 81 height 34
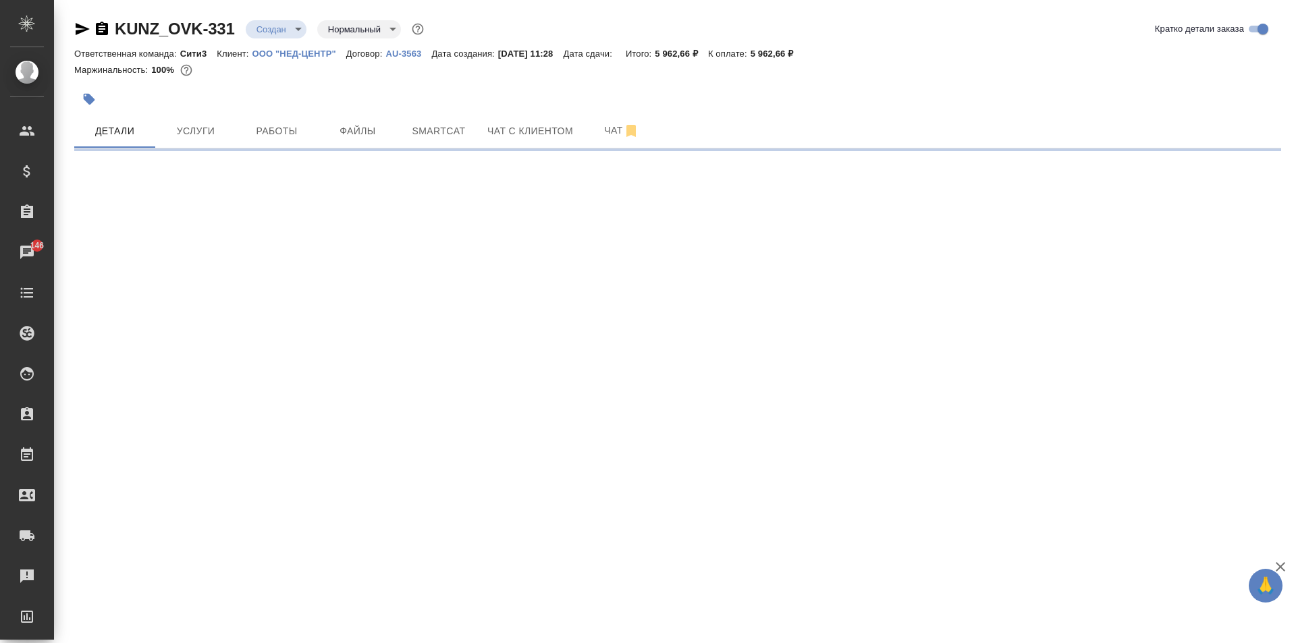
select select "RU"
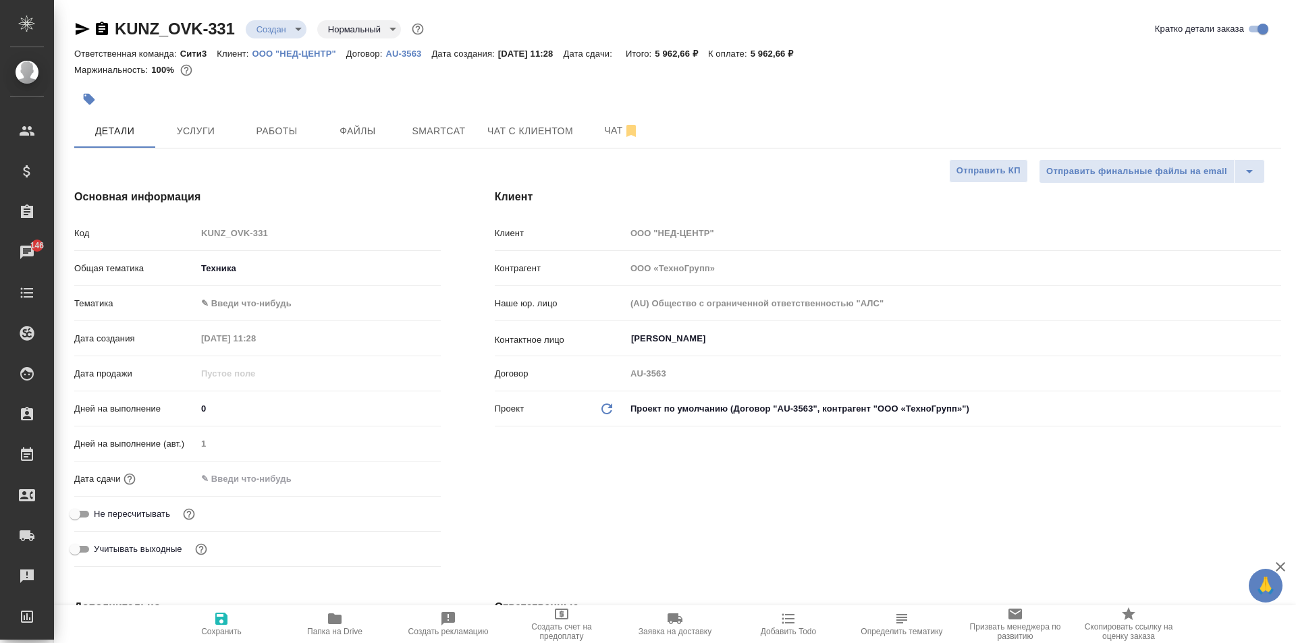
type textarea "x"
click at [667, 344] on input "Ковальчук Ольга" at bounding box center [931, 339] width 602 height 16
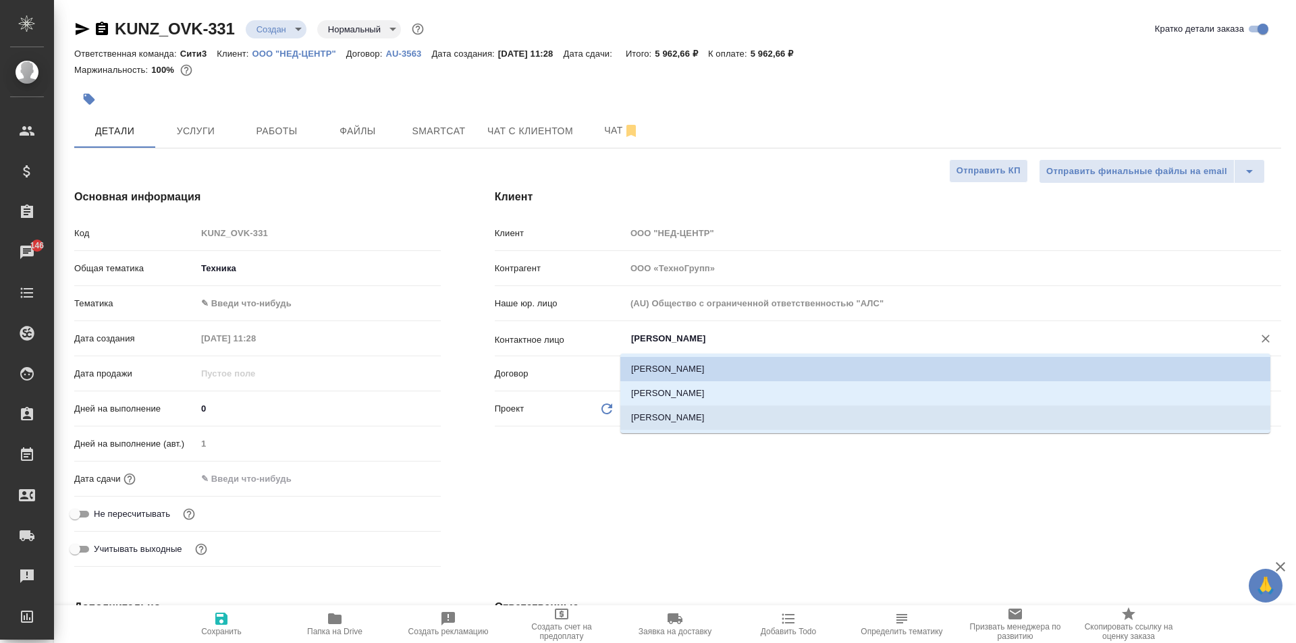
click at [694, 429] on li "Добросердов Евгений" at bounding box center [945, 418] width 650 height 24
type input "Добросердов Евгений"
type textarea "x"
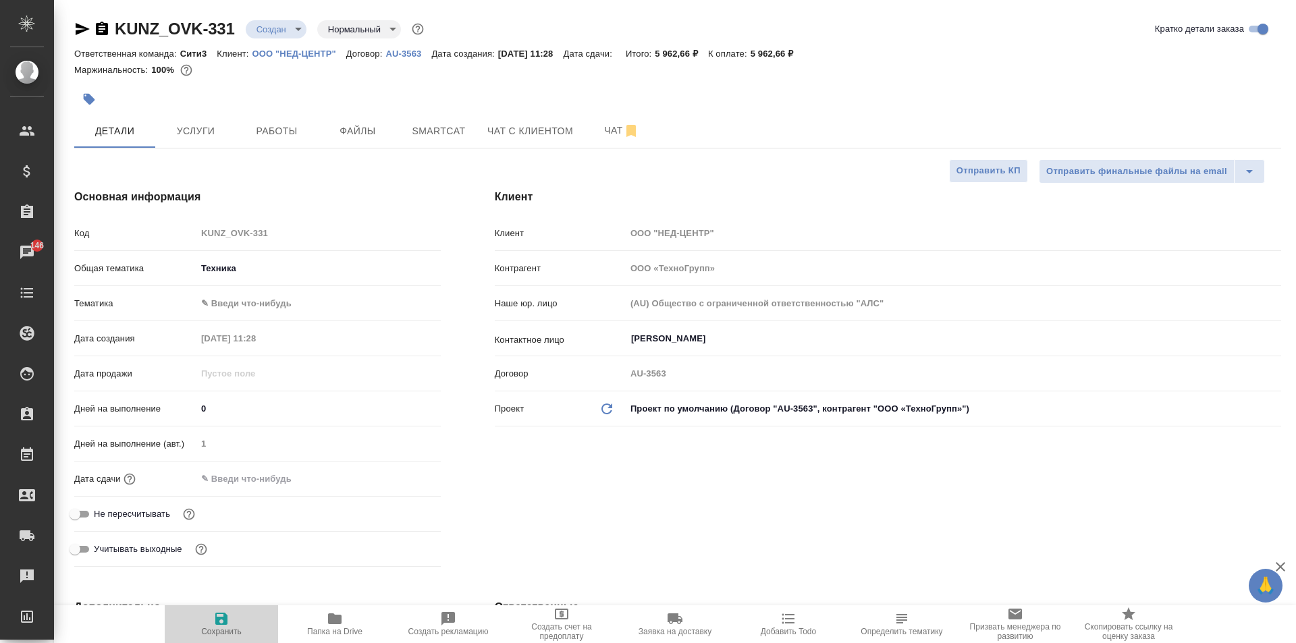
click at [209, 619] on span "Сохранить" at bounding box center [221, 624] width 97 height 26
type textarea "x"
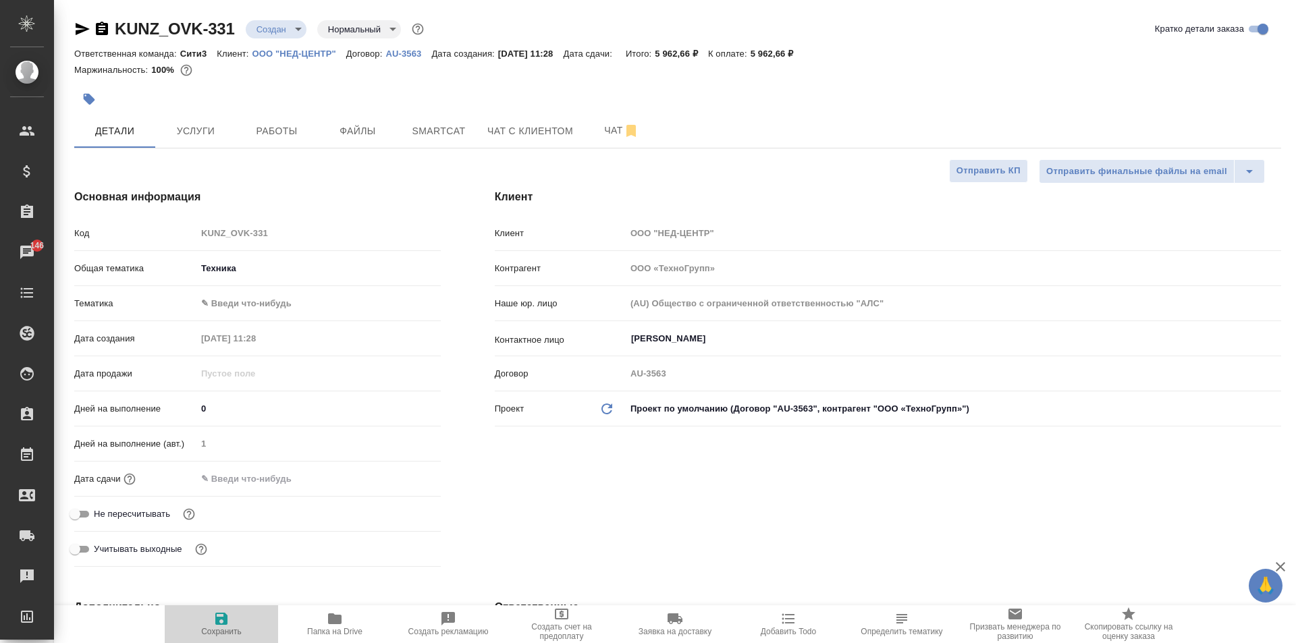
type textarea "x"
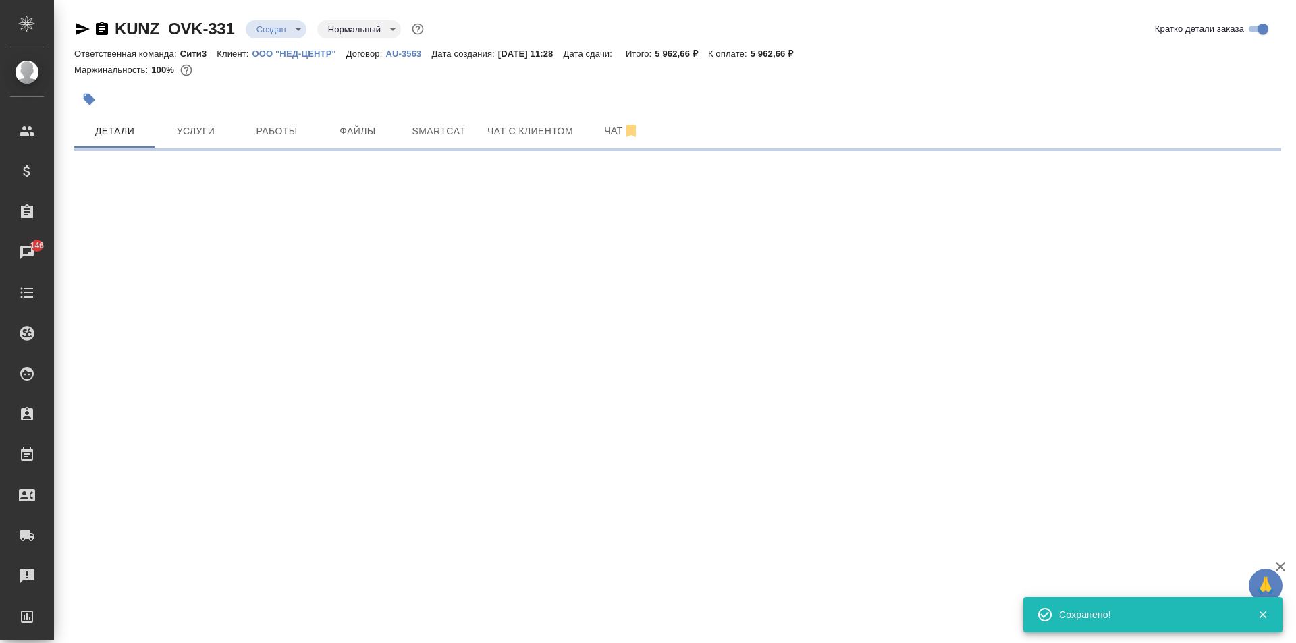
select select "RU"
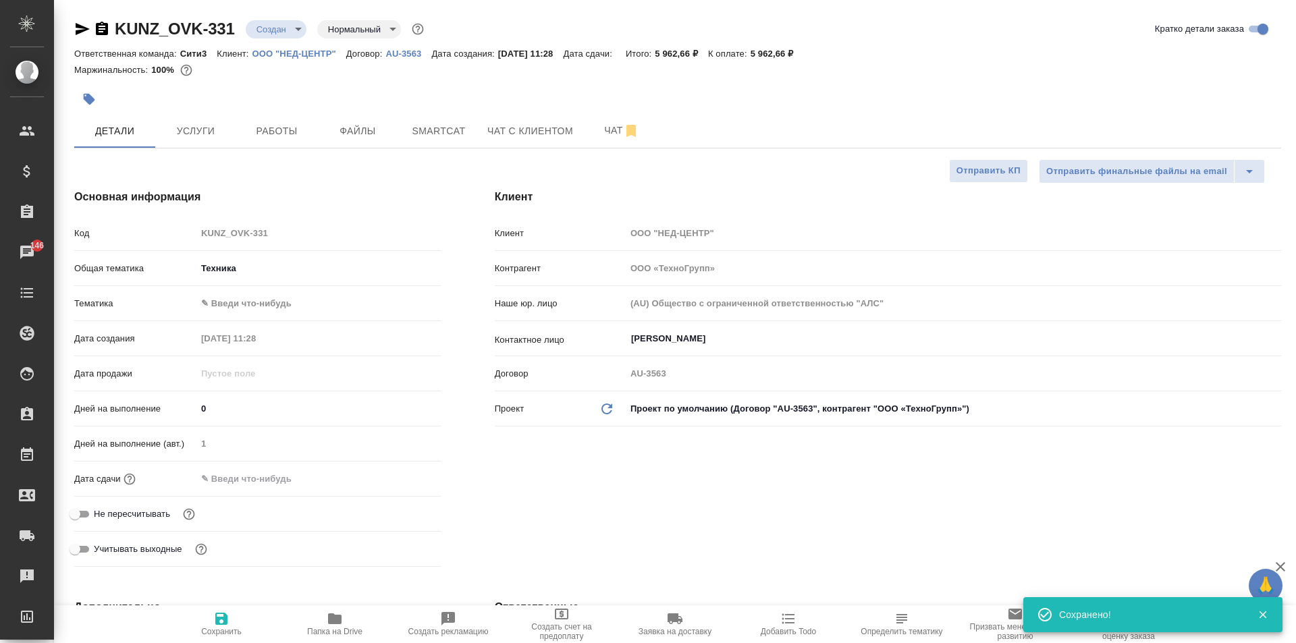
type textarea "x"
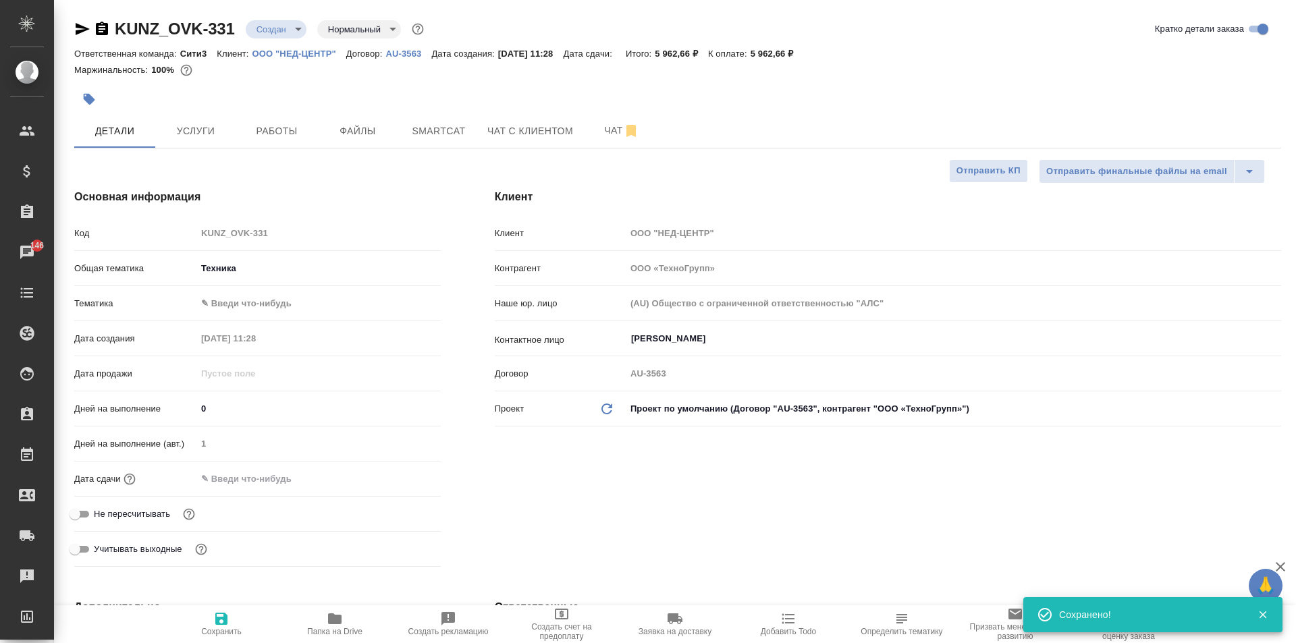
type textarea "x"
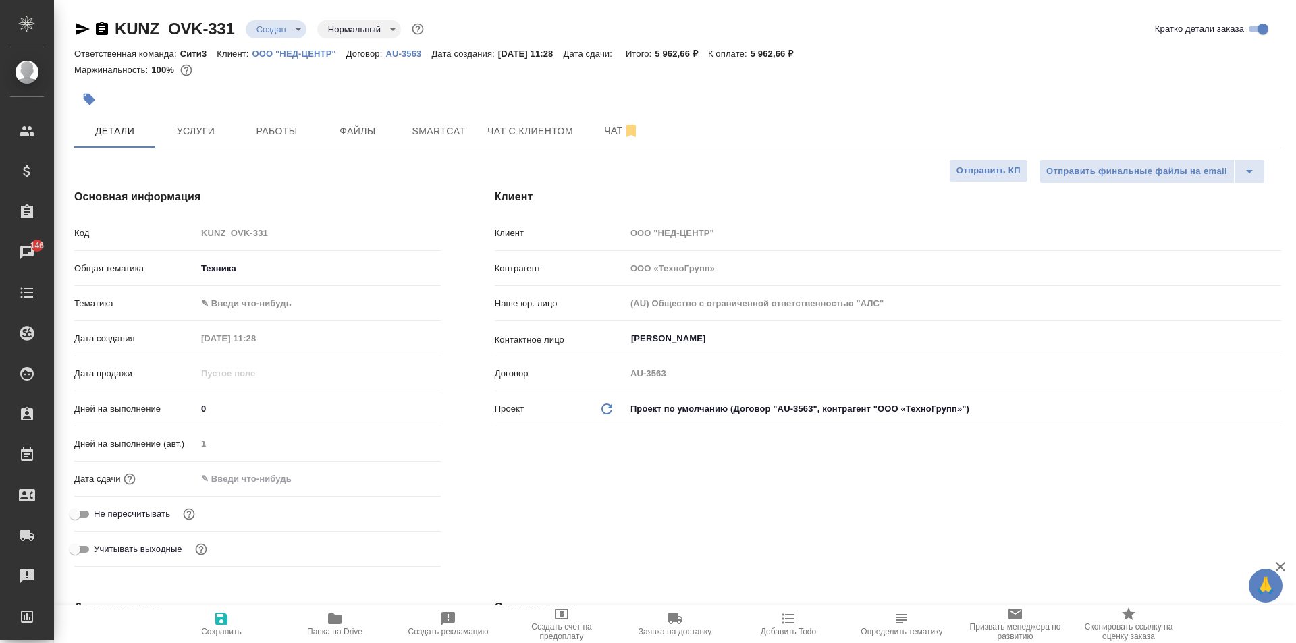
type textarea "x"
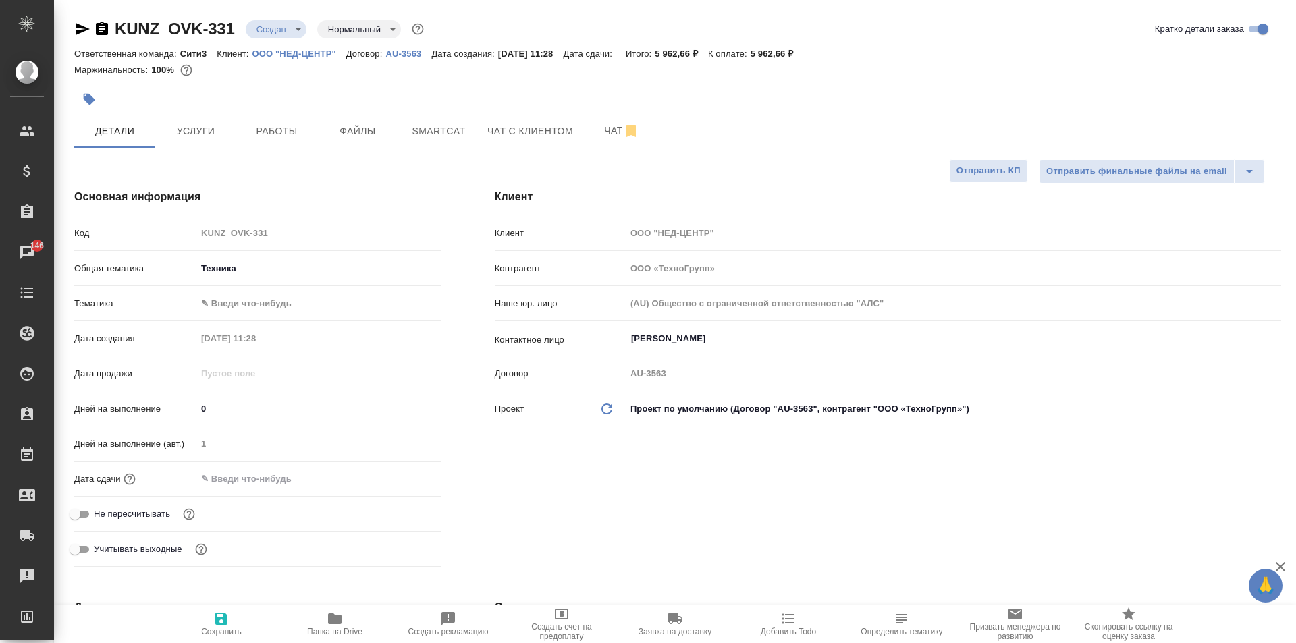
type textarea "x"
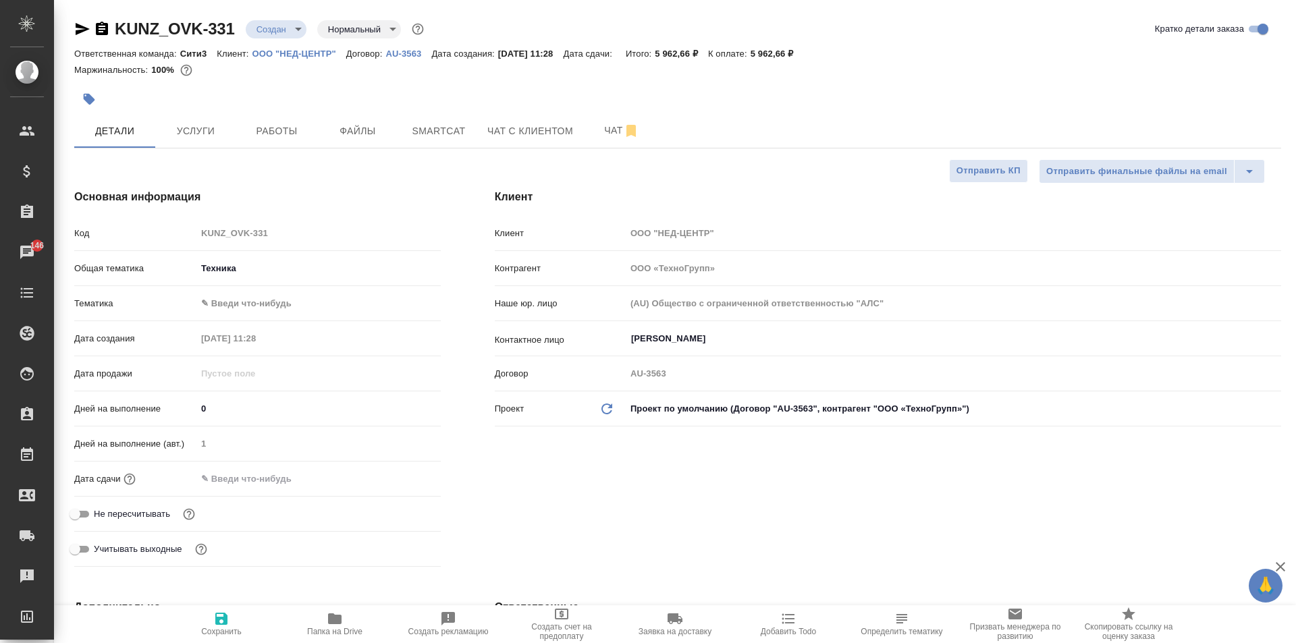
type textarea "x"
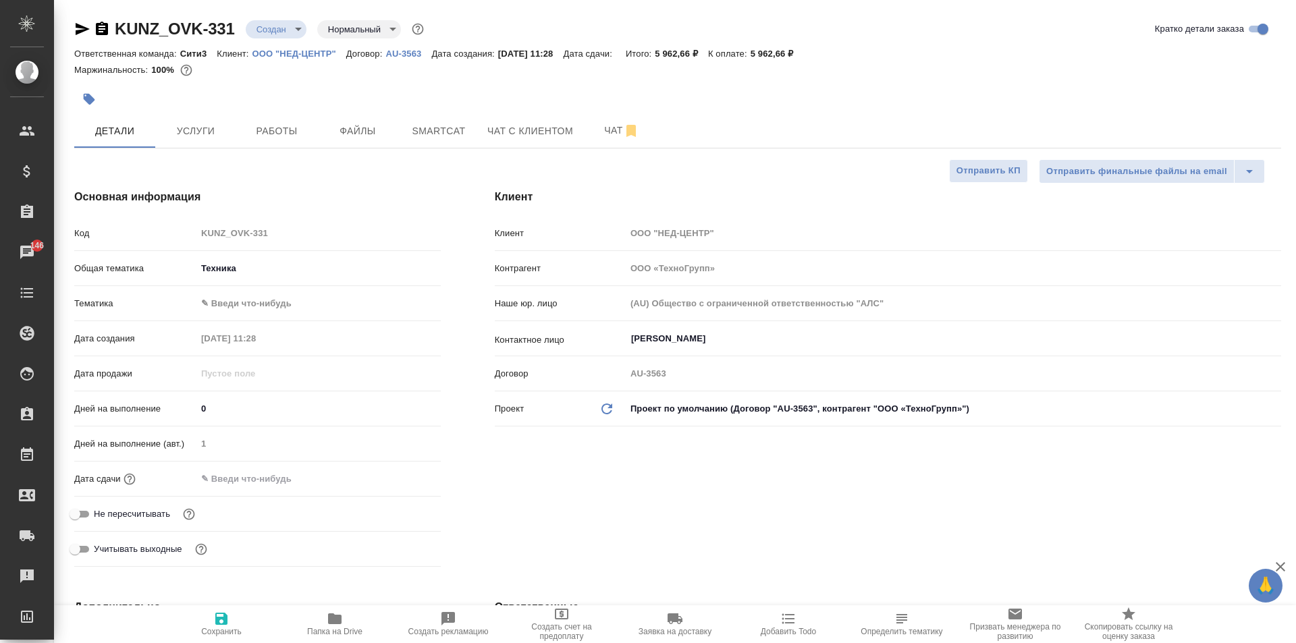
type textarea "x"
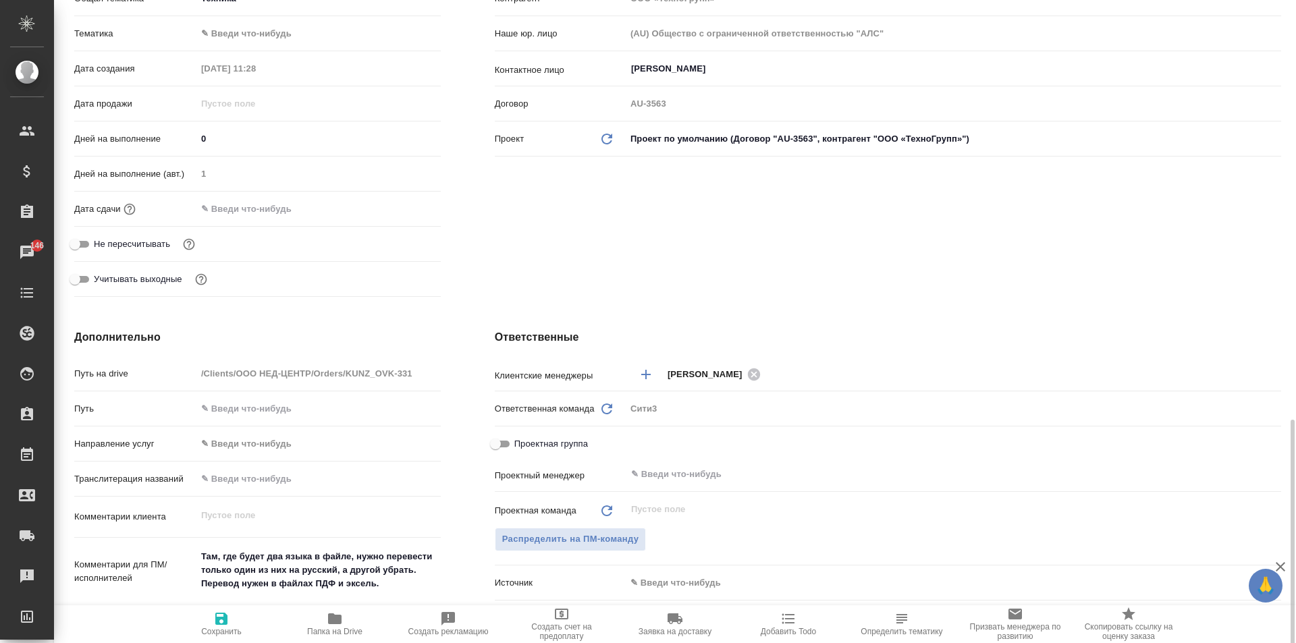
scroll to position [607, 0]
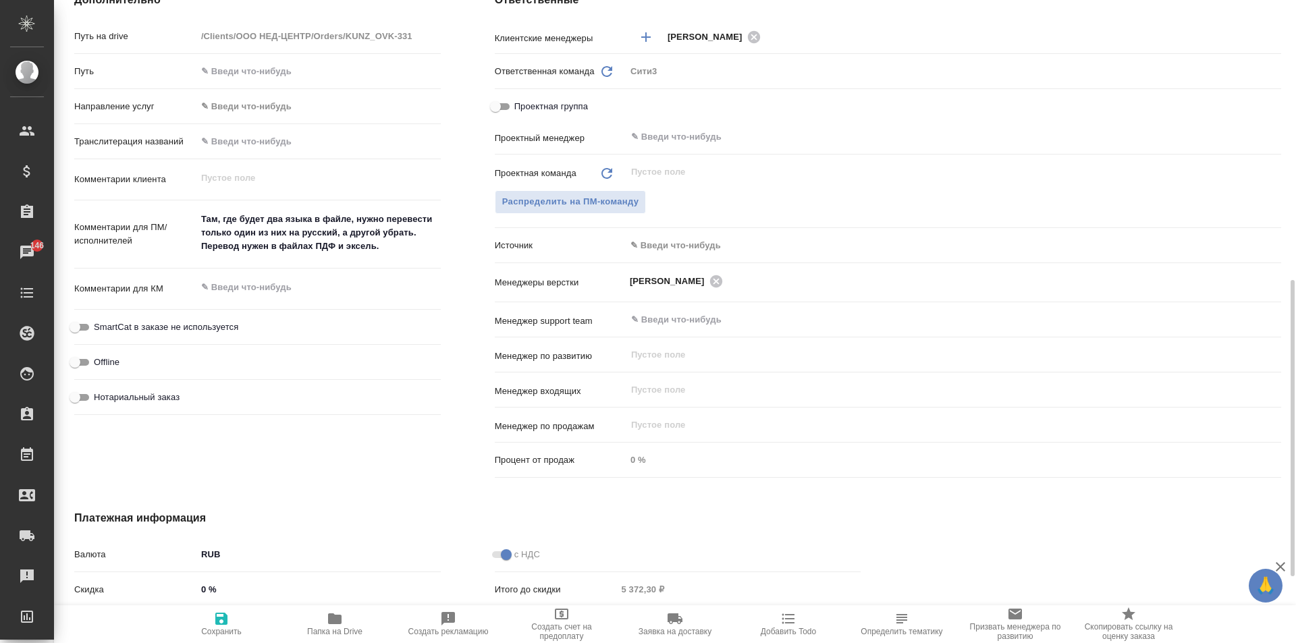
type textarea "x"
click at [401, 245] on textarea "Там, где будет два языка в файле, нужно перевести только один из них на русский…" at bounding box center [318, 233] width 244 height 50
type textarea "x"
type textarea "Там, где будет два языка в файле, нужно перевести только один из них на русский…"
type textarea "x"
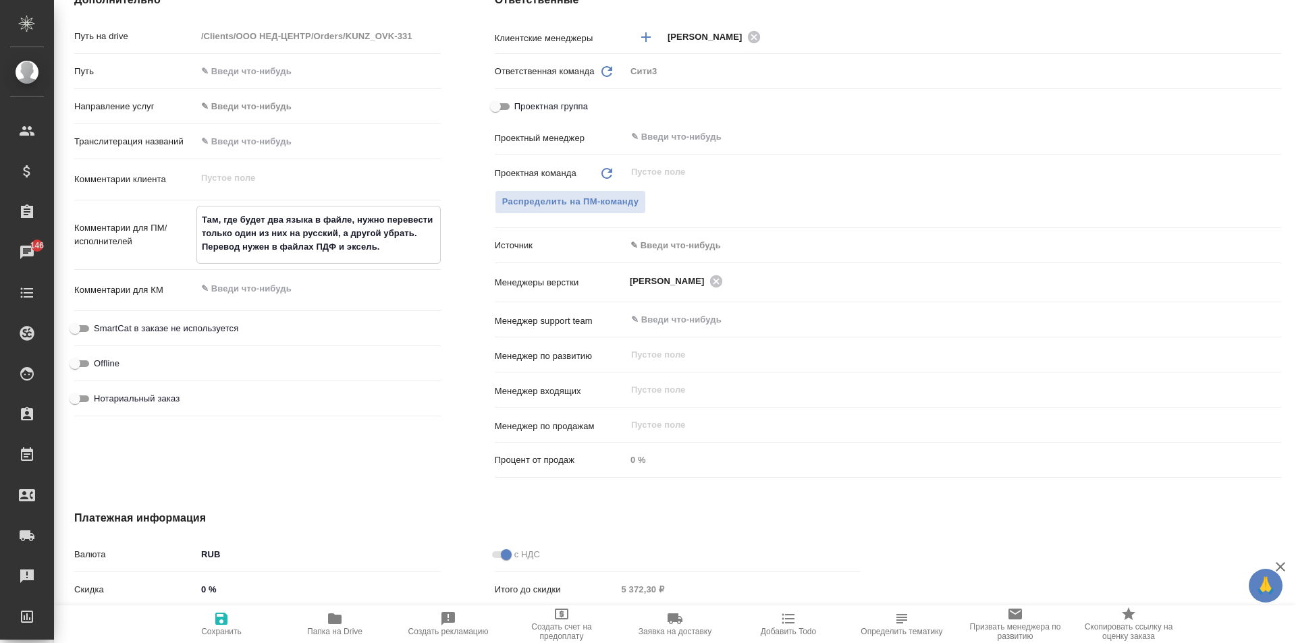
type textarea "x"
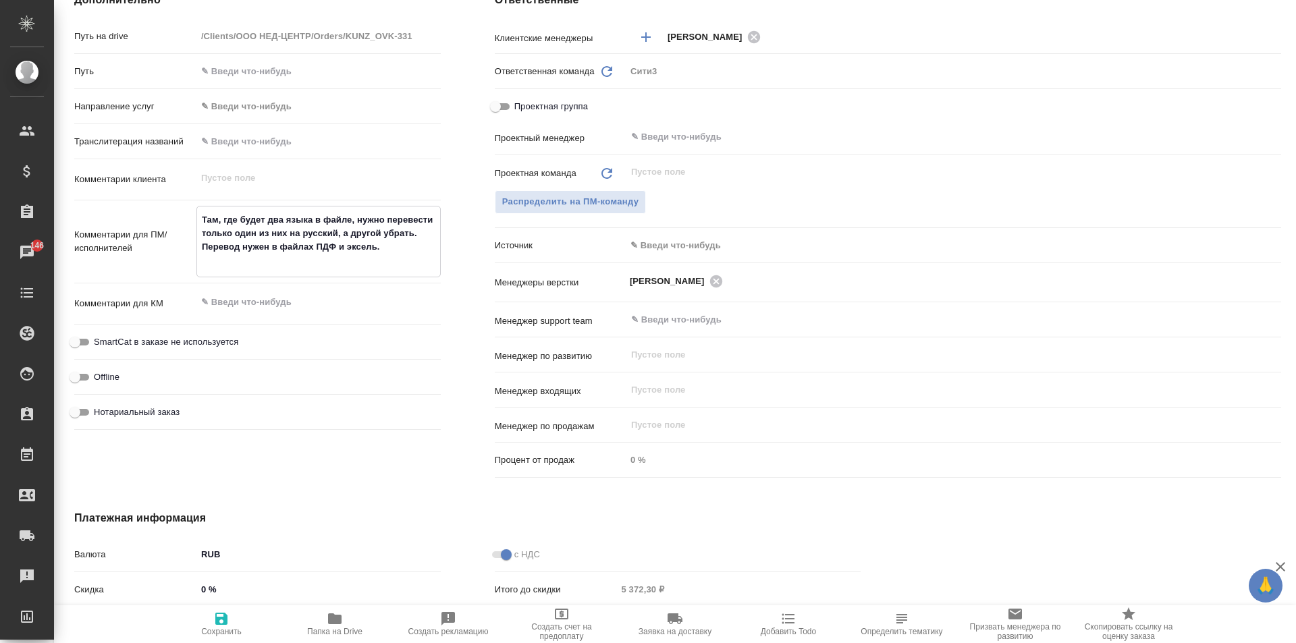
type textarea "x"
type textarea "Там, где будет два языка в файле, нужно перевести только один из них на русский…"
type textarea "x"
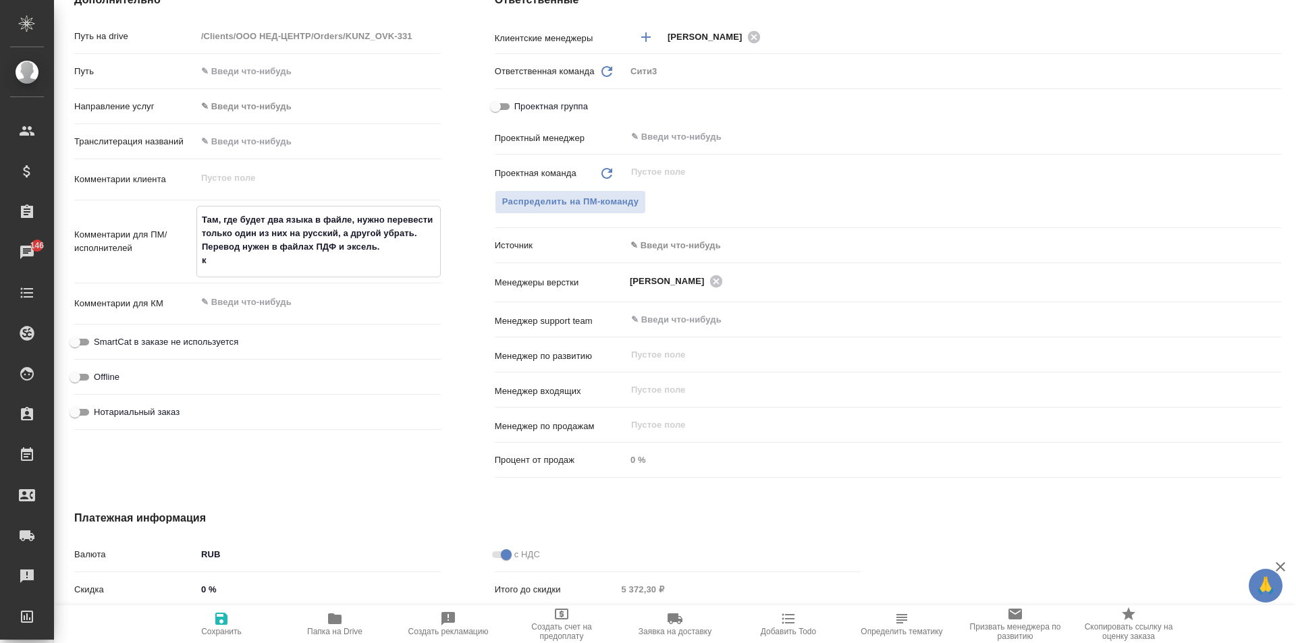
type textarea "Там, где будет два языка в файле, нужно перевести только один из них на русский…"
type textarea "x"
type textarea "Там, где будет два языка в файле, нужно перевести только один из них на русский…"
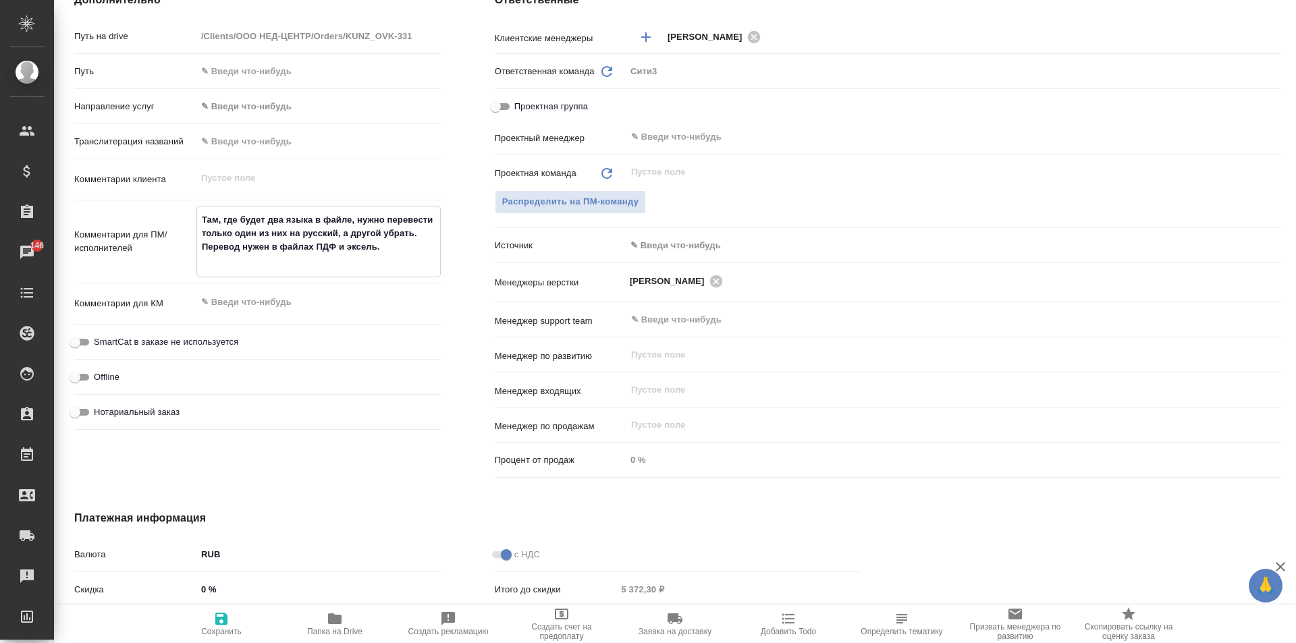
type textarea "x"
type textarea "Там, где будет два языка в файле, нужно перевести только один из них на русский…"
type textarea "x"
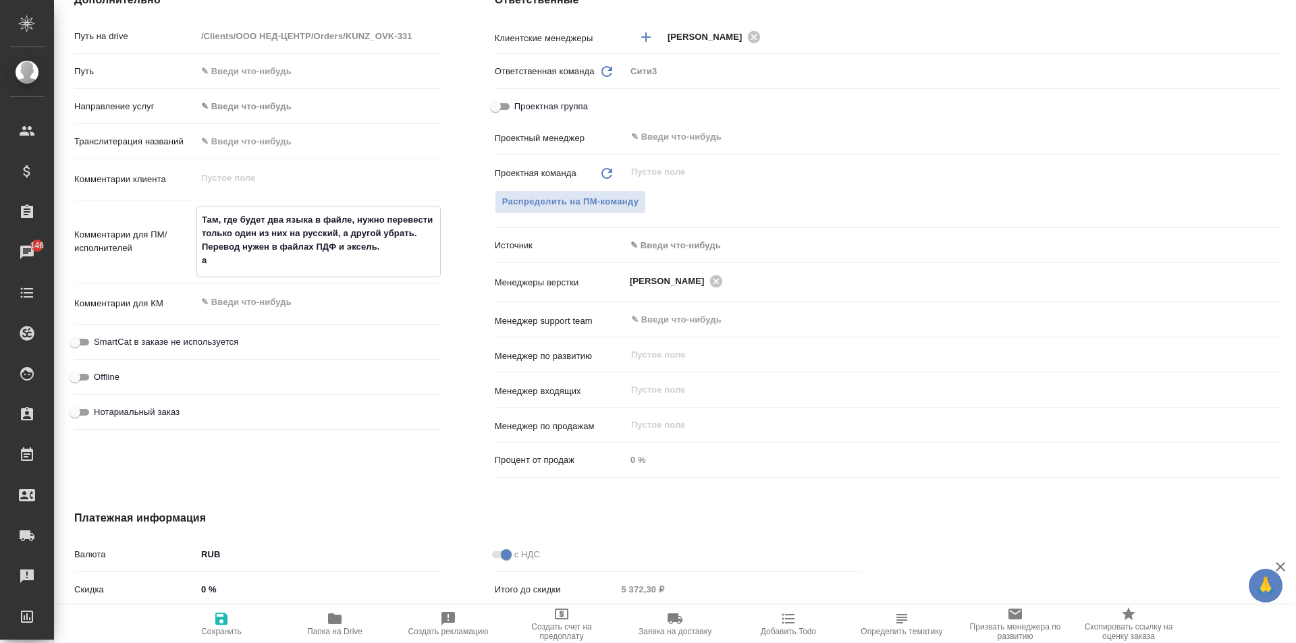
type textarea "x"
type textarea "Там, где будет два языка в файле, нужно перевести только один из них на русский…"
type textarea "x"
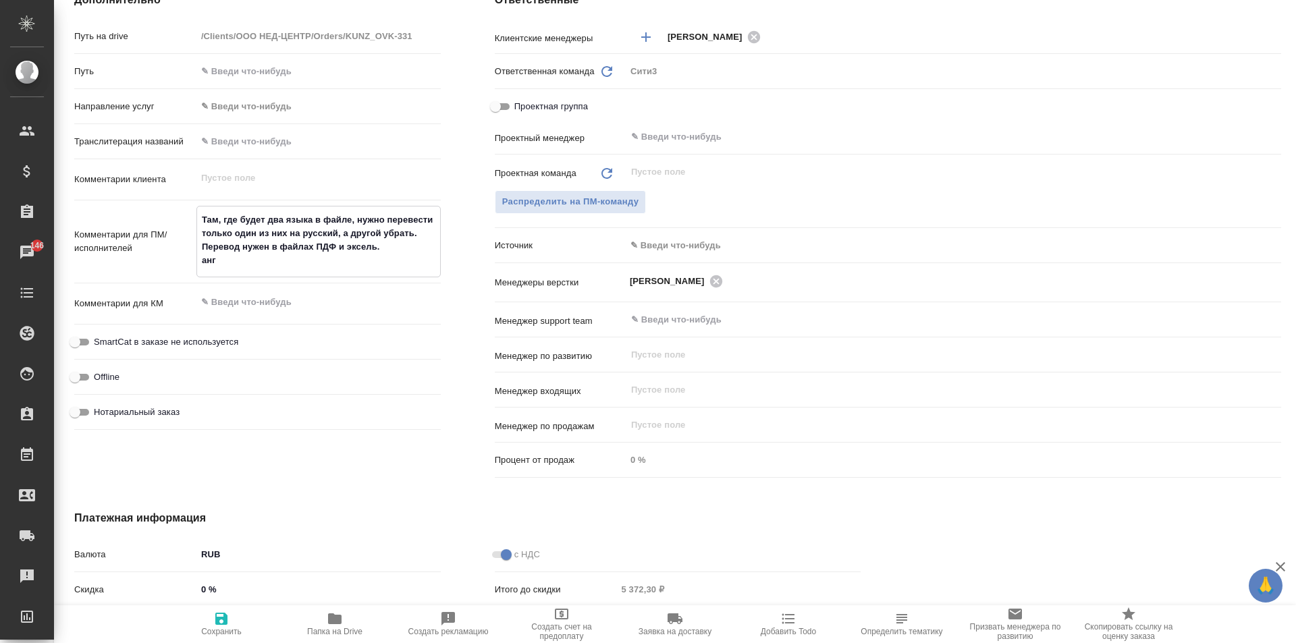
type textarea "x"
type textarea "Там, где будет два языка в файле, нужно перевести только один из них на русский…"
type textarea "x"
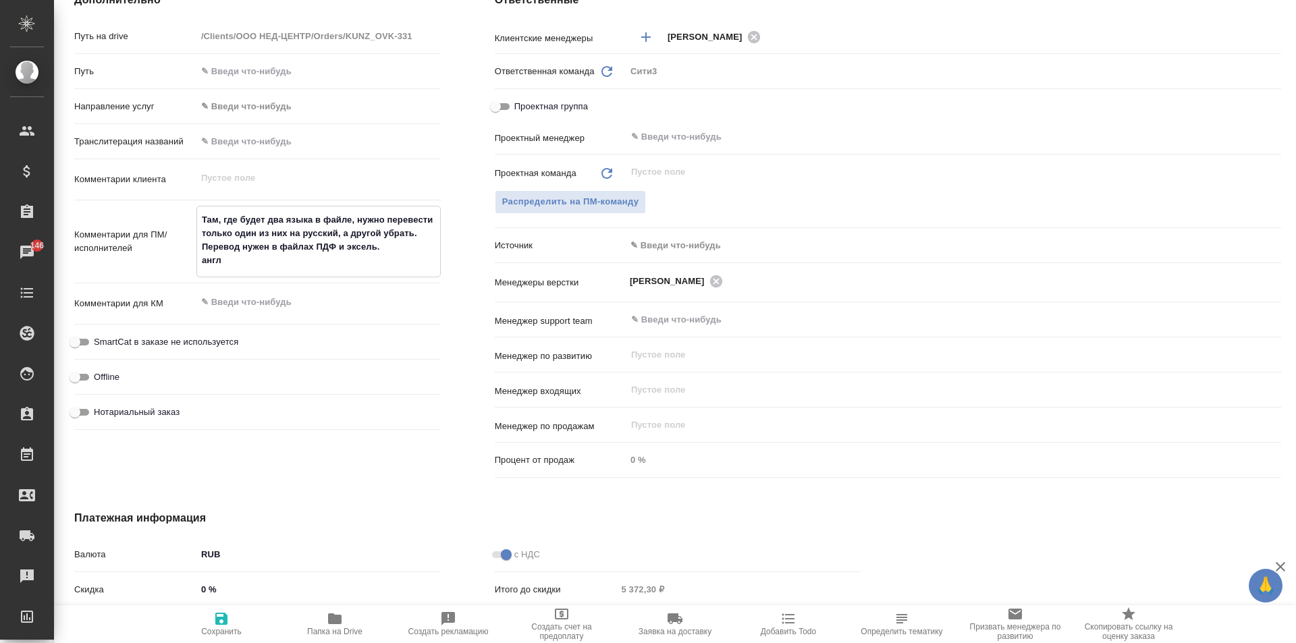
type textarea "Там, где будет два языка в файле, нужно перевести только один из них на русский…"
type textarea "x"
type textarea "Там, где будет два языка в файле, нужно перевести только один из них на русский…"
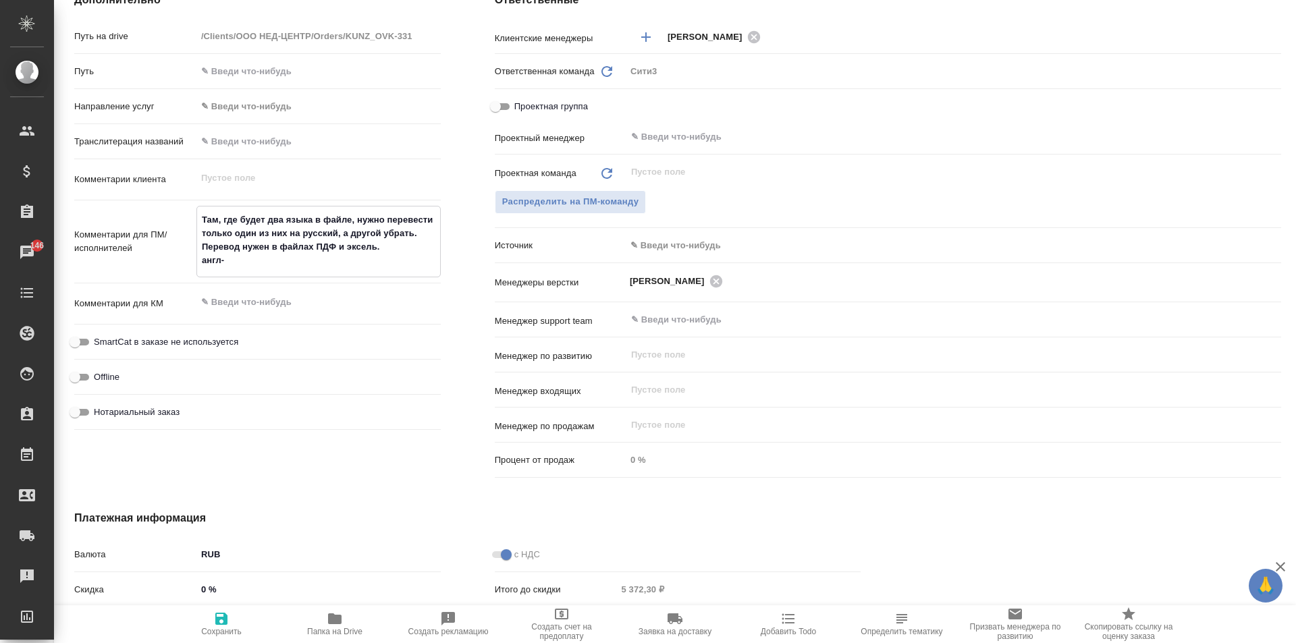
type textarea "x"
type textarea "Там, где будет два языка в файле, нужно перевести только один из них на русский…"
type textarea "x"
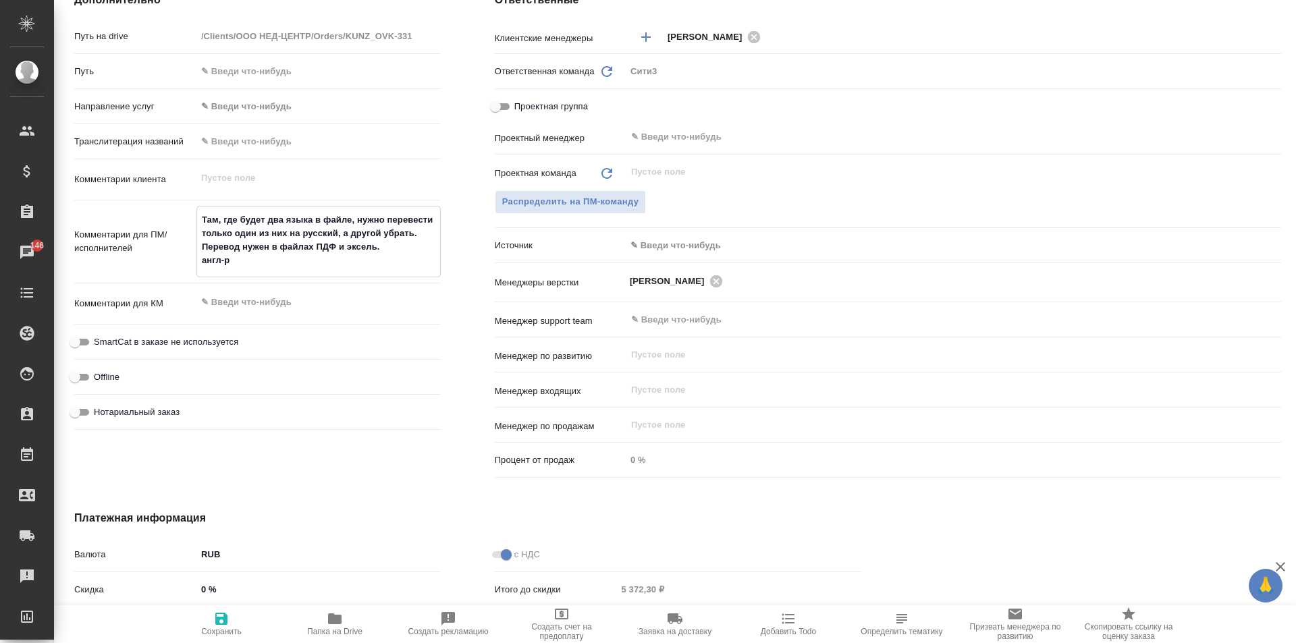
type textarea "x"
type textarea "Там, где будет два языка в файле, нужно перевести только один из них на русский…"
type textarea "x"
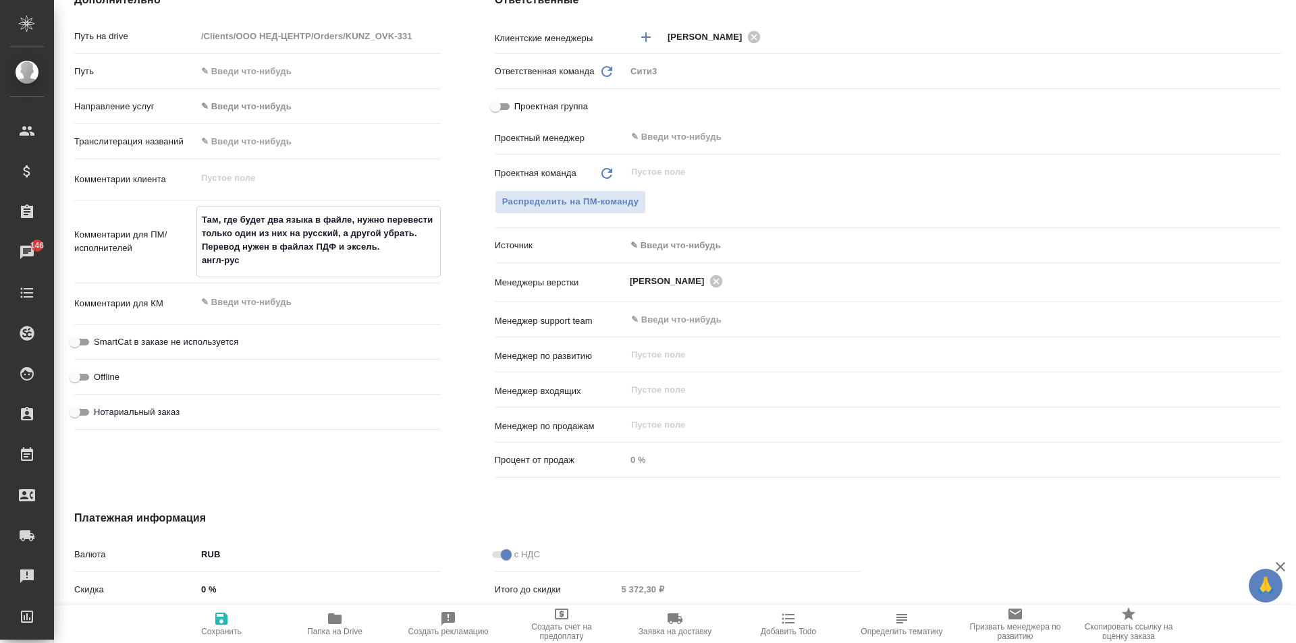
type textarea "x"
type textarea "Там, где будет два языка в файле, нужно перевести только один из них на русский…"
type textarea "x"
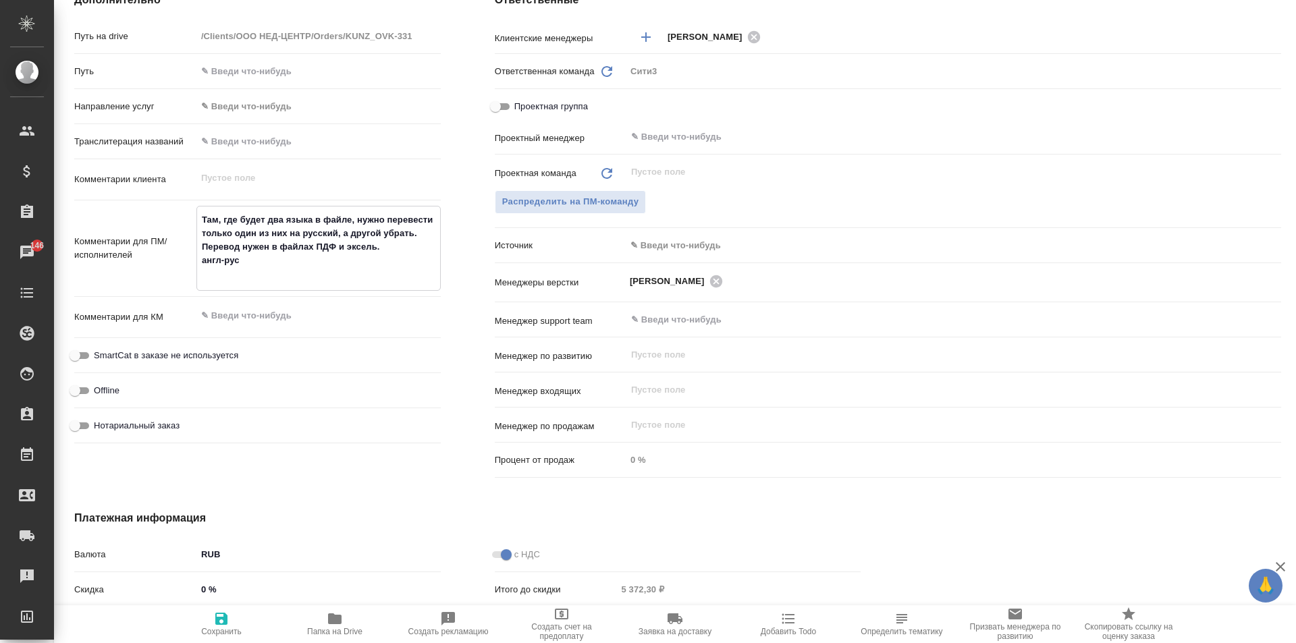
type textarea "x"
type textarea "Там, где будет два языка в файле, нужно перевести только один из них на русский…"
type textarea "x"
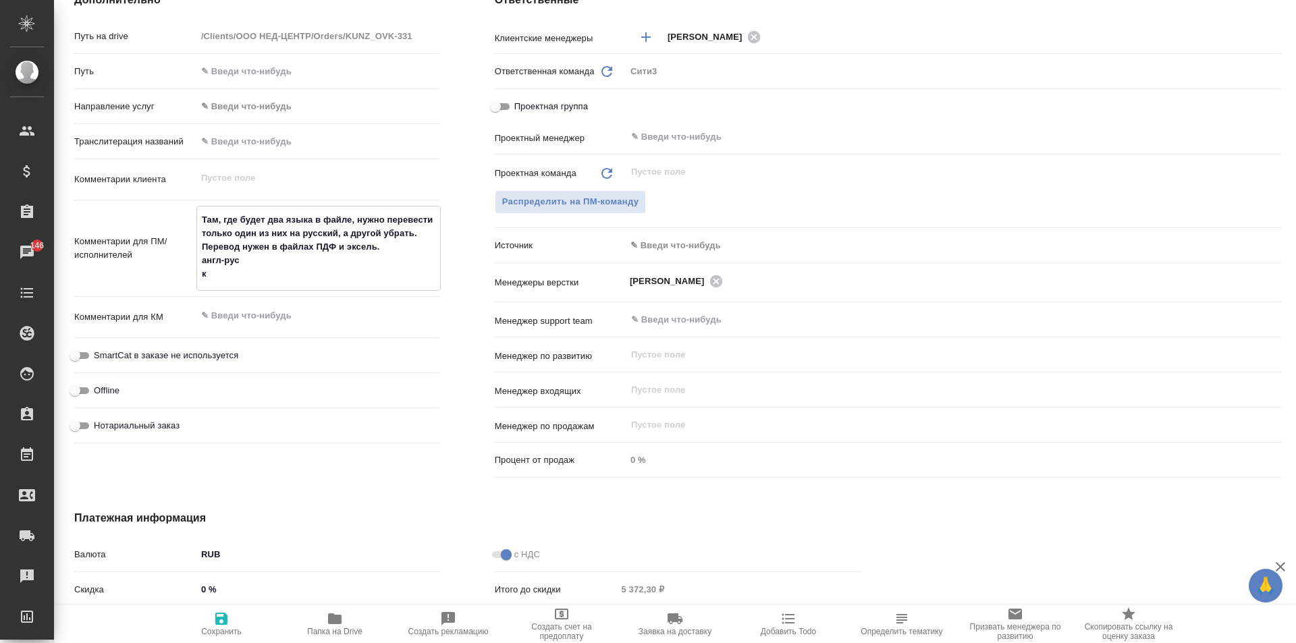
type textarea "Там, где будет два языка в файле, нужно перевести только один из них на русский…"
type textarea "x"
type textarea "Там, где будет два языка в файле, нужно перевести только один из них на русский…"
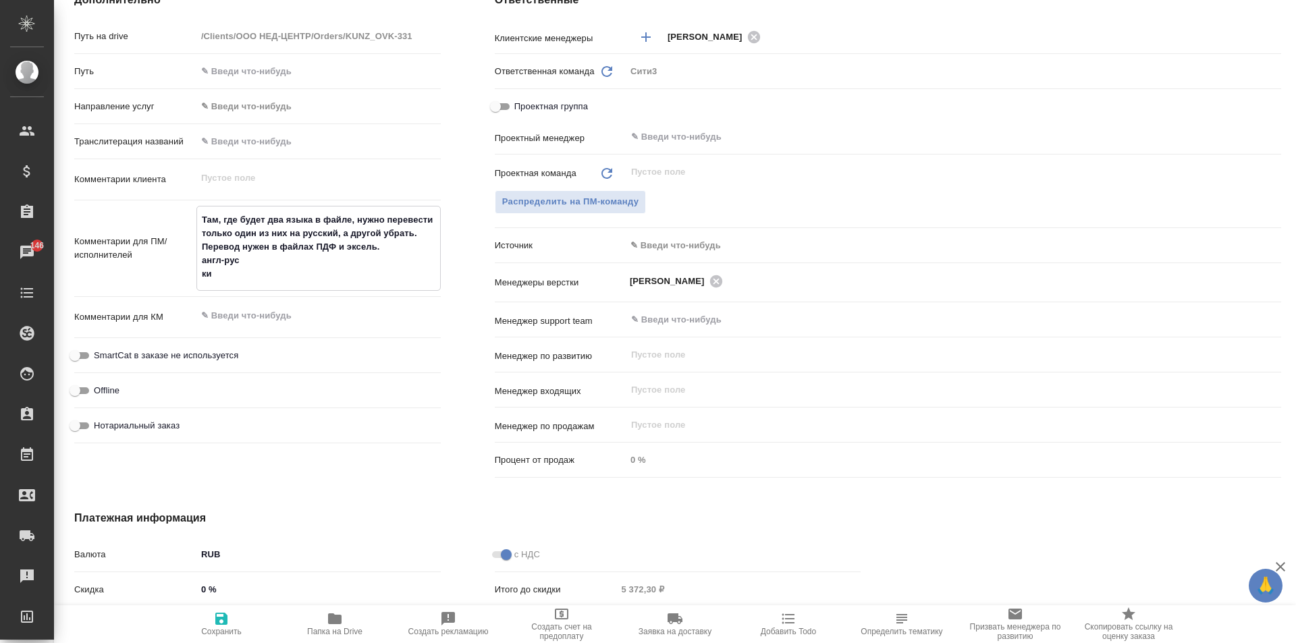
type textarea "x"
type textarea "Там, где будет два языка в файле, нужно перевести только один из них на русский…"
type textarea "x"
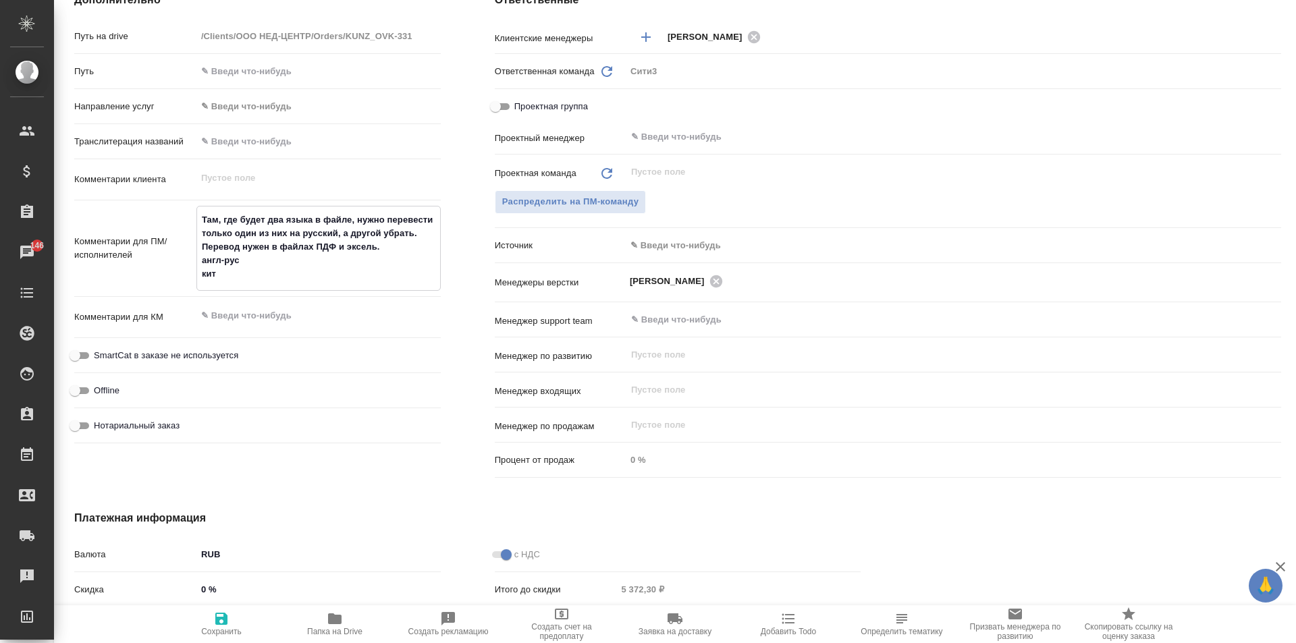
type textarea "x"
type textarea "Там, где будет два языка в файле, нужно перевести только один из них на русский…"
type textarea "x"
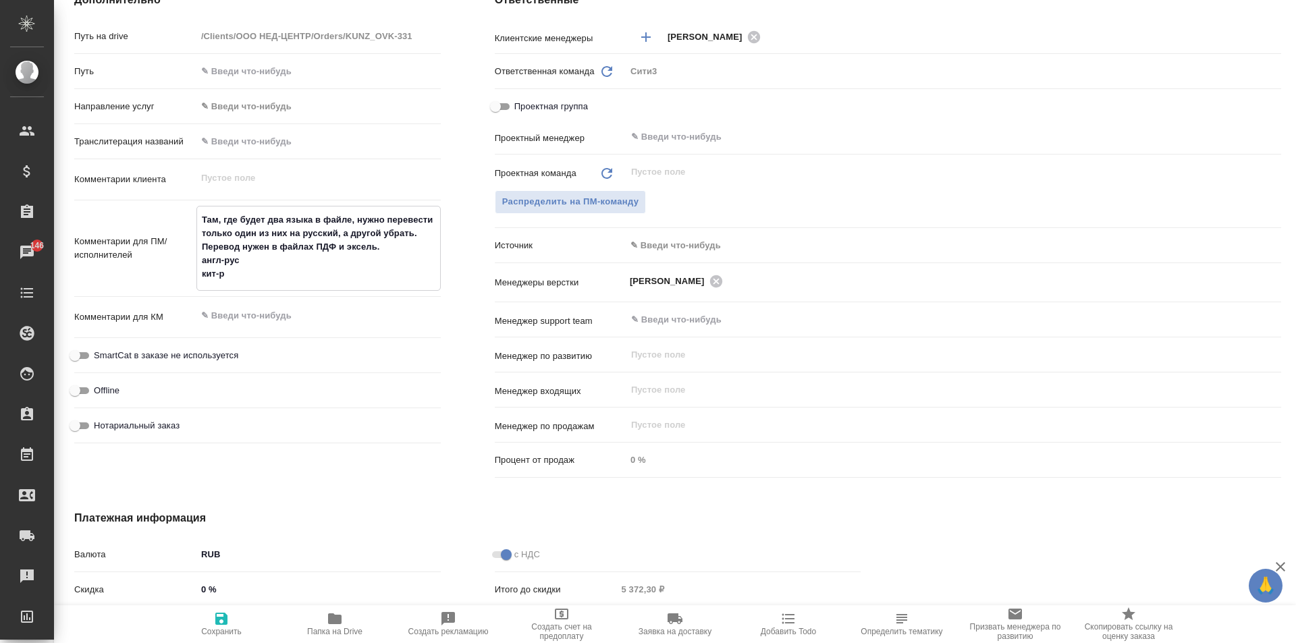
type textarea "x"
type textarea "Там, где будет два языка в файле, нужно перевести только один из них на русский…"
type textarea "x"
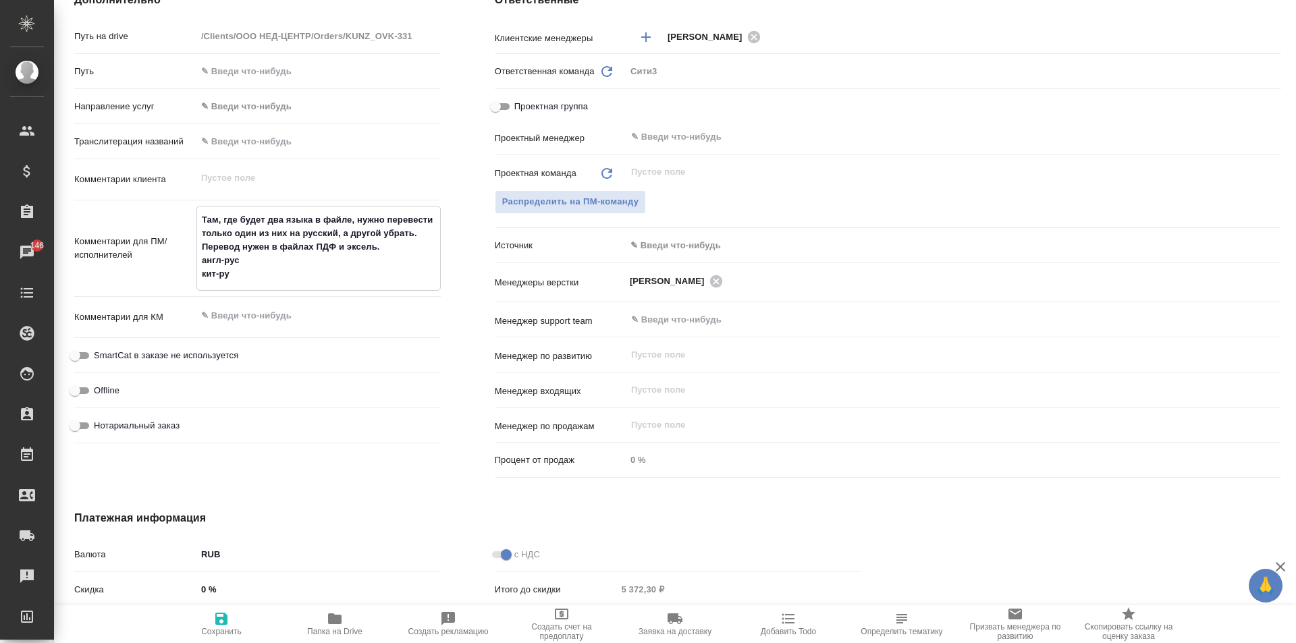
type textarea "Там, где будет два языка в файле, нужно перевести только один из них на русский…"
type textarea "x"
type textarea "Там, где будет два языка в файле, нужно перевести только один из них на русский…"
type textarea "x"
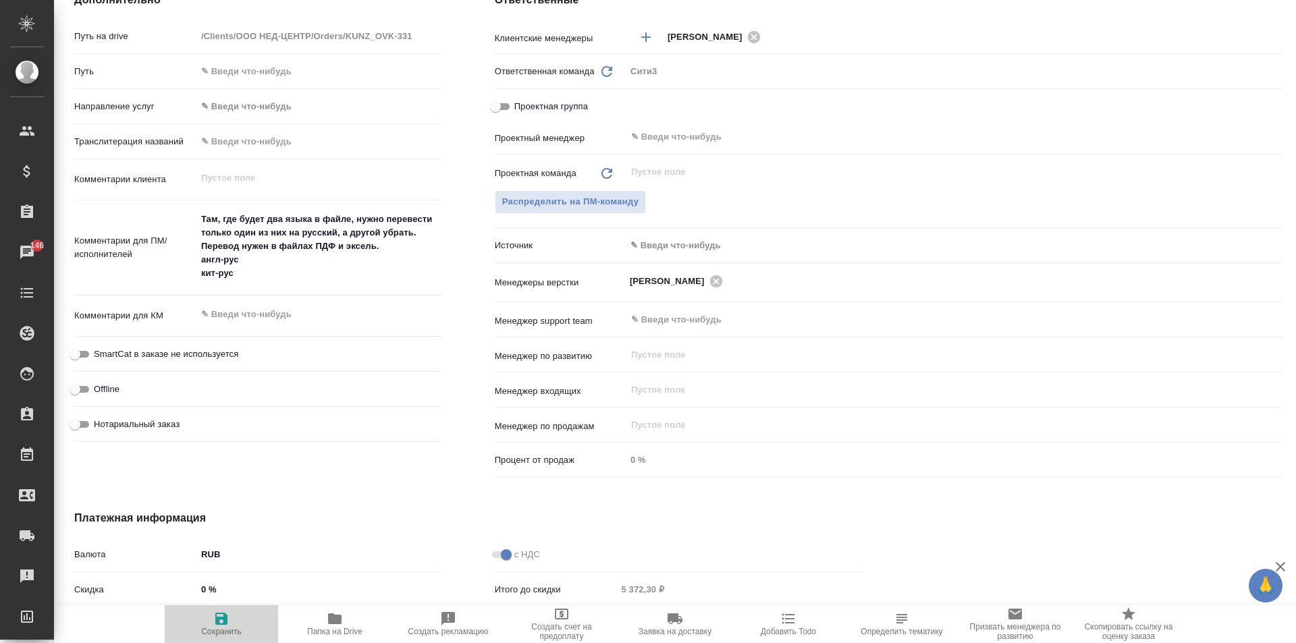
click at [241, 620] on span "Сохранить" at bounding box center [221, 624] width 97 height 26
type textarea "x"
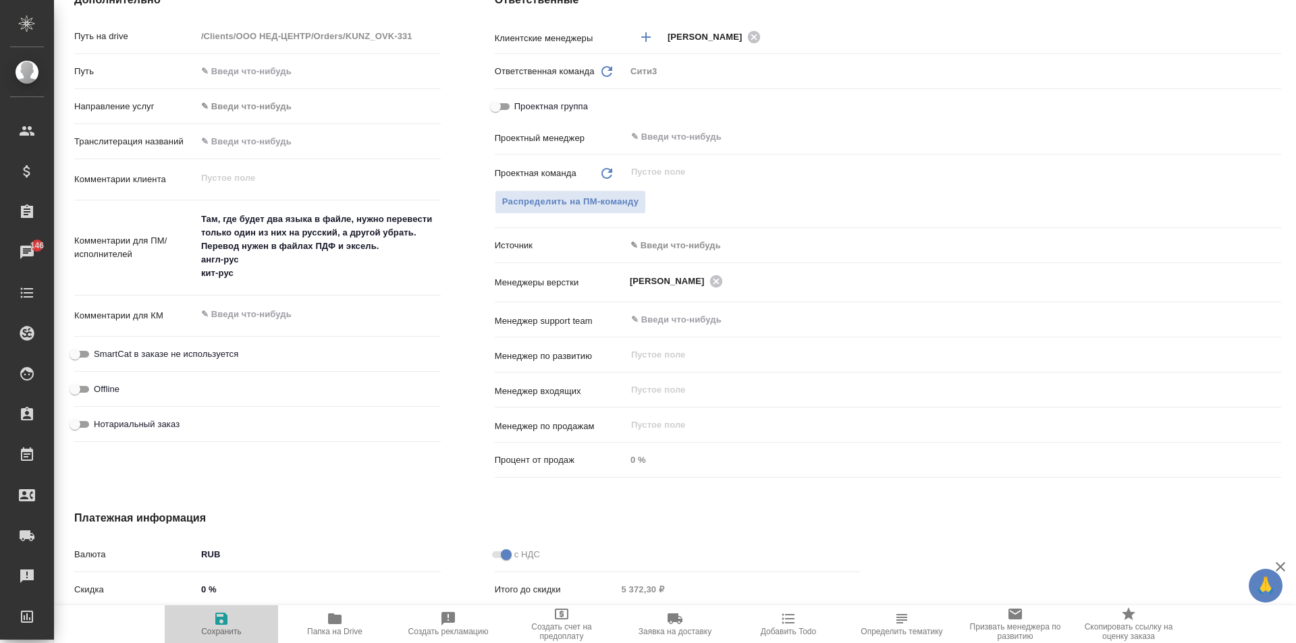
type textarea "x"
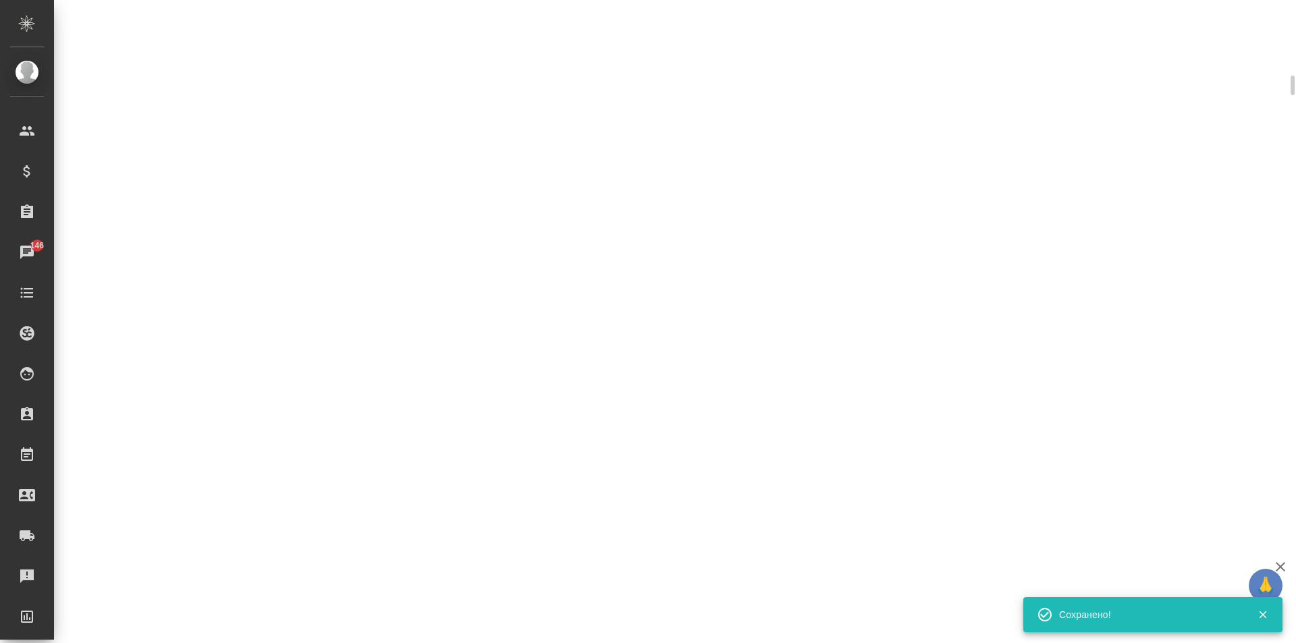
select select "RU"
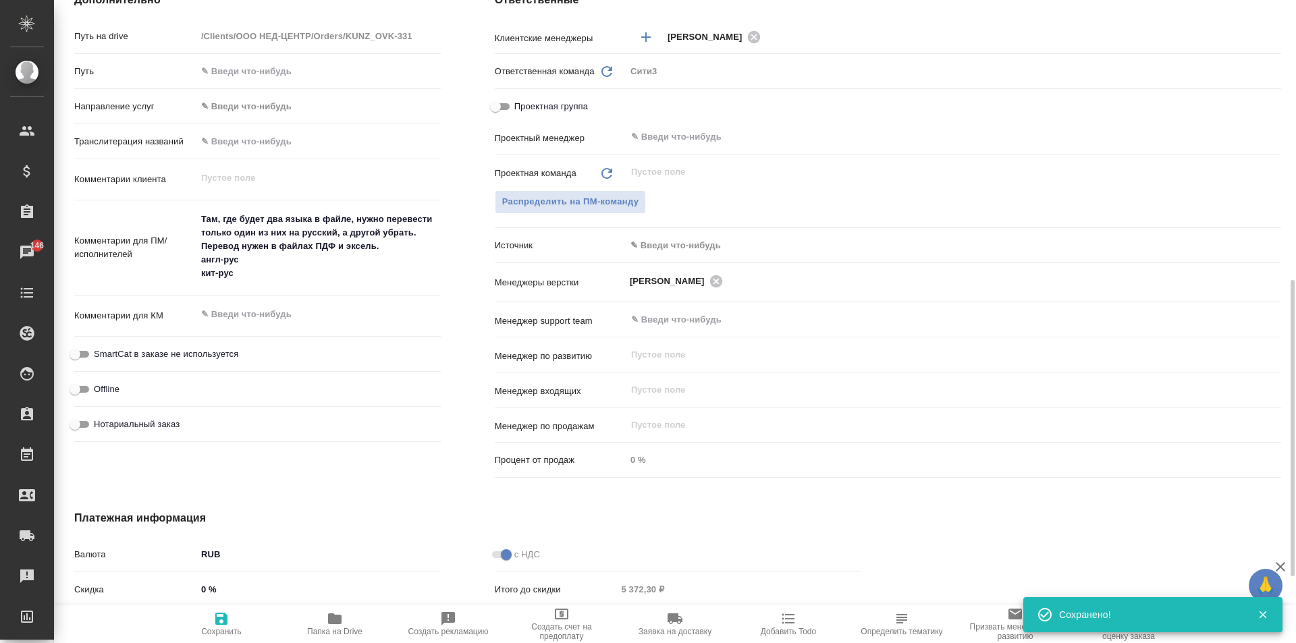
type textarea "x"
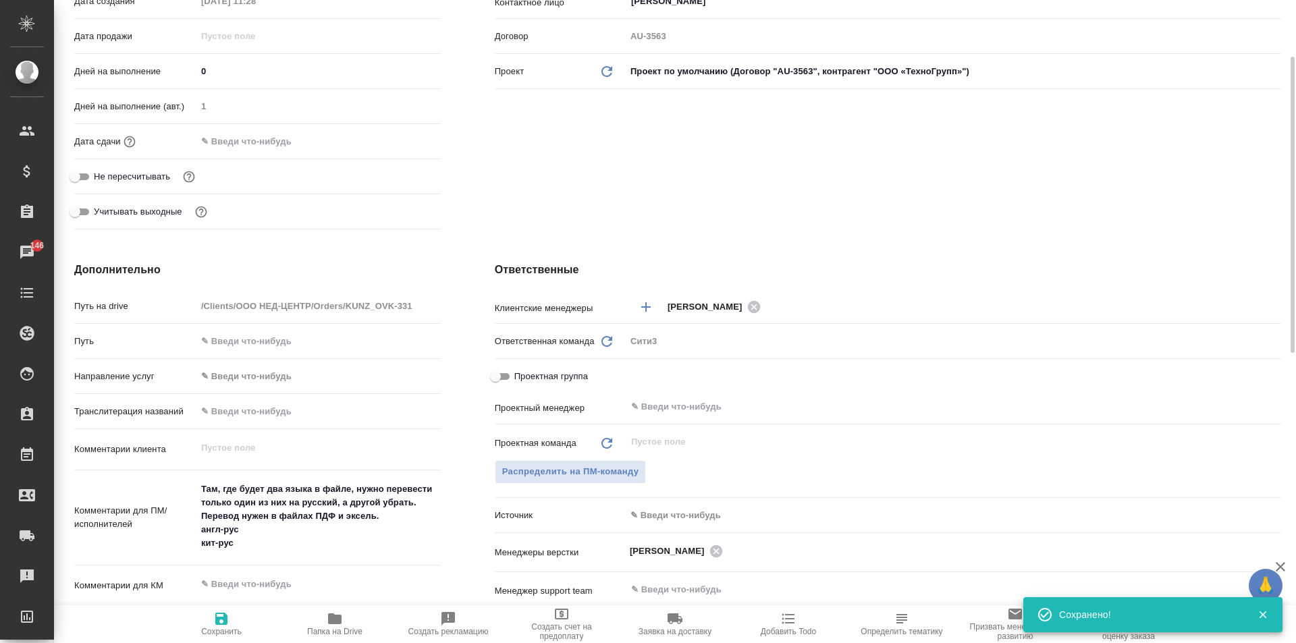
scroll to position [0, 0]
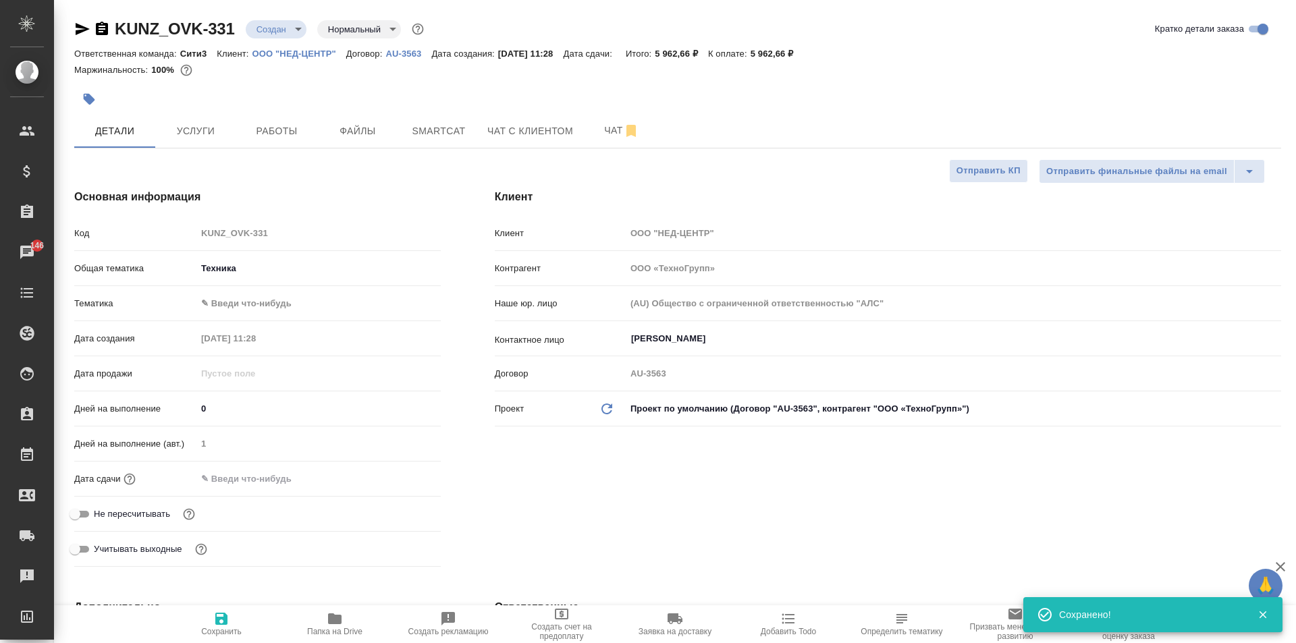
type textarea "x"
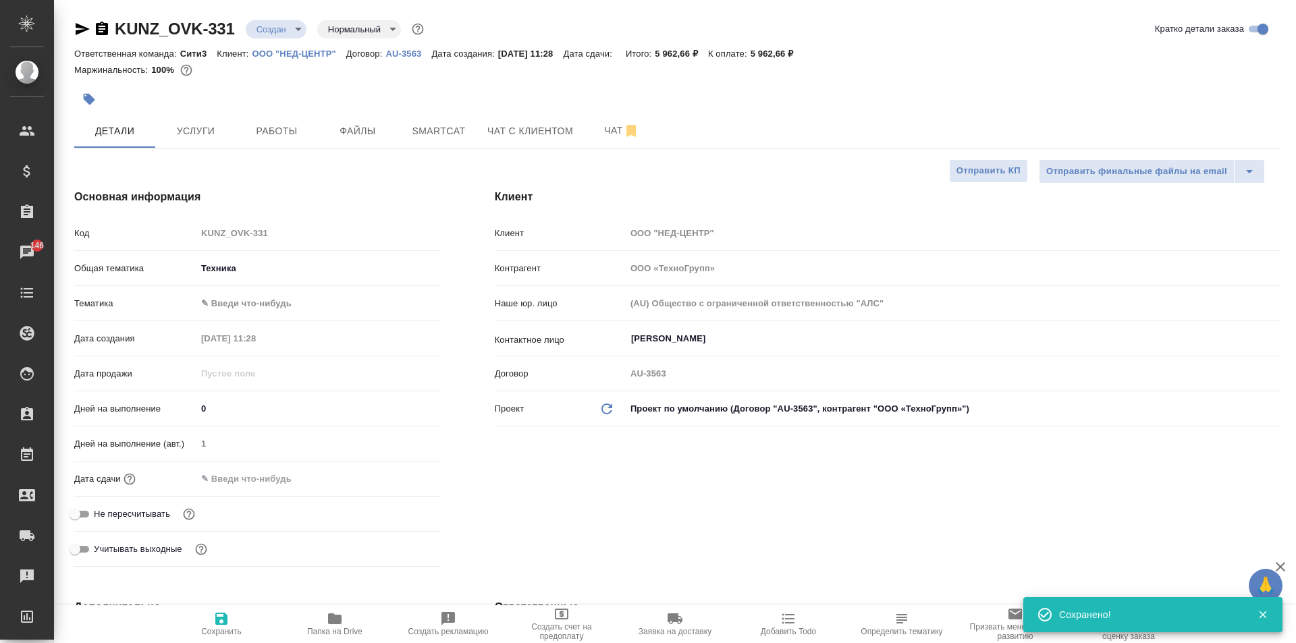
type textarea "x"
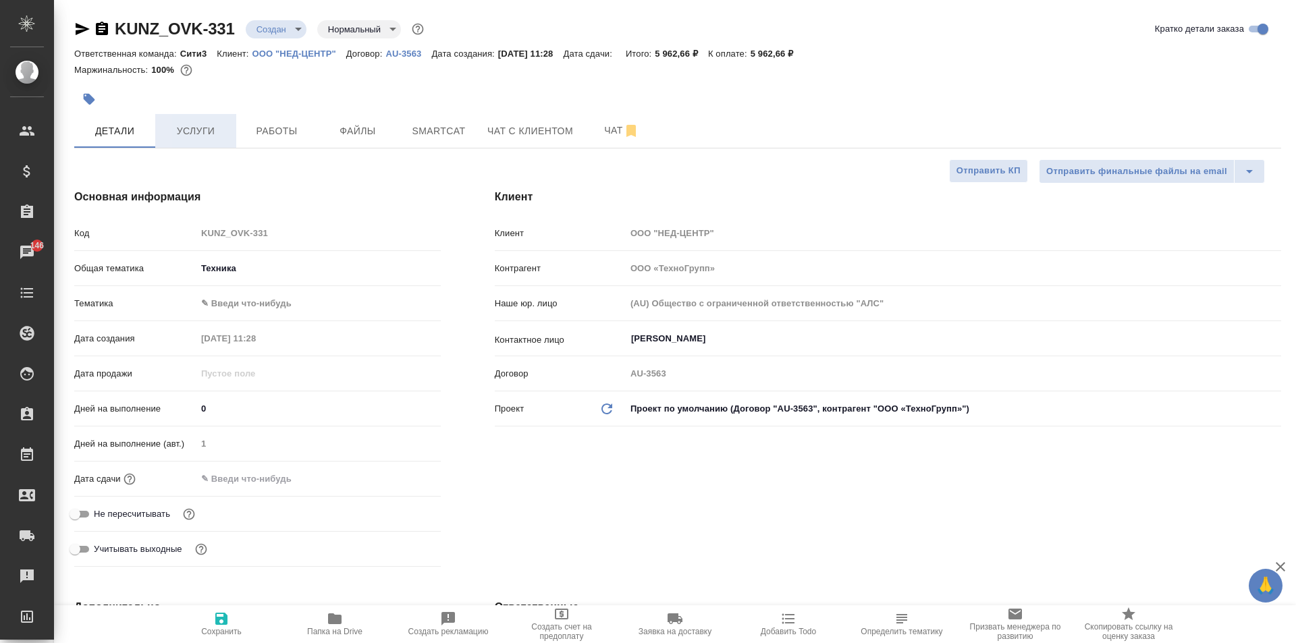
click at [194, 144] on button "Услуги" at bounding box center [195, 131] width 81 height 34
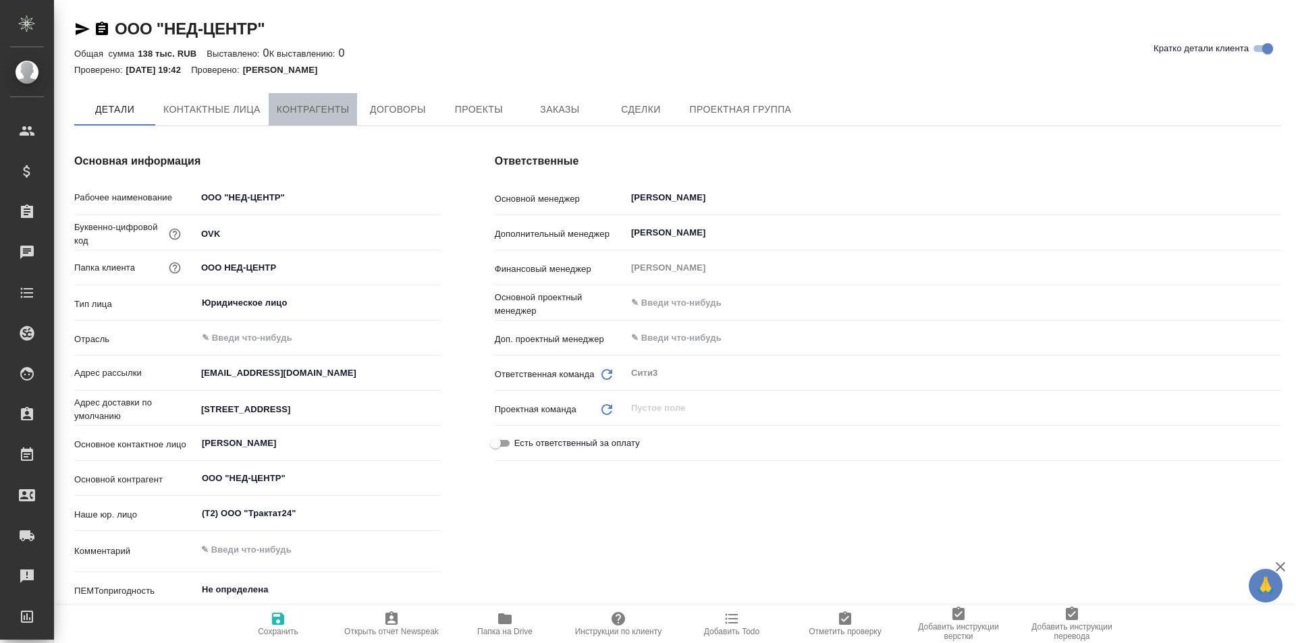
click at [305, 123] on button "Контрагенты" at bounding box center [313, 109] width 89 height 32
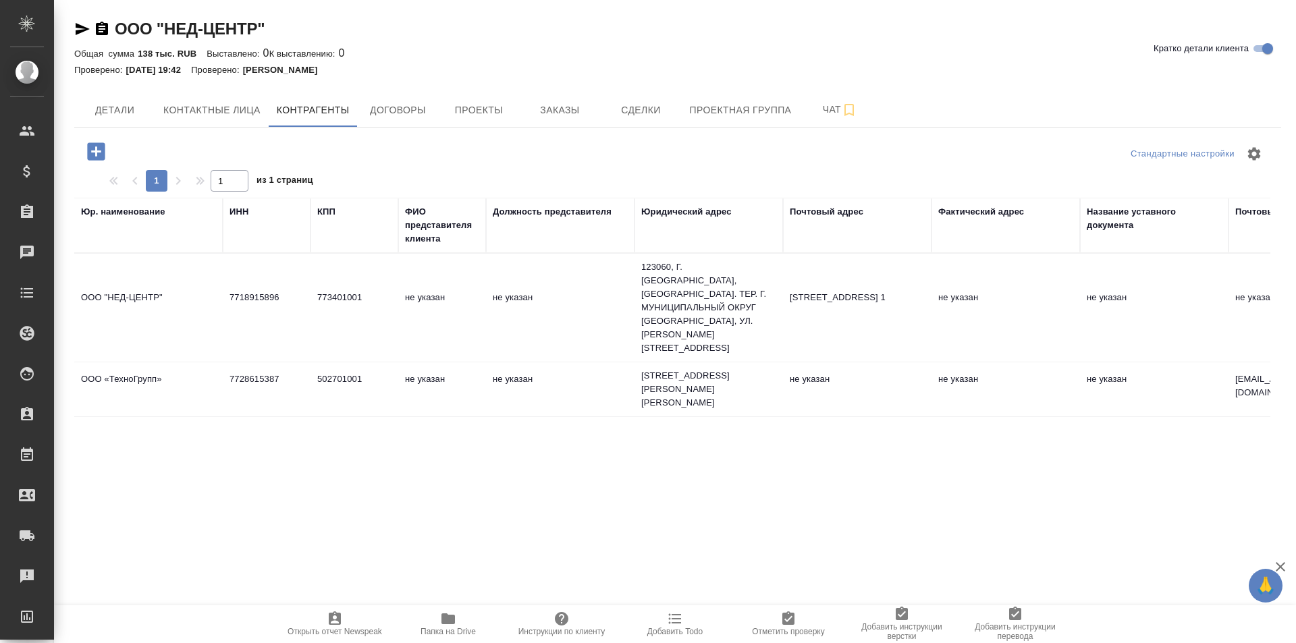
click at [439, 629] on span "Папка на Drive" at bounding box center [447, 631] width 55 height 9
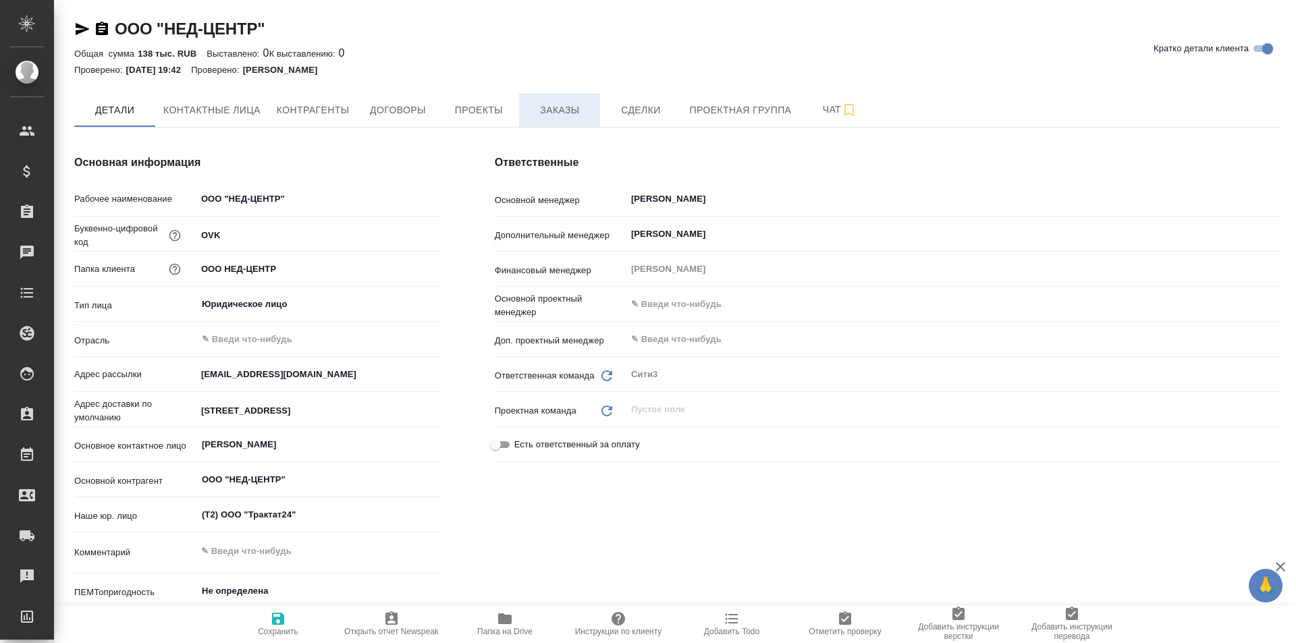
click at [535, 115] on span "Заказы" at bounding box center [559, 110] width 65 height 17
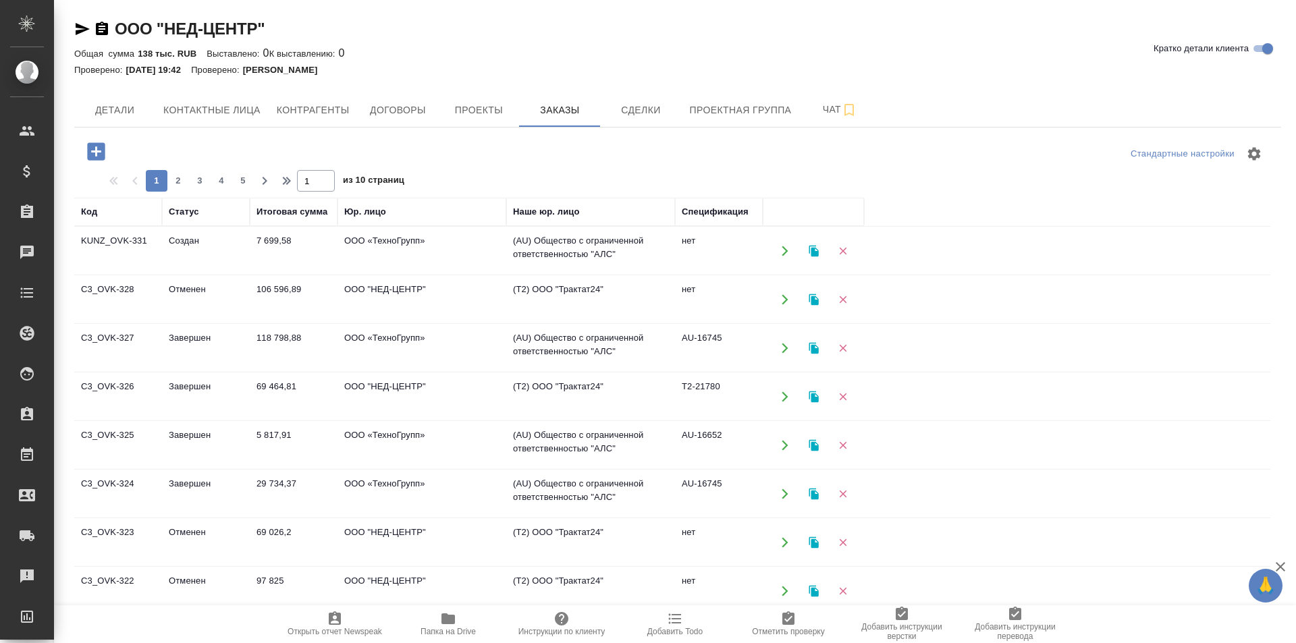
click at [431, 298] on td "ООО "НЕД-ЦЕНТР"" at bounding box center [421, 299] width 169 height 47
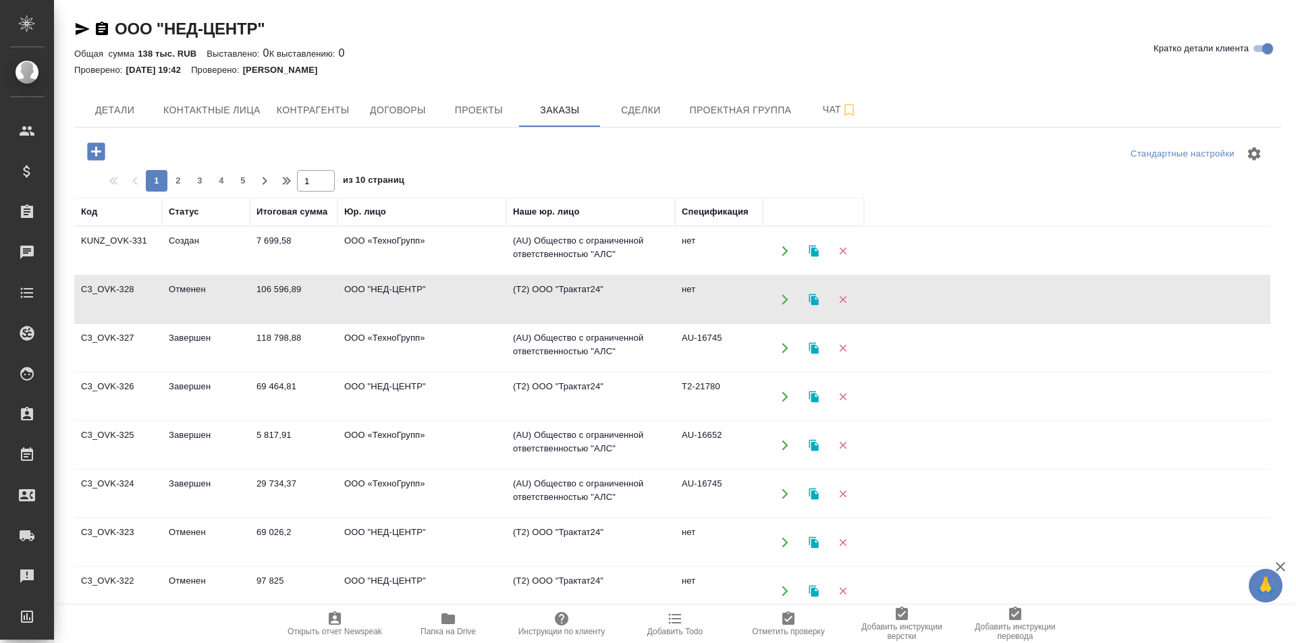
click at [431, 298] on td "ООО "НЕД-ЦЕНТР"" at bounding box center [421, 299] width 169 height 47
click at [418, 344] on td "ООО «ТехноГрупп»" at bounding box center [421, 348] width 169 height 47
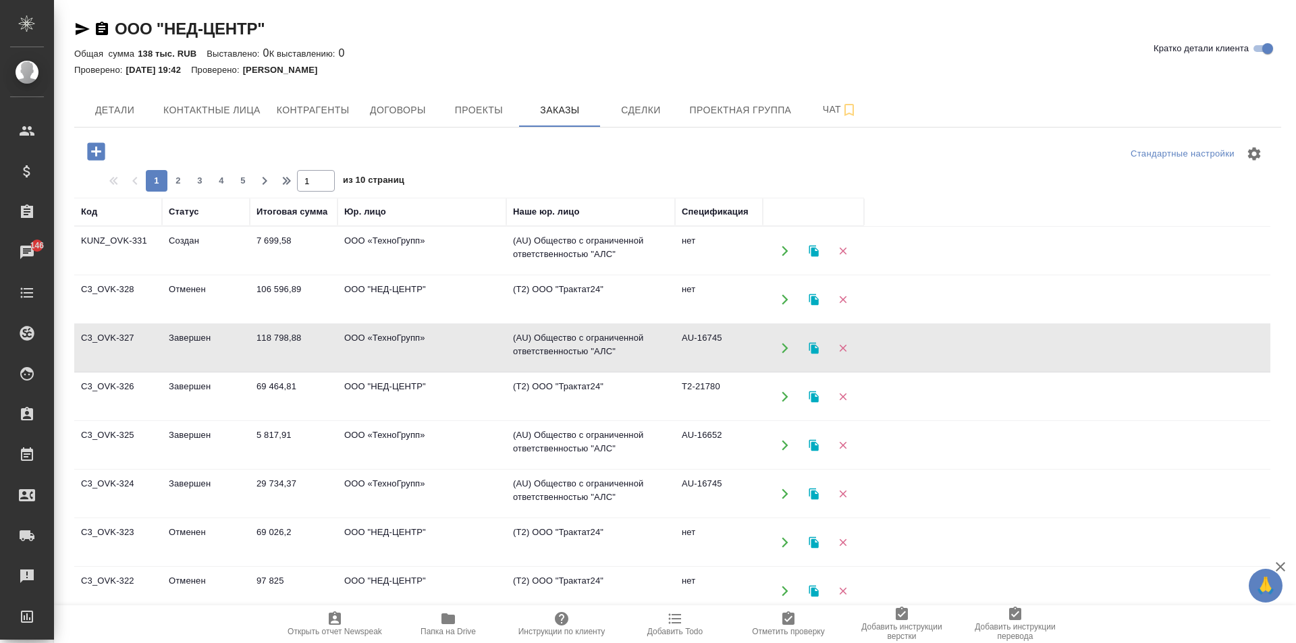
click at [418, 344] on td "ООО «ТехноГрупп»" at bounding box center [421, 348] width 169 height 47
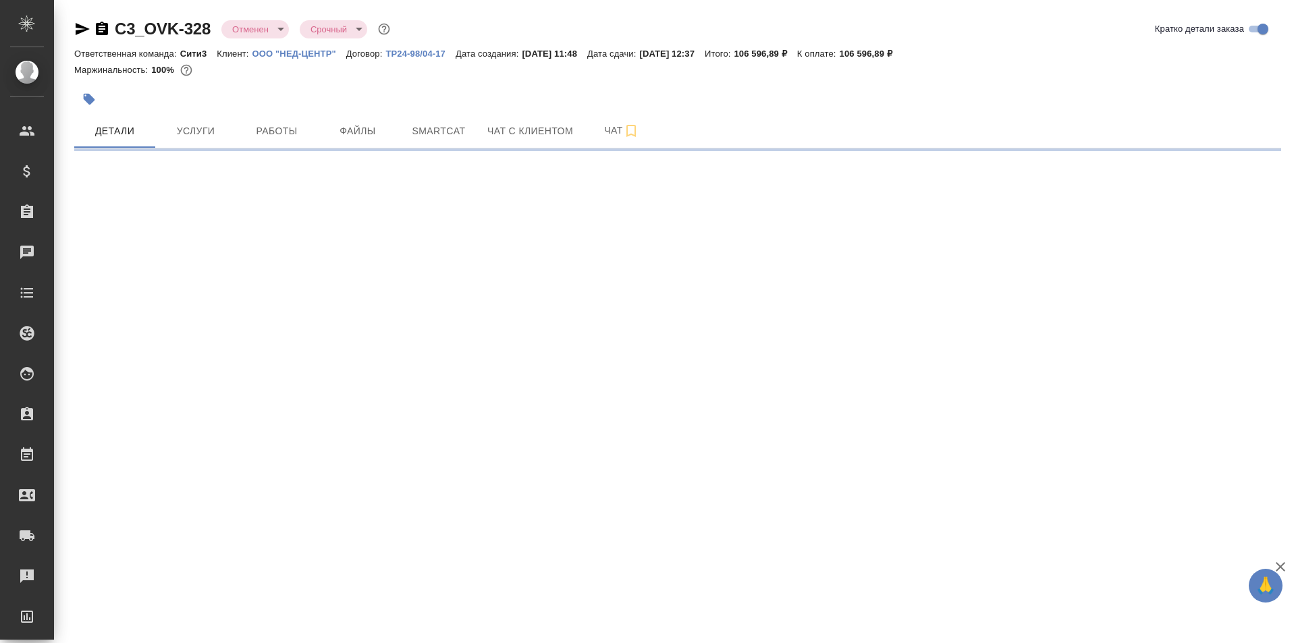
select select "RU"
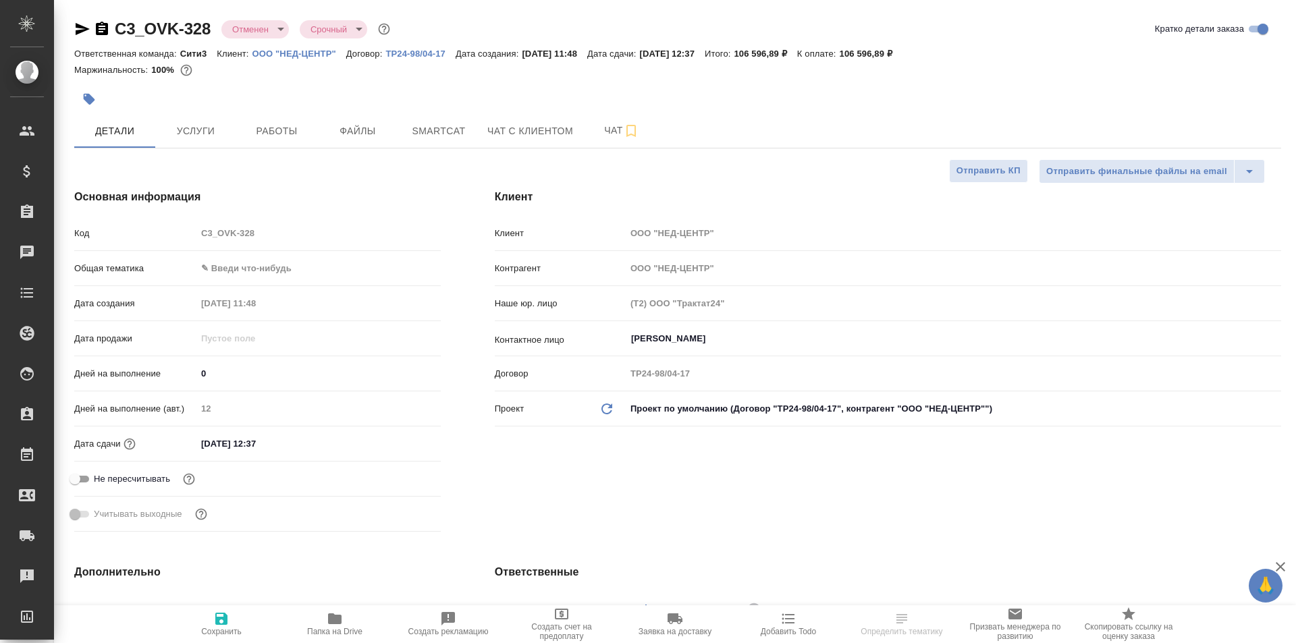
type textarea "x"
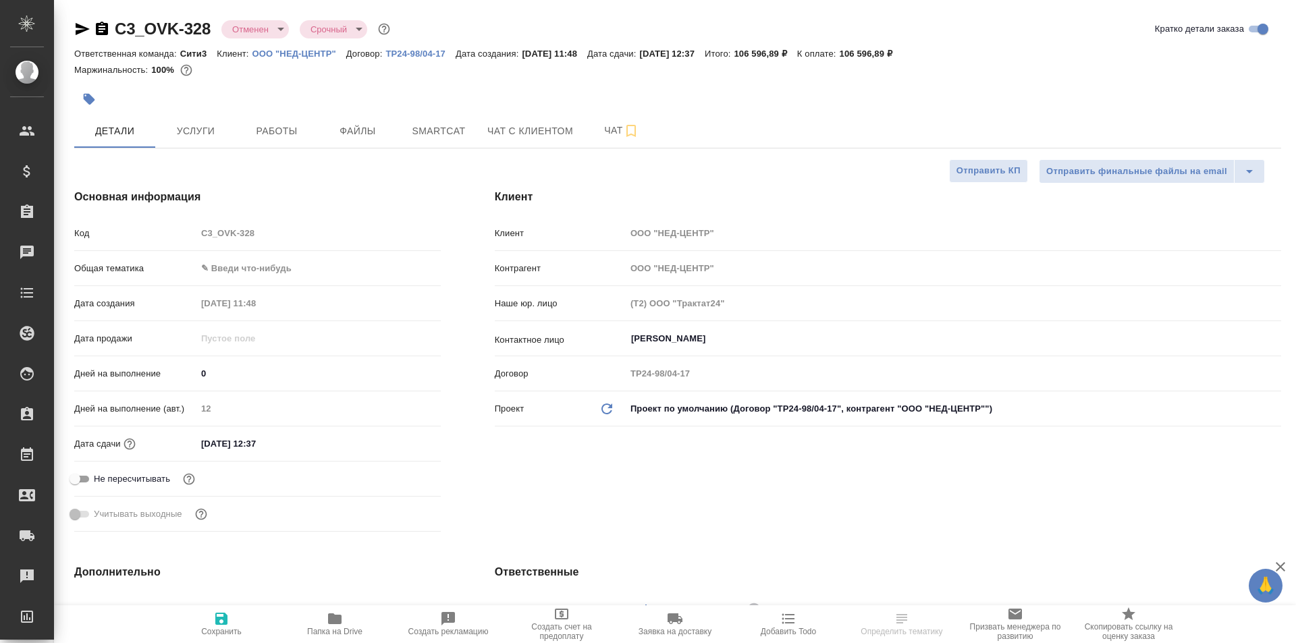
type textarea "x"
click at [207, 128] on span "Услуги" at bounding box center [195, 131] width 65 height 17
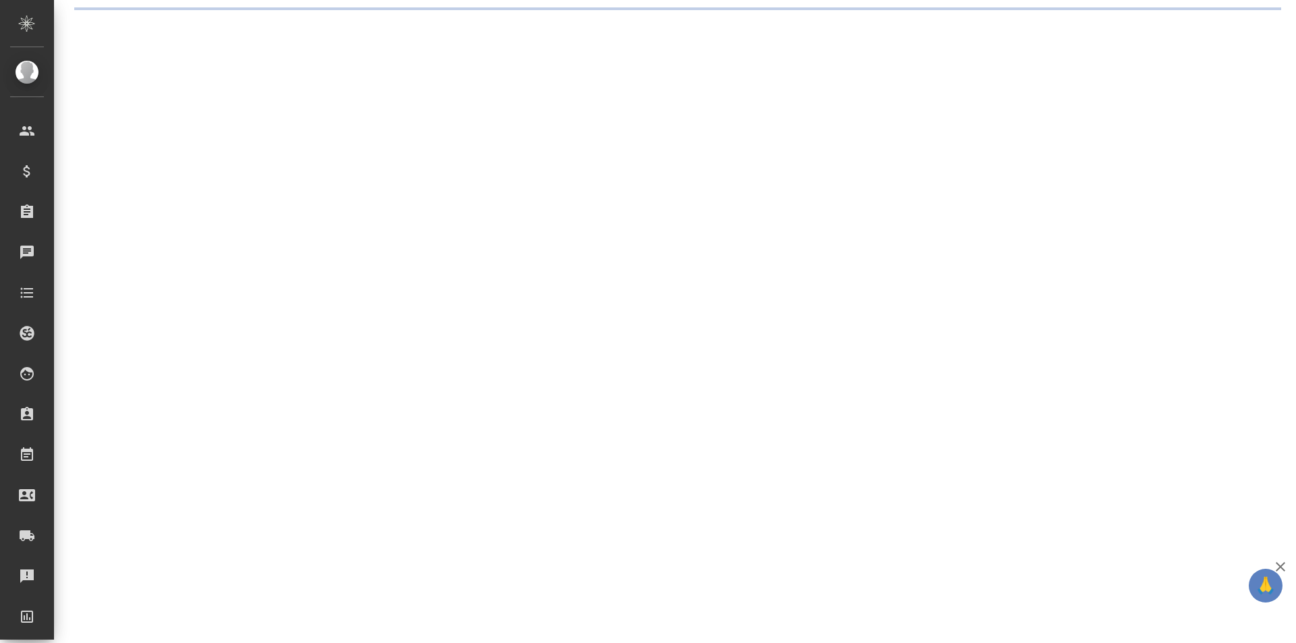
select select "RU"
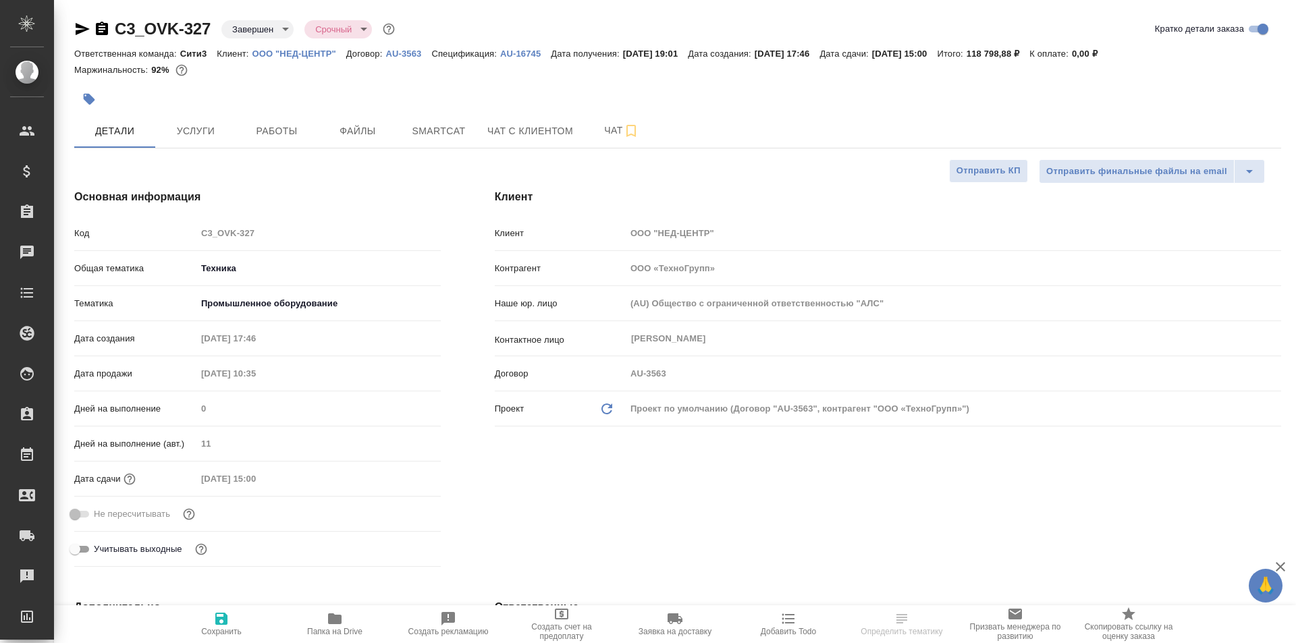
type textarea "x"
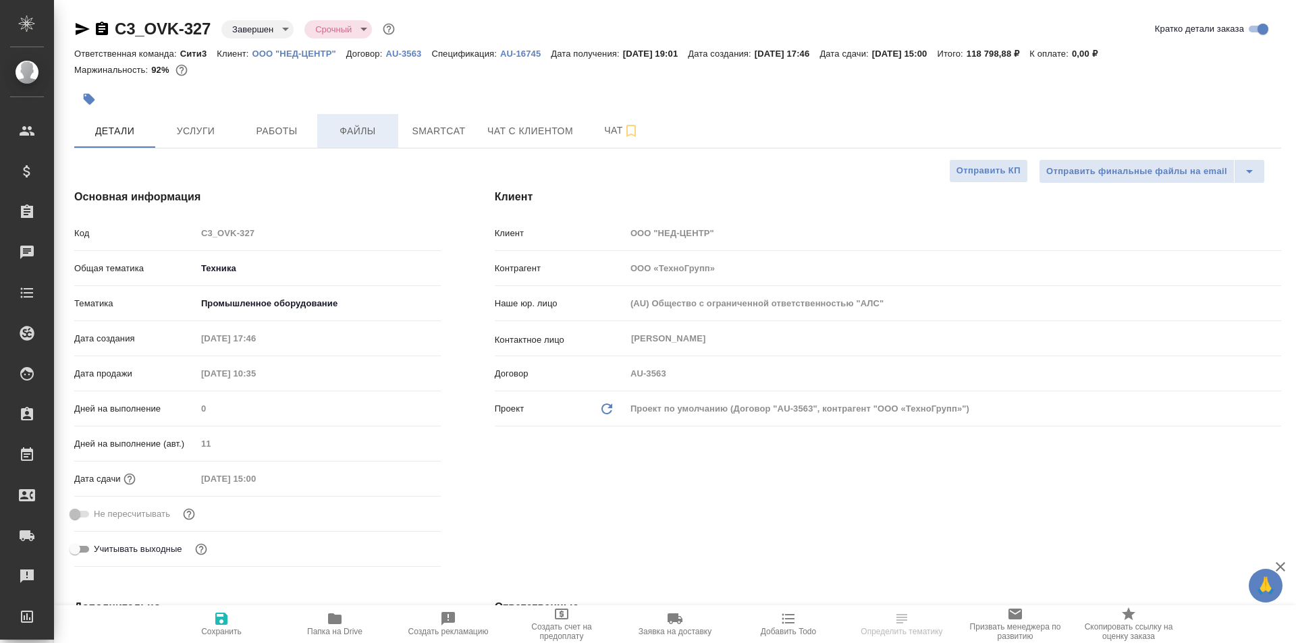
type textarea "x"
click at [188, 127] on span "Услуги" at bounding box center [195, 131] width 65 height 17
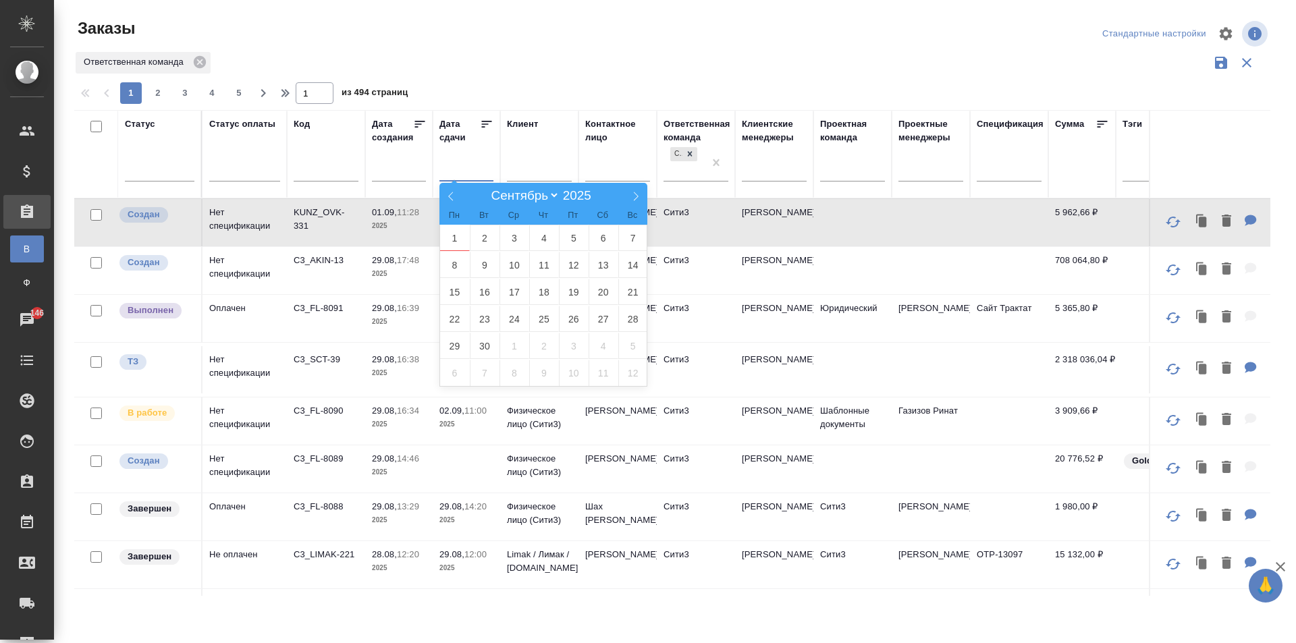
select select "8"
click at [454, 240] on span "1" at bounding box center [455, 238] width 30 height 26
type div "[DATE]T21:00:00.000Z"
click at [561, 235] on span "5" at bounding box center [574, 238] width 30 height 26
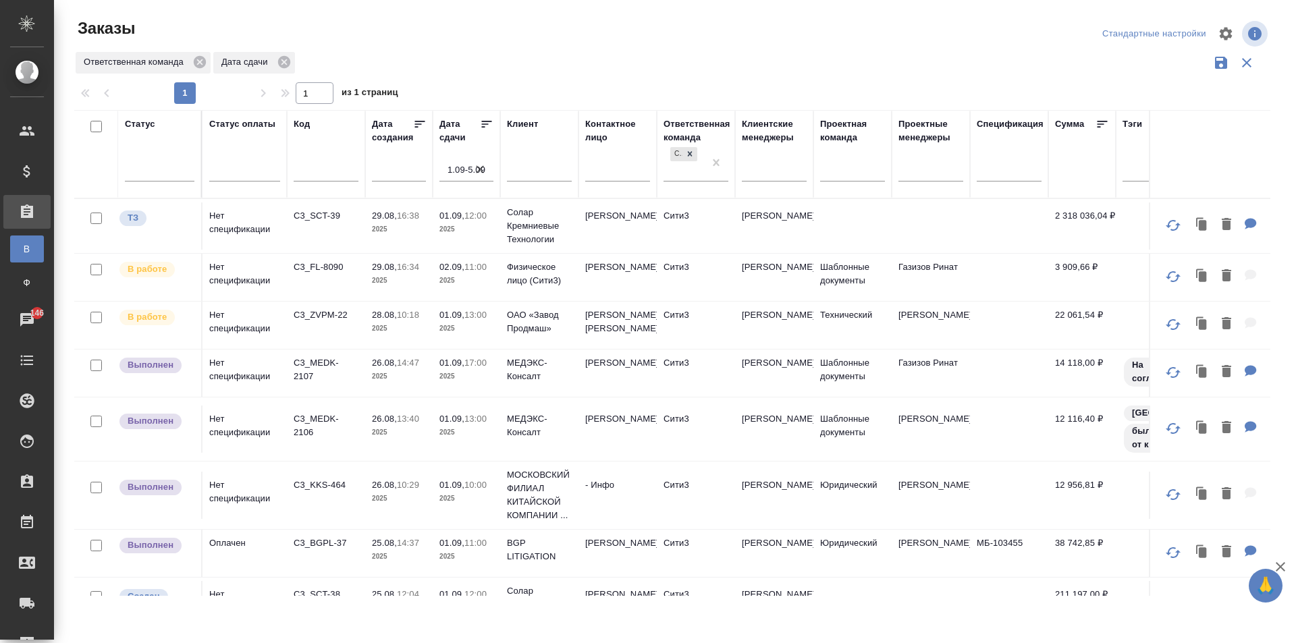
click at [597, 508] on td "- Инфо" at bounding box center [617, 495] width 78 height 47
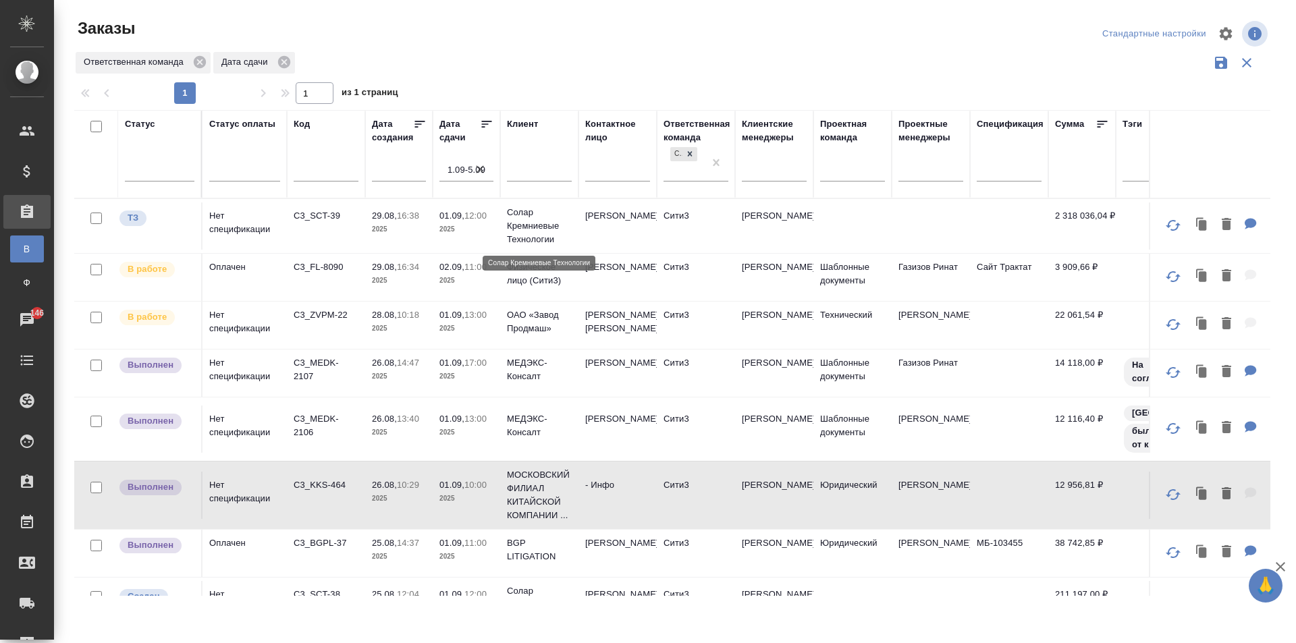
click at [540, 216] on p "Солар Кремниевые Технологии" at bounding box center [539, 226] width 65 height 40
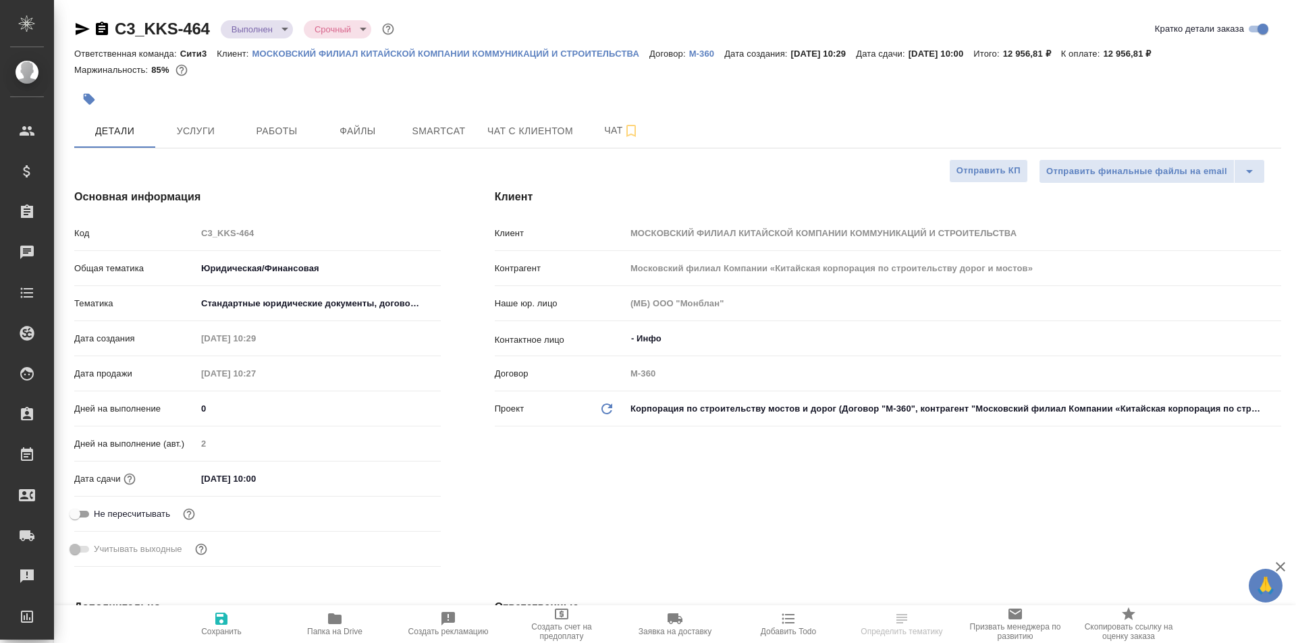
select select "RU"
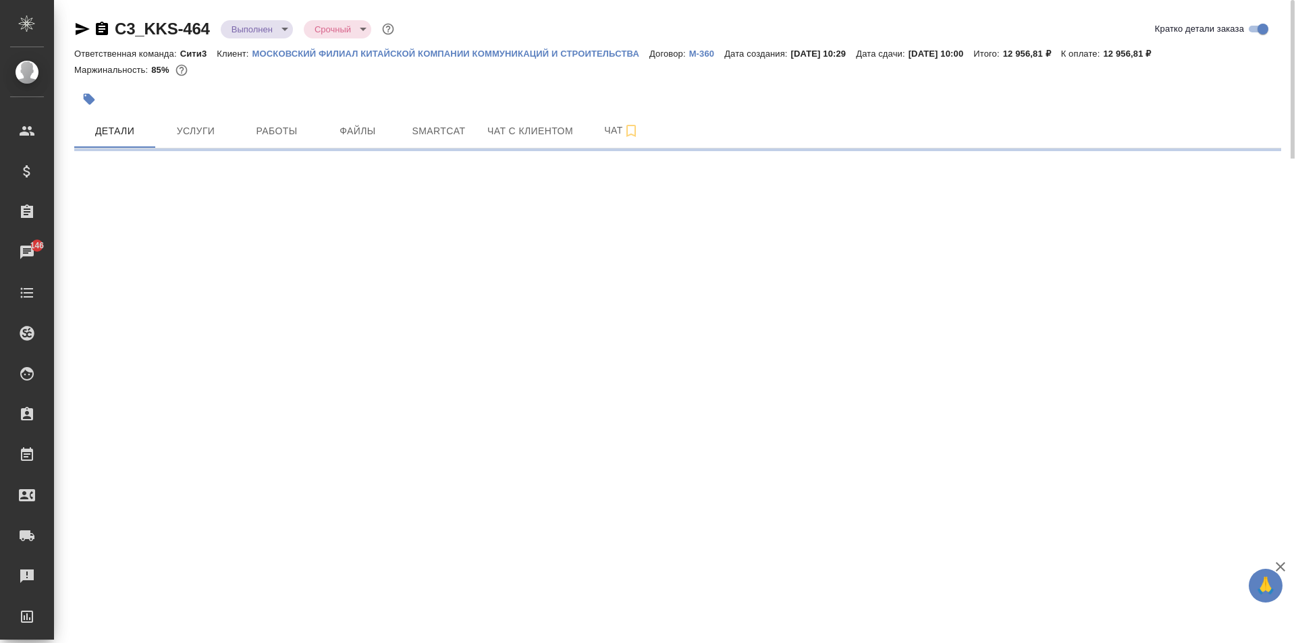
select select "RU"
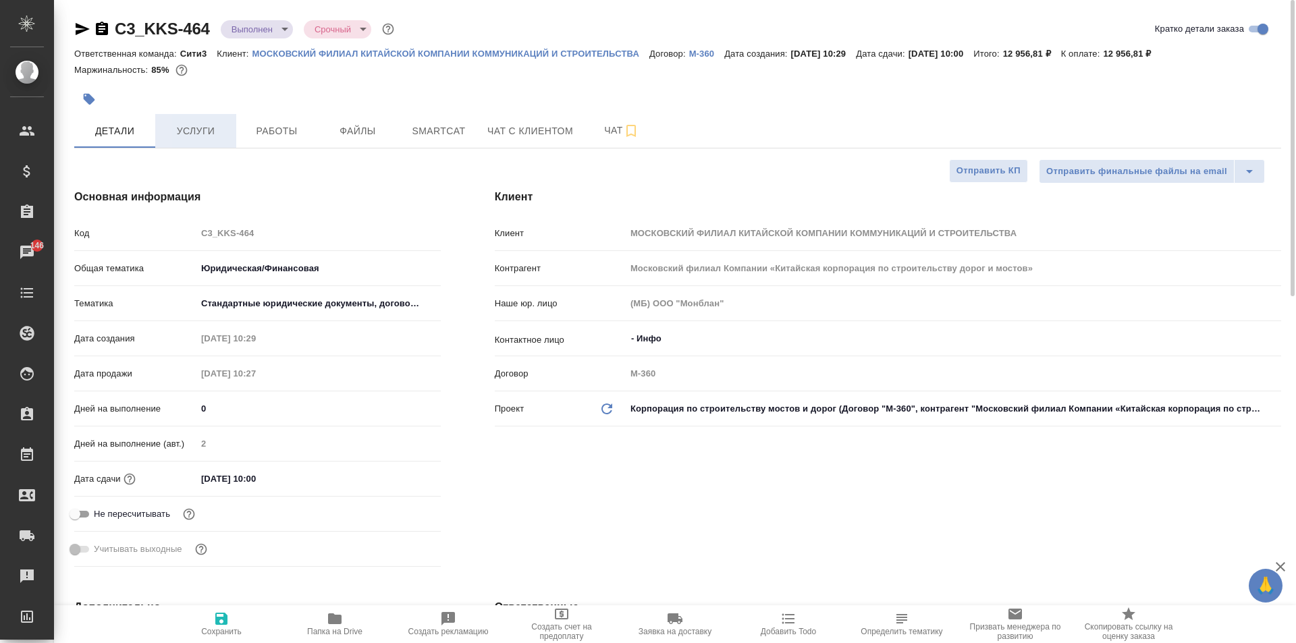
type textarea "x"
click at [201, 134] on span "Услуги" at bounding box center [195, 131] width 65 height 17
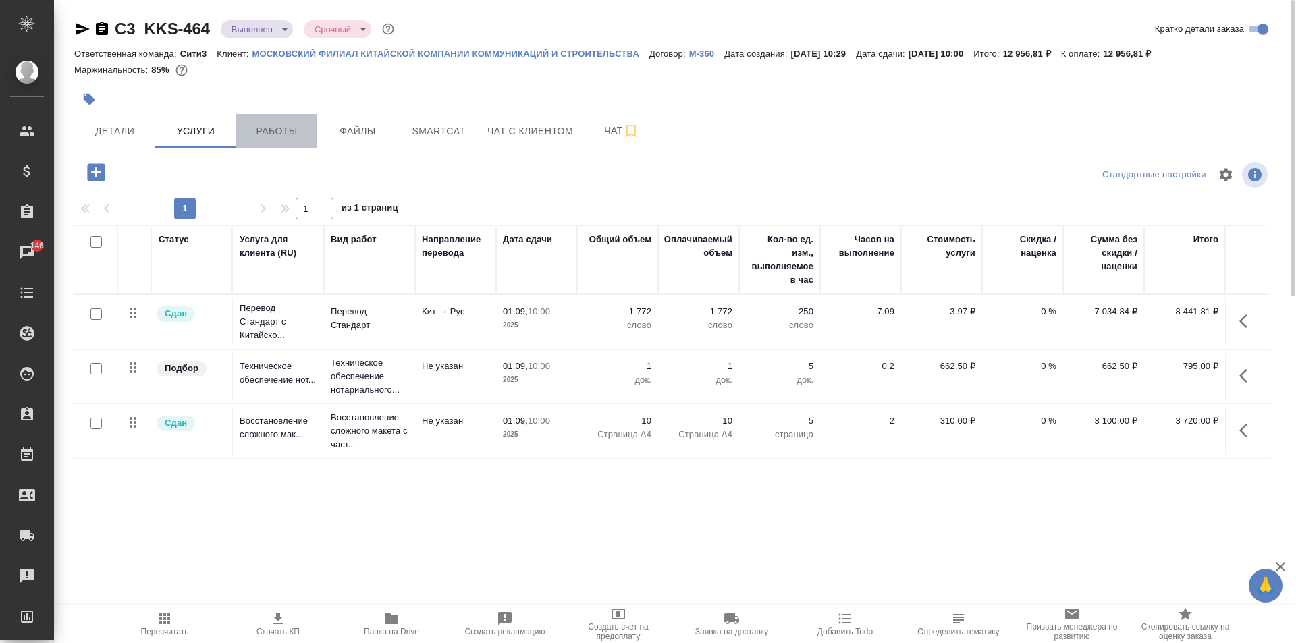
click at [279, 127] on span "Работы" at bounding box center [276, 131] width 65 height 17
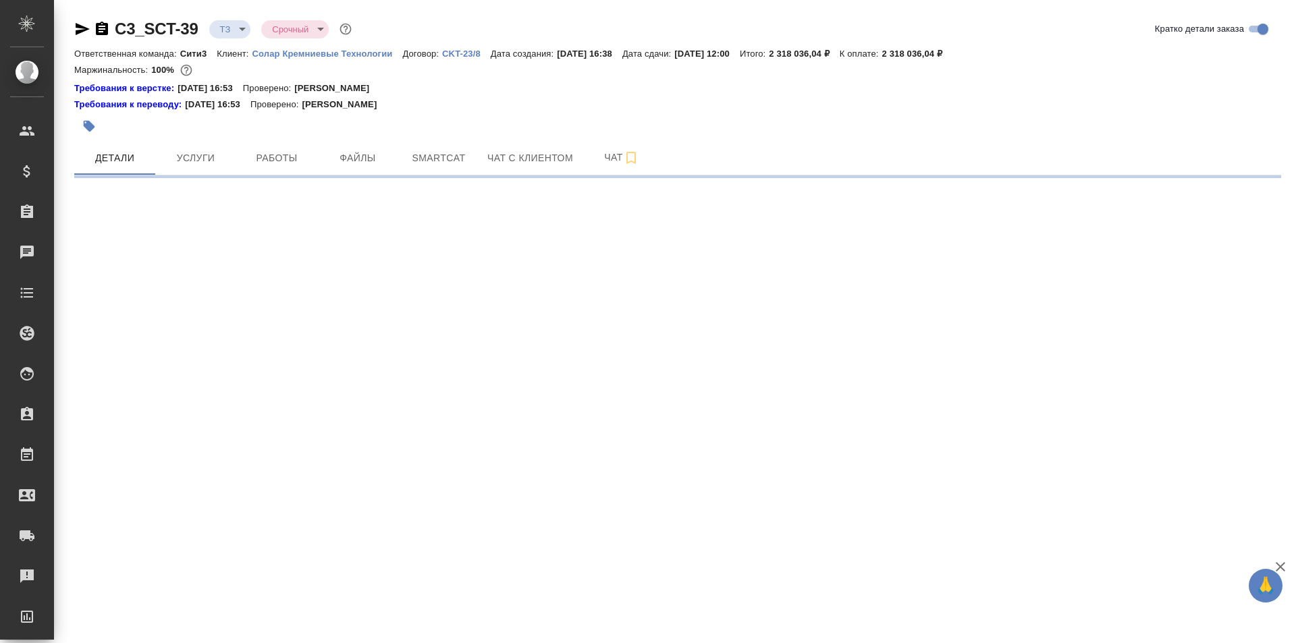
select select "RU"
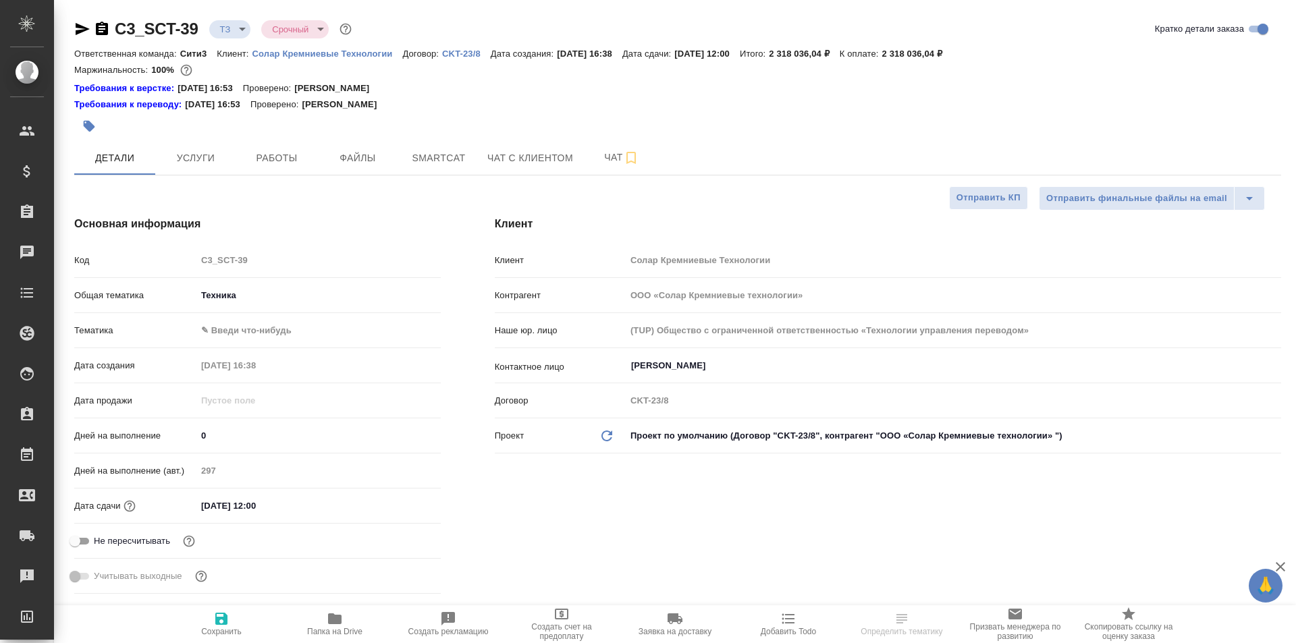
type textarea "x"
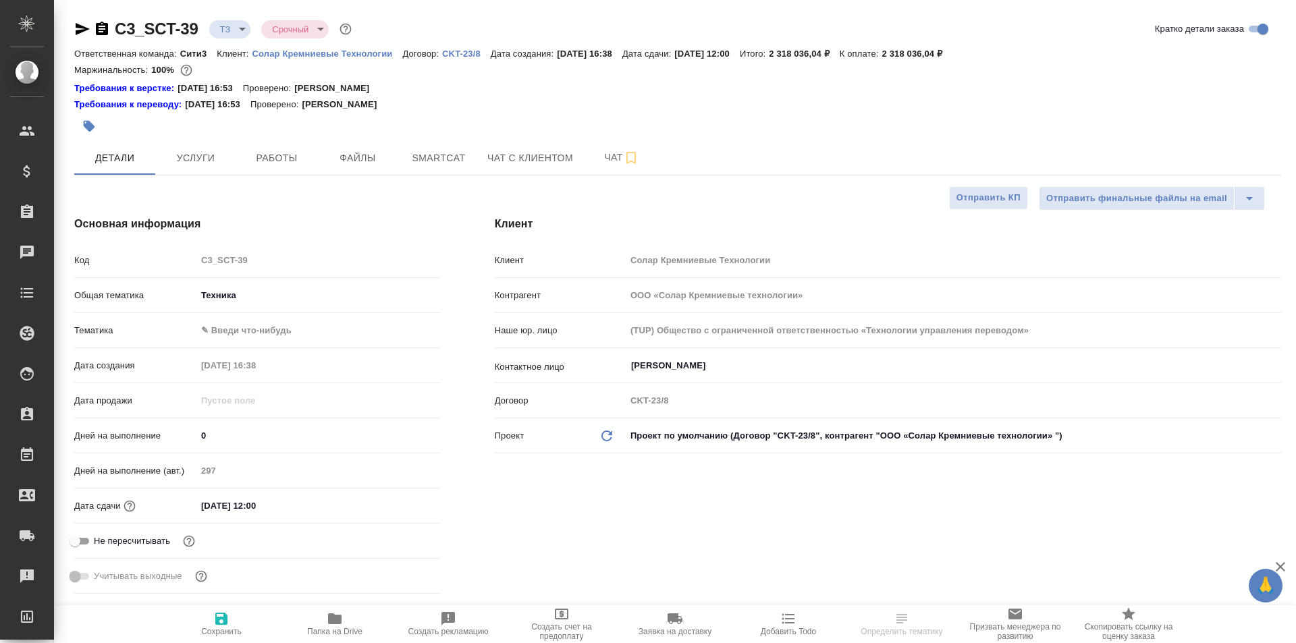
type textarea "x"
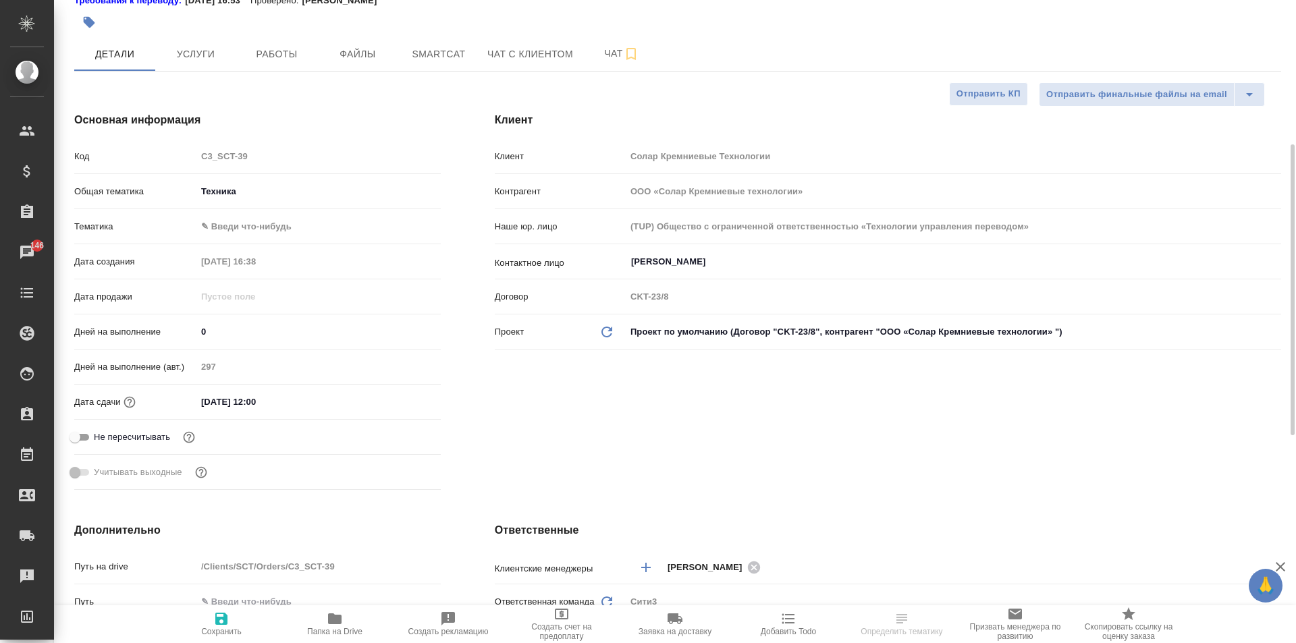
scroll to position [36, 0]
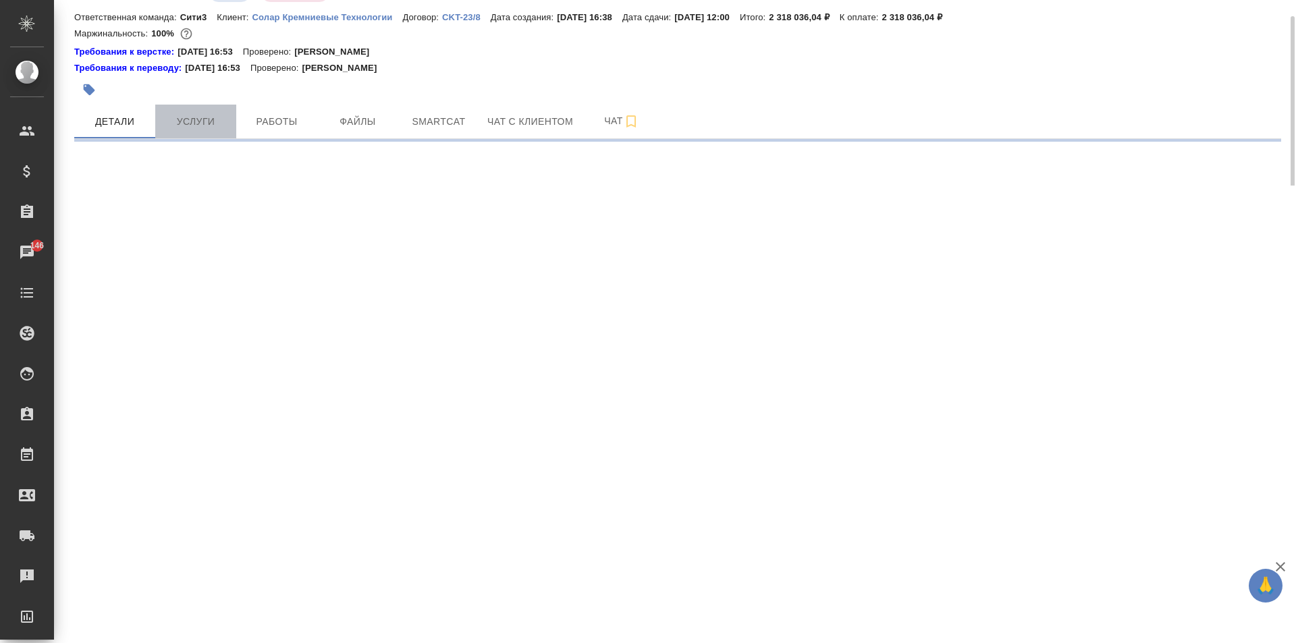
click at [212, 122] on span "Услуги" at bounding box center [195, 121] width 65 height 17
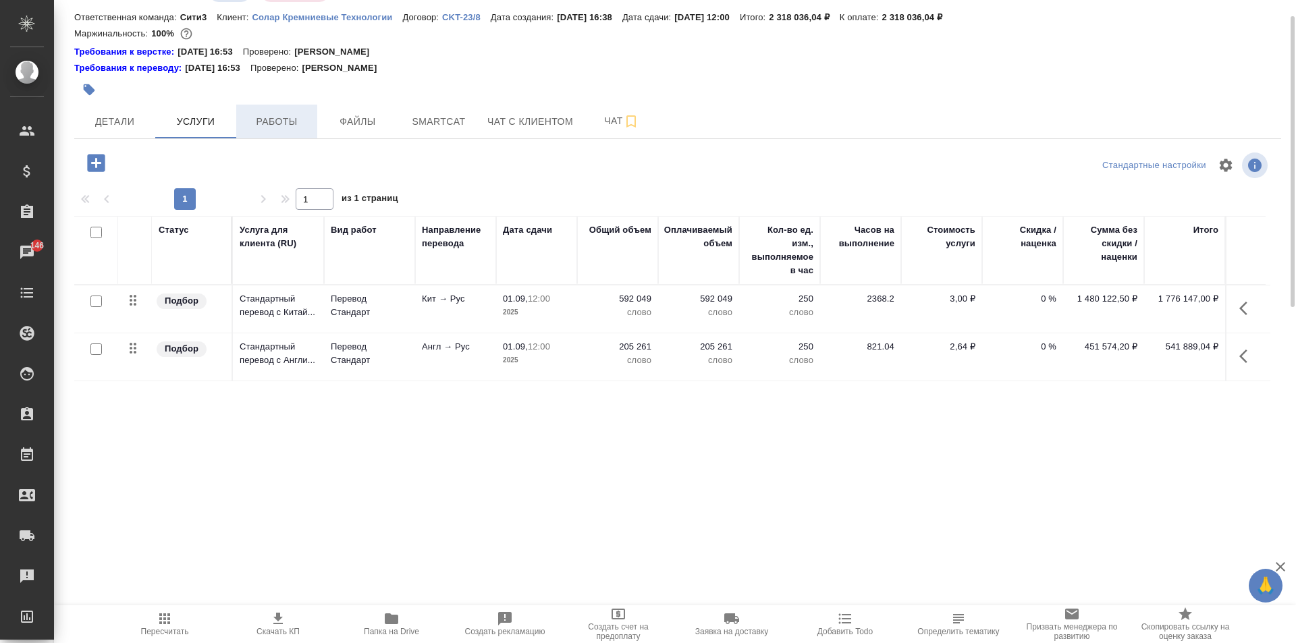
click at [275, 124] on span "Работы" at bounding box center [276, 121] width 65 height 17
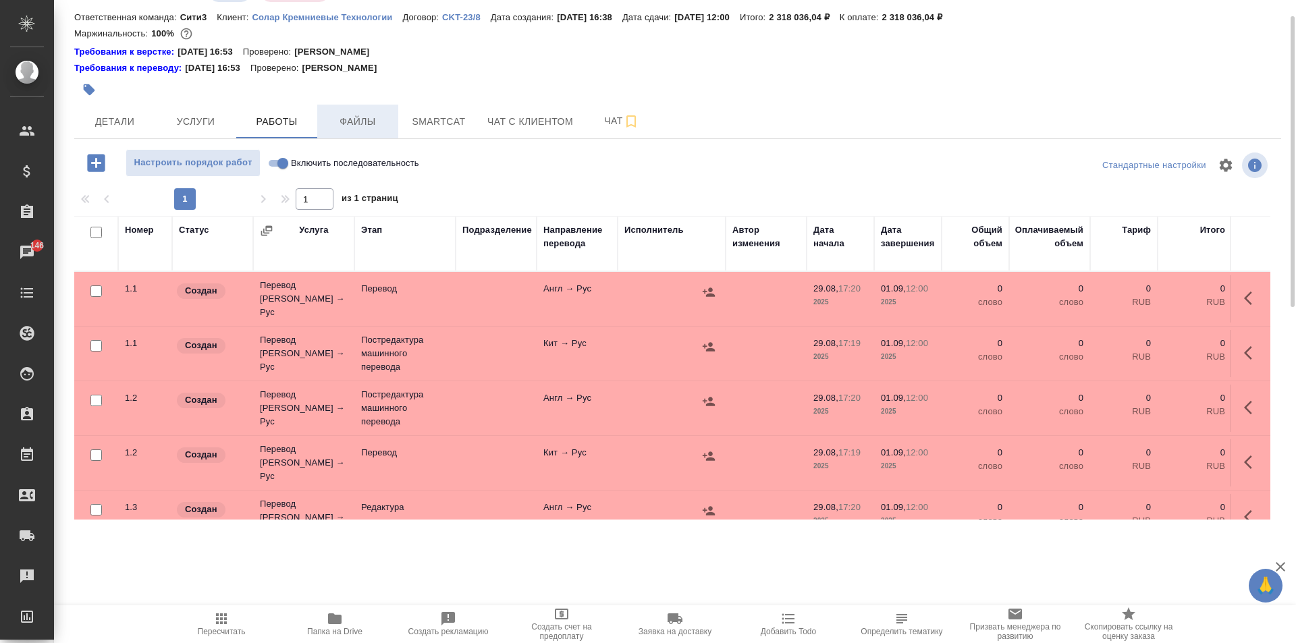
click at [371, 121] on span "Файлы" at bounding box center [357, 121] width 65 height 17
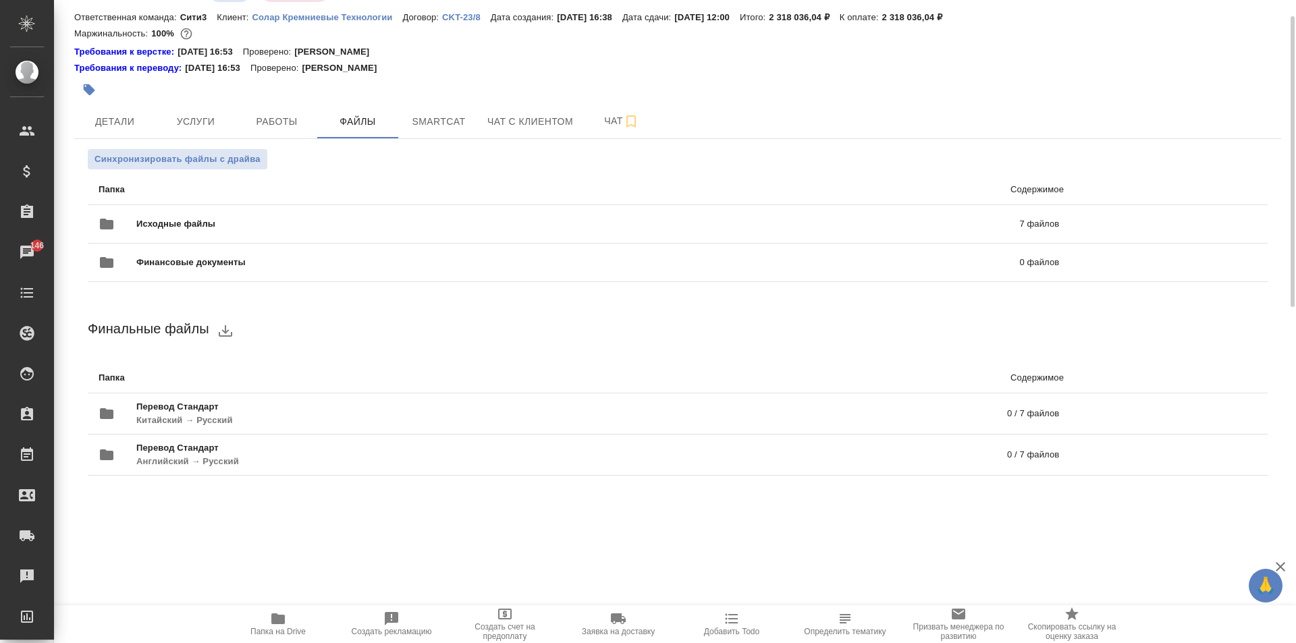
click at [266, 625] on span "Папка на Drive" at bounding box center [277, 624] width 97 height 26
